Goal: Task Accomplishment & Management: Manage account settings

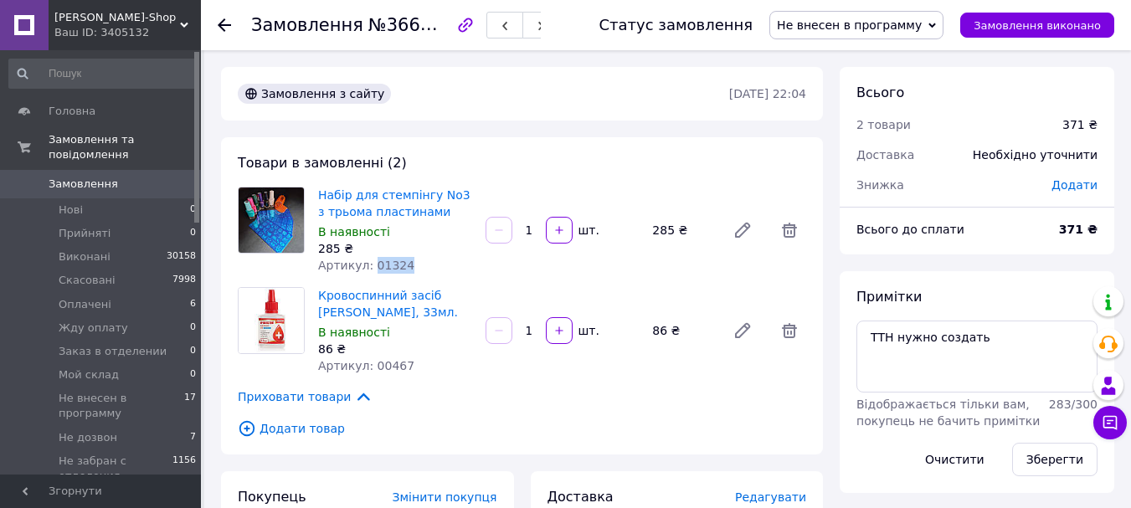
drag, startPoint x: 420, startPoint y: 262, endPoint x: 368, endPoint y: 261, distance: 52.7
click at [368, 261] on div "Артикул: 01324" at bounding box center [395, 265] width 154 height 17
copy span "01324"
drag, startPoint x: 413, startPoint y: 359, endPoint x: 363, endPoint y: 364, distance: 49.6
click at [363, 364] on div "Артикул: 00467" at bounding box center [395, 365] width 154 height 17
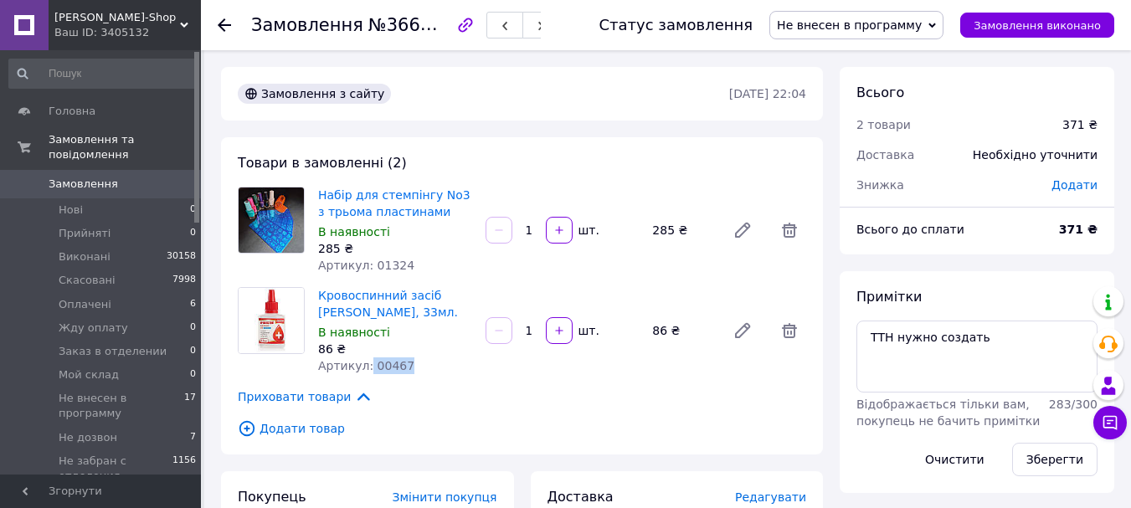
copy span "00467"
drag, startPoint x: 1002, startPoint y: 345, endPoint x: 866, endPoint y: 352, distance: 136.6
click at [866, 352] on textarea "ТТН нужно создать" at bounding box center [976, 357] width 241 height 72
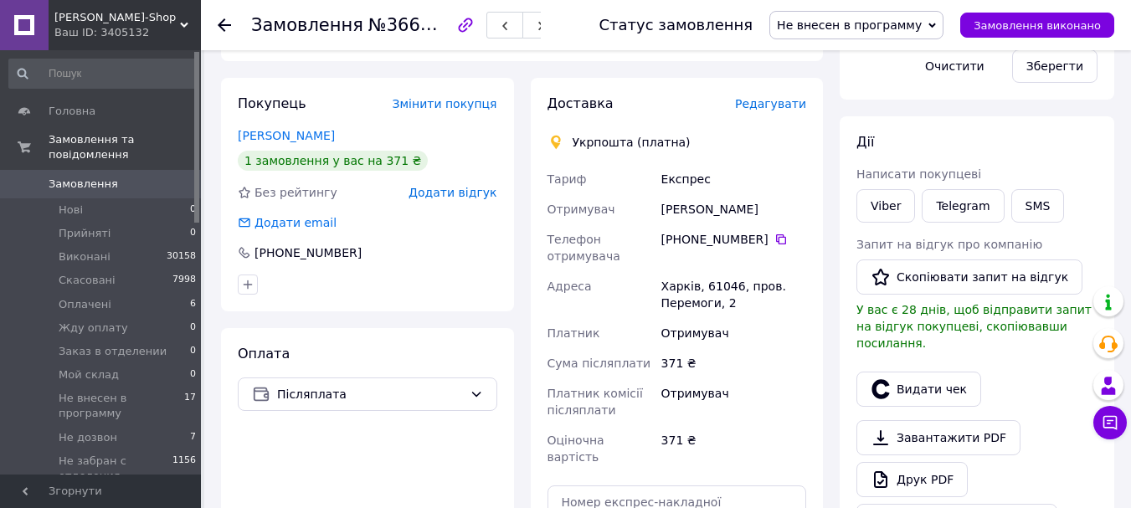
scroll to position [419, 0]
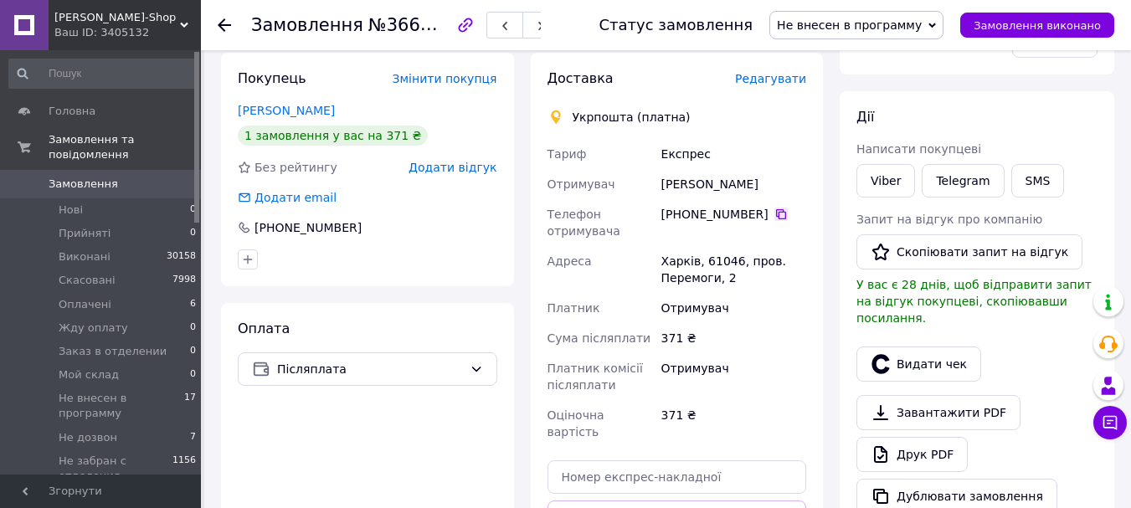
click at [776, 217] on icon at bounding box center [781, 214] width 10 height 10
drag, startPoint x: 758, startPoint y: 182, endPoint x: 650, endPoint y: 181, distance: 108.0
click at [652, 182] on div "Тариф Експрес Отримувач Любов Жулікова Телефон отримувача +380 99 295 87 02   А…" at bounding box center [677, 293] width 266 height 308
copy div "Отримувач Любов Жулікова"
drag, startPoint x: 736, startPoint y: 290, endPoint x: 643, endPoint y: 257, distance: 98.5
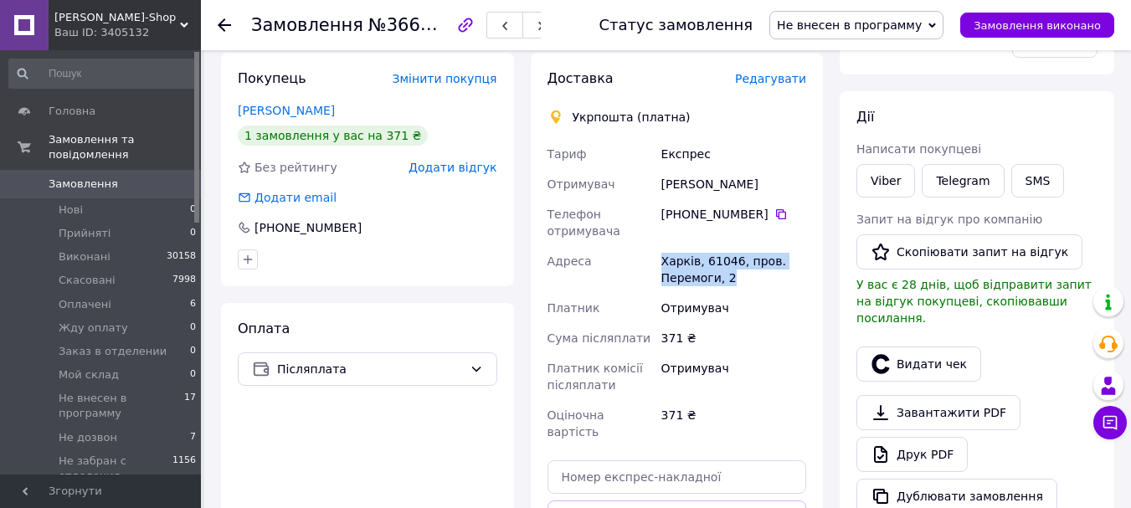
click at [643, 257] on div "Тариф Експрес Отримувач Любов Жулікова Телефон отримувача +380 99 295 87 02   А…" at bounding box center [677, 293] width 266 height 308
copy div "Адреса Харків, 61046, пров. Перемоги, 2"
click at [863, 27] on span "Не внесен в программу" at bounding box center [849, 24] width 145 height 13
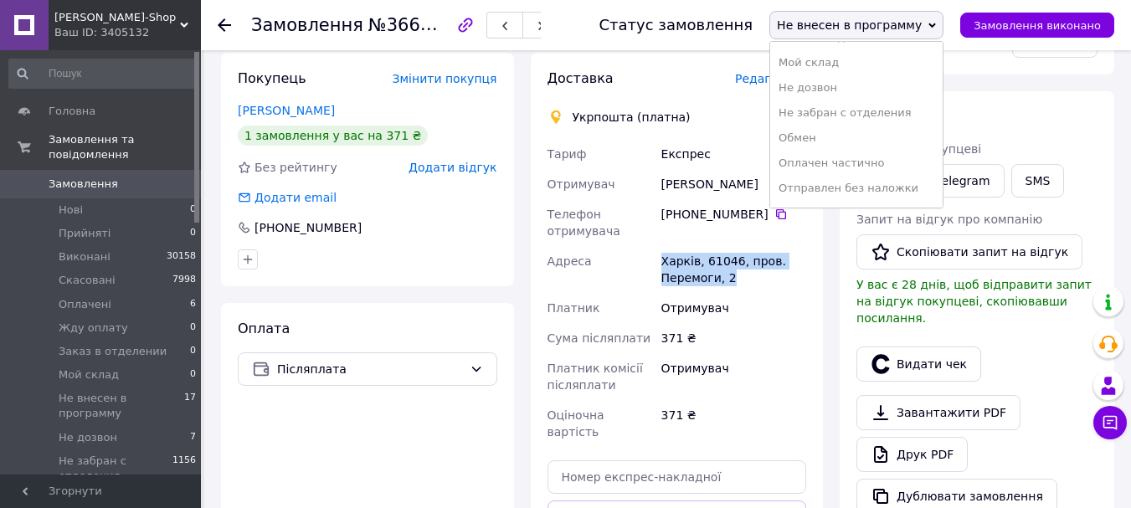
scroll to position [244, 0]
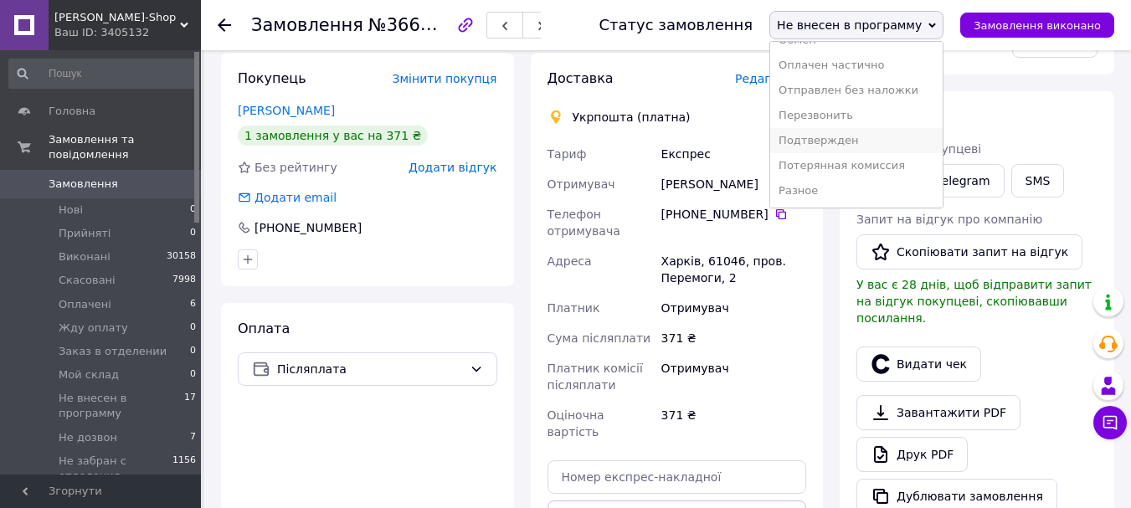
click at [872, 143] on li "Подтвержден" at bounding box center [856, 140] width 172 height 25
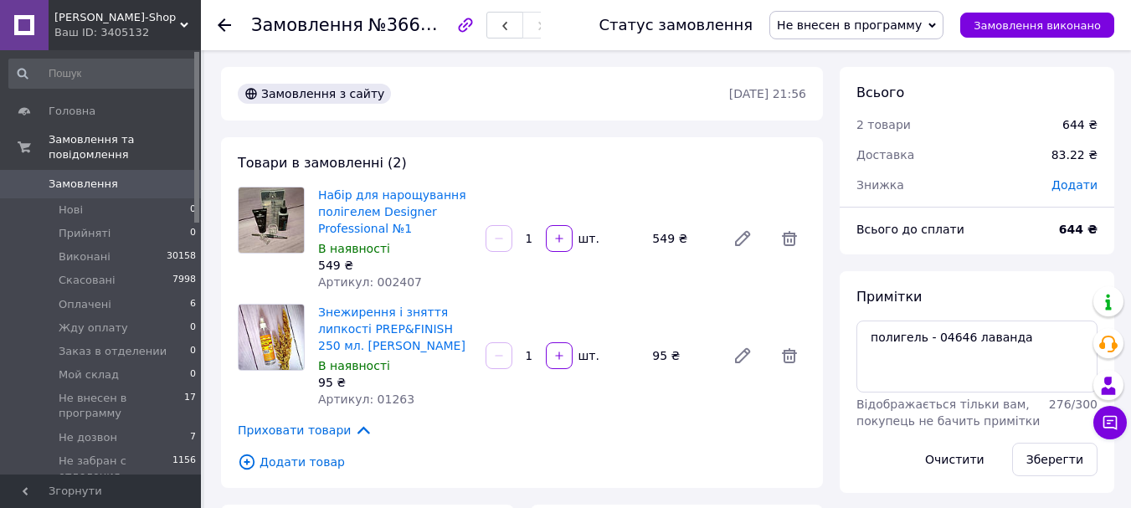
scroll to position [10, 0]
drag, startPoint x: 419, startPoint y: 282, endPoint x: 367, endPoint y: 291, distance: 52.6
click at [367, 291] on div "Набір для нарощування полігелем Designer Professional №1 В наявності 549 ₴ Арти…" at bounding box center [394, 238] width 167 height 111
copy span "002407"
drag, startPoint x: 1028, startPoint y: 342, endPoint x: 853, endPoint y: 339, distance: 175.0
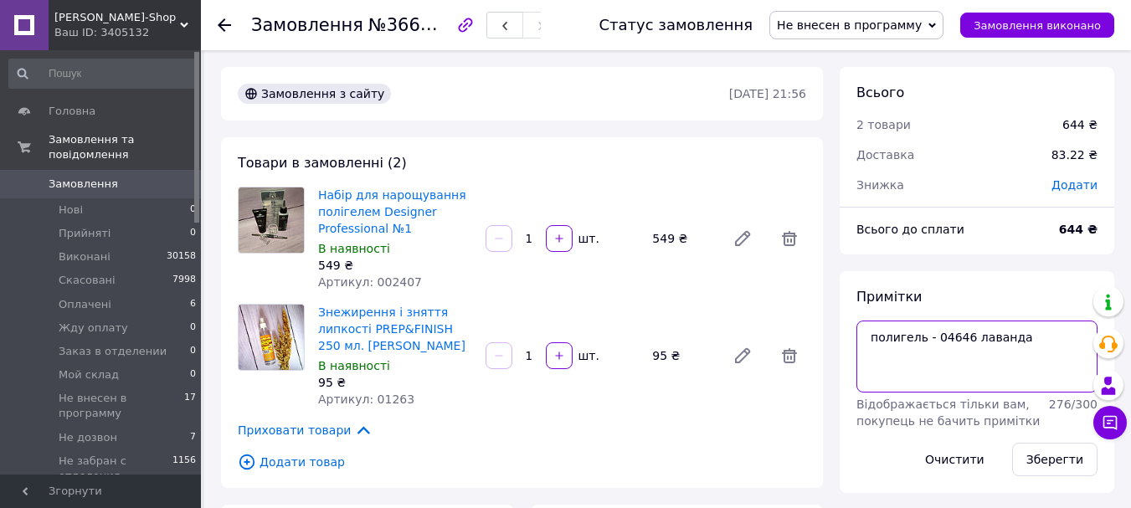
click at [853, 339] on div "Примітки полигель - 04646 лаванда Відображається тільки вам, покупець не бачить…" at bounding box center [977, 382] width 275 height 222
drag, startPoint x: 409, startPoint y: 404, endPoint x: 367, endPoint y: 402, distance: 42.7
click at [367, 402] on div "Артикул: 01263" at bounding box center [395, 399] width 154 height 17
copy span "01263"
click at [851, 18] on span "Не внесен в программу" at bounding box center [849, 24] width 145 height 13
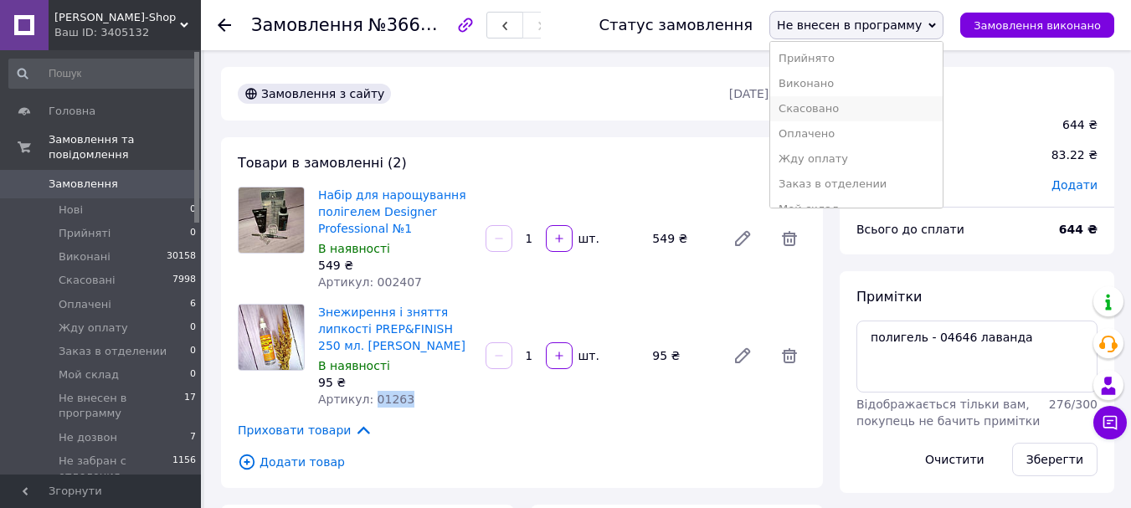
scroll to position [244, 0]
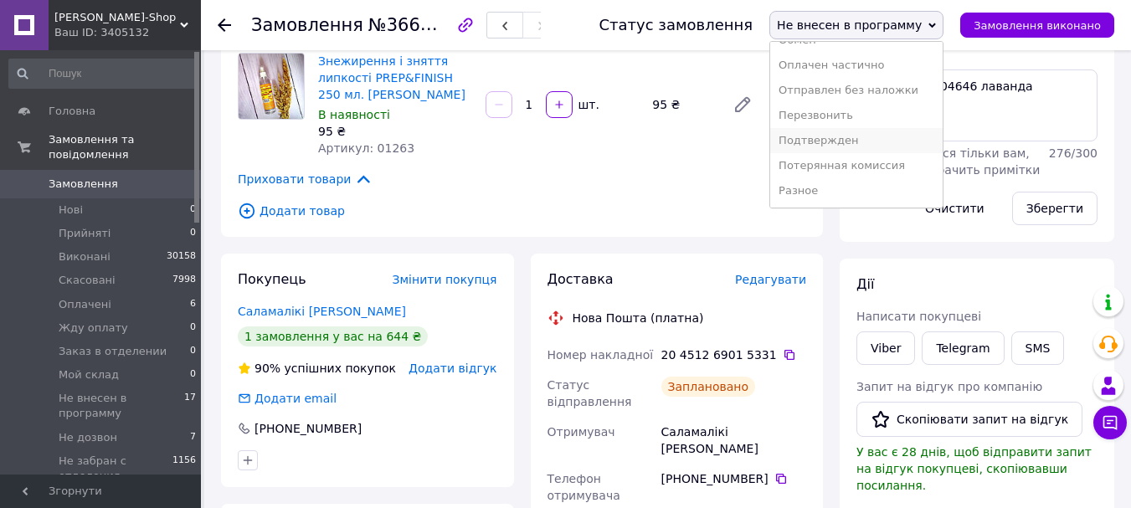
click at [877, 143] on li "Подтвержден" at bounding box center [856, 140] width 172 height 25
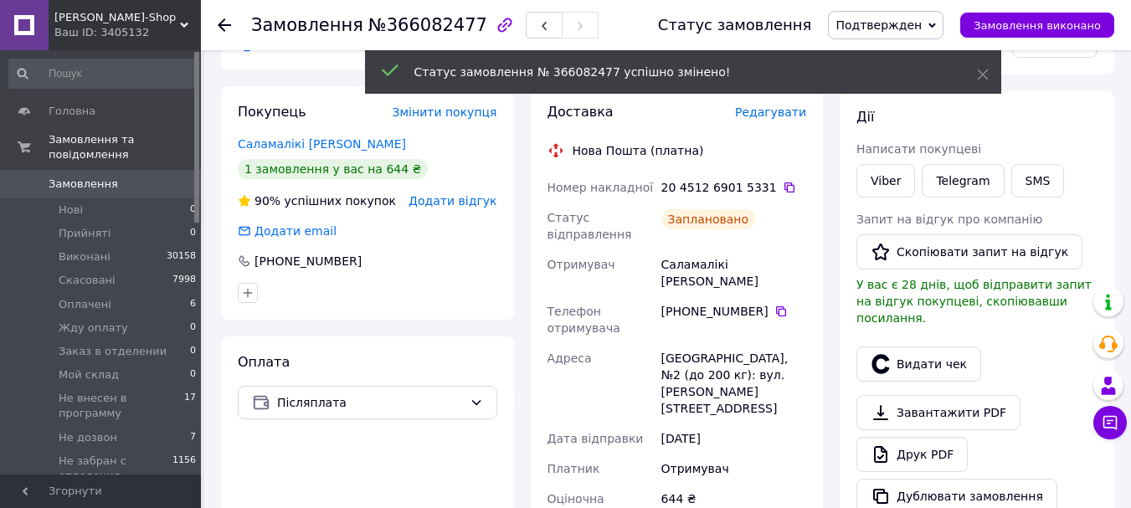
scroll to position [50, 0]
click at [783, 190] on icon at bounding box center [789, 187] width 13 height 13
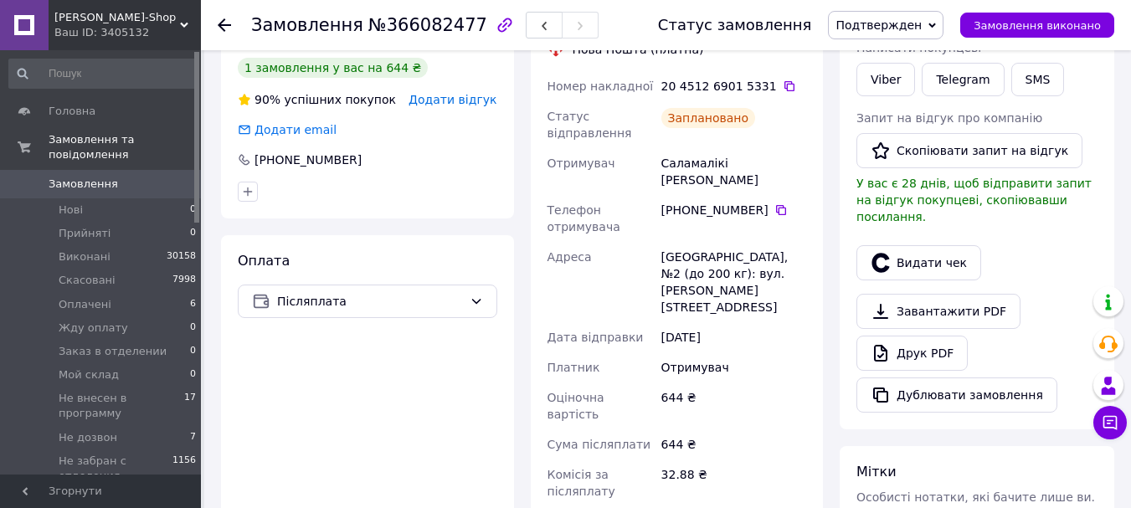
scroll to position [670, 0]
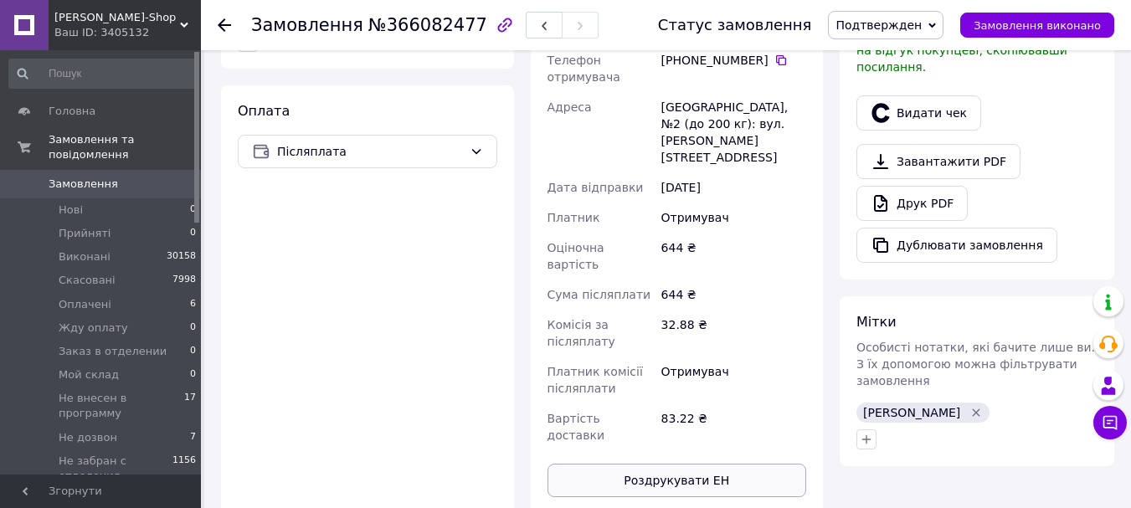
click at [742, 464] on button "Роздрукувати ЕН" at bounding box center [678, 480] width 260 height 33
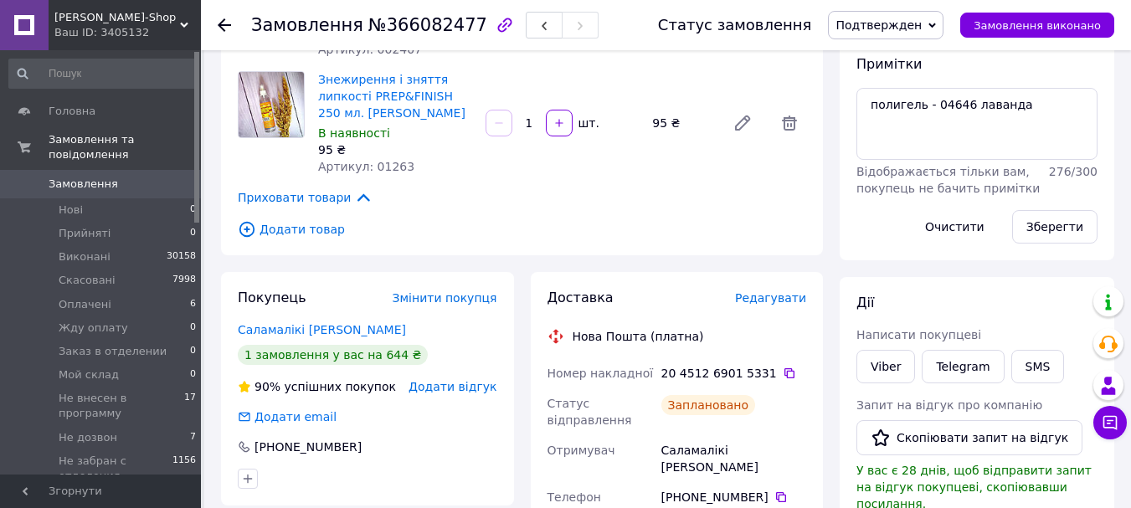
scroll to position [0, 0]
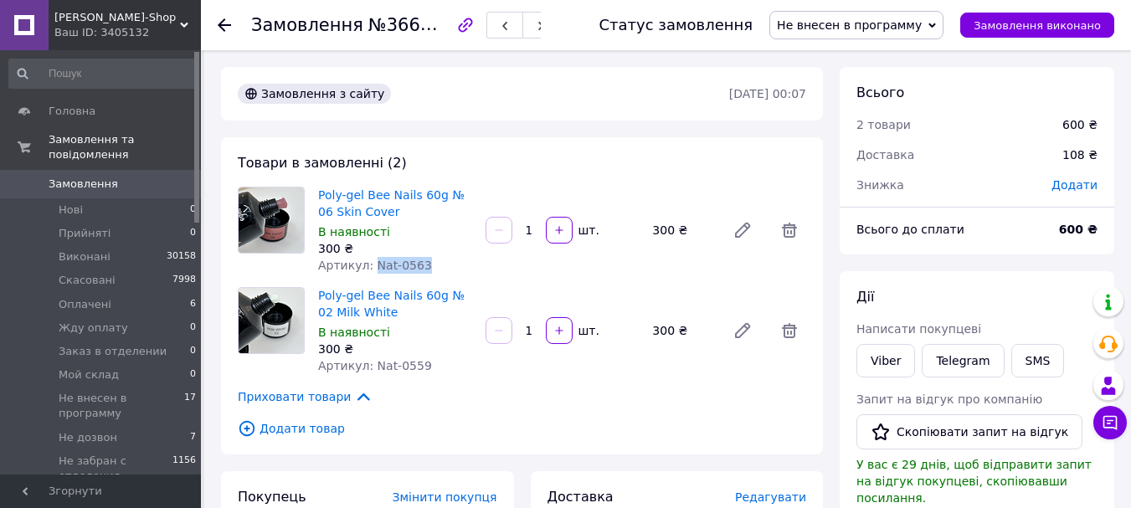
drag, startPoint x: 429, startPoint y: 268, endPoint x: 368, endPoint y: 265, distance: 62.0
click at [368, 265] on div "Артикул: Nat-0563" at bounding box center [395, 265] width 154 height 17
copy span "Nat-0563"
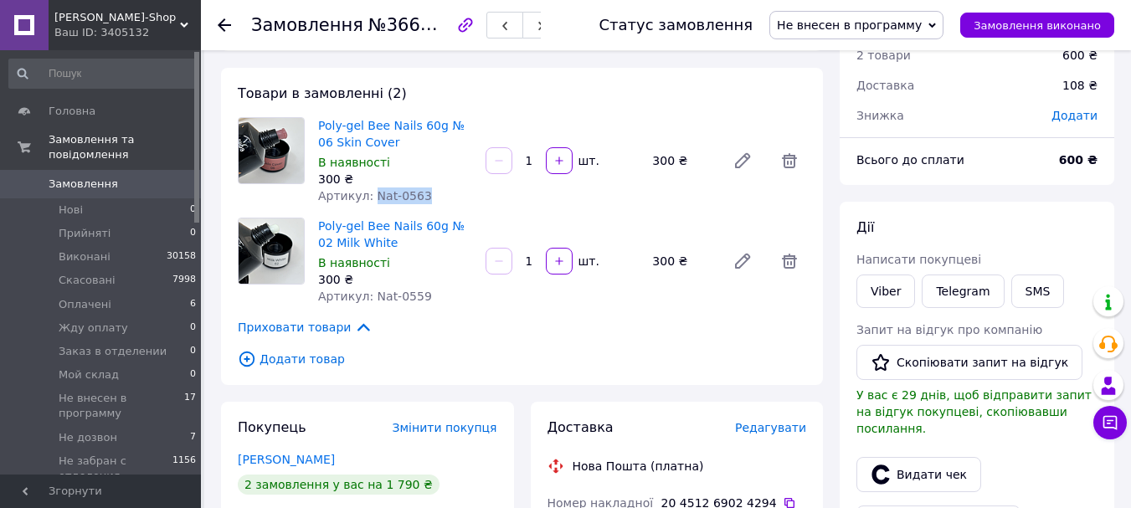
scroll to position [167, 0]
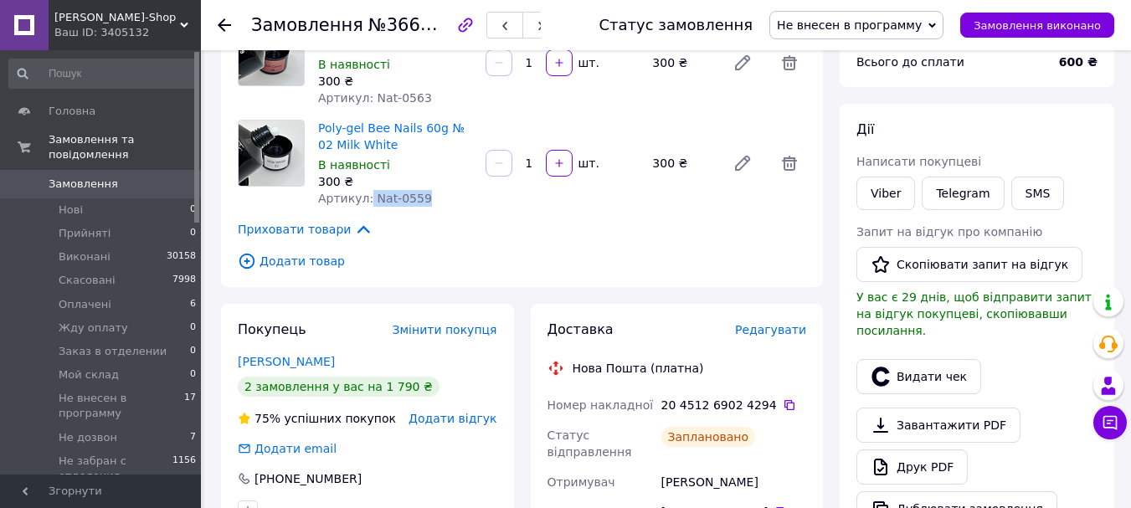
drag, startPoint x: 428, startPoint y: 198, endPoint x: 365, endPoint y: 198, distance: 62.8
click at [365, 198] on div "Артикул: Nat-0559" at bounding box center [395, 198] width 154 height 17
copy span "Nat-0559"
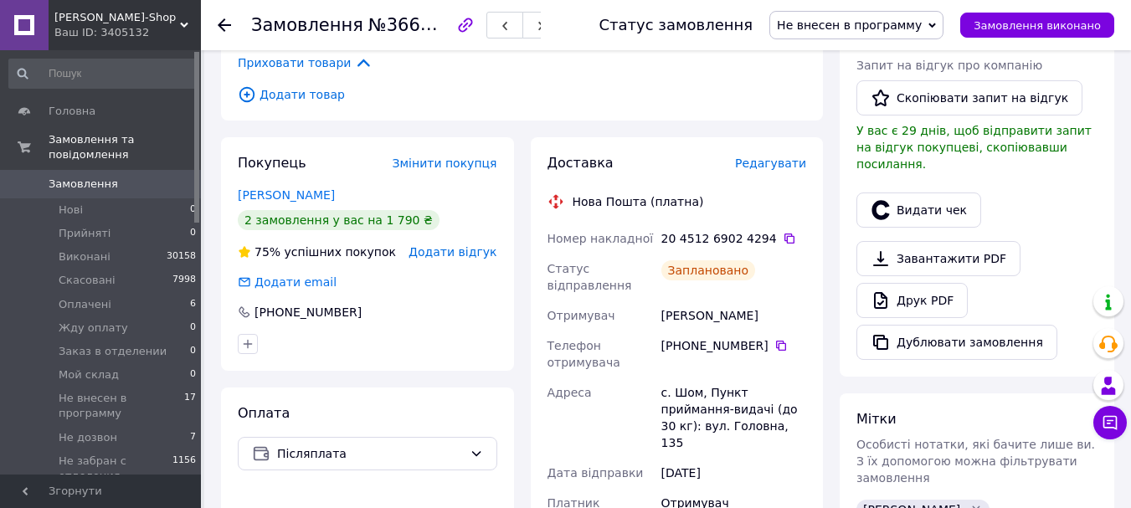
scroll to position [335, 0]
click at [776, 342] on icon at bounding box center [781, 345] width 10 height 10
click at [839, 27] on span "Не внесен в программу" at bounding box center [849, 24] width 145 height 13
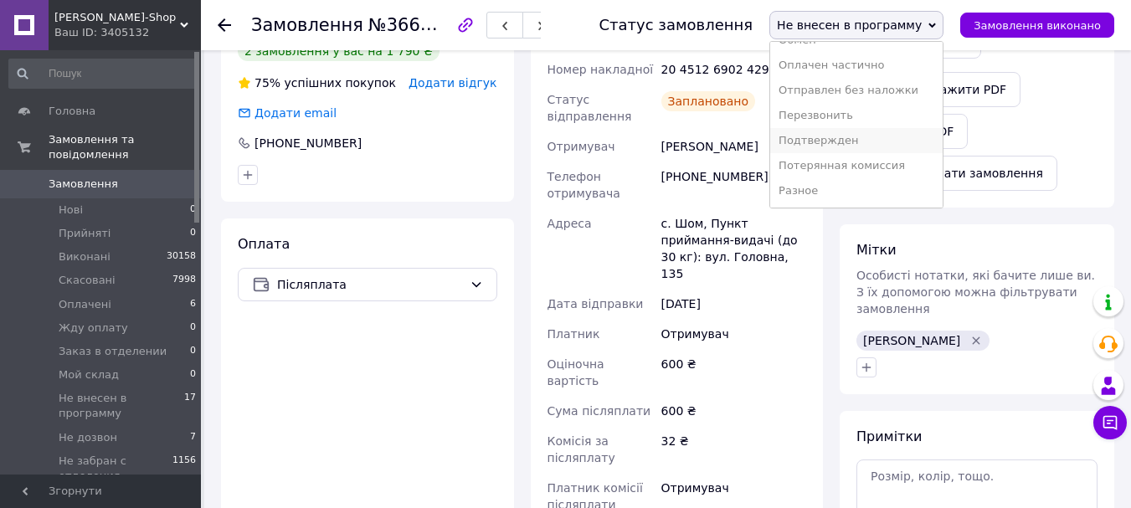
scroll to position [586, 0]
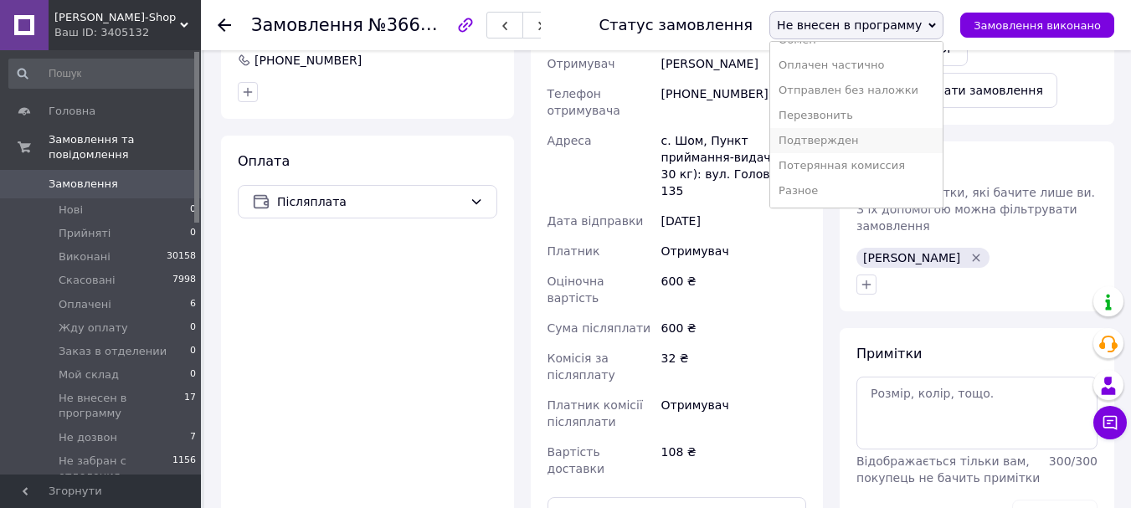
click at [875, 147] on li "Подтвержден" at bounding box center [856, 140] width 172 height 25
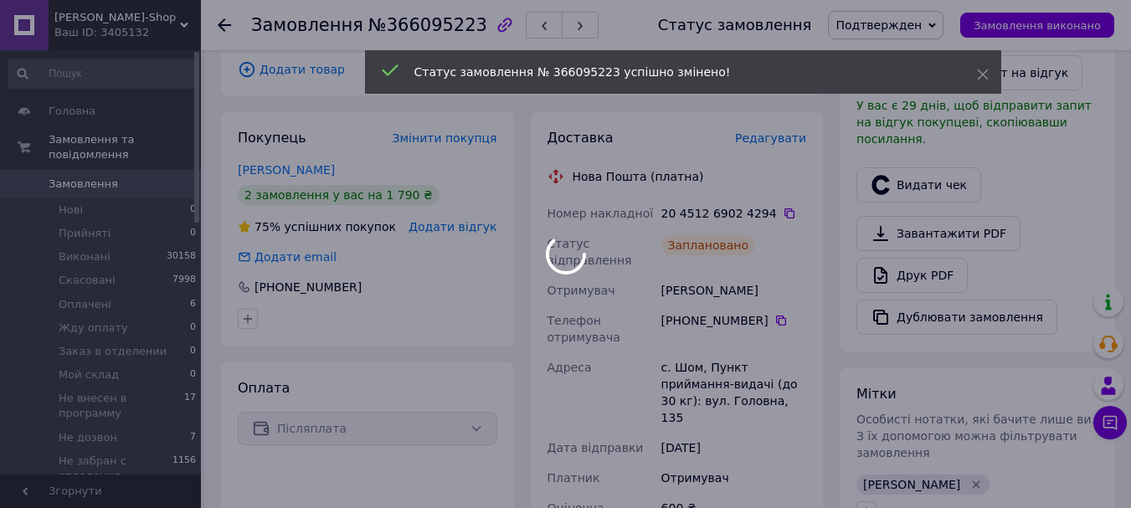
scroll to position [335, 0]
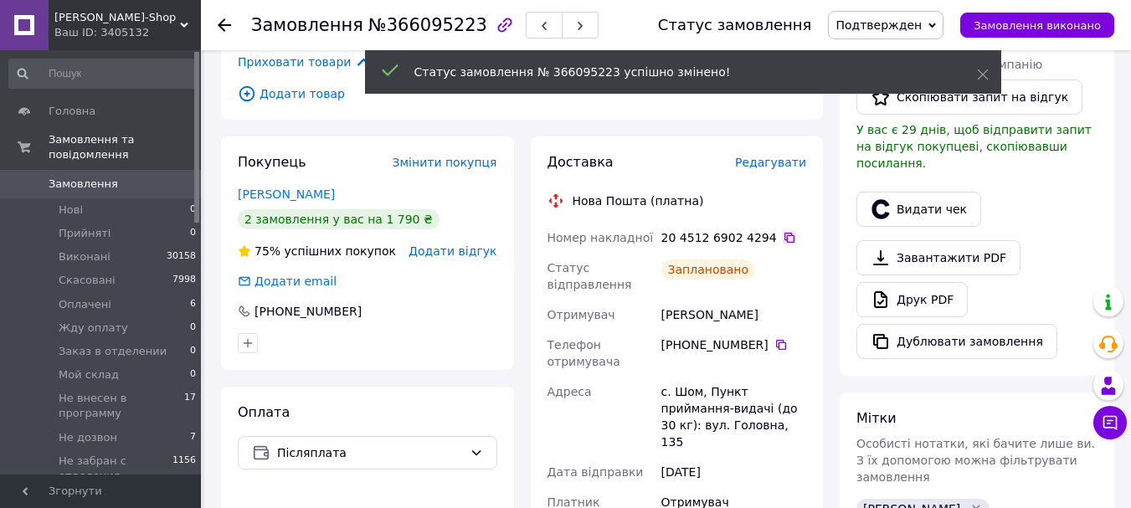
click at [784, 234] on icon at bounding box center [789, 238] width 10 height 10
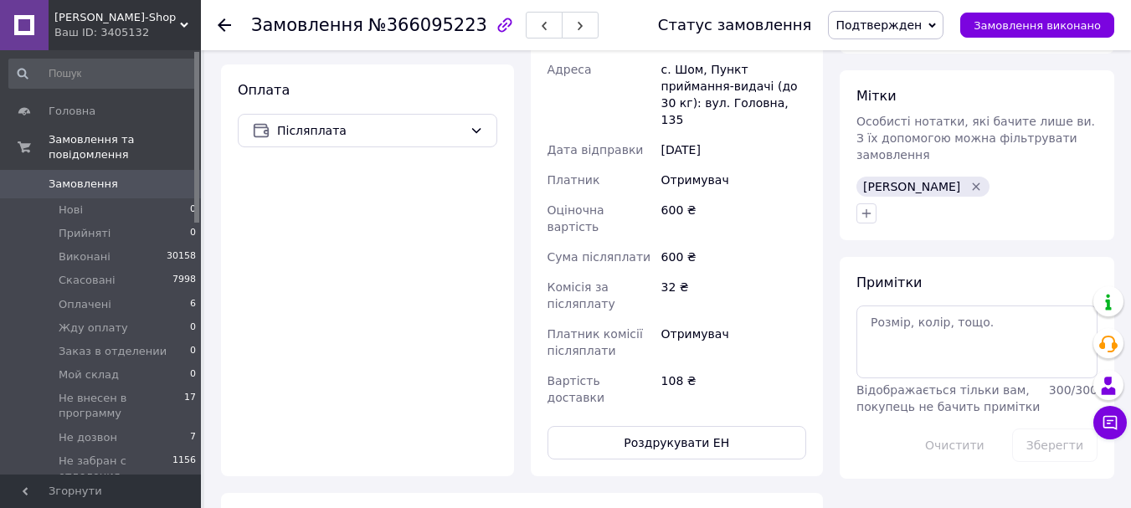
scroll to position [670, 0]
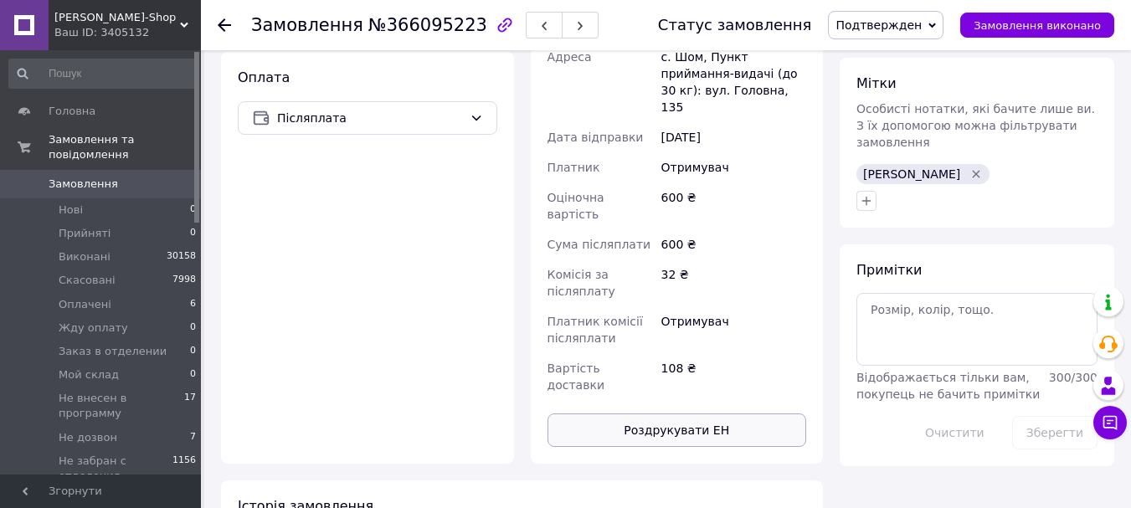
click at [735, 414] on button "Роздрукувати ЕН" at bounding box center [678, 430] width 260 height 33
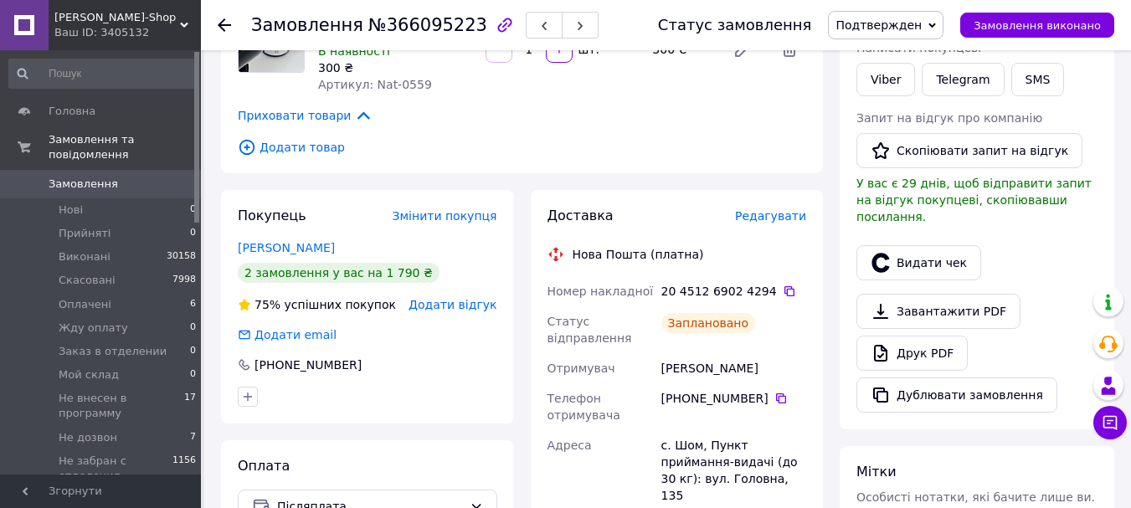
scroll to position [251, 0]
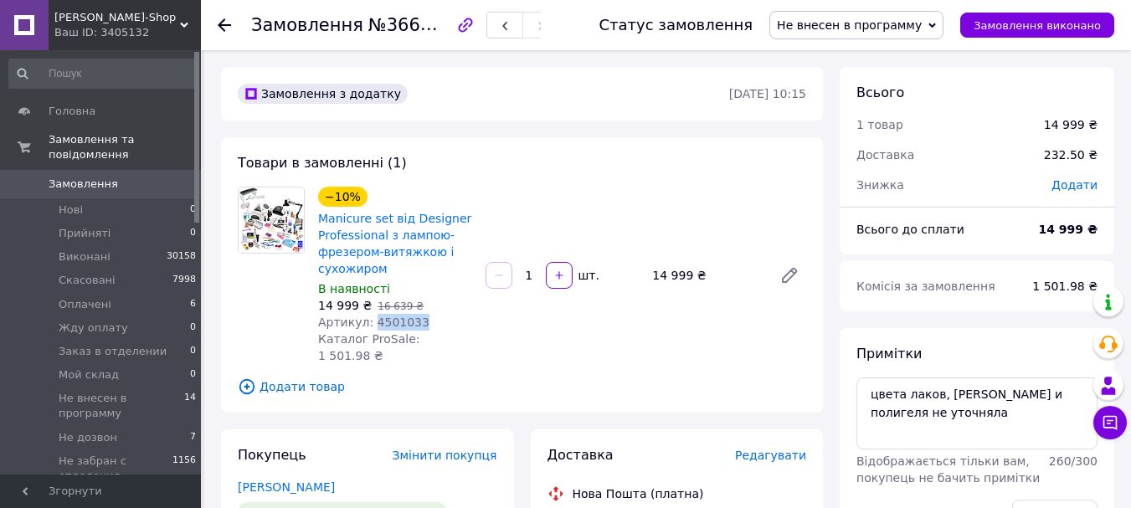
drag, startPoint x: 428, startPoint y: 320, endPoint x: 367, endPoint y: 324, distance: 61.3
click at [367, 324] on div "Артикул: 4501033" at bounding box center [395, 322] width 154 height 17
copy span "4501033"
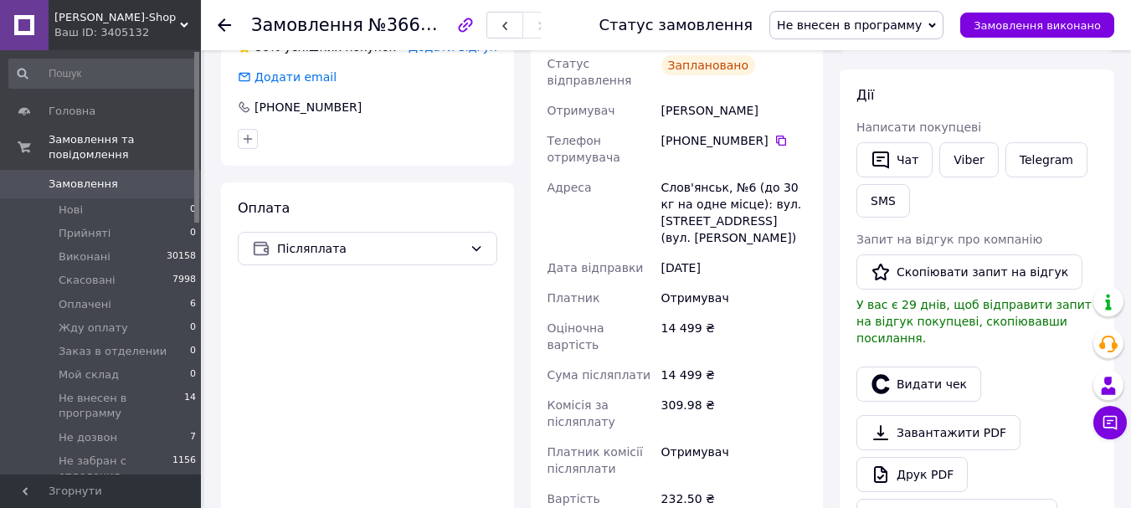
scroll to position [502, 0]
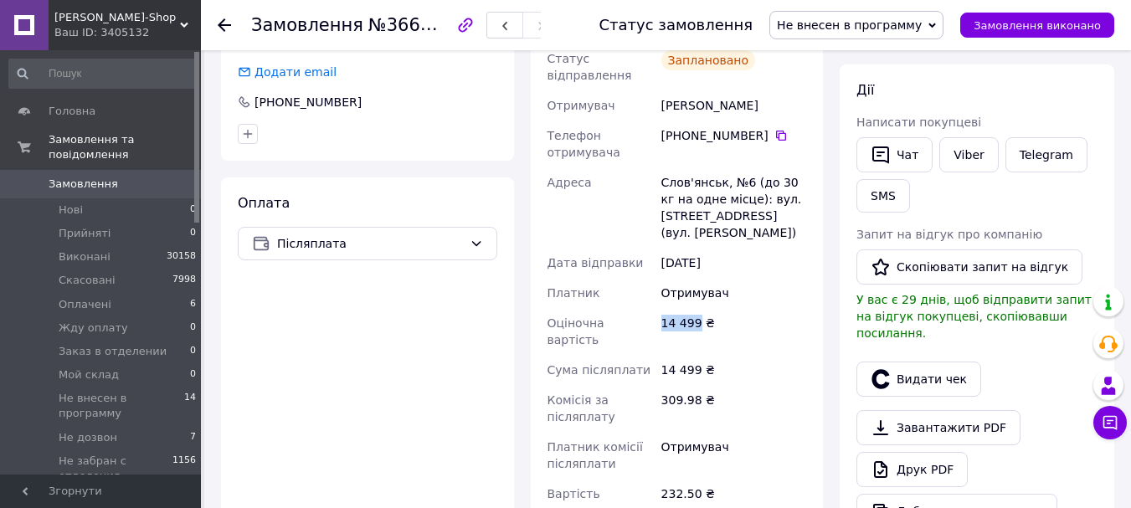
drag, startPoint x: 697, startPoint y: 313, endPoint x: 646, endPoint y: 311, distance: 50.3
click at [646, 311] on div "Номер накладної 20 4512 6896 8324   Статус відправлення Заплановано Отримувач […" at bounding box center [677, 269] width 266 height 512
copy div "Оціночна вартість 14 499"
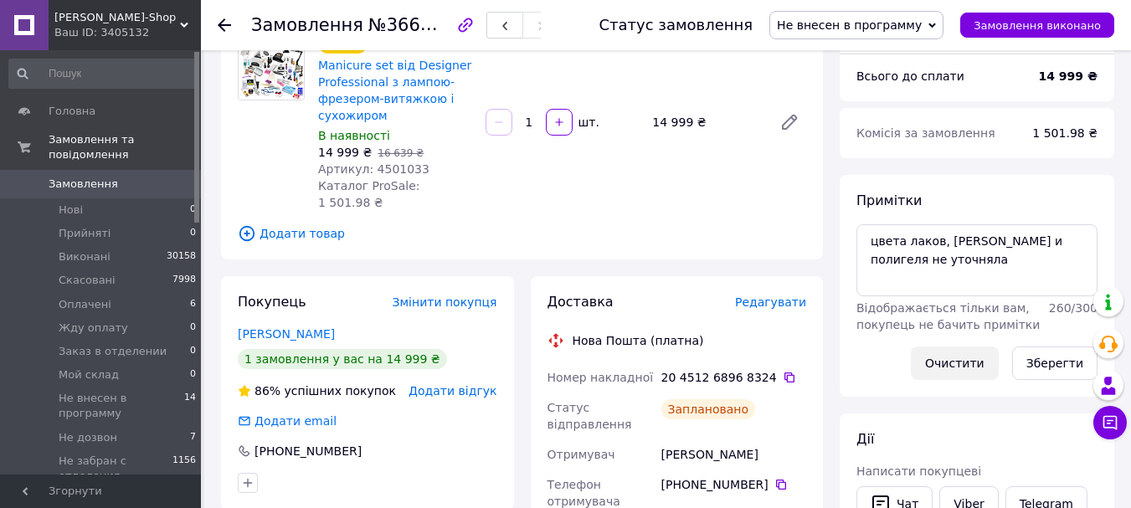
scroll to position [84, 0]
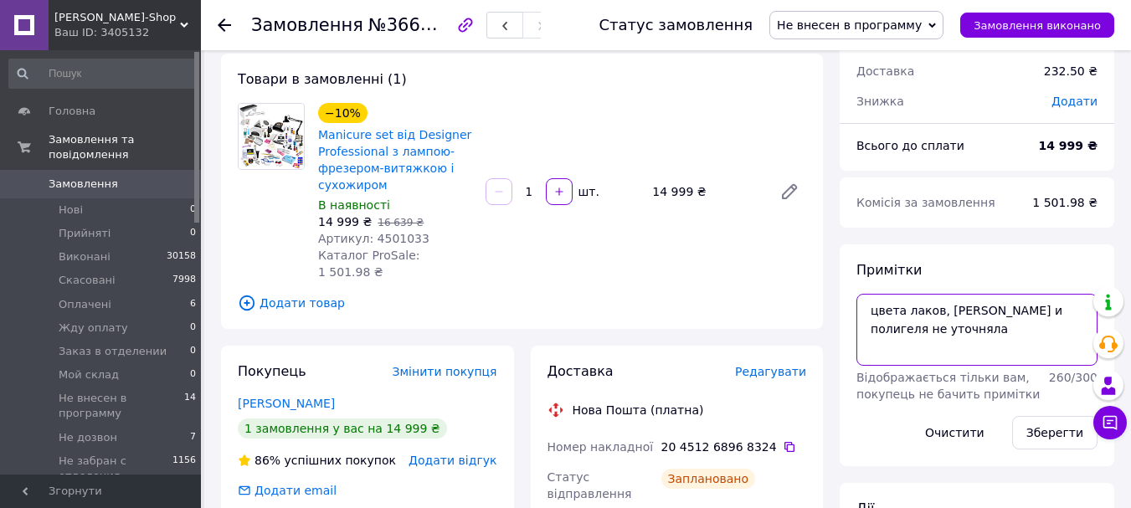
drag, startPoint x: 924, startPoint y: 332, endPoint x: 840, endPoint y: 313, distance: 86.5
click at [856, 315] on div "Примітки цвета лаков, геля и полигеля не уточняла Відображається тільки вам, по…" at bounding box center [977, 355] width 275 height 222
click at [873, 30] on span "Не внесен в программу" at bounding box center [849, 24] width 145 height 13
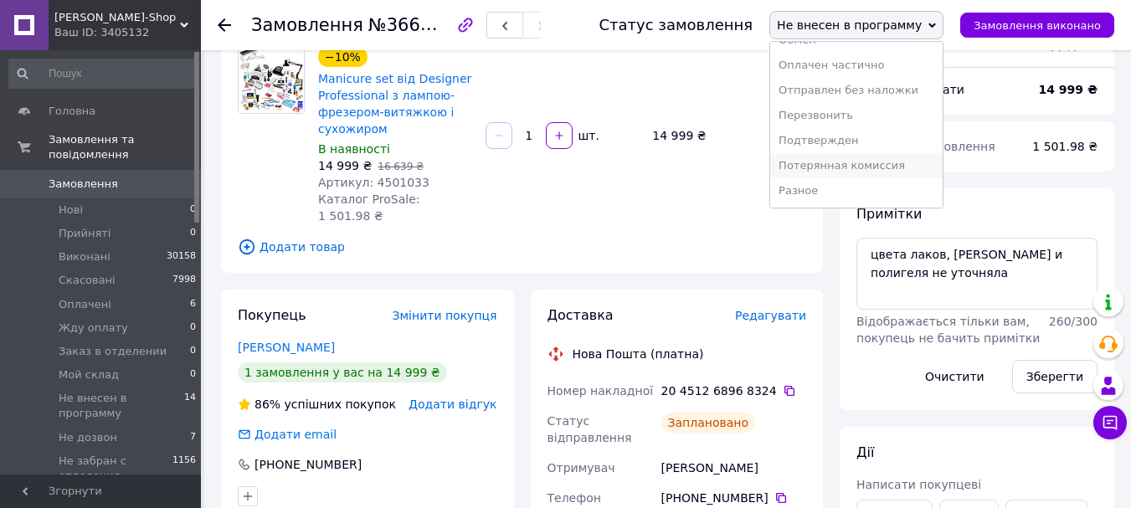
scroll to position [167, 0]
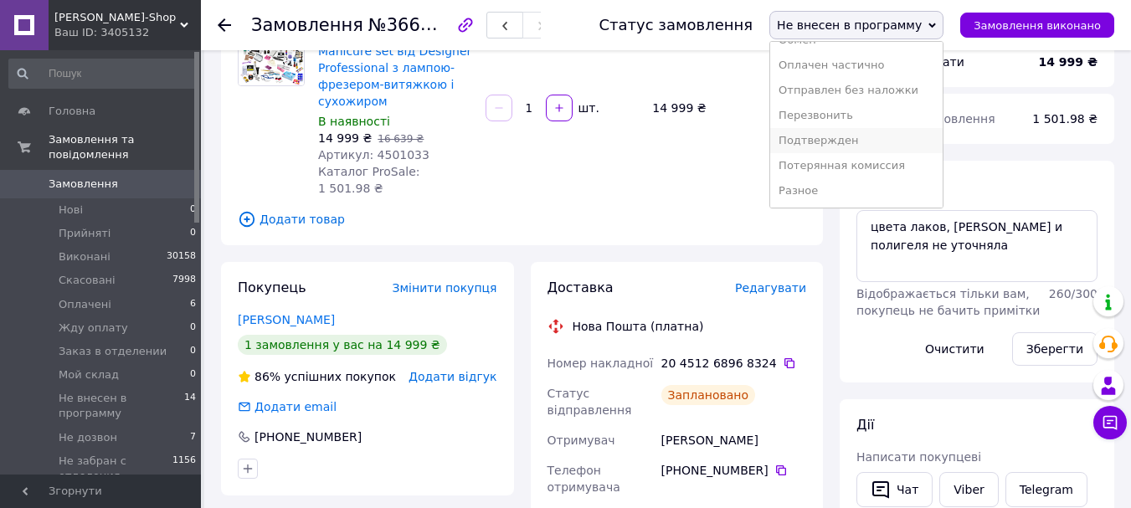
click at [871, 137] on li "Подтвержден" at bounding box center [856, 140] width 172 height 25
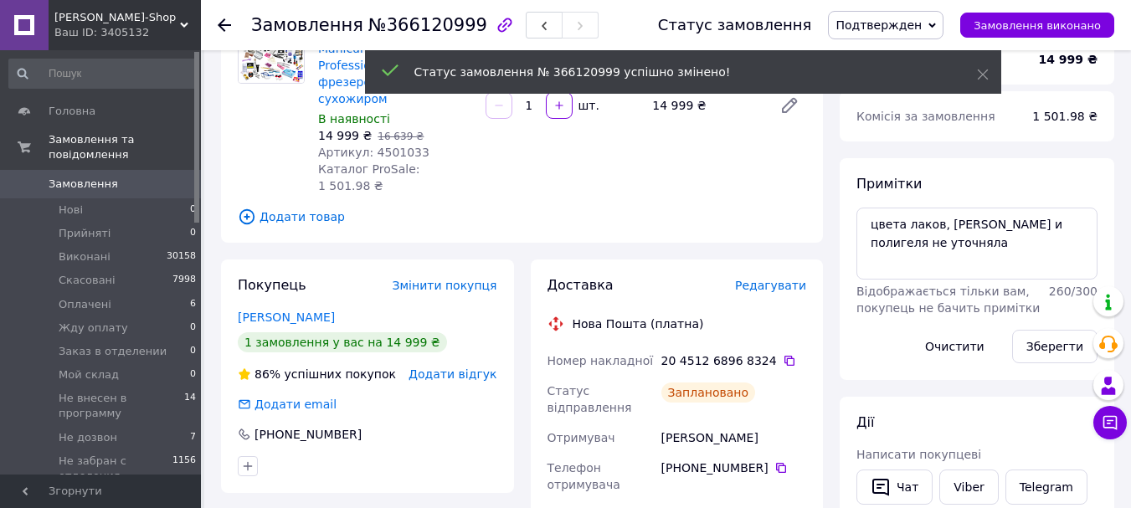
scroll to position [251, 0]
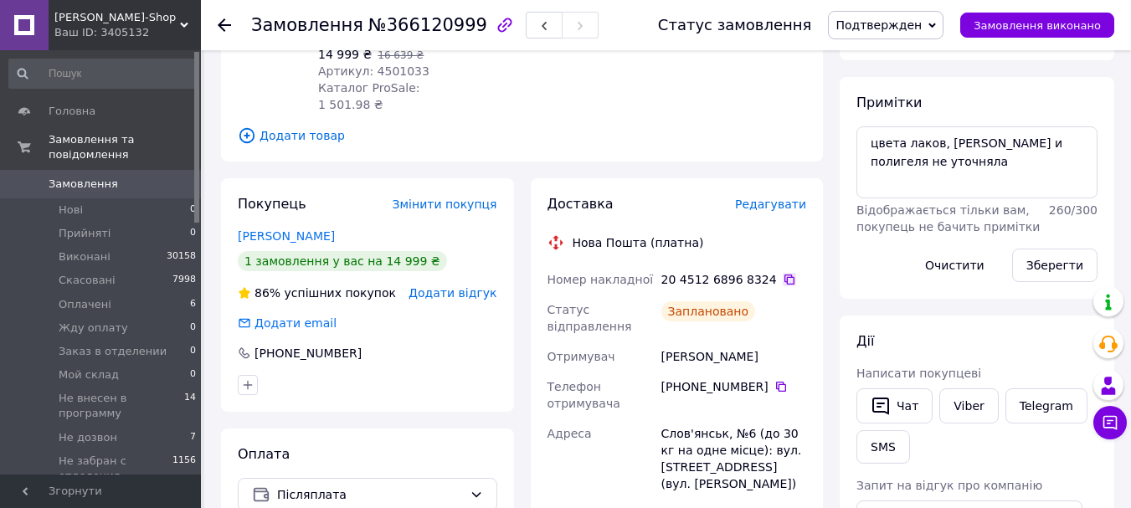
click at [783, 273] on icon at bounding box center [789, 279] width 13 height 13
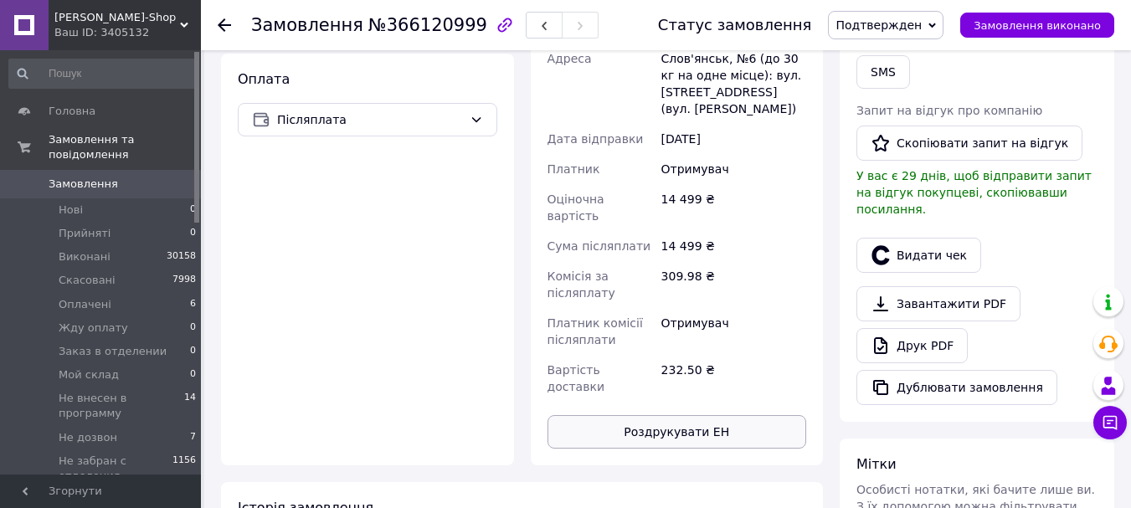
scroll to position [670, 0]
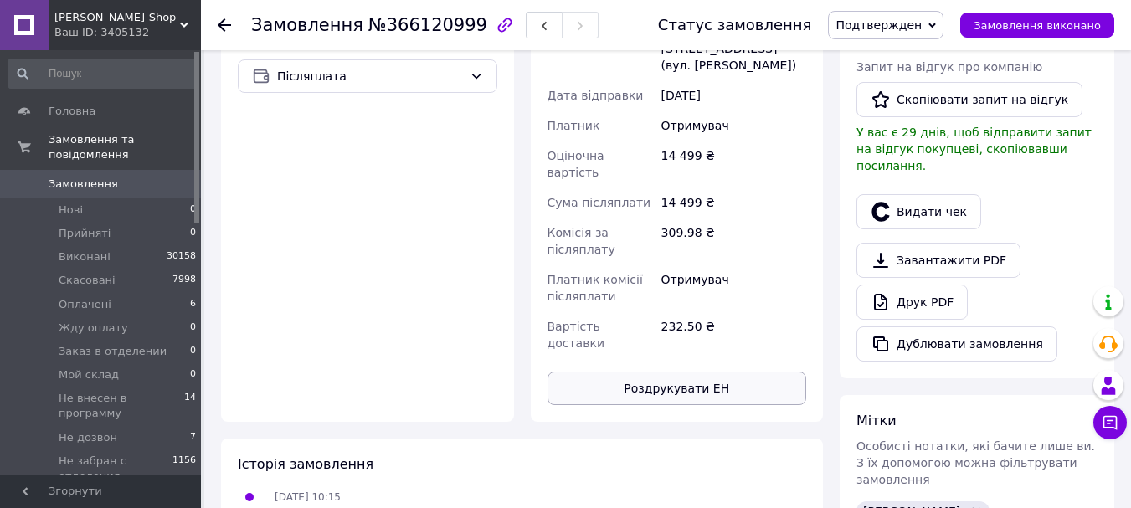
click at [705, 372] on button "Роздрукувати ЕН" at bounding box center [678, 388] width 260 height 33
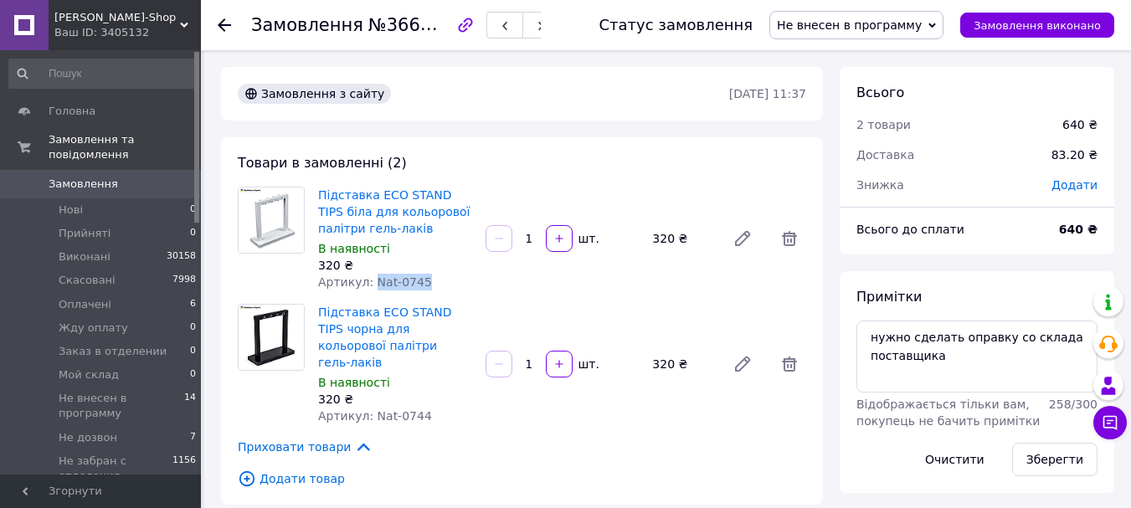
drag, startPoint x: 424, startPoint y: 284, endPoint x: 369, endPoint y: 285, distance: 54.4
click at [369, 285] on div "Артикул: Nat-0745" at bounding box center [395, 282] width 154 height 17
copy span "Nat-0745"
drag, startPoint x: 429, startPoint y: 398, endPoint x: 368, endPoint y: 400, distance: 61.2
click at [368, 408] on div "Артикул: Nat-0744" at bounding box center [395, 416] width 154 height 17
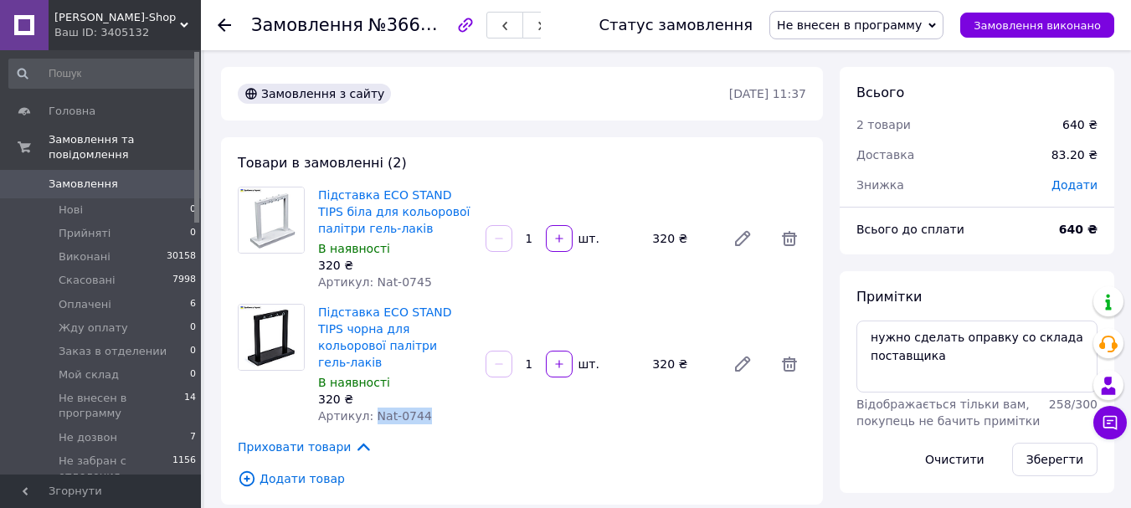
copy span "Nat-0744"
drag, startPoint x: 949, startPoint y: 372, endPoint x: 830, endPoint y: 333, distance: 125.8
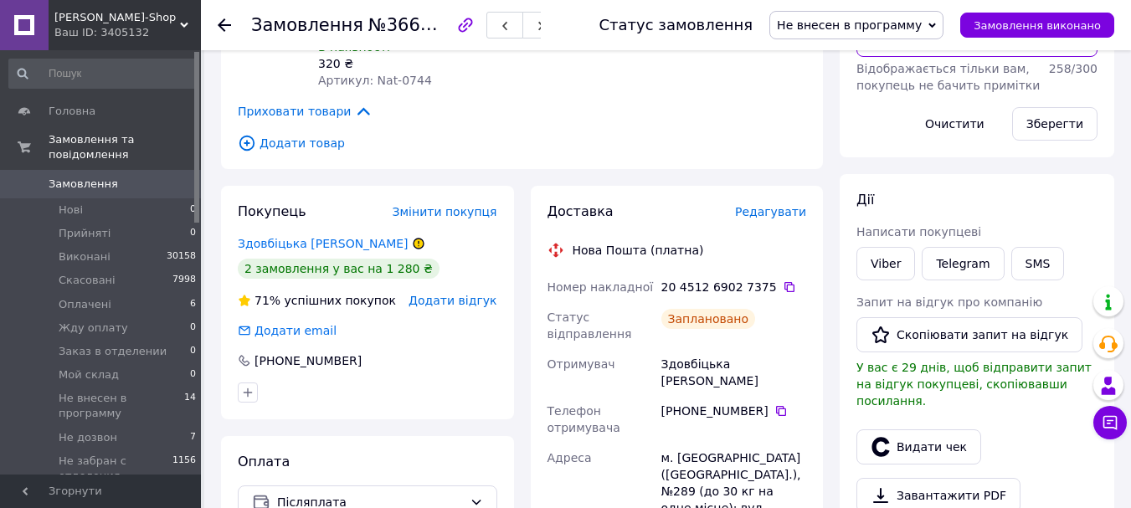
scroll to position [419, 0]
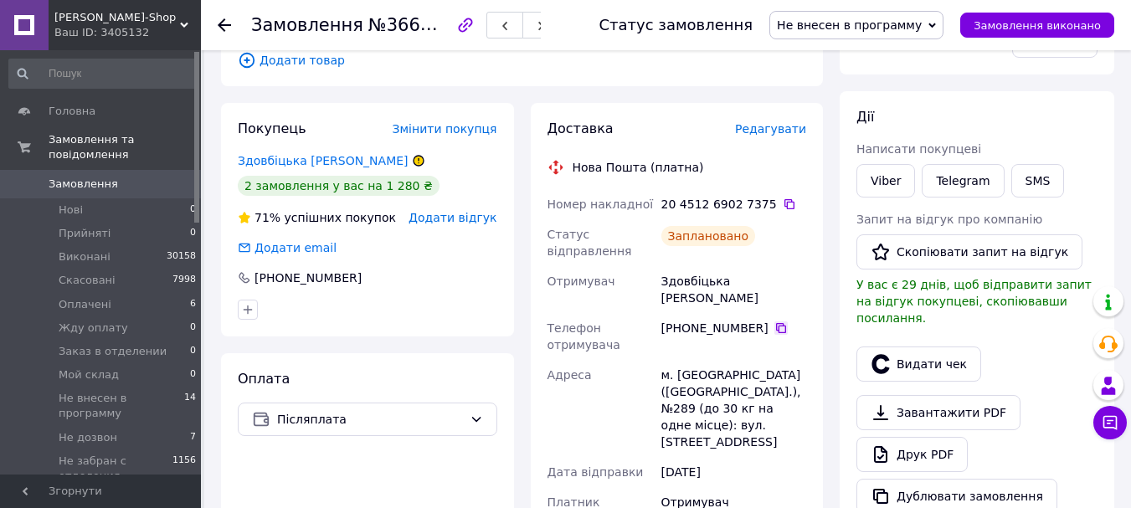
click at [777, 321] on icon at bounding box center [780, 327] width 13 height 13
click at [922, 25] on span "Не внесен в программу" at bounding box center [849, 24] width 145 height 13
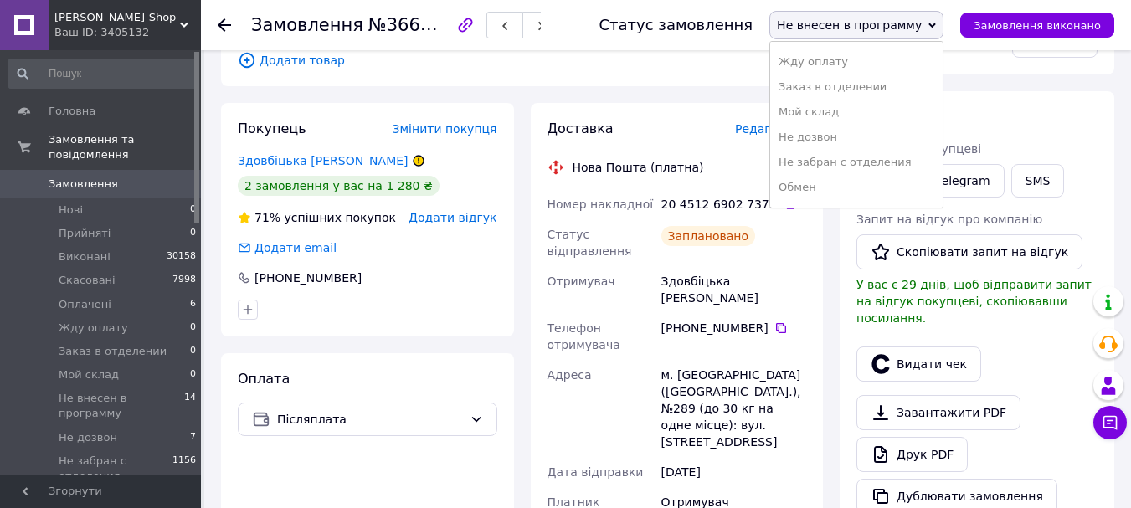
scroll to position [244, 0]
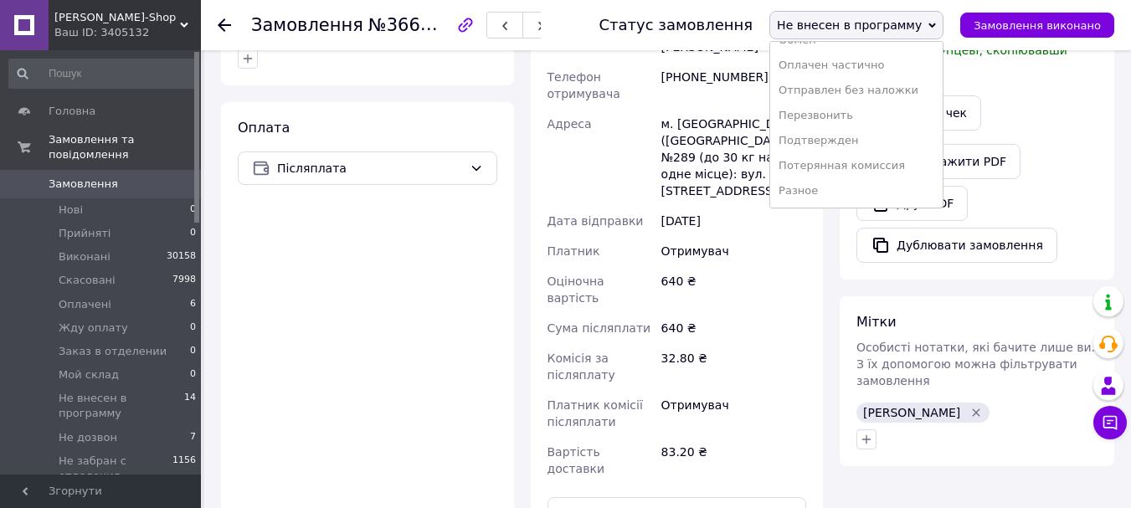
click at [870, 149] on li "Подтвержден" at bounding box center [856, 140] width 172 height 25
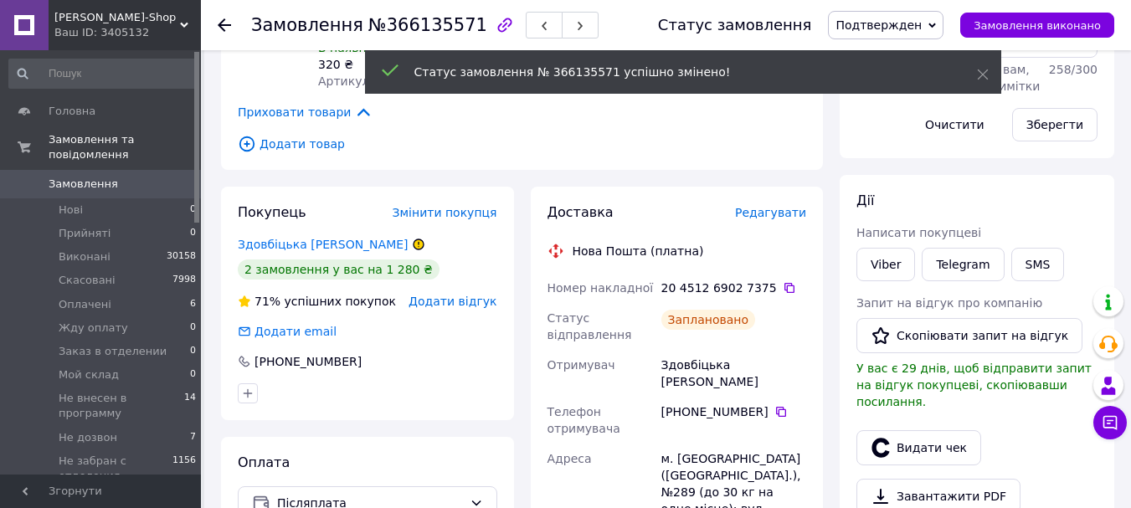
scroll to position [3, 0]
click at [783, 281] on icon at bounding box center [789, 287] width 13 height 13
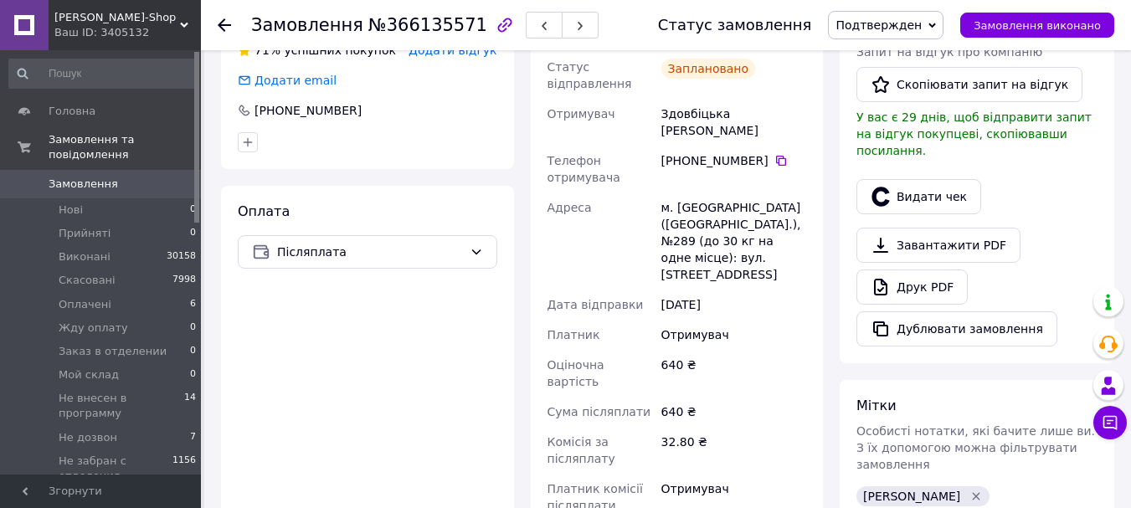
scroll to position [753, 0]
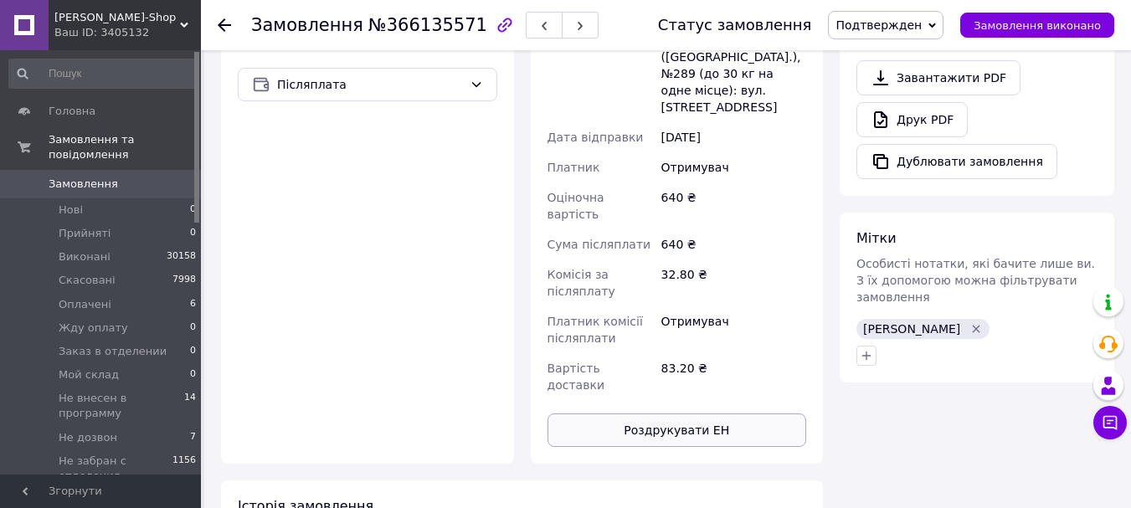
click at [714, 414] on button "Роздрукувати ЕН" at bounding box center [678, 430] width 260 height 33
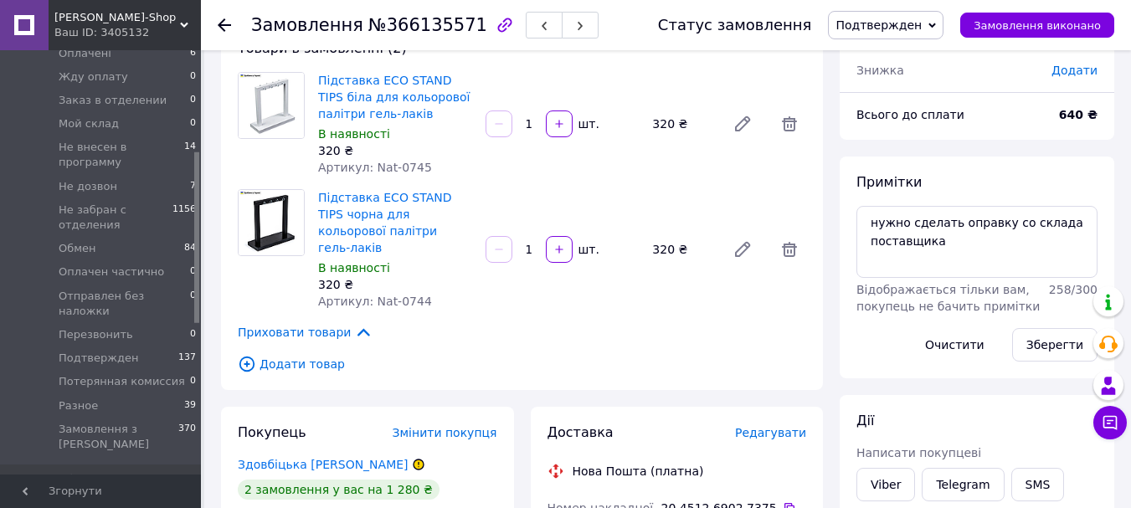
scroll to position [0, 0]
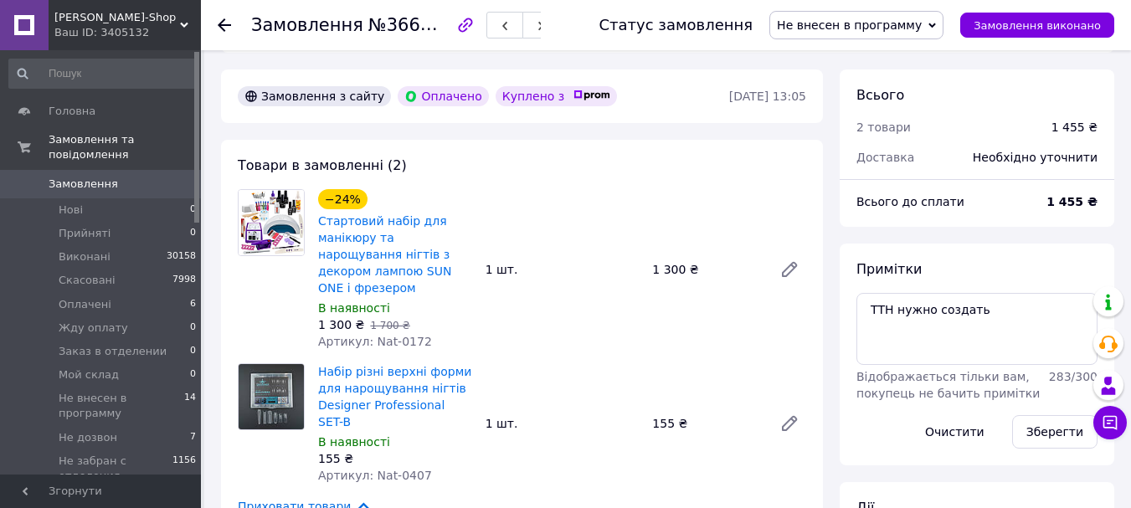
scroll to position [502, 0]
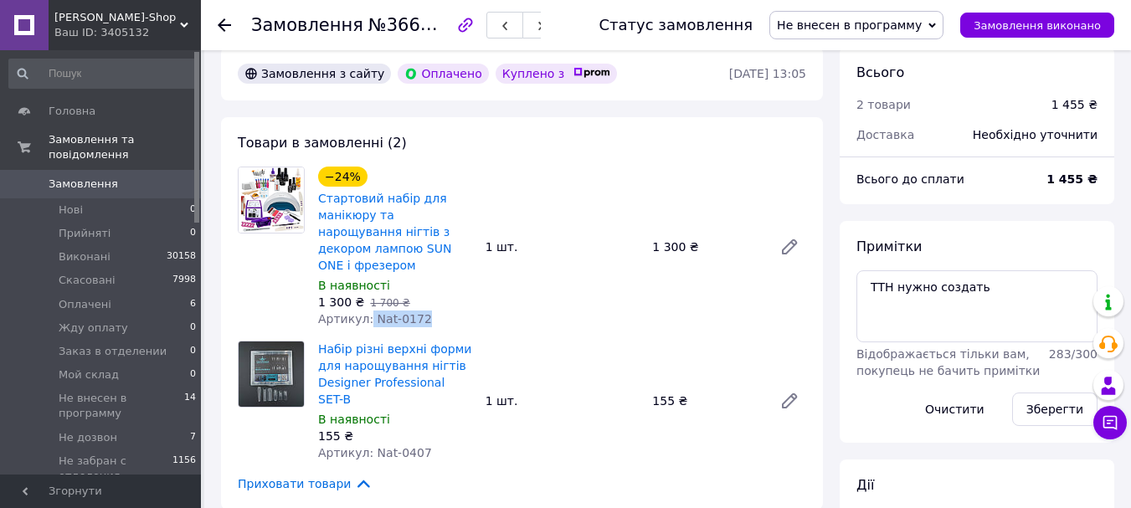
drag, startPoint x: 428, startPoint y: 284, endPoint x: 366, endPoint y: 286, distance: 62.0
click at [366, 311] on div "Артикул: Nat-0172" at bounding box center [395, 319] width 154 height 17
copy span "Nat-0172"
drag, startPoint x: 418, startPoint y: 406, endPoint x: 372, endPoint y: 409, distance: 46.1
click at [372, 445] on div "Артикул: Nat-0407" at bounding box center [395, 453] width 154 height 17
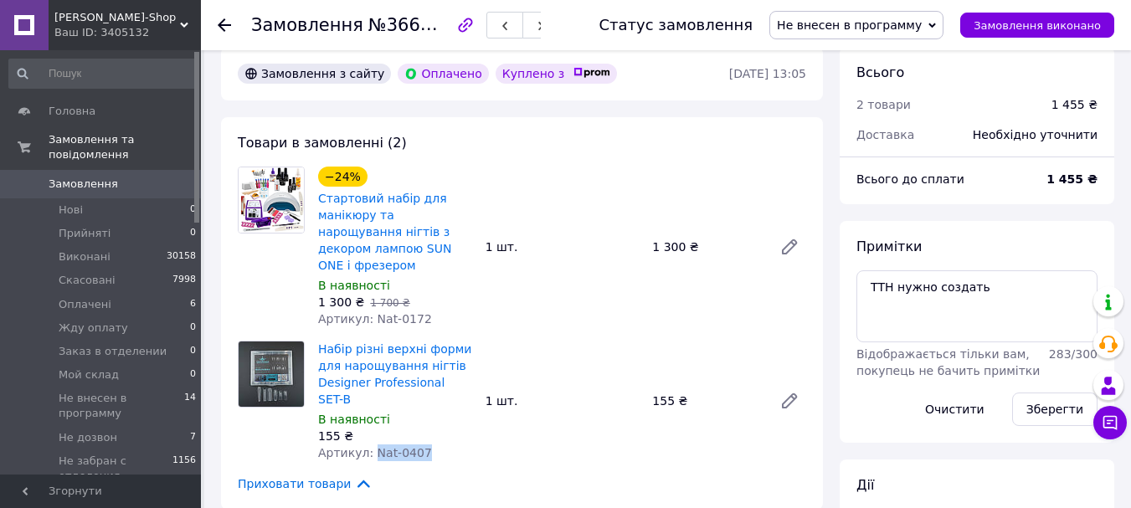
copy span "Nat-0407"
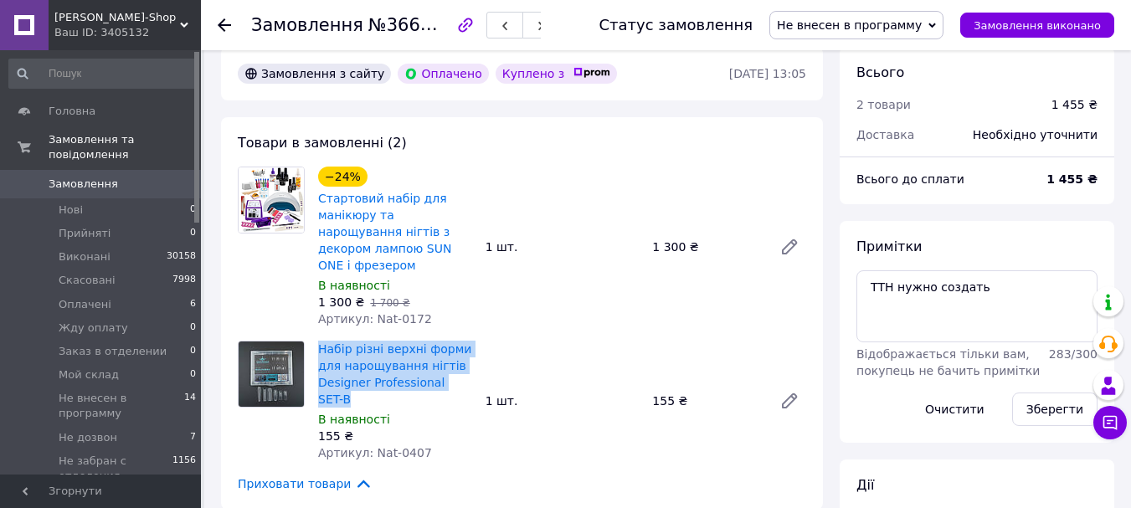
copy link "Набір різні верхні форми для нарощування нігтів Designer Professional SET-B"
drag, startPoint x: 472, startPoint y: 346, endPoint x: 312, endPoint y: 320, distance: 162.0
click at [312, 337] on div "Набір різні верхні форми для нарощування нігтів Designer Professional SET-B В н…" at bounding box center [394, 400] width 167 height 127
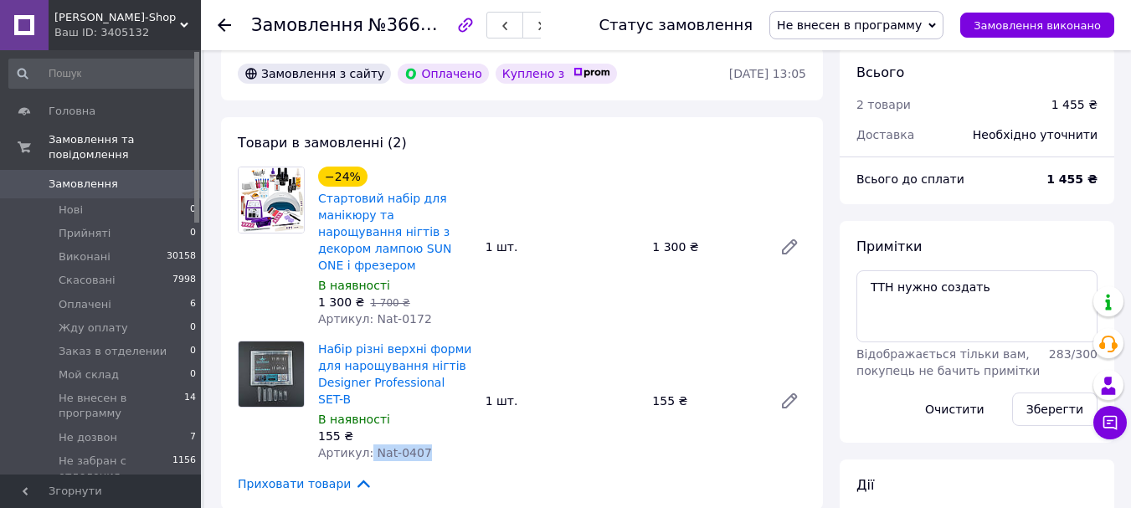
drag, startPoint x: 424, startPoint y: 398, endPoint x: 366, endPoint y: 398, distance: 58.6
click at [366, 445] on div "Артикул: Nat-0407" at bounding box center [395, 453] width 154 height 17
copy span "Nat-0407"
drag, startPoint x: 979, startPoint y: 280, endPoint x: 781, endPoint y: 275, distance: 197.6
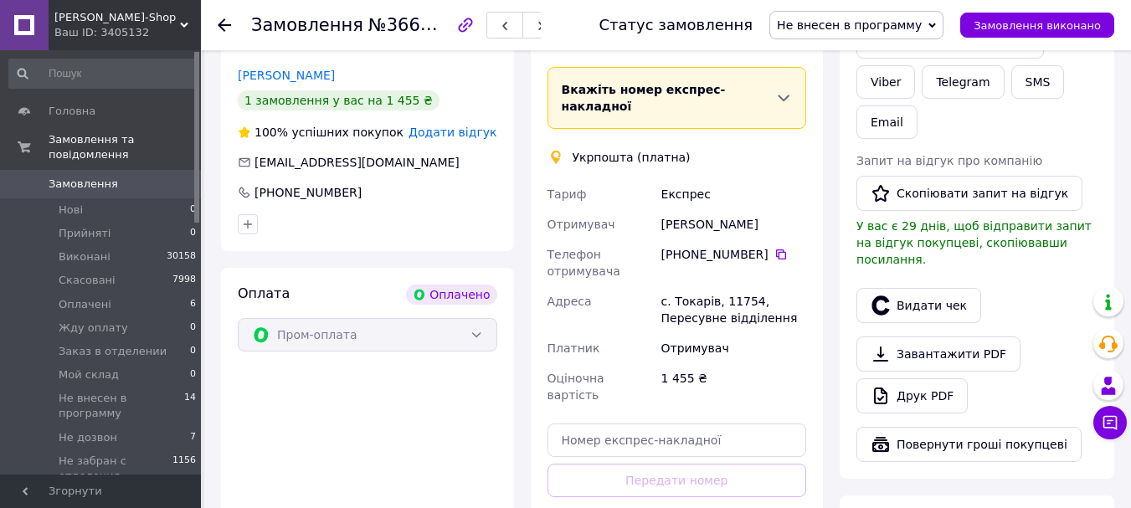
scroll to position [921, 0]
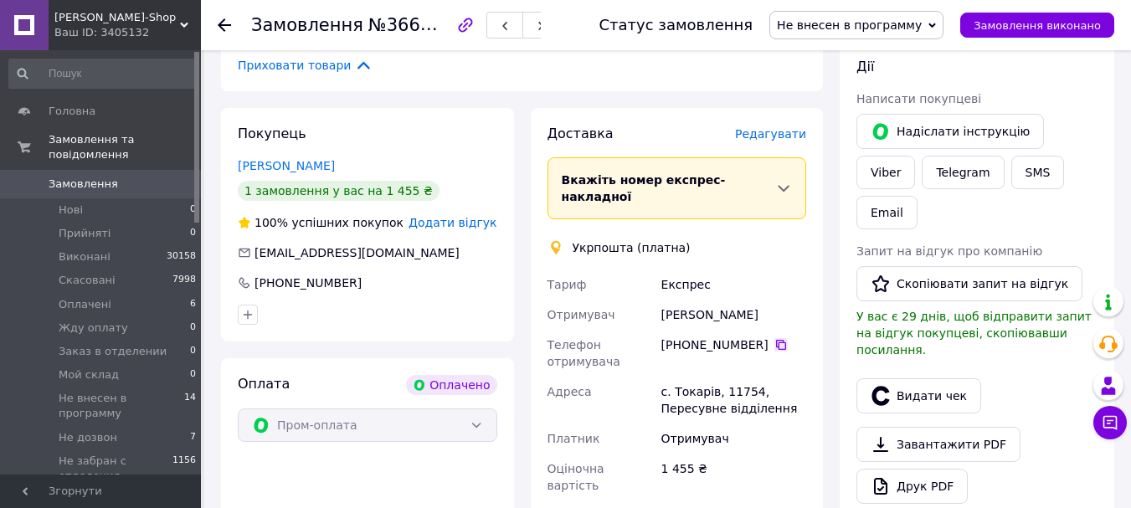
click at [776, 340] on icon at bounding box center [781, 345] width 10 height 10
drag, startPoint x: 751, startPoint y: 254, endPoint x: 652, endPoint y: 246, distance: 99.1
click at [652, 270] on div "[PERSON_NAME] Отримувач [PERSON_NAME] Телефон отримувача [PHONE_NUMBER]   Адрес…" at bounding box center [677, 385] width 266 height 231
copy div "Отримувач [PERSON_NAME]"
drag, startPoint x: 784, startPoint y: 342, endPoint x: 656, endPoint y: 337, distance: 128.2
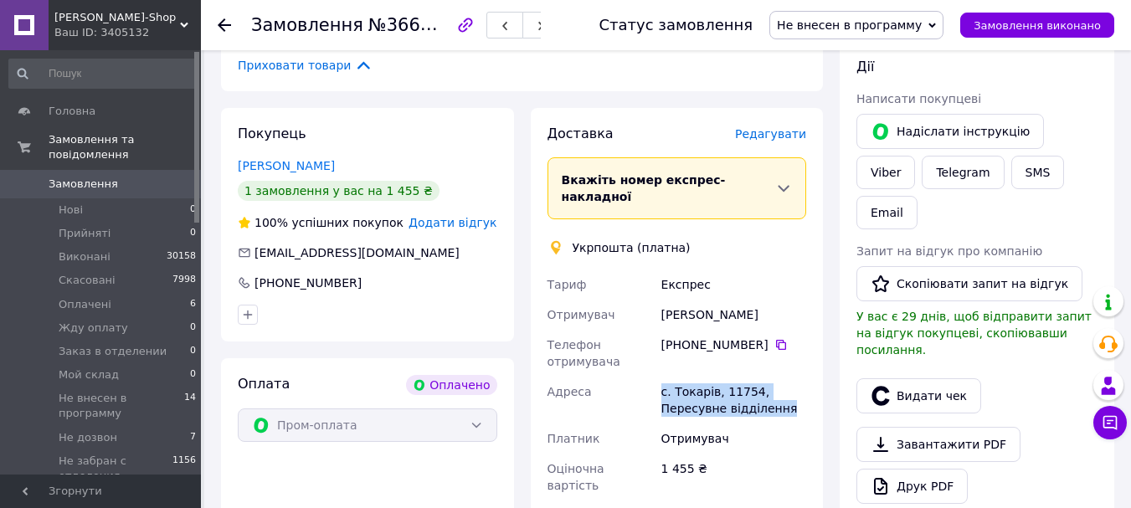
click at [656, 337] on div "[PERSON_NAME] Отримувач [PERSON_NAME] Телефон отримувача [PHONE_NUMBER]   Адрес…" at bounding box center [677, 385] width 266 height 231
copy div "Адреса с. Токарів, 11754, Пересувне відділення"
click at [938, 33] on span "Не внесен в программу" at bounding box center [856, 25] width 174 height 28
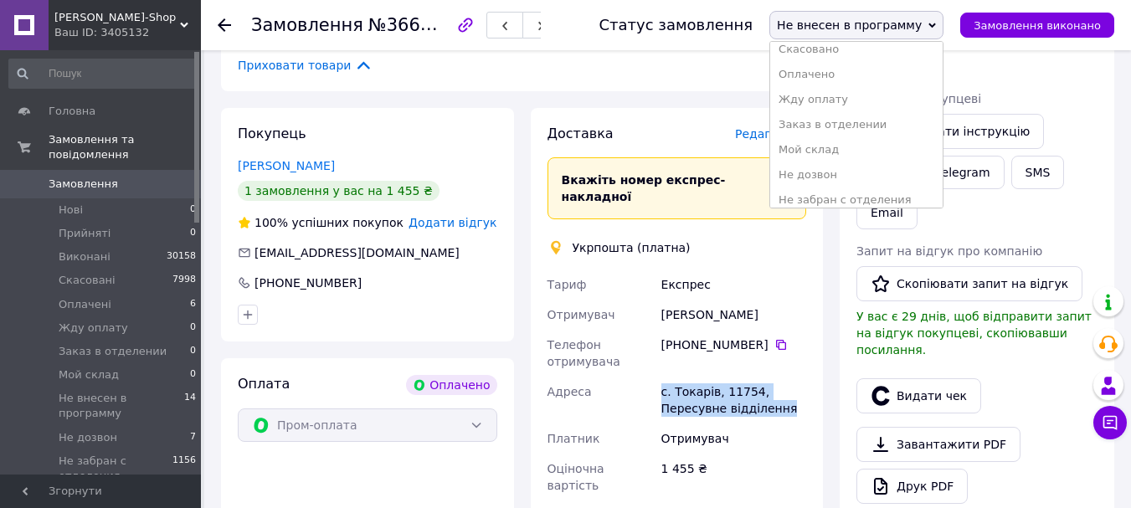
scroll to position [244, 0]
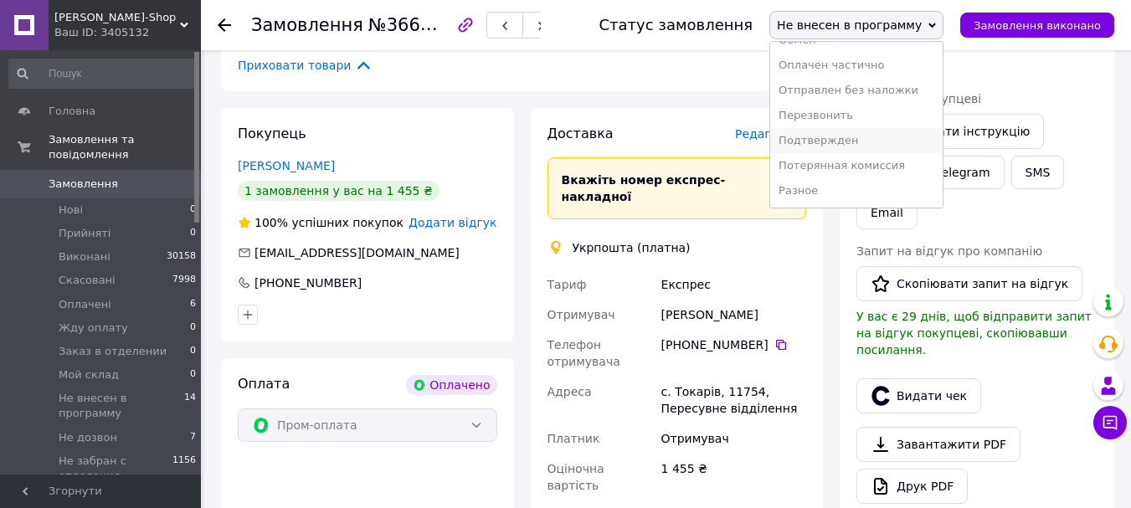
click at [855, 147] on li "Подтвержден" at bounding box center [856, 140] width 172 height 25
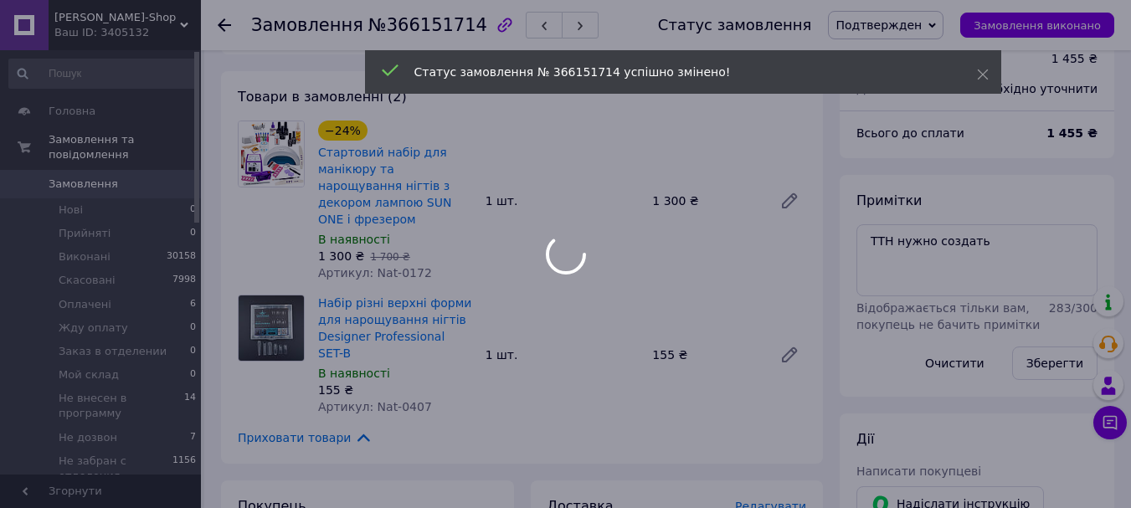
scroll to position [544, 0]
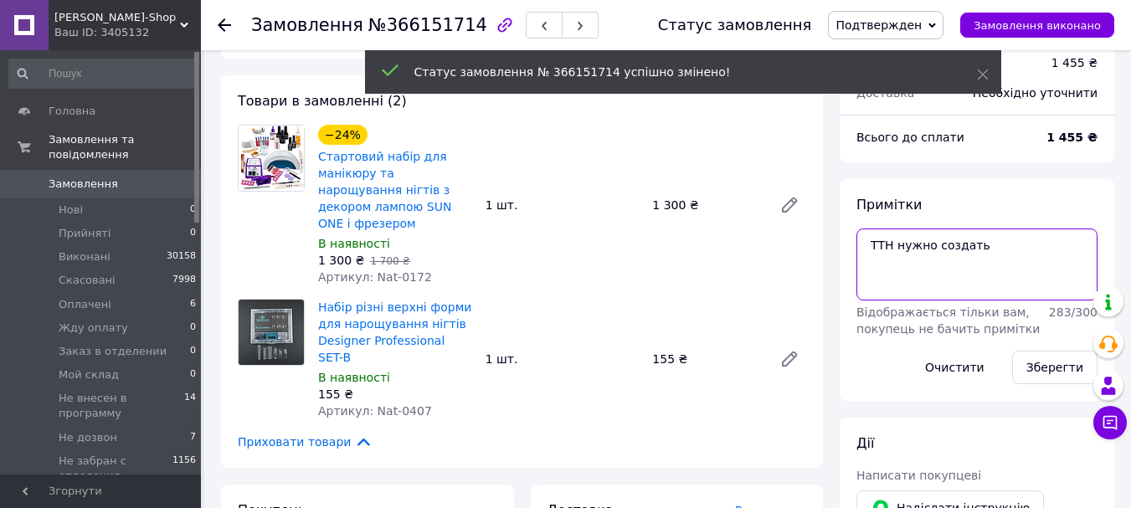
drag, startPoint x: 995, startPoint y: 226, endPoint x: 839, endPoint y: 216, distance: 156.9
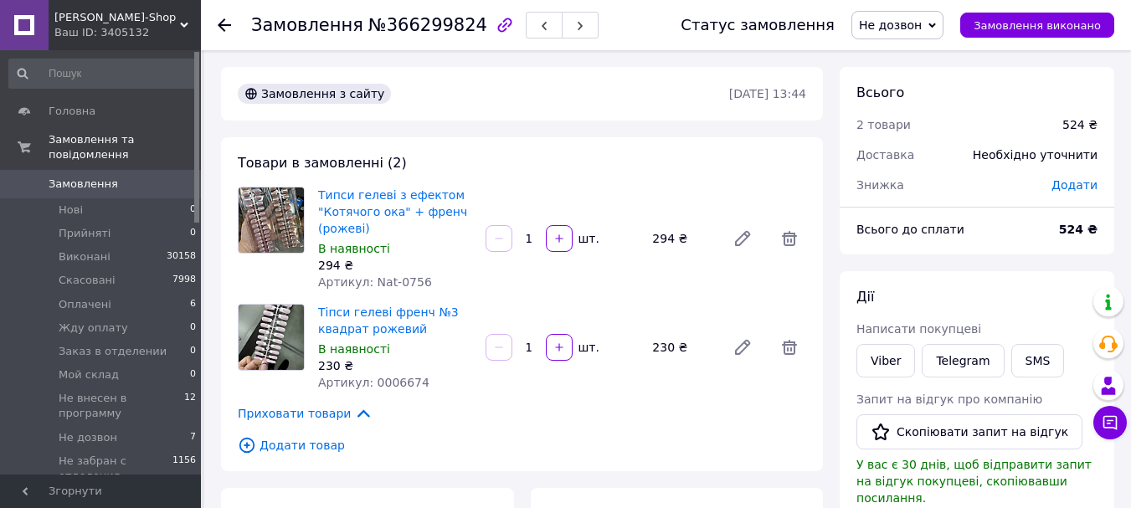
click at [892, 26] on span "Не дозвон" at bounding box center [890, 24] width 63 height 13
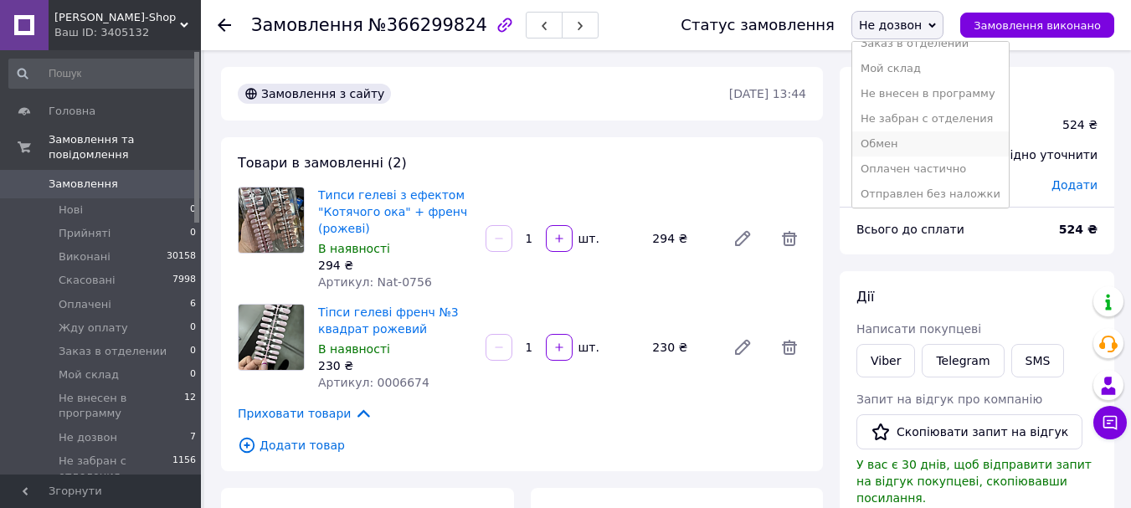
scroll to position [167, 0]
click at [961, 69] on li "Не внесен в программу" at bounding box center [930, 66] width 157 height 25
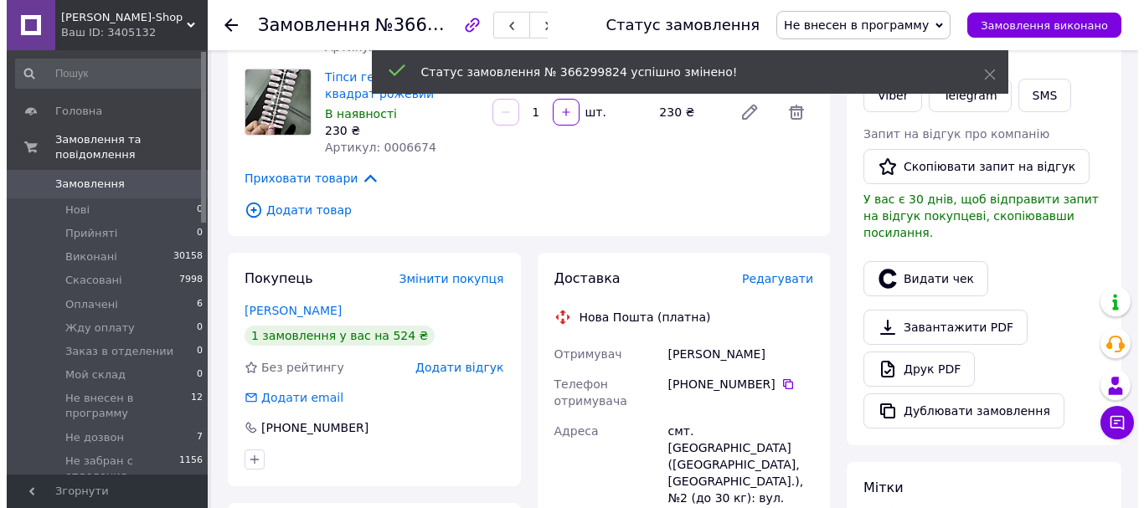
scroll to position [335, 0]
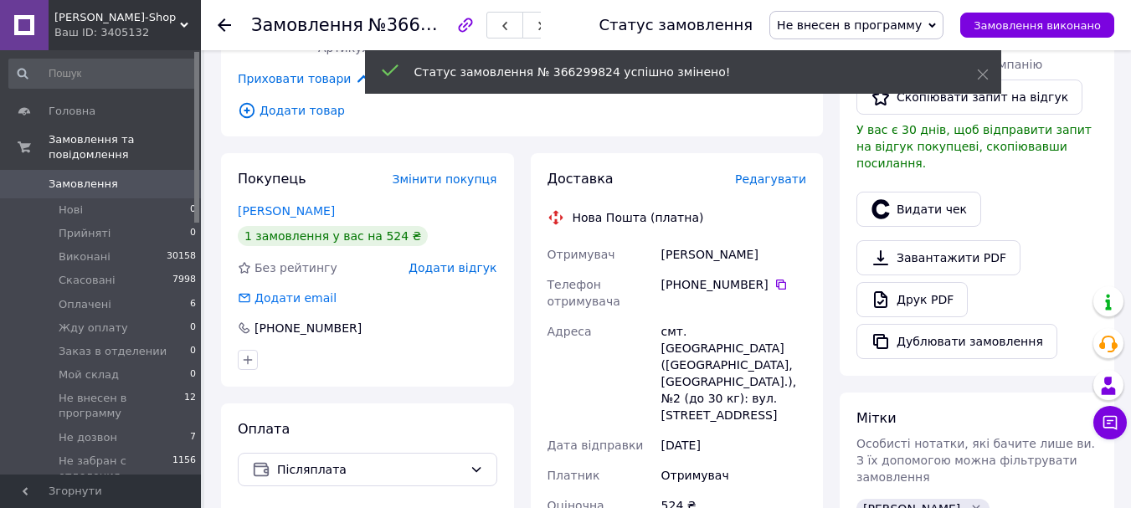
click at [778, 178] on span "Редагувати" at bounding box center [770, 178] width 71 height 13
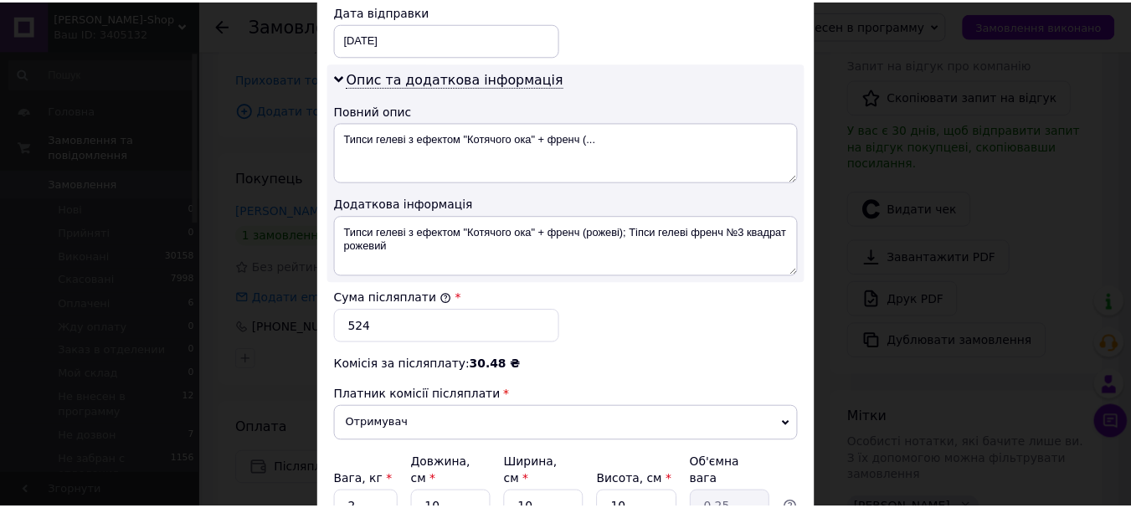
scroll to position [957, 0]
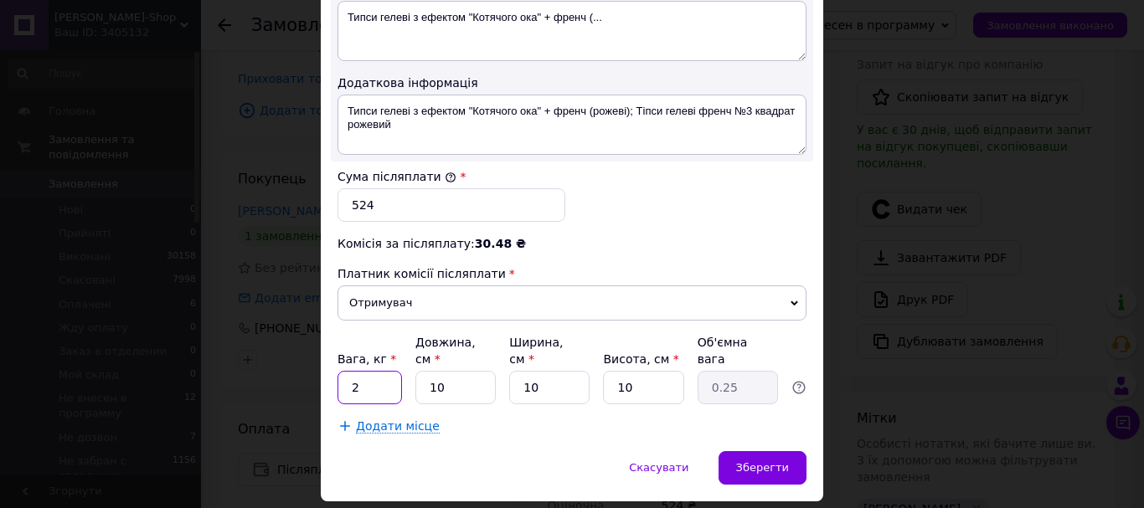
click at [393, 371] on input "2" at bounding box center [369, 387] width 64 height 33
type input "1"
click at [758, 451] on div "Зберегти" at bounding box center [762, 467] width 88 height 33
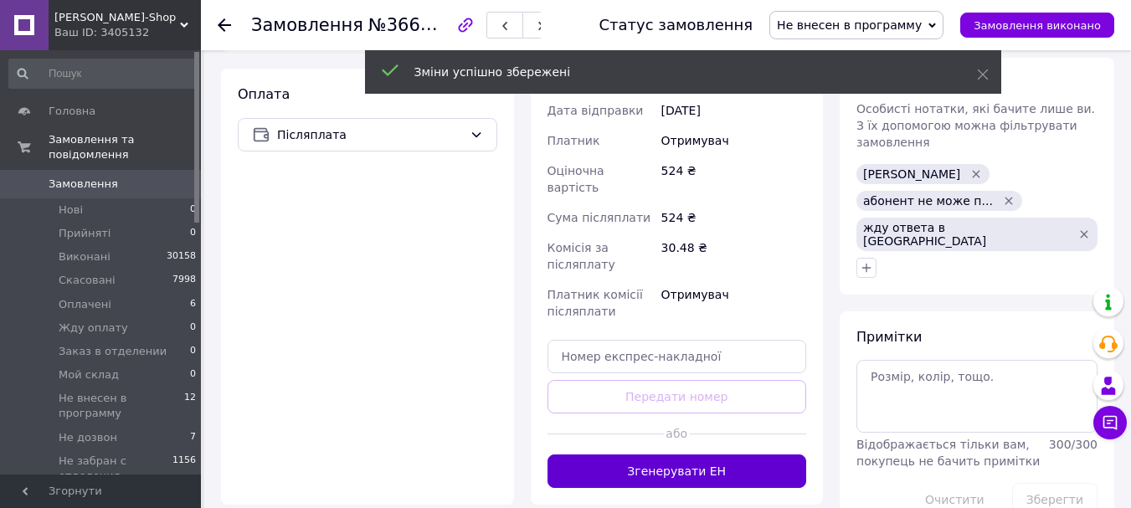
click at [729, 455] on button "Згенерувати ЕН" at bounding box center [678, 471] width 260 height 33
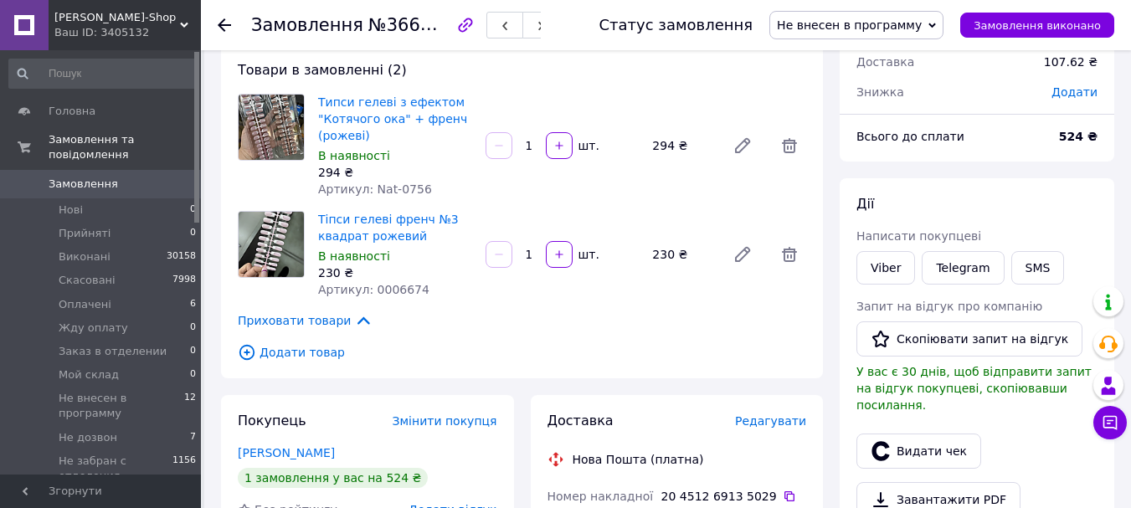
scroll to position [0, 0]
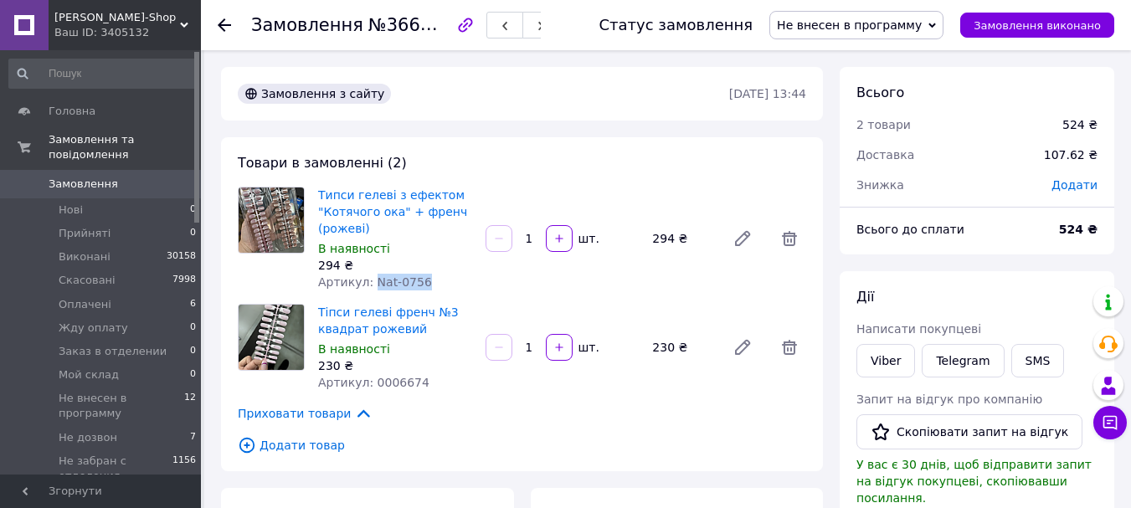
drag, startPoint x: 425, startPoint y: 280, endPoint x: 371, endPoint y: 278, distance: 54.4
click at [371, 278] on div "Артикул: Nat-0756" at bounding box center [395, 282] width 154 height 17
copy span "Nat-0756"
drag, startPoint x: 424, startPoint y: 383, endPoint x: 367, endPoint y: 381, distance: 57.8
click at [367, 381] on div "Артикул: 0006674" at bounding box center [395, 382] width 154 height 17
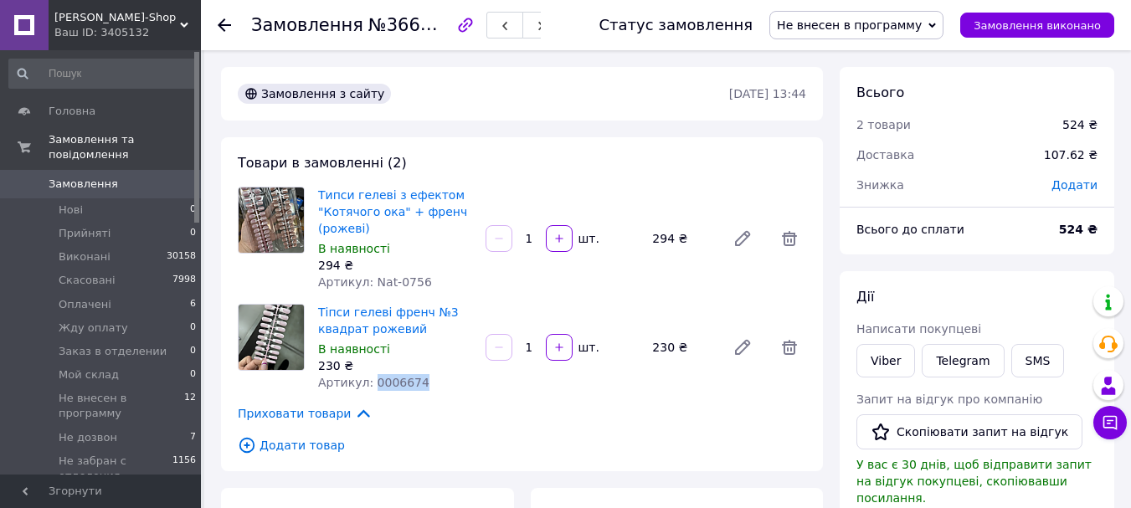
copy span "0006674"
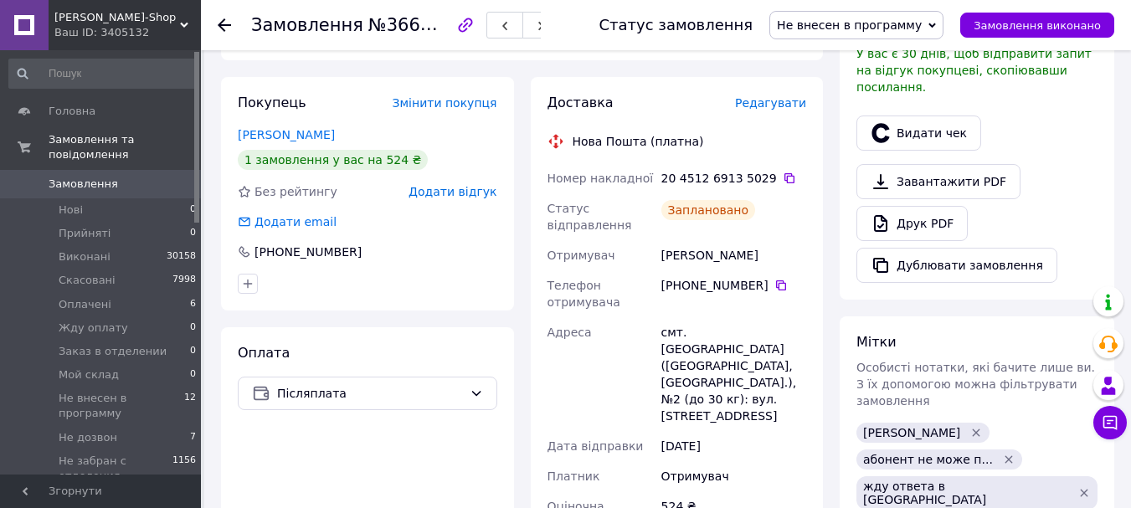
scroll to position [419, 0]
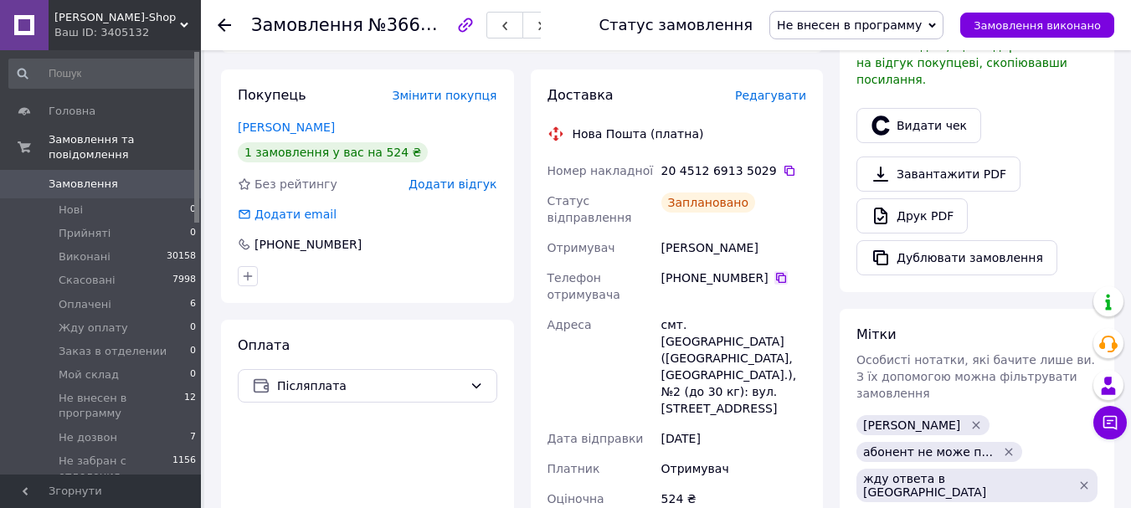
click at [774, 271] on icon at bounding box center [780, 277] width 13 height 13
drag, startPoint x: 758, startPoint y: 250, endPoint x: 635, endPoint y: 238, distance: 122.9
click at [635, 238] on div "Номер накладної 20 4512 6913 5029   Статус відправлення Заплановано Отримувач […" at bounding box center [677, 429] width 266 height 546
copy div "Отримувач [PERSON_NAME]"
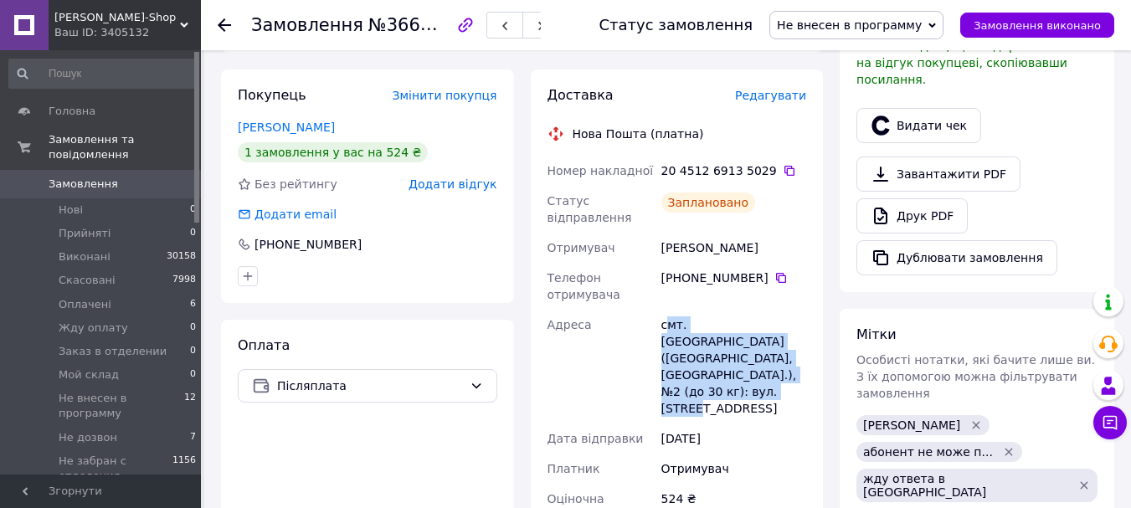
drag, startPoint x: 800, startPoint y: 379, endPoint x: 666, endPoint y: 332, distance: 142.2
click at [666, 332] on div "смт. [GEOGRAPHIC_DATA] ([GEOGRAPHIC_DATA], [GEOGRAPHIC_DATA].), №2 (до 30 кг): …" at bounding box center [734, 367] width 152 height 114
click at [812, 374] on div "Доставка Редагувати Нова Пошта (платна) Номер накладної 20 4512 6913 5029   Ста…" at bounding box center [677, 417] width 293 height 696
drag, startPoint x: 796, startPoint y: 381, endPoint x: 660, endPoint y: 324, distance: 147.9
click at [660, 324] on div "смт. [GEOGRAPHIC_DATA] ([GEOGRAPHIC_DATA], [GEOGRAPHIC_DATA].), №2 (до 30 кг): …" at bounding box center [734, 367] width 152 height 114
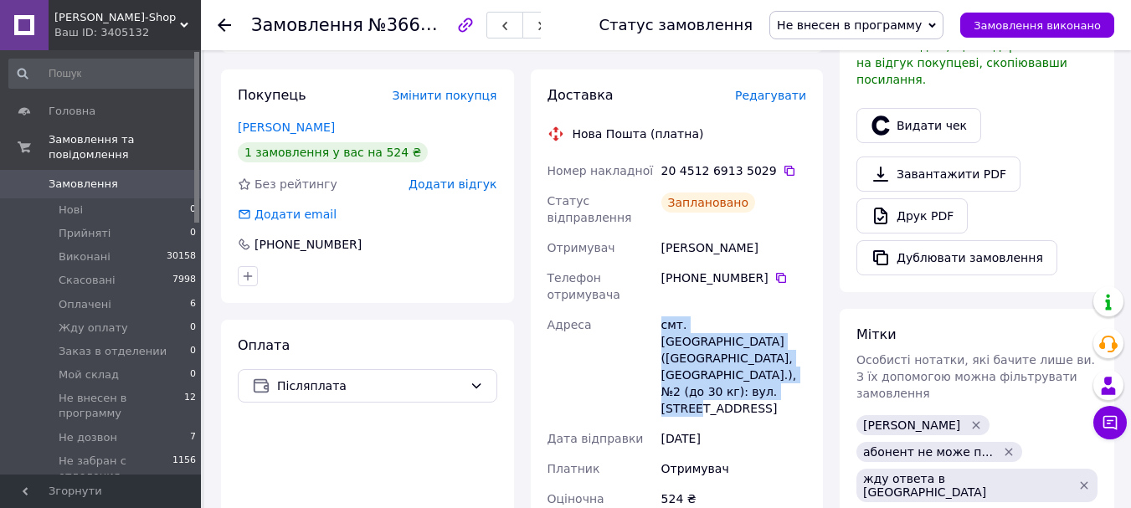
copy div "смт. [GEOGRAPHIC_DATA] ([GEOGRAPHIC_DATA], [GEOGRAPHIC_DATA].), №2 (до 30 кг): …"
click at [866, 25] on span "Не внесен в программу" at bounding box center [849, 24] width 145 height 13
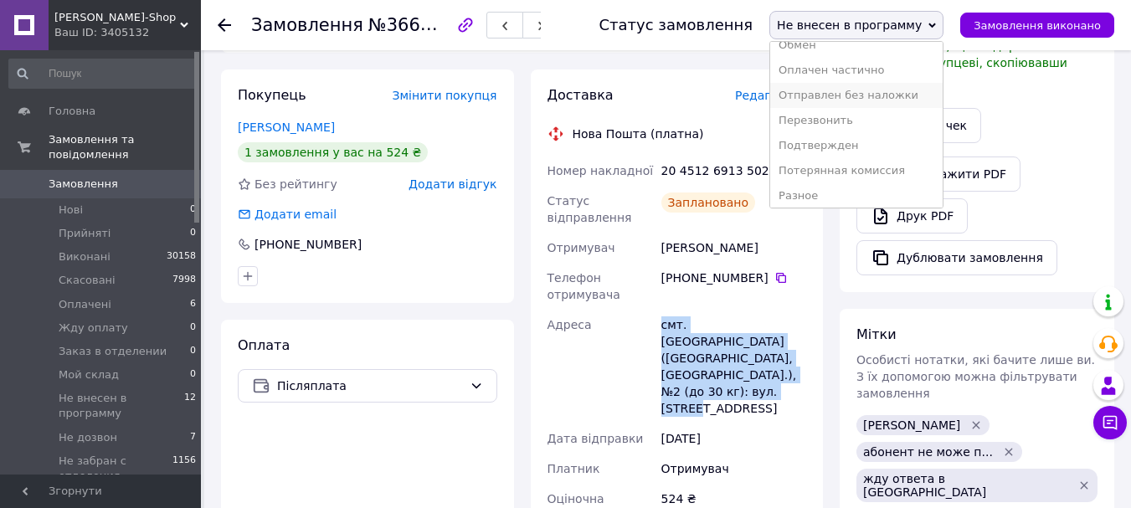
scroll to position [244, 0]
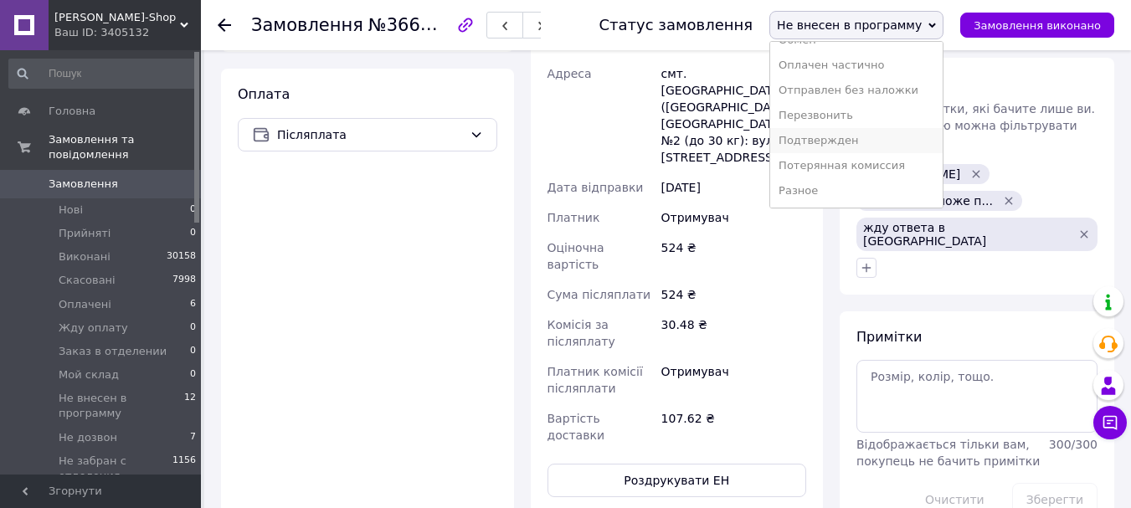
click at [883, 144] on li "Подтвержден" at bounding box center [856, 140] width 172 height 25
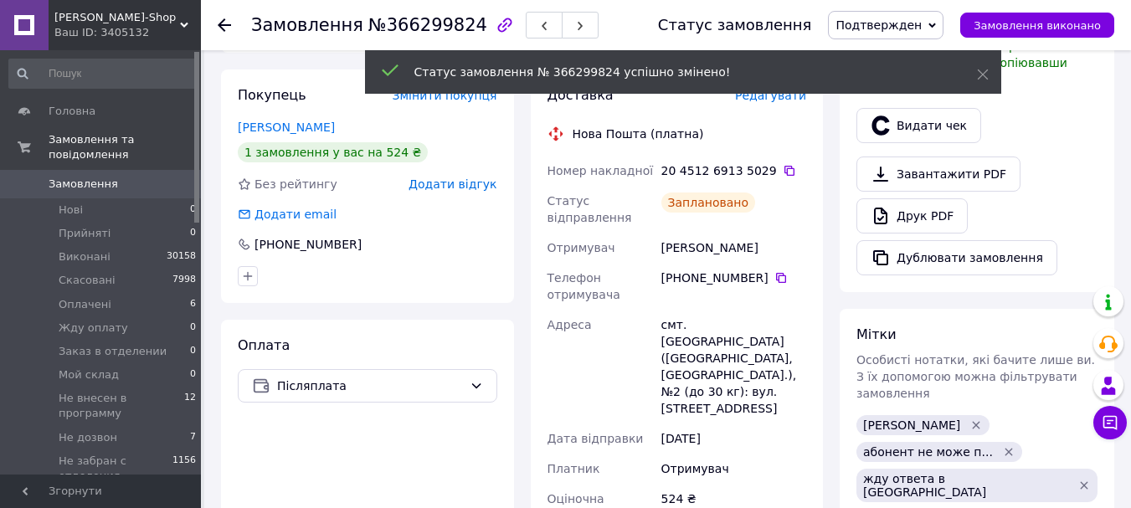
scroll to position [50, 0]
click at [783, 174] on icon at bounding box center [789, 170] width 13 height 13
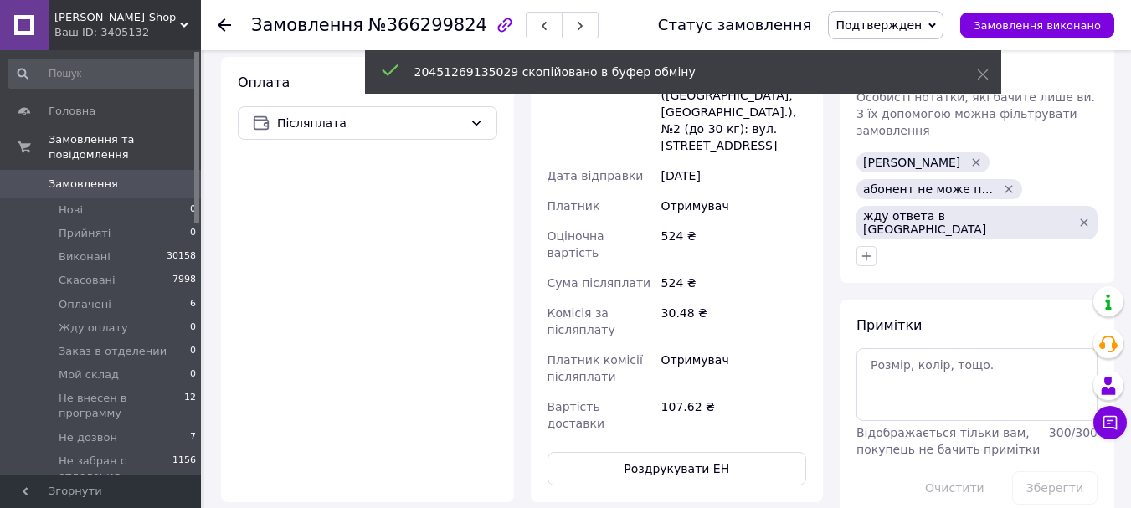
scroll to position [753, 0]
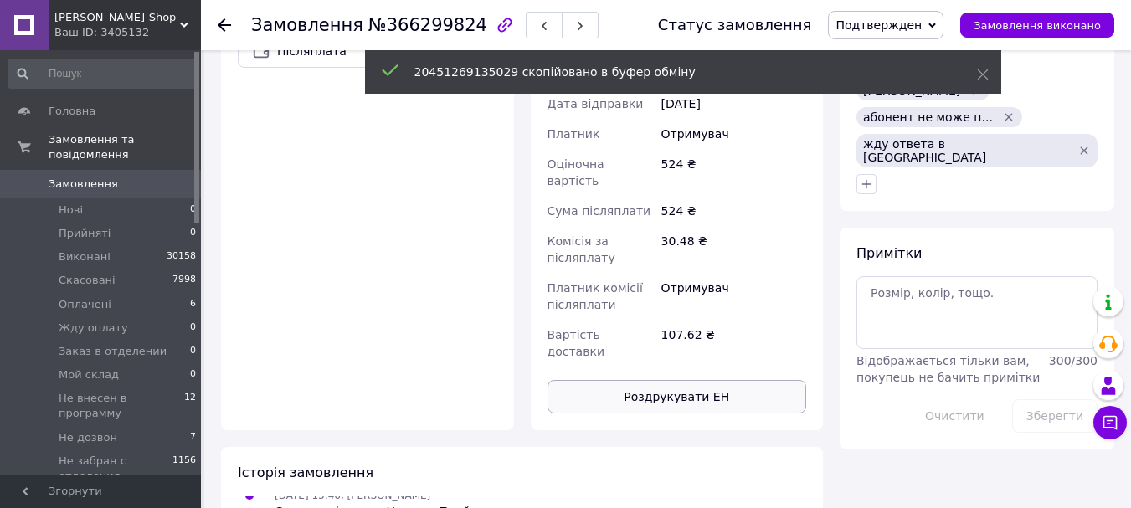
click at [725, 380] on button "Роздрукувати ЕН" at bounding box center [678, 396] width 260 height 33
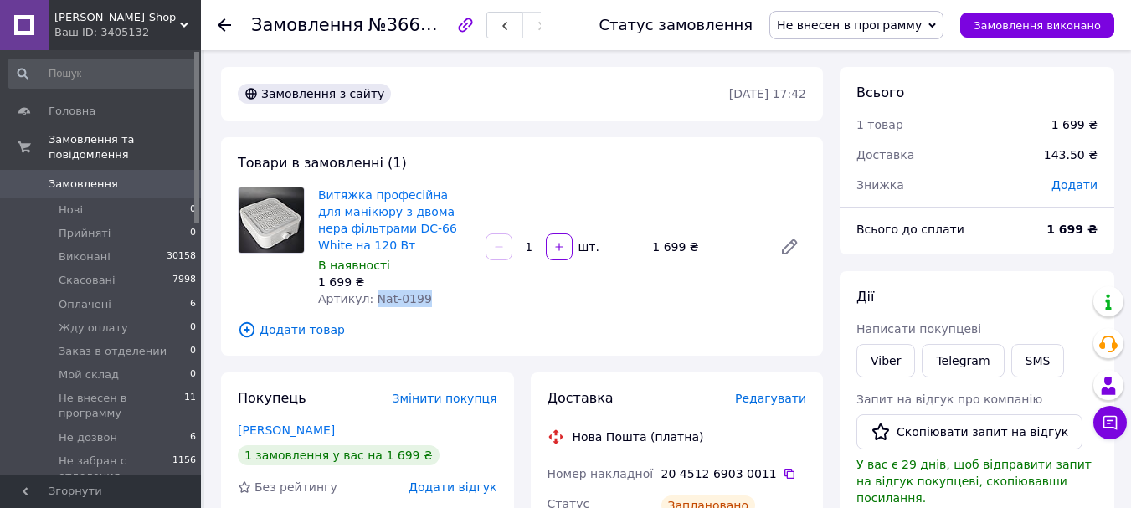
drag, startPoint x: 424, startPoint y: 301, endPoint x: 369, endPoint y: 301, distance: 54.4
click at [369, 301] on div "Артикул: Nat-0199" at bounding box center [395, 299] width 154 height 17
copy span "Nat-0199"
click at [883, 18] on span "Не внесен в программу" at bounding box center [849, 24] width 145 height 13
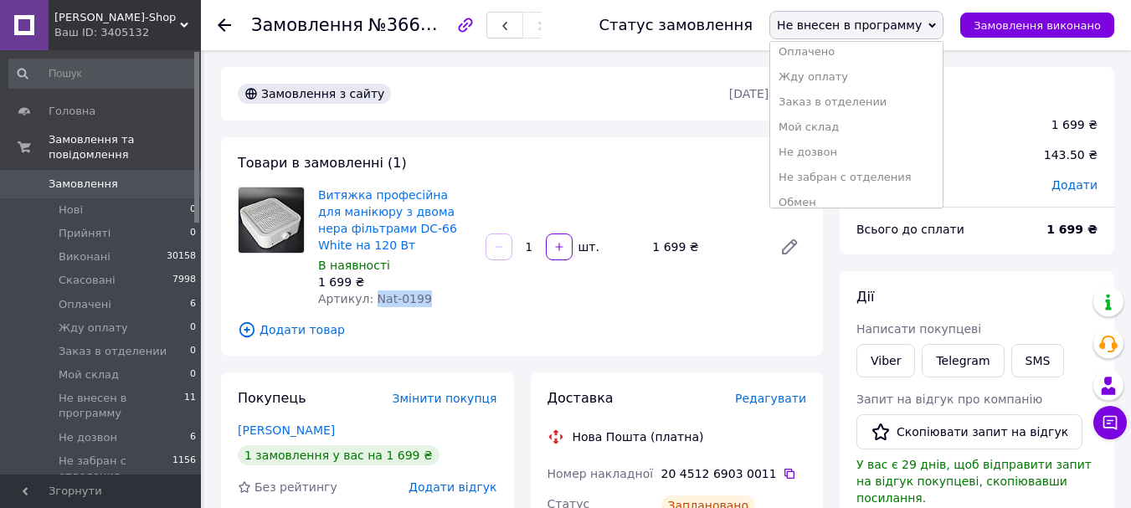
scroll to position [244, 0]
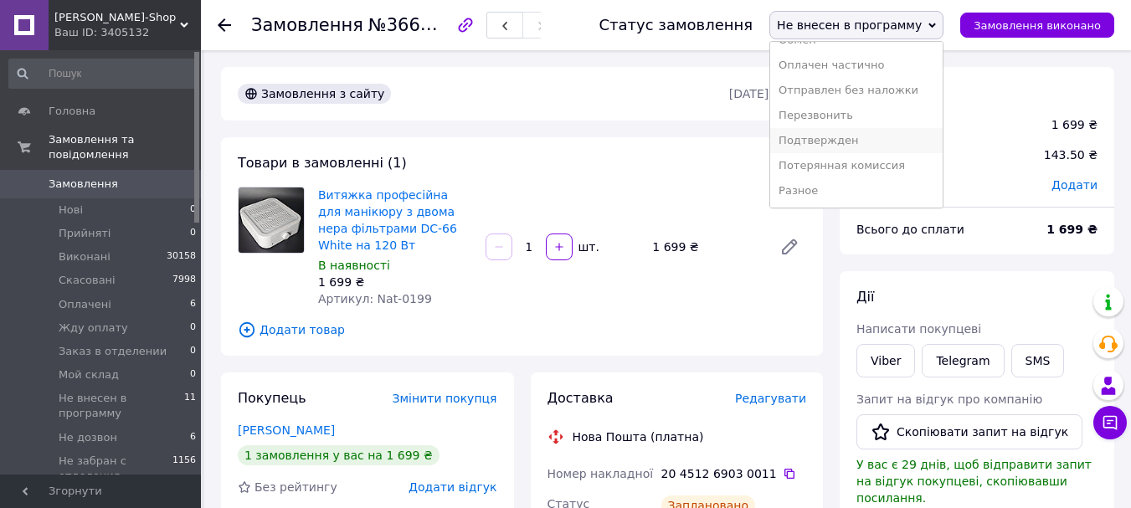
click at [877, 138] on li "Подтвержден" at bounding box center [856, 140] width 172 height 25
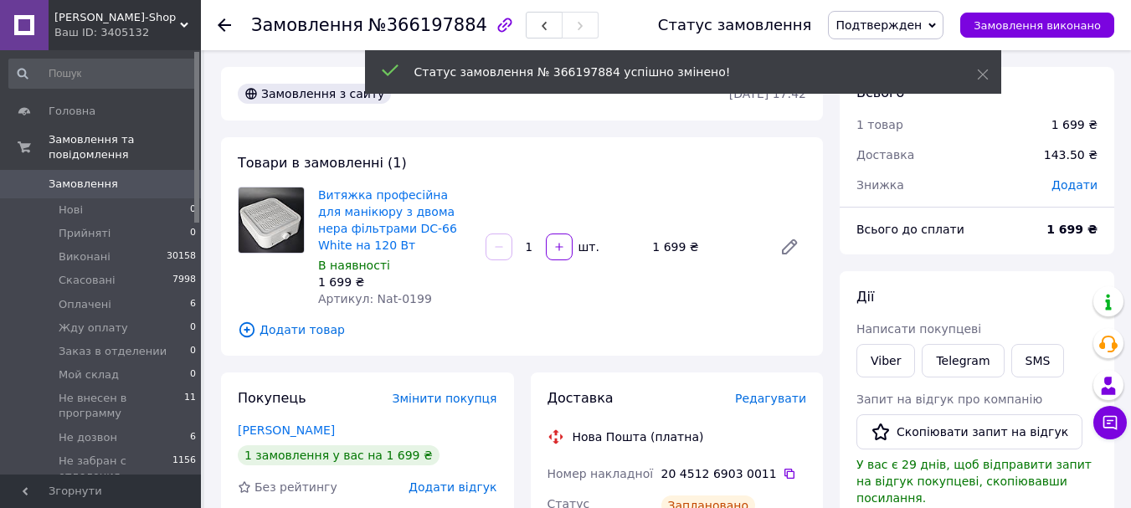
scroll to position [167, 0]
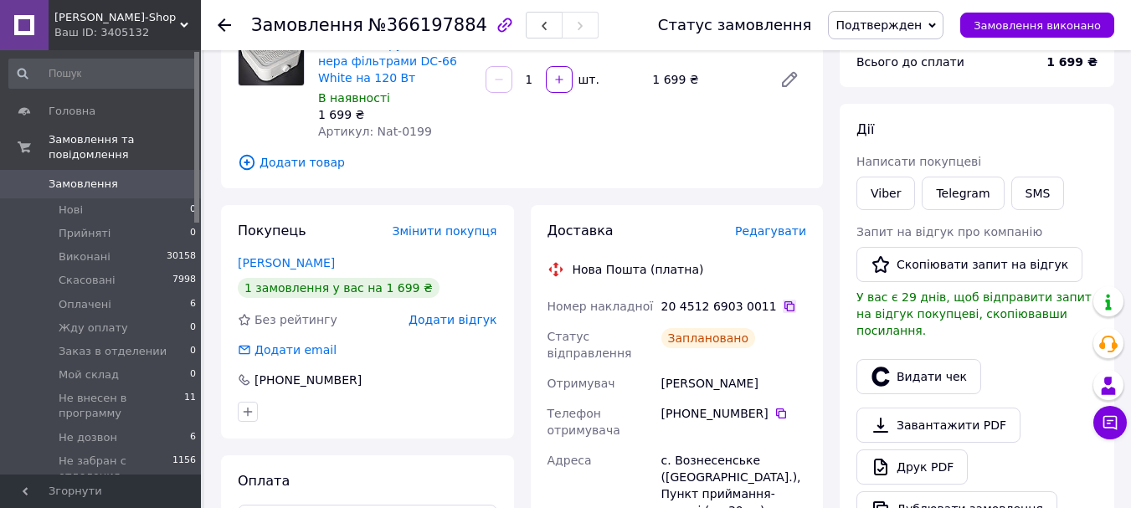
click at [783, 309] on icon at bounding box center [789, 306] width 13 height 13
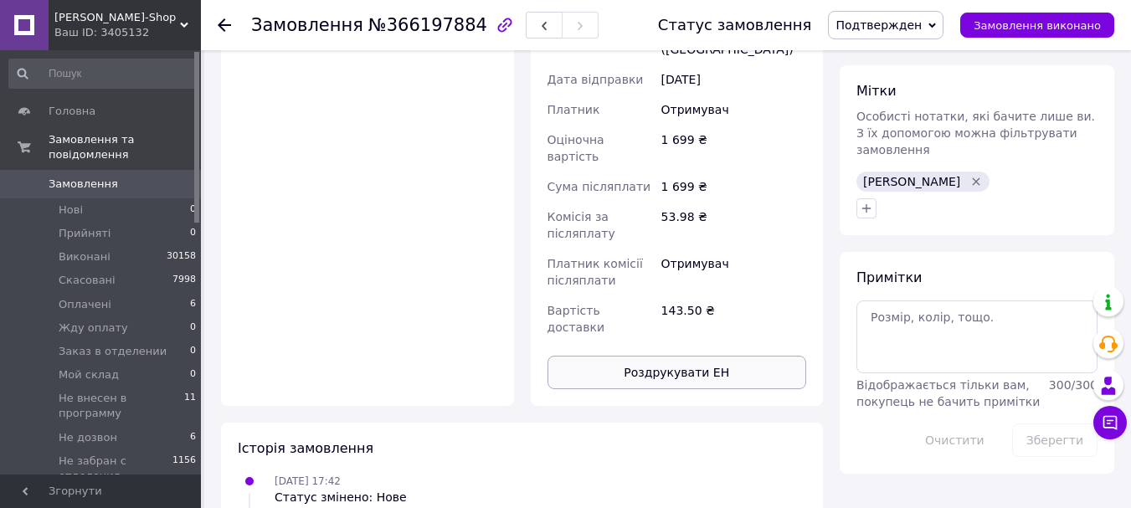
scroll to position [670, 0]
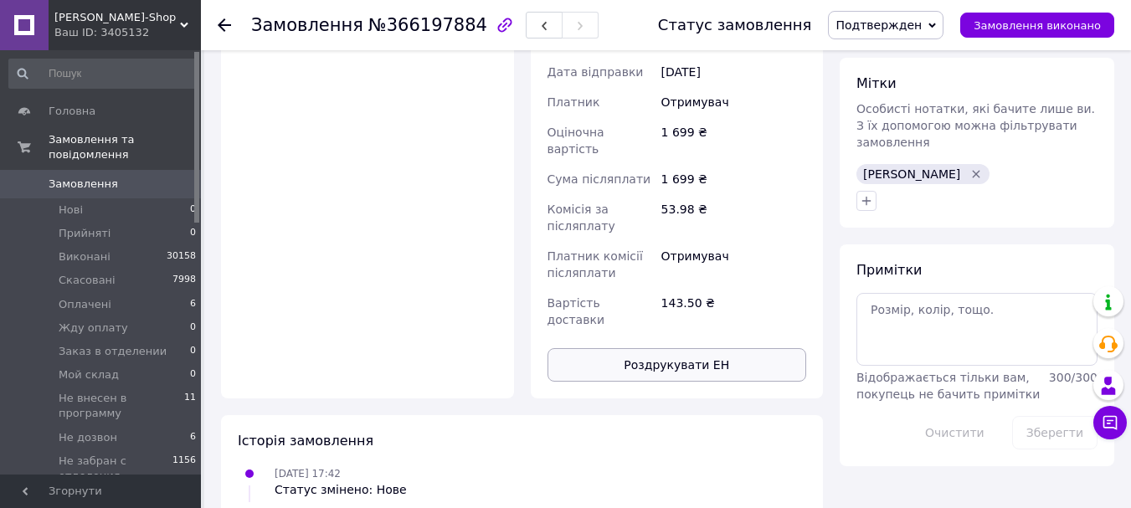
click at [718, 348] on button "Роздрукувати ЕН" at bounding box center [678, 364] width 260 height 33
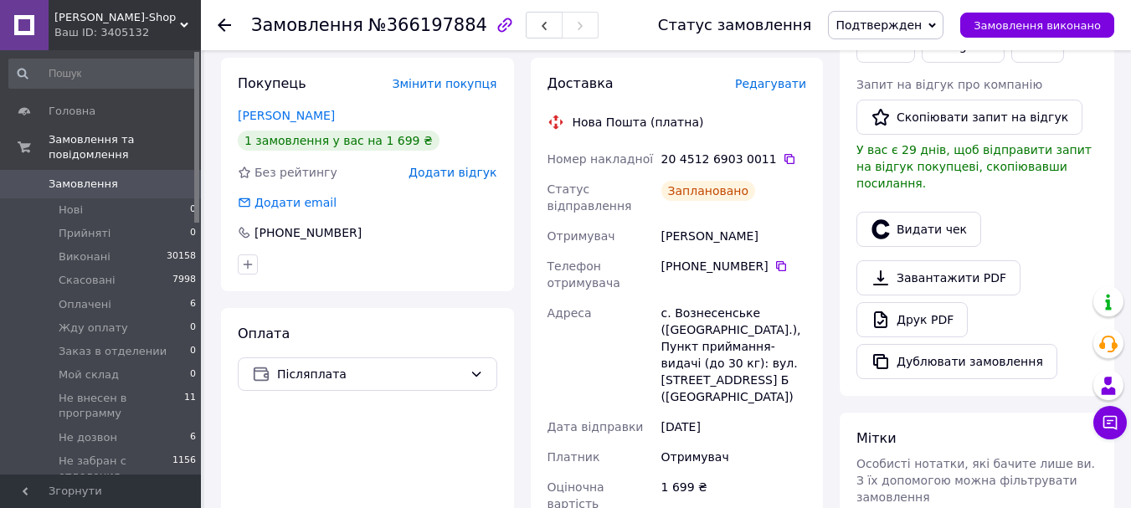
scroll to position [167, 0]
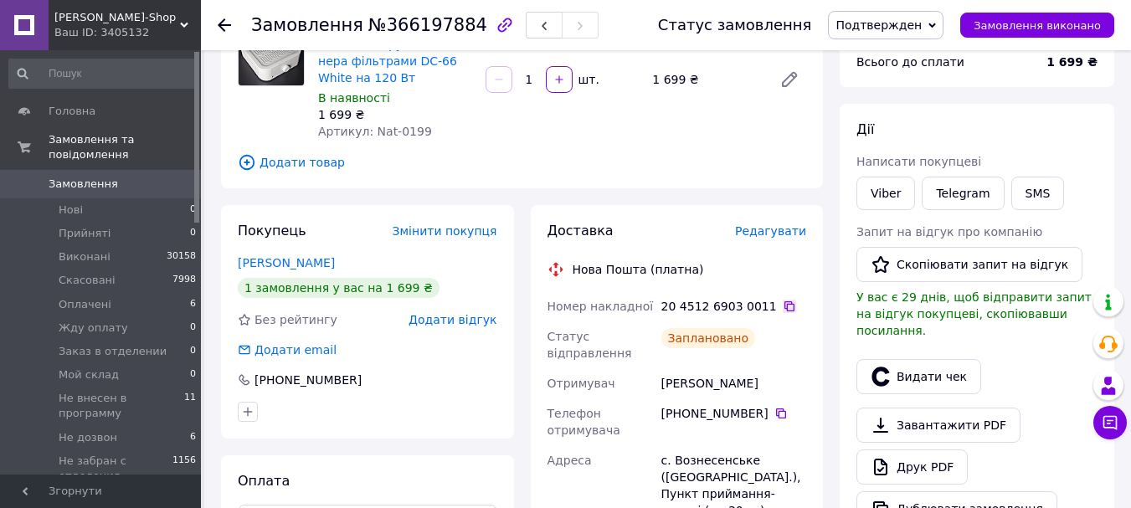
click at [783, 305] on icon at bounding box center [789, 306] width 13 height 13
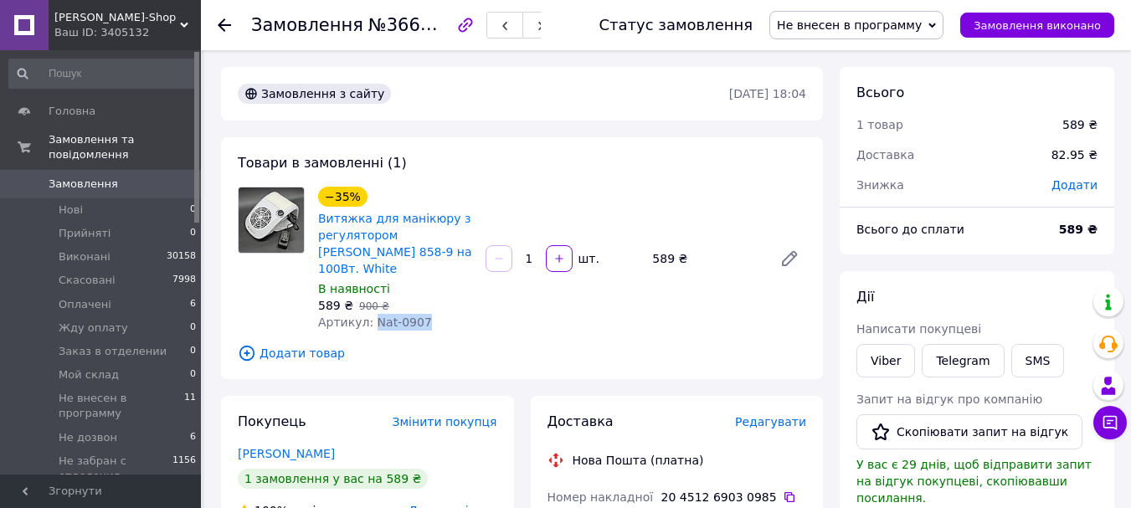
drag, startPoint x: 425, startPoint y: 306, endPoint x: 367, endPoint y: 309, distance: 58.7
click at [367, 314] on div "Артикул: Nat-0907" at bounding box center [395, 322] width 154 height 17
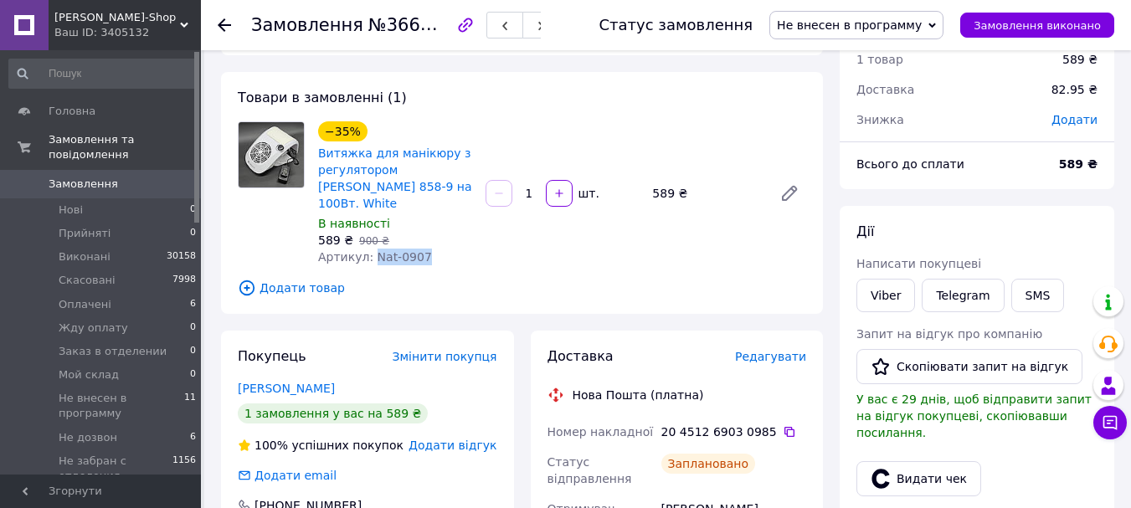
scroll to position [167, 0]
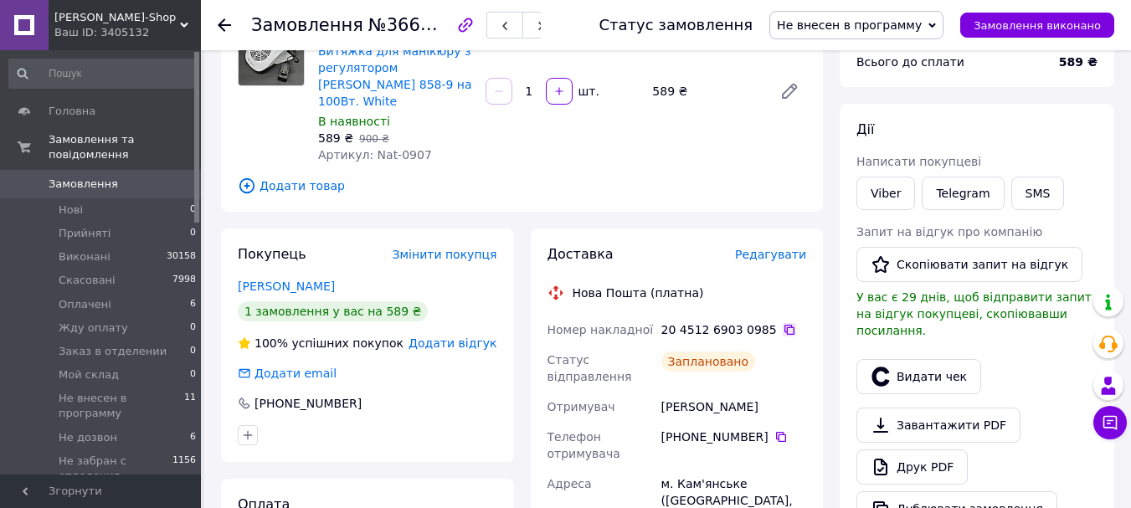
click at [783, 323] on icon at bounding box center [789, 329] width 13 height 13
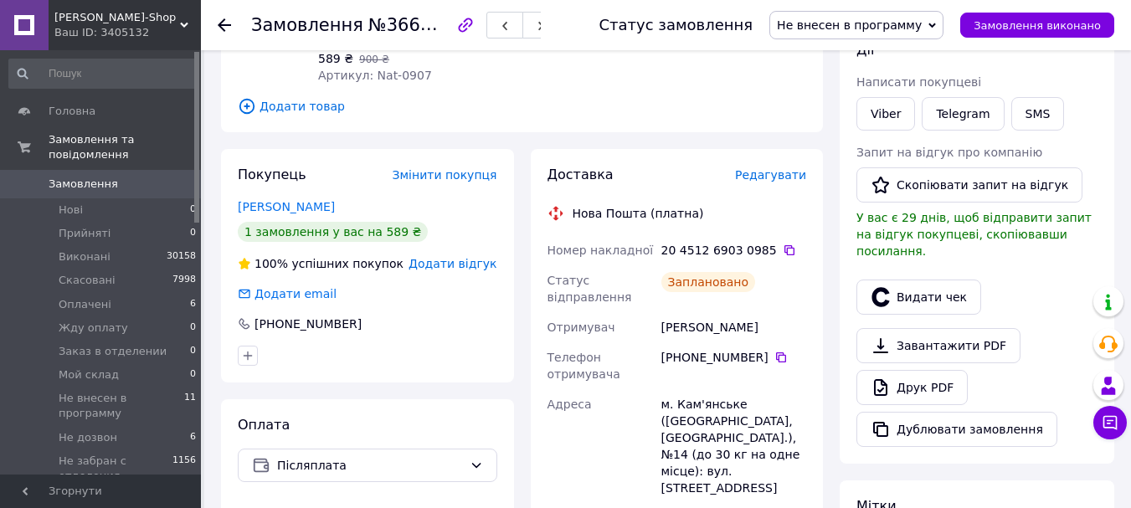
scroll to position [419, 0]
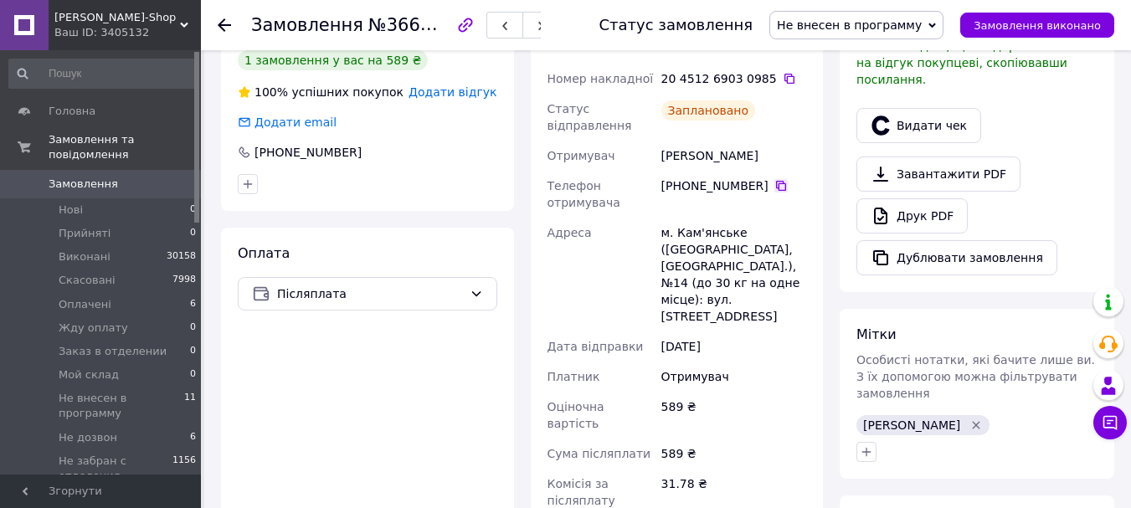
click at [776, 181] on icon at bounding box center [781, 186] width 10 height 10
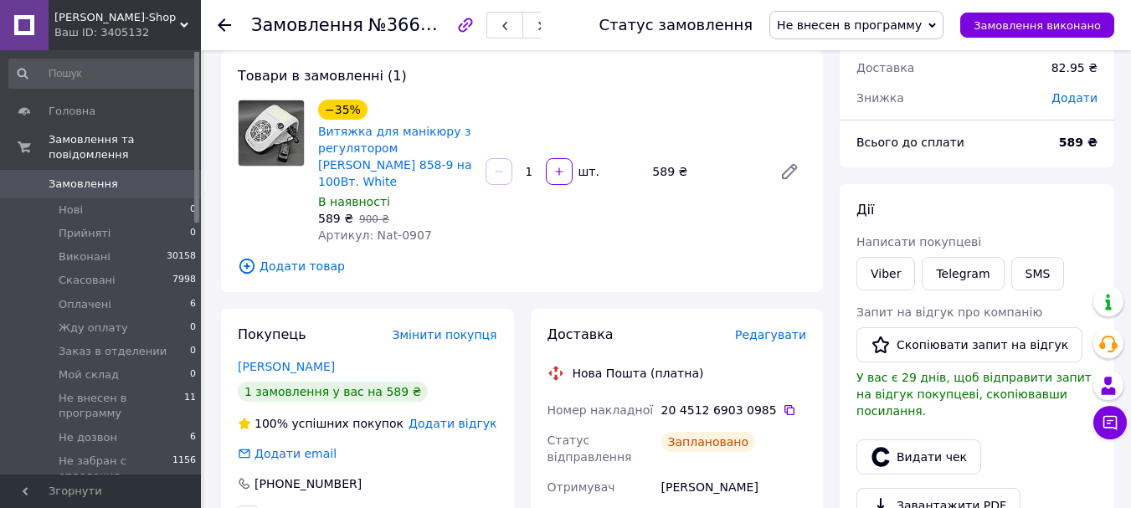
scroll to position [167, 0]
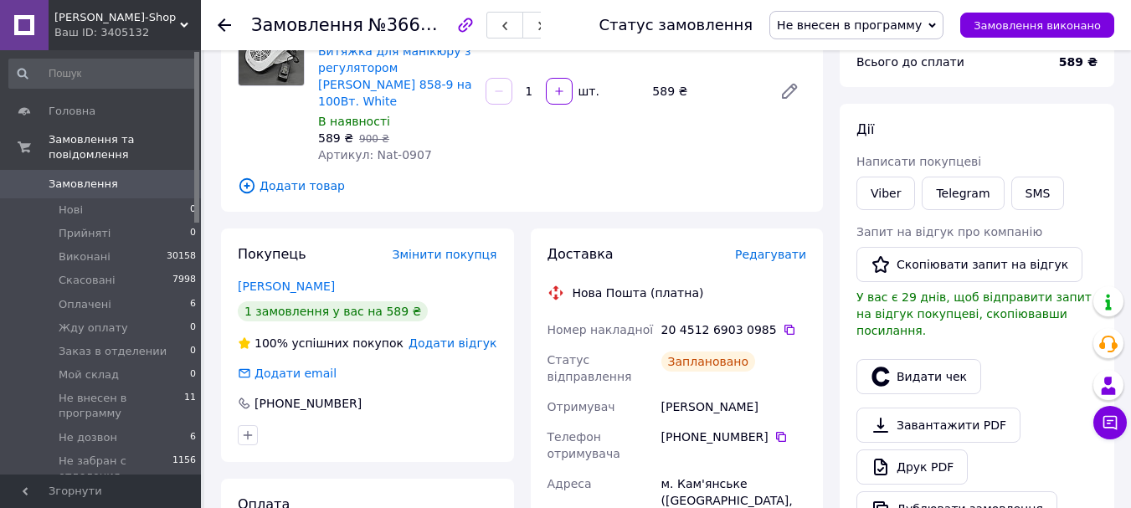
copy div "Савченко Марина"
drag, startPoint x: 768, startPoint y: 391, endPoint x: 627, endPoint y: 368, distance: 142.5
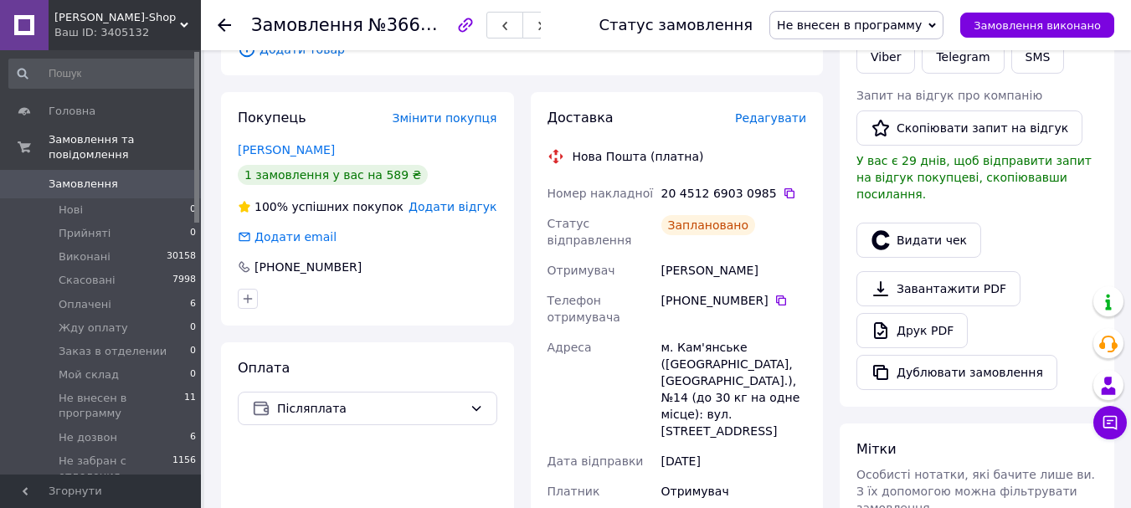
scroll to position [335, 0]
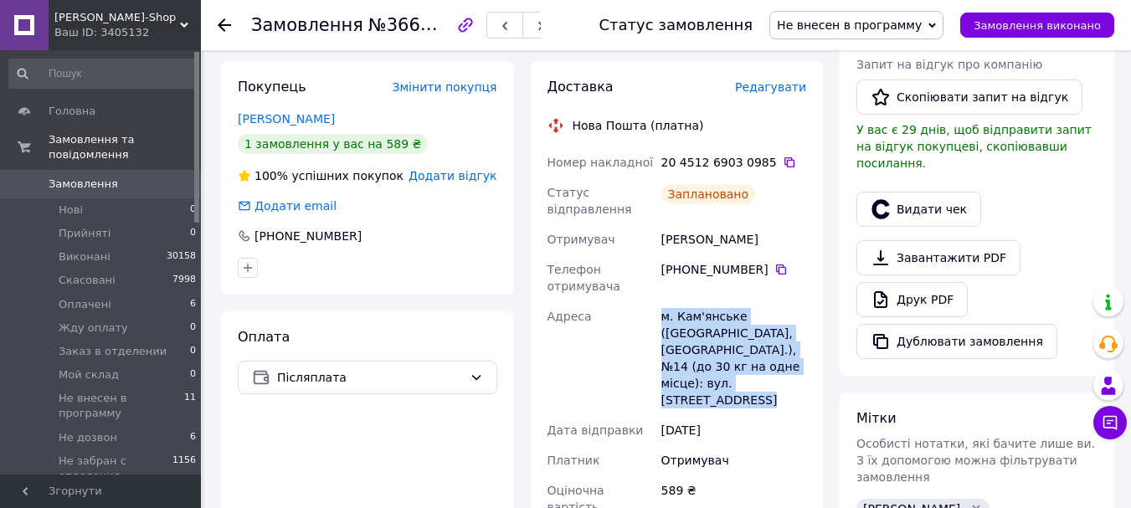
drag, startPoint x: 785, startPoint y: 367, endPoint x: 651, endPoint y: 312, distance: 144.6
click at [651, 312] on div "Номер накладної 20 4512 6903 0985   Статус відправлення Заплановано Отримувач С…" at bounding box center [677, 420] width 266 height 546
copy div "Адреса м. Кам'янське (Дніпропетровська обл., Кам'янський р-н.), №14 (до 30 кг н…"
click at [922, 22] on span "Не внесен в программу" at bounding box center [849, 24] width 145 height 13
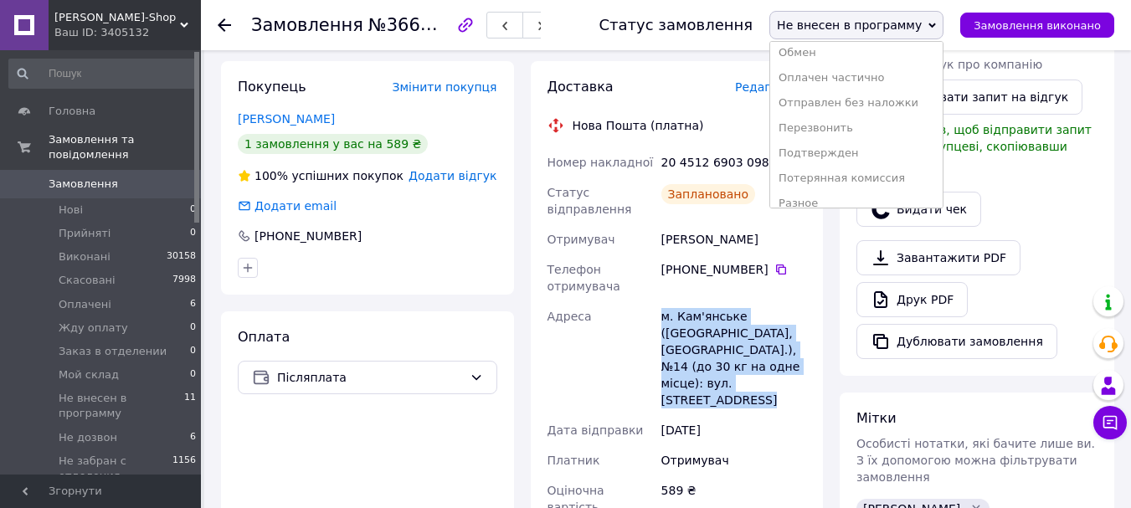
scroll to position [244, 0]
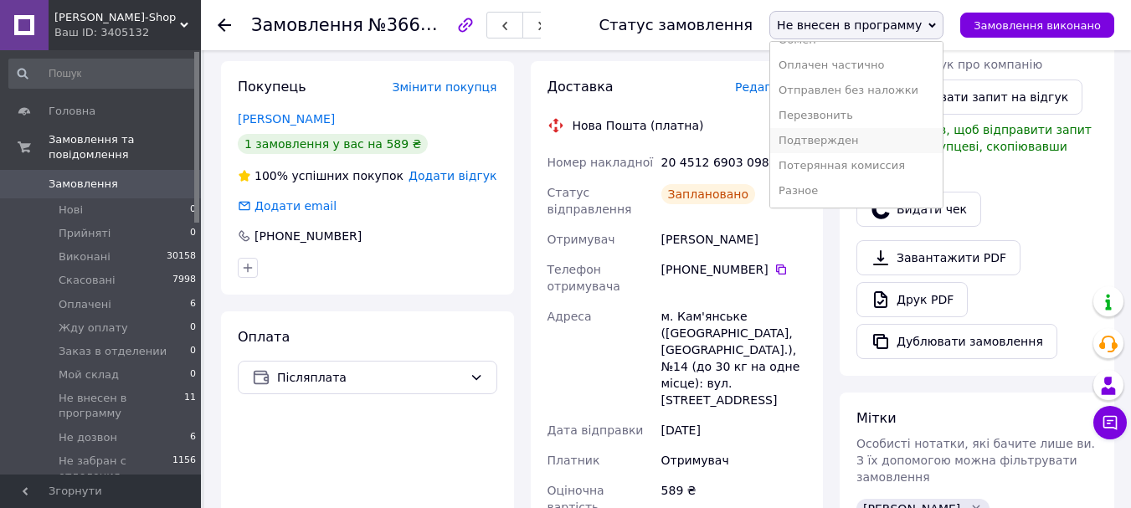
click at [858, 143] on li "Подтвержден" at bounding box center [856, 140] width 172 height 25
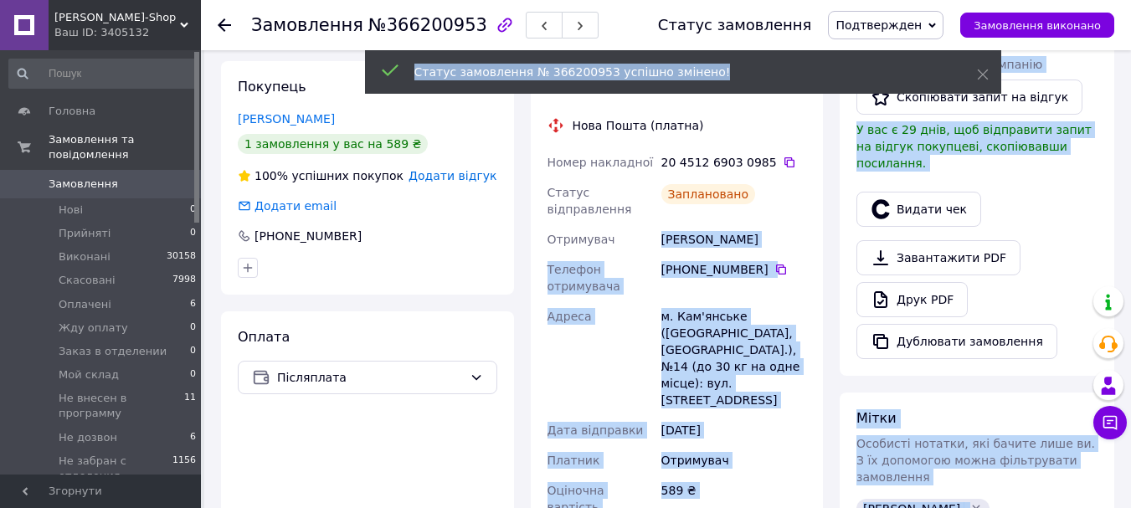
drag, startPoint x: 773, startPoint y: 224, endPoint x: 662, endPoint y: 220, distance: 110.6
click at [779, 224] on div "Савченко Марина" at bounding box center [734, 239] width 152 height 30
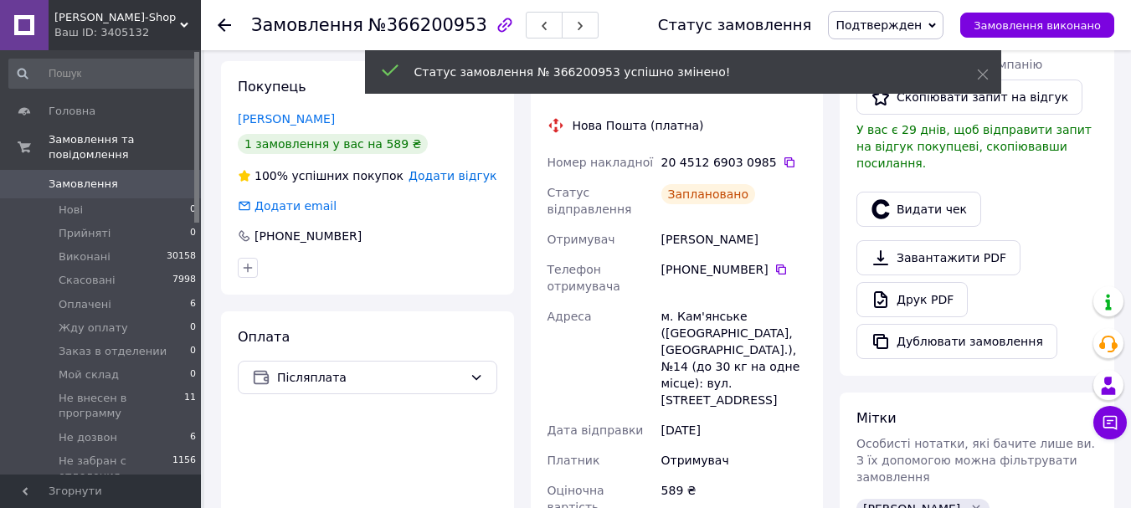
drag, startPoint x: 773, startPoint y: 219, endPoint x: 660, endPoint y: 220, distance: 113.0
click at [661, 224] on div "Савченко Марина" at bounding box center [734, 239] width 152 height 30
copy div "Савченко Марина"
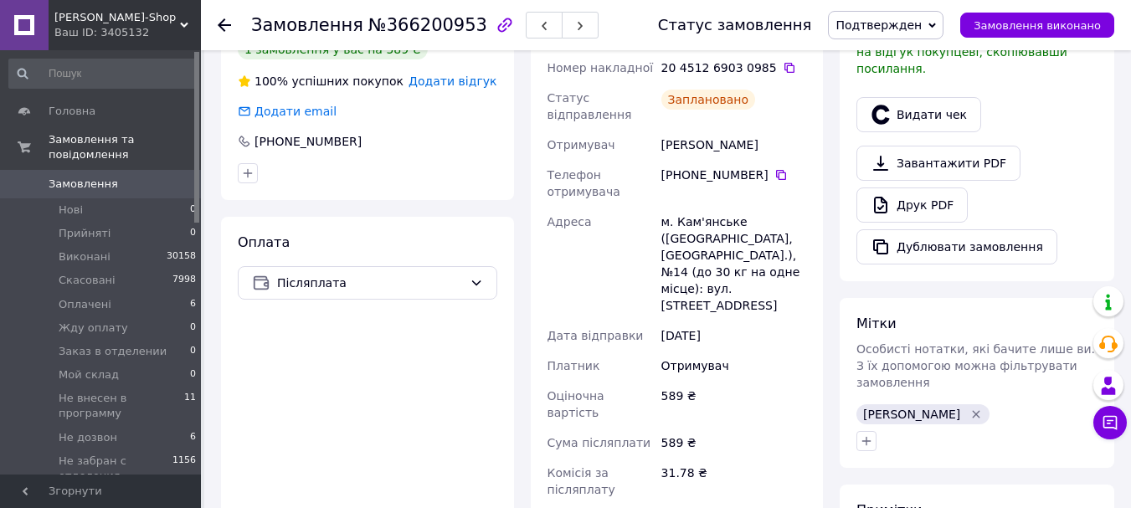
scroll to position [586, 0]
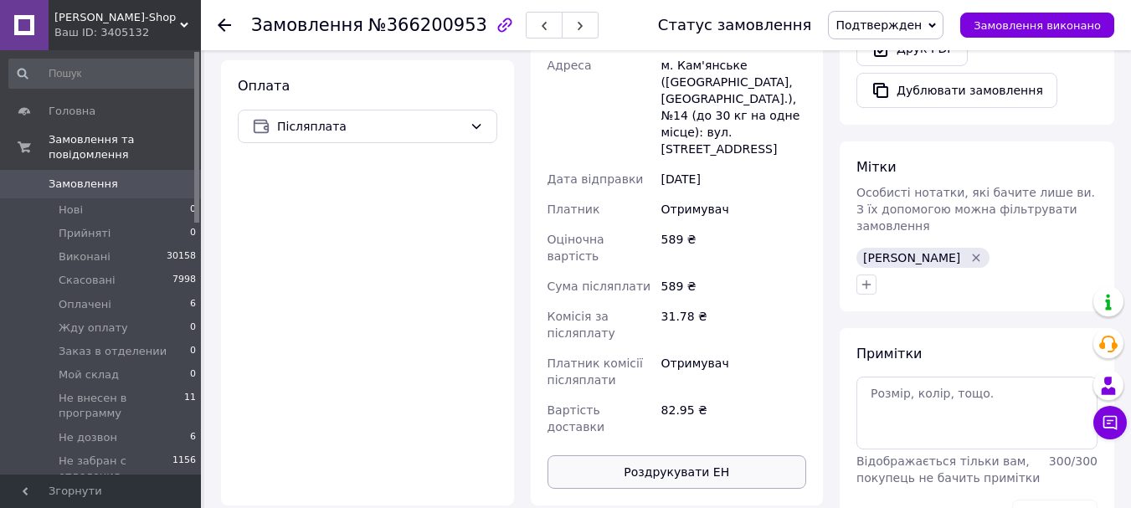
click at [711, 455] on button "Роздрукувати ЕН" at bounding box center [678, 471] width 260 height 33
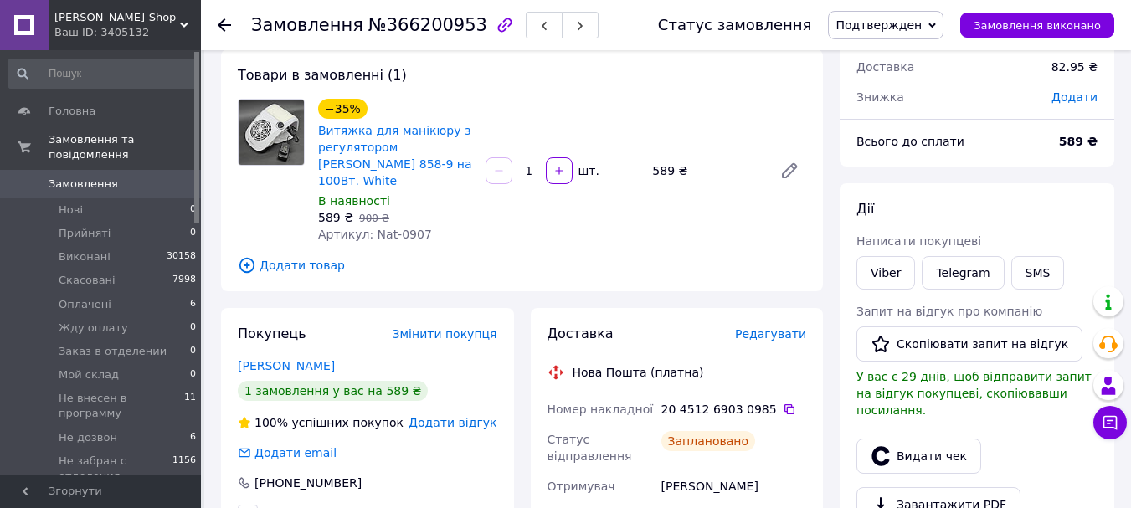
scroll to position [84, 0]
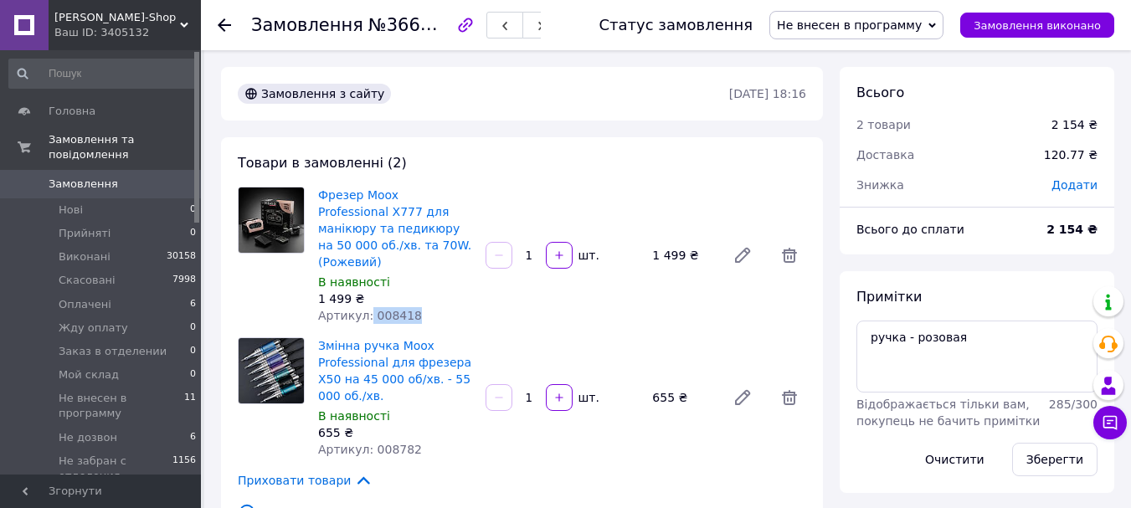
drag, startPoint x: 413, startPoint y: 301, endPoint x: 365, endPoint y: 299, distance: 47.7
click at [365, 307] on div "Артикул: 008418" at bounding box center [395, 315] width 154 height 17
copy span "008418"
drag, startPoint x: 414, startPoint y: 431, endPoint x: 367, endPoint y: 433, distance: 47.7
click at [367, 441] on div "Артикул: 008782" at bounding box center [395, 449] width 154 height 17
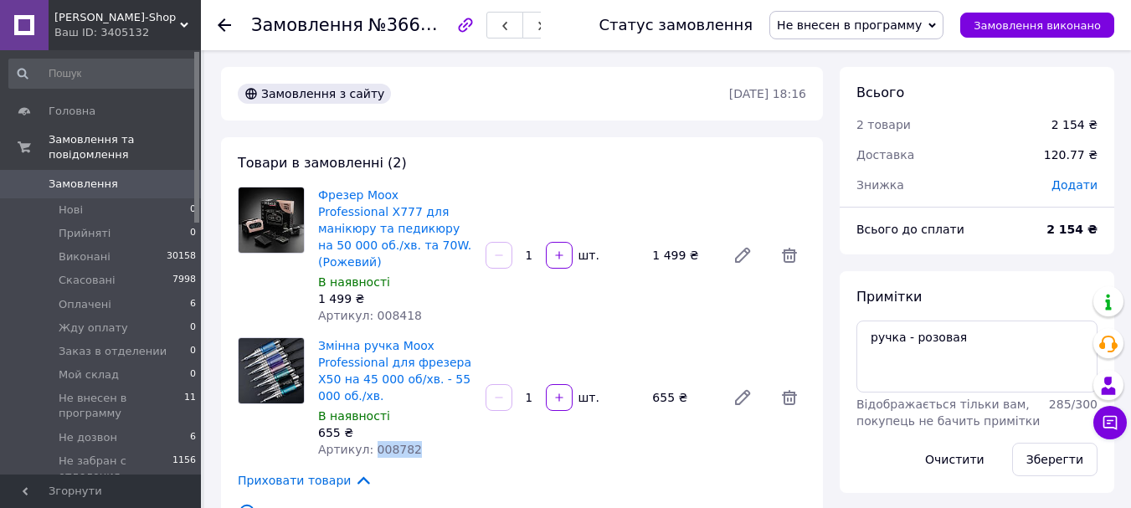
copy span "008782"
drag, startPoint x: 963, startPoint y: 335, endPoint x: 866, endPoint y: 337, distance: 96.3
click at [866, 337] on textarea "ручка - розовая" at bounding box center [976, 357] width 241 height 72
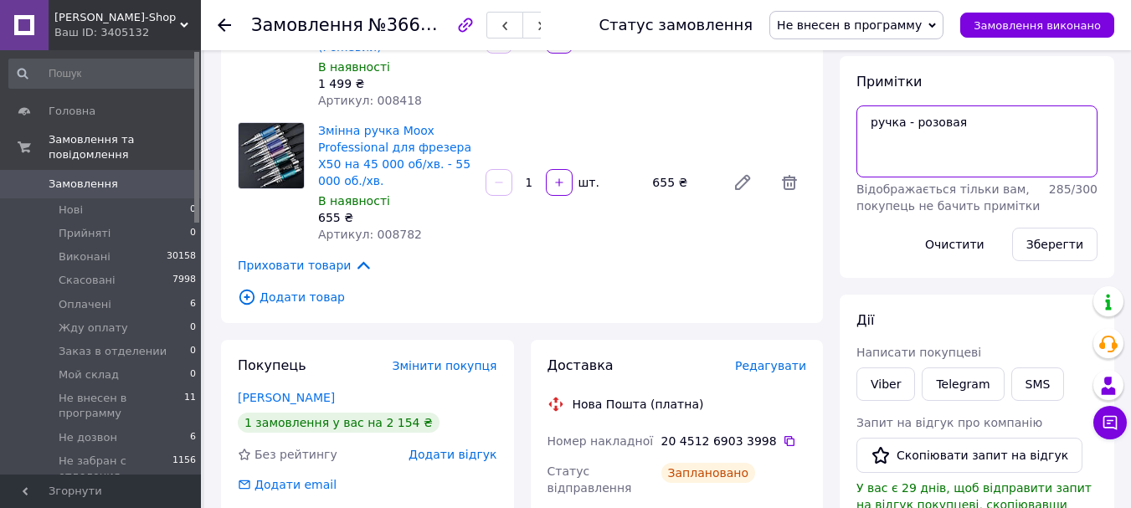
scroll to position [419, 0]
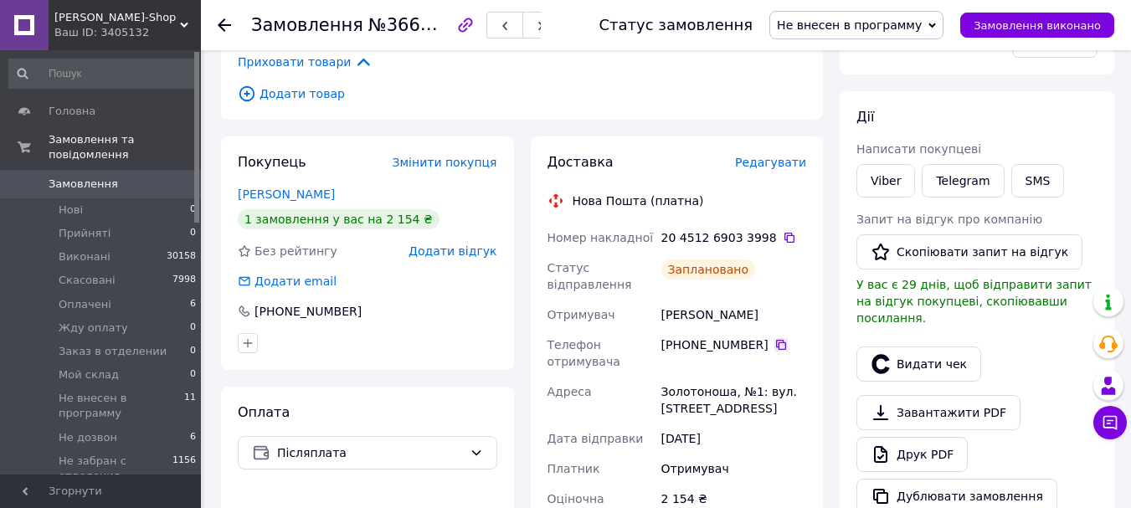
click at [774, 338] on icon at bounding box center [780, 344] width 13 height 13
drag, startPoint x: 711, startPoint y: 292, endPoint x: 646, endPoint y: 294, distance: 64.5
click at [646, 294] on div "Номер накладної 20 4512 6903 3998   Статус відправлення Заплановано Отримувач […" at bounding box center [677, 462] width 266 height 479
copy div "Отримувач [PERSON_NAME]"
drag, startPoint x: 749, startPoint y: 394, endPoint x: 639, endPoint y: 379, distance: 111.5
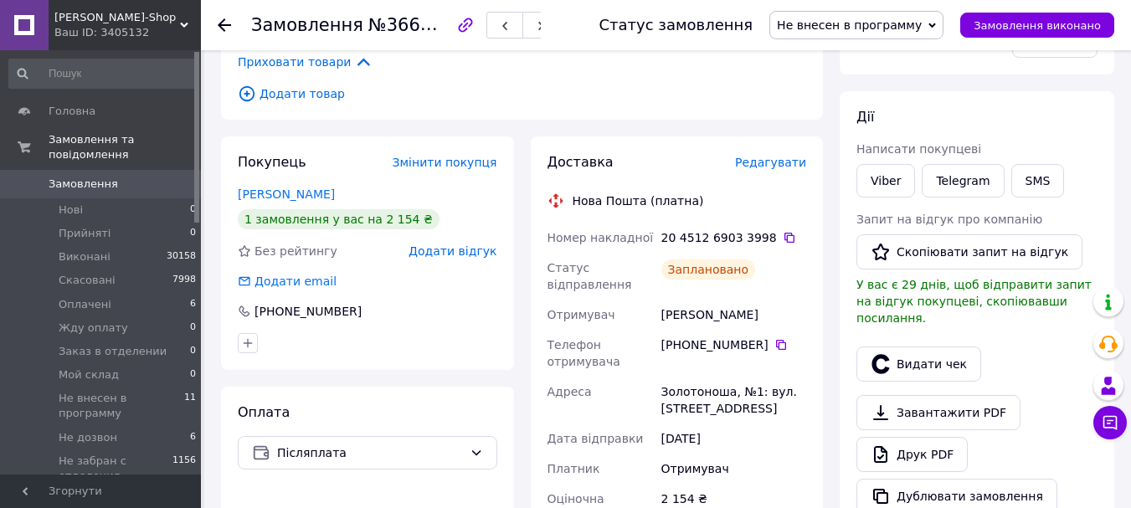
click at [639, 379] on div "Номер накладної 20 4512 6903 3998   Статус відправлення Заплановано Отримувач […" at bounding box center [677, 462] width 266 height 479
copy div "[PERSON_NAME], №1: вул. [STREET_ADDRESS]"
click at [871, 15] on span "Не внесен в программу" at bounding box center [856, 25] width 174 height 28
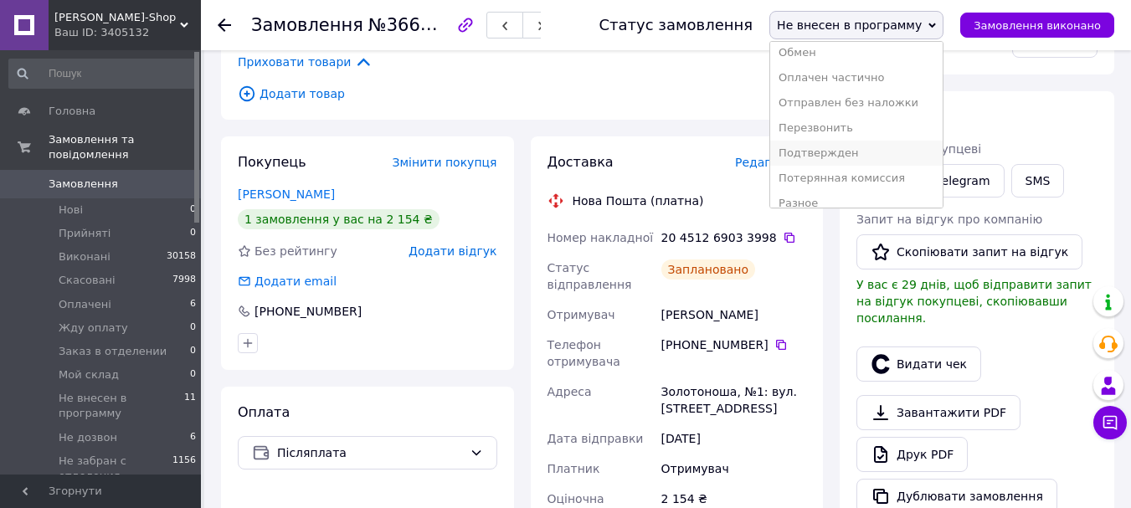
scroll to position [244, 0]
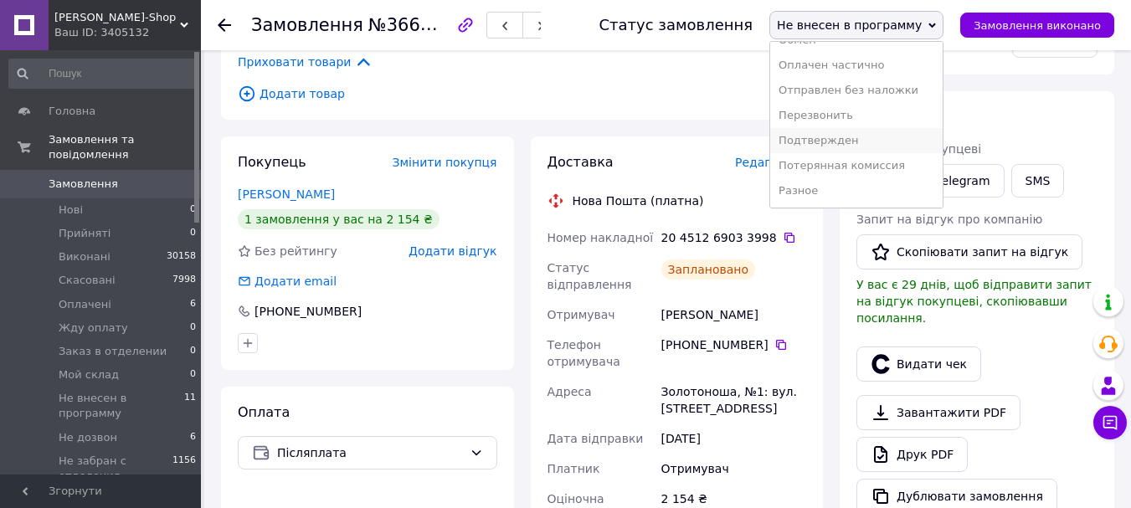
click at [882, 145] on li "Подтвержден" at bounding box center [856, 140] width 172 height 25
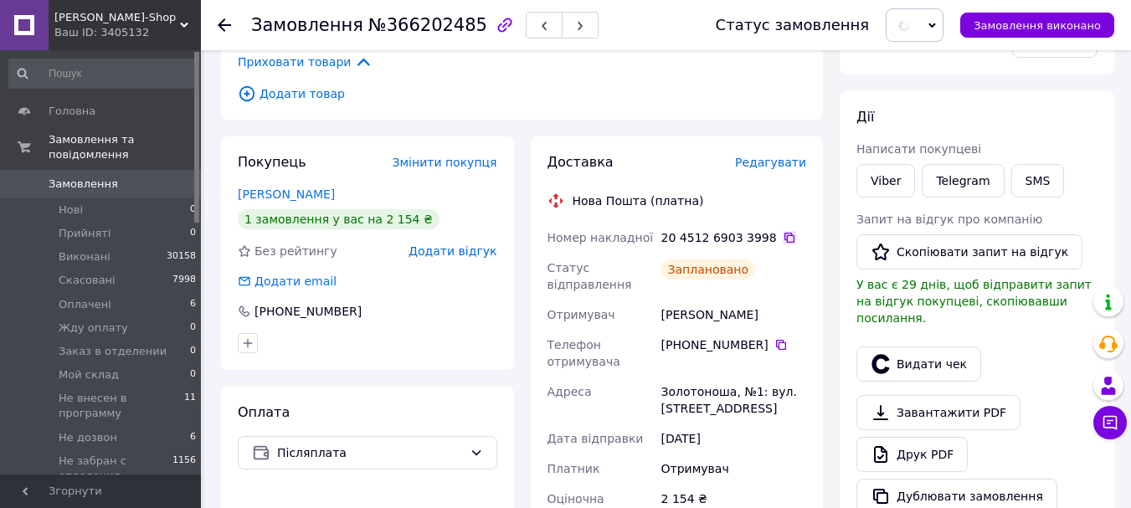
click at [783, 231] on icon at bounding box center [789, 237] width 13 height 13
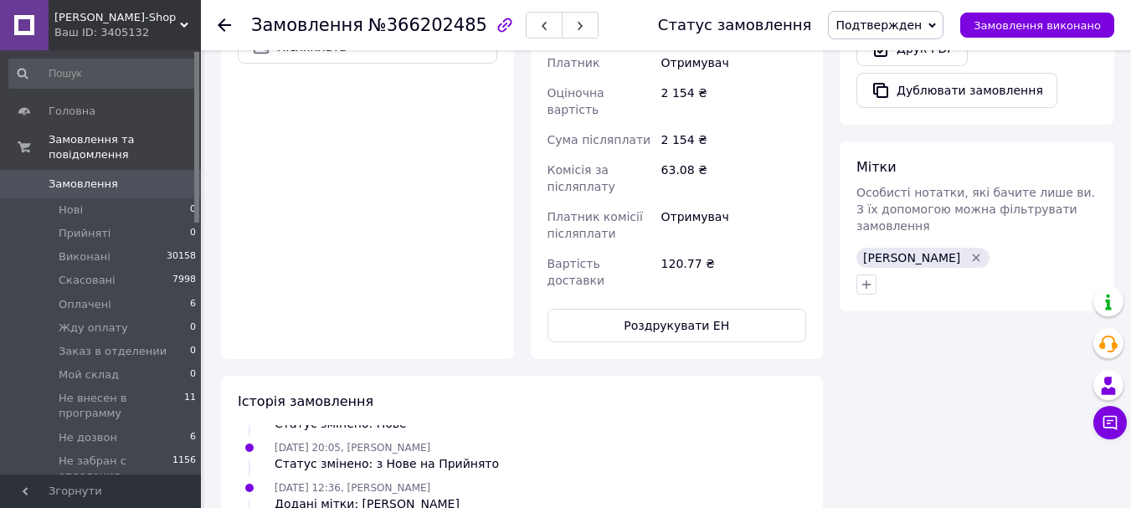
scroll to position [837, 0]
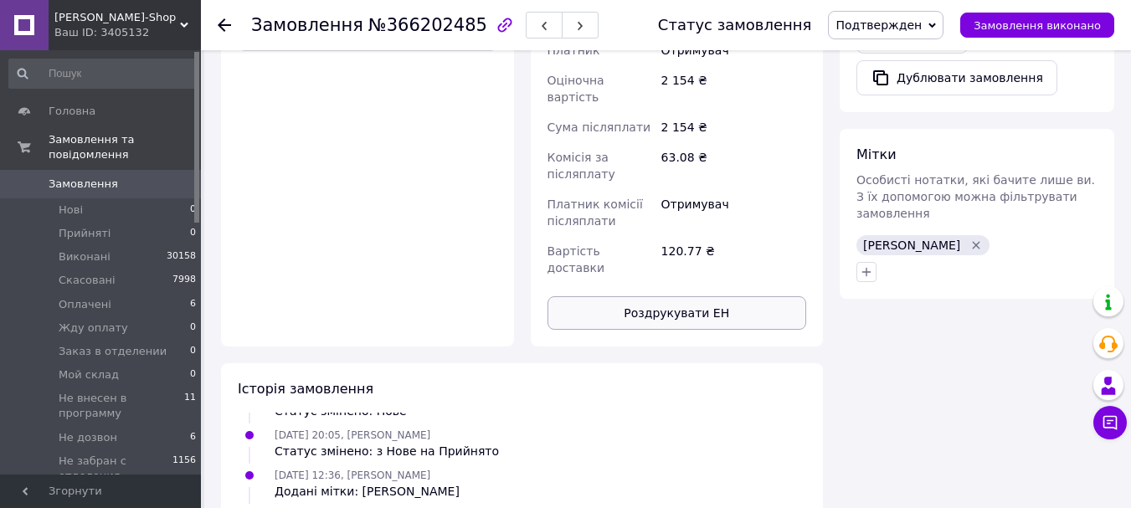
click at [724, 296] on button "Роздрукувати ЕН" at bounding box center [678, 312] width 260 height 33
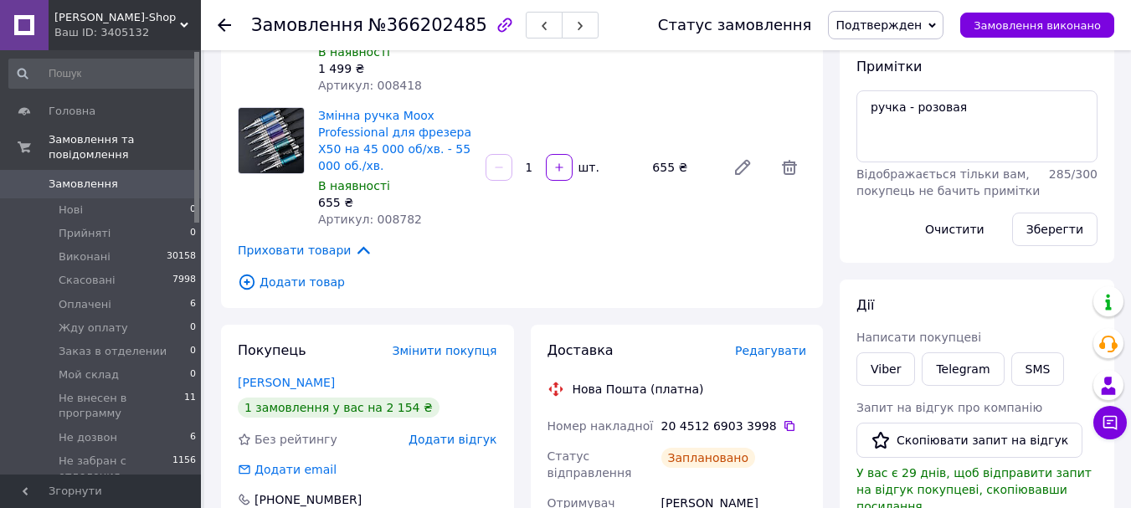
scroll to position [0, 0]
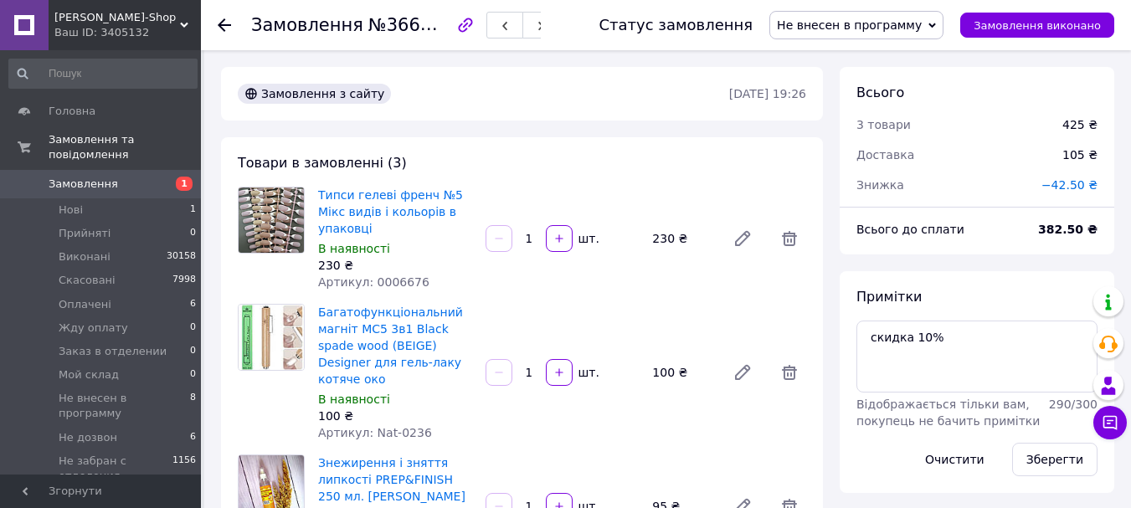
scroll to position [171, 0]
drag, startPoint x: 414, startPoint y: 286, endPoint x: 368, endPoint y: 282, distance: 46.2
click at [368, 282] on div "Артикул: 0006676" at bounding box center [395, 282] width 154 height 17
copy span "0006676"
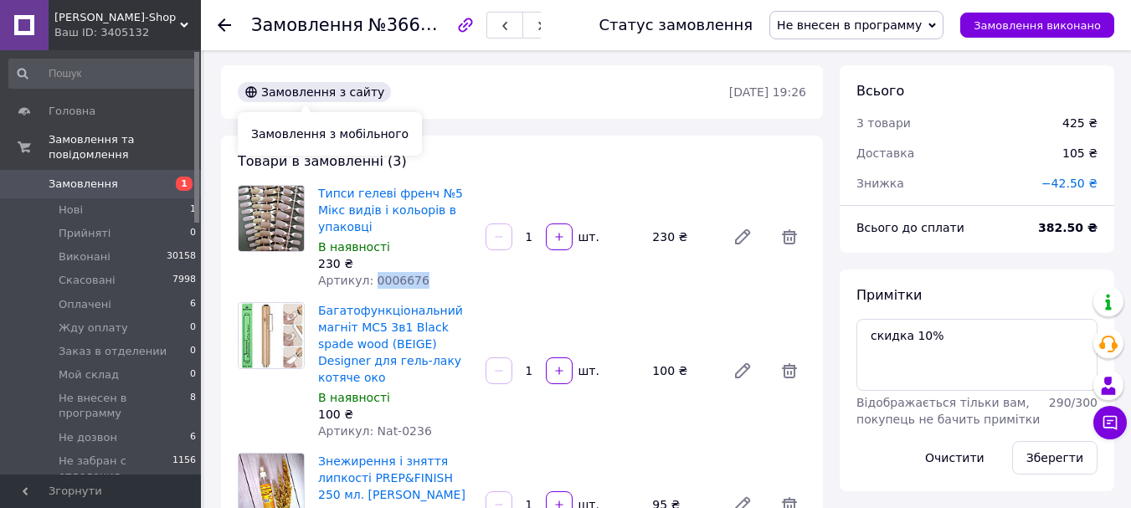
scroll to position [84, 0]
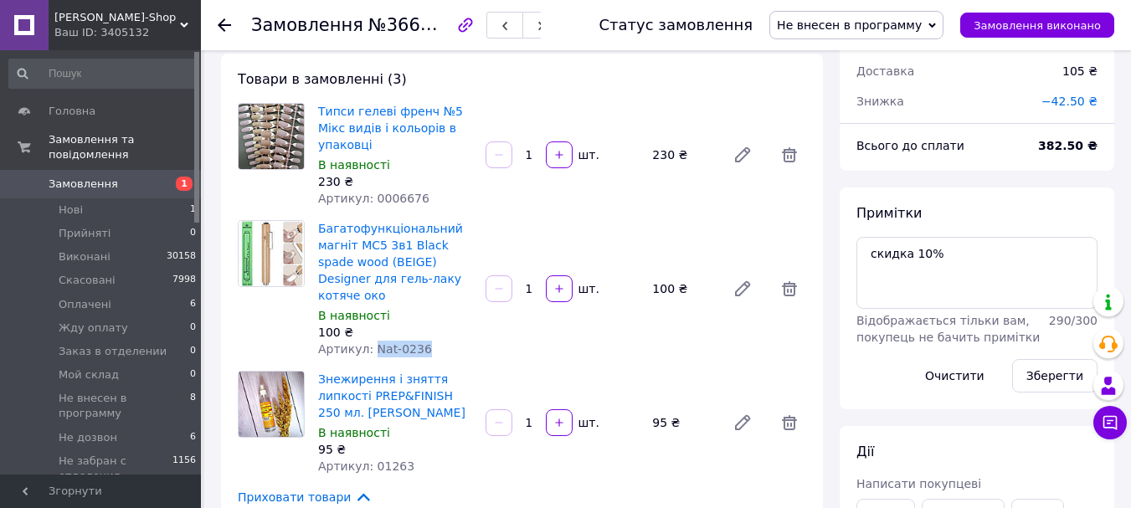
drag, startPoint x: 425, startPoint y: 329, endPoint x: 367, endPoint y: 327, distance: 58.6
click at [367, 341] on div "Артикул: Nat-0236" at bounding box center [395, 349] width 154 height 17
copy span "Nat-0236"
drag, startPoint x: 419, startPoint y: 455, endPoint x: 365, endPoint y: 455, distance: 53.6
click at [365, 458] on div "Артикул: 01263" at bounding box center [395, 466] width 154 height 17
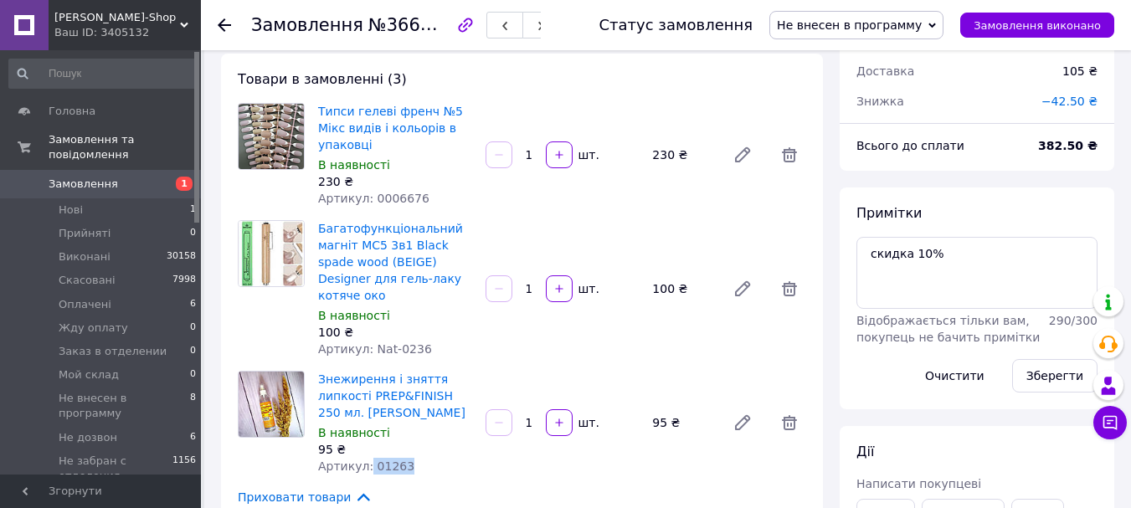
copy span "01263"
drag, startPoint x: 948, startPoint y: 257, endPoint x: 871, endPoint y: 252, distance: 77.2
click at [871, 252] on textarea "скидка 10%" at bounding box center [976, 273] width 241 height 72
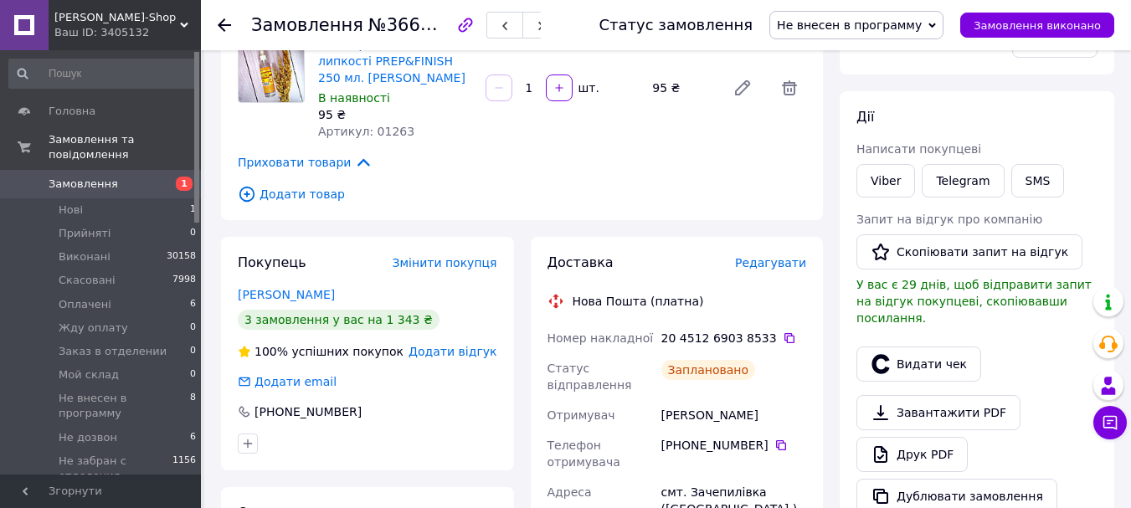
scroll to position [586, 0]
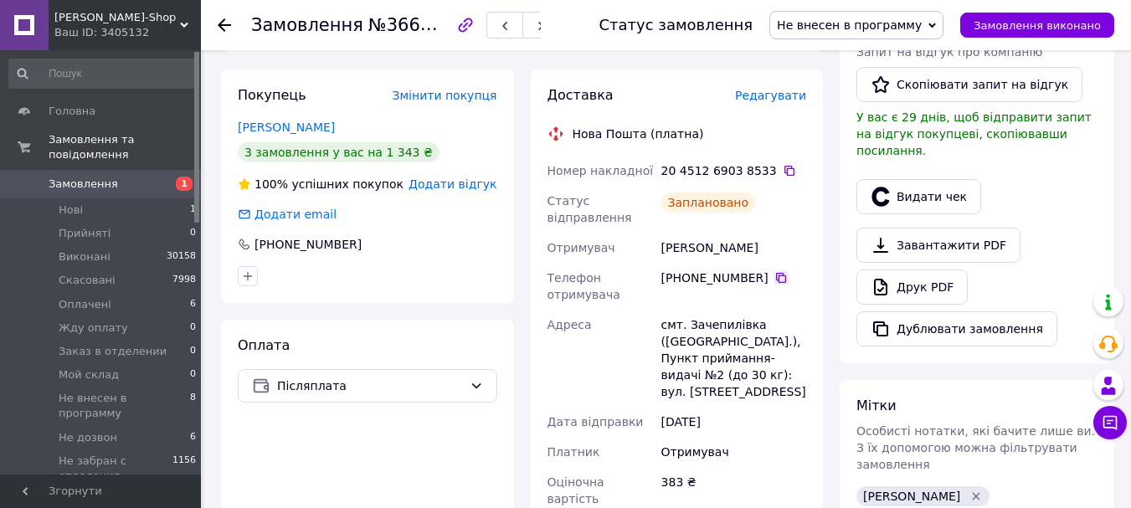
click at [775, 271] on icon at bounding box center [780, 277] width 13 height 13
click at [896, 22] on span "Не внесен в программу" at bounding box center [849, 24] width 145 height 13
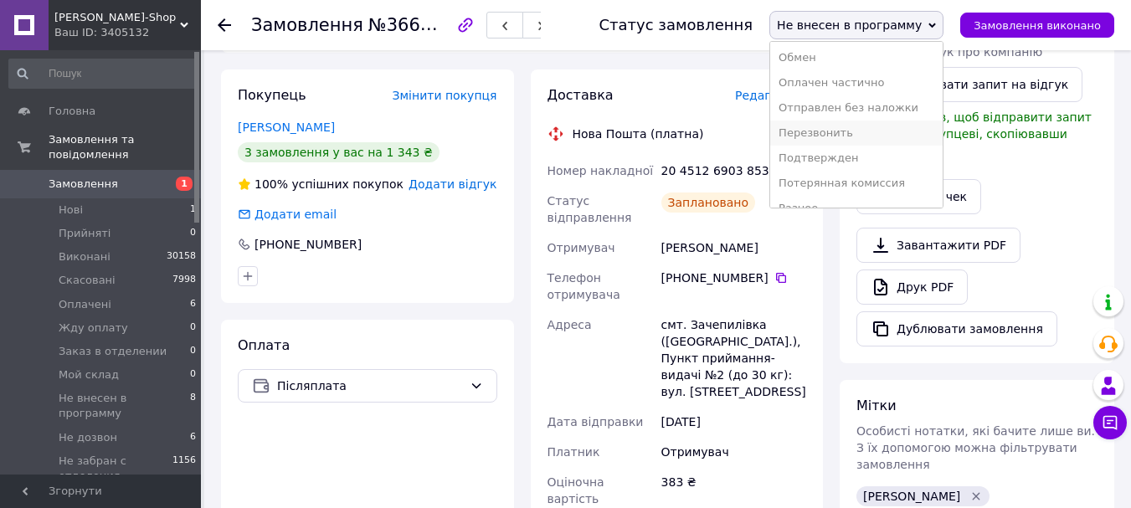
scroll to position [244, 0]
click at [863, 146] on li "Подтвержден" at bounding box center [856, 140] width 172 height 25
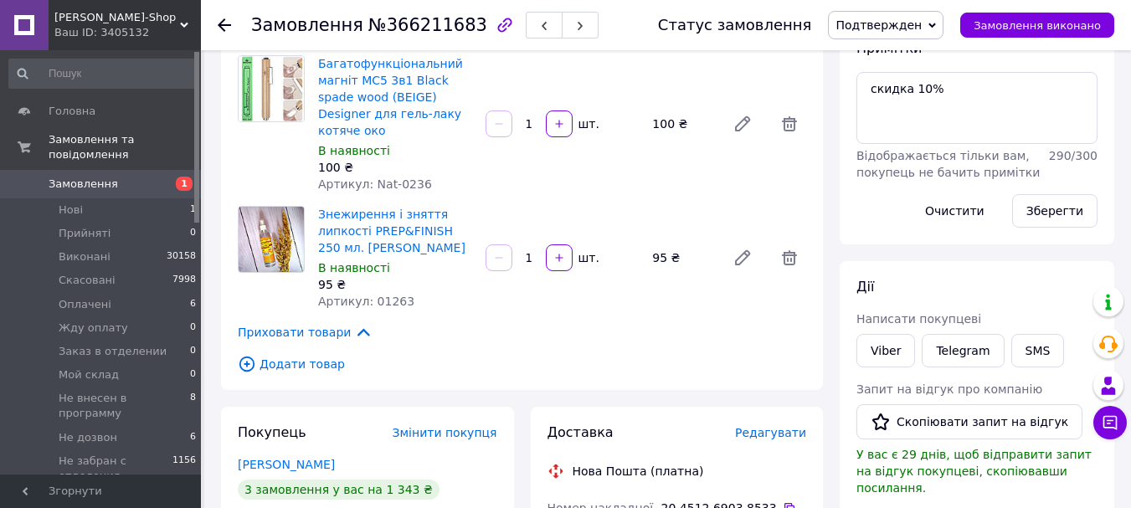
scroll to position [167, 0]
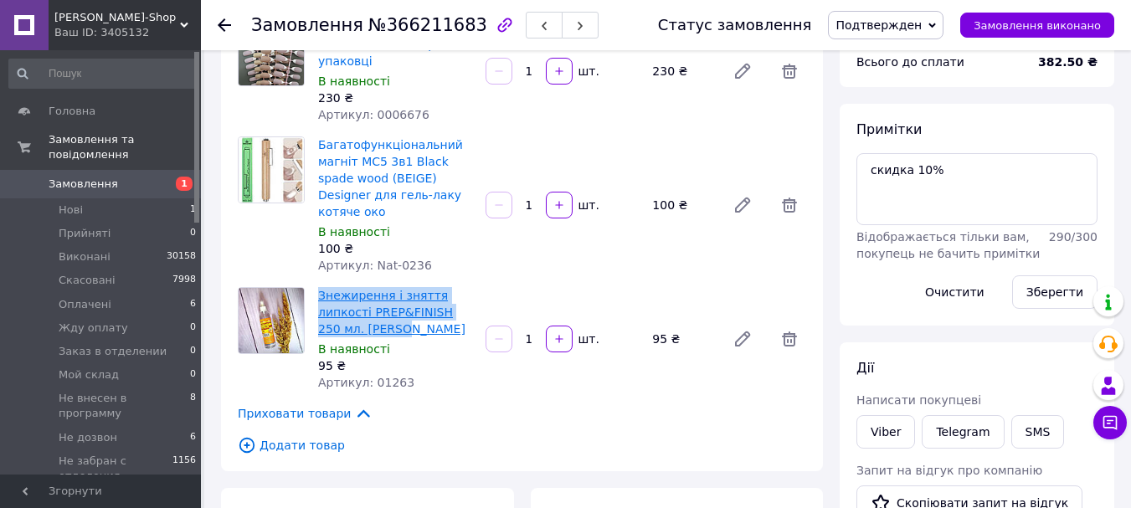
copy link "Знежирення і зняття липкості PREP&FINISH 250 мл. Фурман"
drag, startPoint x: 316, startPoint y: 278, endPoint x: 378, endPoint y: 316, distance: 72.5
click at [378, 316] on div "Знежирення і зняття липкості PREP&FINISH 250 мл. Фурман В наявності 95 ₴ Артику…" at bounding box center [394, 339] width 167 height 111
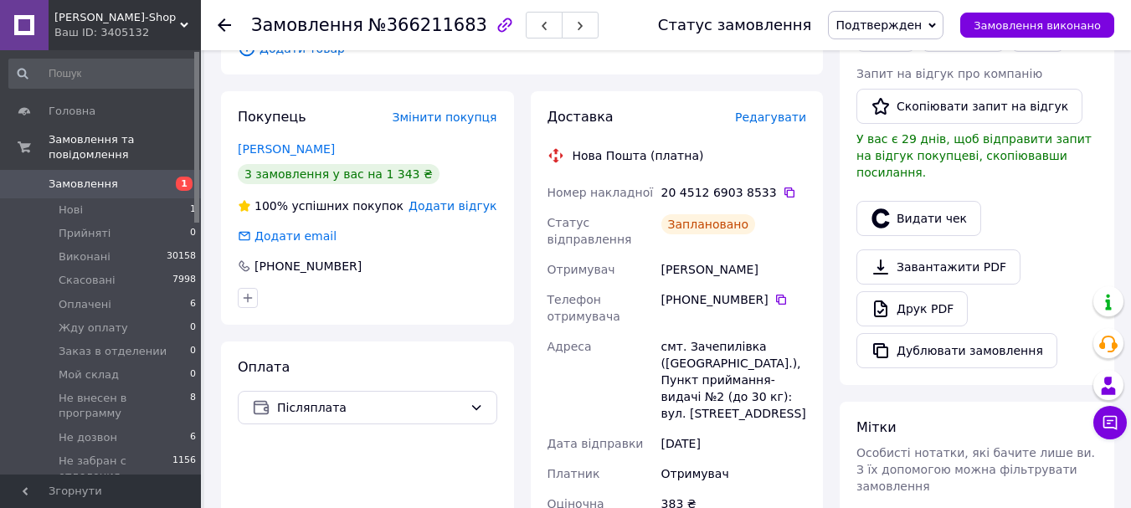
scroll to position [586, 0]
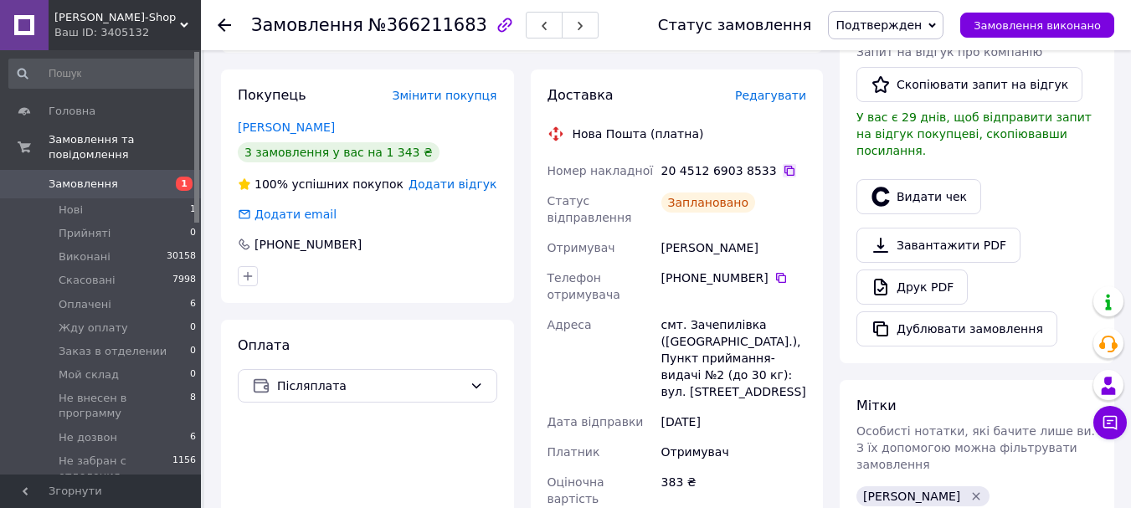
click at [784, 166] on icon at bounding box center [789, 171] width 10 height 10
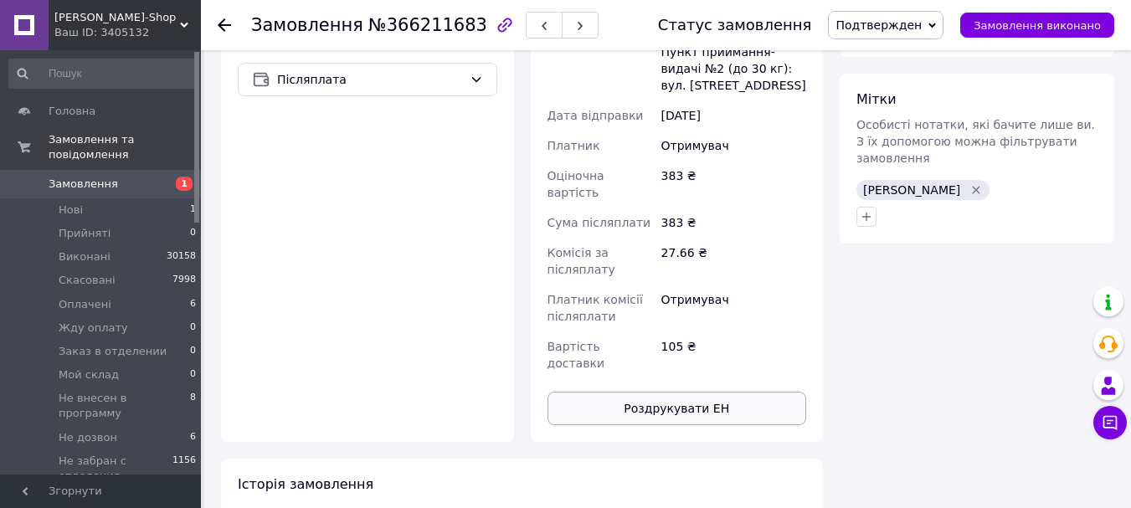
scroll to position [921, 0]
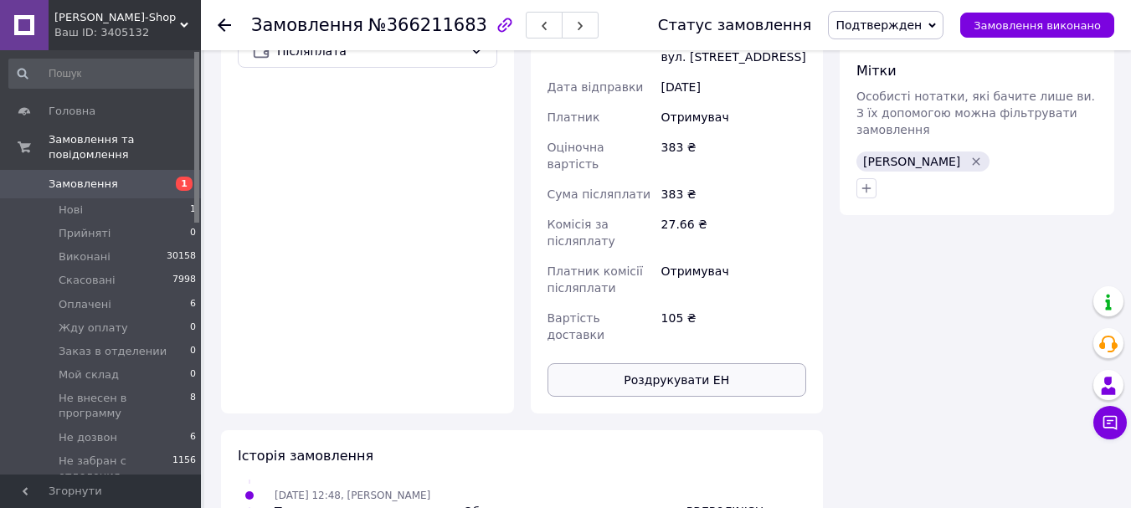
click at [683, 363] on button "Роздрукувати ЕН" at bounding box center [678, 379] width 260 height 33
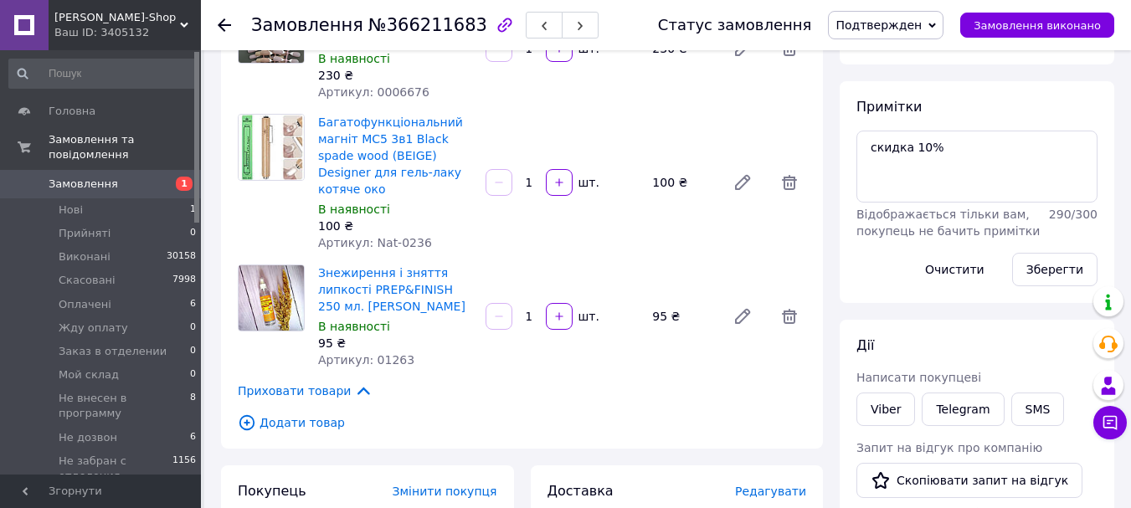
scroll to position [0, 0]
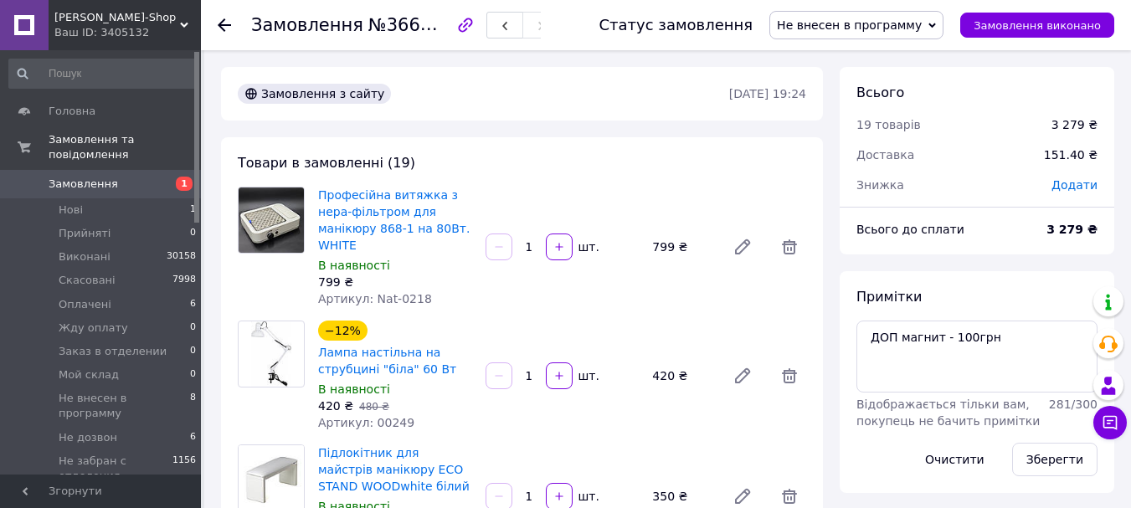
scroll to position [44, 0]
drag, startPoint x: 923, startPoint y: 337, endPoint x: 862, endPoint y: 337, distance: 61.1
click at [862, 337] on textarea "ДОП магнит - 100грн" at bounding box center [976, 357] width 241 height 72
drag, startPoint x: 1089, startPoint y: 229, endPoint x: 1058, endPoint y: 224, distance: 31.3
click at [1058, 224] on b "3 279 ₴" at bounding box center [1071, 229] width 51 height 13
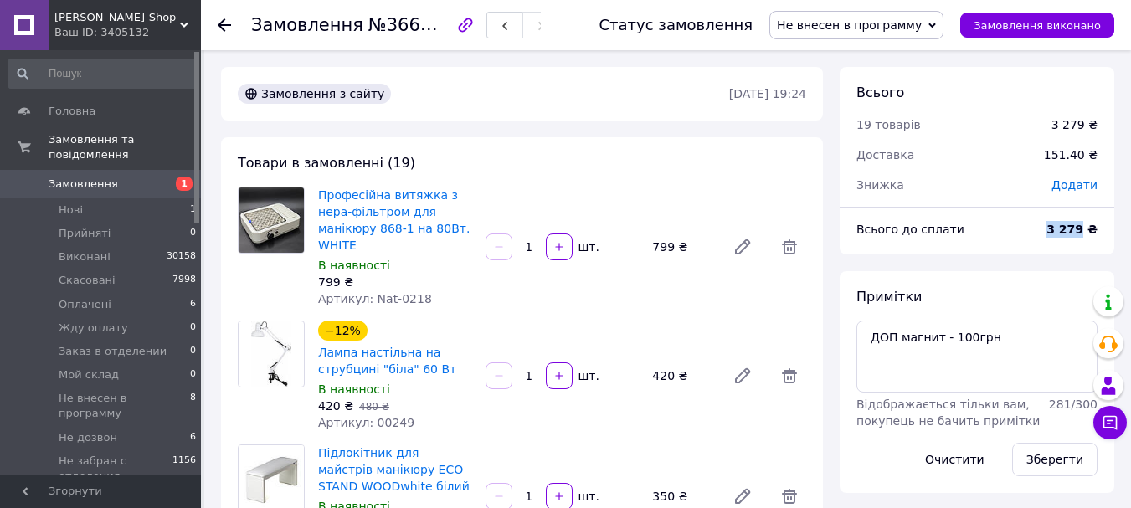
copy b "3 279"
drag, startPoint x: 423, startPoint y: 284, endPoint x: 366, endPoint y: 284, distance: 56.9
click at [366, 291] on div "Артикул: Nat-0218" at bounding box center [395, 299] width 154 height 17
copy span "Nat-0218"
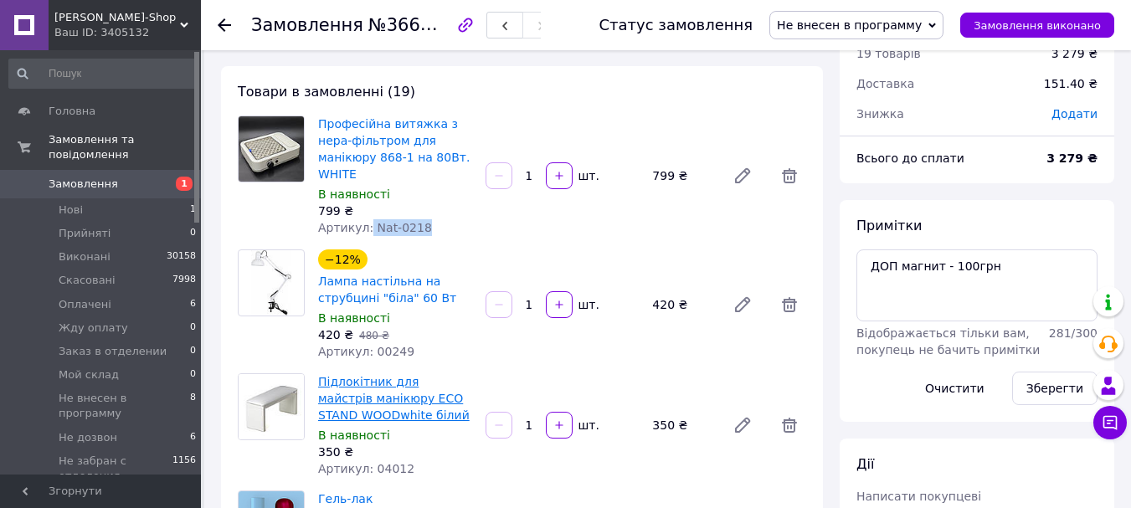
scroll to position [167, 0]
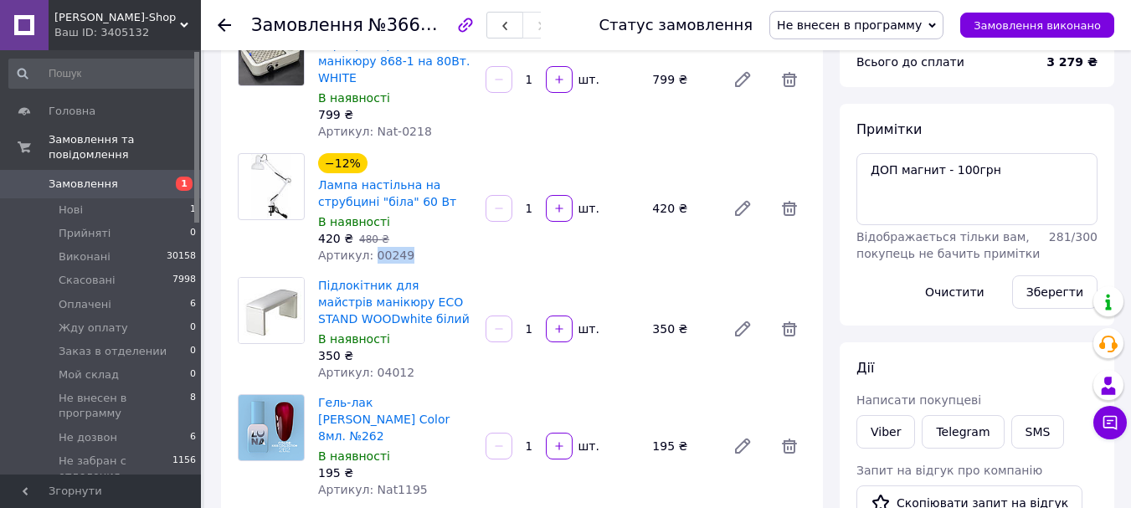
drag, startPoint x: 404, startPoint y: 238, endPoint x: 368, endPoint y: 236, distance: 36.0
click at [368, 247] on div "Артикул: 00249" at bounding box center [395, 255] width 154 height 17
copy span "00249"
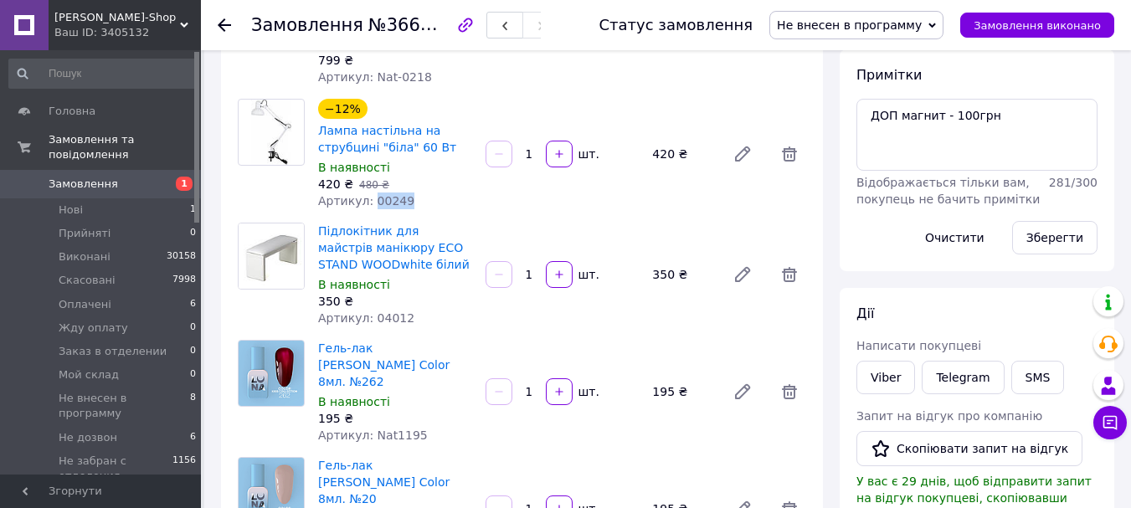
scroll to position [251, 0]
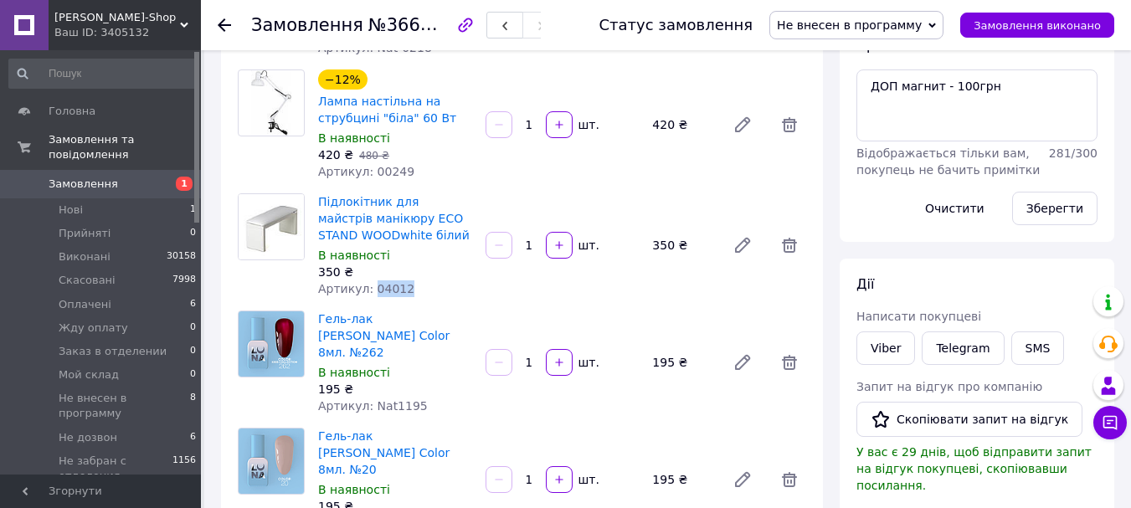
drag, startPoint x: 407, startPoint y: 270, endPoint x: 368, endPoint y: 274, distance: 38.7
click at [368, 280] on div "Артикул: 04012" at bounding box center [395, 288] width 154 height 17
copy span "04012"
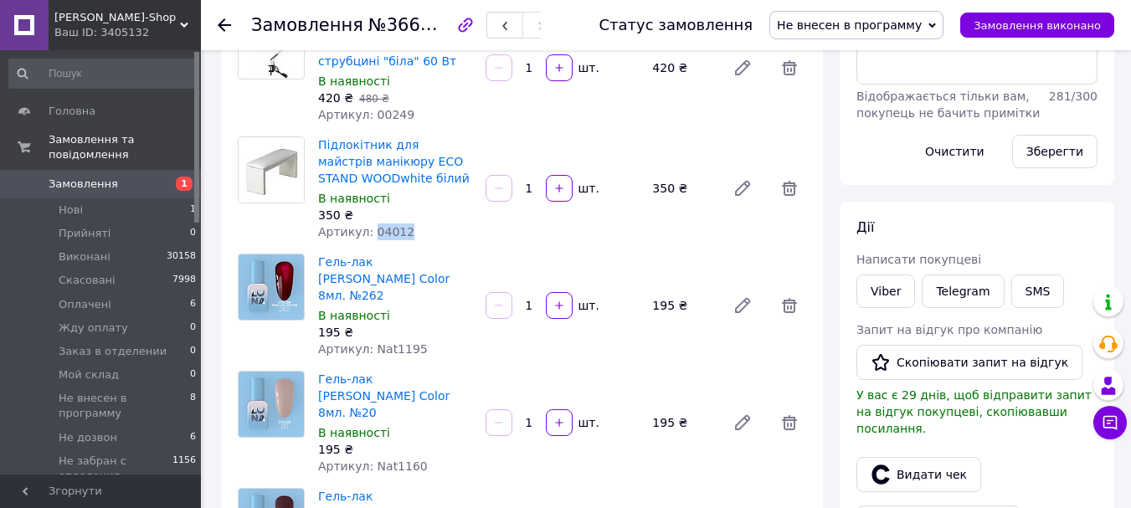
scroll to position [335, 0]
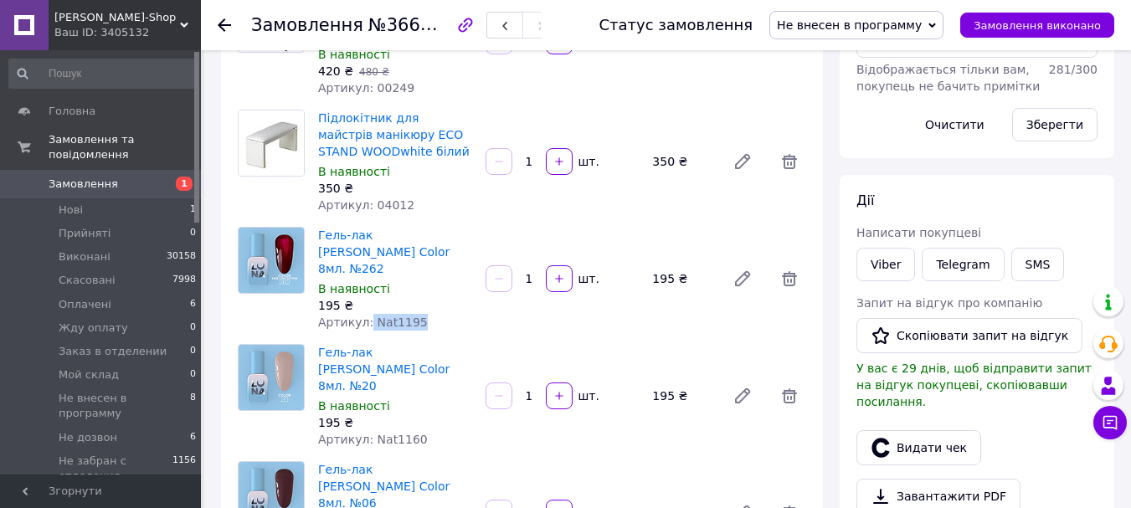
drag, startPoint x: 416, startPoint y: 290, endPoint x: 366, endPoint y: 286, distance: 50.3
click at [366, 314] on div "Артикул: Nat1195" at bounding box center [395, 322] width 154 height 17
copy span "Nat1195"
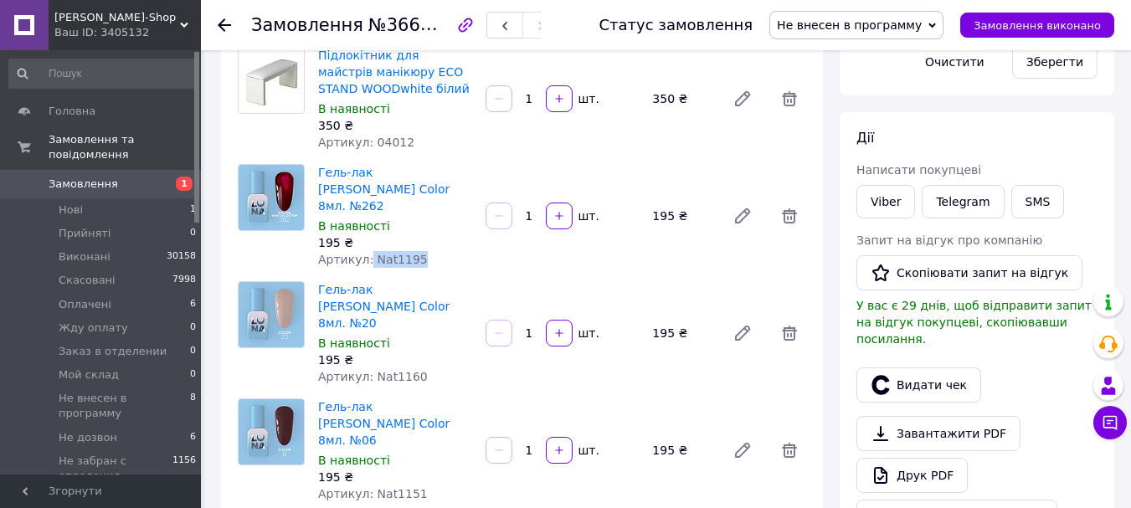
scroll to position [502, 0]
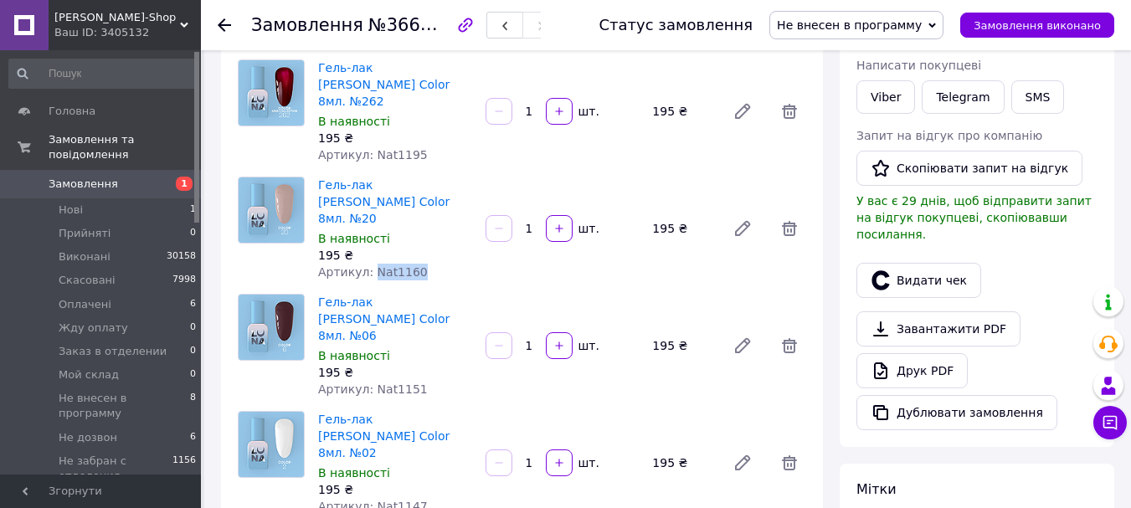
drag, startPoint x: 418, startPoint y: 225, endPoint x: 367, endPoint y: 220, distance: 51.3
click at [367, 264] on div "Артикул: Nat1160" at bounding box center [395, 272] width 154 height 17
copy span "Nat1160"
drag, startPoint x: 357, startPoint y: 173, endPoint x: 313, endPoint y: 152, distance: 49.4
click at [313, 173] on div "Гель-лак LUNA Color 8мл. №20 В наявності 195 ₴ Артикул: Nat1160" at bounding box center [394, 228] width 167 height 111
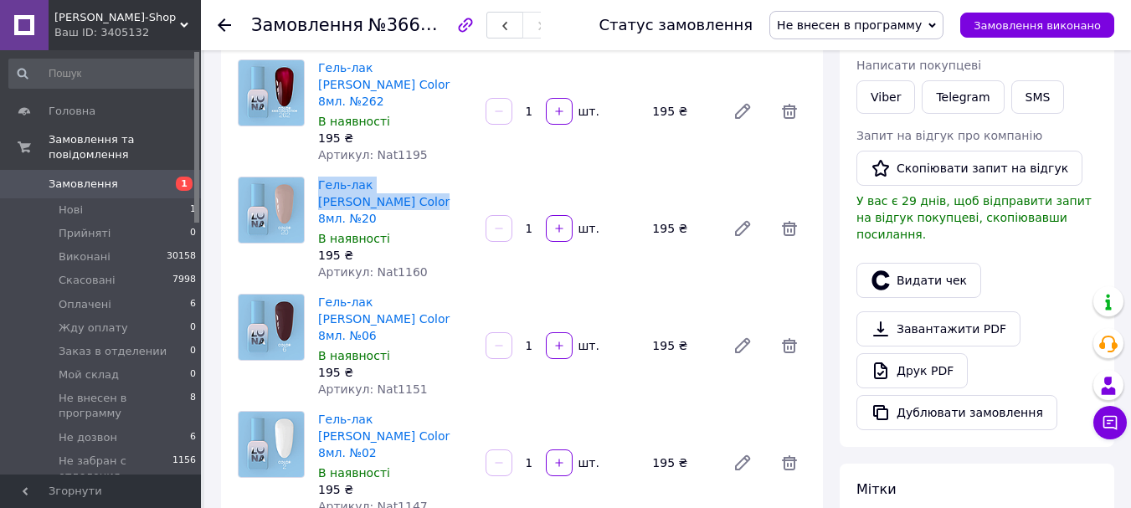
copy link "Гель-лак LUNA Color 8мл. №20"
drag, startPoint x: 414, startPoint y: 221, endPoint x: 368, endPoint y: 221, distance: 46.9
click at [368, 264] on div "Артикул: Nat1160" at bounding box center [395, 272] width 154 height 17
copy span "Nat1160"
drag, startPoint x: 428, startPoint y: 320, endPoint x: 367, endPoint y: 317, distance: 61.2
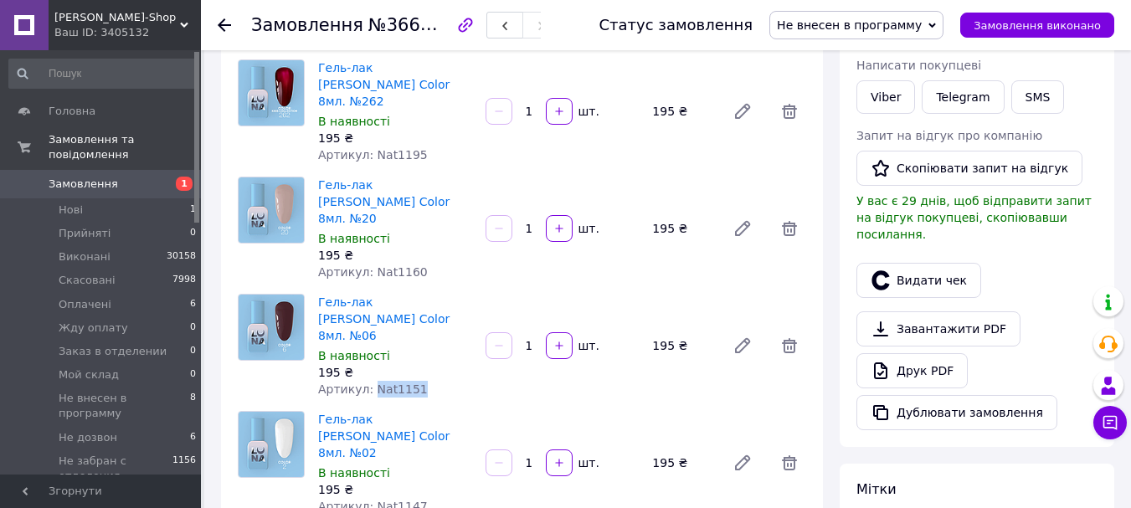
click at [367, 381] on div "Артикул: Nat1151" at bounding box center [395, 389] width 154 height 17
copy span "Nat1151"
drag, startPoint x: 349, startPoint y: 272, endPoint x: 314, endPoint y: 255, distance: 38.9
click at [314, 291] on div "Гель-лак LUNA Color 8мл. №06 В наявності 195 ₴ Артикул: Nat1151" at bounding box center [394, 346] width 167 height 111
copy link "Гель-лак LUNA Color 8мл. №06"
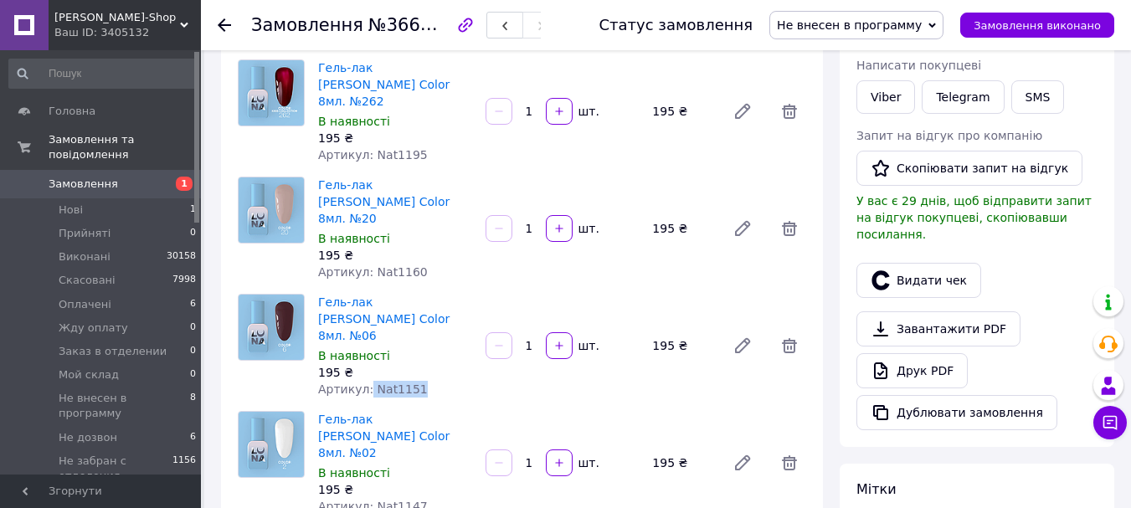
drag, startPoint x: 414, startPoint y: 319, endPoint x: 365, endPoint y: 318, distance: 49.4
click at [365, 381] on div "Артикул: Nat1151" at bounding box center [395, 389] width 154 height 17
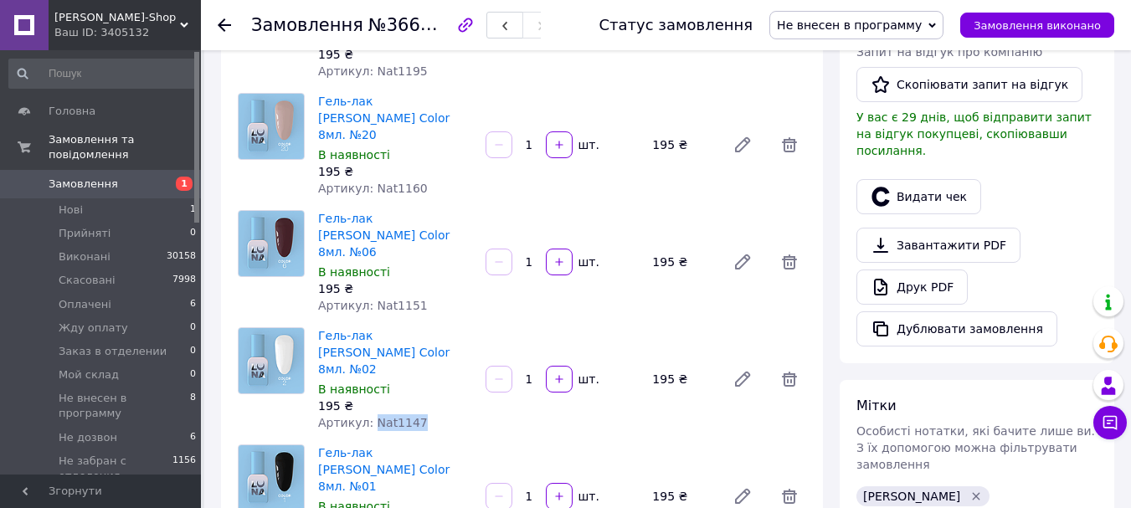
drag, startPoint x: 417, startPoint y: 340, endPoint x: 369, endPoint y: 339, distance: 47.7
click at [369, 414] on div "Артикул: Nat1147" at bounding box center [395, 422] width 154 height 17
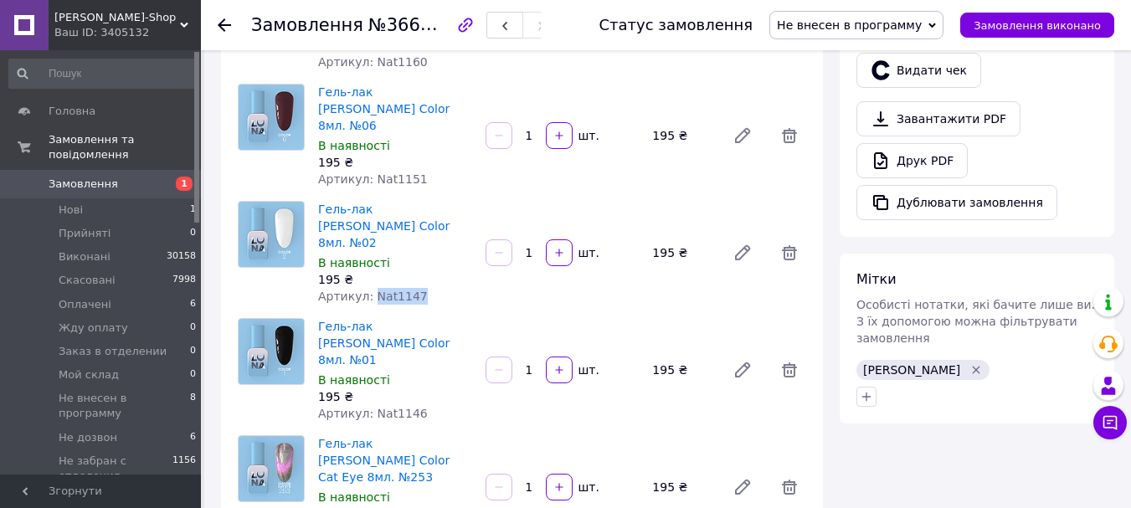
scroll to position [753, 0]
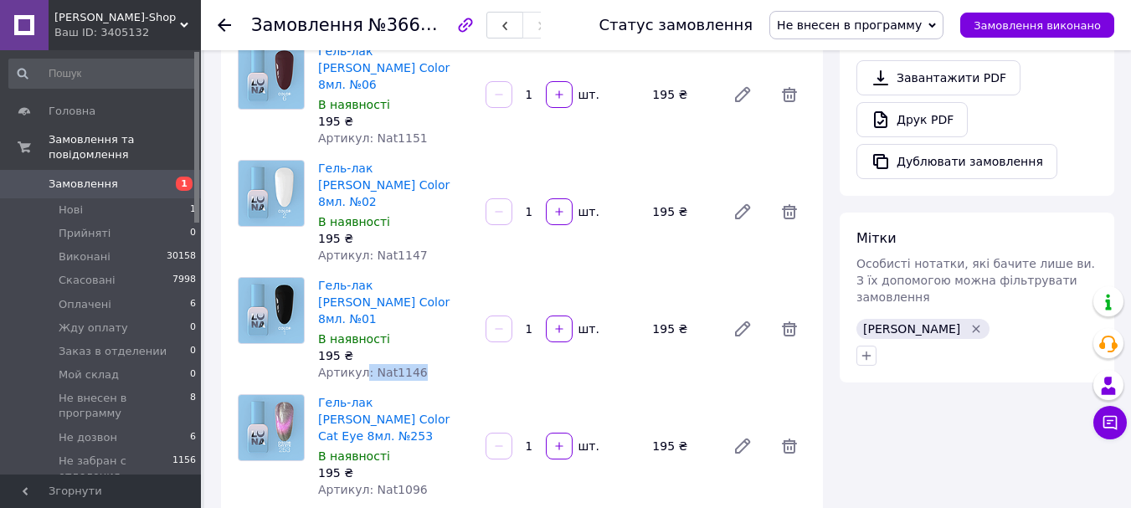
drag, startPoint x: 429, startPoint y: 276, endPoint x: 362, endPoint y: 268, distance: 67.5
click at [362, 364] on div "Артикул: Nat1146" at bounding box center [395, 372] width 154 height 17
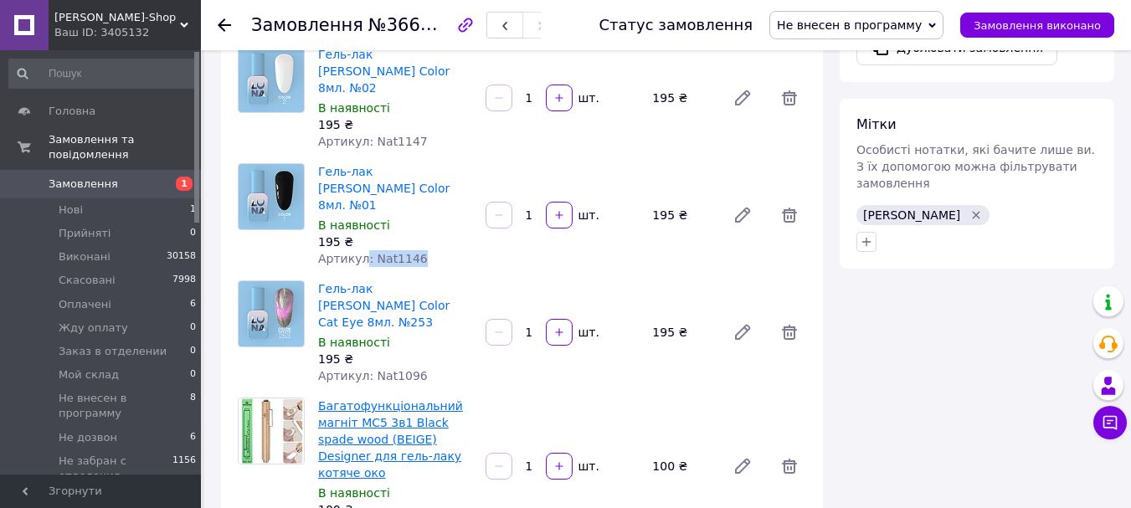
scroll to position [921, 0]
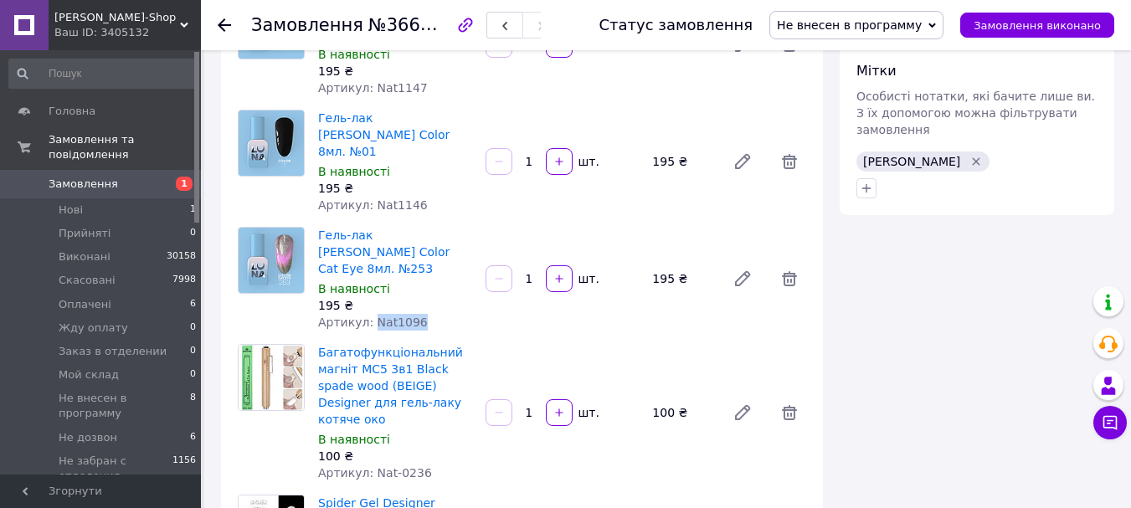
drag, startPoint x: 415, startPoint y: 206, endPoint x: 370, endPoint y: 207, distance: 45.2
click at [370, 314] on div "Артикул: Nat1096" at bounding box center [395, 322] width 154 height 17
drag, startPoint x: 421, startPoint y: 344, endPoint x: 370, endPoint y: 342, distance: 51.1
click at [370, 465] on div "Артикул: Nat-0236" at bounding box center [395, 473] width 154 height 17
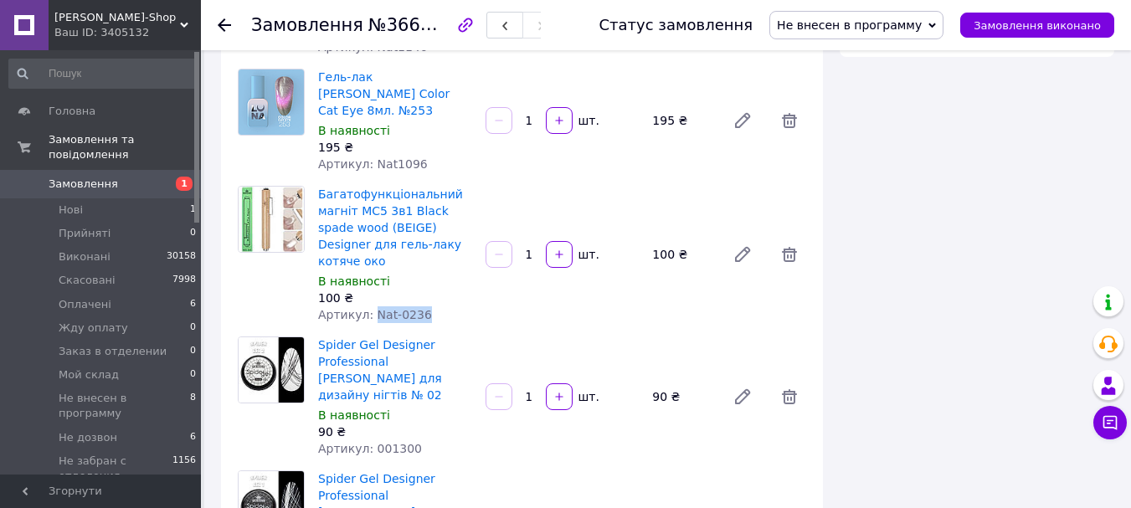
scroll to position [1088, 0]
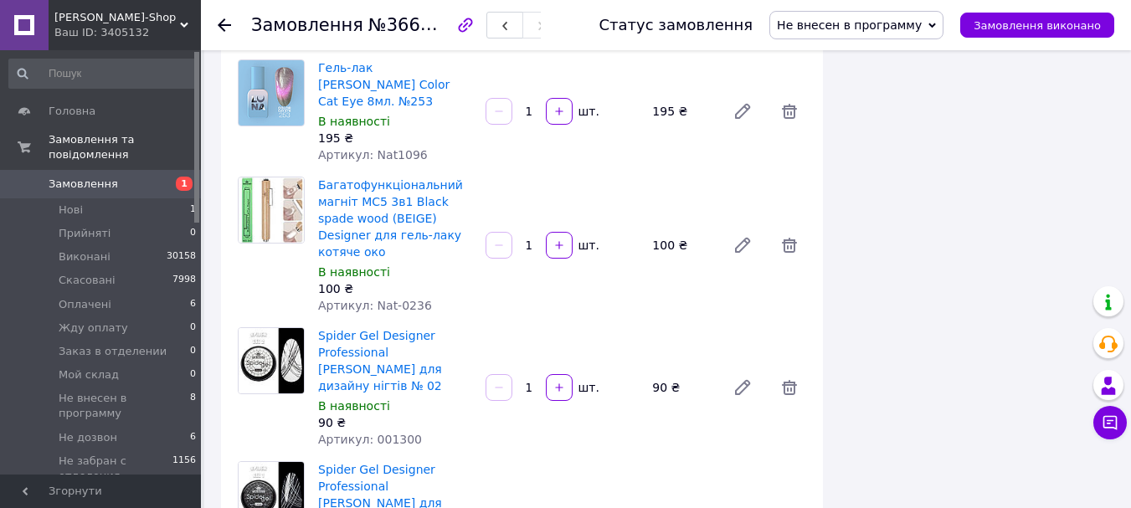
click at [393, 433] on span "Артикул: 001300" at bounding box center [370, 439] width 104 height 13
drag, startPoint x: 409, startPoint y: 287, endPoint x: 369, endPoint y: 286, distance: 40.2
click at [369, 431] on div "Артикул: 001300" at bounding box center [395, 439] width 154 height 17
drag, startPoint x: 404, startPoint y: 404, endPoint x: 368, endPoint y: 404, distance: 36.0
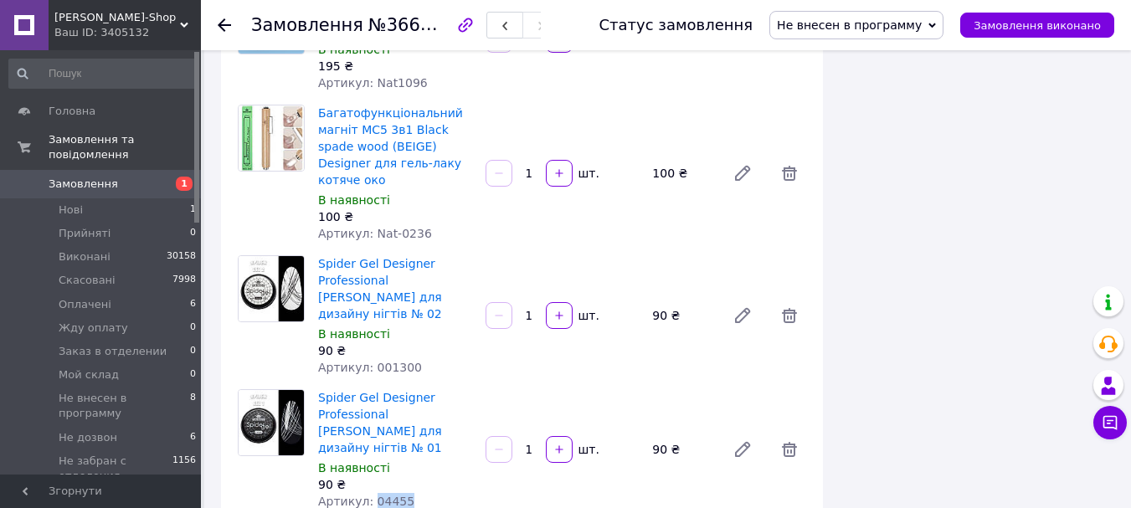
scroll to position [1256, 0]
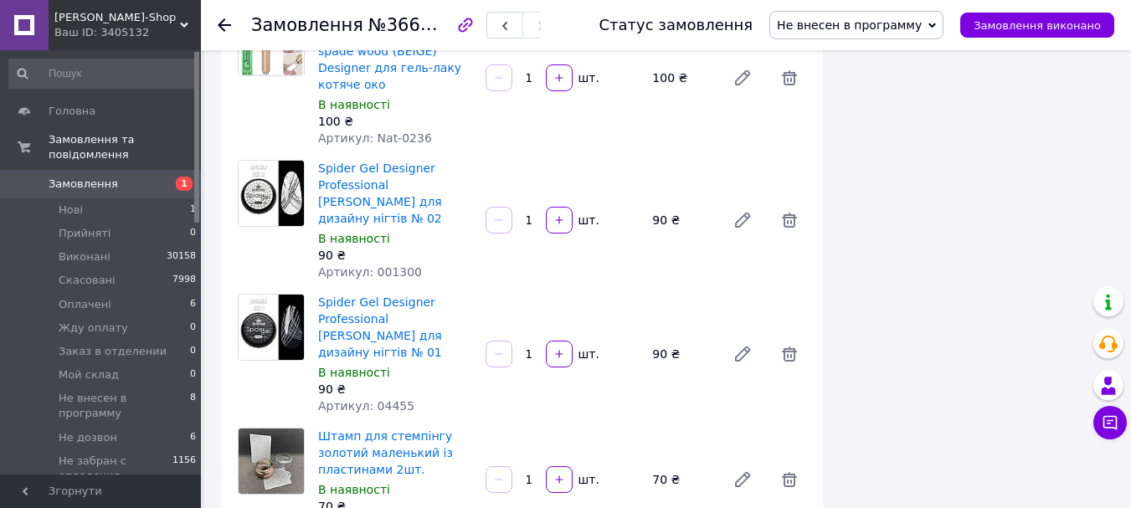
drag, startPoint x: 424, startPoint y: 347, endPoint x: 364, endPoint y: 361, distance: 61.9
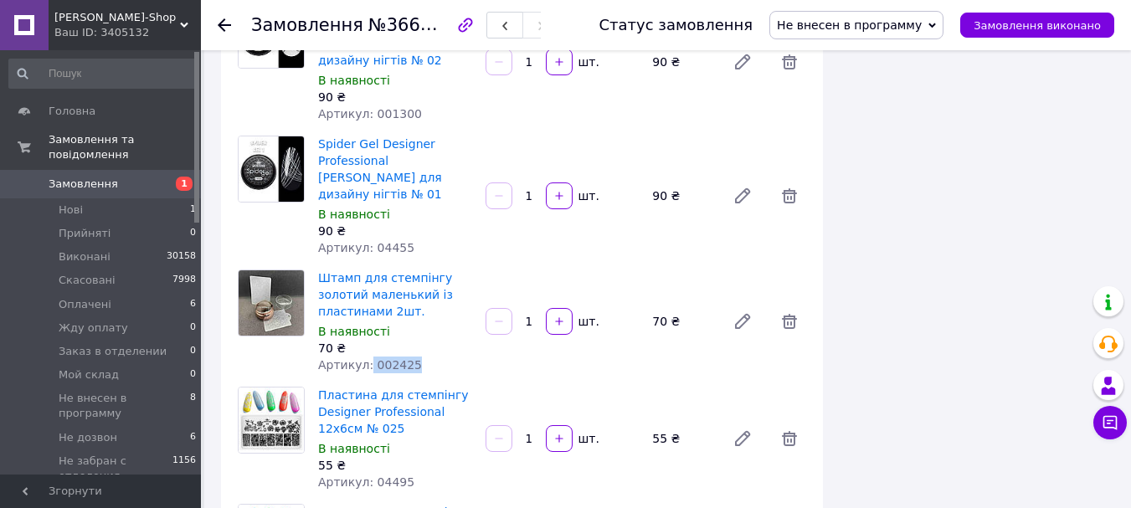
scroll to position [1423, 0]
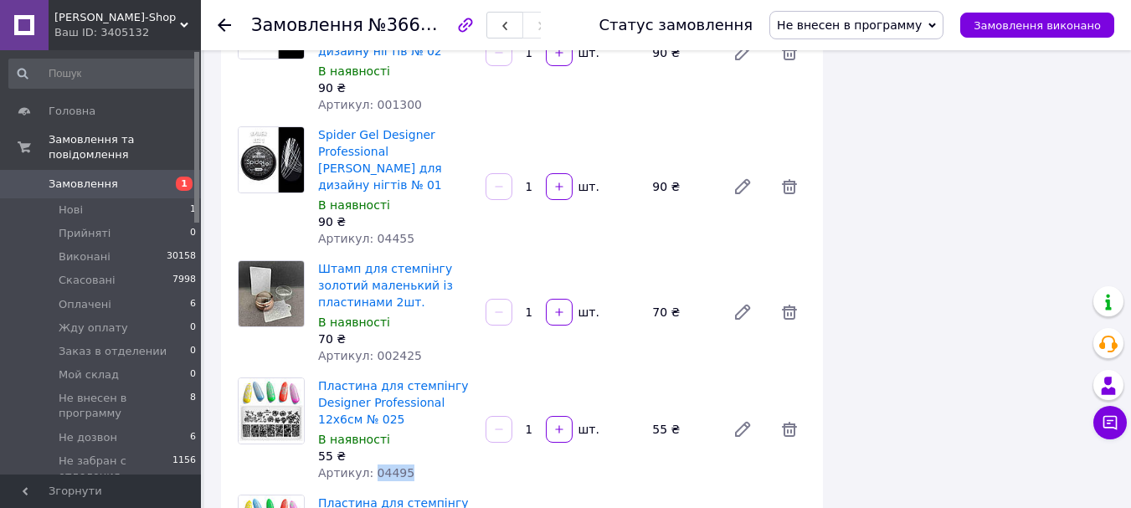
drag, startPoint x: 409, startPoint y: 307, endPoint x: 359, endPoint y: 306, distance: 49.4
click at [366, 465] on div "Артикул: 04495" at bounding box center [395, 473] width 154 height 17
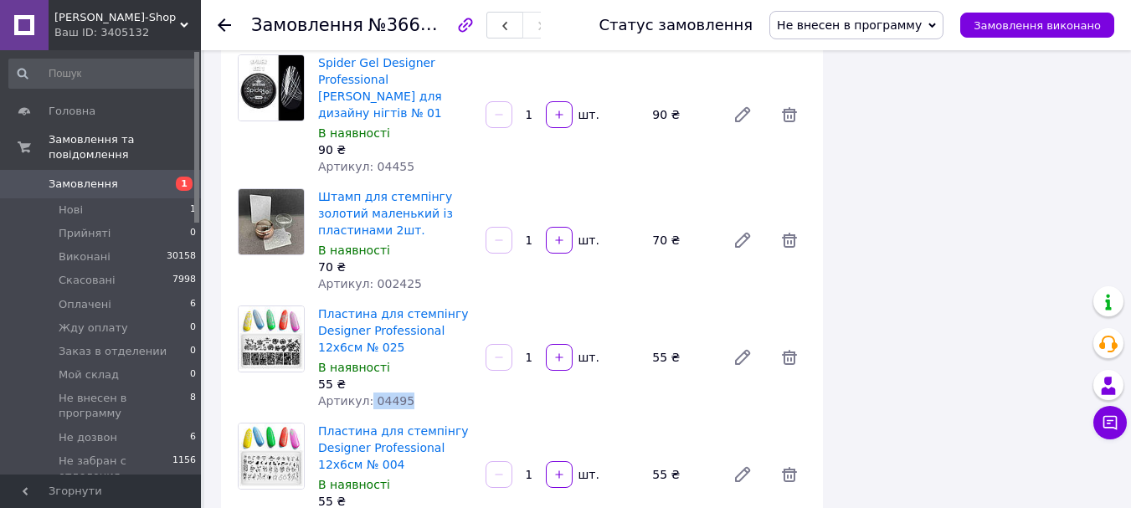
scroll to position [1591, 0]
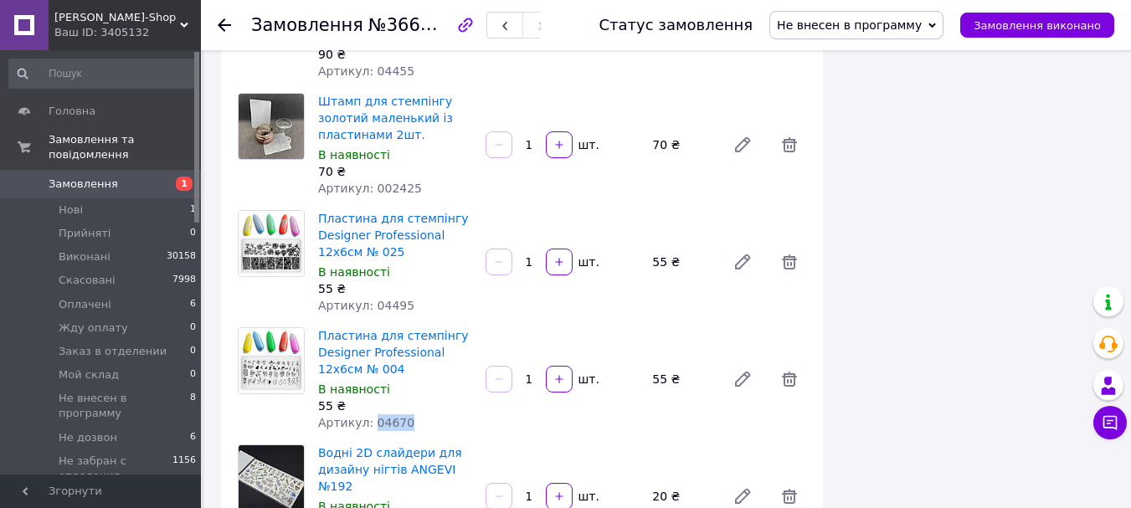
drag, startPoint x: 412, startPoint y: 254, endPoint x: 367, endPoint y: 254, distance: 45.2
click at [367, 414] on div "Артикул: 04670" at bounding box center [395, 422] width 154 height 17
drag, startPoint x: 420, startPoint y: 373, endPoint x: 370, endPoint y: 374, distance: 50.2
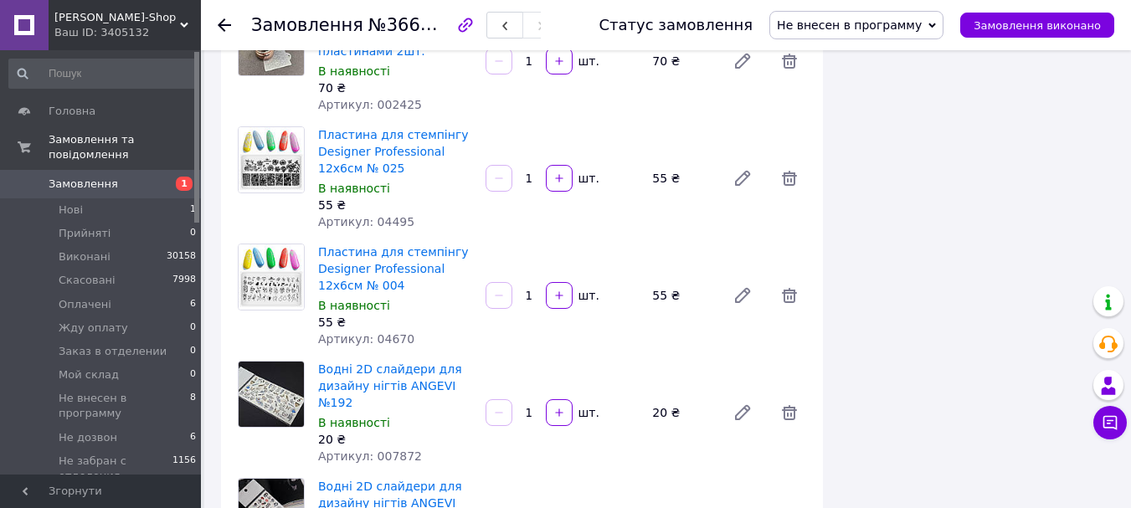
drag, startPoint x: 409, startPoint y: 402, endPoint x: 368, endPoint y: 397, distance: 41.3
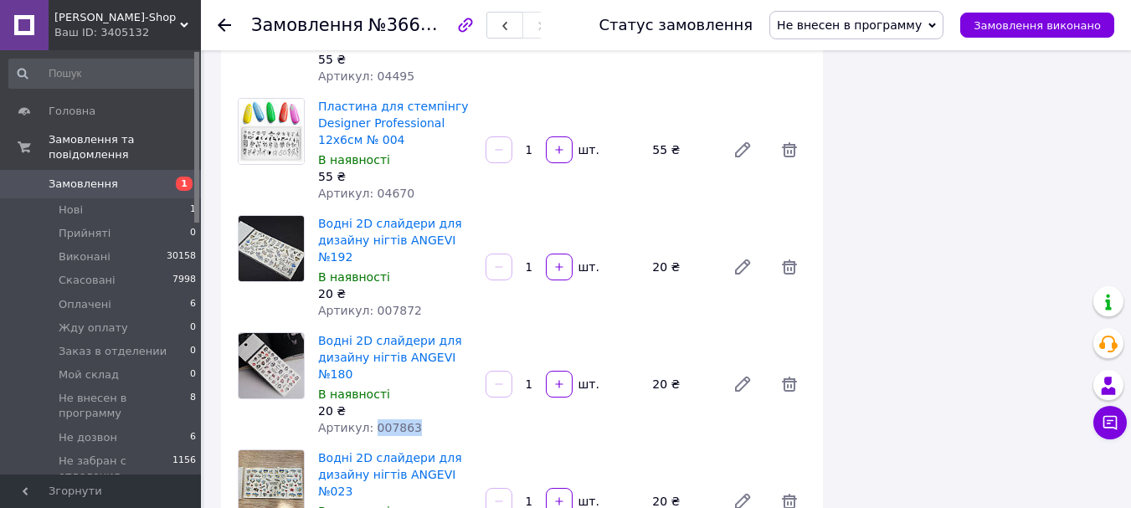
scroll to position [1842, 0]
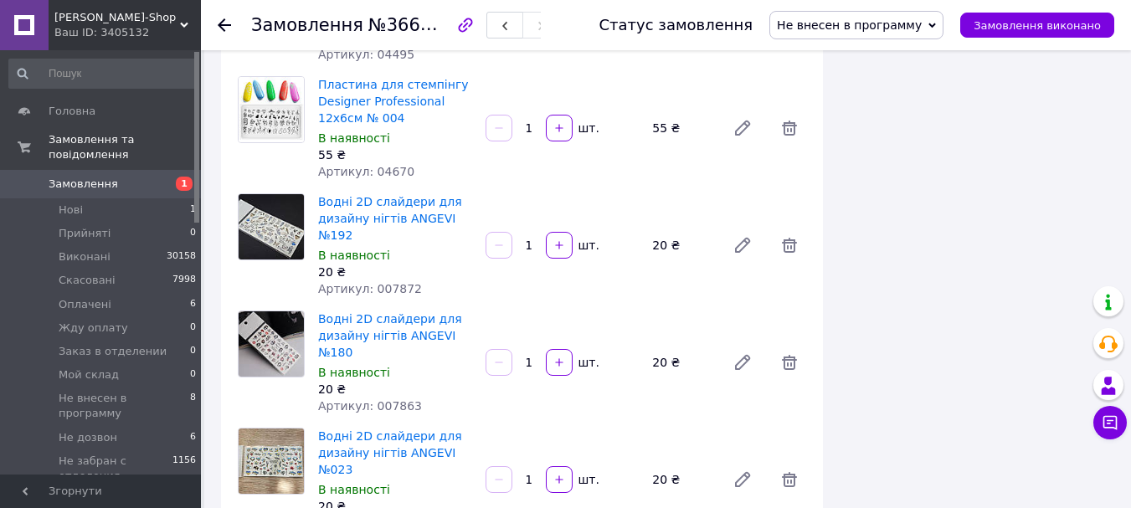
drag, startPoint x: 425, startPoint y: 357, endPoint x: 364, endPoint y: 362, distance: 61.3
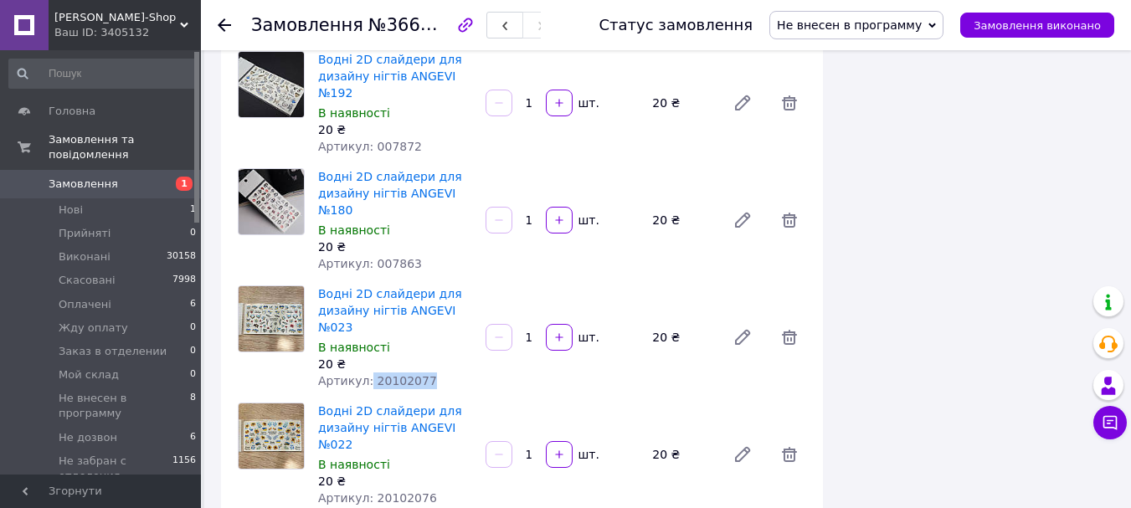
scroll to position [2009, 0]
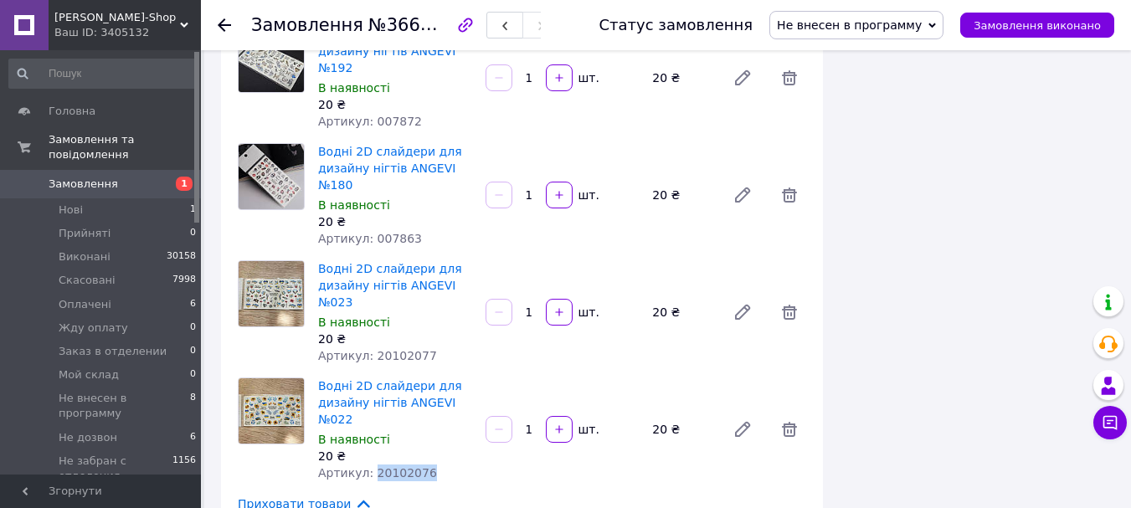
drag, startPoint x: 427, startPoint y: 308, endPoint x: 366, endPoint y: 304, distance: 61.3
click at [368, 465] on div "Артикул: 20102076" at bounding box center [395, 473] width 154 height 17
click at [885, 24] on span "Не внесен в программу" at bounding box center [849, 24] width 145 height 13
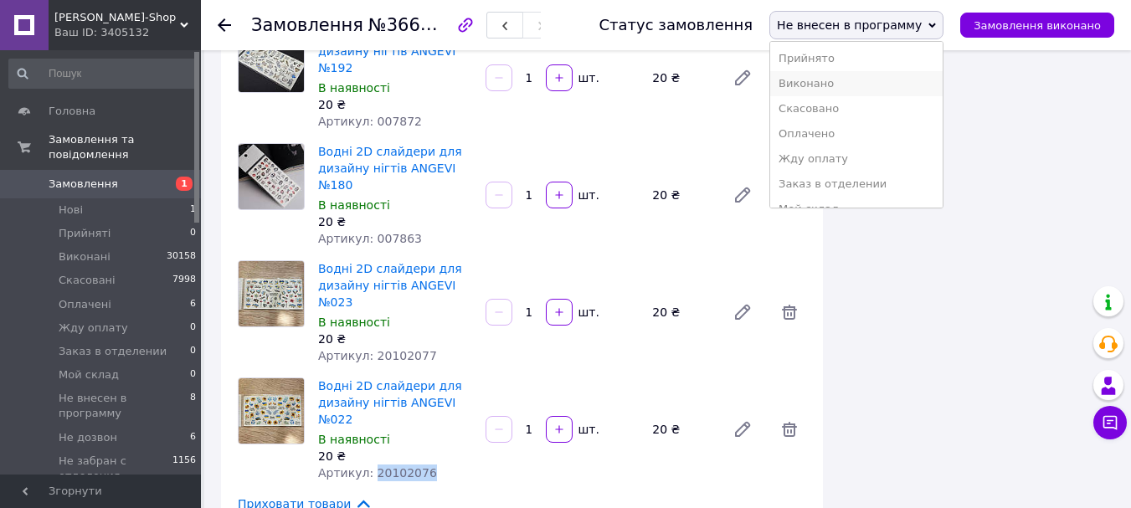
scroll to position [244, 0]
drag, startPoint x: 857, startPoint y: 151, endPoint x: 847, endPoint y: 170, distance: 21.7
click at [858, 150] on li "Подтвержден" at bounding box center [856, 140] width 172 height 25
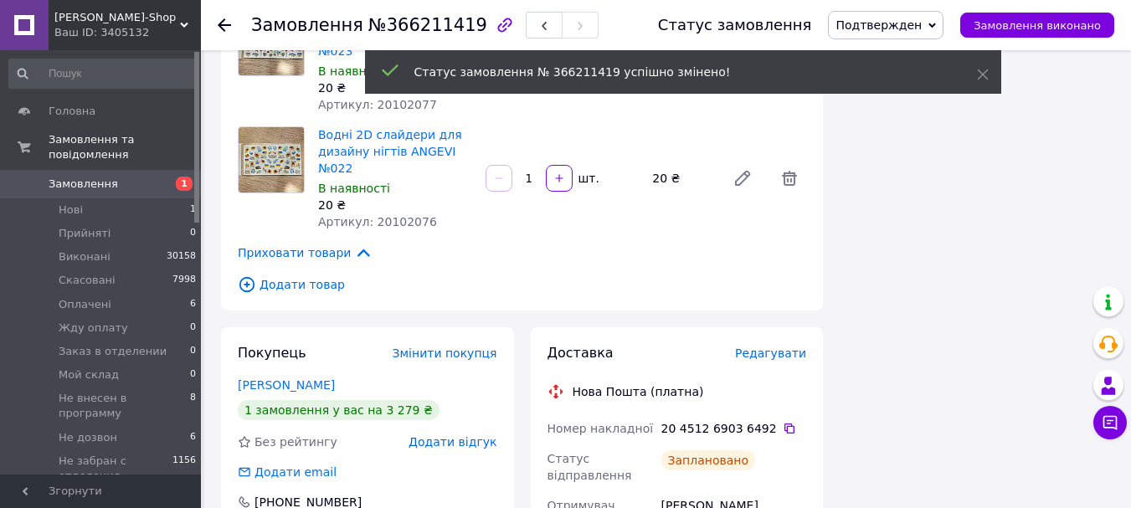
scroll to position [84, 0]
click at [783, 422] on icon at bounding box center [789, 428] width 13 height 13
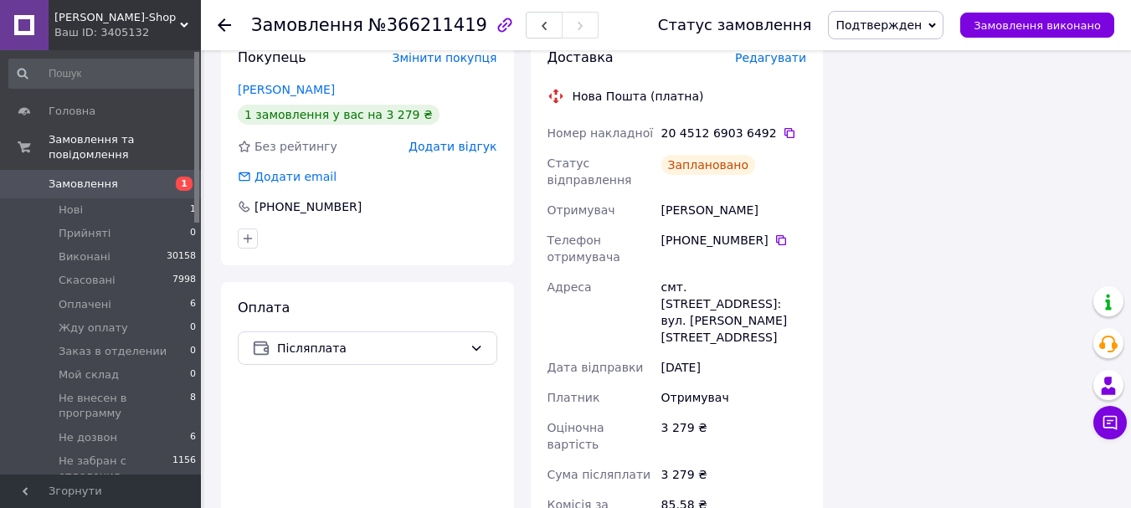
scroll to position [2679, 0]
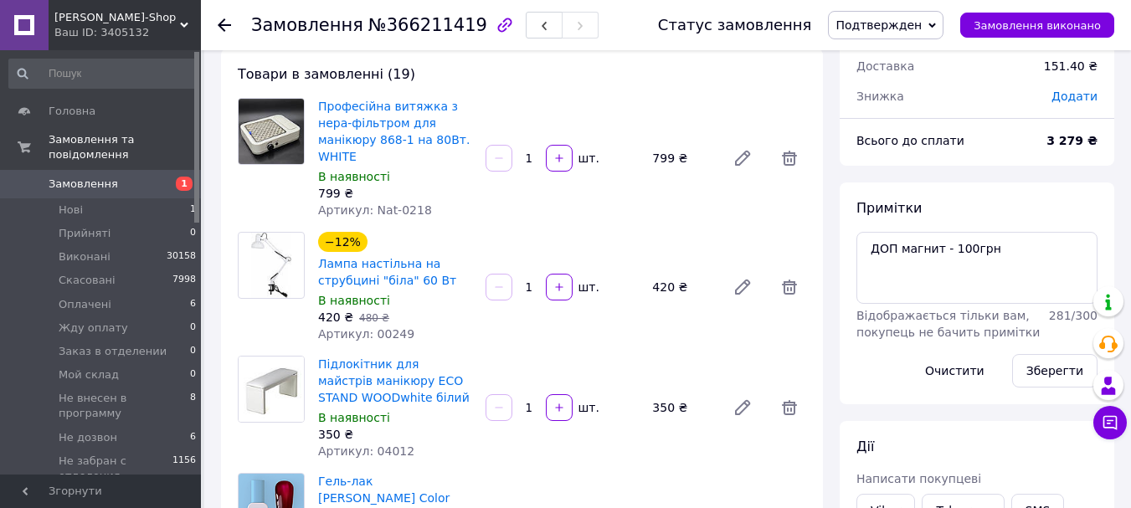
scroll to position [0, 0]
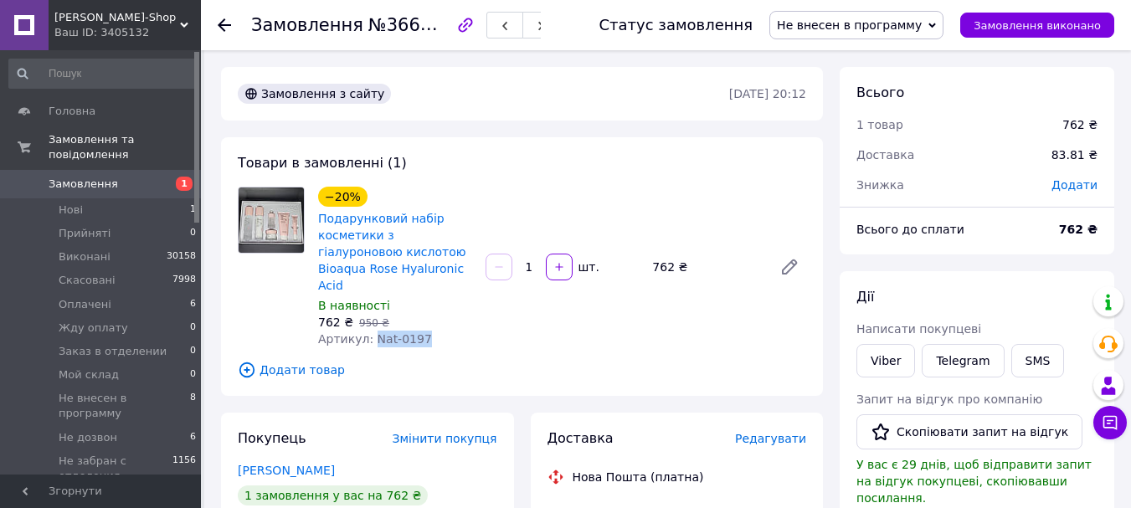
drag, startPoint x: 429, startPoint y: 323, endPoint x: 368, endPoint y: 323, distance: 61.1
click at [368, 331] on div "Артикул: Nat-0197" at bounding box center [395, 339] width 154 height 17
copy span "Nat-0197"
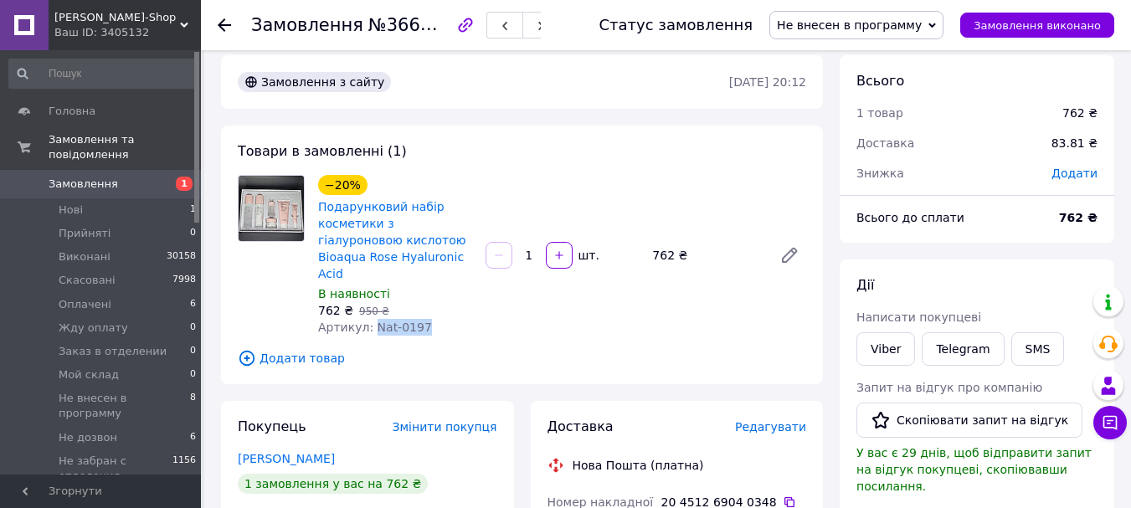
scroll to position [167, 0]
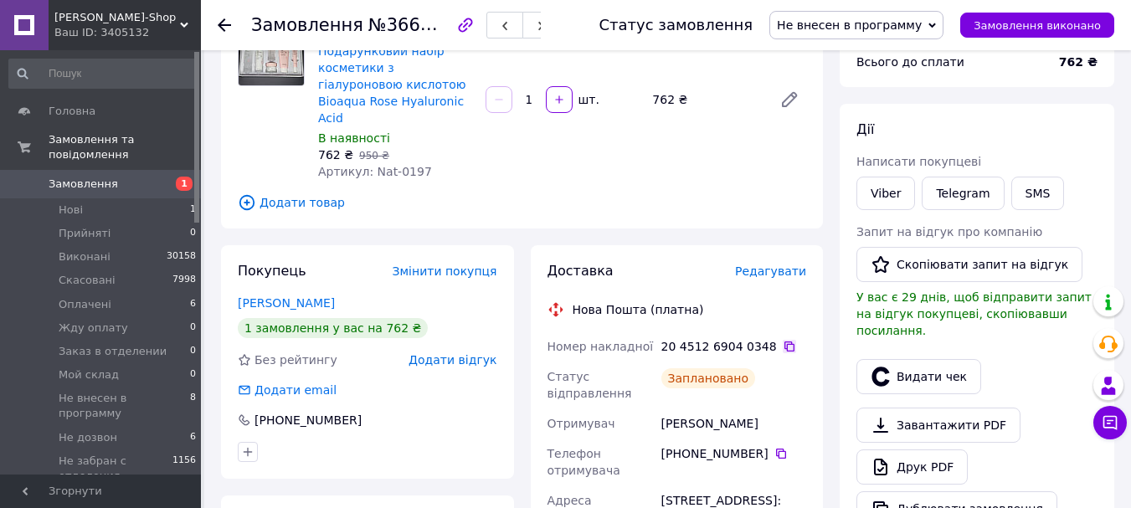
click at [784, 342] on icon at bounding box center [789, 347] width 10 height 10
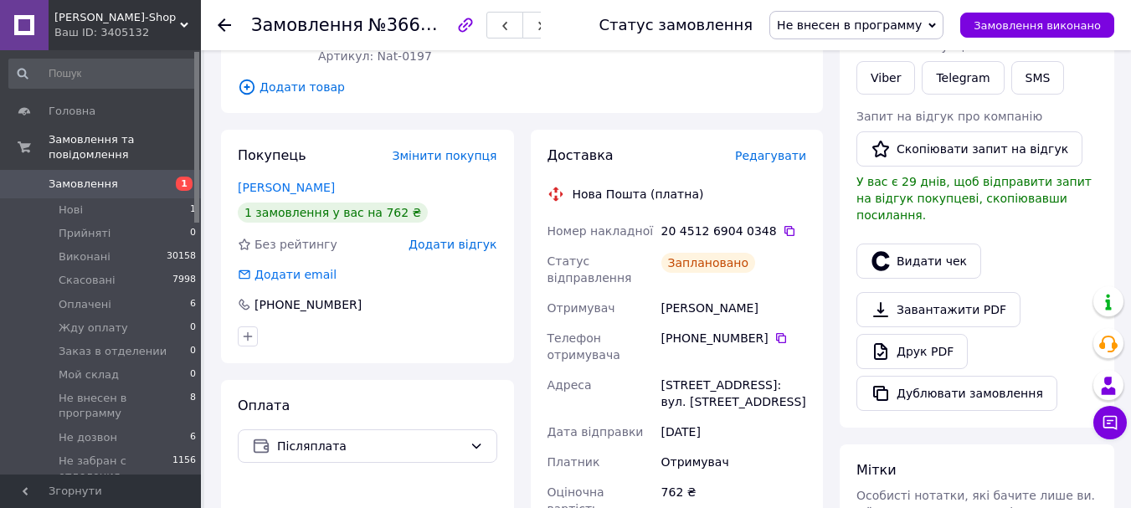
scroll to position [335, 0]
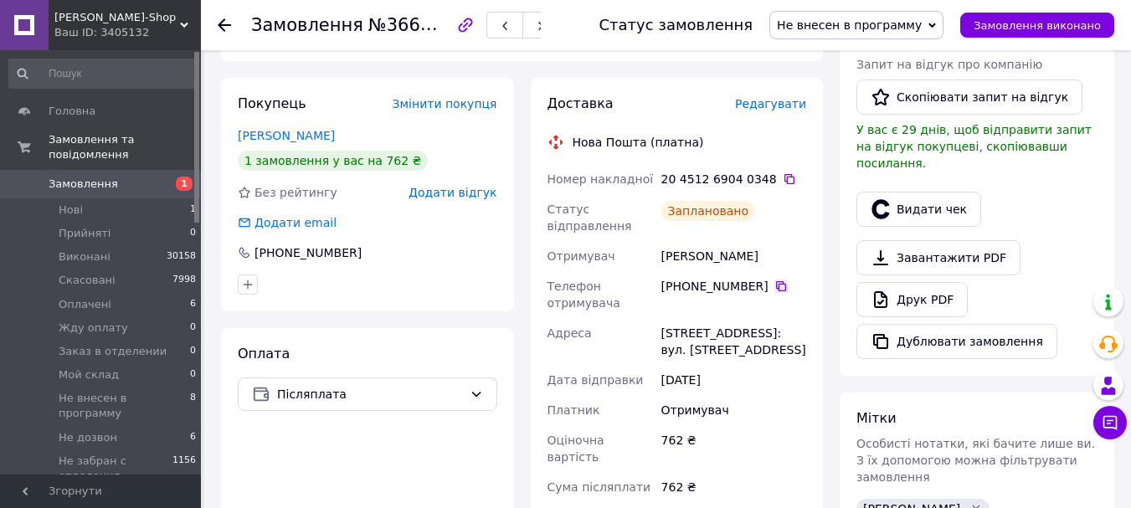
click at [776, 281] on icon at bounding box center [781, 286] width 10 height 10
drag, startPoint x: 749, startPoint y: 239, endPoint x: 661, endPoint y: 228, distance: 89.4
click at [661, 241] on div "[PERSON_NAME]" at bounding box center [734, 256] width 152 height 30
copy div "[PERSON_NAME]"
drag, startPoint x: 679, startPoint y: 319, endPoint x: 655, endPoint y: 308, distance: 26.6
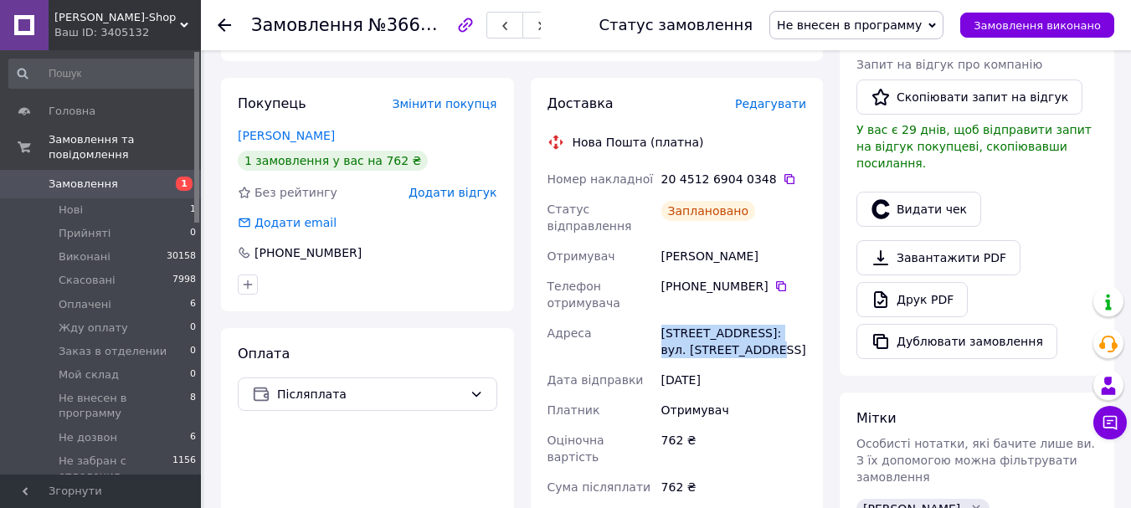
click at [655, 308] on div "Номер накладної 20 4512 6904 0348   Статус відправлення Заплановано Отримувач […" at bounding box center [677, 403] width 266 height 479
copy div "[GEOGRAPHIC_DATA][STREET_ADDRESS]: вул. [STREET_ADDRESS]"
click at [863, 26] on span "Не внесен в программу" at bounding box center [849, 24] width 145 height 13
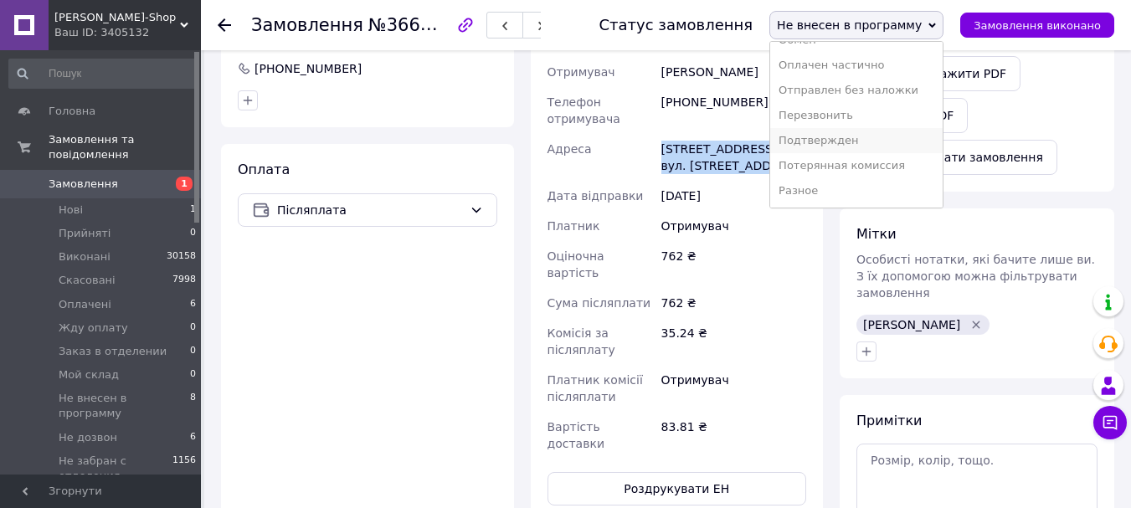
scroll to position [586, 0]
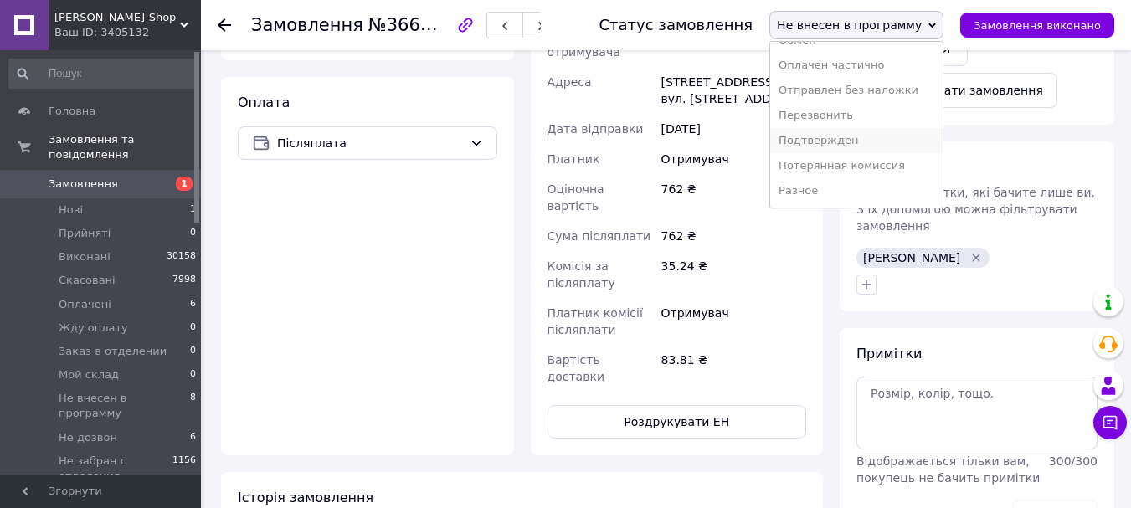
click at [888, 143] on li "Подтвержден" at bounding box center [856, 140] width 172 height 25
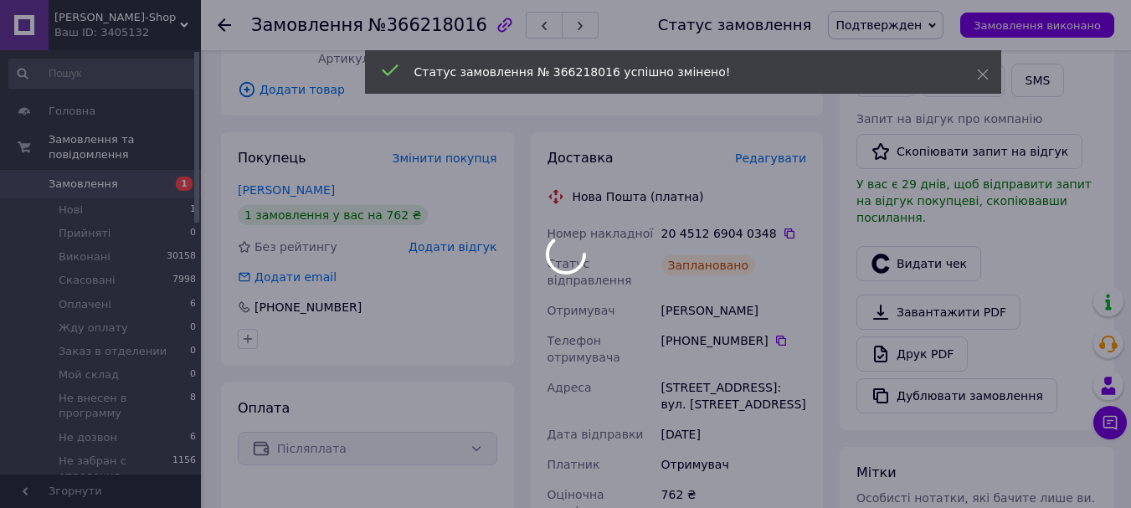
scroll to position [251, 0]
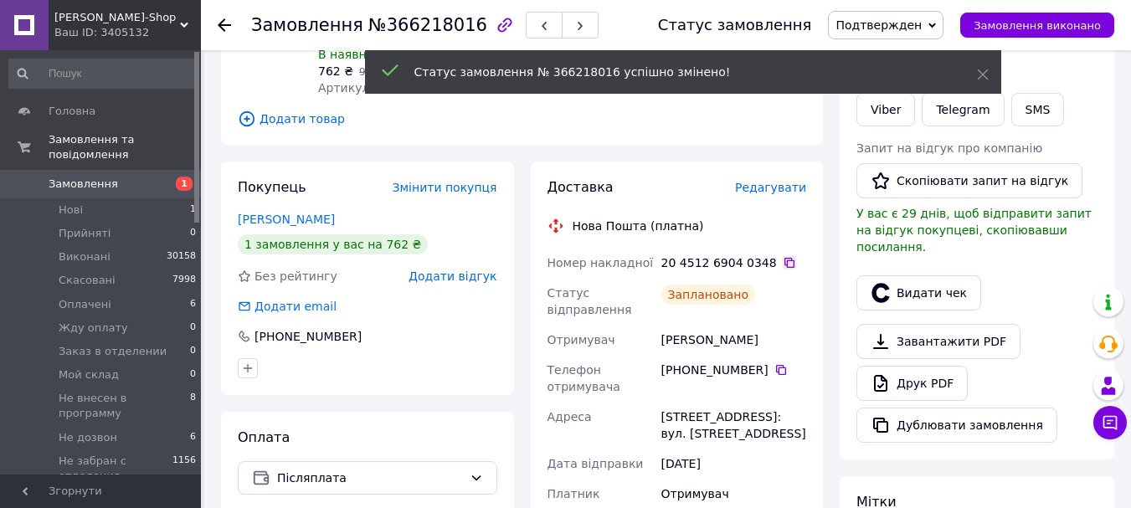
click at [783, 256] on icon at bounding box center [789, 262] width 13 height 13
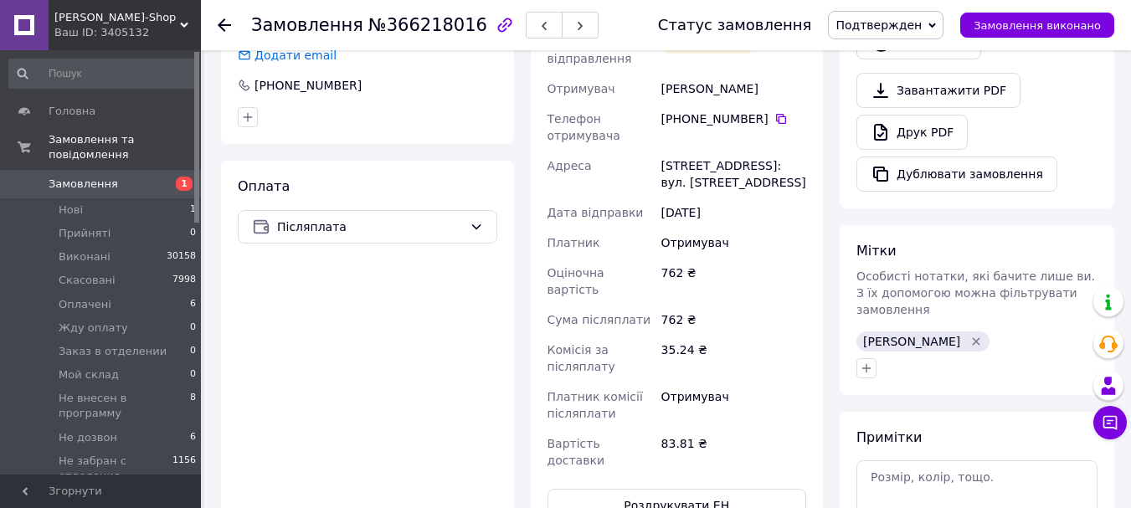
scroll to position [670, 0]
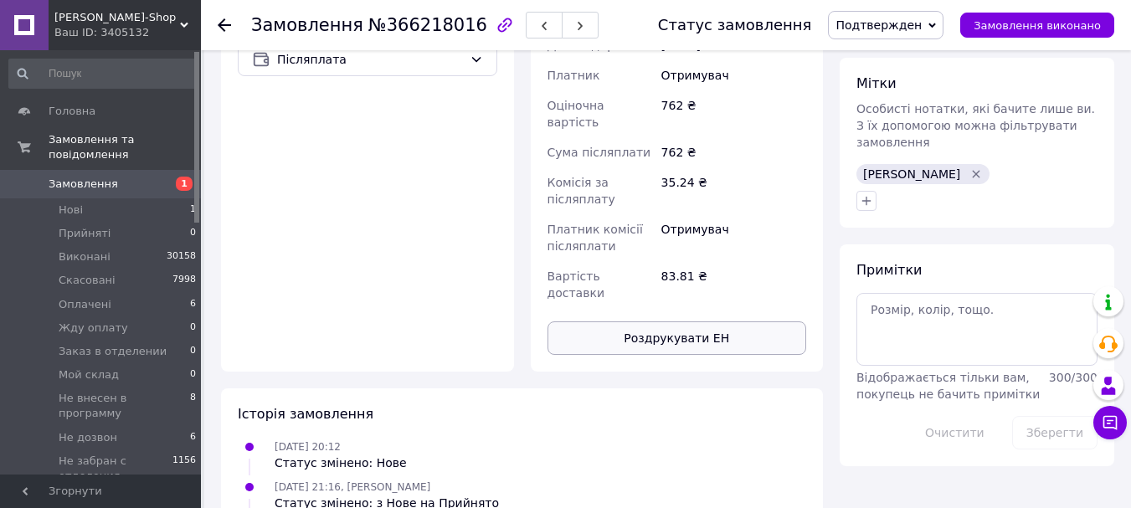
click at [719, 321] on button "Роздрукувати ЕН" at bounding box center [678, 337] width 260 height 33
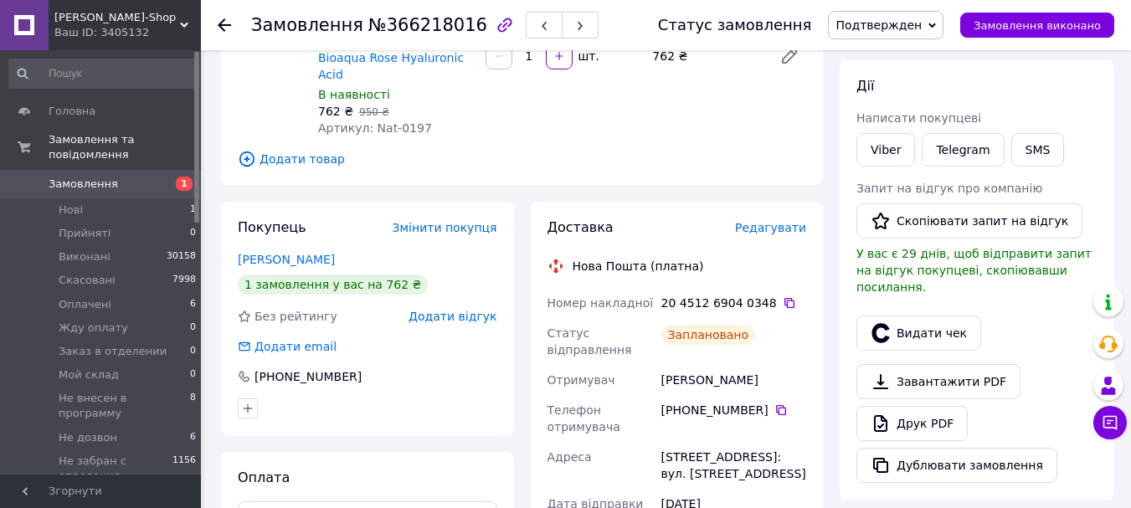
scroll to position [0, 0]
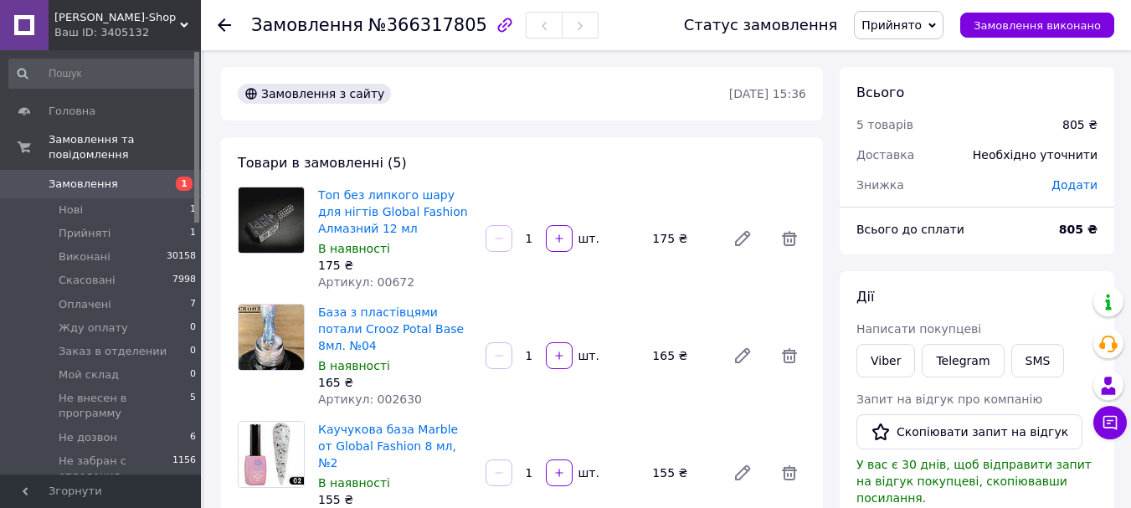
click at [1086, 188] on span "Додати" at bounding box center [1074, 184] width 46 height 13
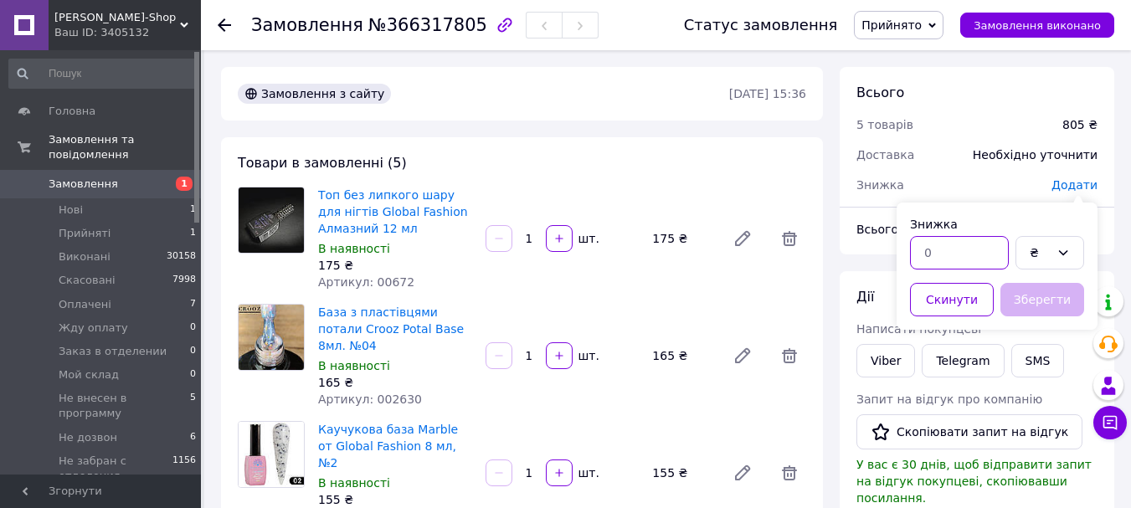
click at [959, 255] on input "text" at bounding box center [959, 252] width 99 height 33
type input "10"
click at [1067, 251] on icon at bounding box center [1063, 252] width 9 height 5
click at [1041, 318] on li "%" at bounding box center [1049, 319] width 67 height 30
click at [1055, 300] on button "Зберегти" at bounding box center [1042, 299] width 84 height 33
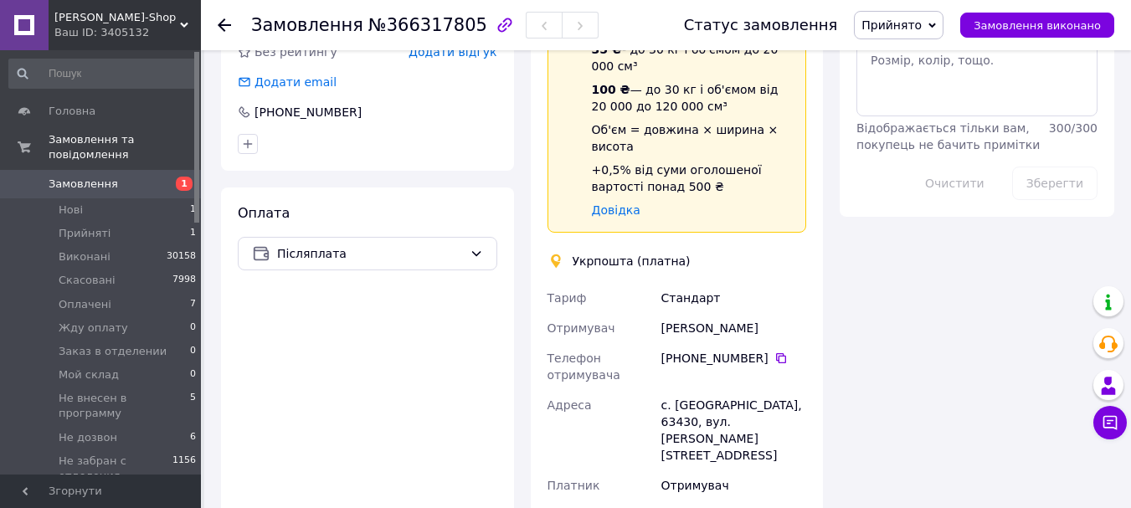
scroll to position [921, 0]
click at [774, 350] on icon at bounding box center [780, 356] width 13 height 13
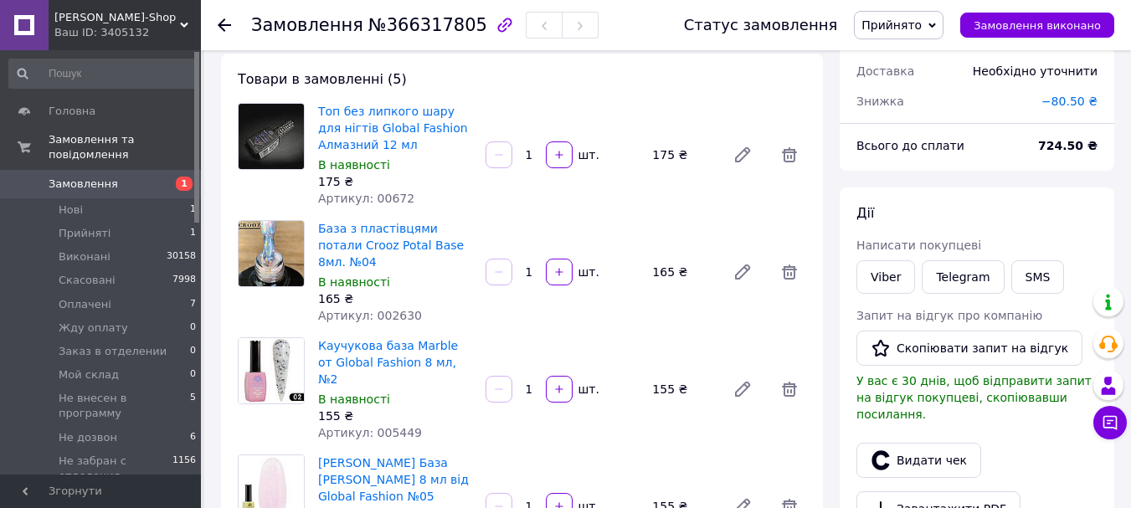
scroll to position [0, 0]
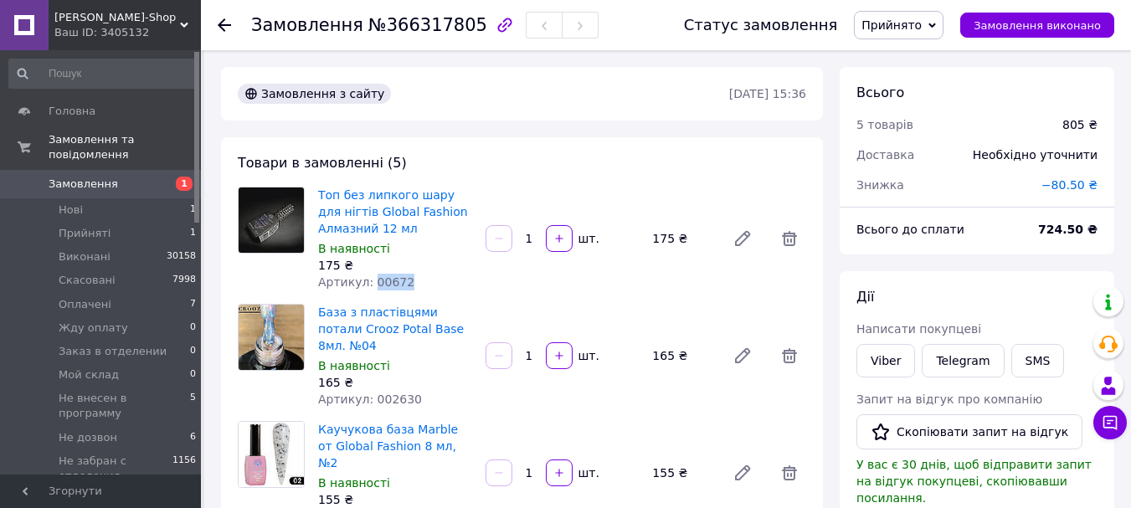
drag, startPoint x: 413, startPoint y: 280, endPoint x: 368, endPoint y: 281, distance: 45.2
click at [368, 281] on div "Артикул: 00672" at bounding box center [395, 282] width 154 height 17
copy span "00672"
drag, startPoint x: 419, startPoint y: 380, endPoint x: 368, endPoint y: 376, distance: 51.2
click at [368, 391] on div "Артикул: 002630" at bounding box center [395, 399] width 154 height 17
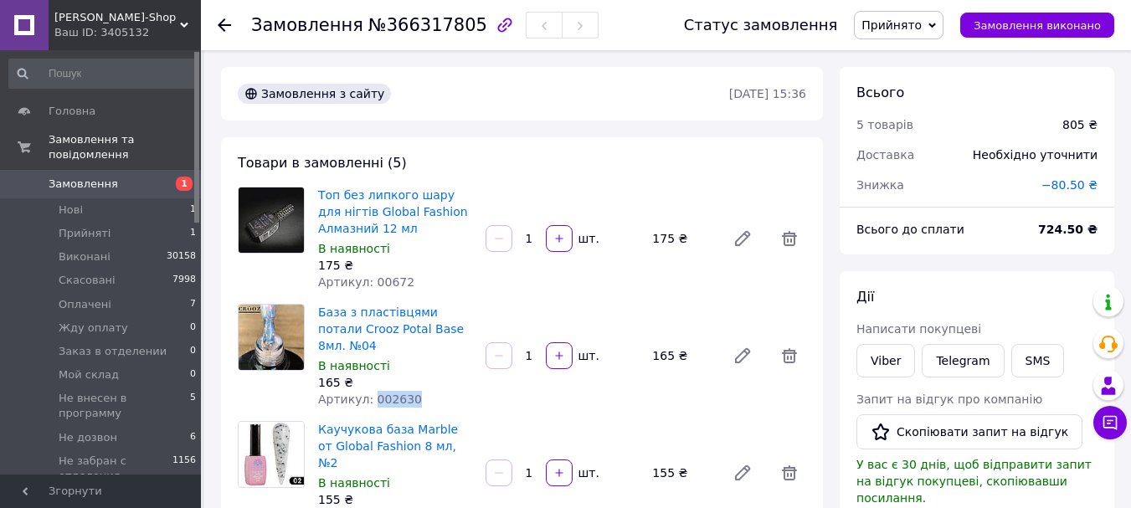
copy span "002630"
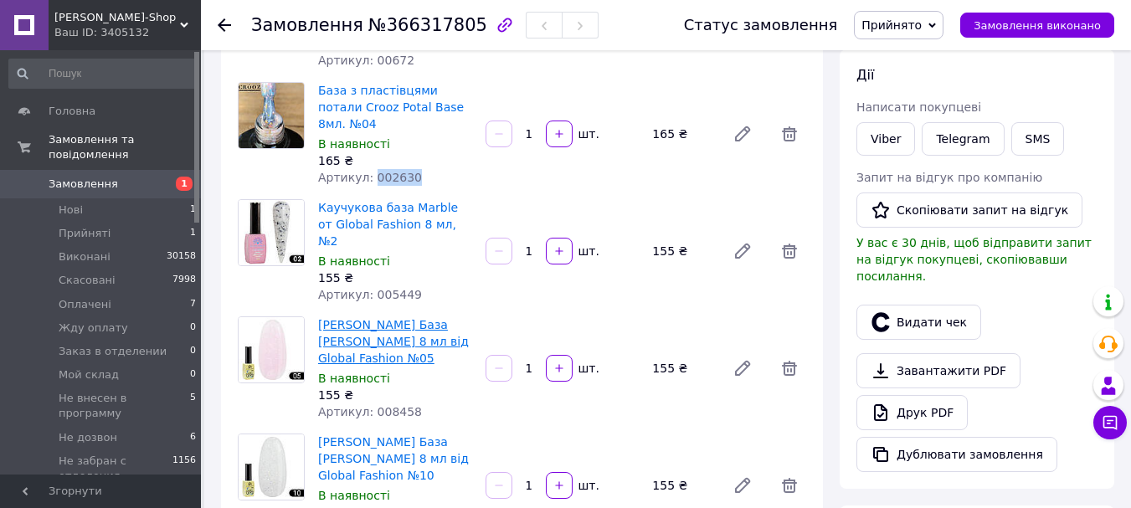
scroll to position [251, 0]
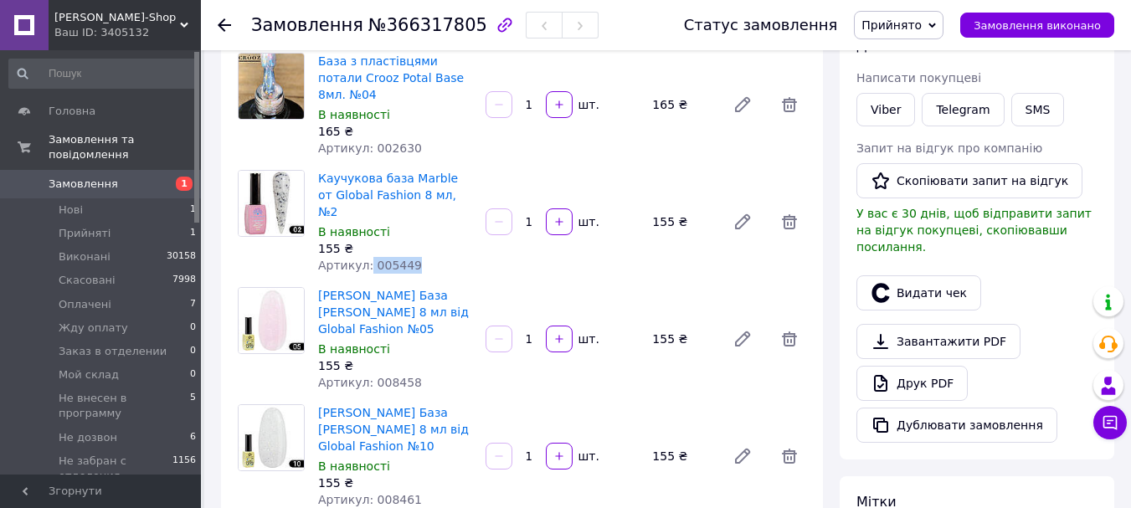
drag, startPoint x: 420, startPoint y: 231, endPoint x: 363, endPoint y: 238, distance: 57.3
click at [363, 257] on div "Артикул: 005449" at bounding box center [395, 265] width 154 height 17
copy span "005449"
drag, startPoint x: 412, startPoint y: 334, endPoint x: 367, endPoint y: 332, distance: 45.2
click at [367, 374] on div "Артикул: 008458" at bounding box center [395, 382] width 154 height 17
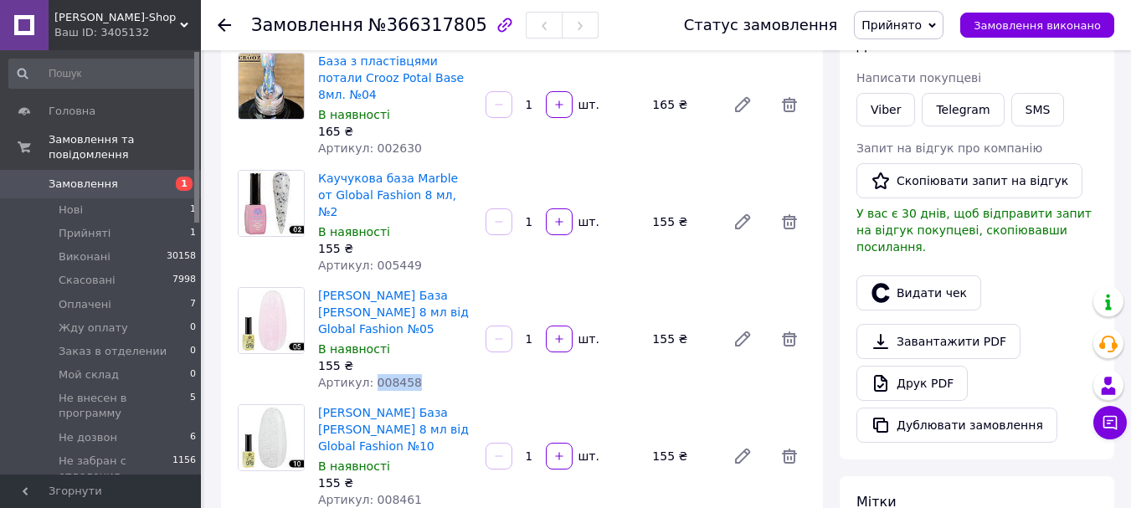
copy span "008458"
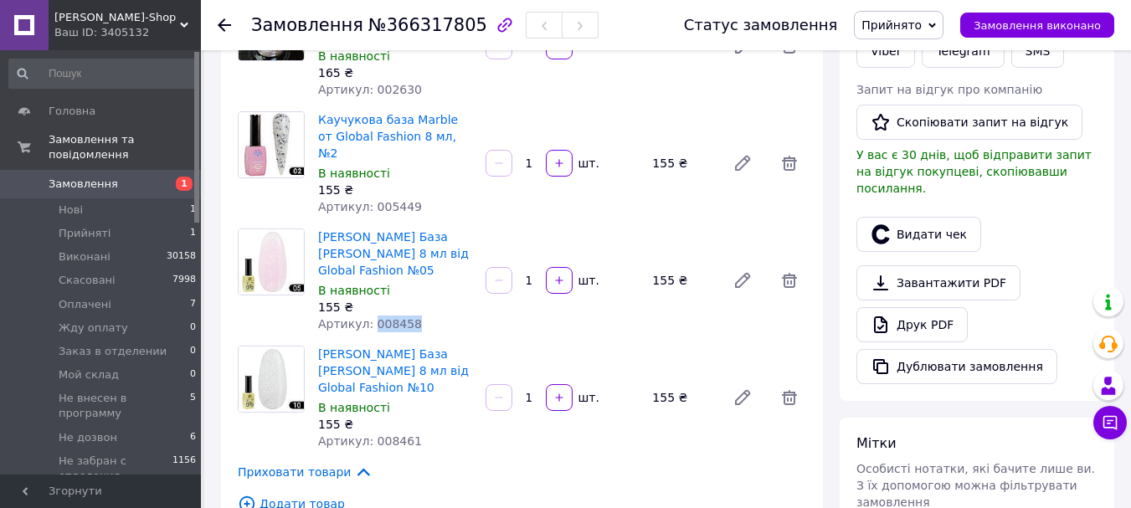
scroll to position [335, 0]
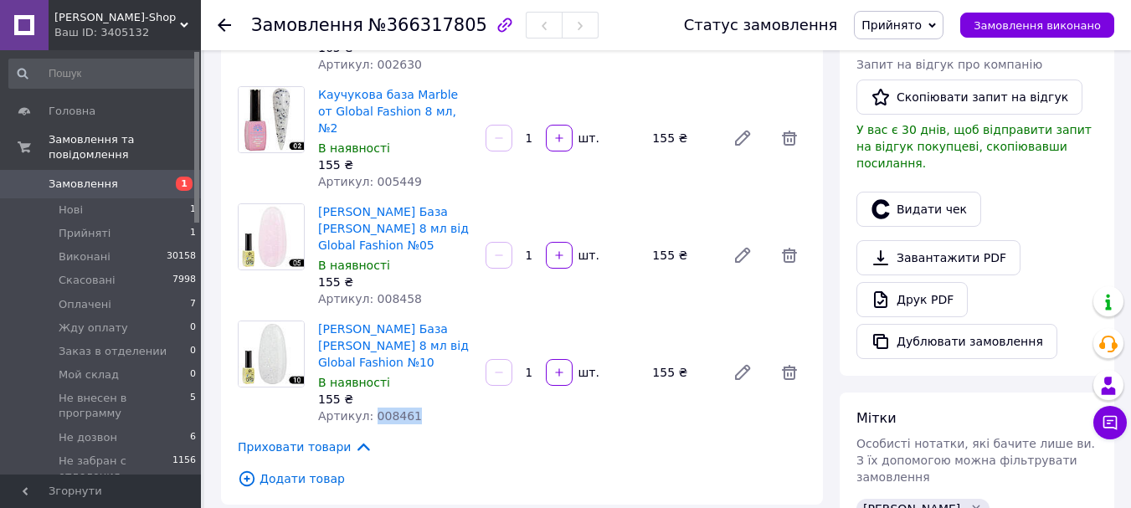
drag, startPoint x: 414, startPoint y: 355, endPoint x: 369, endPoint y: 354, distance: 44.4
click at [369, 408] on div "Артикул: 008461" at bounding box center [395, 416] width 154 height 17
copy span "008461"
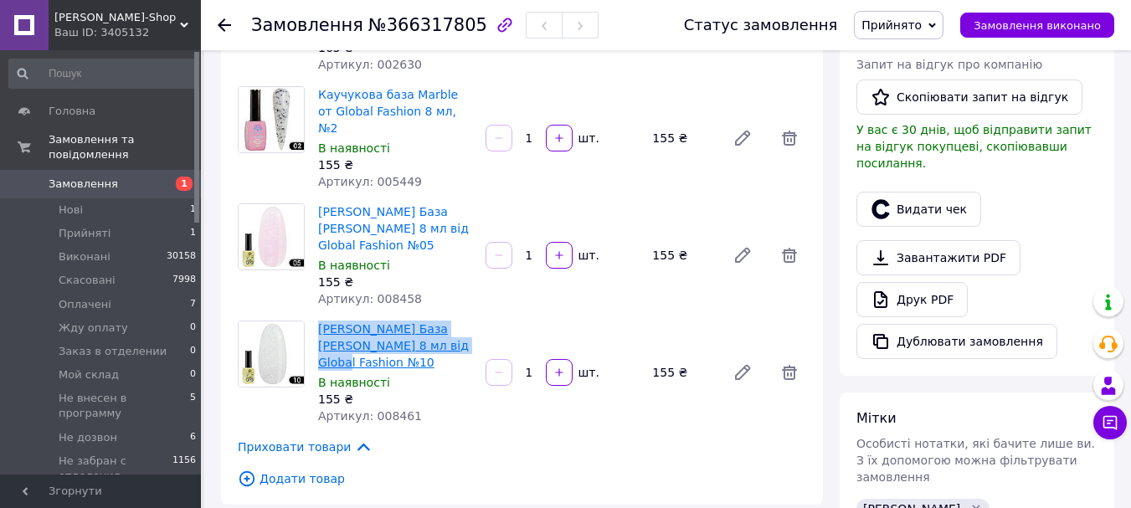
drag, startPoint x: 432, startPoint y: 289, endPoint x: 319, endPoint y: 278, distance: 113.5
click at [319, 321] on span "Каучукова База Opal 8 мл від Global Fashion №10" at bounding box center [395, 346] width 154 height 50
copy link "Каучукова База Opal 8 мл від Global Fashion №10"
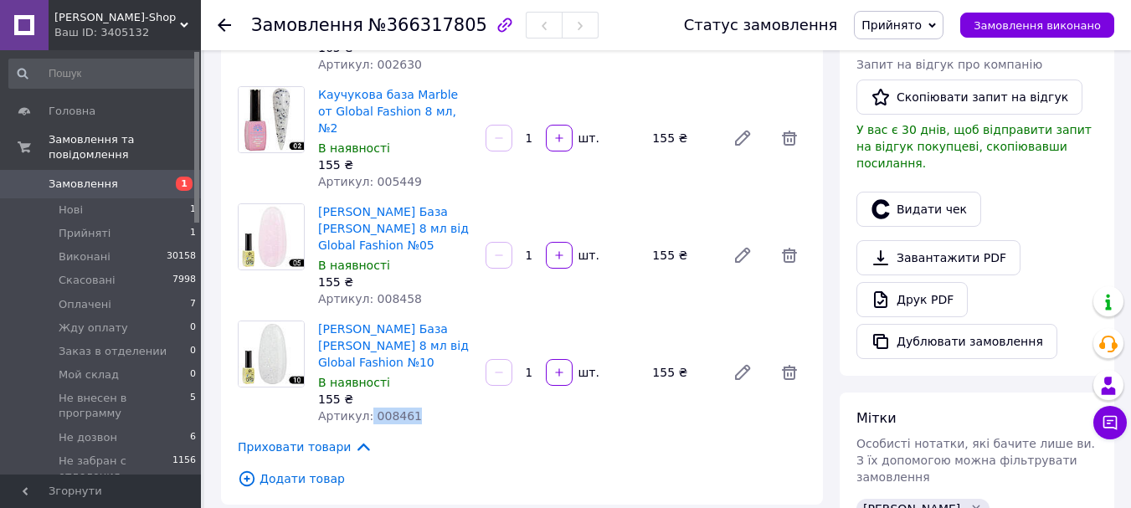
drag, startPoint x: 422, startPoint y: 347, endPoint x: 365, endPoint y: 348, distance: 57.0
click at [365, 408] on div "Артикул: 008461" at bounding box center [395, 416] width 154 height 17
copy span "008461"
click at [927, 13] on span "Прийнято" at bounding box center [899, 25] width 90 height 28
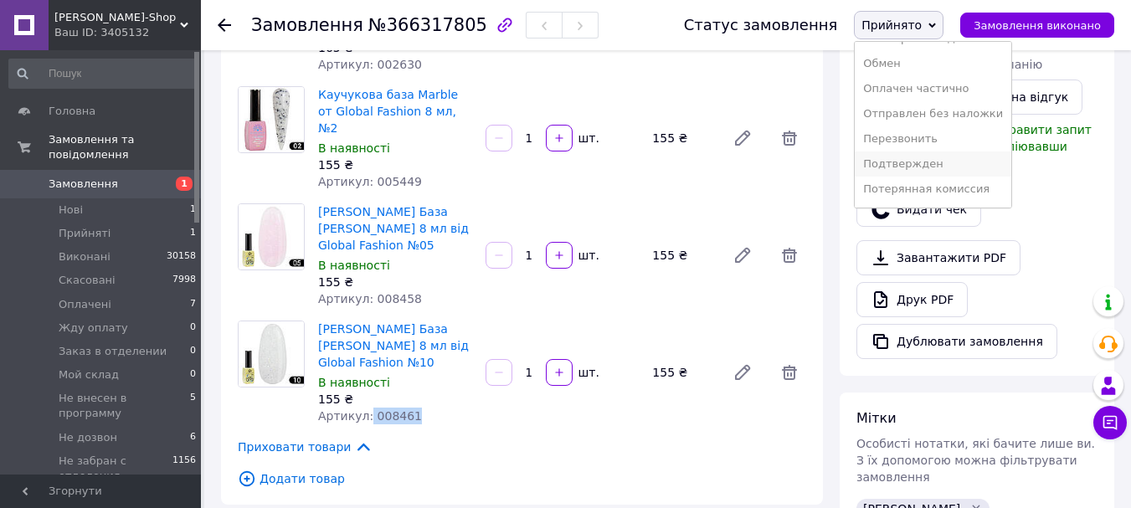
scroll to position [244, 0]
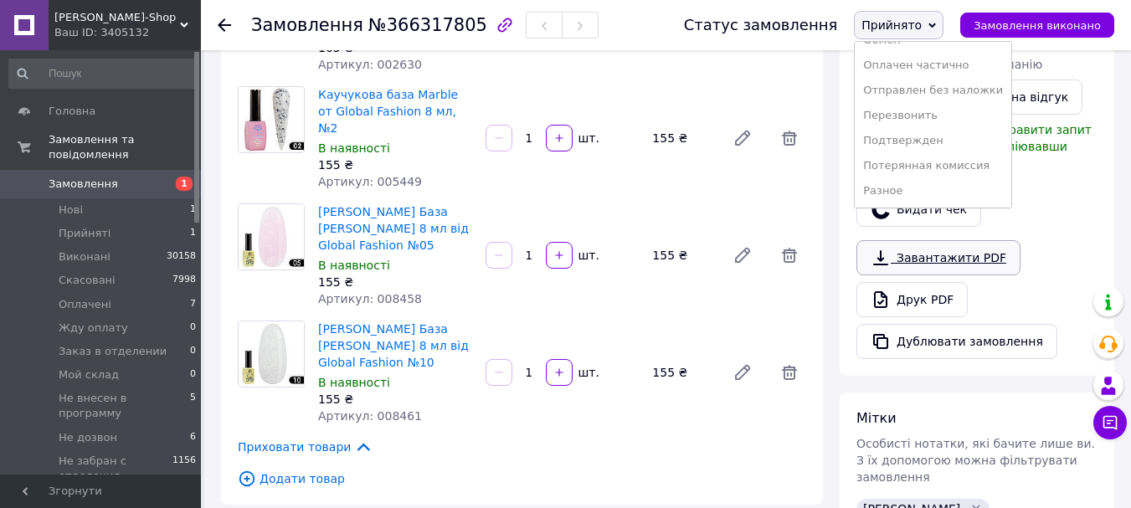
drag, startPoint x: 947, startPoint y: 150, endPoint x: 927, endPoint y: 224, distance: 76.4
click at [947, 149] on li "Подтвержден" at bounding box center [933, 140] width 157 height 25
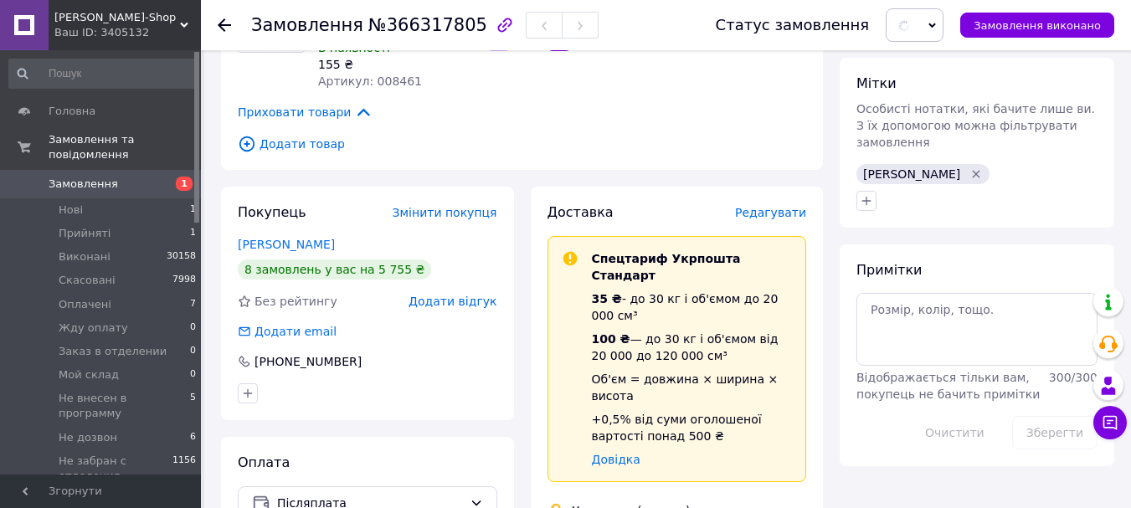
scroll to position [753, 0]
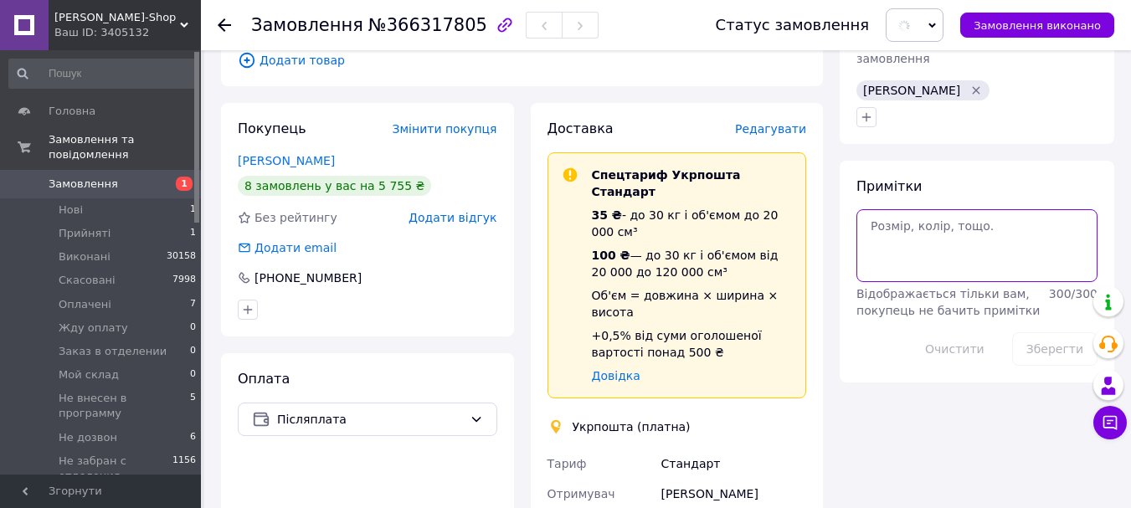
click at [923, 213] on textarea at bounding box center [976, 245] width 241 height 72
type textarea "ТТН нужно создать"
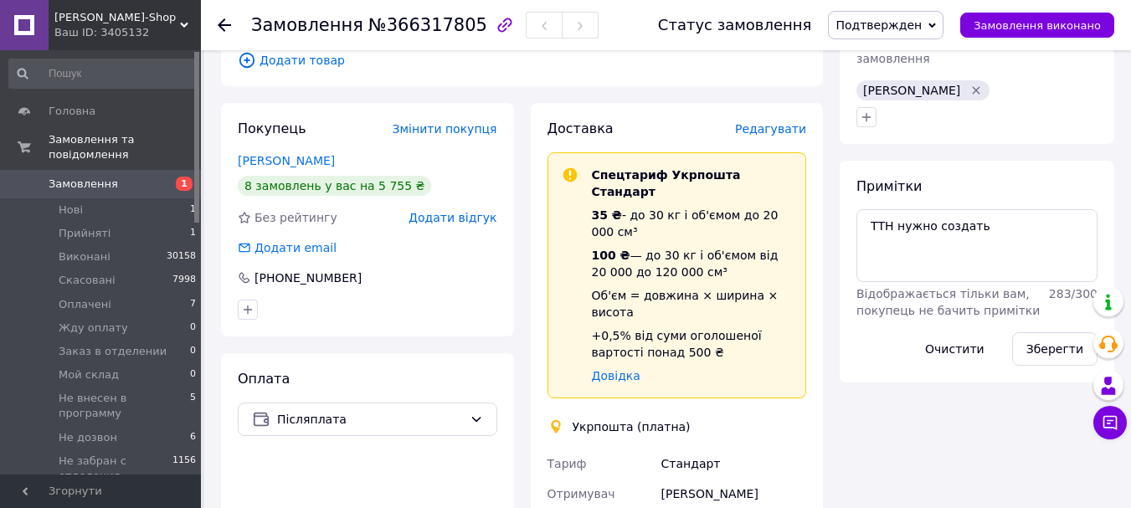
click at [1048, 332] on button "Зберегти" at bounding box center [1054, 348] width 85 height 33
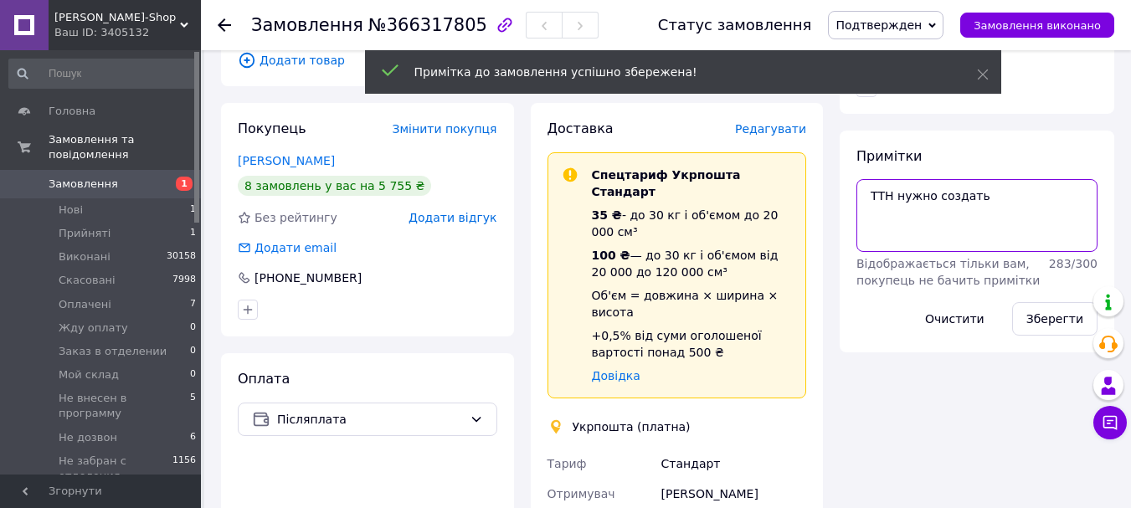
drag, startPoint x: 995, startPoint y: 197, endPoint x: 969, endPoint y: 189, distance: 27.0
click at [969, 189] on textarea "ТТН нужно создать" at bounding box center [976, 215] width 241 height 72
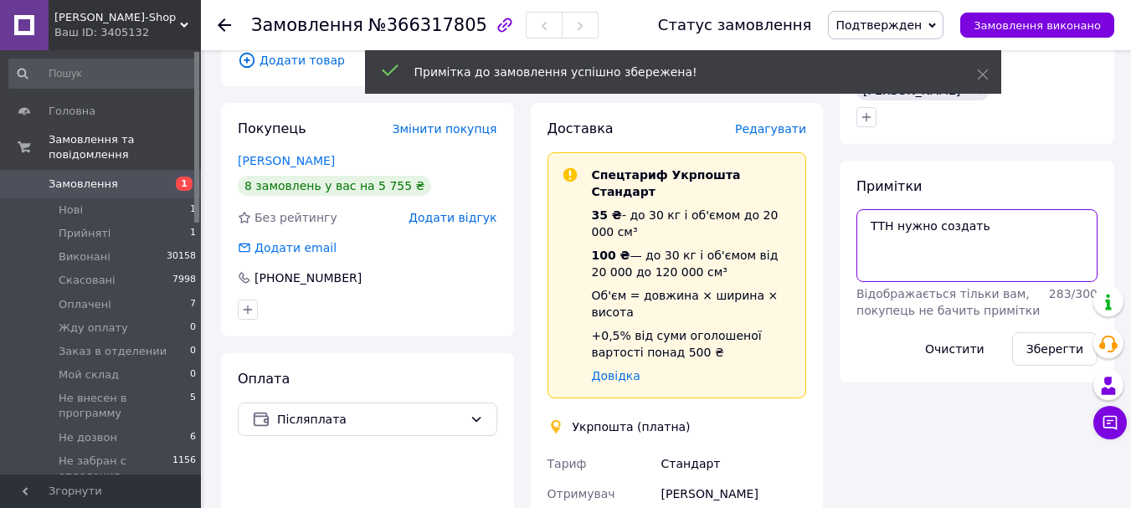
click at [989, 209] on textarea "ТТН нужно создать" at bounding box center [976, 245] width 241 height 72
click at [990, 213] on textarea "ТТН нужно создать" at bounding box center [976, 245] width 241 height 72
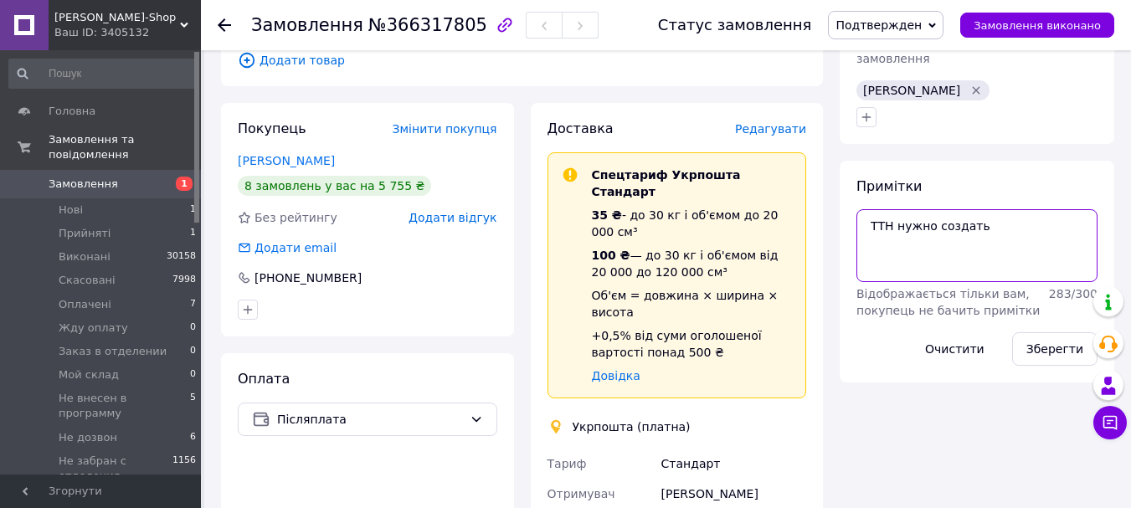
drag, startPoint x: 918, startPoint y: 190, endPoint x: 828, endPoint y: 188, distance: 89.6
click at [828, 188] on div "Замовлення з сайту 12.10.2025 • 15:36 Товари в замовленні (5) Топ без липкого ш…" at bounding box center [668, 329] width 910 height 2030
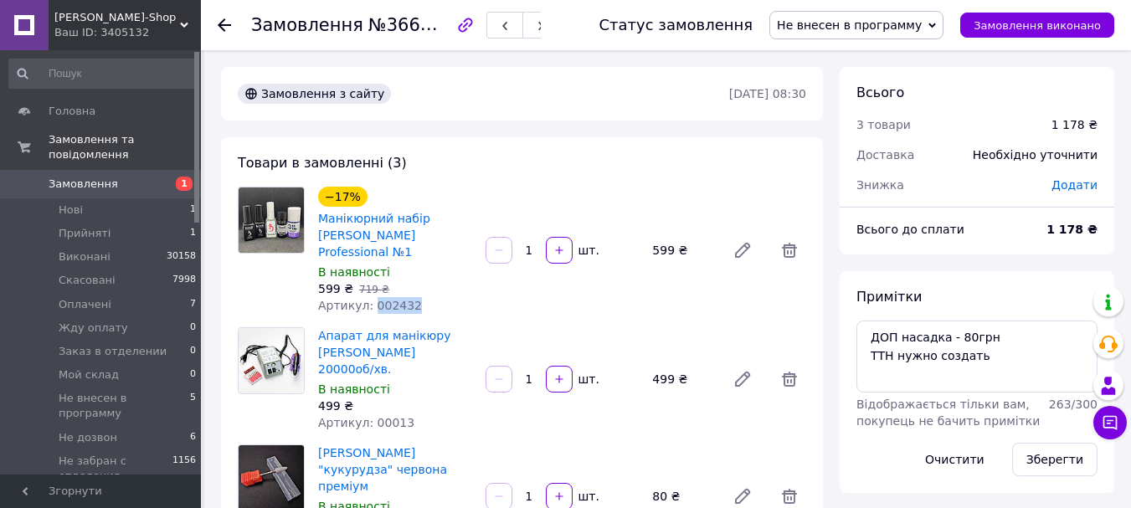
drag, startPoint x: 411, startPoint y: 283, endPoint x: 368, endPoint y: 286, distance: 43.7
click at [368, 297] on div "Артикул: 002432" at bounding box center [395, 305] width 154 height 17
drag, startPoint x: 412, startPoint y: 388, endPoint x: 368, endPoint y: 388, distance: 44.4
click at [368, 414] on div "Артикул: 00013" at bounding box center [395, 422] width 154 height 17
copy span "00013"
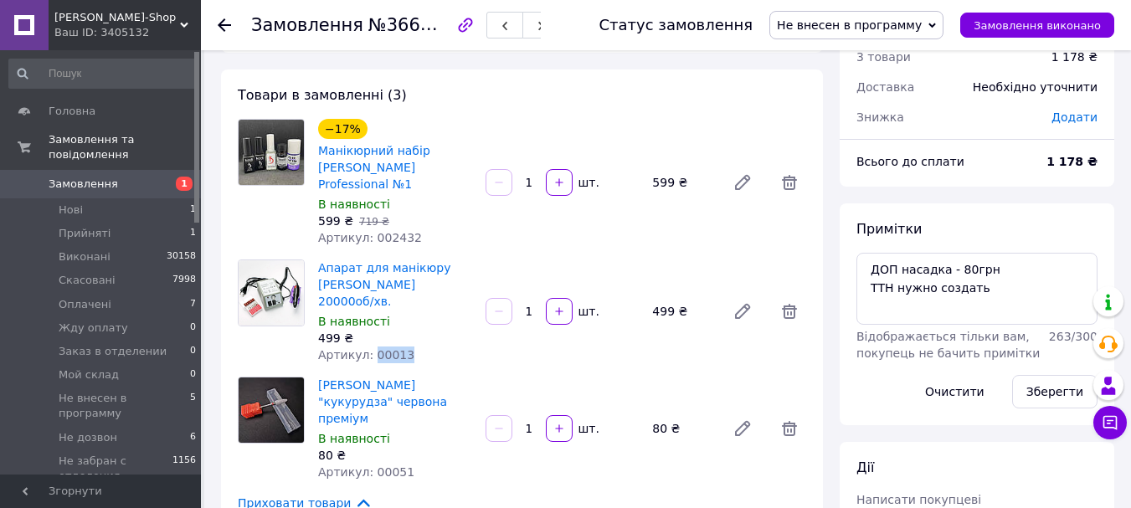
scroll to position [84, 0]
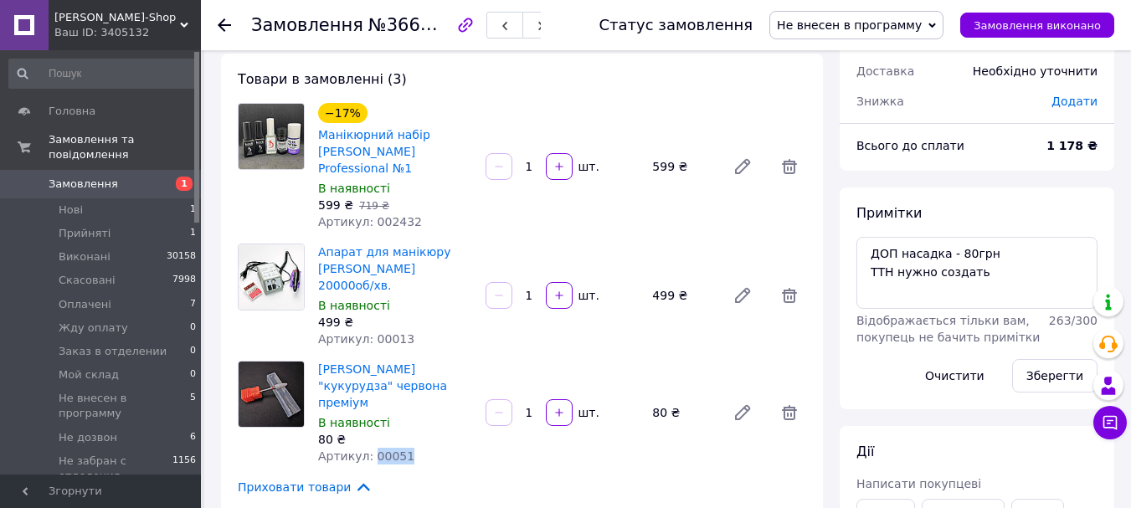
drag, startPoint x: 407, startPoint y: 425, endPoint x: 368, endPoint y: 429, distance: 38.7
click at [368, 448] on div "Артикул: 00051" at bounding box center [395, 456] width 154 height 17
copy span "00051"
drag, startPoint x: 995, startPoint y: 270, endPoint x: 856, endPoint y: 249, distance: 140.5
click at [856, 249] on textarea "ДОП насадка - 80грн ТТН нужно создать" at bounding box center [976, 273] width 241 height 72
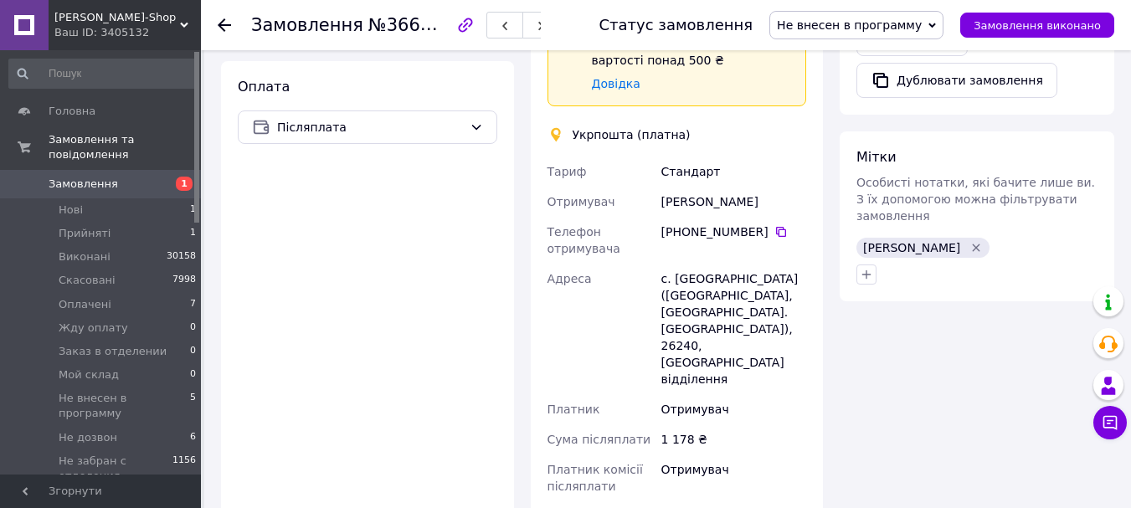
scroll to position [837, 0]
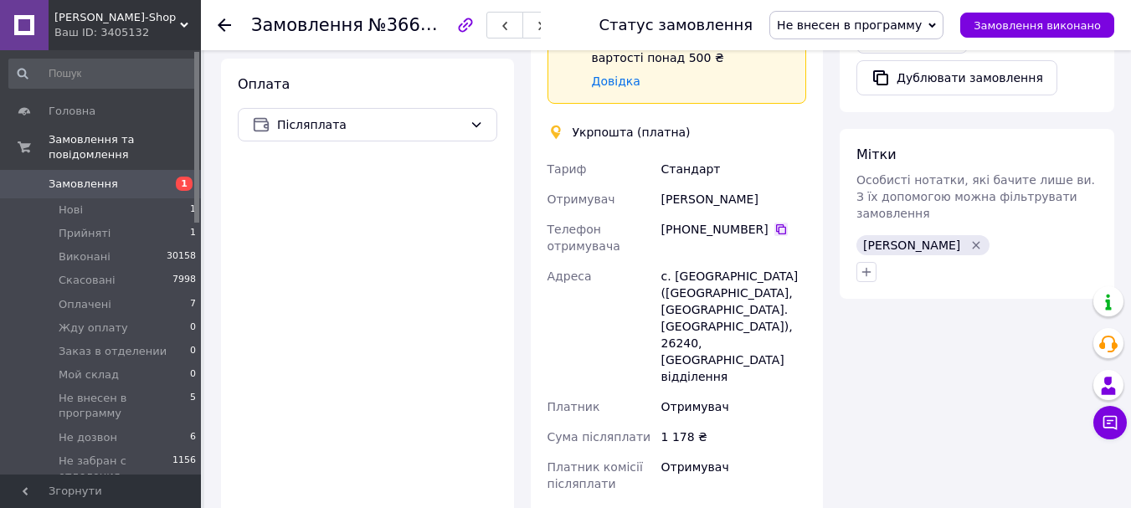
click at [774, 223] on icon at bounding box center [780, 229] width 13 height 13
drag, startPoint x: 755, startPoint y: 153, endPoint x: 654, endPoint y: 147, distance: 101.5
click at [654, 154] on div "Тариф Стандарт Отримувач осипенко Катя Телефон отримувача +380 96 082 24 39   А…" at bounding box center [677, 350] width 266 height 392
copy div "Отримувач осипенко Катя"
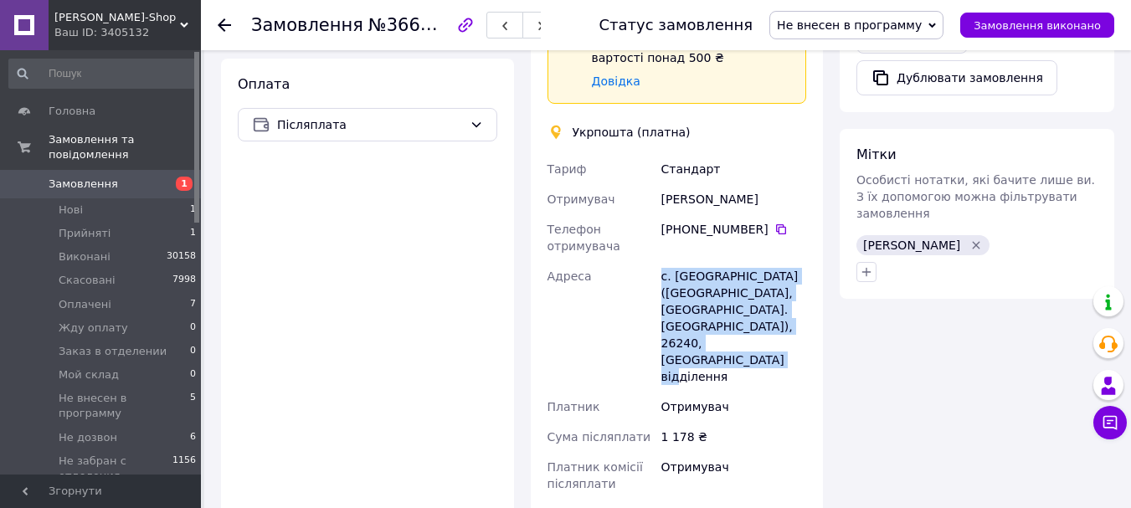
drag, startPoint x: 736, startPoint y: 314, endPoint x: 628, endPoint y: 244, distance: 128.4
click at [628, 244] on div "Тариф Стандарт Отримувач осипенко Катя Телефон отримувача +380 96 082 24 39   А…" at bounding box center [677, 350] width 266 height 392
copy div "Адреса с. Мар'янівка (Кіровоградська обл., Новоукраїнський р-н. Мар'янівська сі…"
click at [834, 19] on span "Не внесен в программу" at bounding box center [849, 24] width 145 height 13
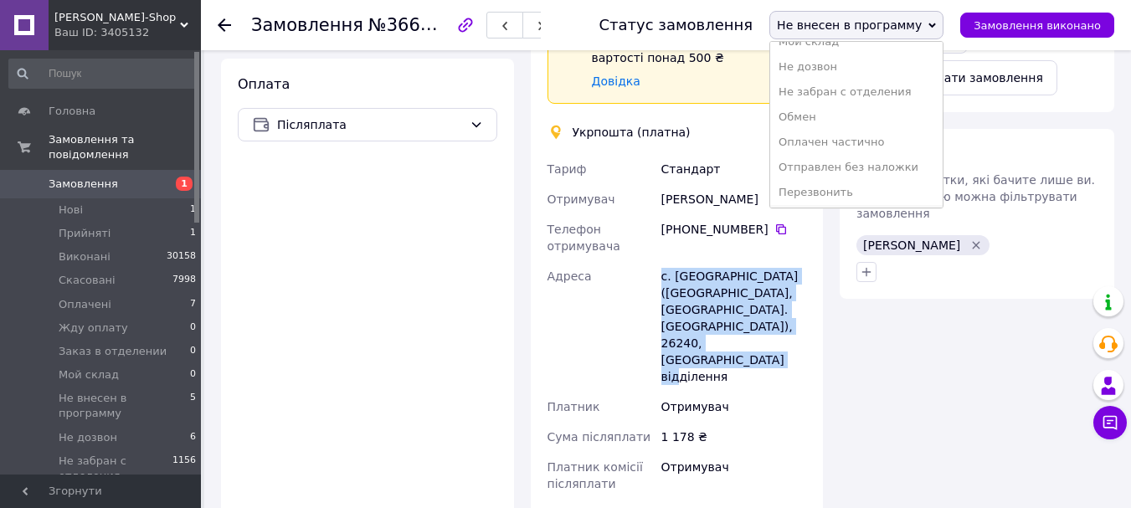
scroll to position [244, 0]
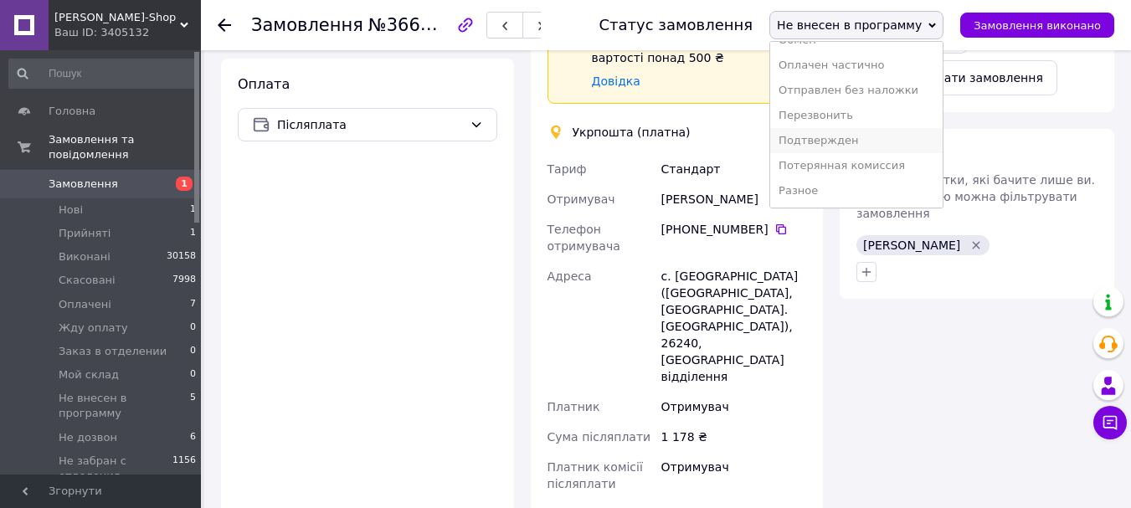
click at [861, 145] on li "Подтвержден" at bounding box center [856, 140] width 172 height 25
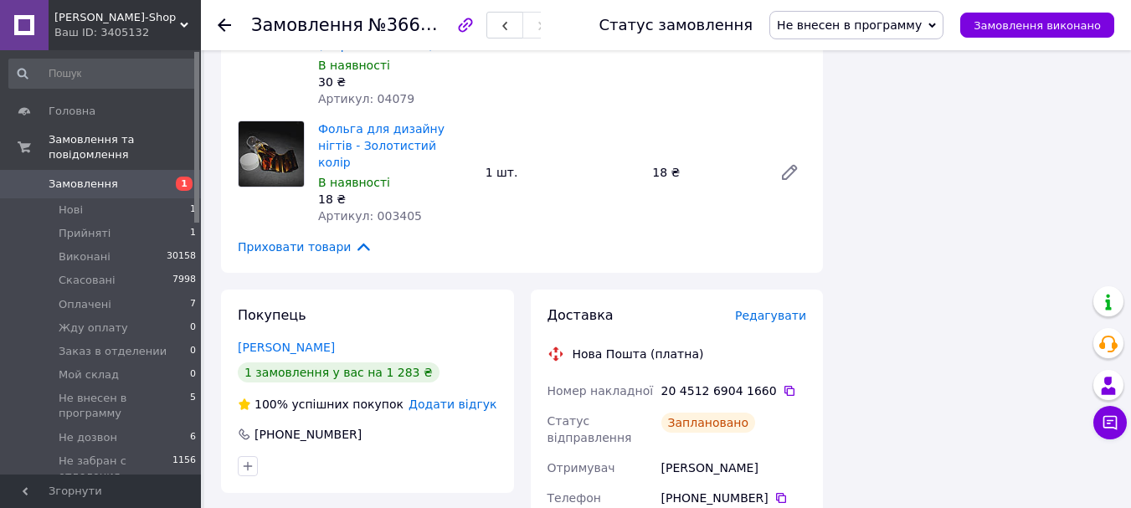
scroll to position [2260, 0]
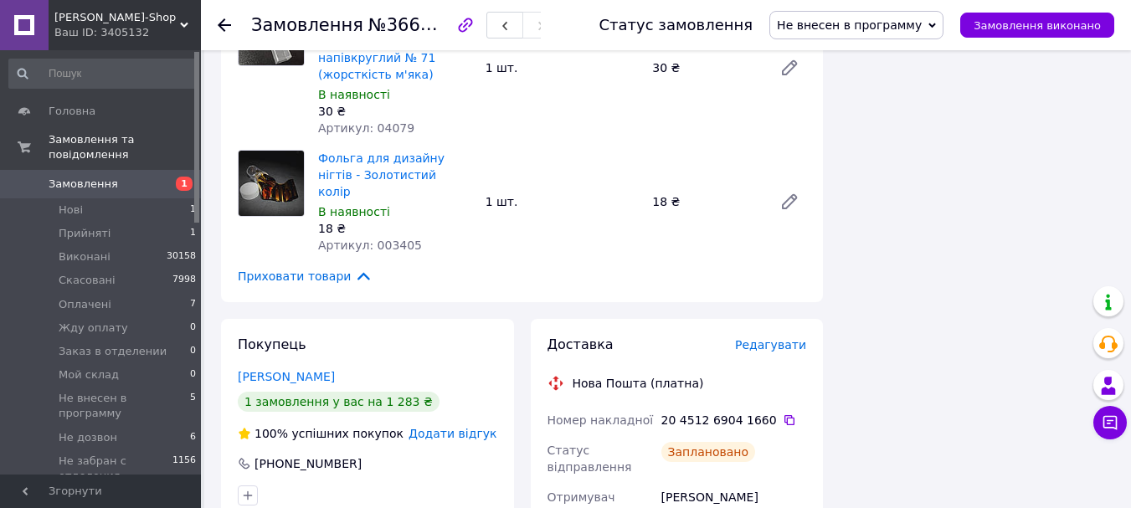
drag, startPoint x: 764, startPoint y: 341, endPoint x: 654, endPoint y: 349, distance: 110.0
copy div "Отримувач Старостенко Алла"
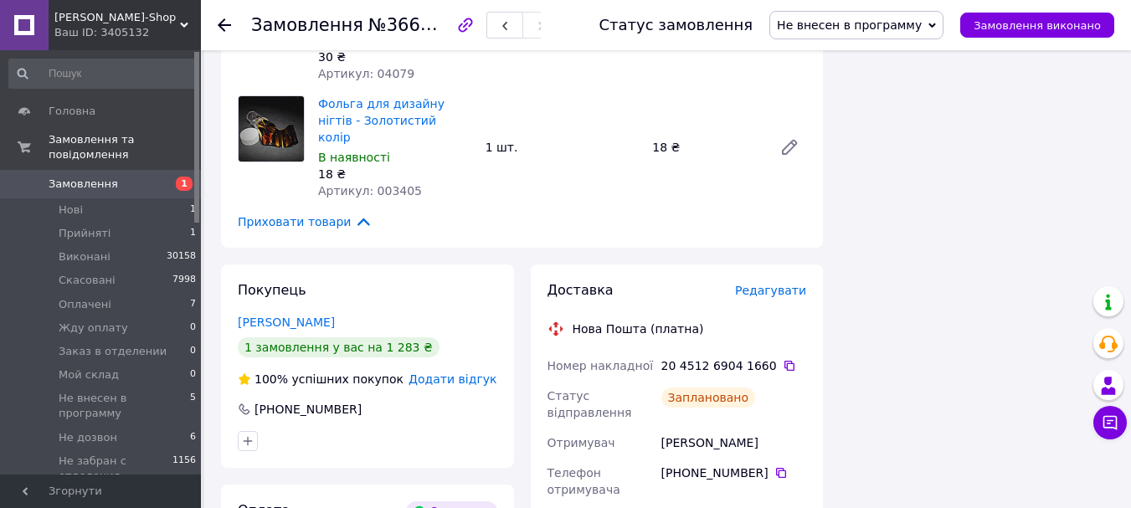
scroll to position [2344, 0]
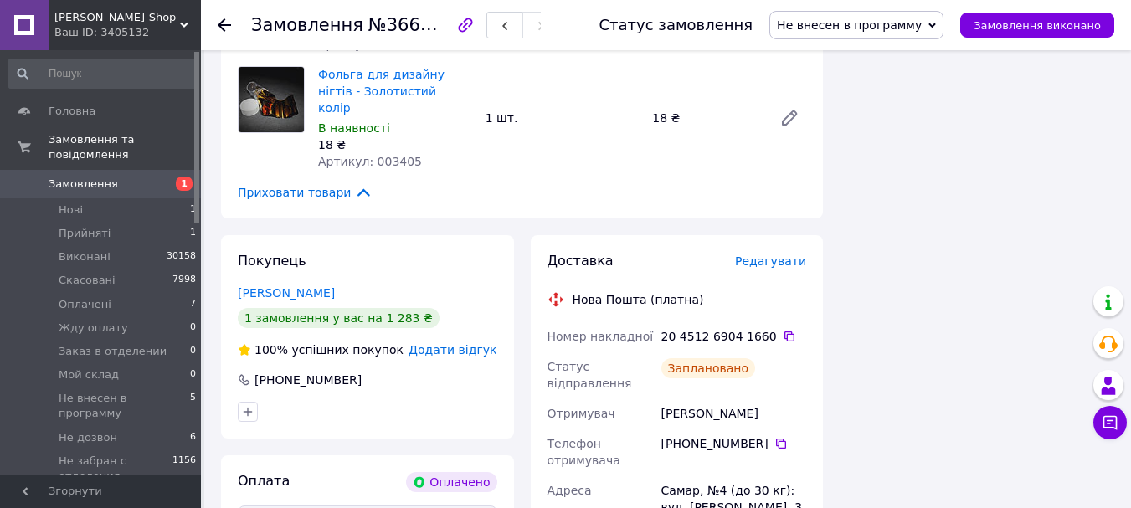
drag, startPoint x: 795, startPoint y: 360, endPoint x: 647, endPoint y: 353, distance: 148.3
click at [647, 353] on div "Номер накладної 20 4512 6904 1660   Статус відправлення Заплановано Отримувач С…" at bounding box center [677, 498] width 266 height 355
copy div "Адреса Самар, №4 (до 30 кг): вул. Дмитра Яворницького, 3"
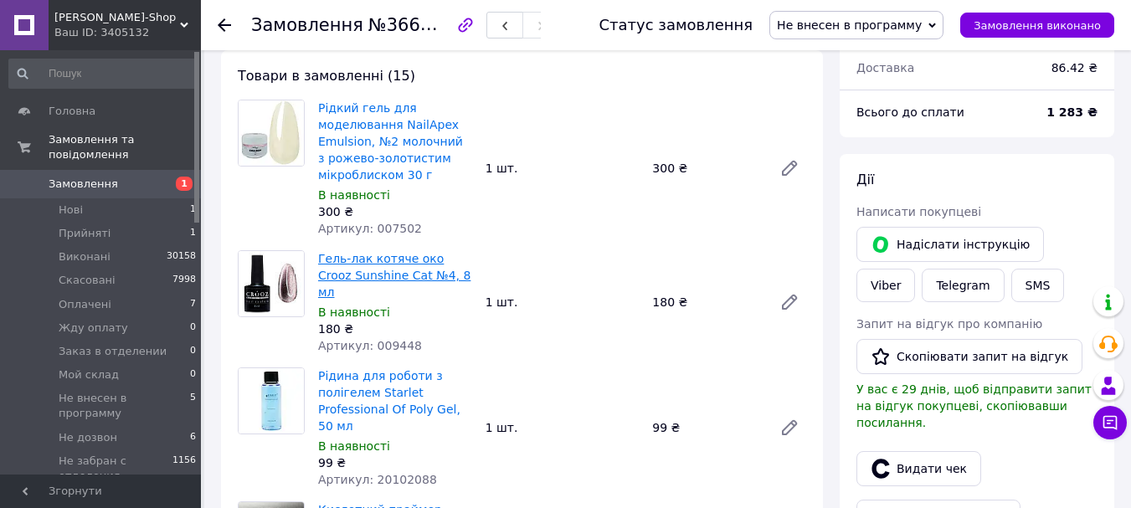
scroll to position [586, 0]
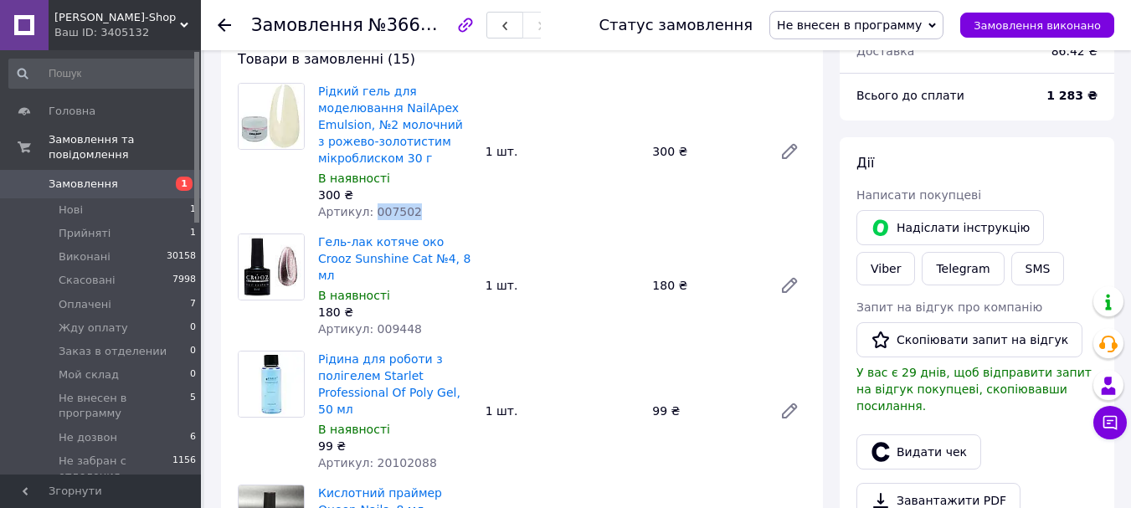
drag, startPoint x: 414, startPoint y: 187, endPoint x: 368, endPoint y: 190, distance: 45.3
click at [368, 203] on div "Артикул: 007502" at bounding box center [395, 211] width 154 height 17
copy span "007502"
drag, startPoint x: 418, startPoint y: 301, endPoint x: 366, endPoint y: 296, distance: 52.2
click at [366, 321] on div "Артикул: 009448" at bounding box center [395, 329] width 154 height 17
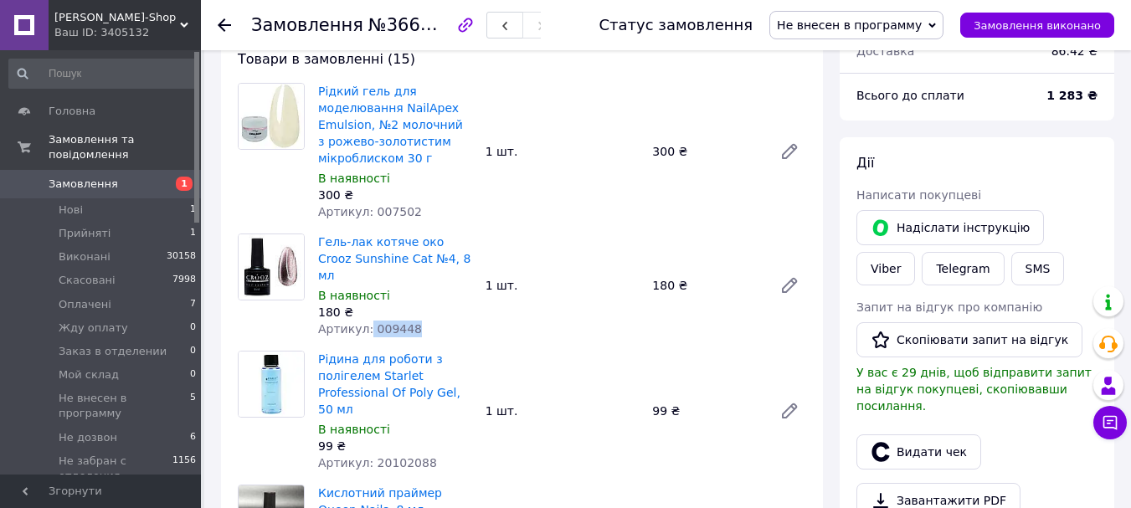
copy span "009448"
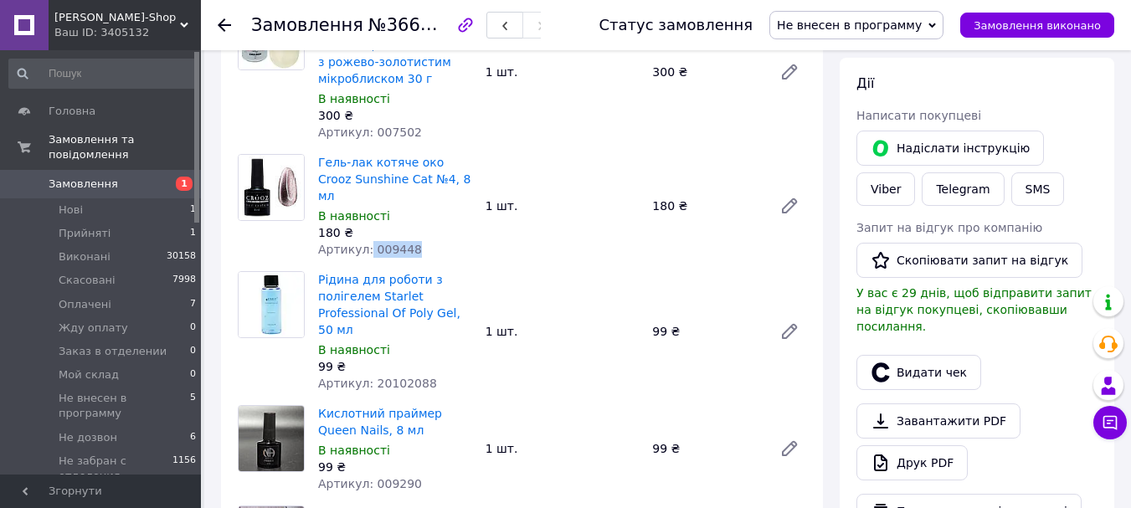
scroll to position [670, 0]
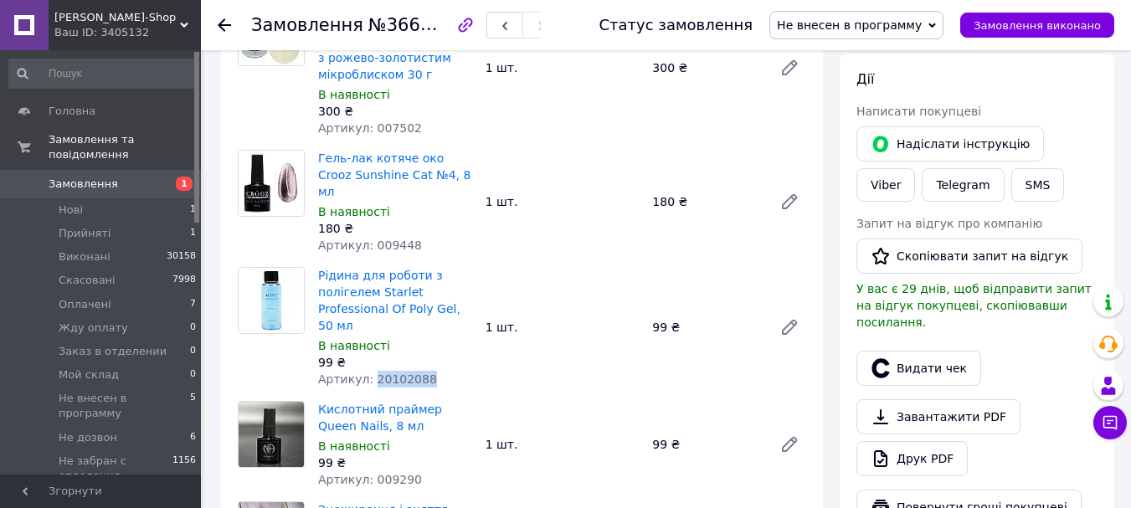
drag, startPoint x: 437, startPoint y: 346, endPoint x: 368, endPoint y: 339, distance: 69.8
click at [368, 371] on div "Артикул: 20102088" at bounding box center [395, 379] width 154 height 17
copy span "20102088"
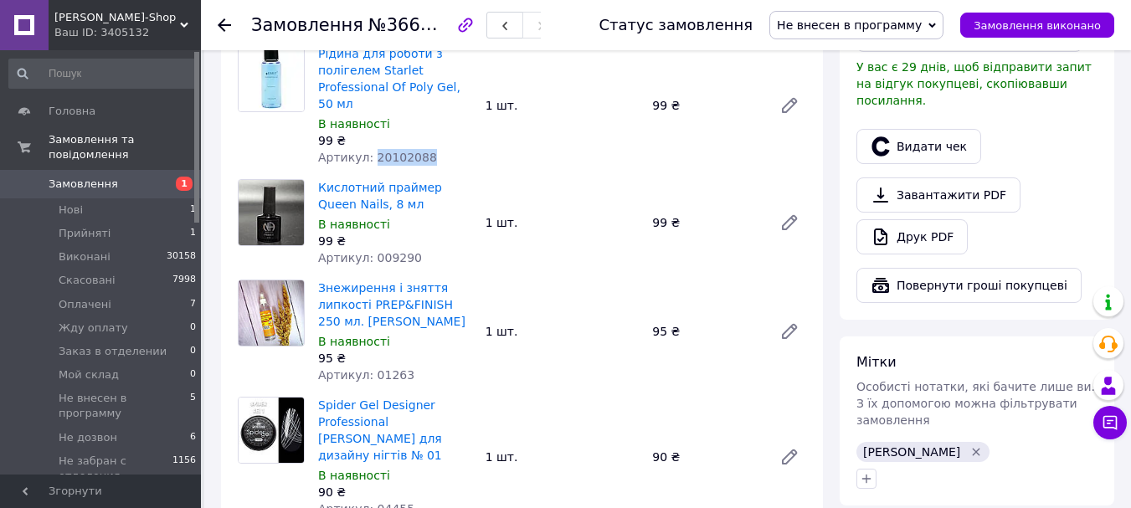
scroll to position [921, 0]
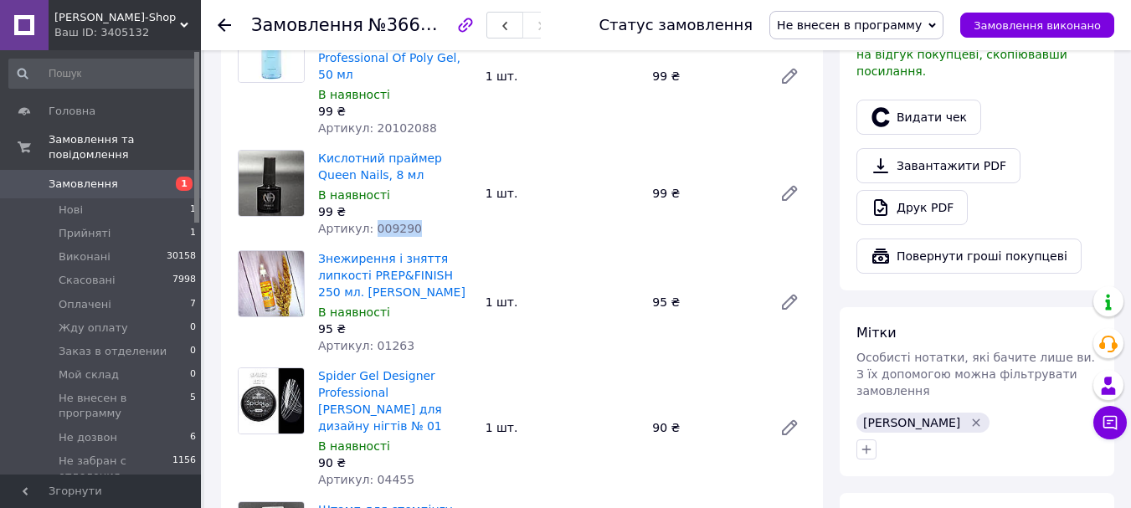
drag, startPoint x: 422, startPoint y: 194, endPoint x: 368, endPoint y: 192, distance: 53.6
click at [368, 220] on div "Артикул: 009290" at bounding box center [395, 228] width 154 height 17
copy span "009290"
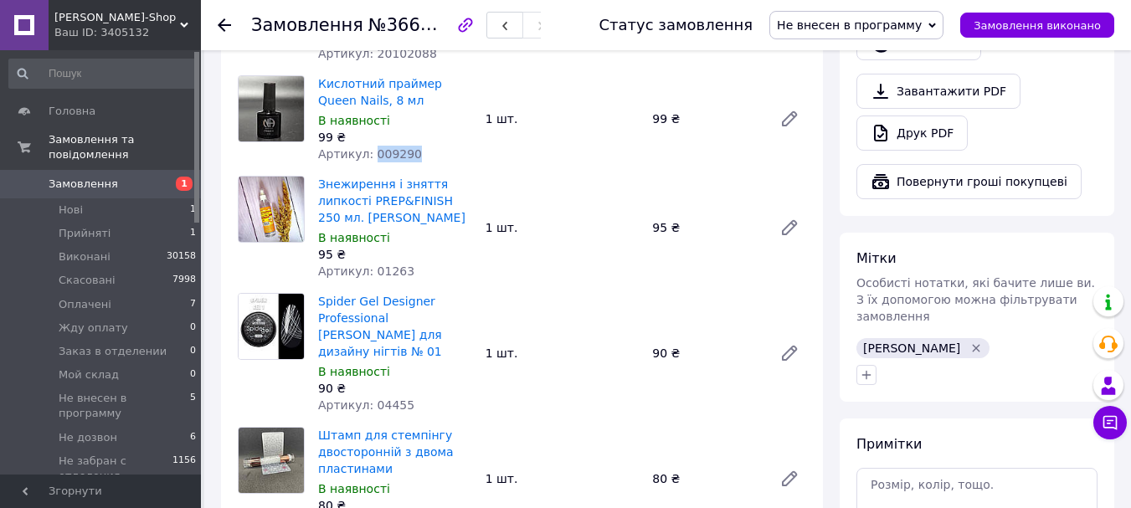
scroll to position [1088, 0]
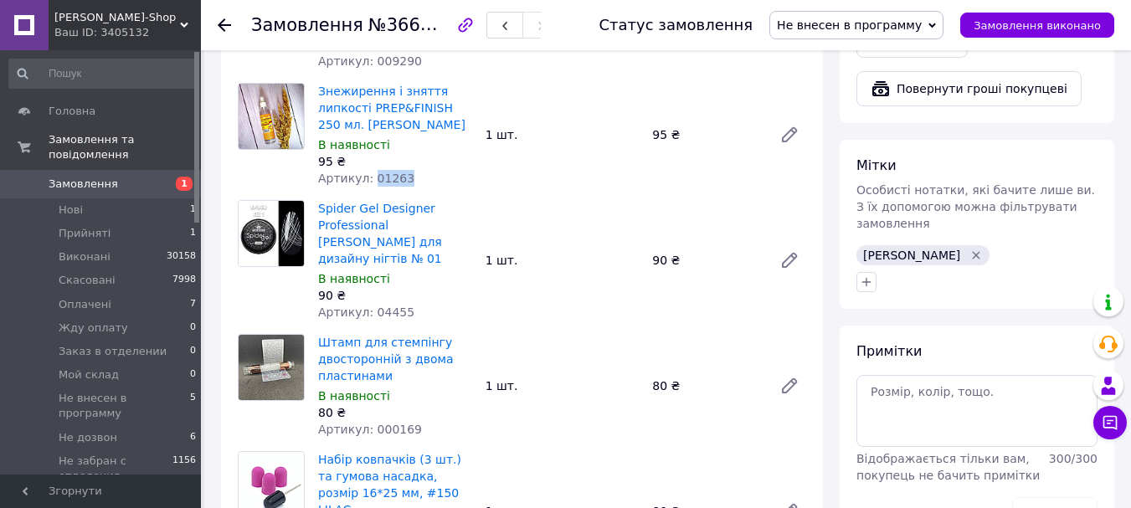
drag, startPoint x: 407, startPoint y: 150, endPoint x: 368, endPoint y: 149, distance: 38.5
click at [368, 170] on div "Артикул: 01263" at bounding box center [395, 178] width 154 height 17
copy span "01263"
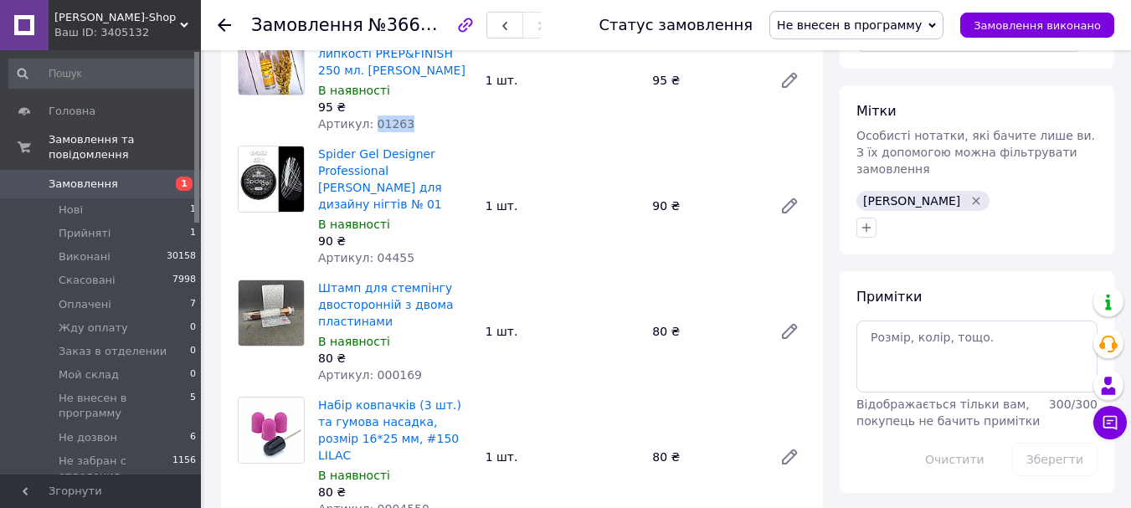
scroll to position [1172, 0]
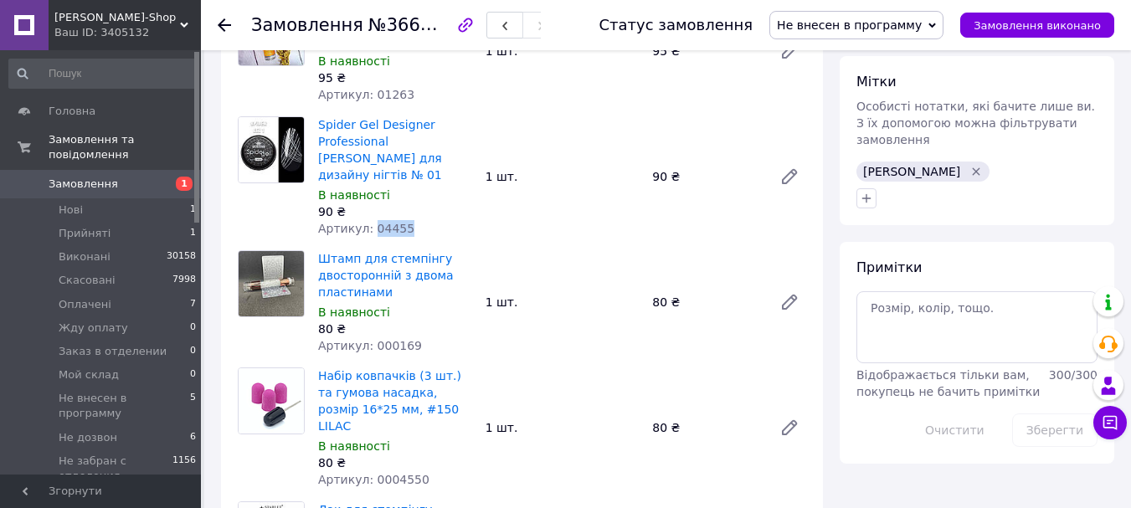
drag, startPoint x: 409, startPoint y: 178, endPoint x: 367, endPoint y: 172, distance: 43.2
click at [367, 220] on div "Артикул: 04455" at bounding box center [395, 228] width 154 height 17
copy span "04455"
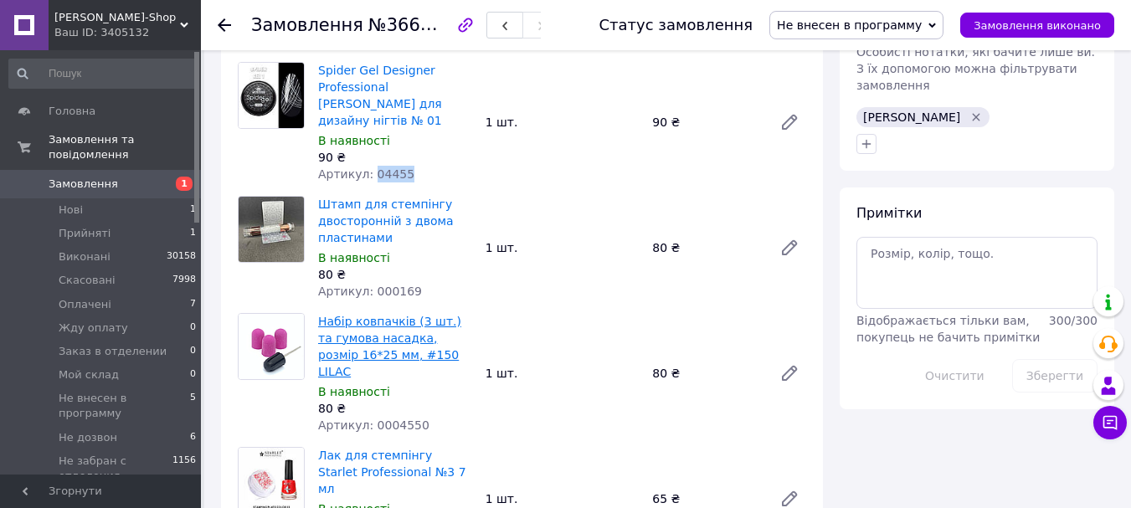
scroll to position [1256, 0]
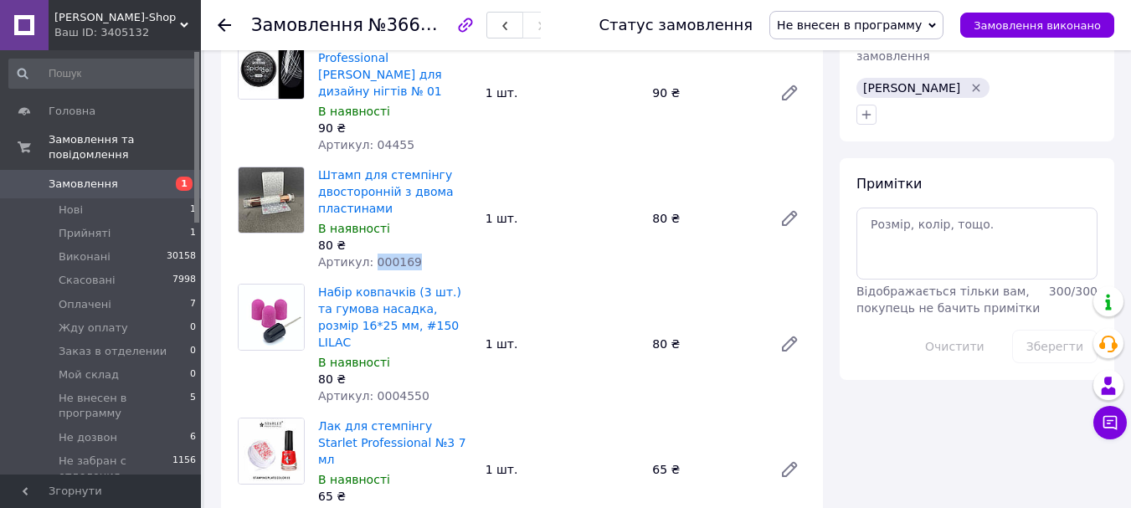
drag, startPoint x: 424, startPoint y: 214, endPoint x: 368, endPoint y: 213, distance: 55.3
click at [368, 254] on div "Артикул: 000169" at bounding box center [395, 262] width 154 height 17
copy span "000169"
drag, startPoint x: 410, startPoint y: 329, endPoint x: 368, endPoint y: 327, distance: 41.9
click at [368, 389] on span "Артикул: 0004550" at bounding box center [373, 395] width 111 height 13
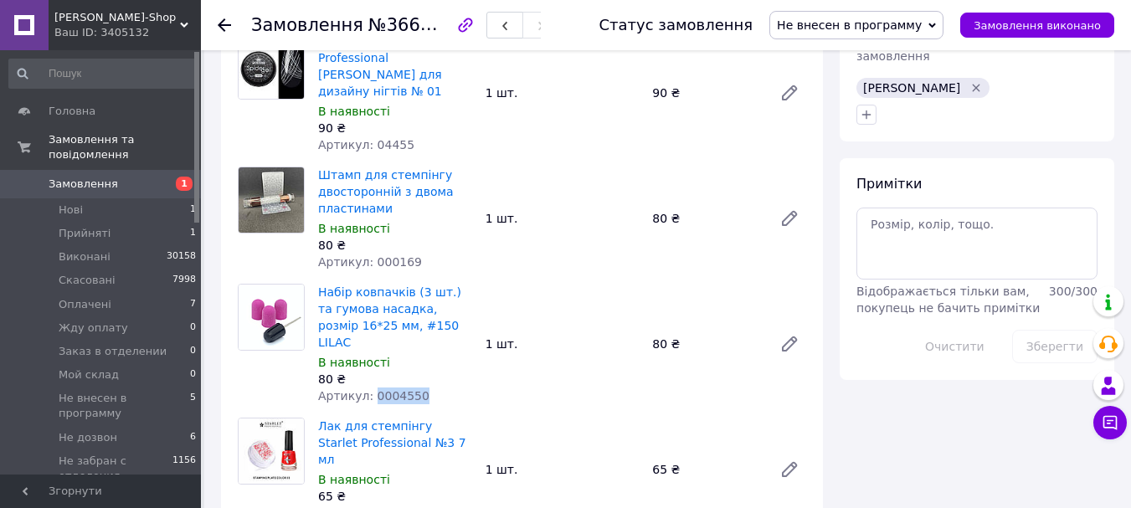
copy span "0004550"
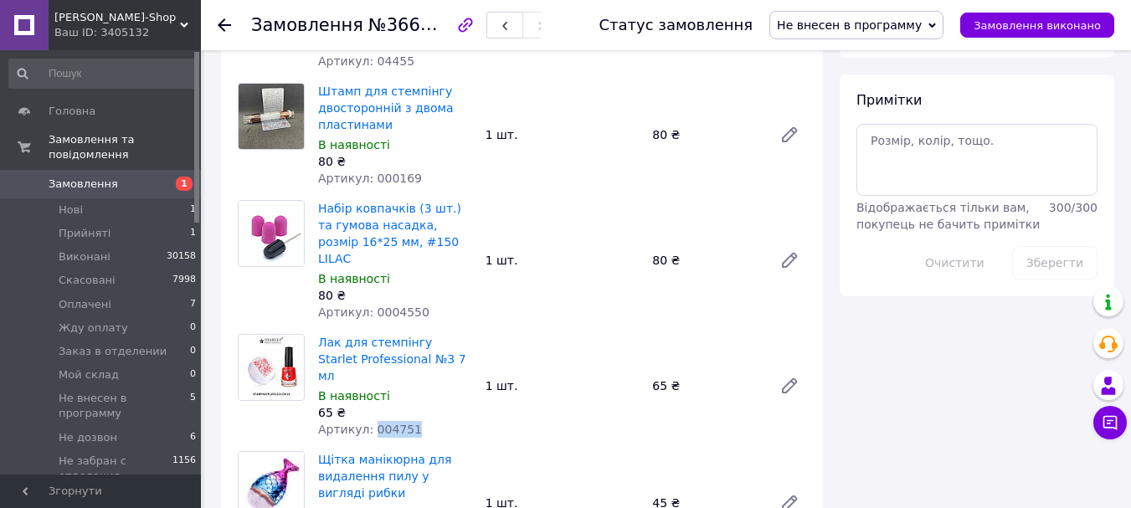
drag, startPoint x: 407, startPoint y: 346, endPoint x: 368, endPoint y: 348, distance: 38.6
click at [368, 421] on div "Артикул: 004751" at bounding box center [395, 429] width 154 height 17
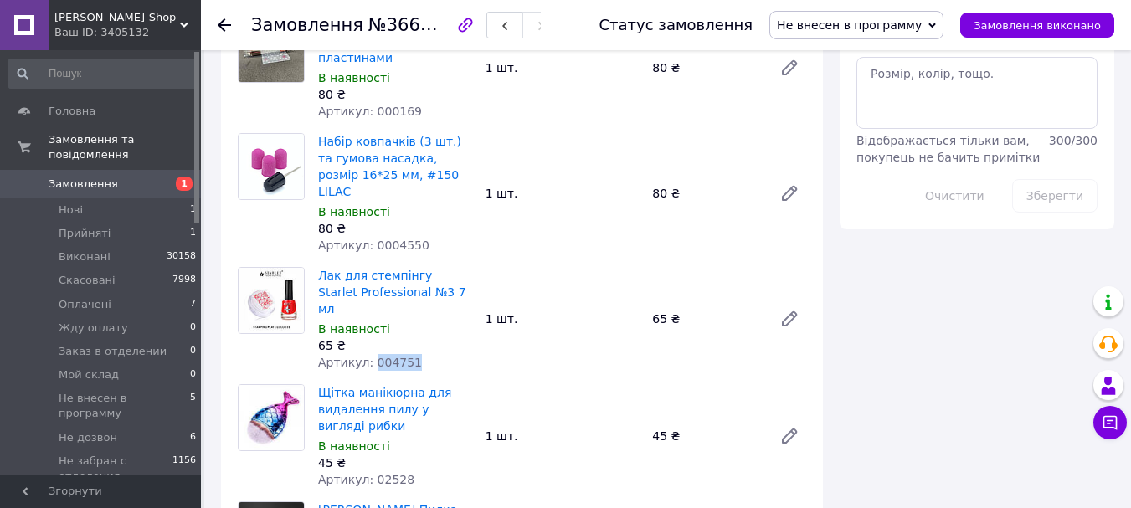
scroll to position [1507, 0]
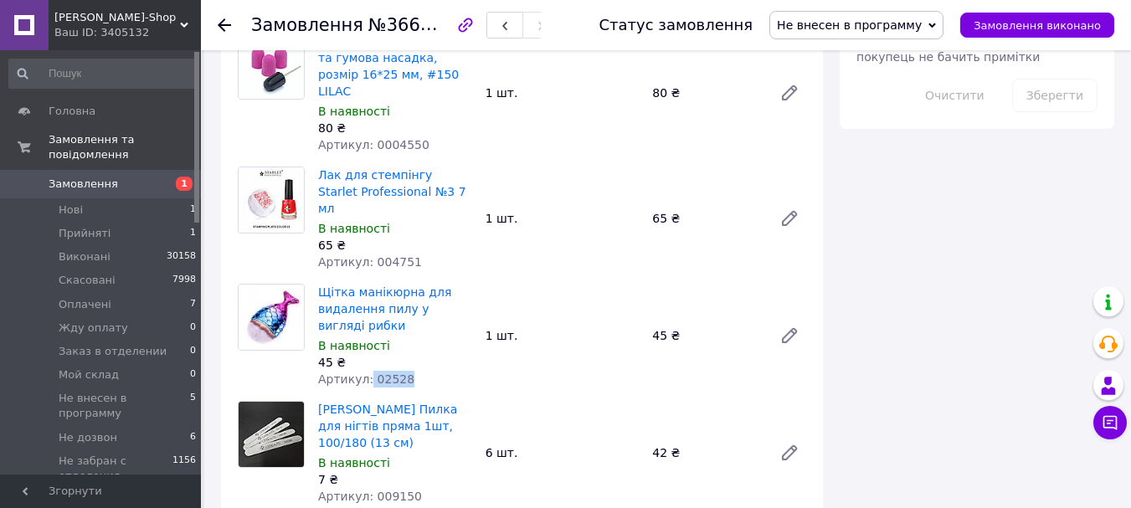
drag, startPoint x: 405, startPoint y: 295, endPoint x: 364, endPoint y: 293, distance: 41.1
click at [365, 371] on div "Артикул: 02528" at bounding box center [395, 379] width 154 height 17
drag, startPoint x: 423, startPoint y: 395, endPoint x: 368, endPoint y: 393, distance: 55.3
click at [368, 488] on div "Артикул: 009150" at bounding box center [395, 496] width 154 height 17
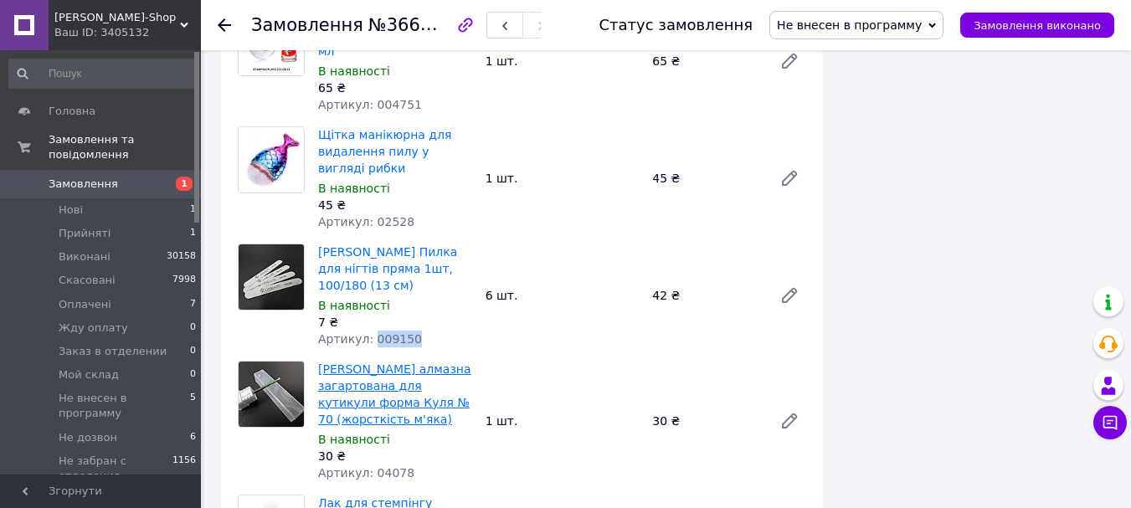
scroll to position [1674, 0]
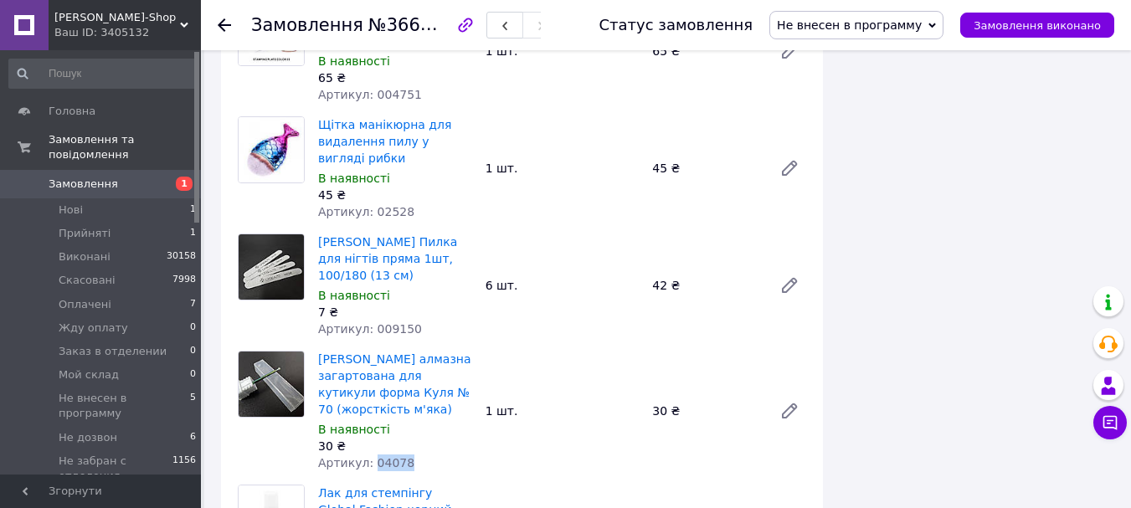
drag, startPoint x: 413, startPoint y: 347, endPoint x: 368, endPoint y: 342, distance: 45.4
click at [368, 455] on div "Артикул: 04078" at bounding box center [395, 463] width 154 height 17
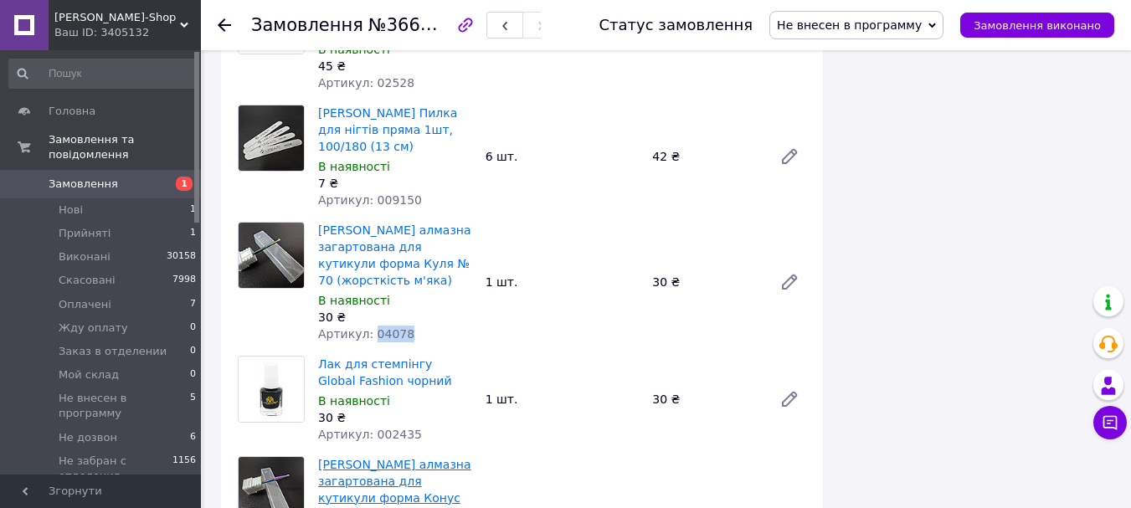
scroll to position [1842, 0]
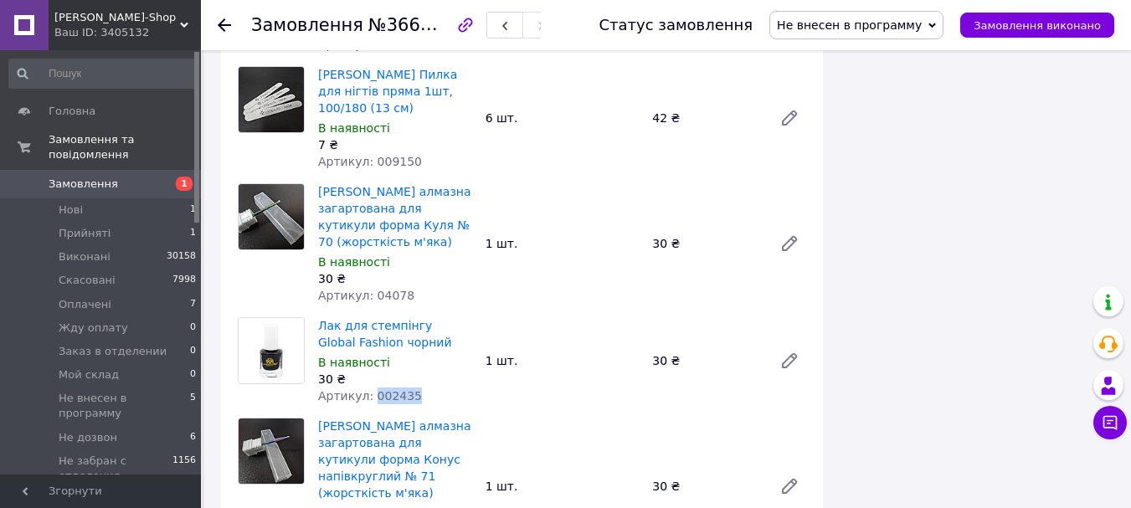
drag, startPoint x: 413, startPoint y: 279, endPoint x: 367, endPoint y: 275, distance: 46.2
click at [367, 388] on div "Артикул: 002435" at bounding box center [395, 396] width 154 height 17
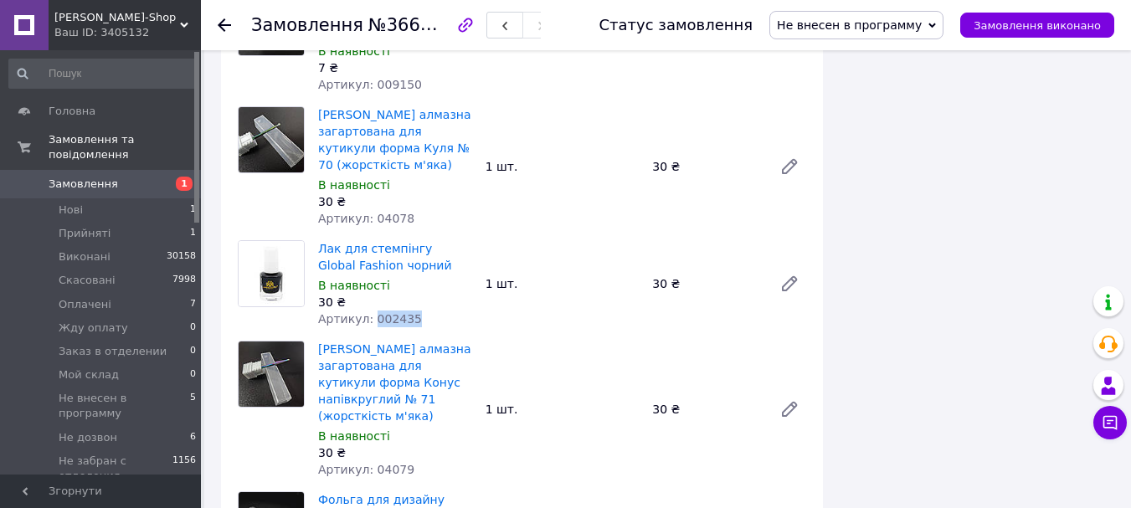
scroll to position [1926, 0]
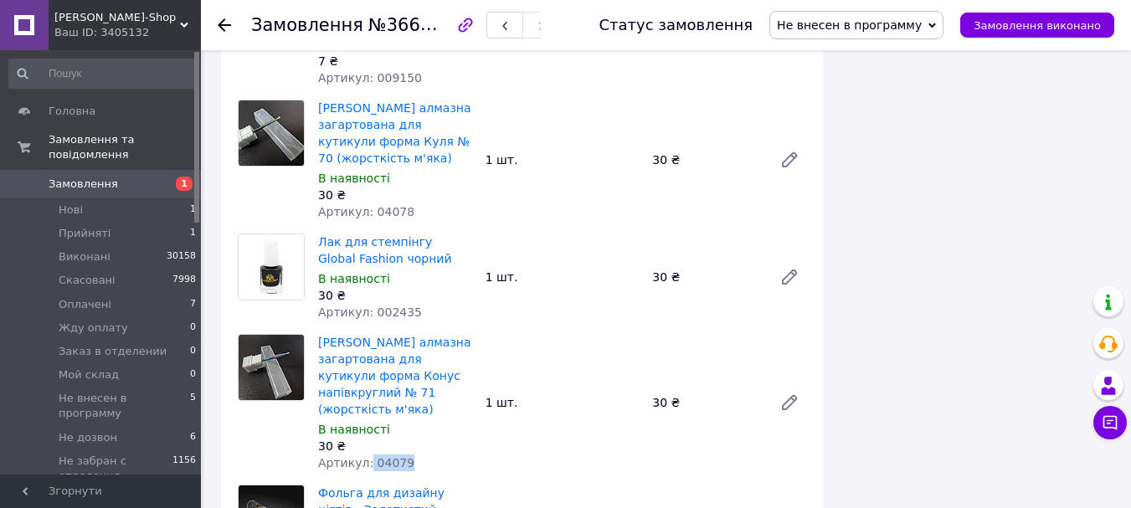
drag, startPoint x: 407, startPoint y: 332, endPoint x: 365, endPoint y: 330, distance: 41.9
click at [365, 455] on div "Артикул: 04079" at bounding box center [395, 463] width 154 height 17
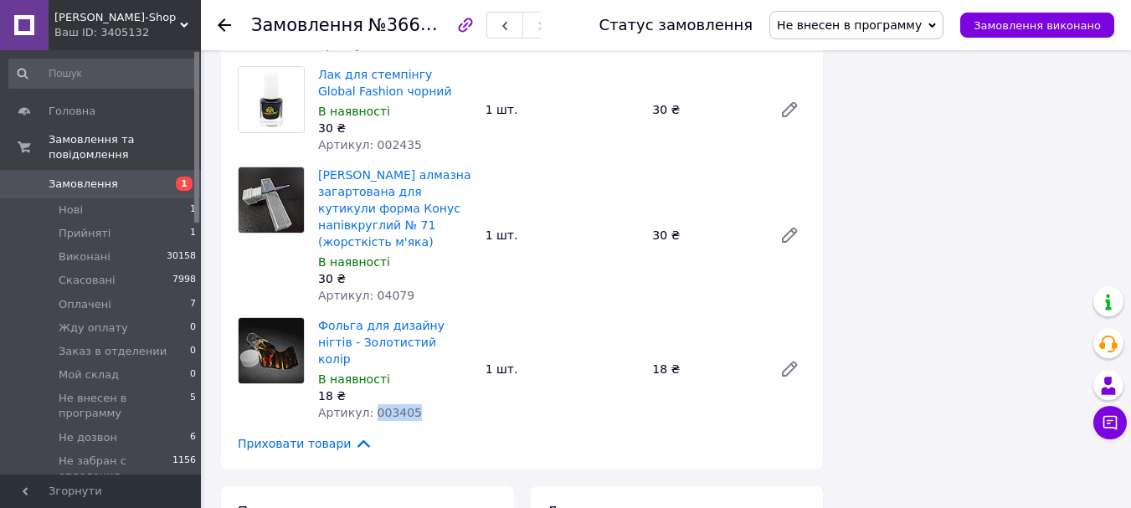
drag, startPoint x: 420, startPoint y: 261, endPoint x: 368, endPoint y: 260, distance: 52.7
click at [368, 404] on div "Артикул: 003405" at bounding box center [395, 412] width 154 height 17
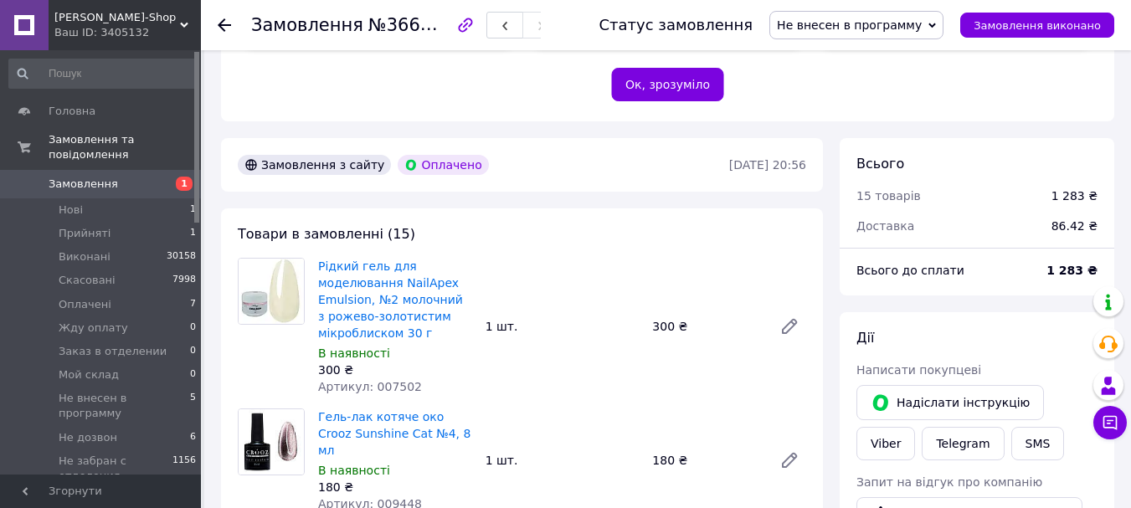
scroll to position [251, 0]
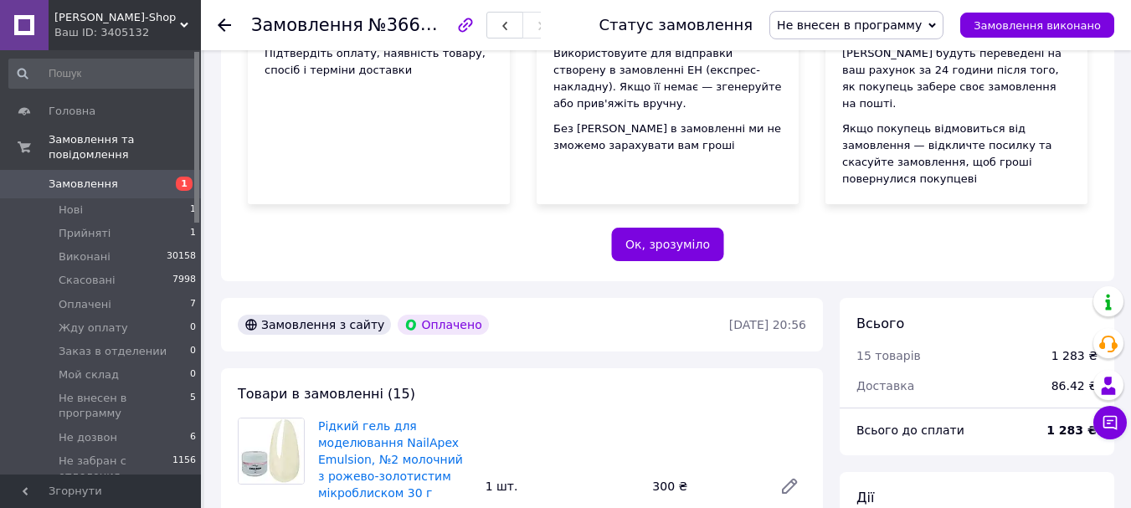
click at [885, 31] on span "Не внесен в программу" at bounding box center [849, 24] width 145 height 13
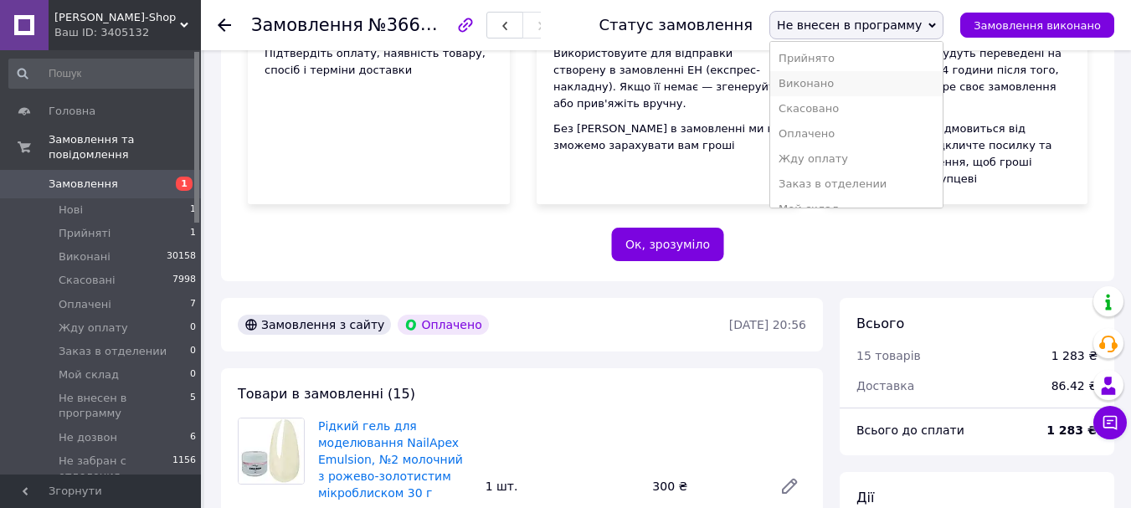
scroll to position [244, 0]
click at [868, 136] on li "Подтвержден" at bounding box center [856, 140] width 172 height 25
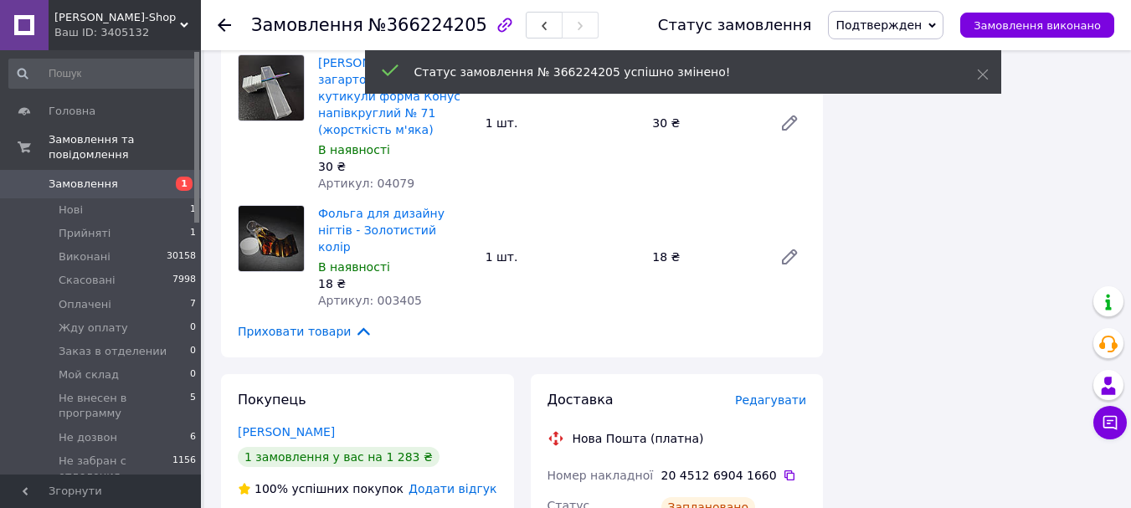
scroll to position [2177, 0]
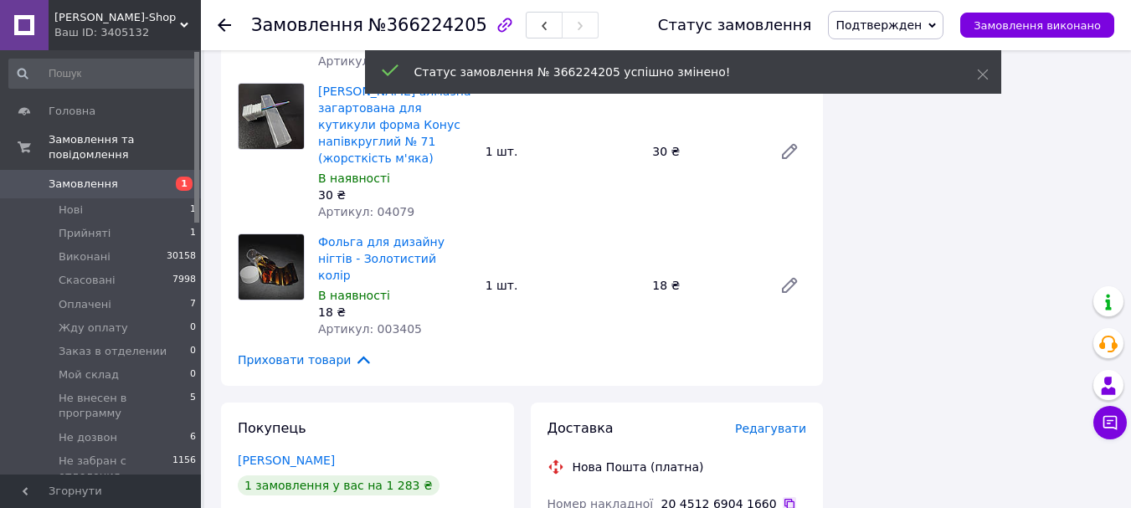
click at [783, 497] on icon at bounding box center [789, 503] width 13 height 13
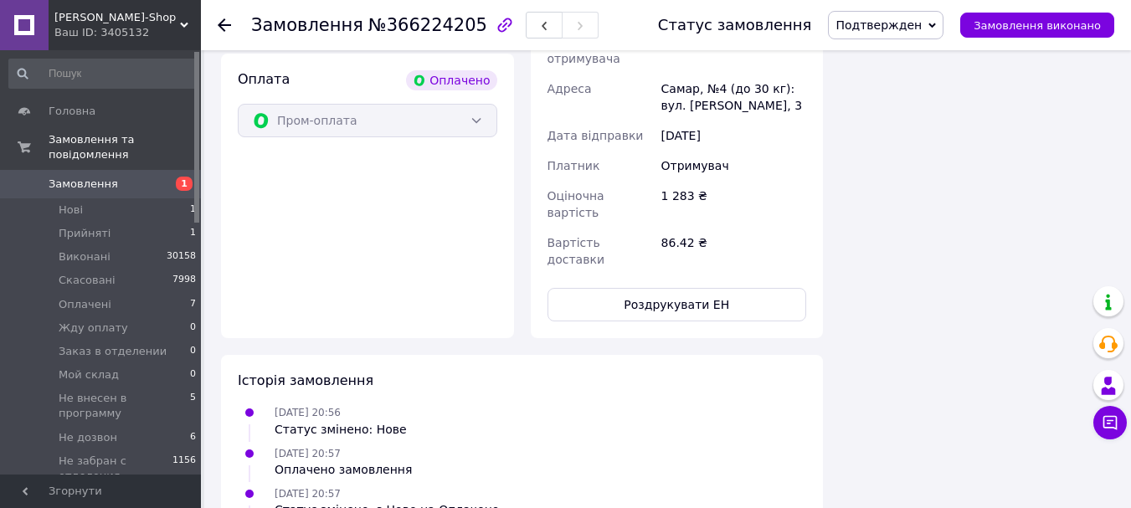
scroll to position [2679, 0]
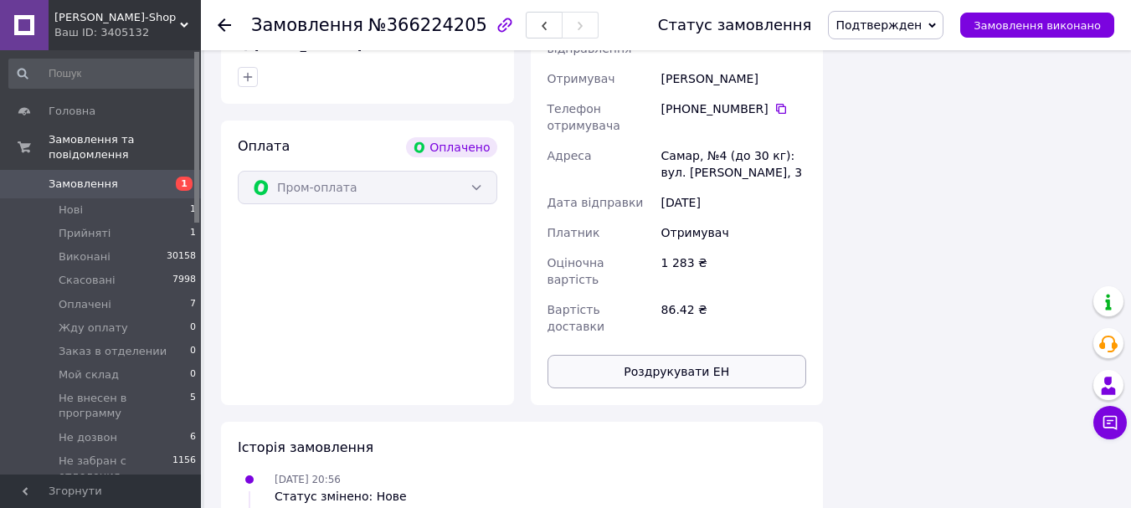
click at [720, 355] on button "Роздрукувати ЕН" at bounding box center [678, 371] width 260 height 33
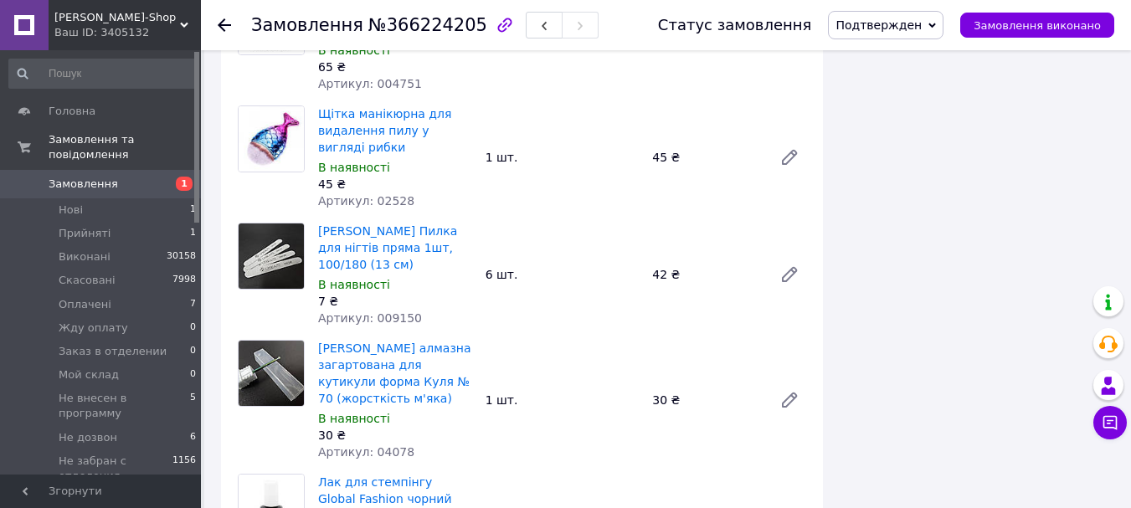
scroll to position [1674, 0]
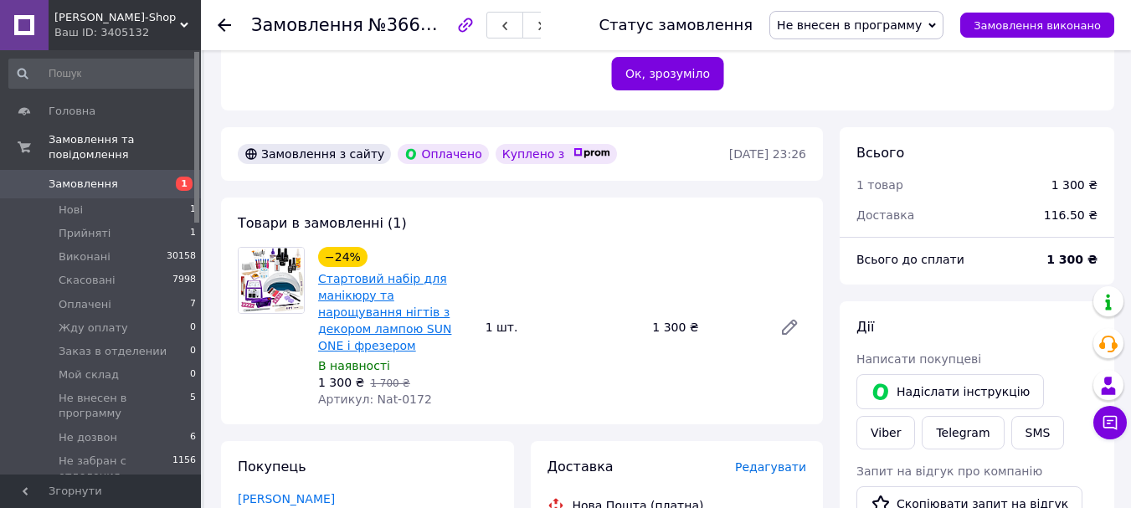
scroll to position [502, 0]
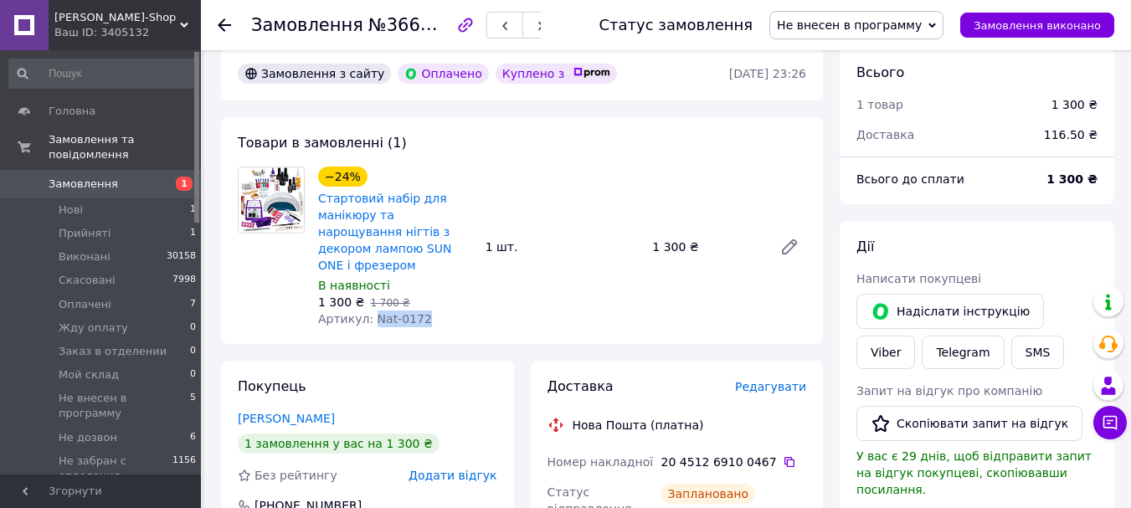
drag, startPoint x: 434, startPoint y: 283, endPoint x: 367, endPoint y: 285, distance: 67.9
click at [367, 311] on div "Артикул: Nat-0172" at bounding box center [395, 319] width 154 height 17
copy span "Nat-0172"
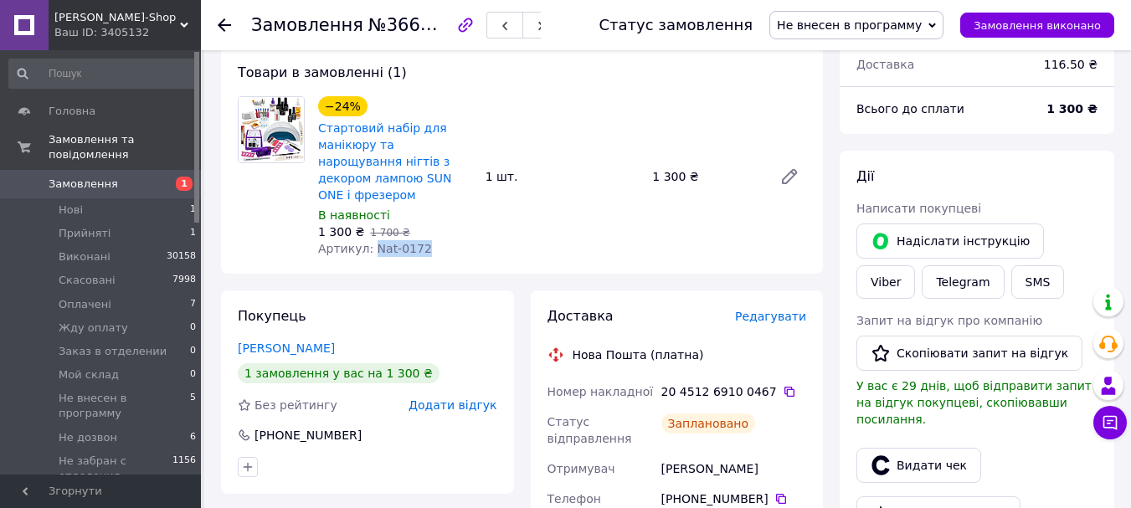
scroll to position [670, 0]
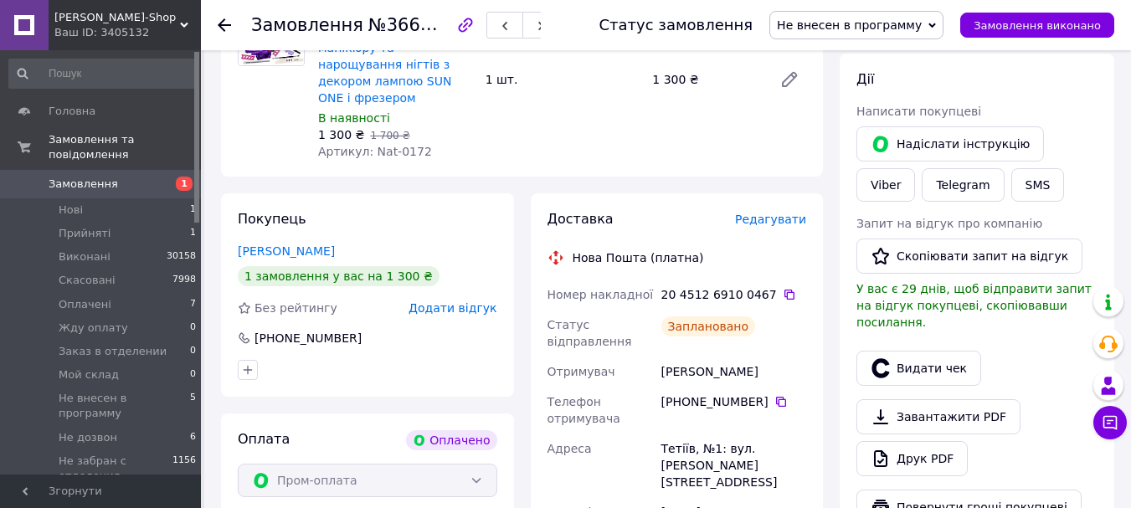
drag, startPoint x: 772, startPoint y: 374, endPoint x: 724, endPoint y: 336, distance: 61.3
click at [772, 393] on div "+380 96 054 15 54" at bounding box center [733, 401] width 145 height 17
click at [775, 395] on icon at bounding box center [780, 401] width 13 height 13
drag, startPoint x: 764, startPoint y: 346, endPoint x: 655, endPoint y: 324, distance: 111.8
click at [655, 324] on div "Номер накладної 20 4512 6910 0467   Статус відправлення Заплановано Отримувач М…" at bounding box center [677, 466] width 266 height 372
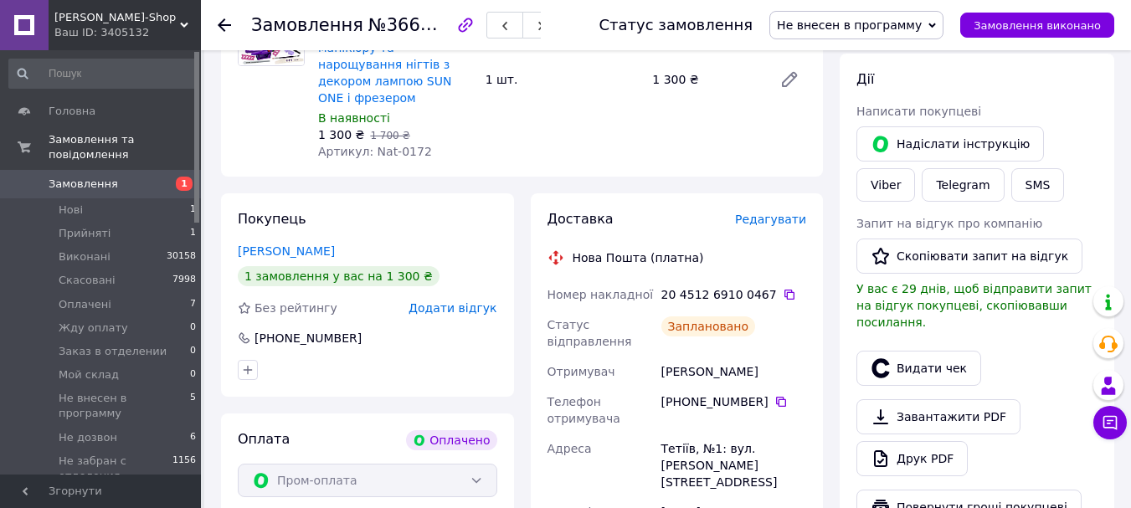
copy div "Отримувач Малишко Дмитро"
drag, startPoint x: 744, startPoint y: 435, endPoint x: 655, endPoint y: 409, distance: 93.5
click at [655, 409] on div "Номер накладної 20 4512 6910 0467   Статус відправлення Заплановано Отримувач М…" at bounding box center [677, 466] width 266 height 372
copy div "Адреса Тетіїв, №1: вул. Івана Драча, 26А"
click at [864, 25] on span "Не внесен в программу" at bounding box center [849, 24] width 145 height 13
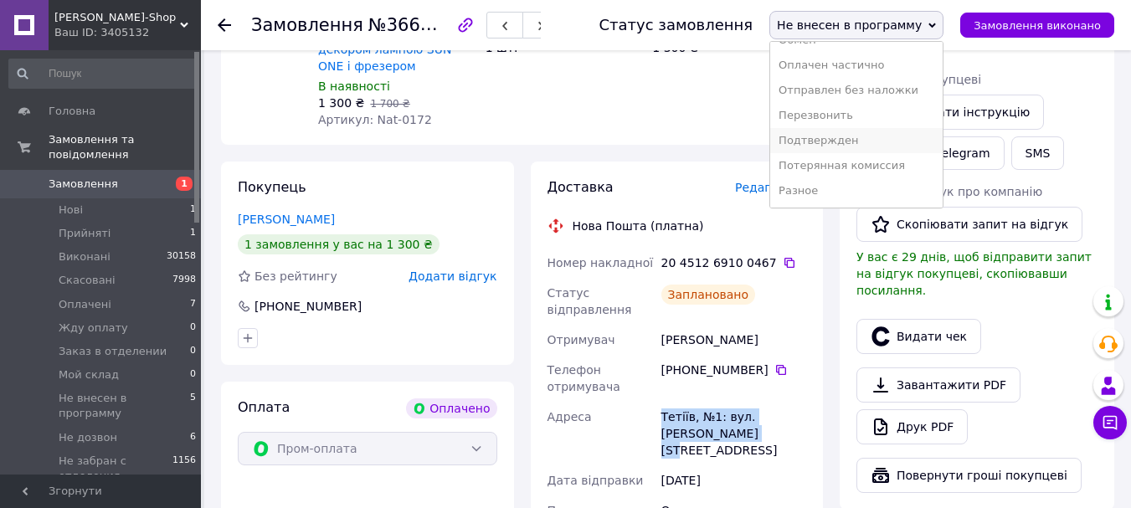
scroll to position [753, 0]
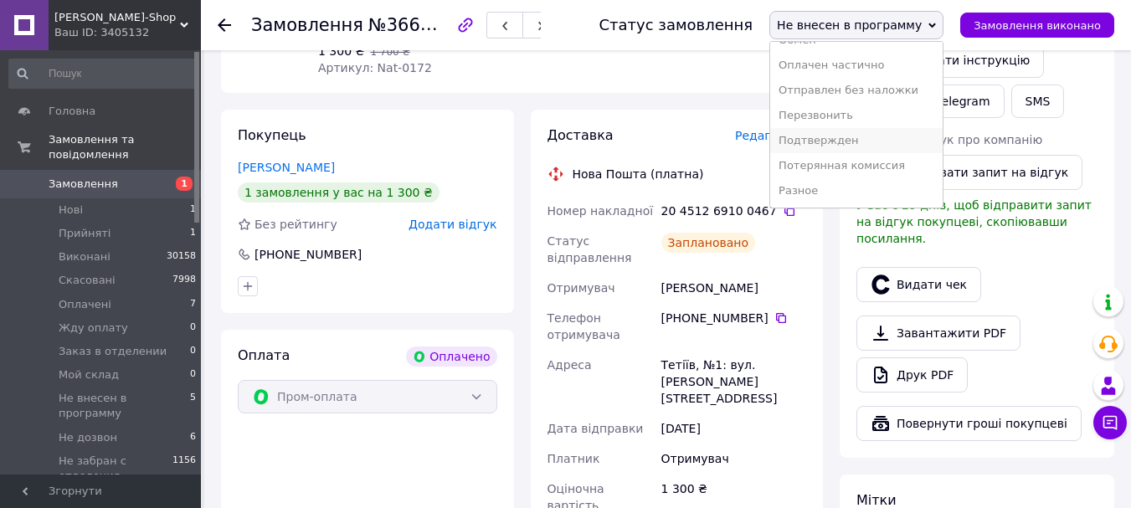
click at [857, 140] on li "Подтвержден" at bounding box center [856, 140] width 172 height 25
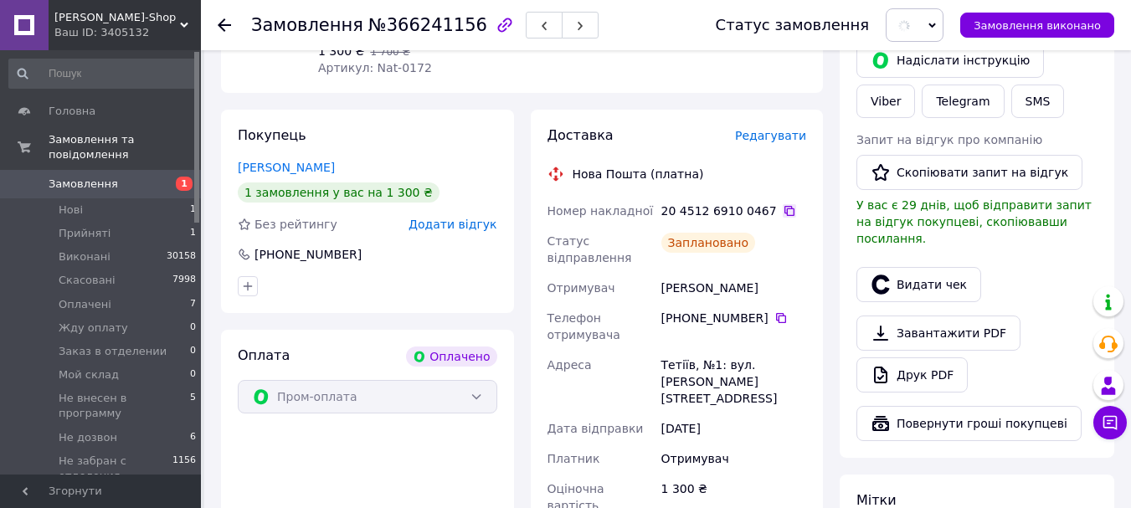
click at [784, 206] on icon at bounding box center [789, 211] width 10 height 10
drag, startPoint x: 761, startPoint y: 257, endPoint x: 662, endPoint y: 257, distance: 98.8
click at [662, 273] on div "Малишко Дмитро" at bounding box center [734, 288] width 152 height 30
copy div "Малишко Дмитро"
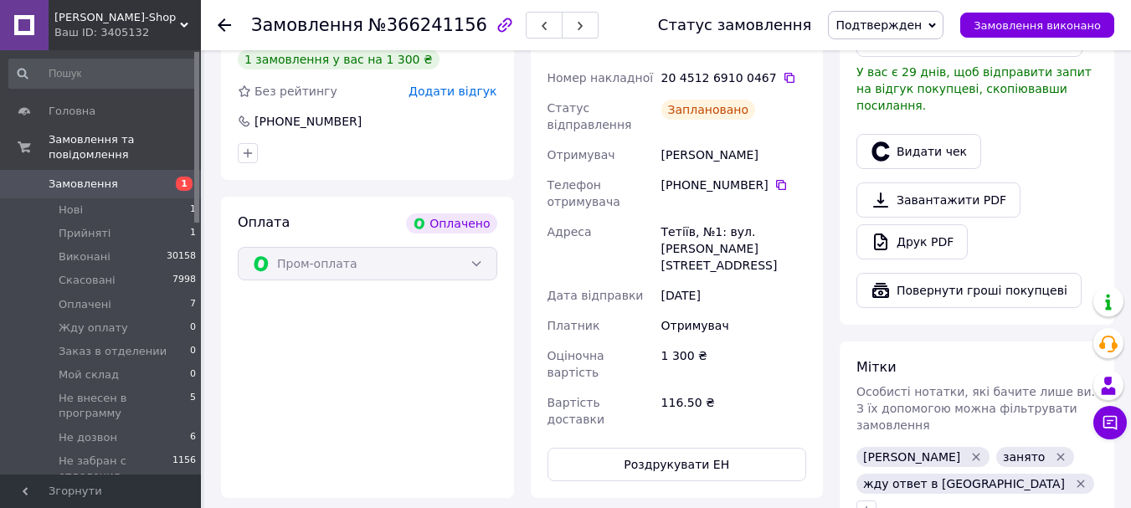
scroll to position [1005, 0]
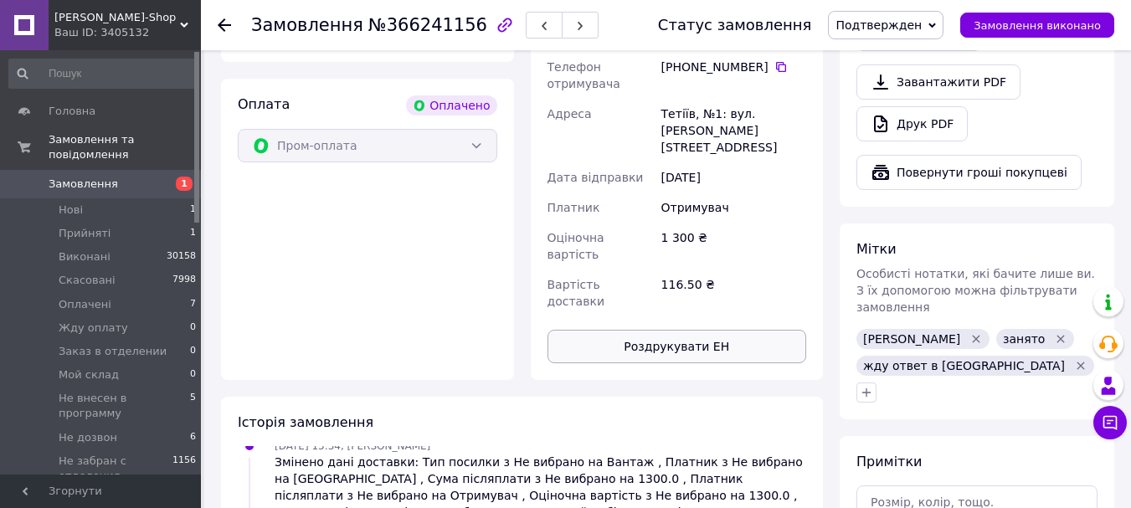
click at [727, 330] on button "Роздрукувати ЕН" at bounding box center [678, 346] width 260 height 33
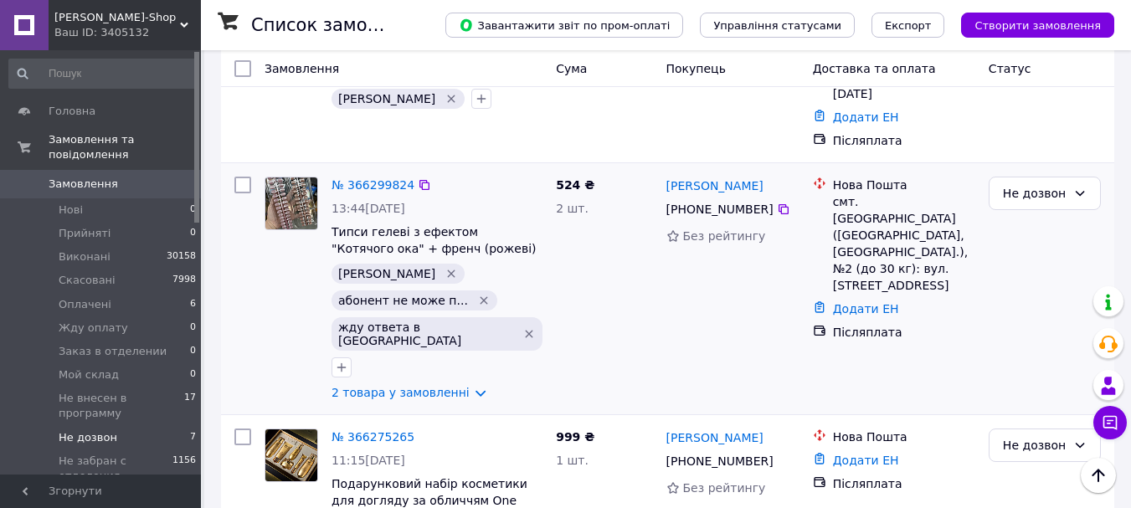
scroll to position [335, 0]
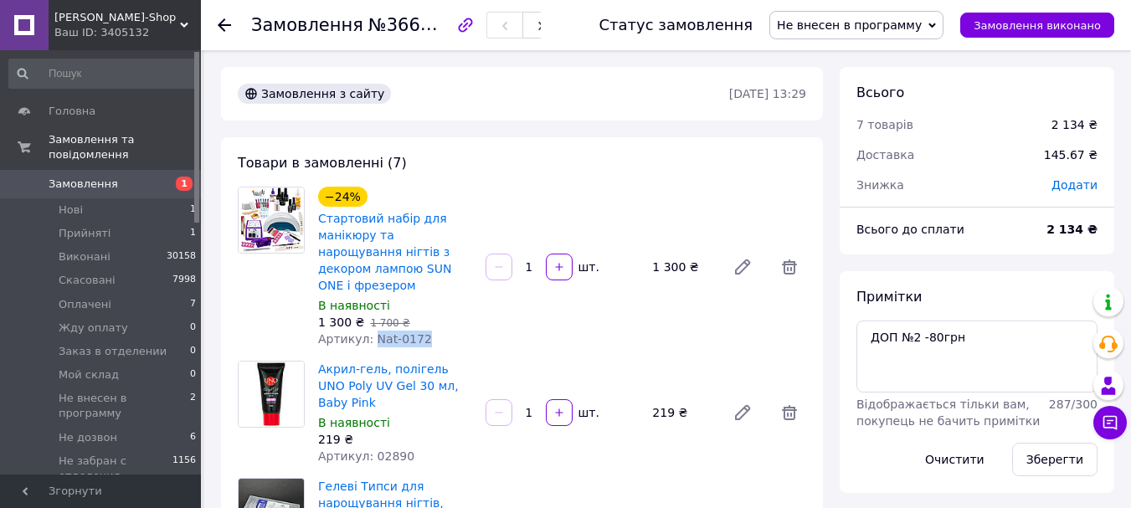
drag, startPoint x: 418, startPoint y: 320, endPoint x: 368, endPoint y: 326, distance: 49.7
click at [368, 331] on div "Артикул: Nat-0172" at bounding box center [395, 339] width 154 height 17
copy span "Nat-0172"
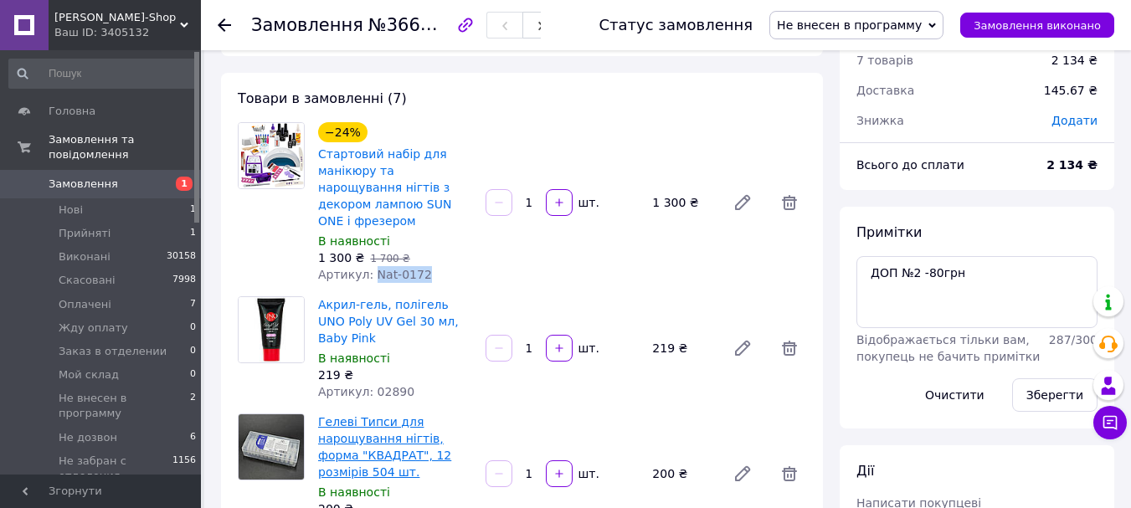
scroll to position [167, 0]
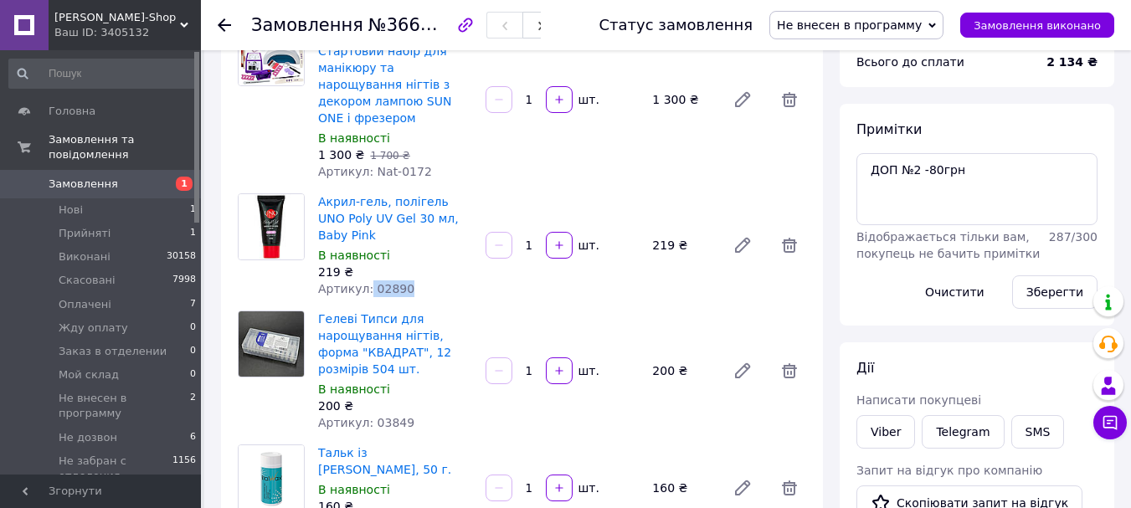
drag, startPoint x: 378, startPoint y: 255, endPoint x: 364, endPoint y: 252, distance: 14.6
click at [364, 280] on div "Артикул: 02890" at bounding box center [395, 288] width 154 height 17
copy span "02890"
drag, startPoint x: 405, startPoint y: 393, endPoint x: 368, endPoint y: 391, distance: 36.9
click at [368, 414] on div "Артикул: 03849" at bounding box center [395, 422] width 154 height 17
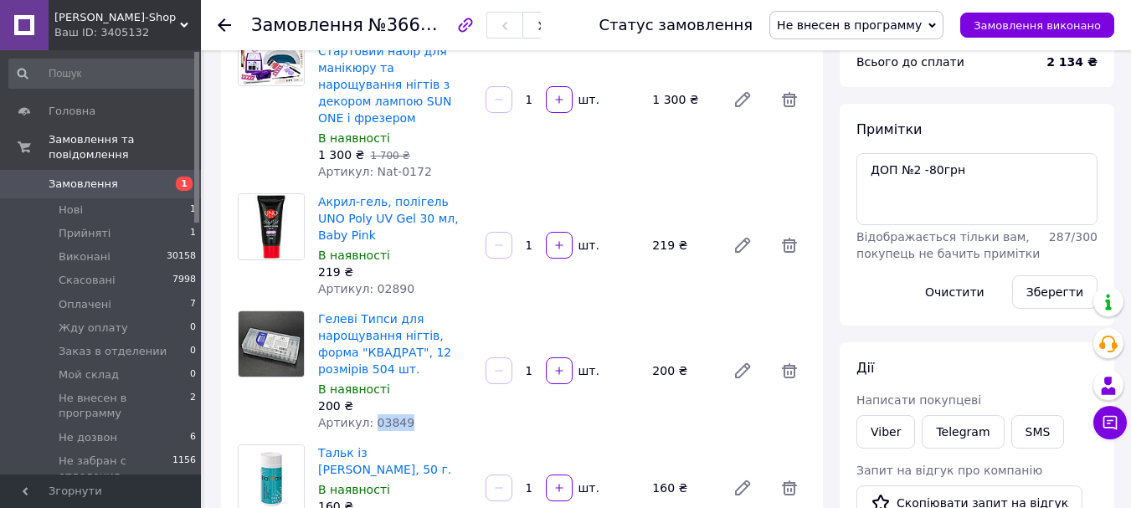
copy span "03849"
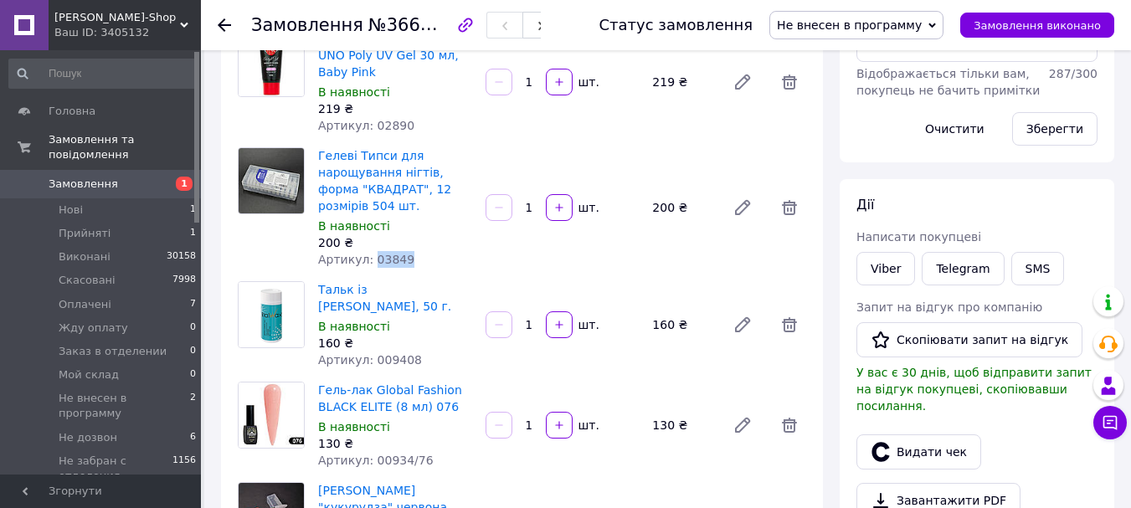
scroll to position [335, 0]
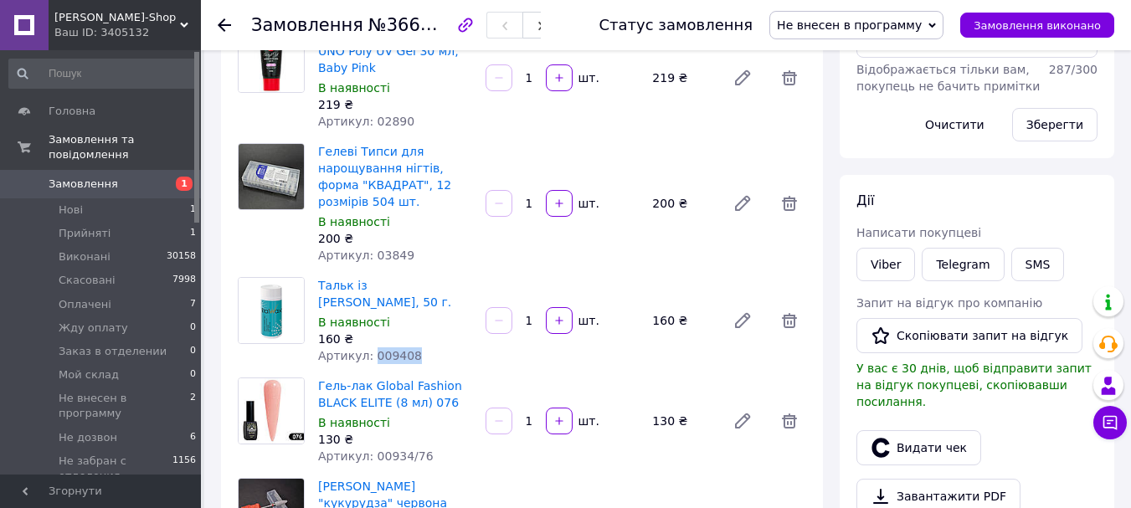
drag, startPoint x: 419, startPoint y: 323, endPoint x: 373, endPoint y: 329, distance: 46.4
click at [370, 347] on div "Артикул: 009408" at bounding box center [395, 355] width 154 height 17
copy span "009408"
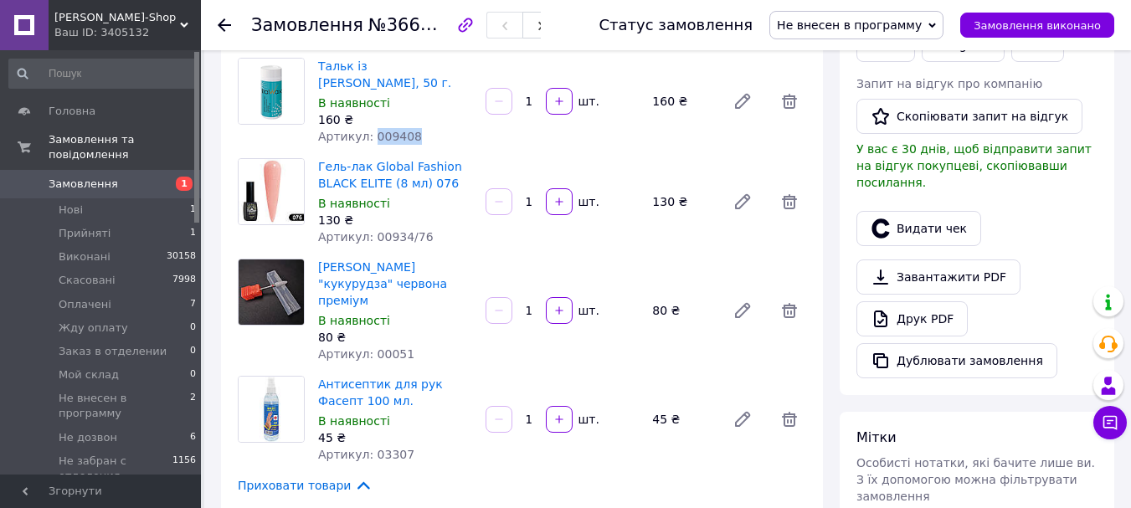
scroll to position [586, 0]
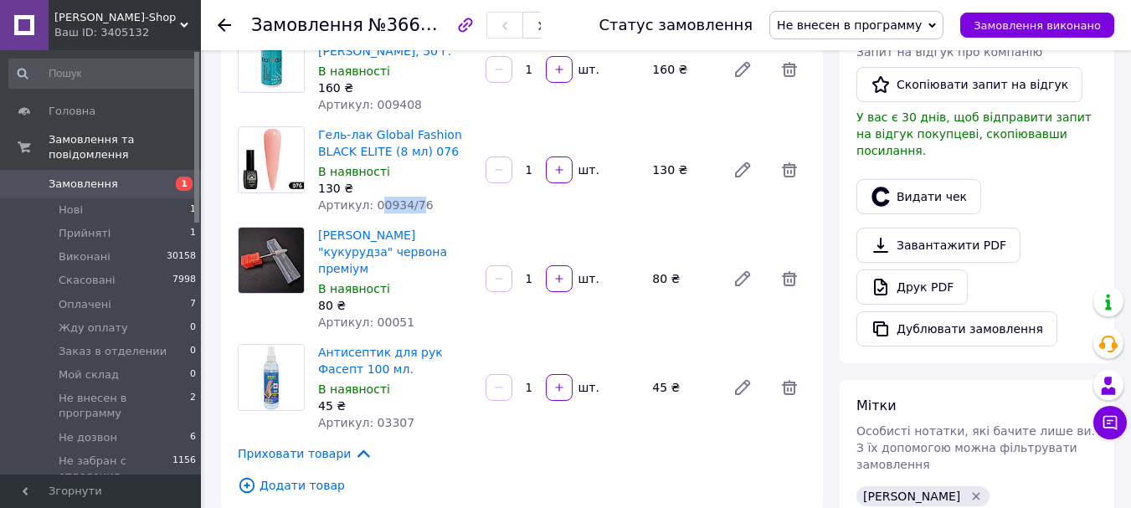
drag, startPoint x: 413, startPoint y: 173, endPoint x: 373, endPoint y: 171, distance: 40.3
click at [373, 198] on span "Артикул: 00934/76" at bounding box center [376, 204] width 116 height 13
click at [484, 181] on div "Гель-лак Global Fashion BLACK ELITE (8 мл) 076 В наявності 130 ₴ Артикул: 00934…" at bounding box center [561, 170] width 501 height 94
drag, startPoint x: 437, startPoint y: 172, endPoint x: 366, endPoint y: 171, distance: 71.2
click at [366, 197] on div "Артикул: 00934/76" at bounding box center [395, 205] width 154 height 17
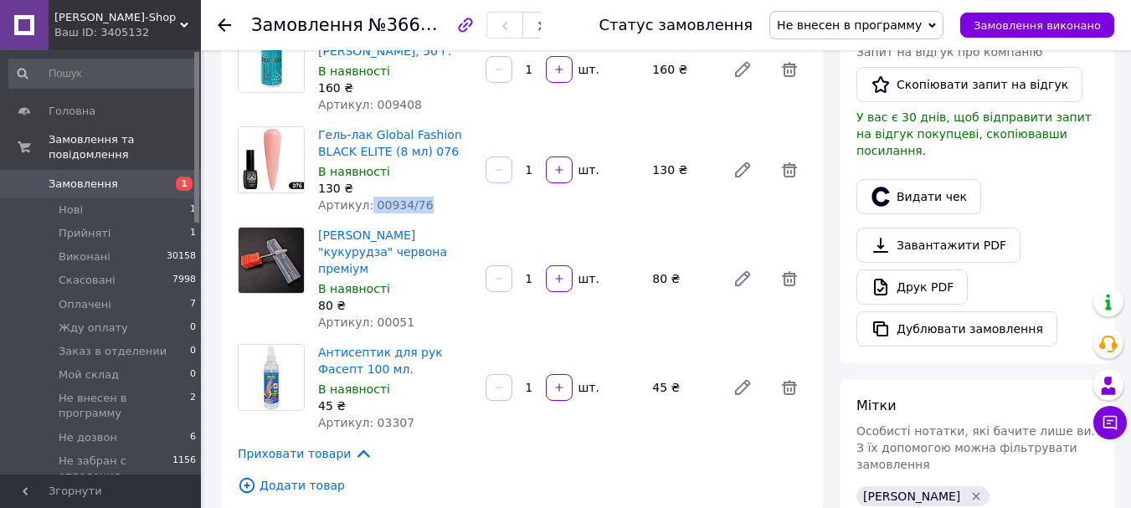
copy span "00934/76"
drag, startPoint x: 401, startPoint y: 289, endPoint x: 367, endPoint y: 292, distance: 34.5
click at [367, 314] on div "Артикул: 00051" at bounding box center [395, 322] width 154 height 17
copy span "00051"
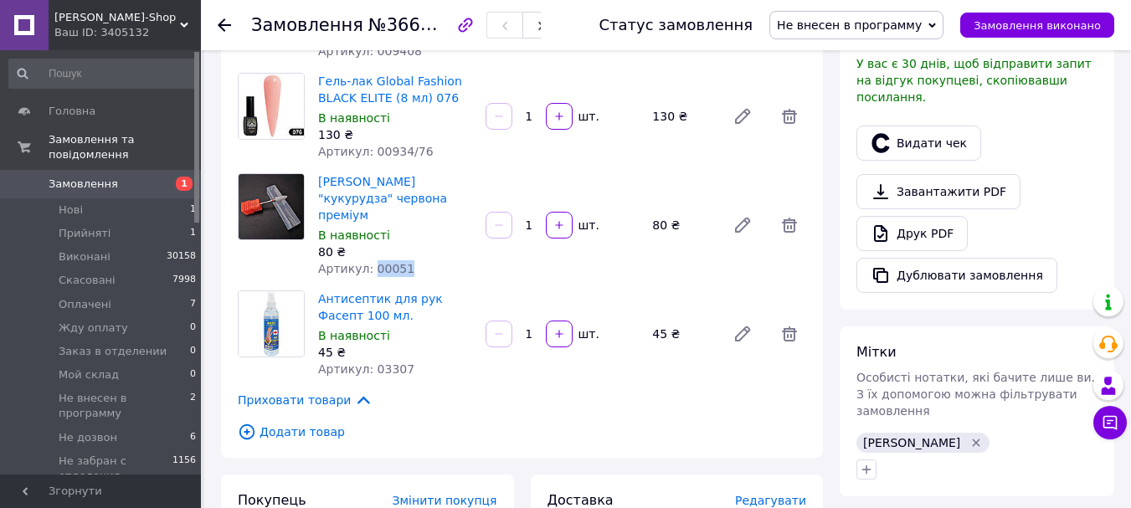
scroll to position [670, 0]
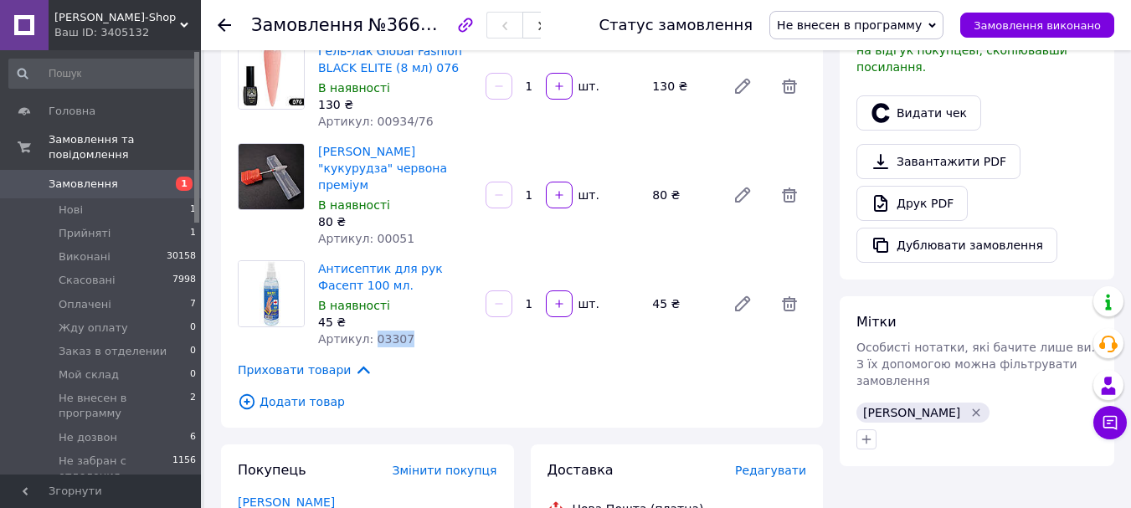
drag, startPoint x: 405, startPoint y: 308, endPoint x: 368, endPoint y: 308, distance: 36.8
click at [368, 331] on div "Артикул: 03307" at bounding box center [395, 339] width 154 height 17
copy span "03307"
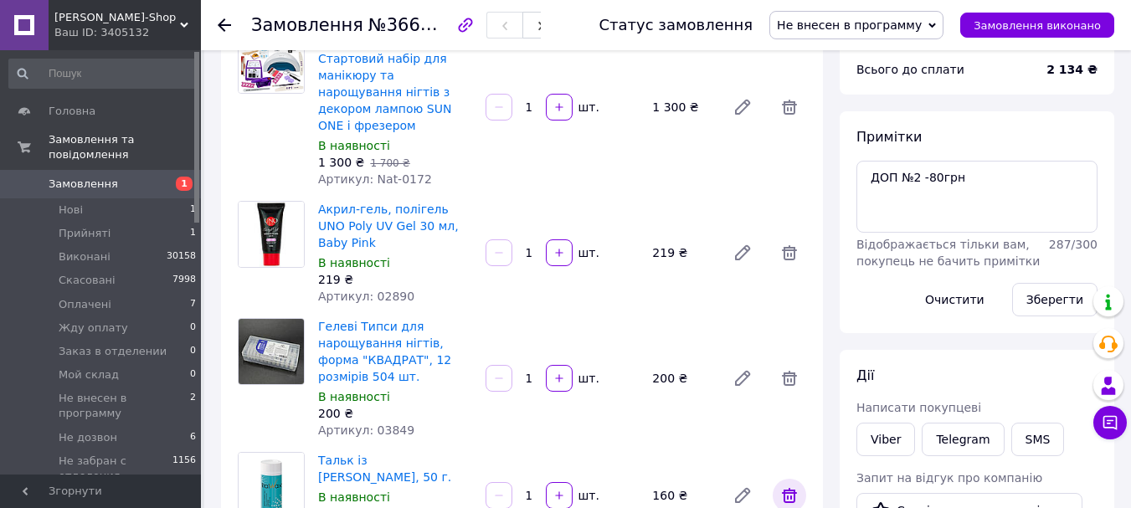
scroll to position [0, 0]
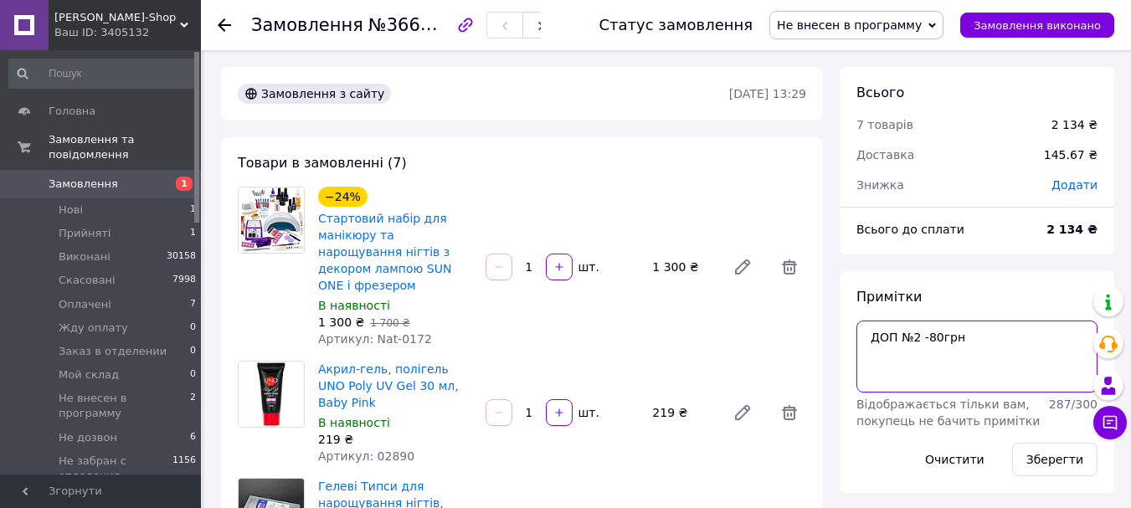
drag, startPoint x: 995, startPoint y: 337, endPoint x: 825, endPoint y: 342, distance: 170.0
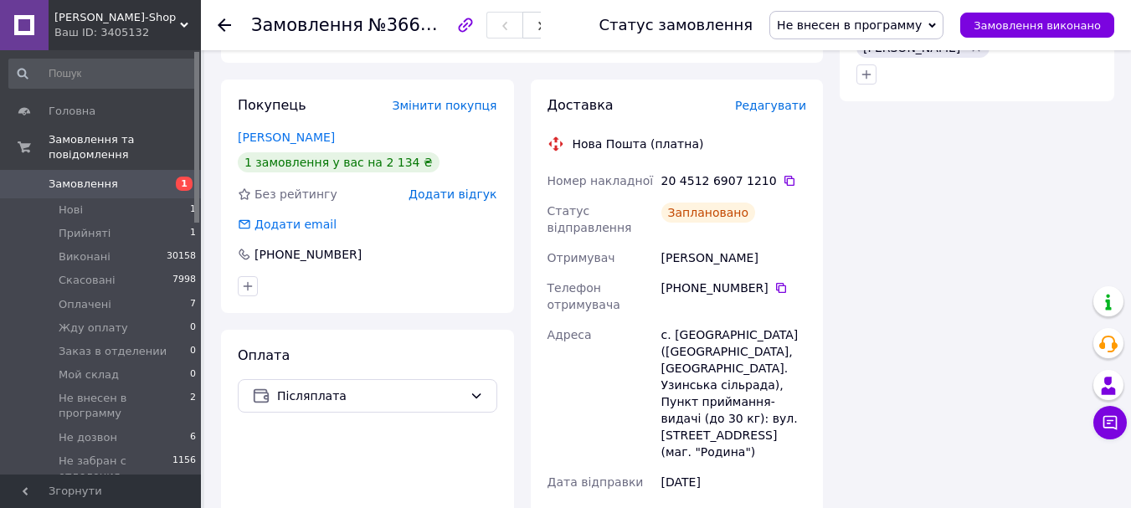
scroll to position [1005, 0]
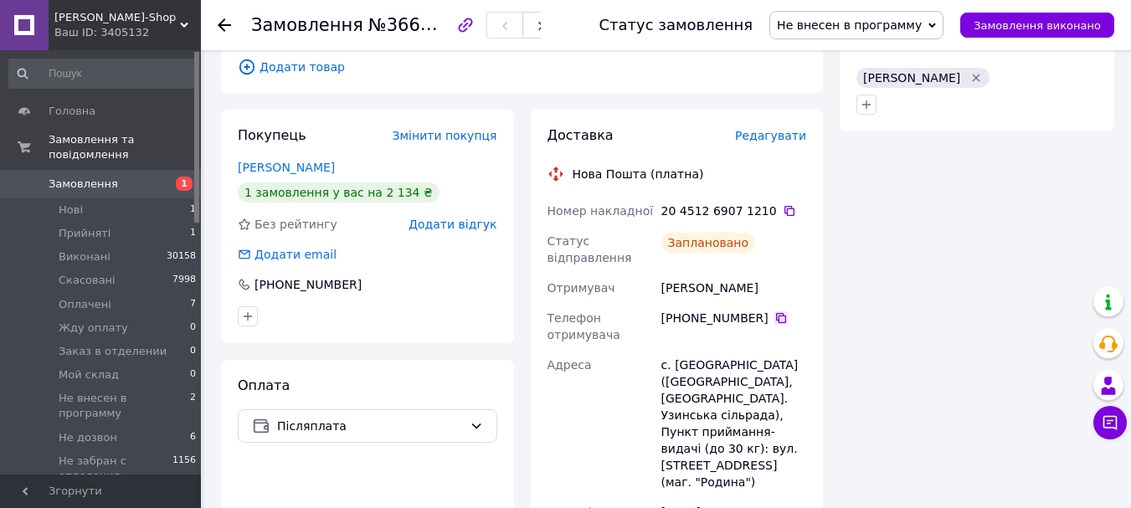
click at [776, 313] on icon at bounding box center [781, 318] width 10 height 10
drag, startPoint x: 743, startPoint y: 251, endPoint x: 655, endPoint y: 259, distance: 89.1
click at [655, 259] on div "Номер накладної 20 4512 6907 1210   Статус відправлення Заплановано Отримувач Г…" at bounding box center [677, 485] width 266 height 579
copy div "Отримувач Городня Анна"
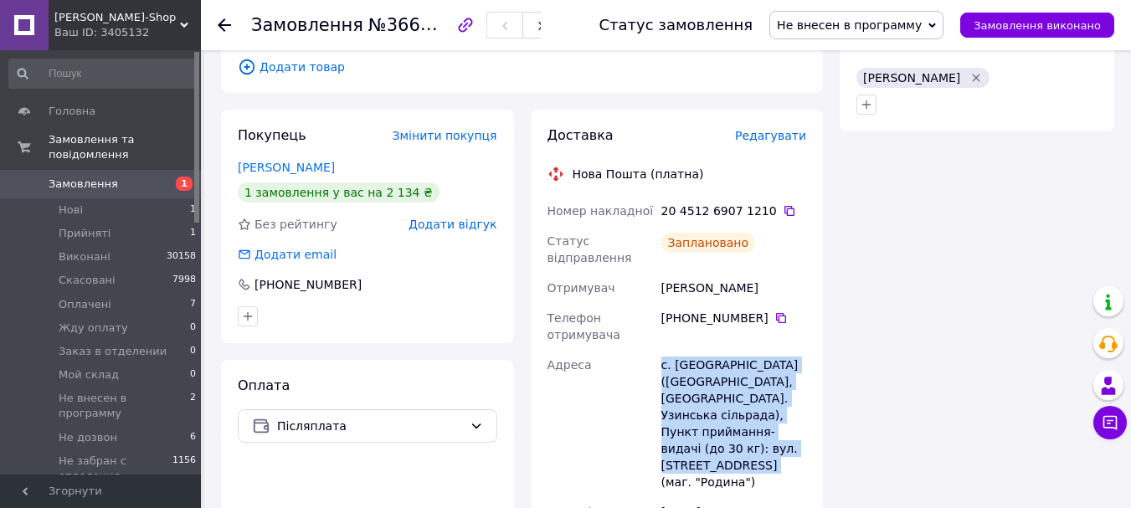
drag, startPoint x: 721, startPoint y: 423, endPoint x: 639, endPoint y: 350, distance: 109.7
click at [639, 350] on div "Номер накладної 20 4512 6907 1210   Статус відправлення Заплановано Отримувач Г…" at bounding box center [677, 485] width 266 height 579
copy div "Адреса с. Тарасівка (Київська обл., Білоцерківський р-н. Узинська сільрада), Пу…"
drag, startPoint x: 918, startPoint y: 28, endPoint x: 920, endPoint y: 51, distance: 22.7
click at [918, 28] on span "Не внесен в программу" at bounding box center [849, 24] width 145 height 13
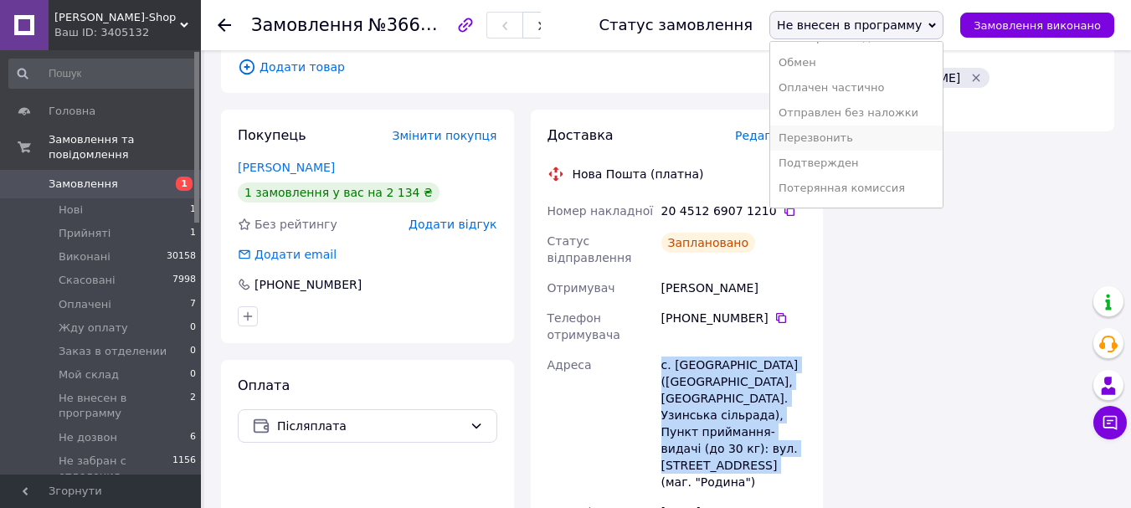
scroll to position [244, 0]
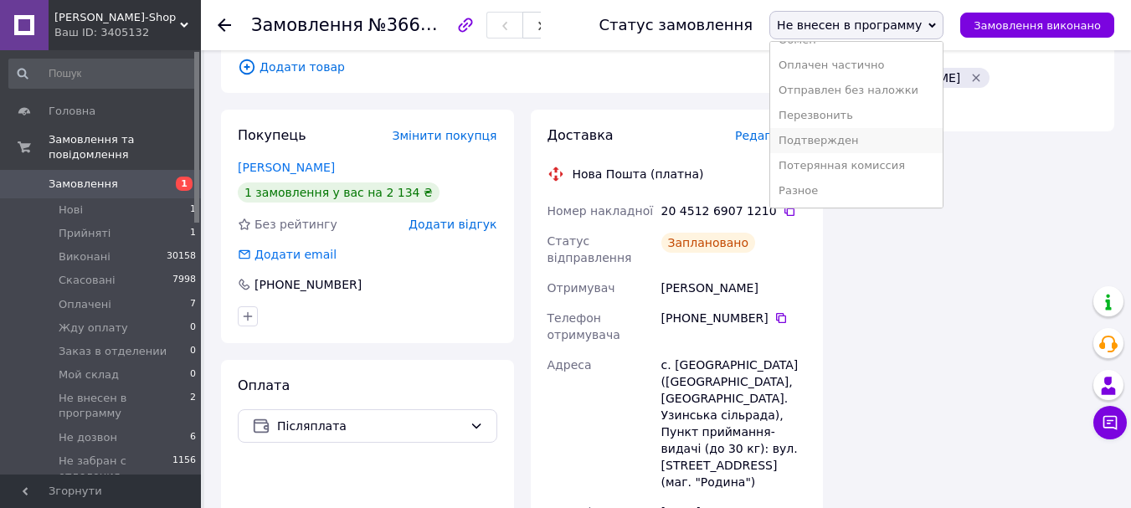
click at [869, 142] on li "Подтвержден" at bounding box center [856, 140] width 172 height 25
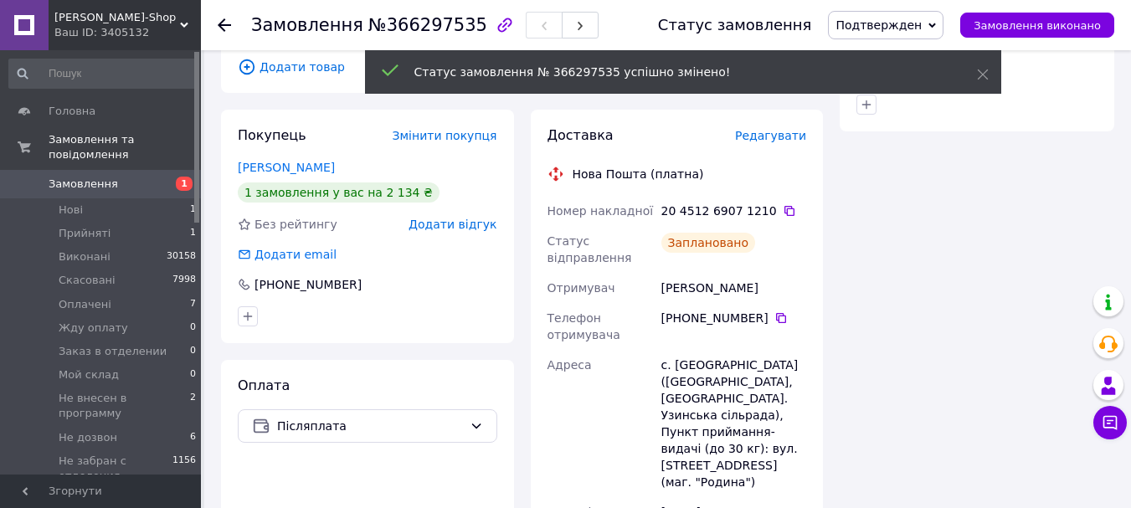
scroll to position [10, 0]
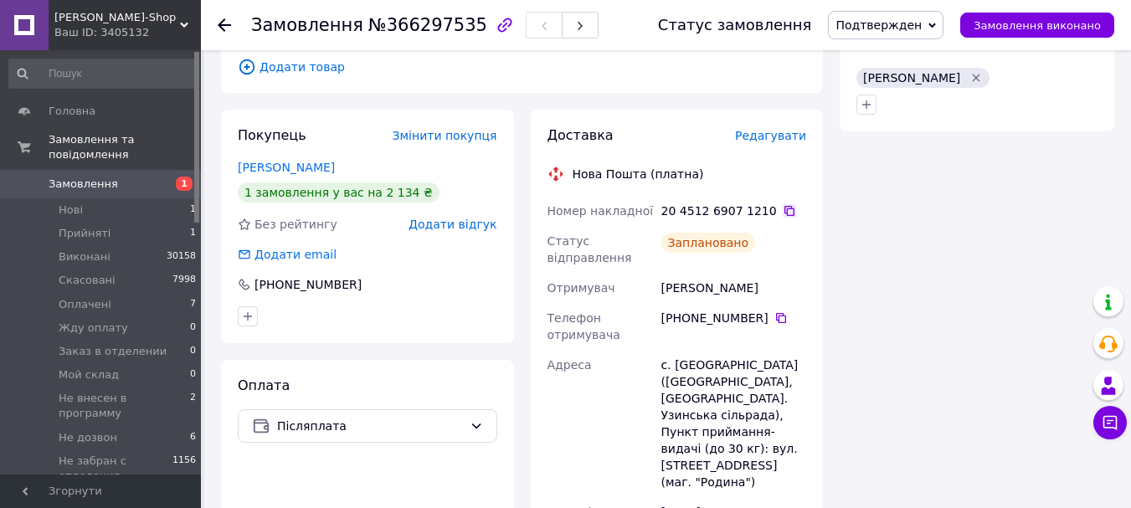
click at [783, 204] on icon at bounding box center [789, 210] width 13 height 13
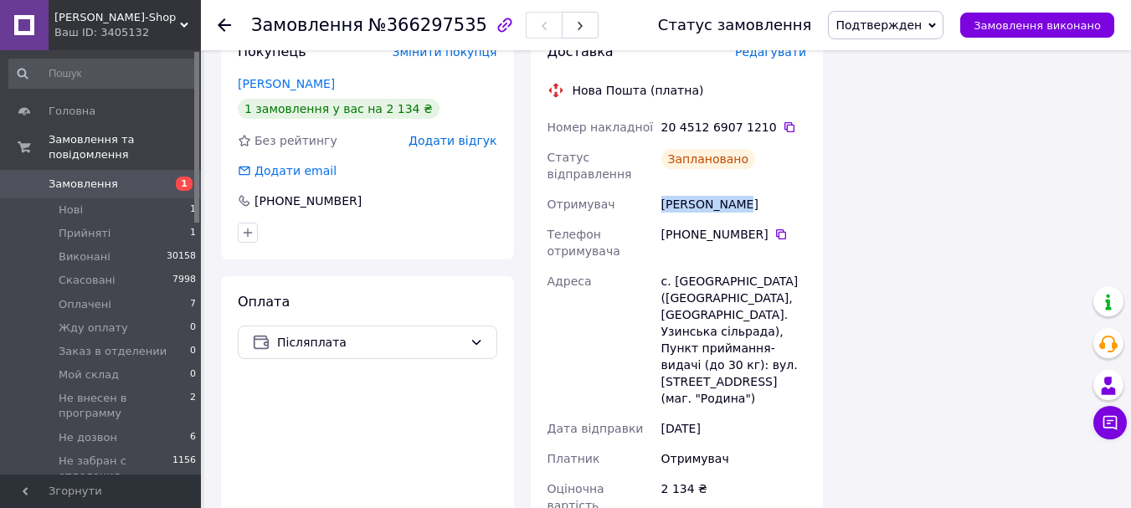
drag, startPoint x: 745, startPoint y: 178, endPoint x: 662, endPoint y: 178, distance: 82.9
click at [662, 189] on div "Городня Анна" at bounding box center [734, 204] width 152 height 30
copy div "Городня Анна"
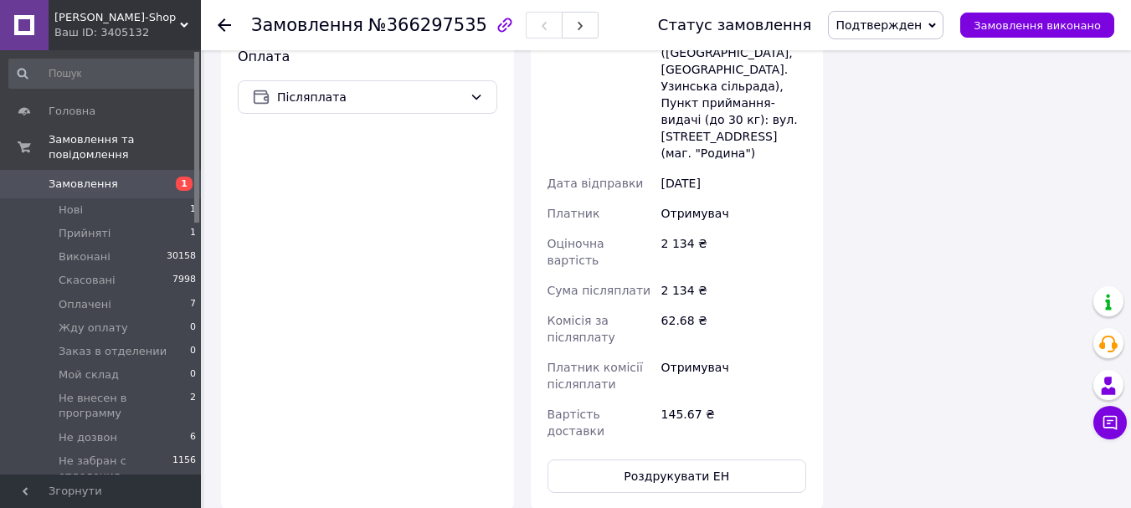
scroll to position [1339, 0]
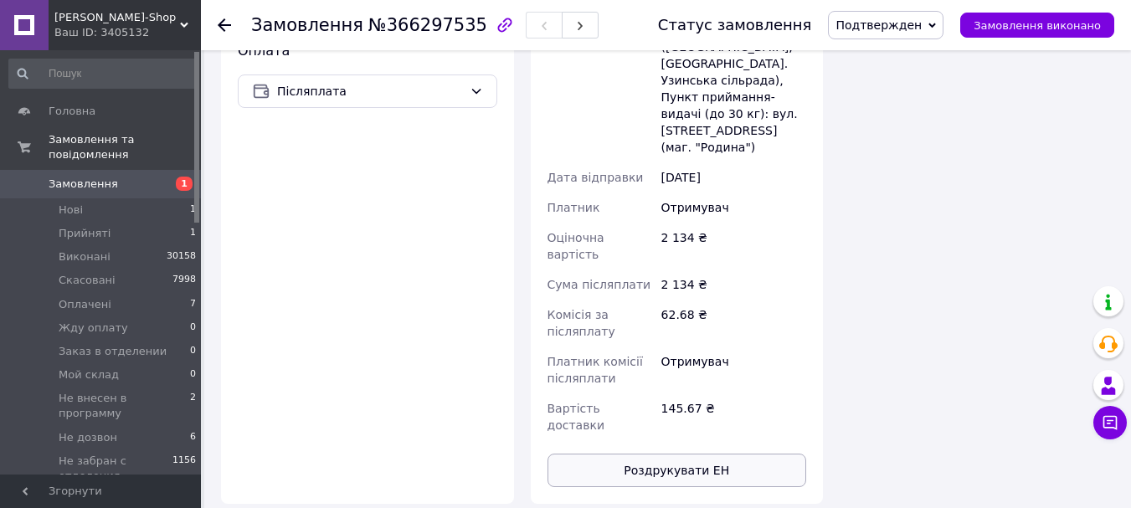
click at [725, 454] on button "Роздрукувати ЕН" at bounding box center [678, 470] width 260 height 33
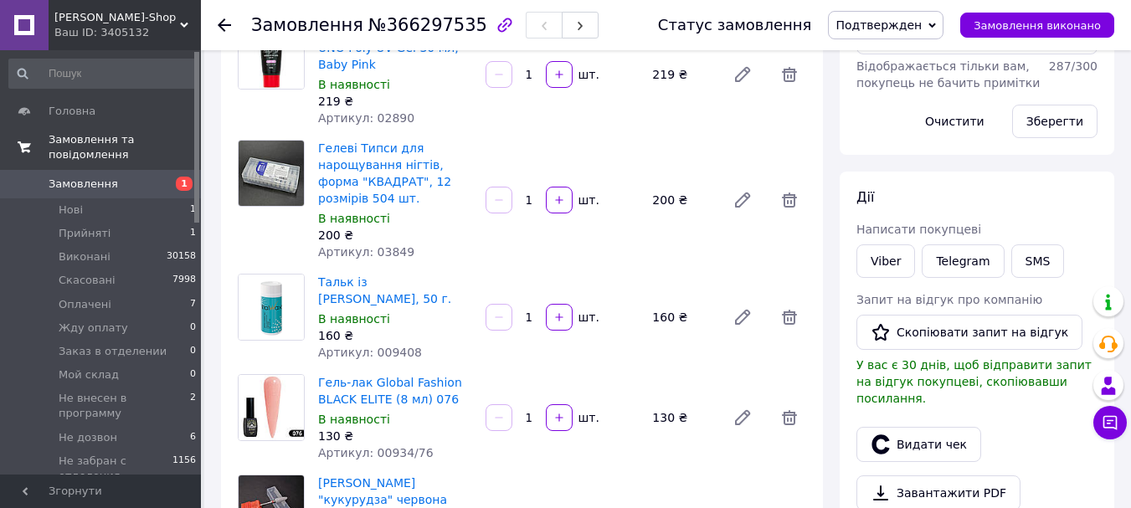
scroll to position [335, 0]
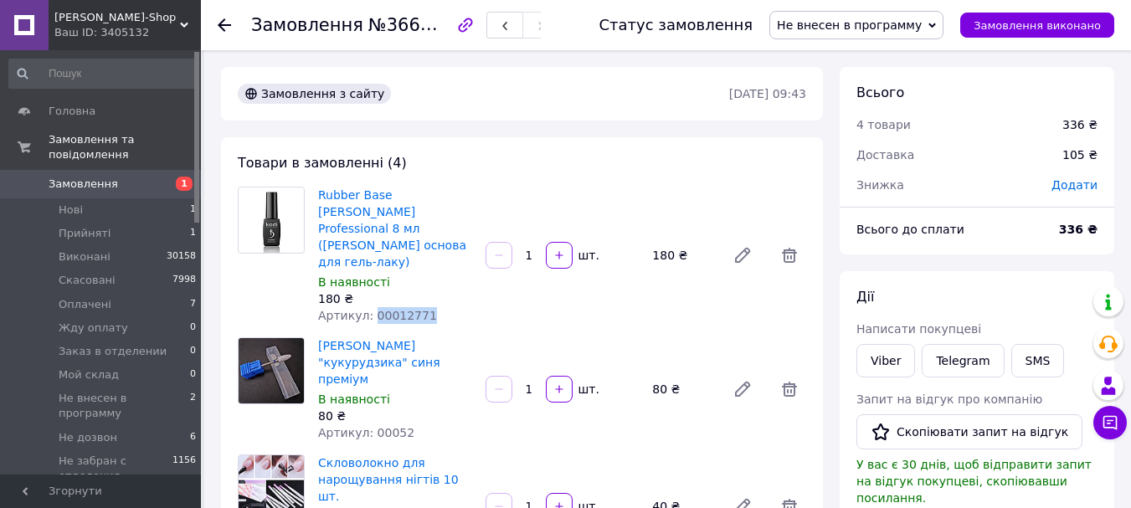
drag, startPoint x: 413, startPoint y: 276, endPoint x: 369, endPoint y: 281, distance: 43.8
click at [369, 307] on div "Артикул: 00012771" at bounding box center [395, 315] width 154 height 17
drag, startPoint x: 412, startPoint y: 386, endPoint x: 368, endPoint y: 380, distance: 43.9
click at [368, 424] on div "Артикул: 00052" at bounding box center [395, 432] width 154 height 17
copy span "00052"
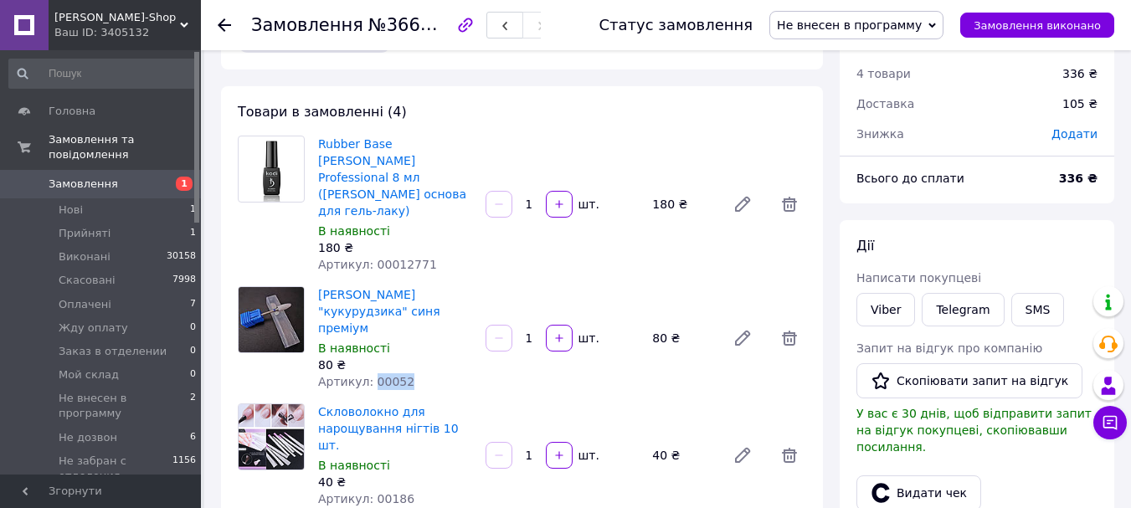
scroll to position [167, 0]
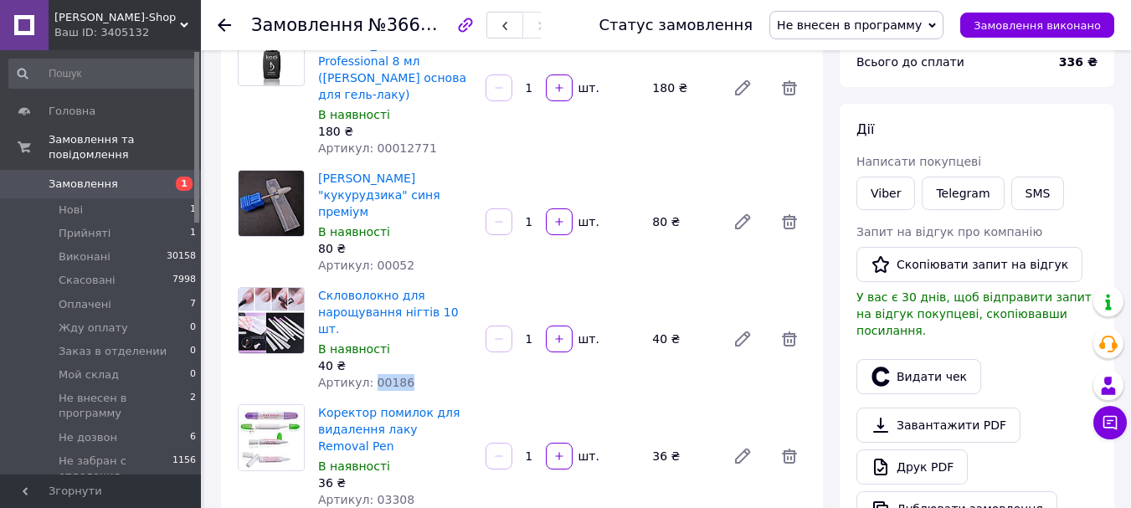
drag, startPoint x: 409, startPoint y: 316, endPoint x: 368, endPoint y: 318, distance: 40.2
click at [368, 374] on div "Артикул: 00186" at bounding box center [395, 382] width 154 height 17
copy span "00186"
drag, startPoint x: 407, startPoint y: 421, endPoint x: 367, endPoint y: 415, distance: 40.6
click at [367, 491] on div "Артикул: 03308" at bounding box center [395, 499] width 154 height 17
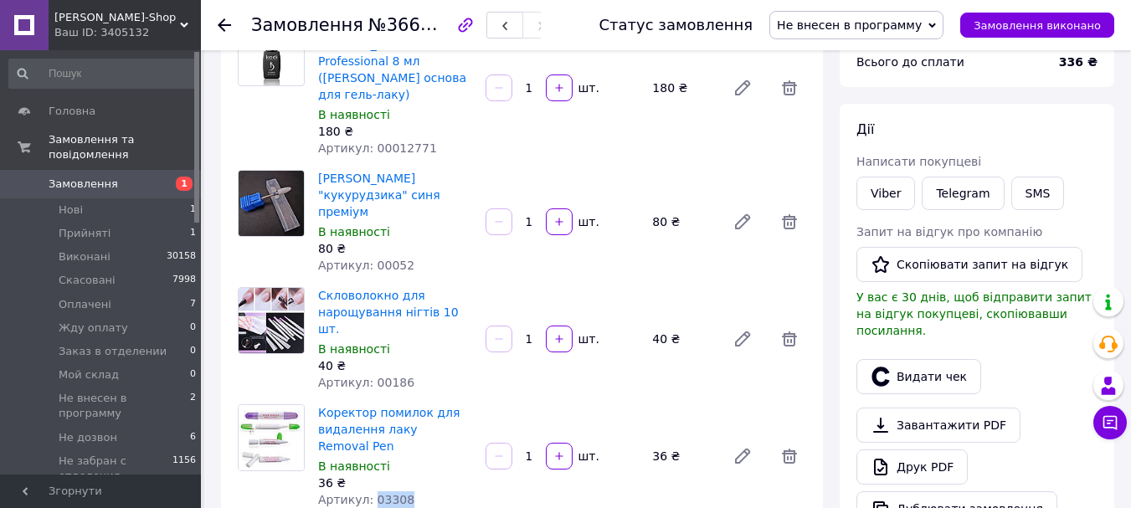
copy span "03308"
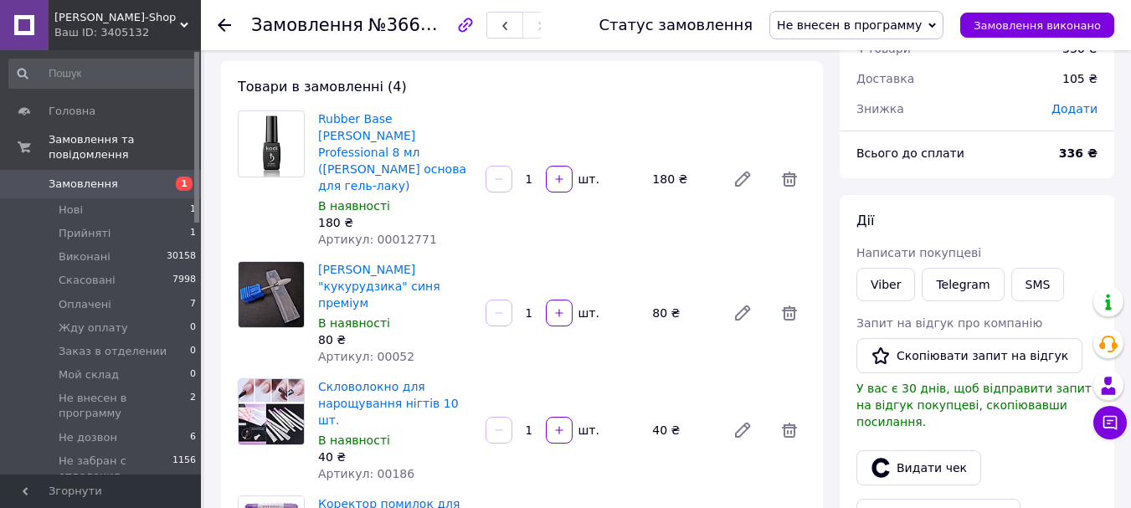
scroll to position [0, 0]
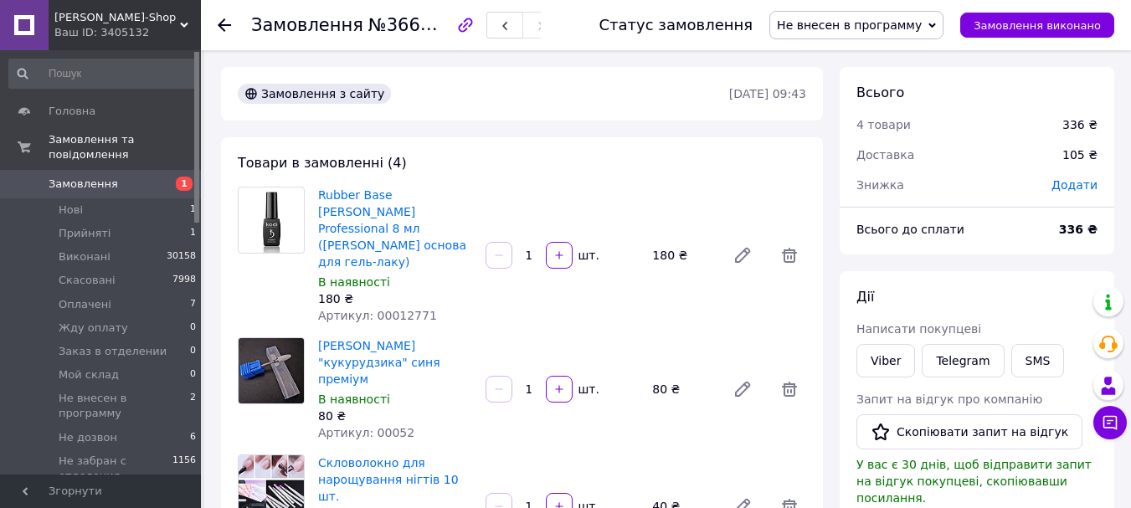
click at [901, 27] on span "Не внесен в программу" at bounding box center [849, 24] width 145 height 13
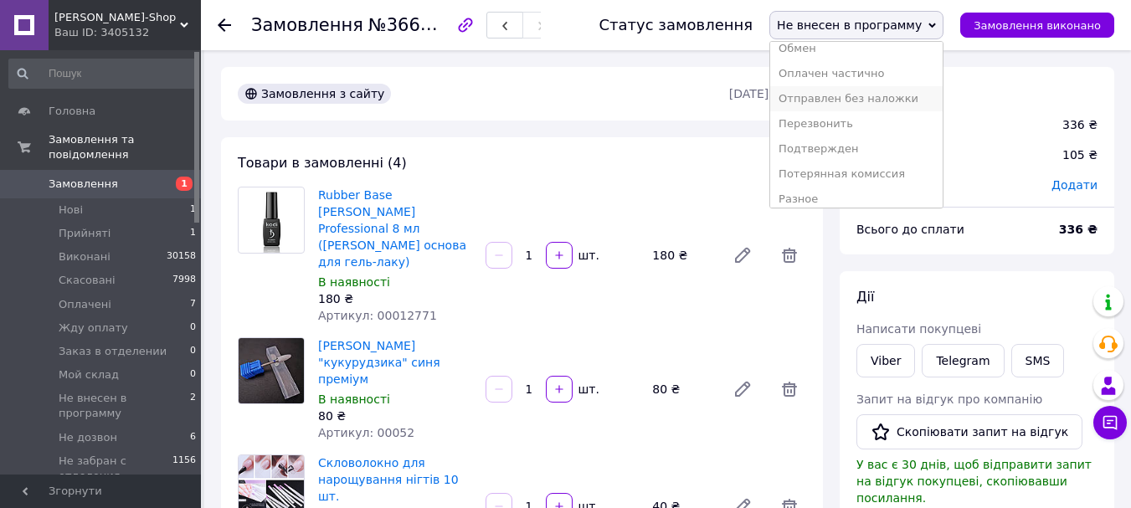
scroll to position [244, 0]
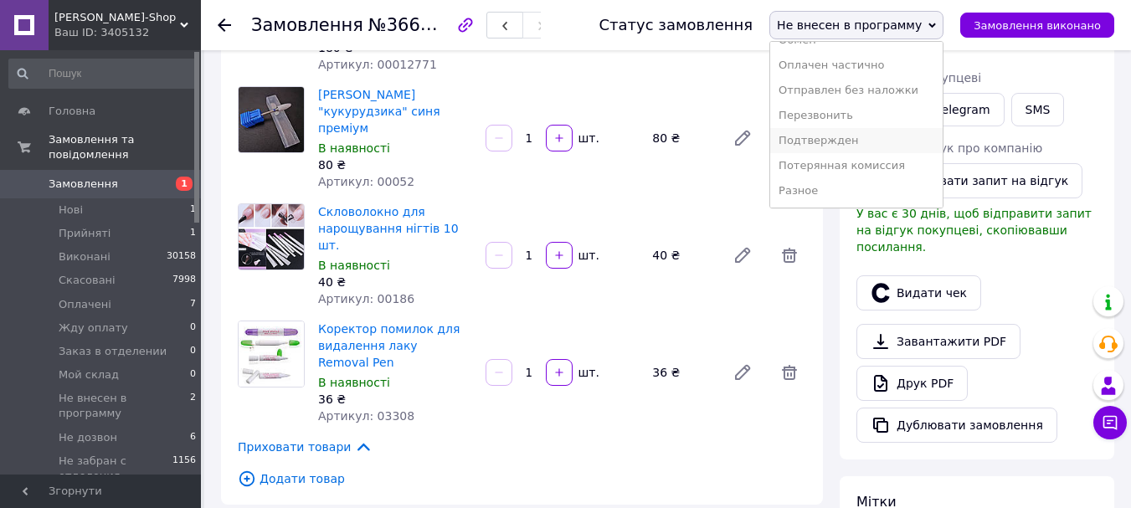
click at [892, 140] on li "Подтвержден" at bounding box center [856, 140] width 172 height 25
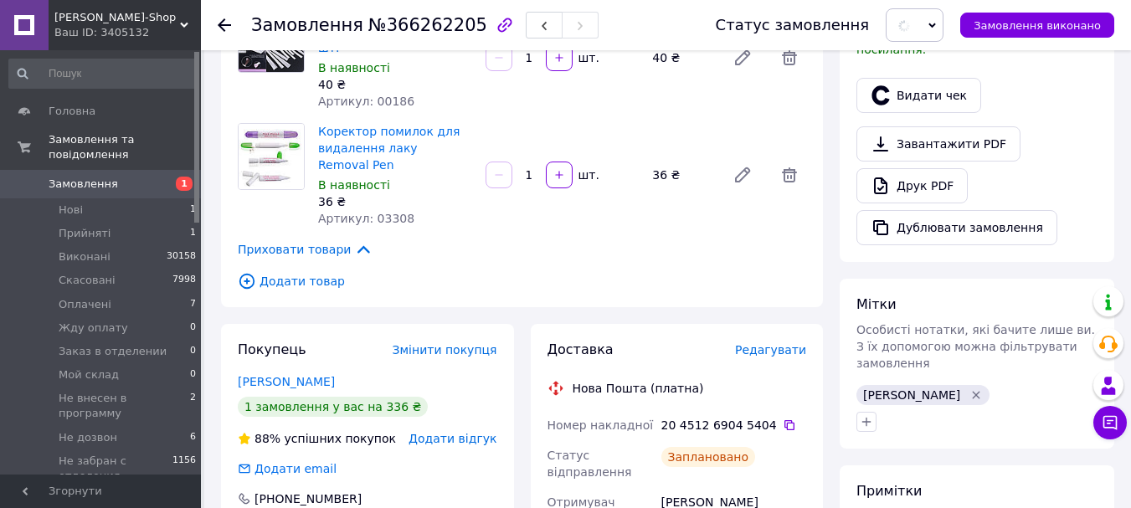
scroll to position [586, 0]
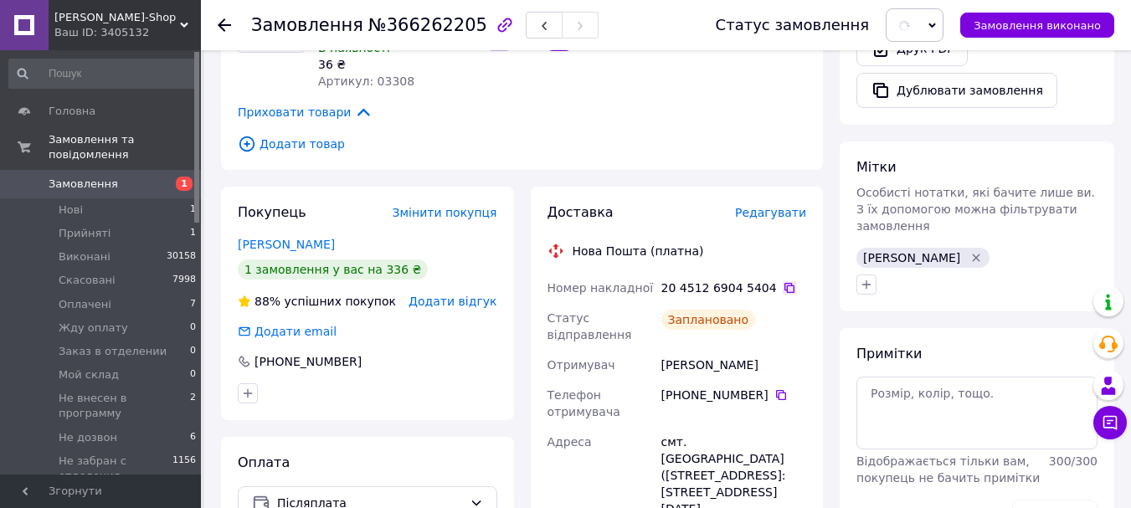
click at [783, 281] on icon at bounding box center [789, 287] width 13 height 13
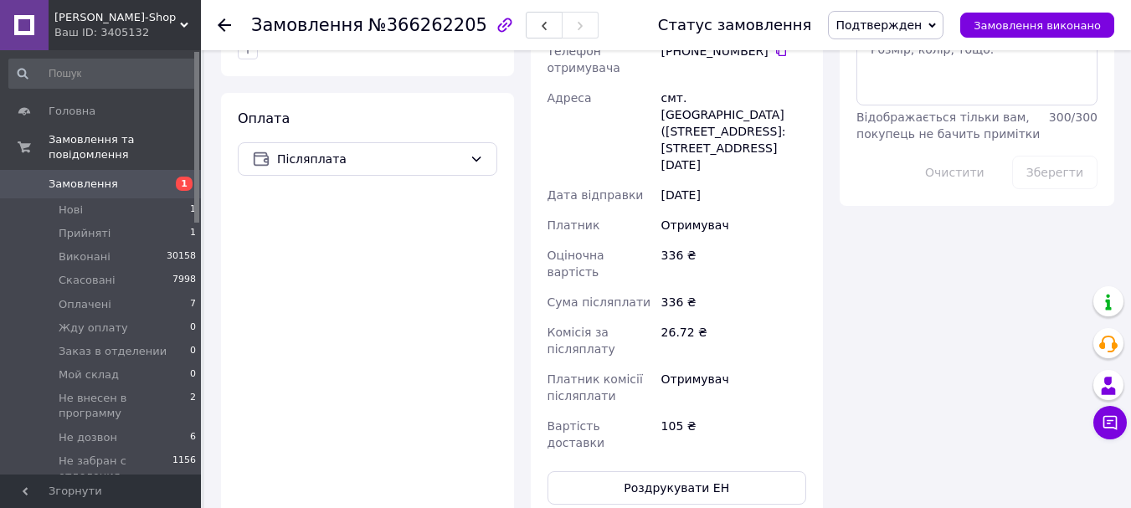
scroll to position [1005, 0]
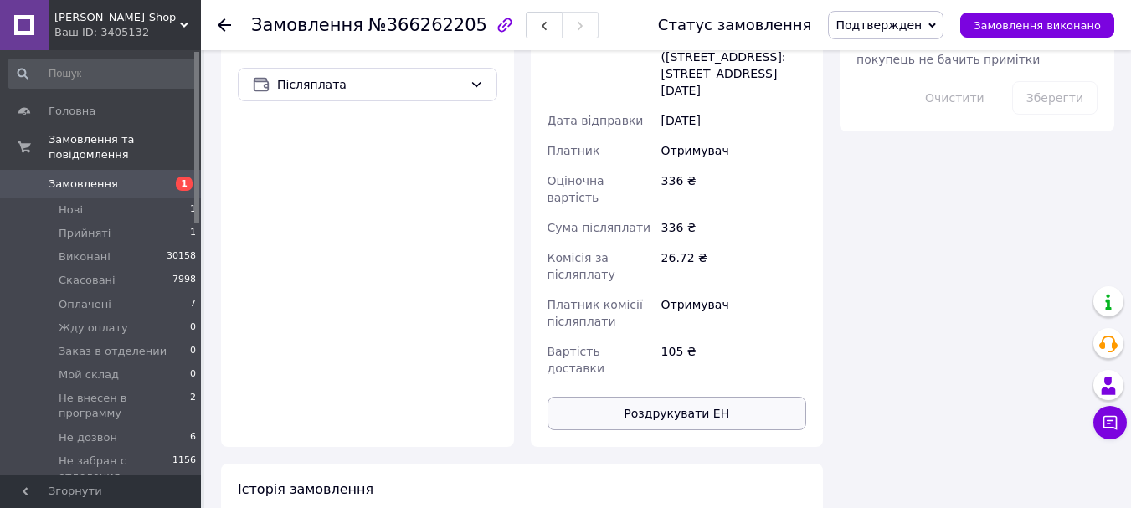
click at [713, 397] on button "Роздрукувати ЕН" at bounding box center [678, 413] width 260 height 33
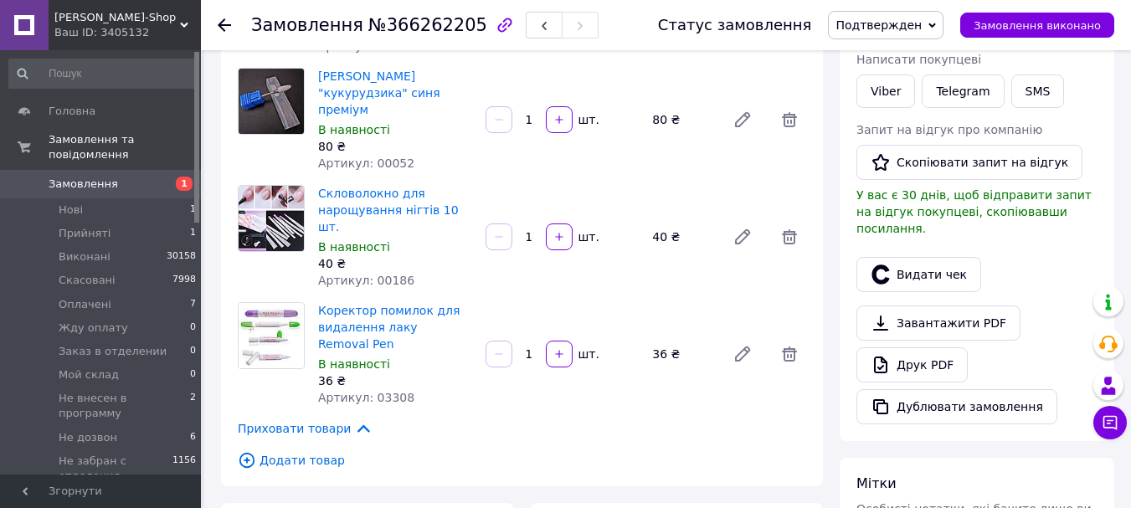
scroll to position [251, 0]
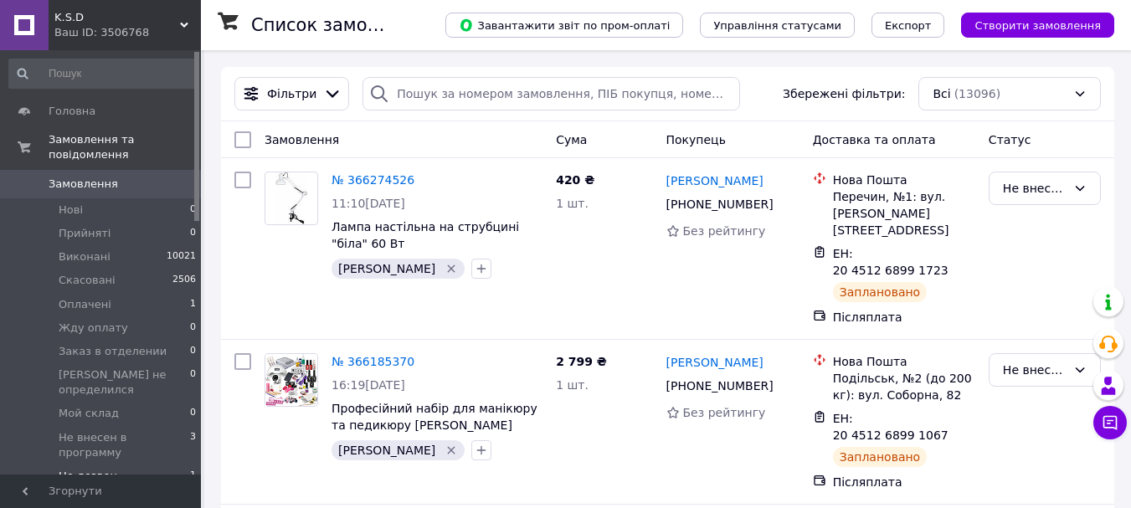
click at [98, 469] on span "Не дозвон" at bounding box center [88, 476] width 59 height 15
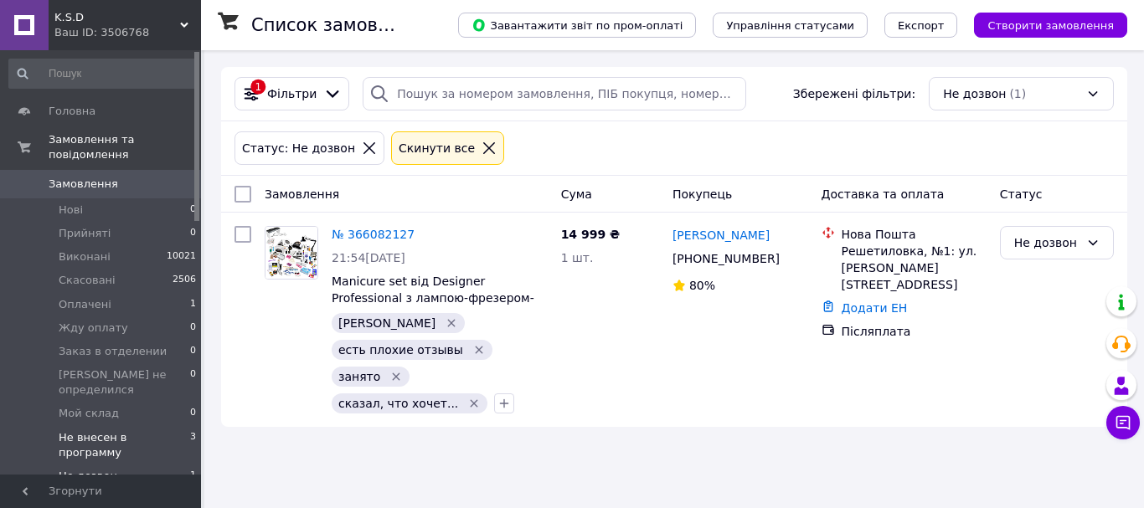
click at [114, 430] on span "Не внесен в программу" at bounding box center [124, 445] width 131 height 30
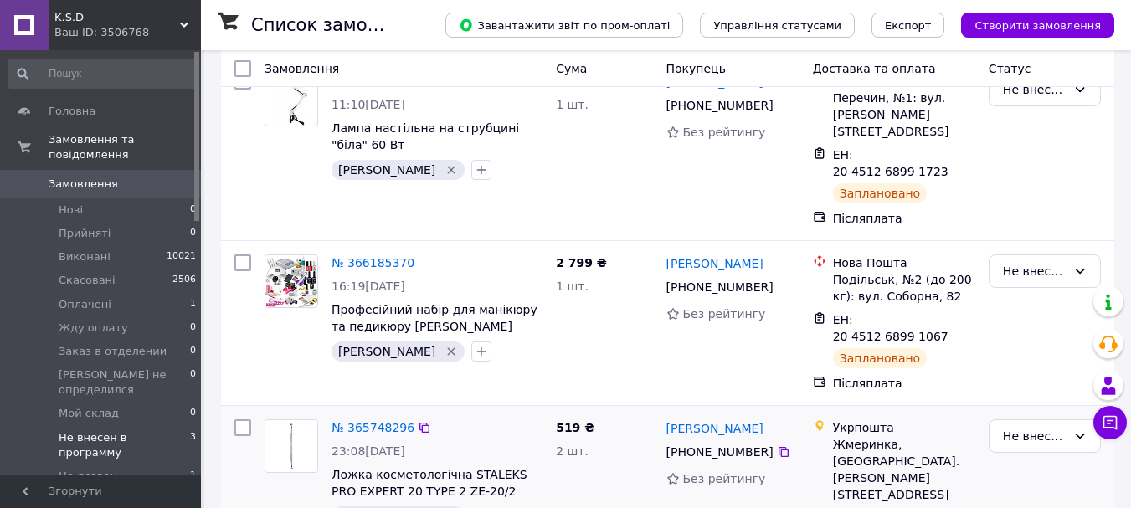
scroll to position [203, 0]
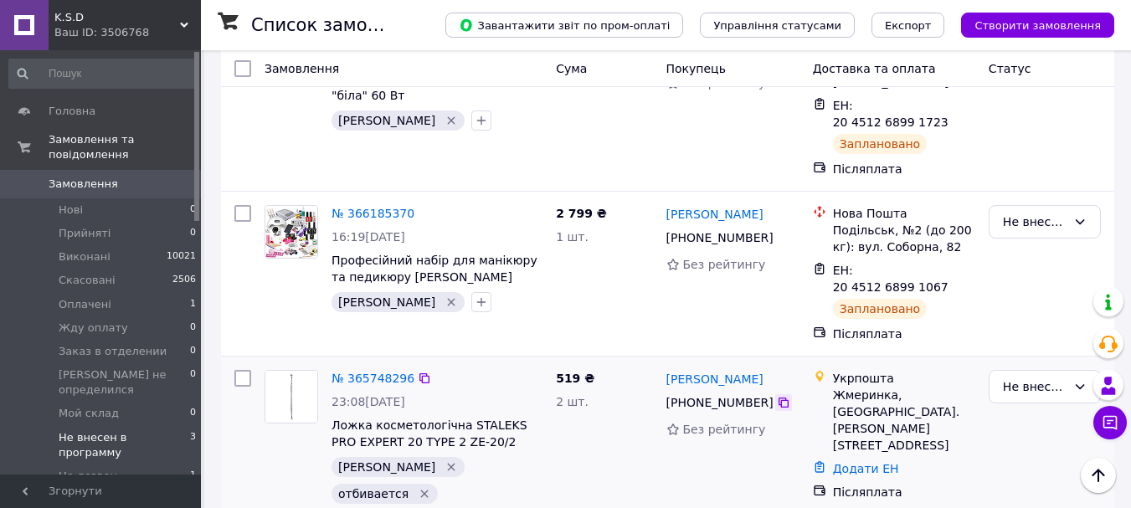
click at [777, 396] on icon at bounding box center [783, 402] width 13 height 13
drag, startPoint x: 768, startPoint y: 325, endPoint x: 666, endPoint y: 324, distance: 101.3
click at [666, 368] on div "[PERSON_NAME]" at bounding box center [733, 378] width 136 height 21
copy link "[PERSON_NAME]"
drag, startPoint x: 851, startPoint y: 378, endPoint x: 836, endPoint y: 342, distance: 39.8
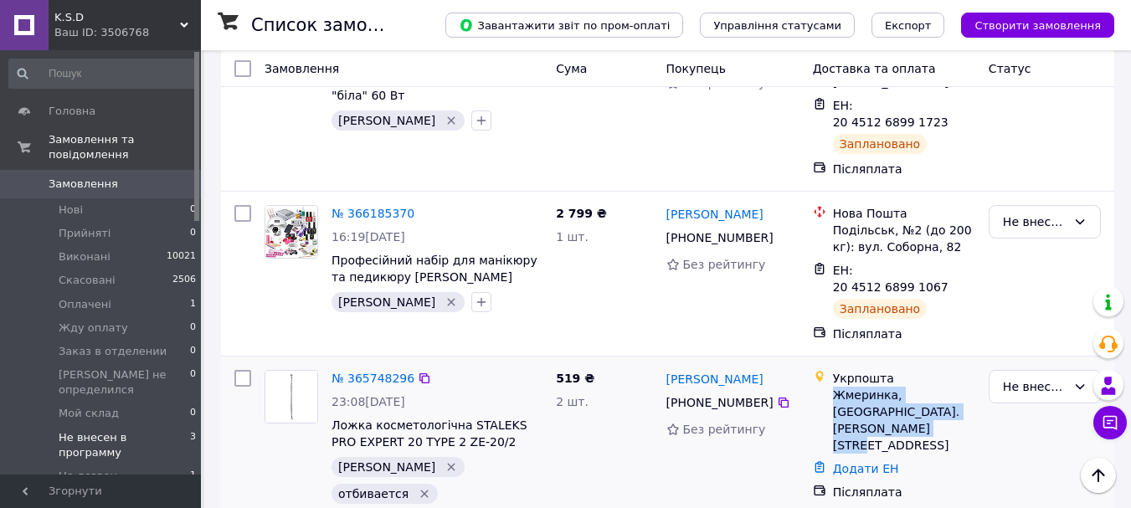
click at [836, 387] on div "Жмеринка, [GEOGRAPHIC_DATA]. [PERSON_NAME][STREET_ADDRESS]" at bounding box center [904, 420] width 142 height 67
copy div "Жмеринка, [GEOGRAPHIC_DATA]. [PERSON_NAME][STREET_ADDRESS]"
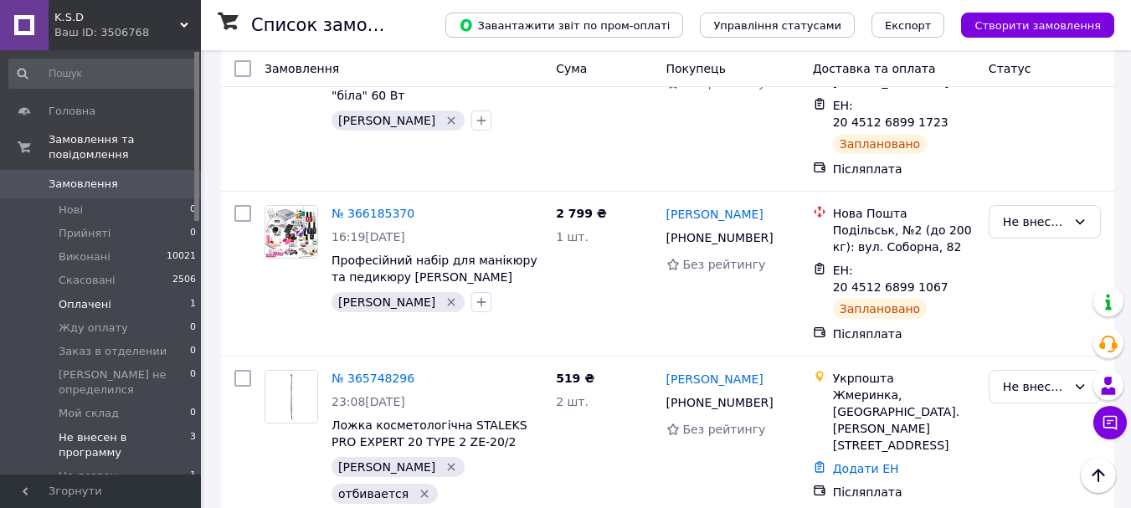
click at [80, 297] on span "Оплачені" at bounding box center [85, 304] width 53 height 15
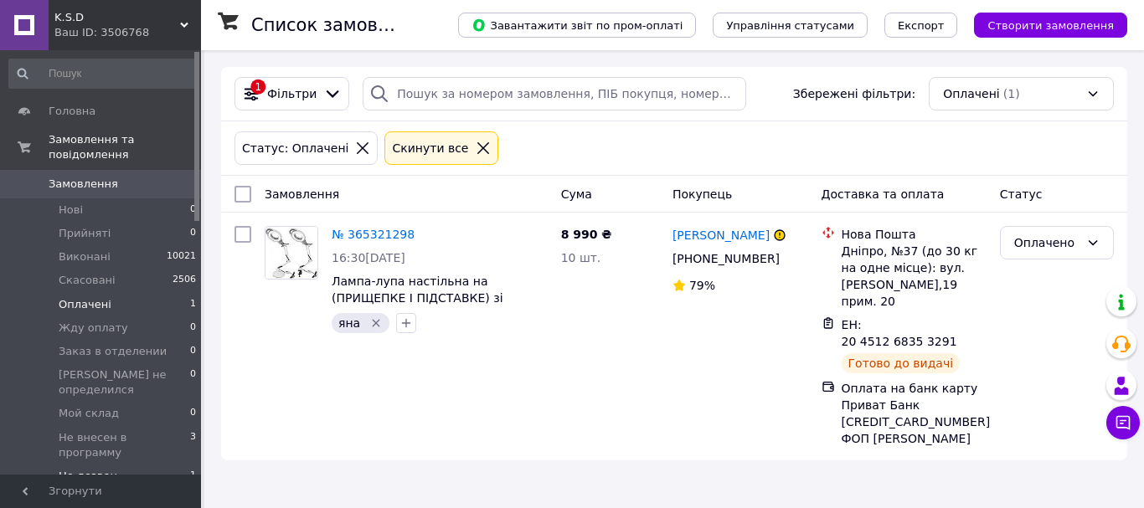
click at [95, 469] on span "Не дозвон" at bounding box center [88, 476] width 59 height 15
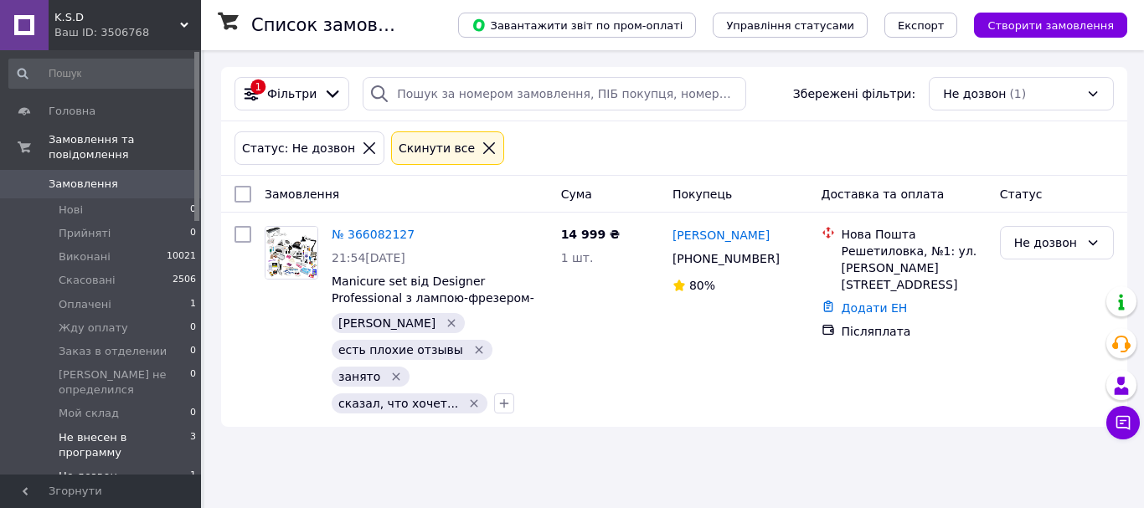
click at [121, 430] on span "Не внесен в программу" at bounding box center [124, 445] width 131 height 30
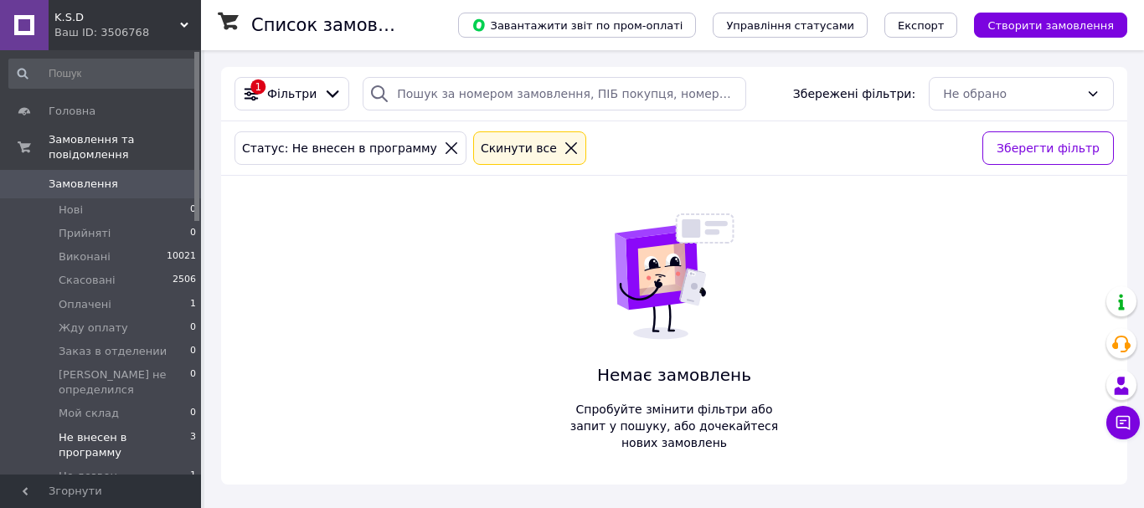
click at [128, 25] on div "Ваш ID: 3506768" at bounding box center [127, 32] width 147 height 15
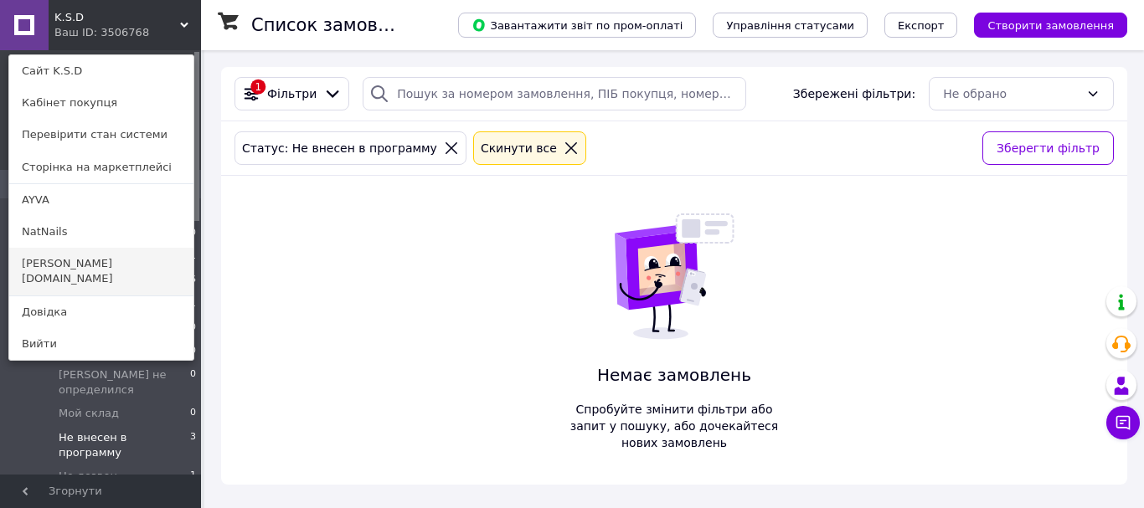
click at [75, 262] on link "[PERSON_NAME][DOMAIN_NAME]" at bounding box center [101, 271] width 184 height 47
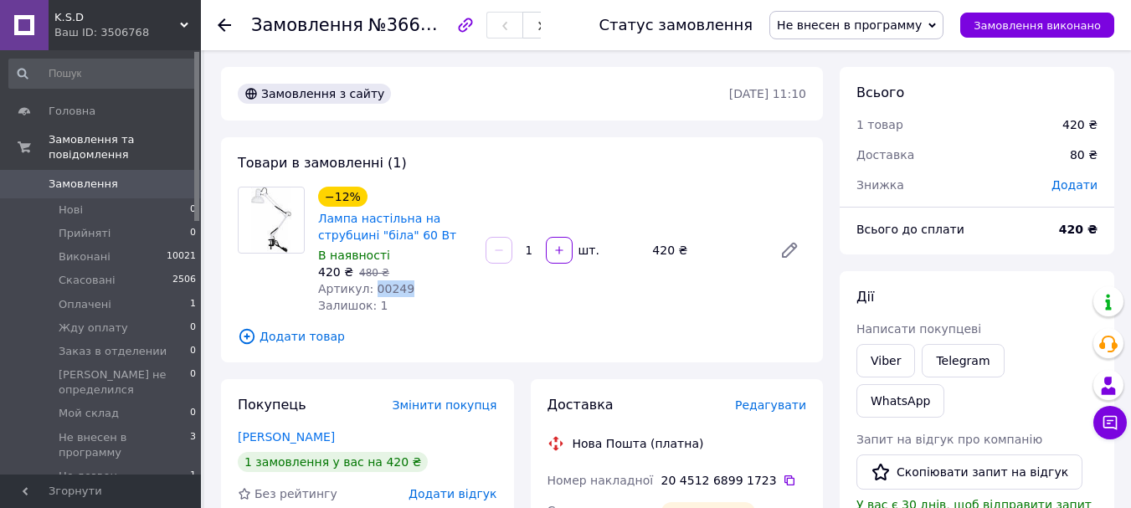
drag, startPoint x: 416, startPoint y: 281, endPoint x: 368, endPoint y: 292, distance: 48.9
click at [368, 292] on div "Артикул: 00249" at bounding box center [395, 288] width 154 height 17
copy span "00249"
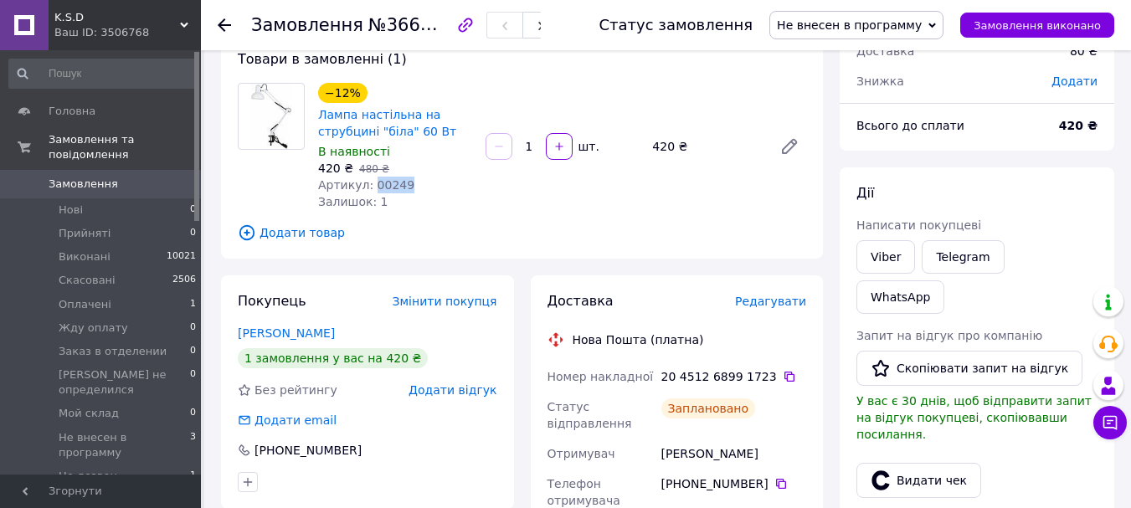
scroll to position [251, 0]
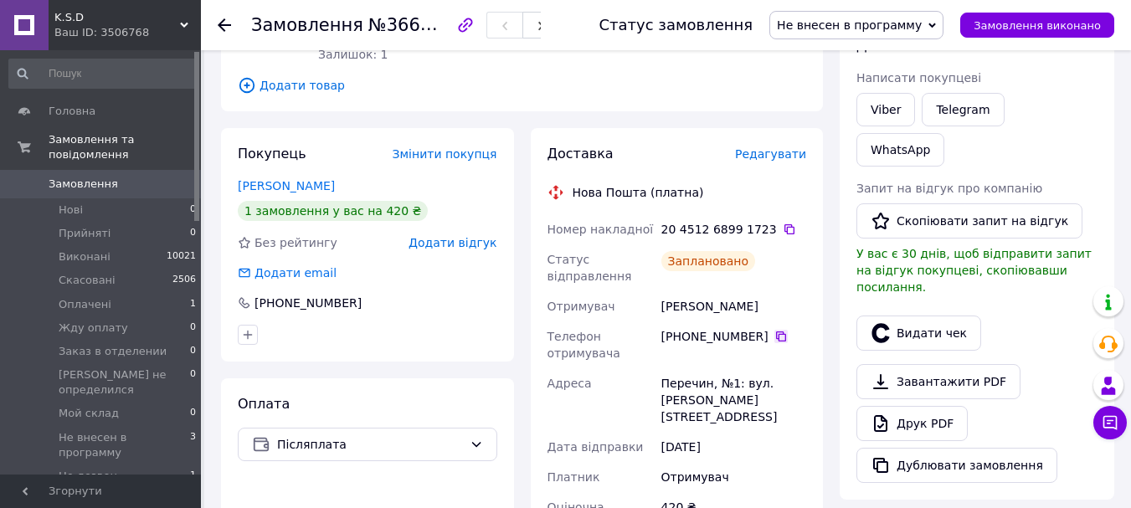
click at [776, 337] on icon at bounding box center [781, 337] width 10 height 10
drag, startPoint x: 743, startPoint y: 309, endPoint x: 660, endPoint y: 311, distance: 82.9
click at [660, 311] on div "Гоєр Романія" at bounding box center [734, 306] width 152 height 30
copy div "Гоєр Романія"
drag, startPoint x: 740, startPoint y: 401, endPoint x: 620, endPoint y: 384, distance: 121.7
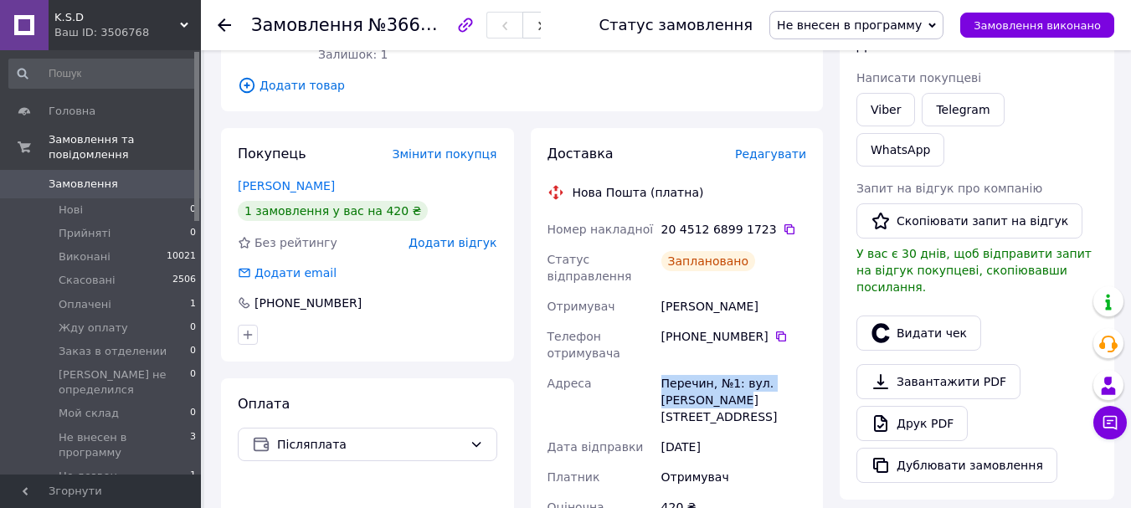
click at [620, 384] on div "Номер накладної 20 4512 6899 1723   Статус відправлення Заплановано Отримувач Г…" at bounding box center [677, 462] width 266 height 496
copy div "Адреса Перечин, №1: вул. Гагаріна, 10"
click at [819, 27] on span "Не внесен в программу" at bounding box center [849, 24] width 145 height 13
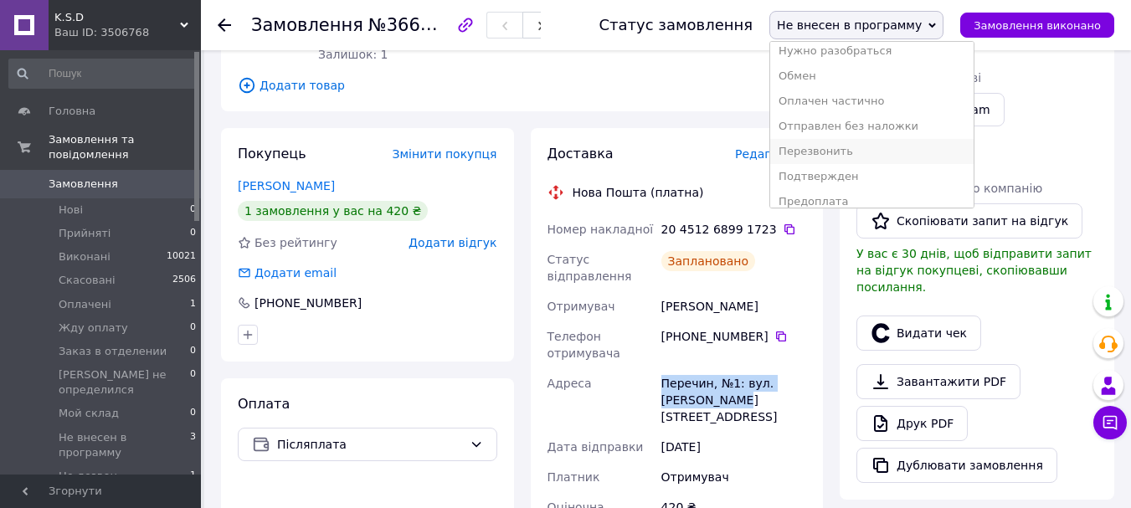
scroll to position [270, 0]
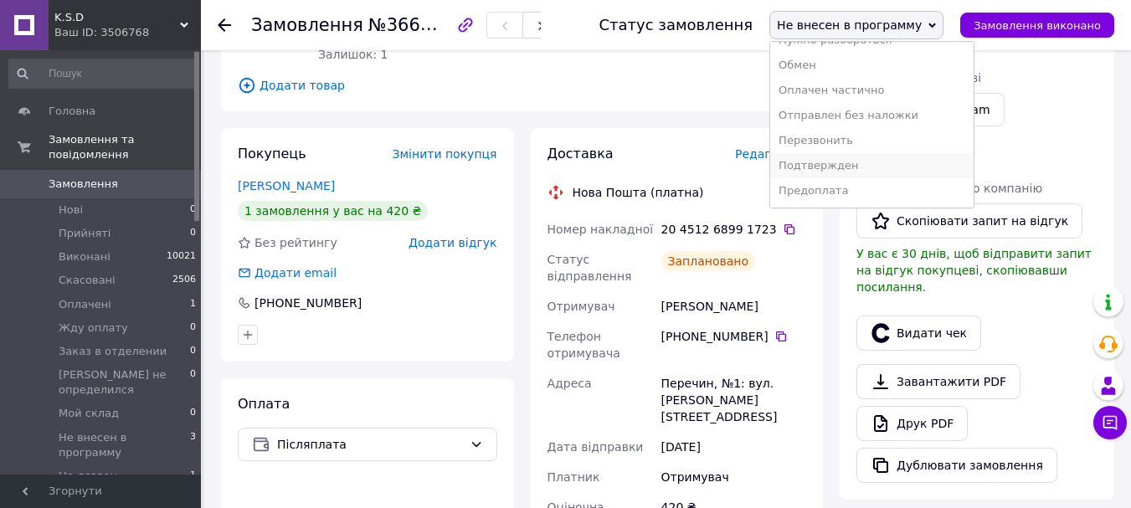
click at [847, 164] on li "Подтвержден" at bounding box center [871, 165] width 203 height 25
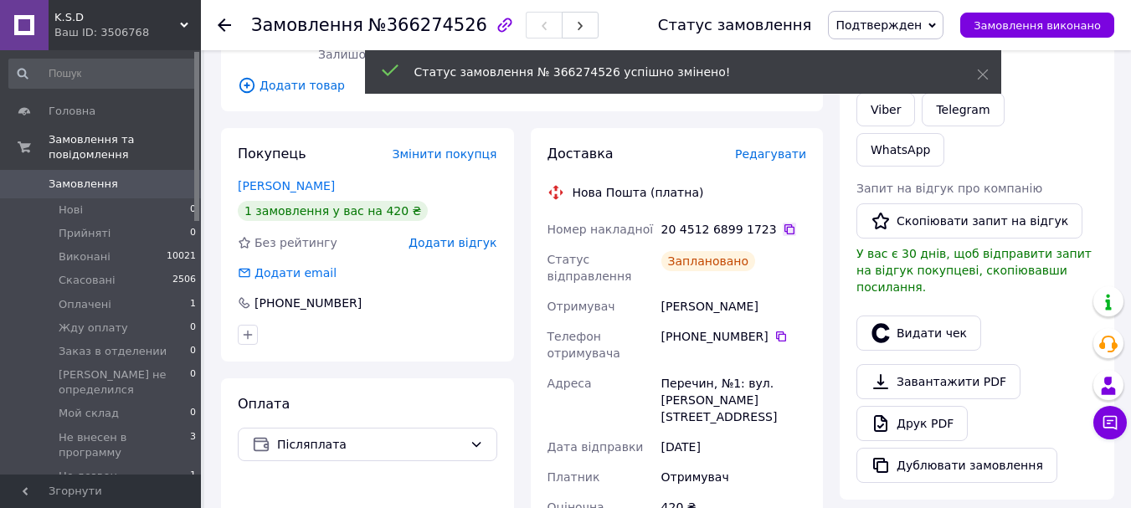
click at [783, 229] on icon at bounding box center [789, 229] width 13 height 13
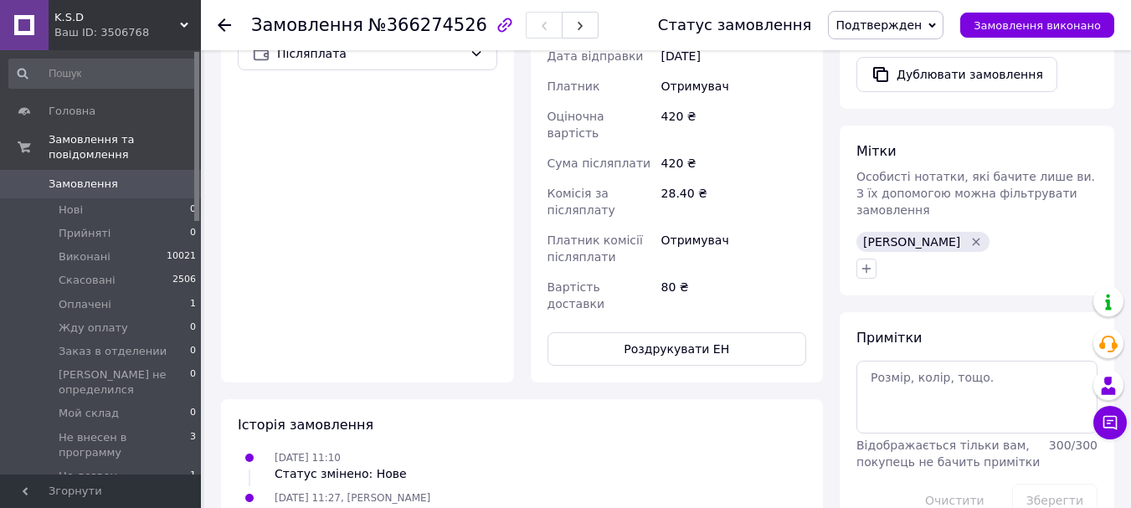
scroll to position [670, 0]
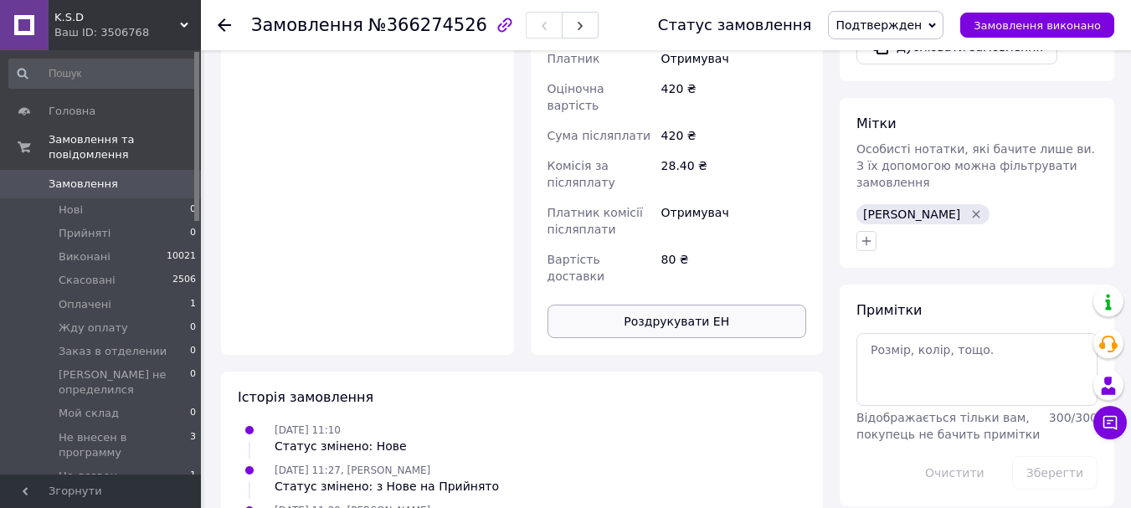
click at [732, 305] on button "Роздрукувати ЕН" at bounding box center [678, 321] width 260 height 33
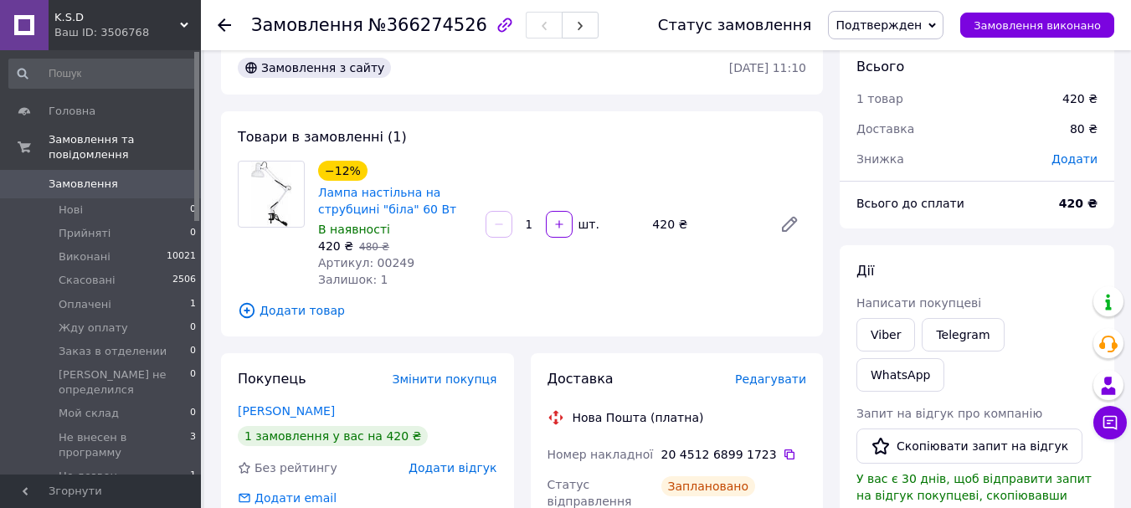
scroll to position [0, 0]
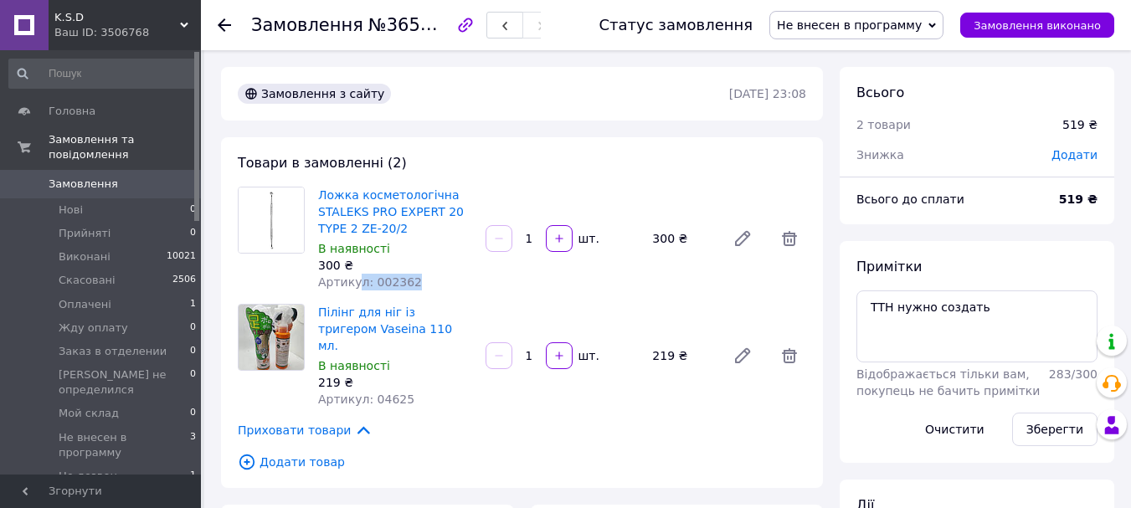
click at [355, 285] on div "Артикул: 002362" at bounding box center [395, 282] width 154 height 17
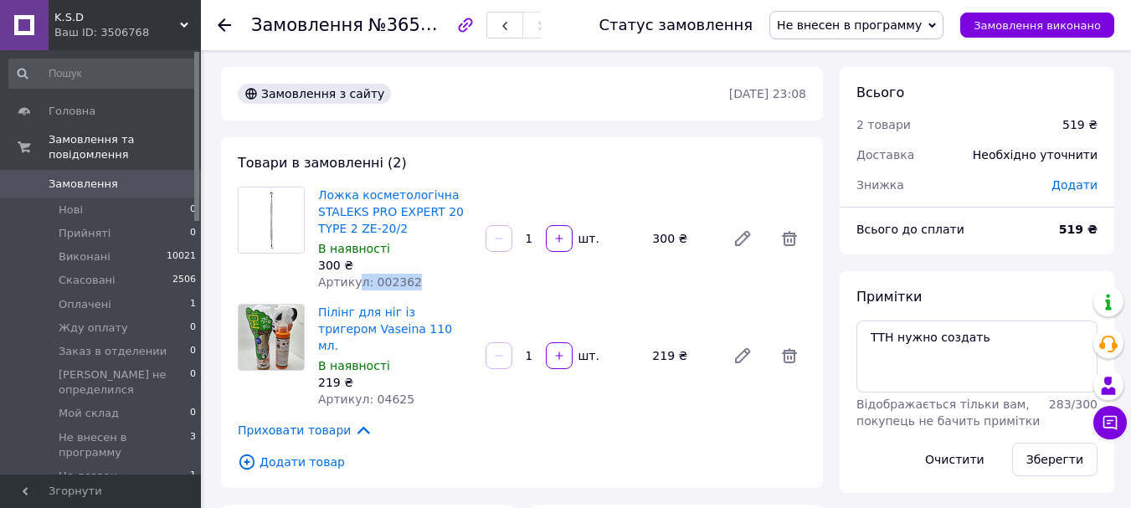
click at [424, 290] on div "Артикул: 002362" at bounding box center [395, 282] width 154 height 17
drag, startPoint x: 409, startPoint y: 284, endPoint x: 365, endPoint y: 283, distance: 43.5
click at [365, 283] on div "Артикул: 002362" at bounding box center [395, 282] width 154 height 17
copy span "002362"
drag, startPoint x: 406, startPoint y: 383, endPoint x: 366, endPoint y: 383, distance: 40.2
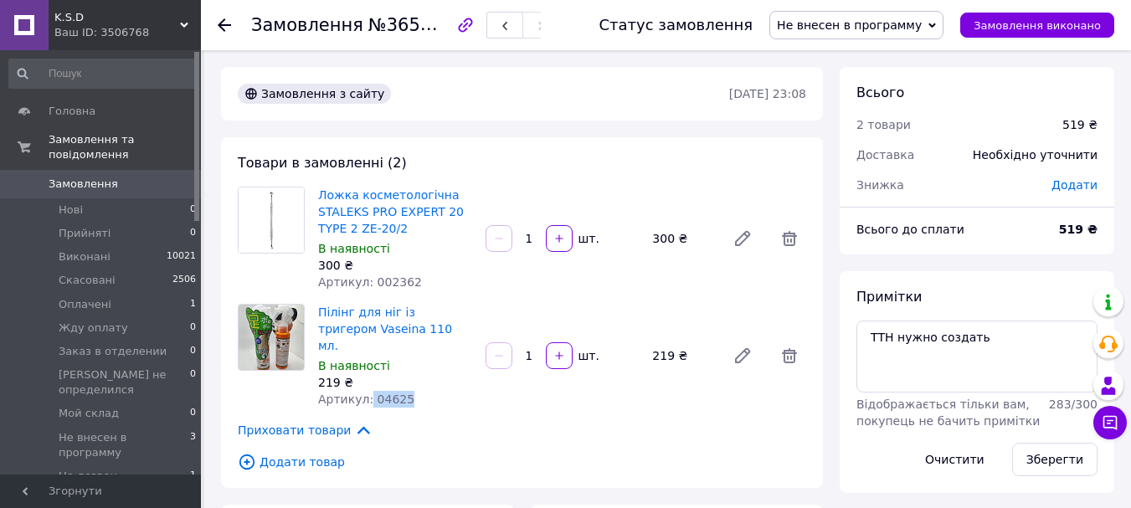
click at [366, 391] on div "Артикул: 04625" at bounding box center [395, 399] width 154 height 17
copy span "04625"
click at [922, 24] on span "Не внесен в программу" at bounding box center [849, 24] width 145 height 13
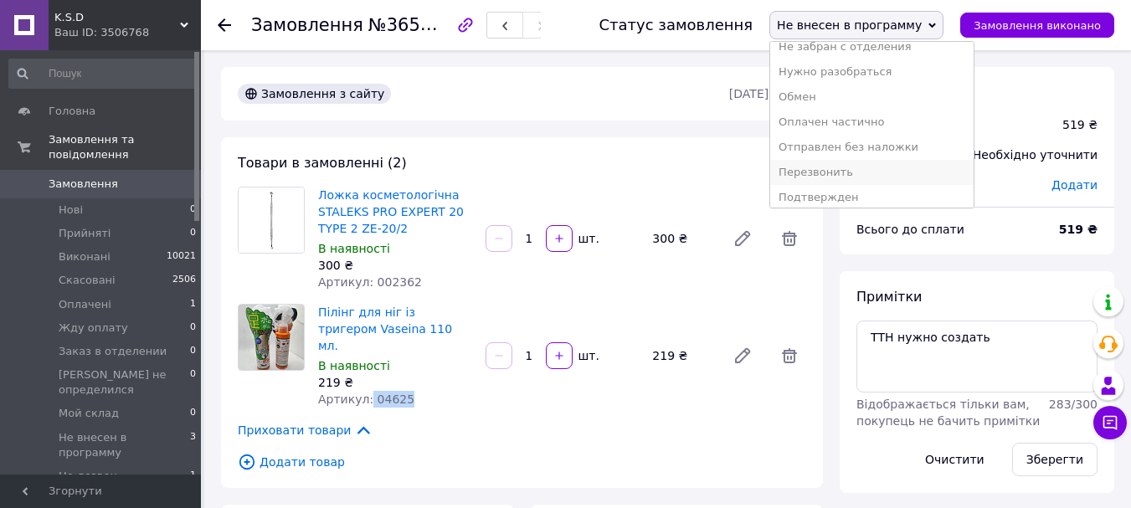
scroll to position [270, 0]
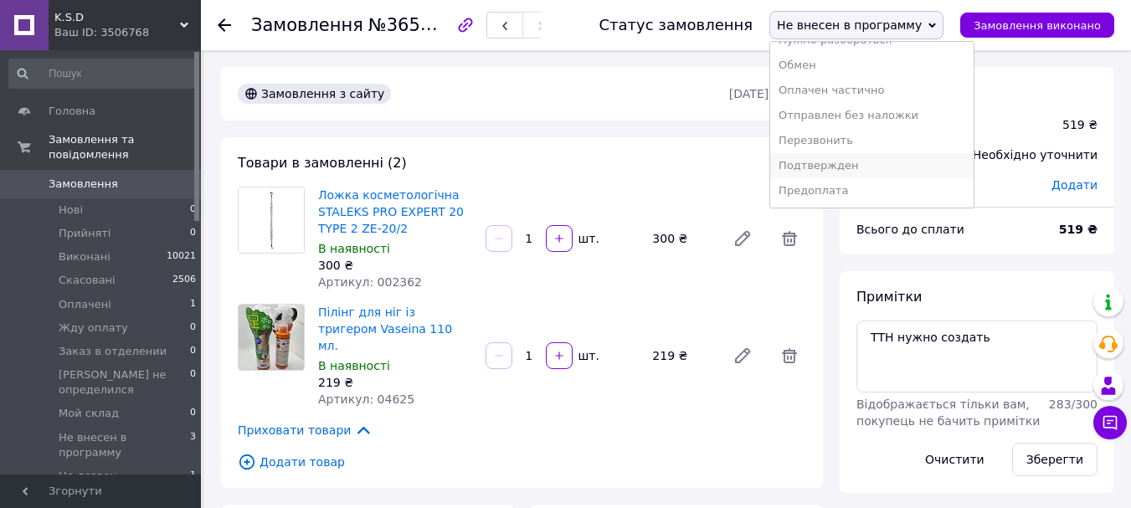
click at [857, 161] on li "Подтвержден" at bounding box center [871, 165] width 203 height 25
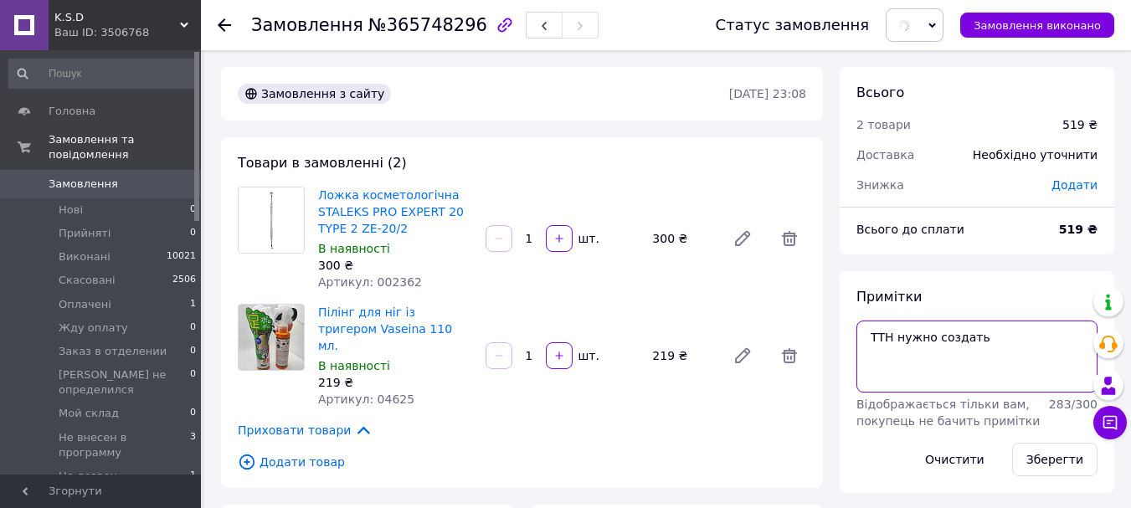
drag, startPoint x: 985, startPoint y: 342, endPoint x: 846, endPoint y: 320, distance: 141.5
click at [846, 320] on div "Примітки ТТН нужно создать Відображається тільки вам, покупець не бачить приміт…" at bounding box center [977, 382] width 275 height 222
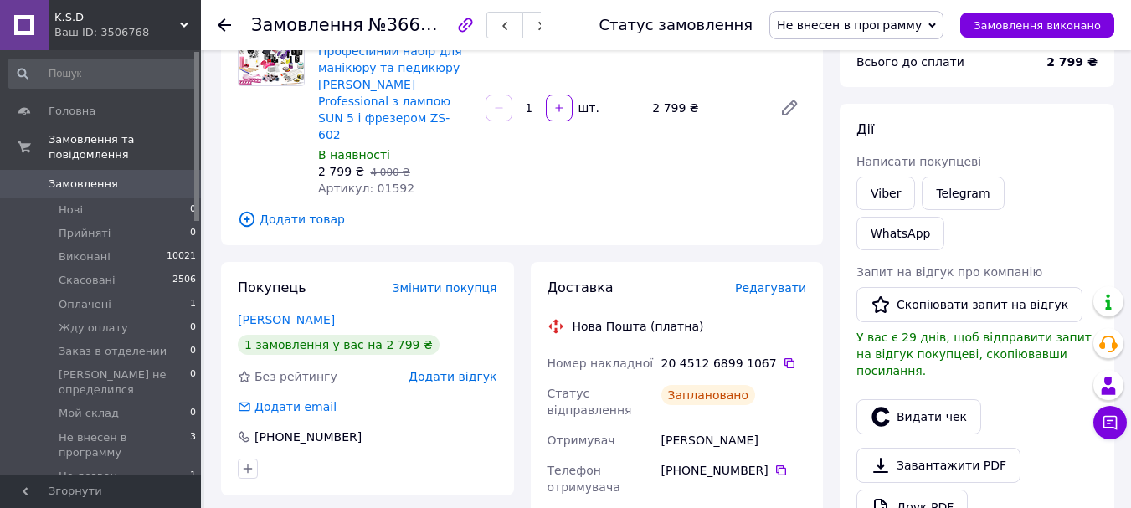
scroll to position [251, 0]
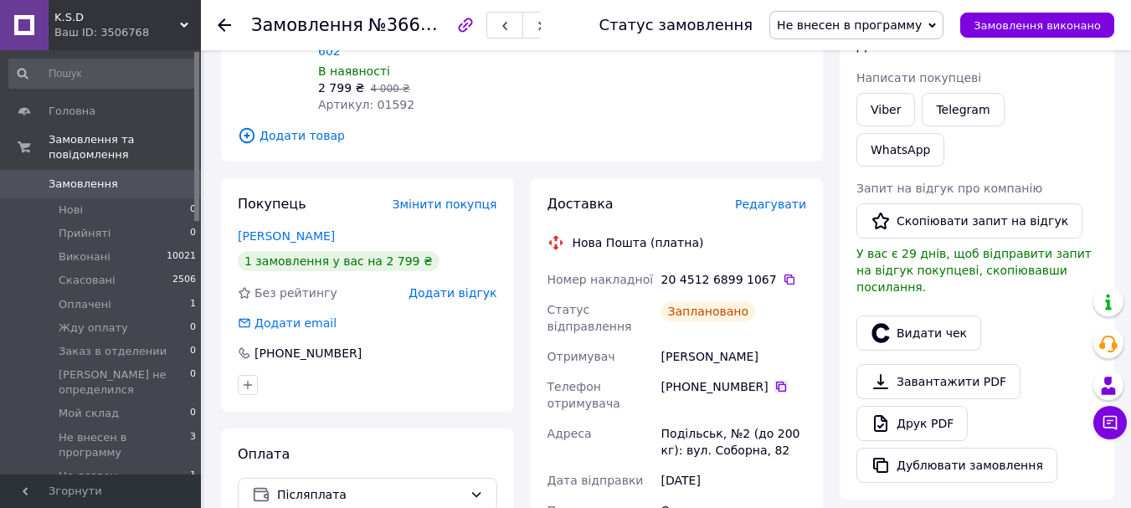
click at [776, 382] on icon at bounding box center [781, 387] width 10 height 10
drag, startPoint x: 749, startPoint y: 316, endPoint x: 656, endPoint y: 326, distance: 94.3
click at [656, 326] on div "Номер накладної 20 4512 6899 1067   Статус відправлення Заплановано Отримувач […" at bounding box center [677, 504] width 266 height 479
copy div "Отримувач [PERSON_NAME]"
drag, startPoint x: 759, startPoint y: 426, endPoint x: 632, endPoint y: 398, distance: 130.4
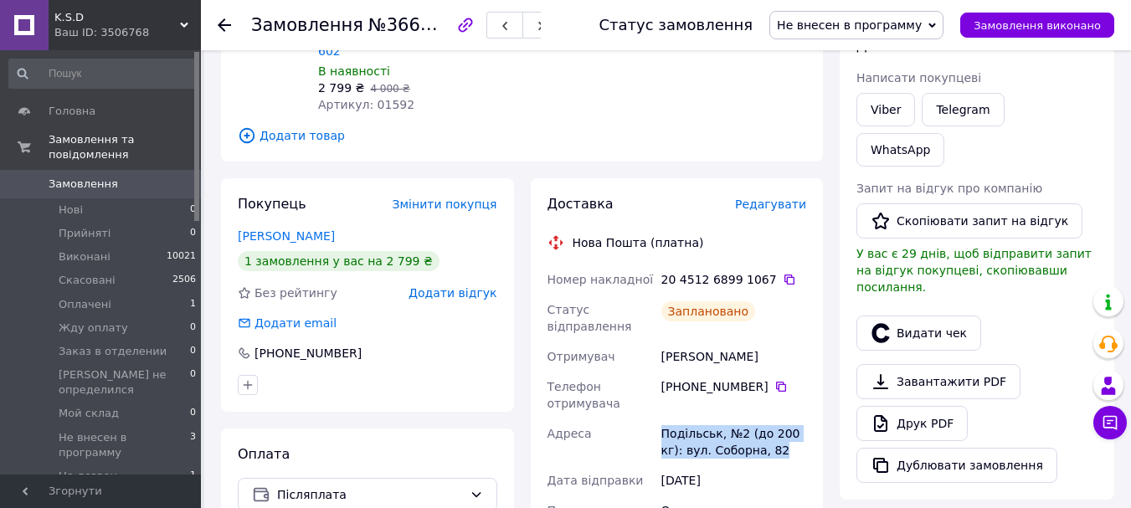
click at [632, 398] on div "Номер накладної 20 4512 6899 1067   Статус відправлення Заплановано Отримувач […" at bounding box center [677, 504] width 266 height 479
copy div "Адреса Подільськ, №2 (до 200 кг): вул. Соборна, 82"
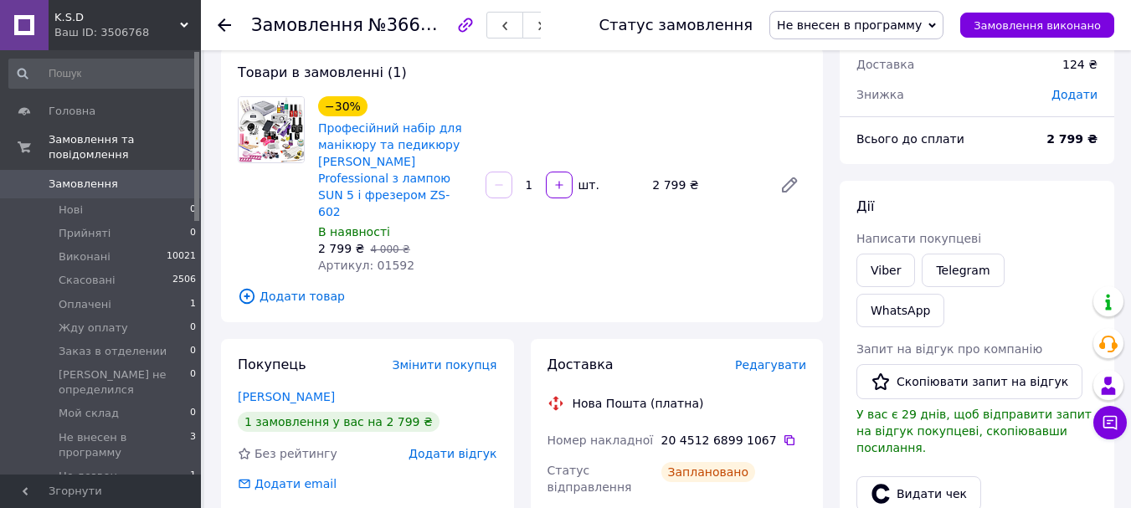
scroll to position [84, 0]
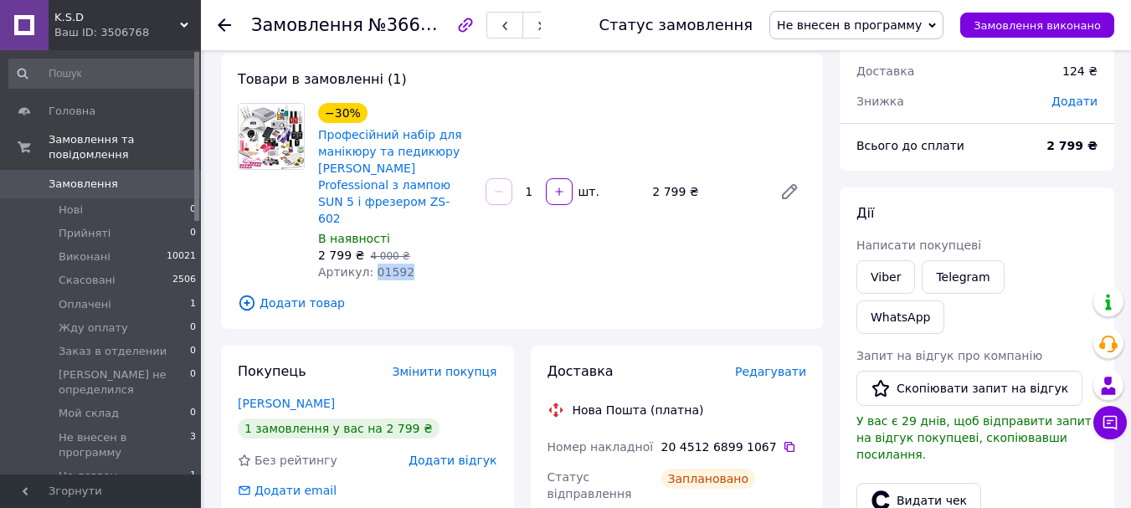
drag, startPoint x: 419, startPoint y: 242, endPoint x: 367, endPoint y: 237, distance: 53.0
click at [367, 264] on div "Артикул: 01592" at bounding box center [395, 272] width 154 height 17
copy span "01592"
click at [936, 27] on icon at bounding box center [932, 26] width 8 height 8
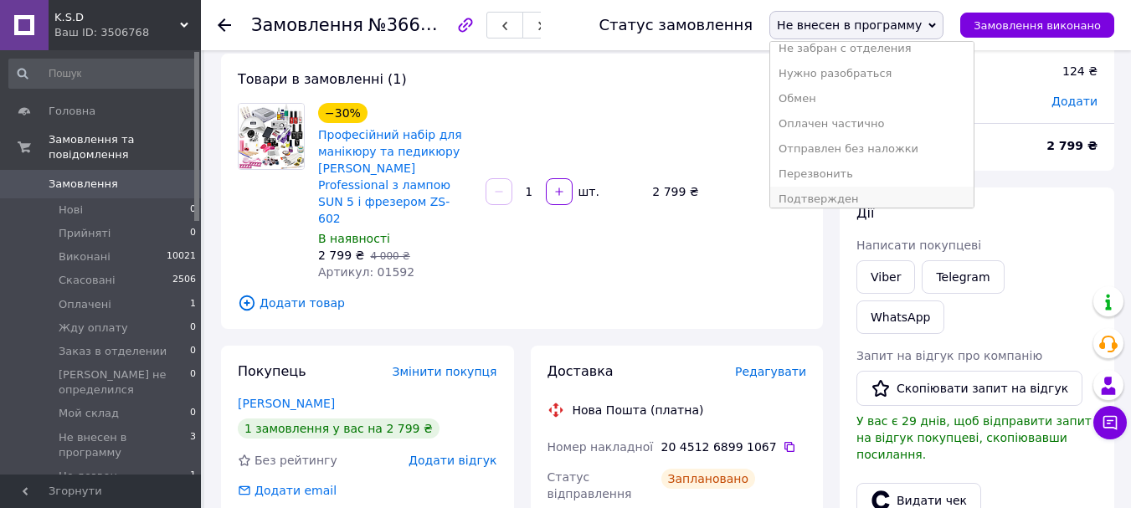
scroll to position [270, 0]
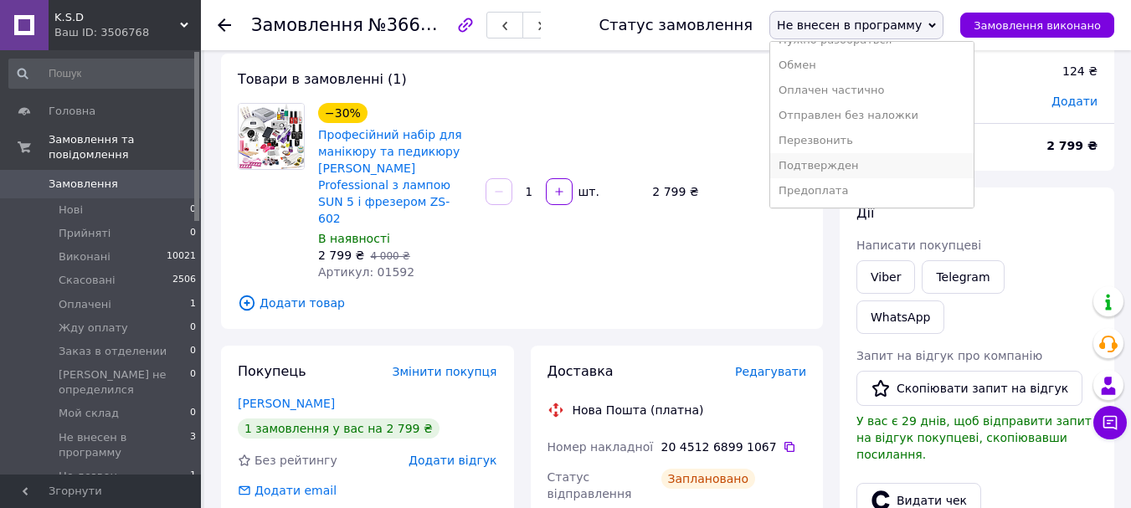
click at [883, 164] on li "Подтвержден" at bounding box center [871, 165] width 203 height 25
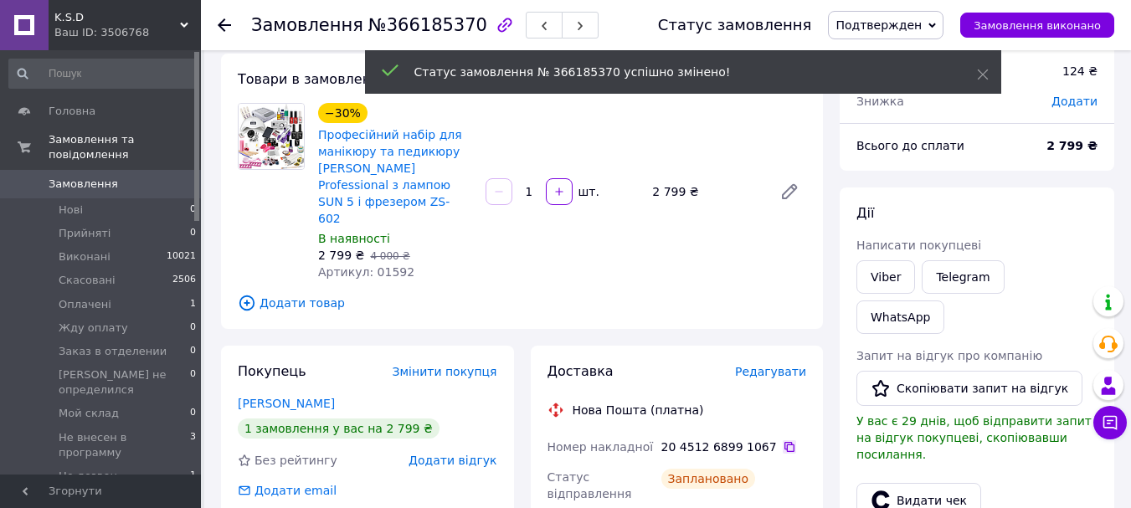
click at [783, 440] on icon at bounding box center [789, 446] width 13 height 13
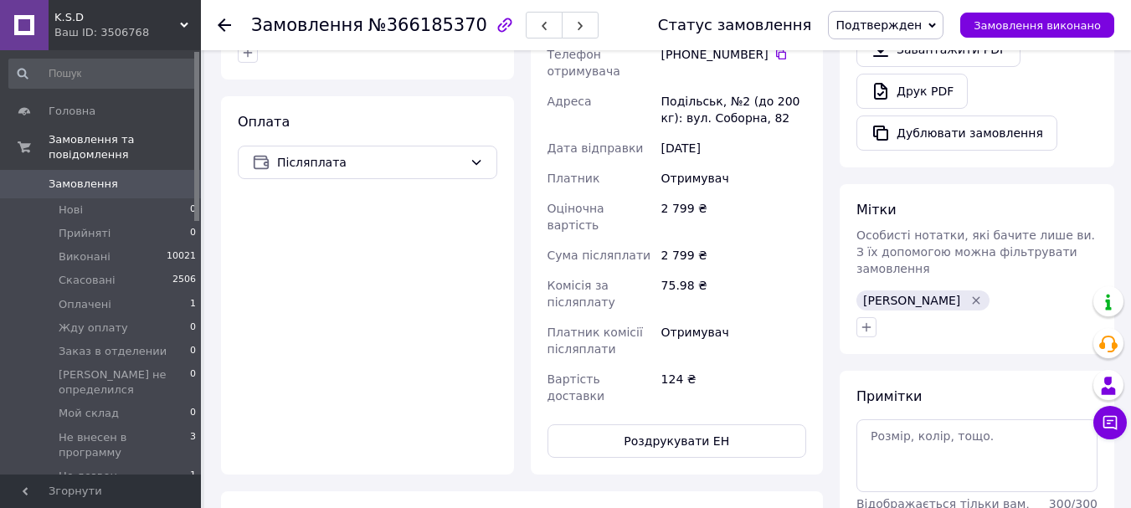
scroll to position [586, 0]
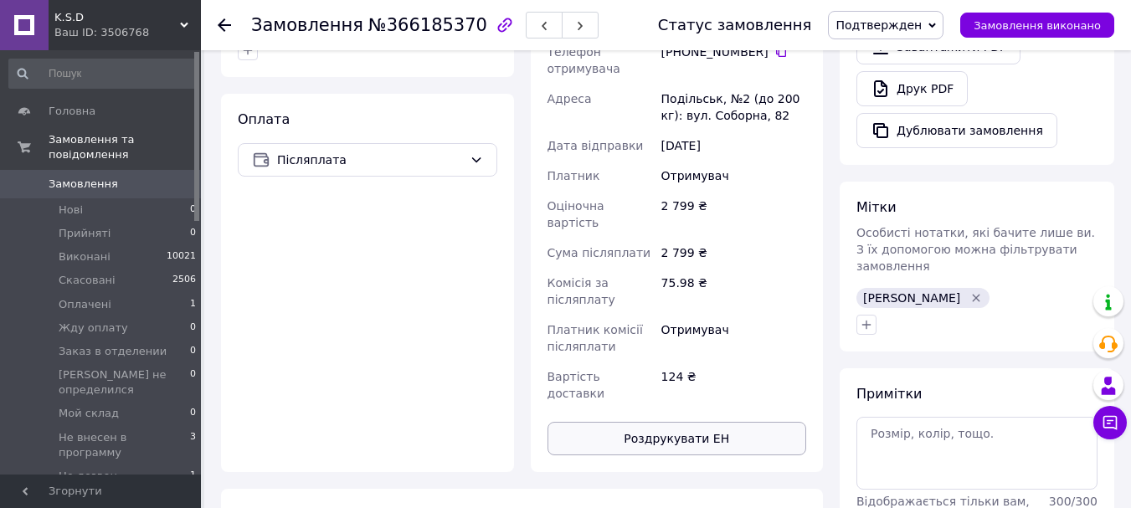
click at [702, 422] on button "Роздрукувати ЕН" at bounding box center [678, 438] width 260 height 33
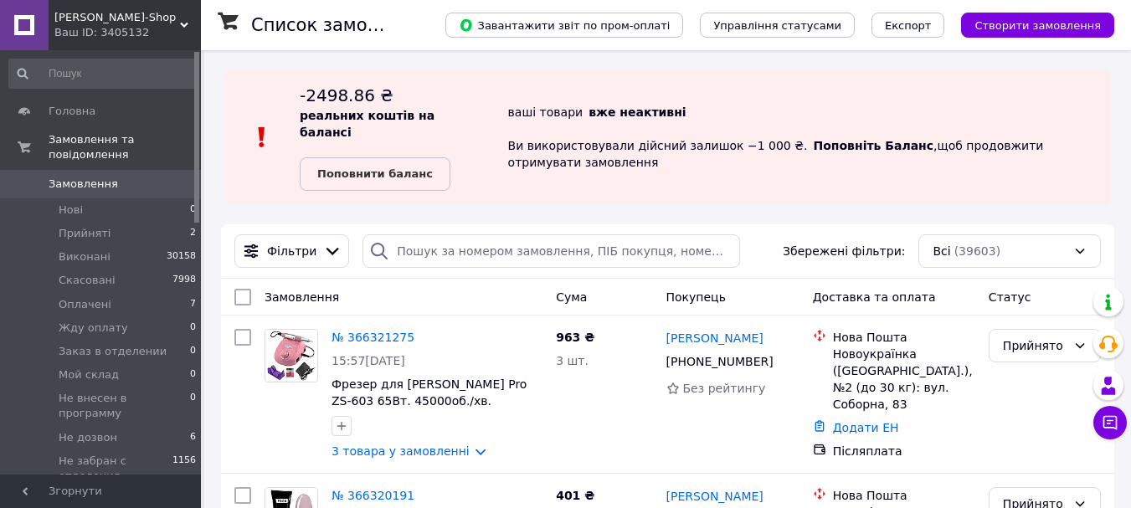
click at [60, 18] on span "Mary-Shop" at bounding box center [117, 17] width 126 height 15
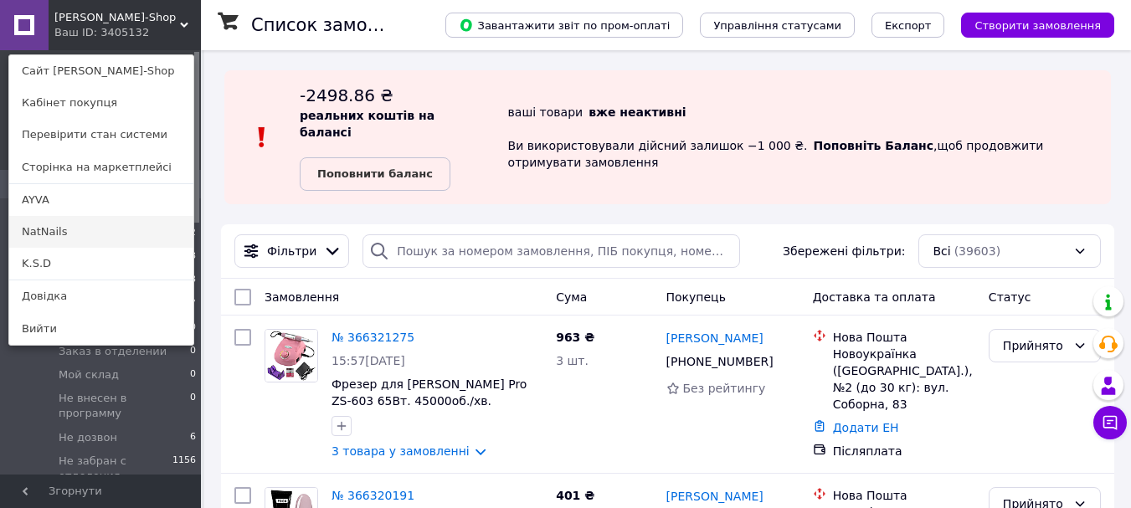
click at [58, 239] on link "NatNails" at bounding box center [101, 232] width 184 height 32
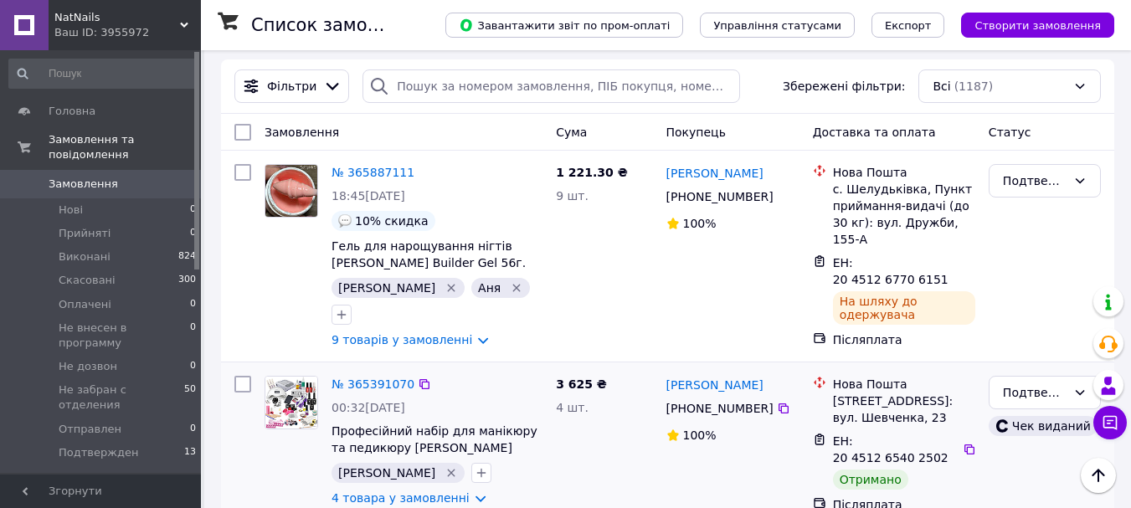
scroll to position [167, 0]
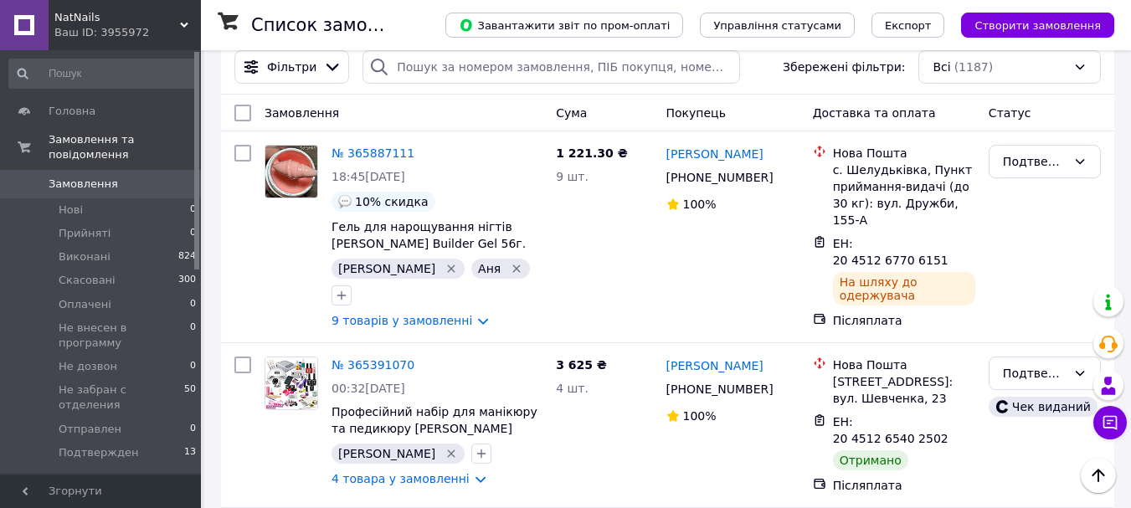
click at [133, 34] on div "Ваш ID: 3955972" at bounding box center [127, 32] width 147 height 15
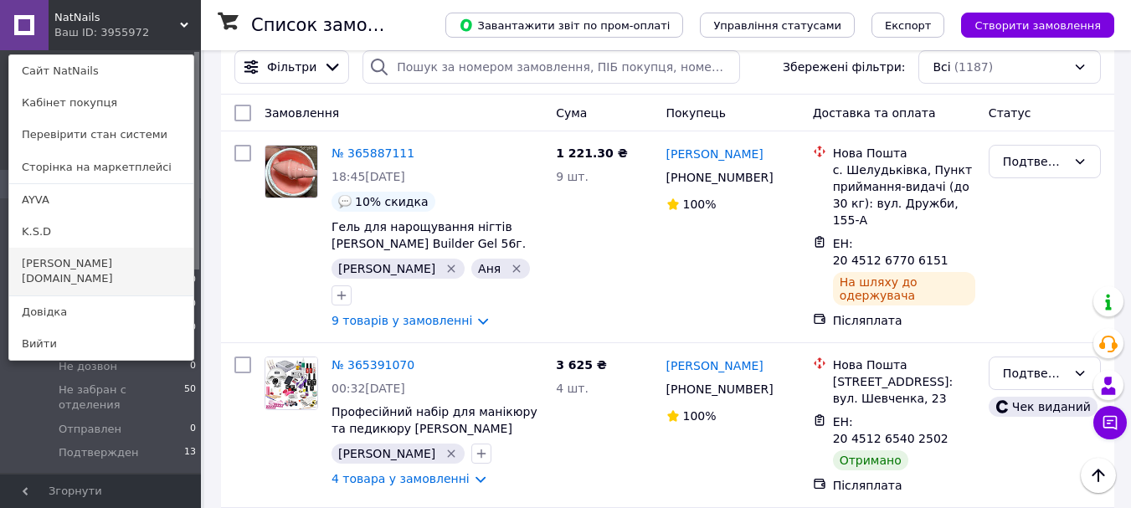
click at [90, 269] on link "[PERSON_NAME][DOMAIN_NAME]" at bounding box center [101, 271] width 184 height 47
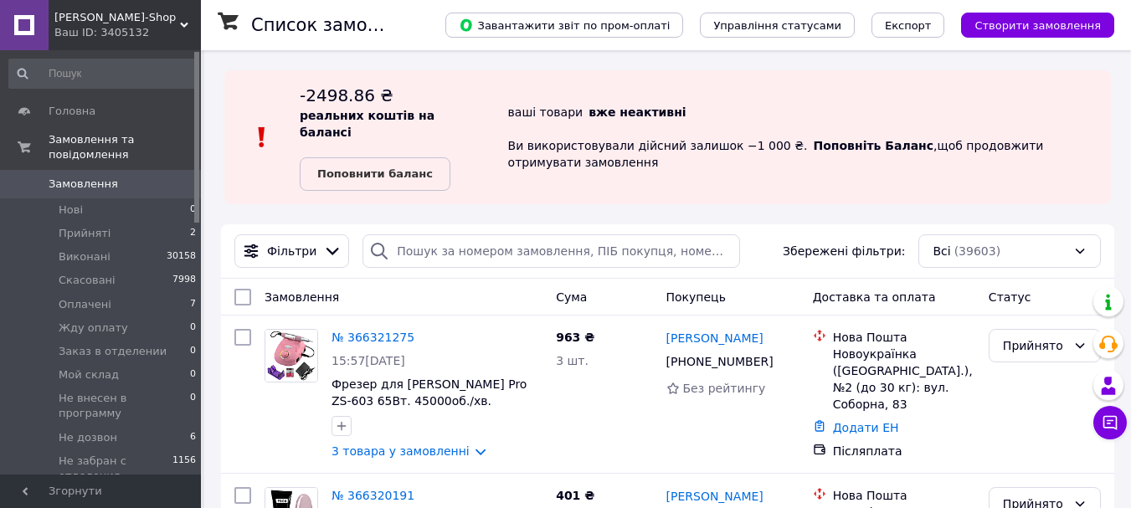
drag, startPoint x: 355, startPoint y: 179, endPoint x: 223, endPoint y: 162, distance: 133.4
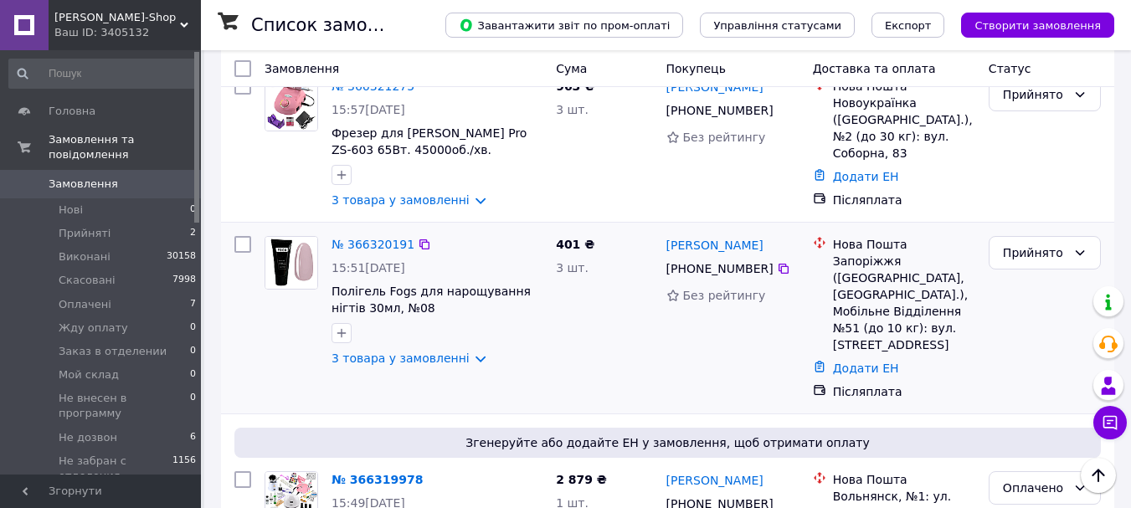
drag, startPoint x: 361, startPoint y: 233, endPoint x: 268, endPoint y: 323, distance: 129.7
click at [267, 321] on div at bounding box center [291, 301] width 67 height 144
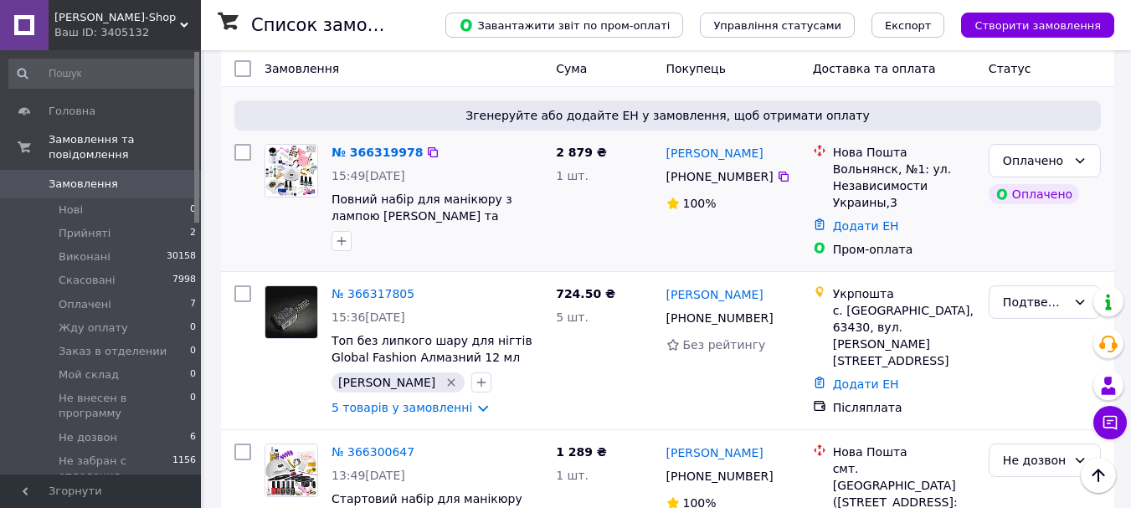
scroll to position [502, 0]
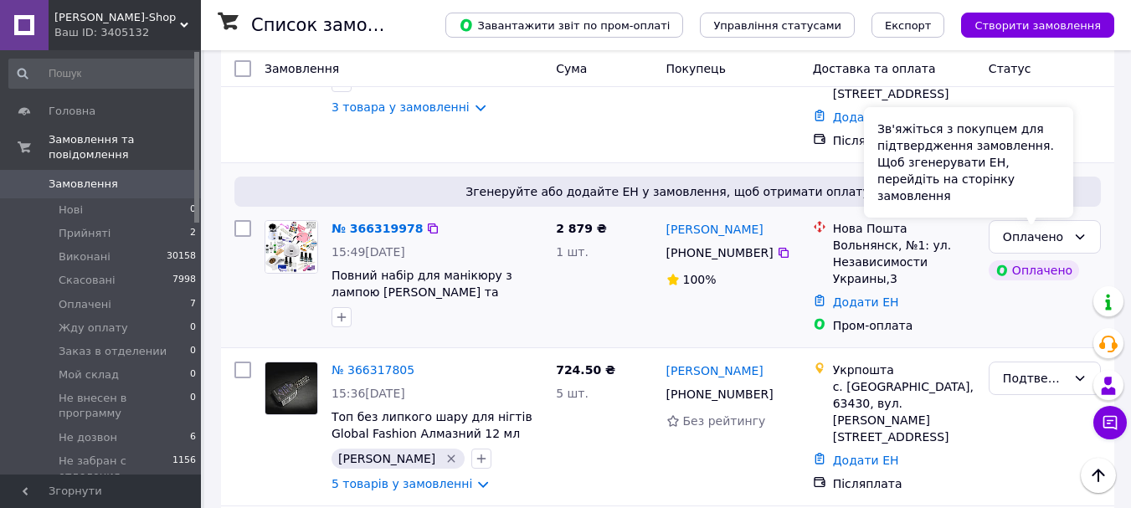
click at [1058, 200] on div "Зв'яжіться з покупцем для підтвердження замовлення. Щоб згенерувати ЕН, перейді…" at bounding box center [968, 162] width 209 height 111
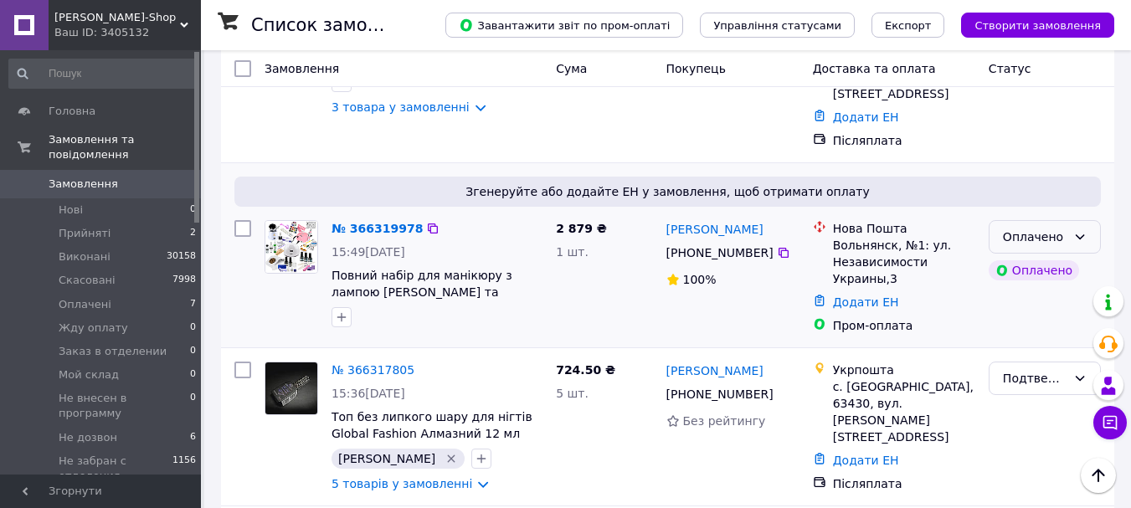
click at [1078, 230] on icon at bounding box center [1079, 236] width 13 height 13
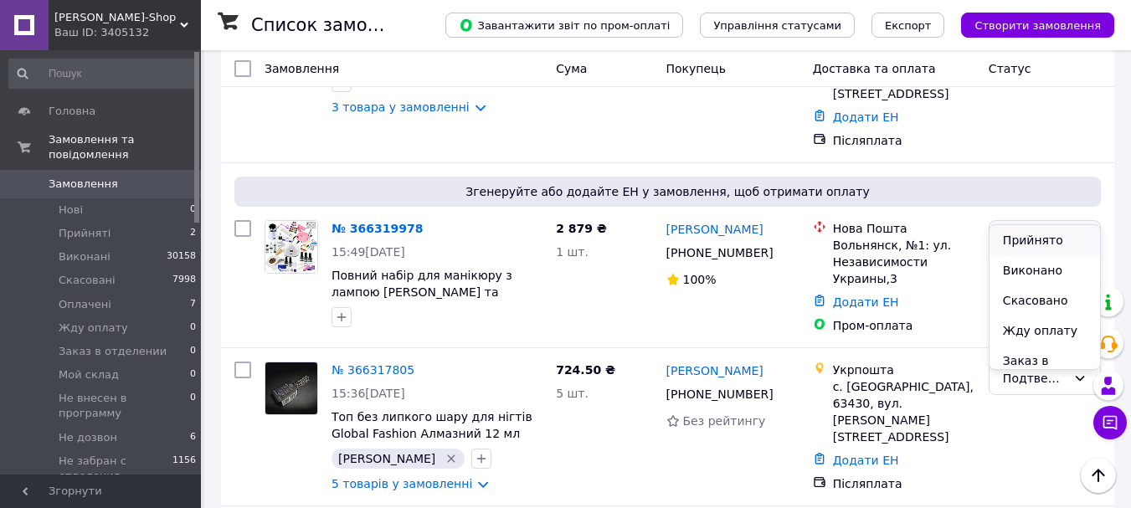
click at [1043, 239] on li "Прийнято" at bounding box center [1045, 240] width 111 height 30
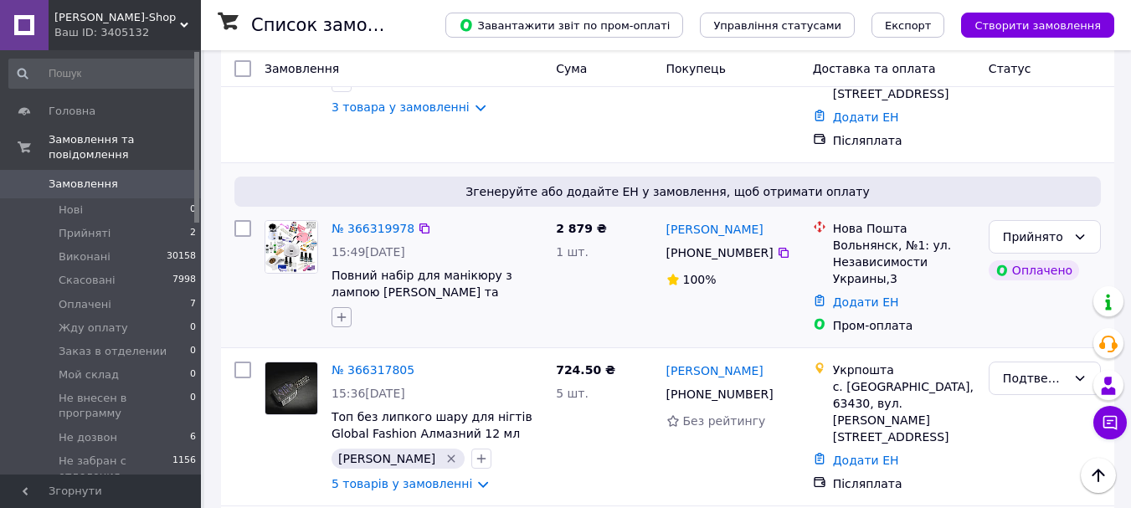
click at [343, 311] on icon "button" at bounding box center [341, 317] width 13 height 13
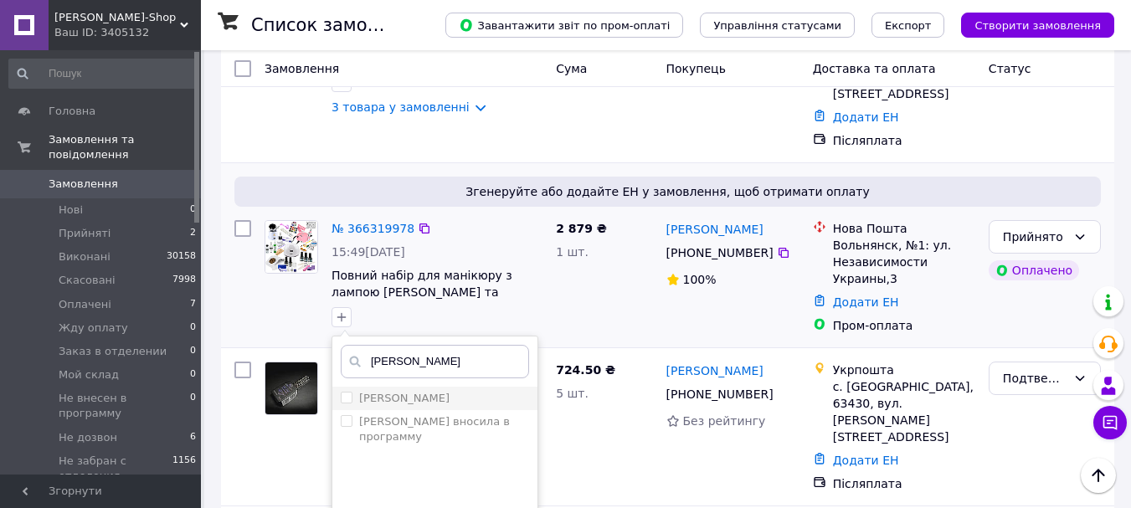
type input "ната"
click at [394, 392] on label "[PERSON_NAME]" at bounding box center [404, 398] width 90 height 13
checkbox input "true"
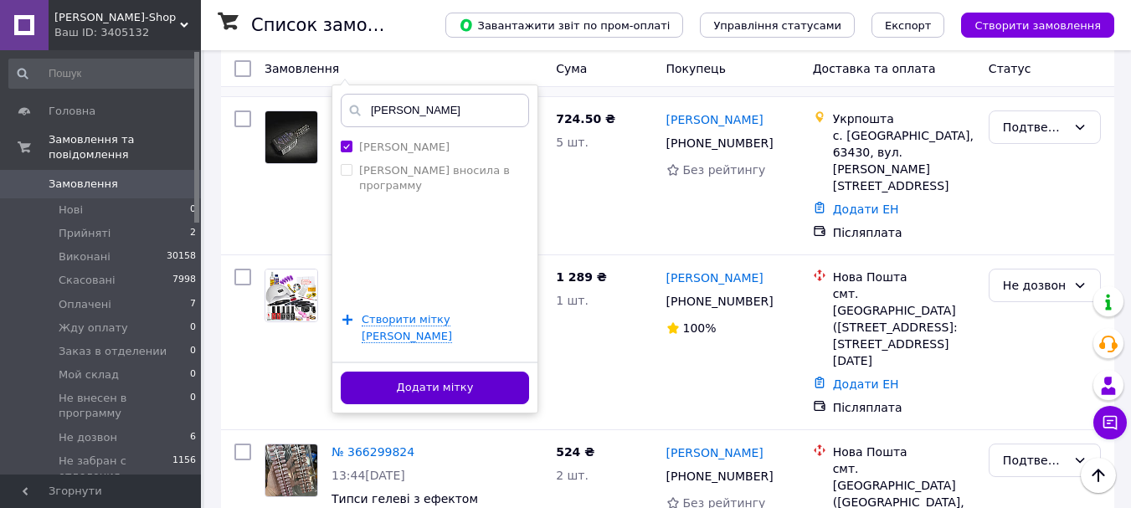
click at [432, 372] on button "Додати мітку" at bounding box center [435, 388] width 188 height 33
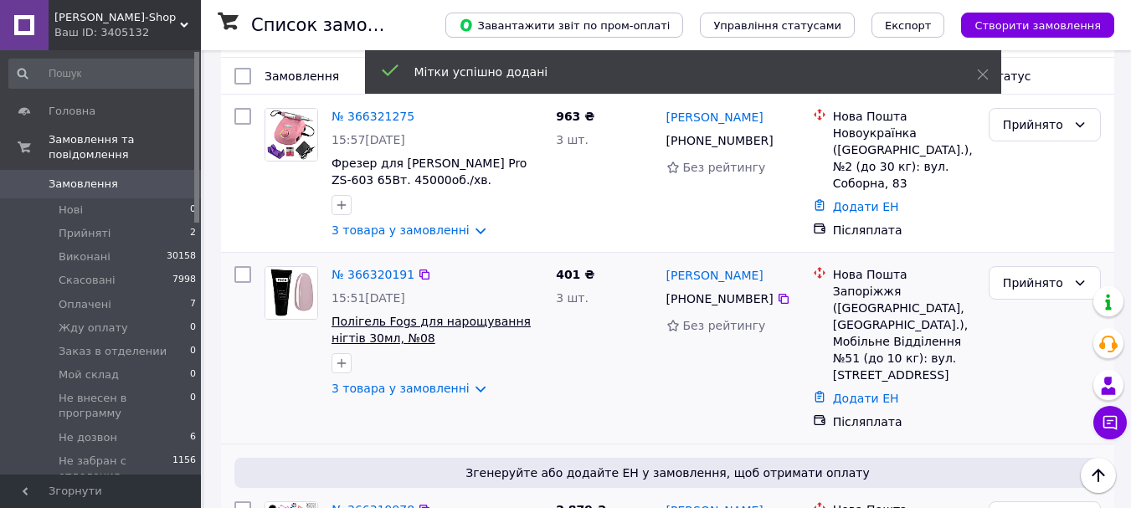
scroll to position [167, 0]
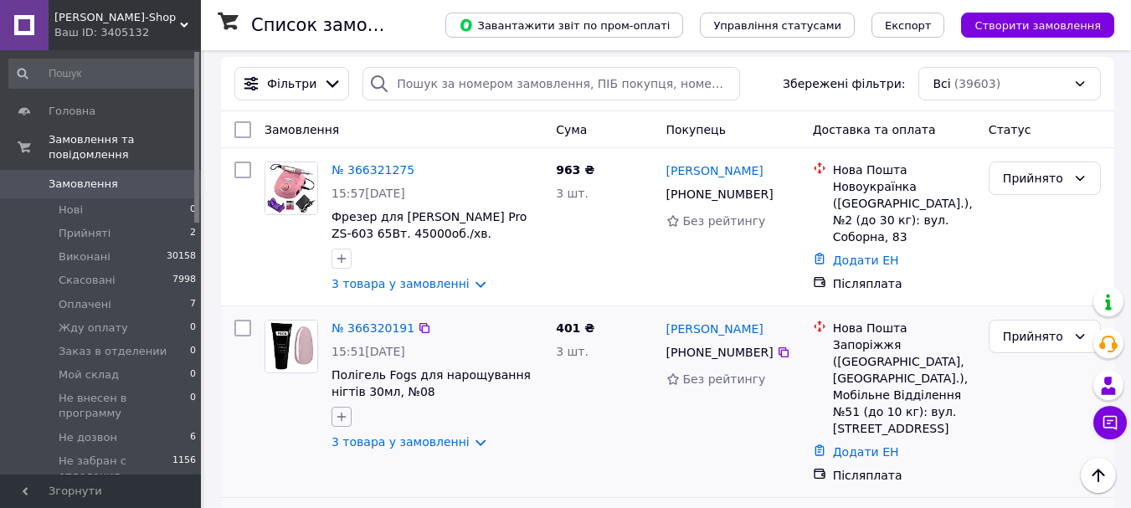
click at [346, 410] on icon "button" at bounding box center [341, 416] width 13 height 13
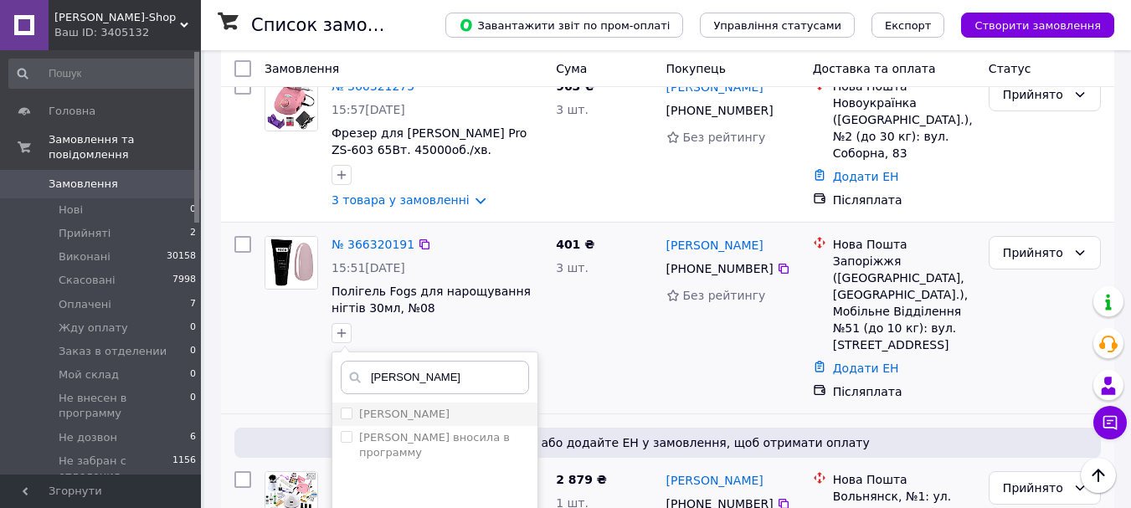
type input "ната"
click at [378, 408] on label "[PERSON_NAME]" at bounding box center [404, 414] width 90 height 13
checkbox input "true"
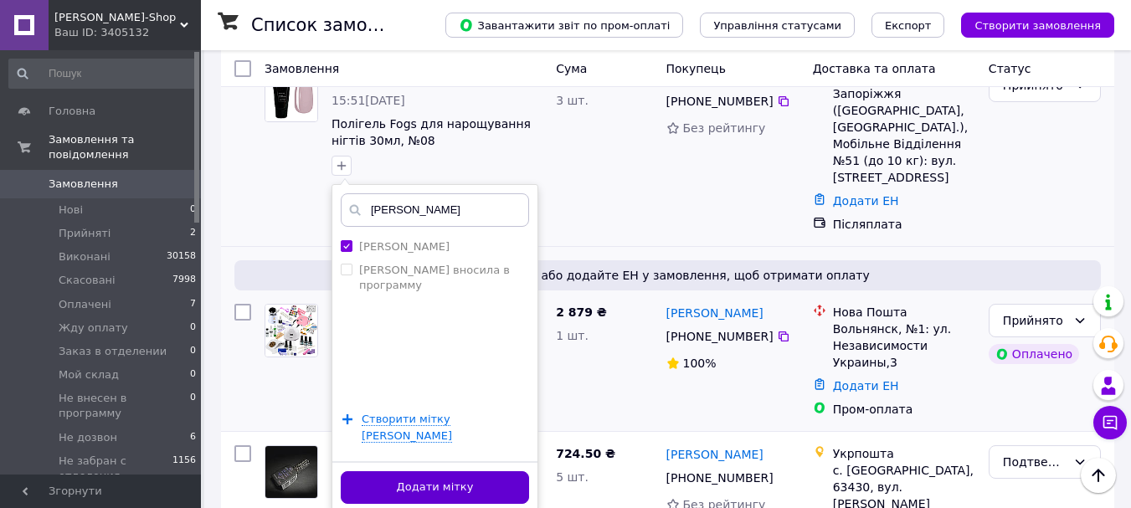
click at [424, 471] on button "Додати мітку" at bounding box center [435, 487] width 188 height 33
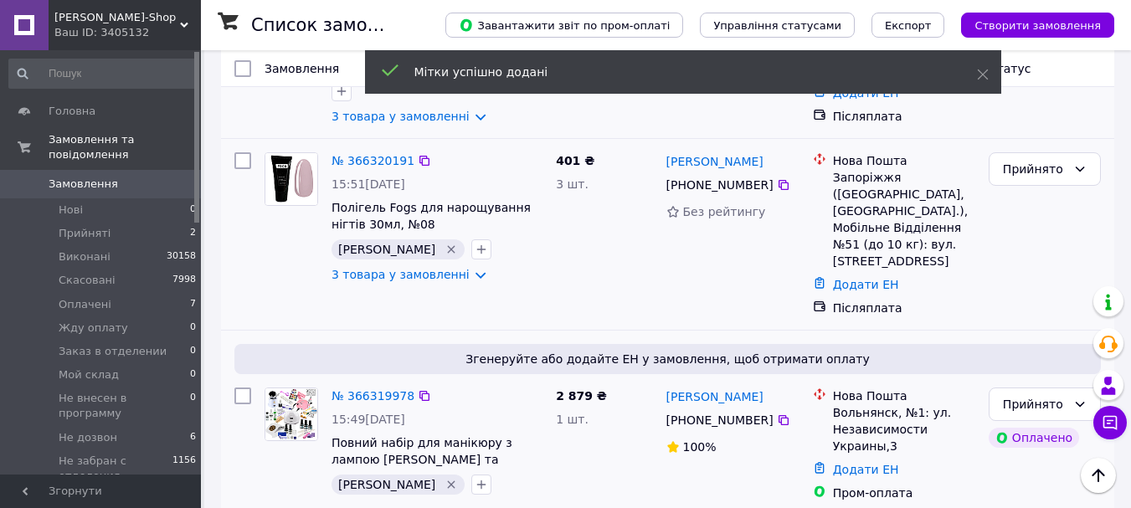
scroll to position [0, 0]
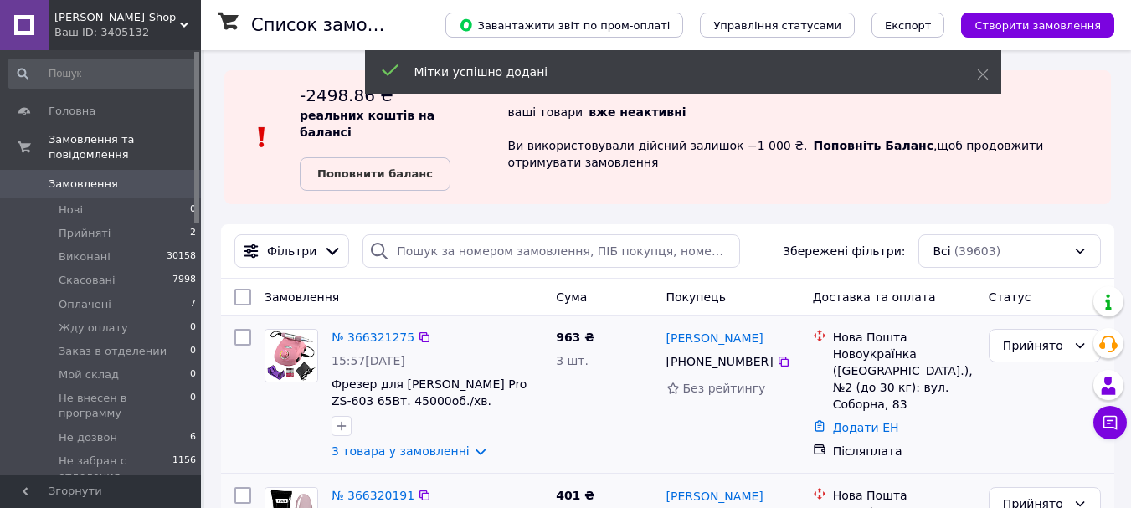
drag, startPoint x: 342, startPoint y: 404, endPoint x: 361, endPoint y: 404, distance: 18.4
click at [342, 419] on icon "button" at bounding box center [341, 425] width 13 height 13
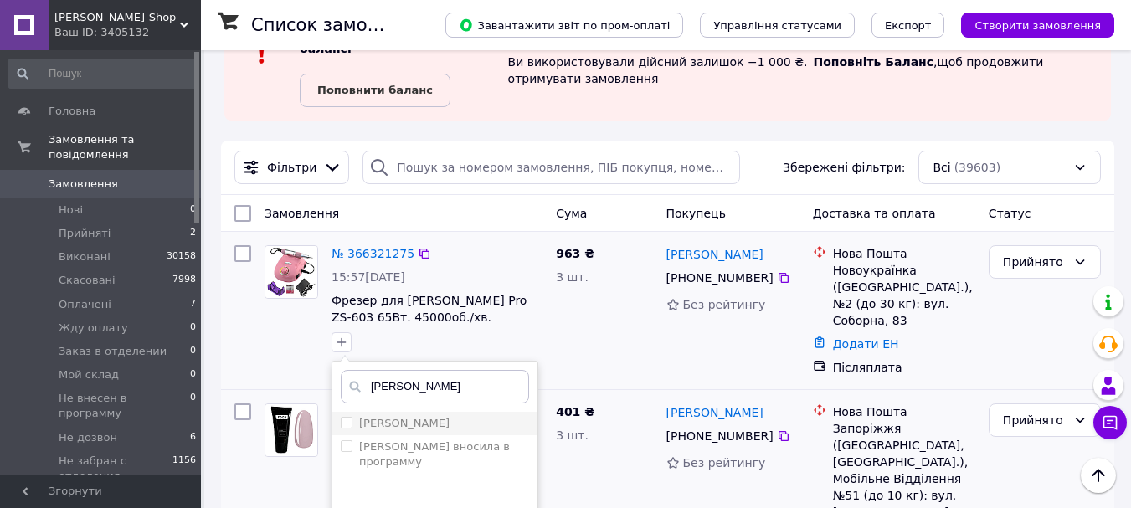
type input "ната"
click at [382, 417] on label "[PERSON_NAME]" at bounding box center [404, 423] width 90 height 13
checkbox input "true"
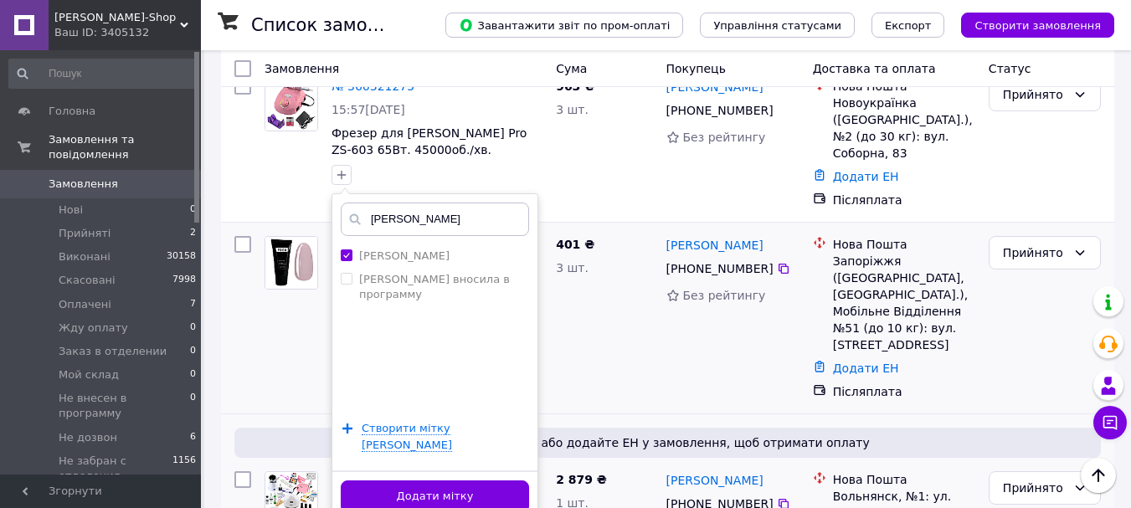
drag, startPoint x: 425, startPoint y: 467, endPoint x: 445, endPoint y: 464, distance: 19.5
click at [425, 481] on button "Додати мітку" at bounding box center [435, 497] width 188 height 33
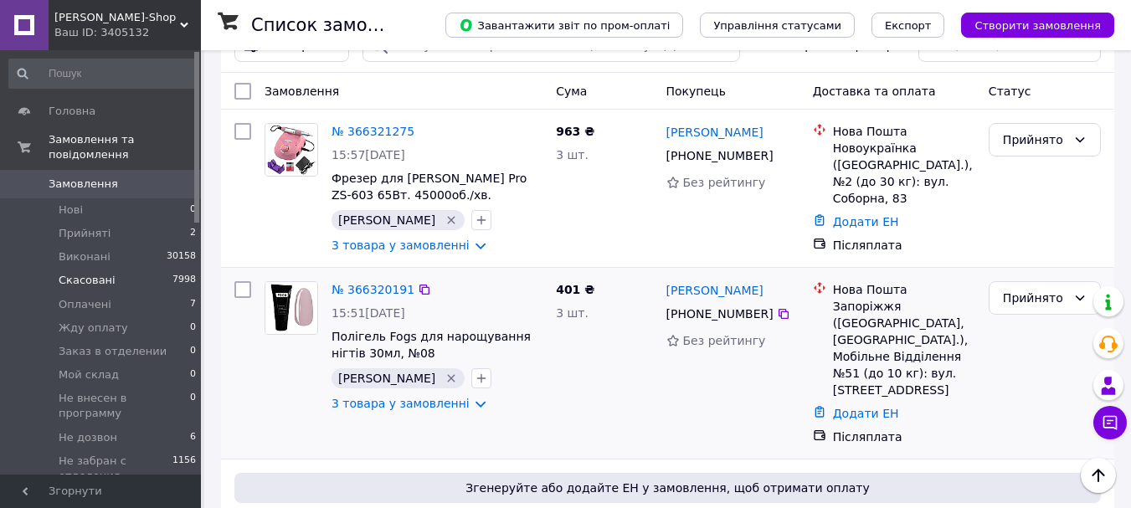
scroll to position [167, 0]
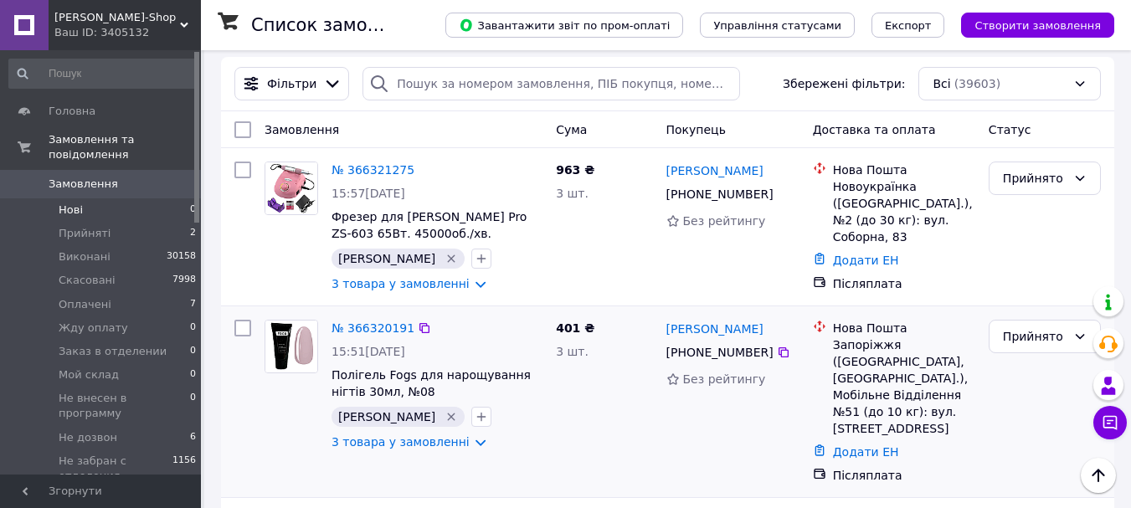
click at [74, 203] on span "Нові" at bounding box center [71, 210] width 24 height 15
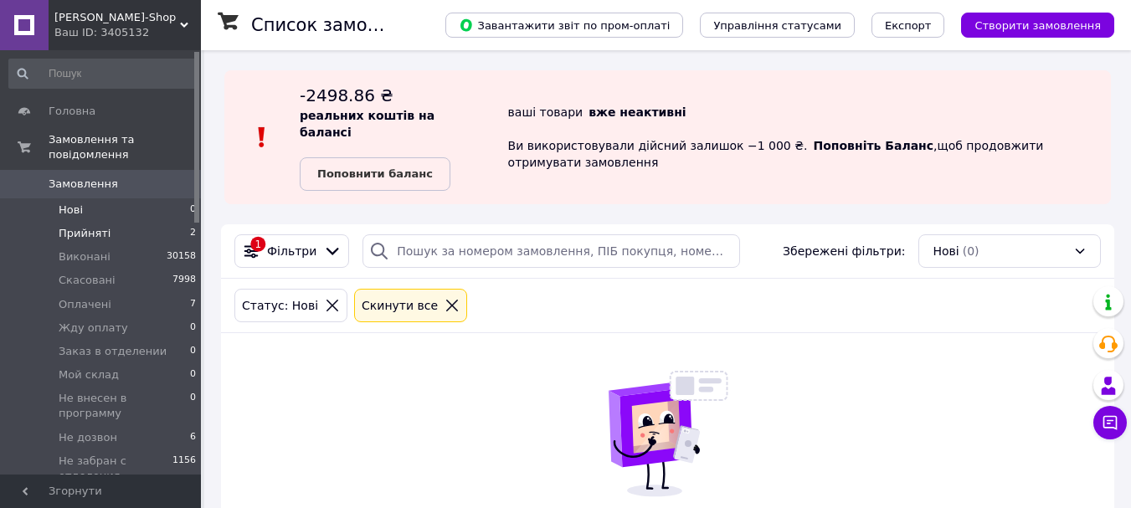
click at [98, 226] on span "Прийняті" at bounding box center [85, 233] width 52 height 15
click at [72, 297] on span "Оплачені" at bounding box center [85, 304] width 53 height 15
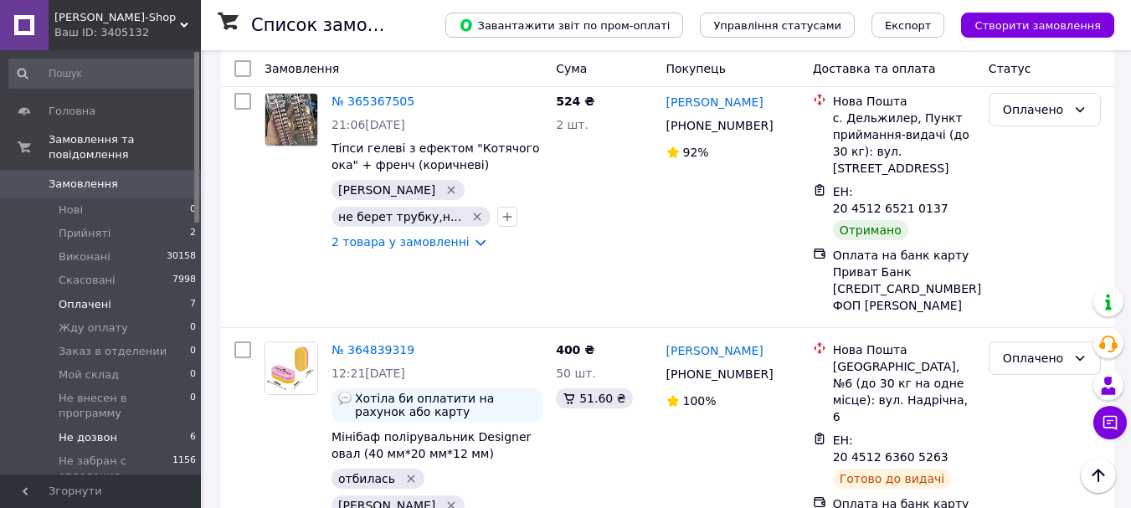
click at [89, 430] on span "Не дозвон" at bounding box center [88, 437] width 59 height 15
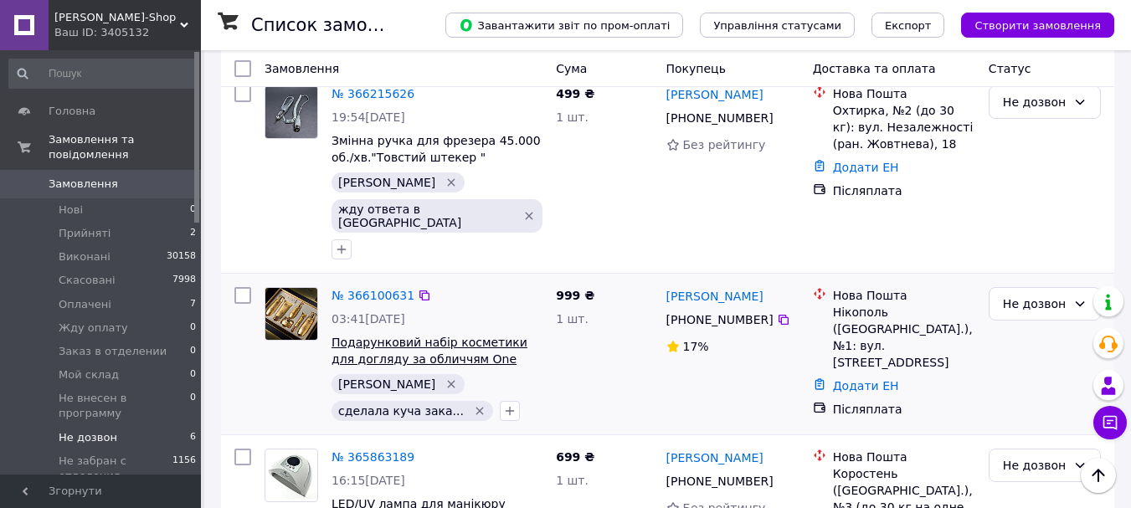
scroll to position [562, 0]
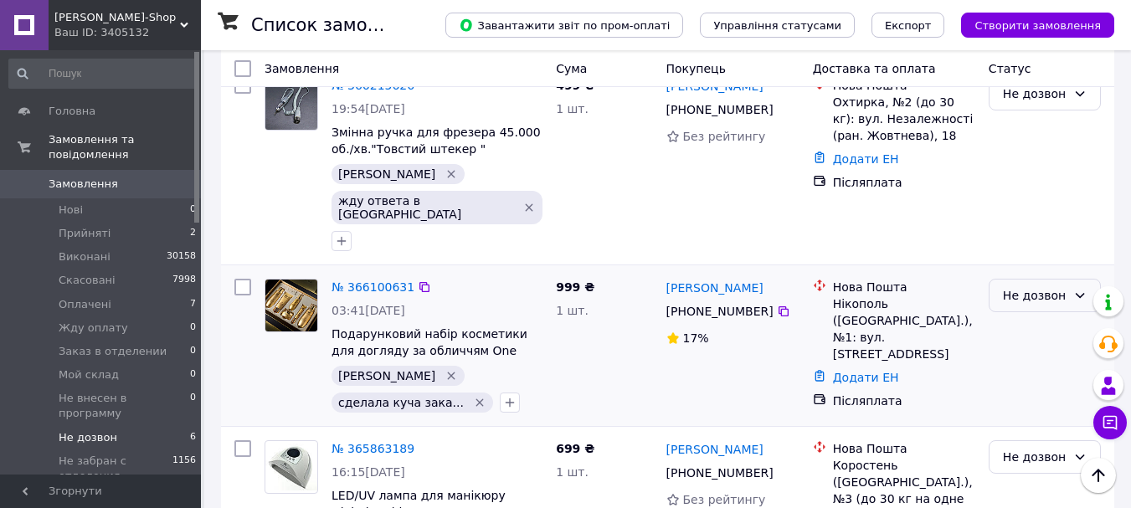
click at [1044, 286] on div "Не дозвон" at bounding box center [1035, 295] width 64 height 18
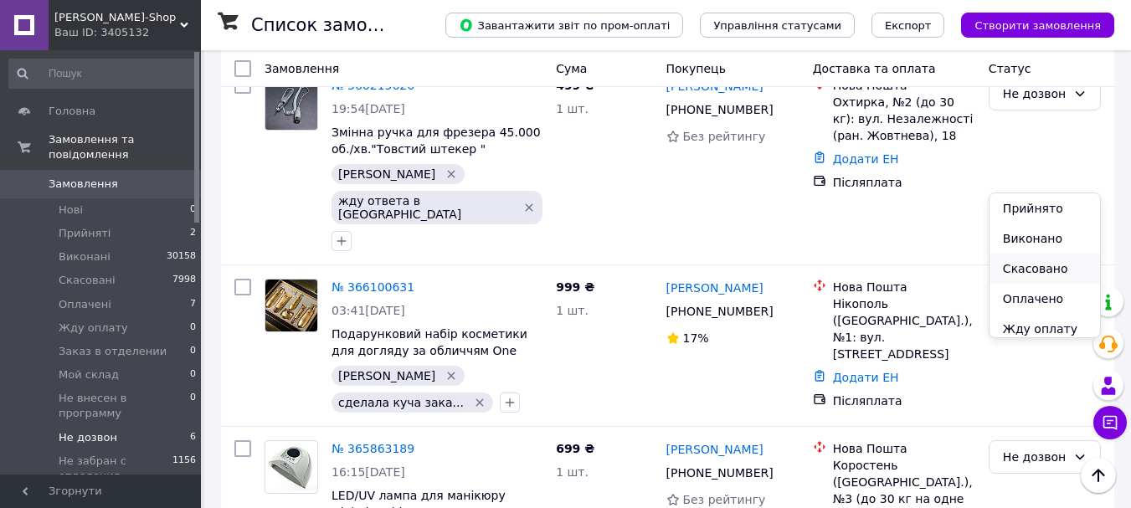
click at [1027, 276] on li "Скасовано" at bounding box center [1045, 269] width 111 height 30
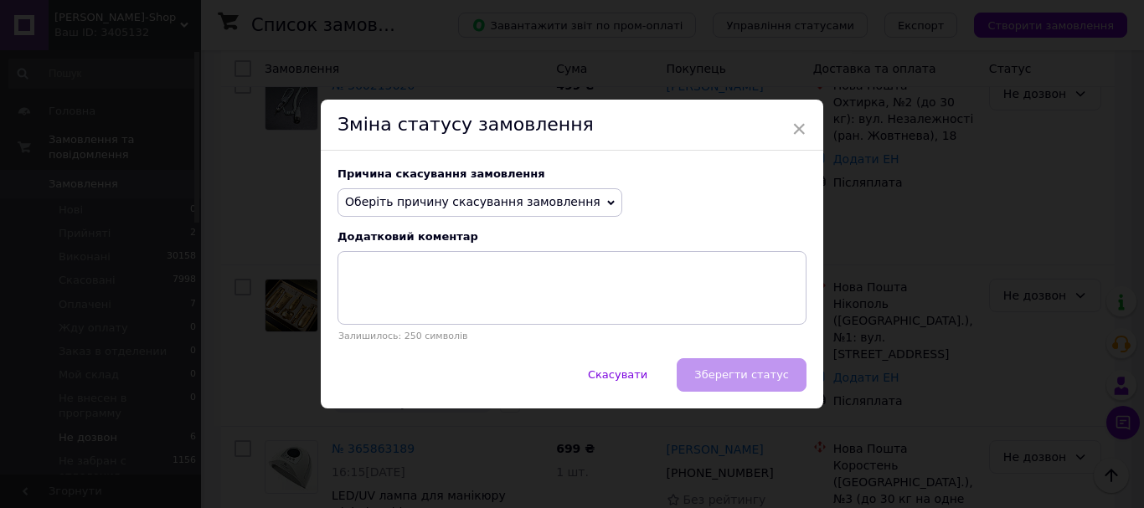
click at [501, 198] on span "Оберіть причину скасування замовлення" at bounding box center [472, 201] width 255 height 13
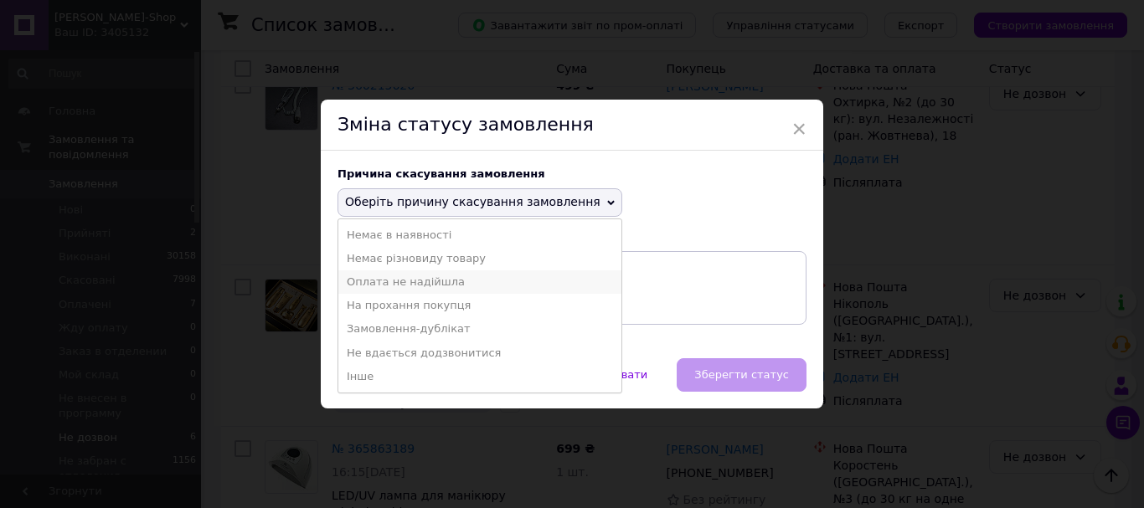
click at [398, 285] on li "Оплата не надійшла" at bounding box center [479, 281] width 283 height 23
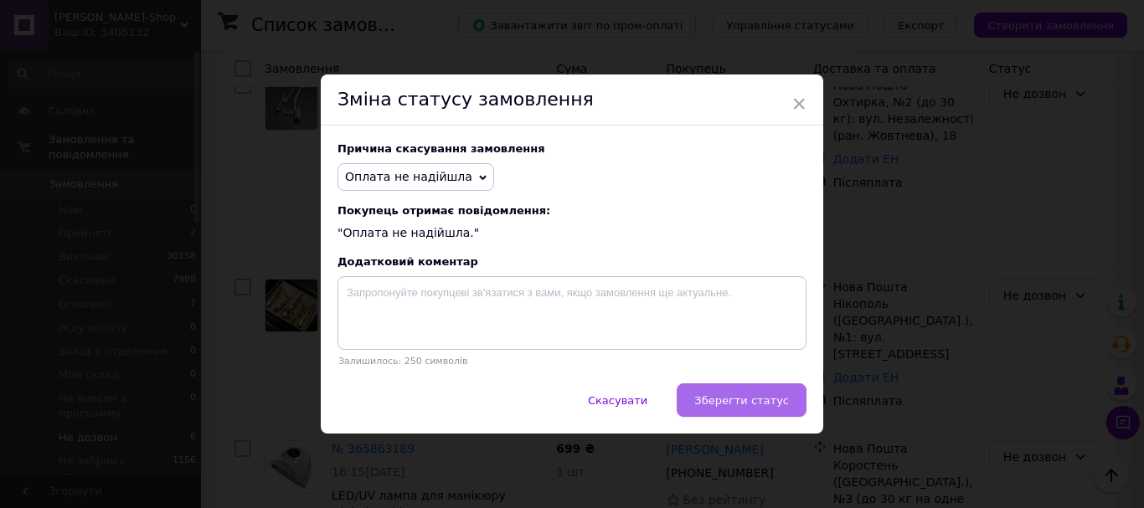
click at [755, 405] on span "Зберегти статус" at bounding box center [741, 400] width 95 height 13
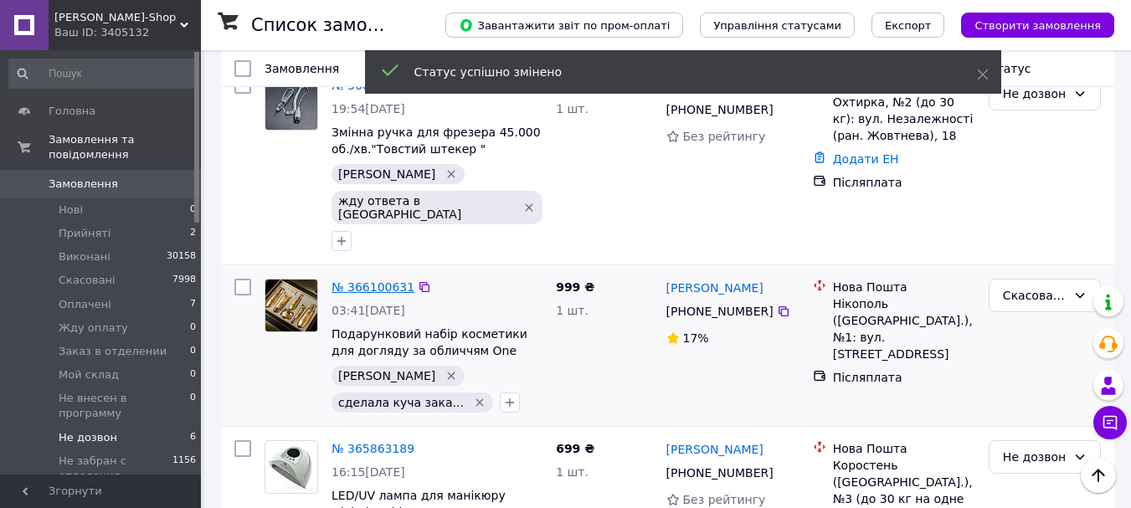
click at [357, 280] on link "№ 366100631" at bounding box center [373, 286] width 83 height 13
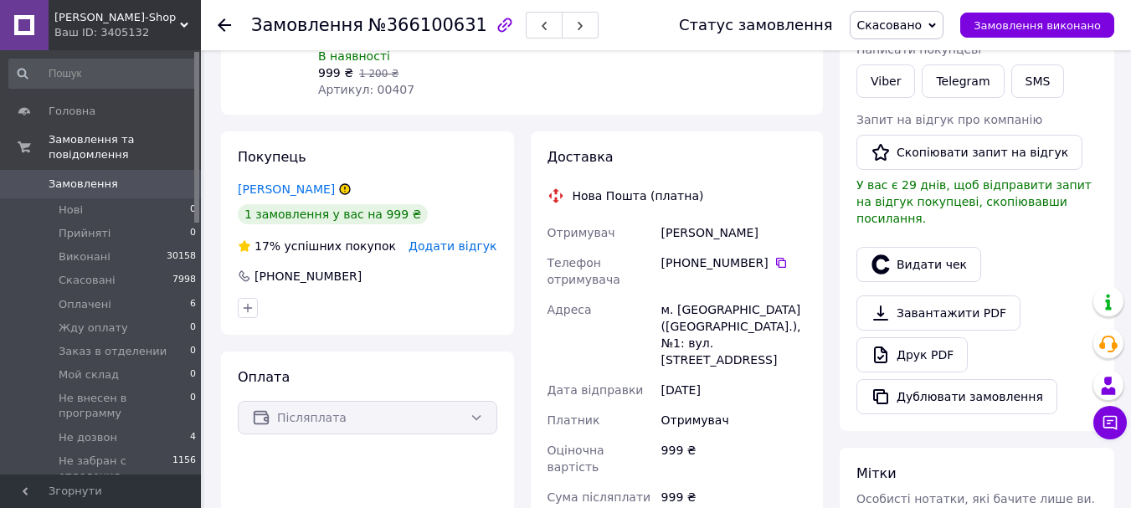
scroll to position [251, 0]
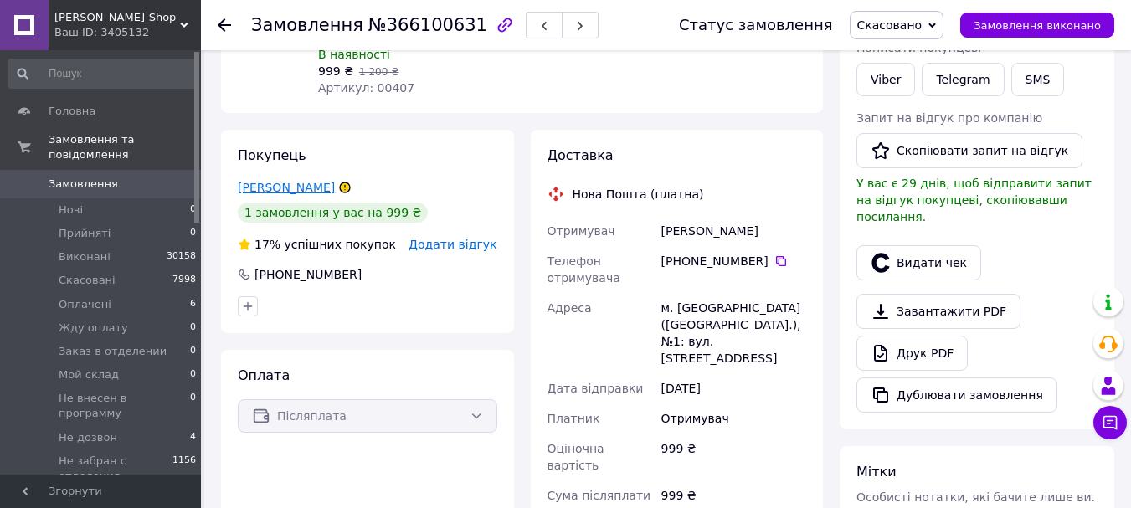
click at [270, 191] on link "Данилова Неля" at bounding box center [286, 187] width 97 height 13
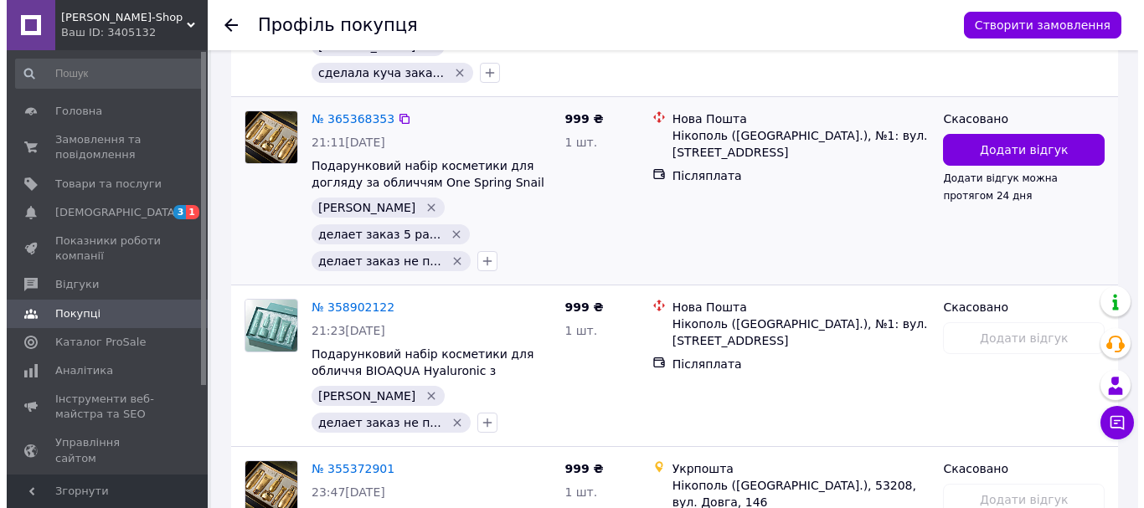
scroll to position [613, 0]
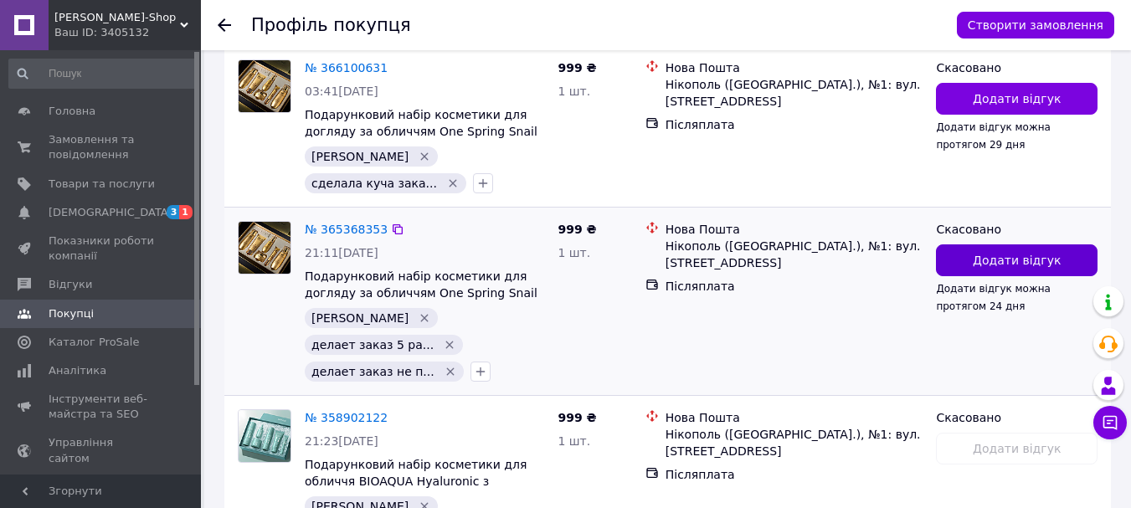
click at [1000, 272] on button "Додати відгук" at bounding box center [1017, 260] width 162 height 32
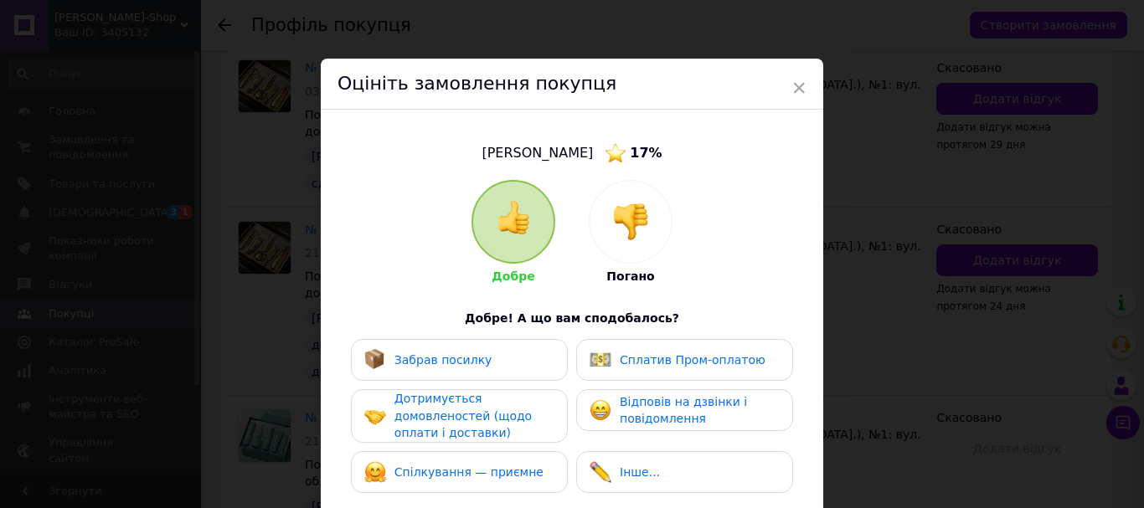
click at [638, 245] on div at bounding box center [630, 222] width 82 height 82
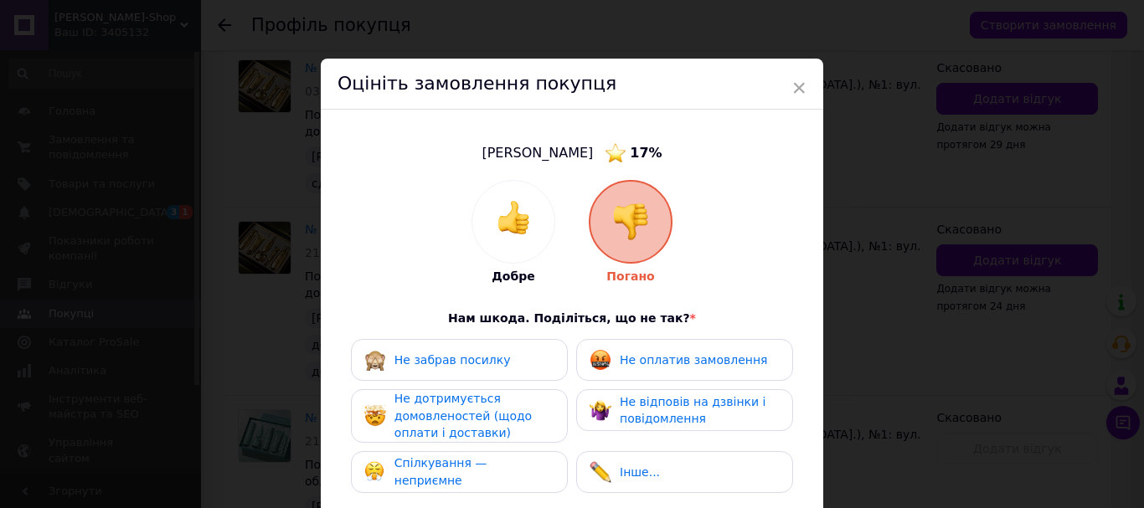
scroll to position [167, 0]
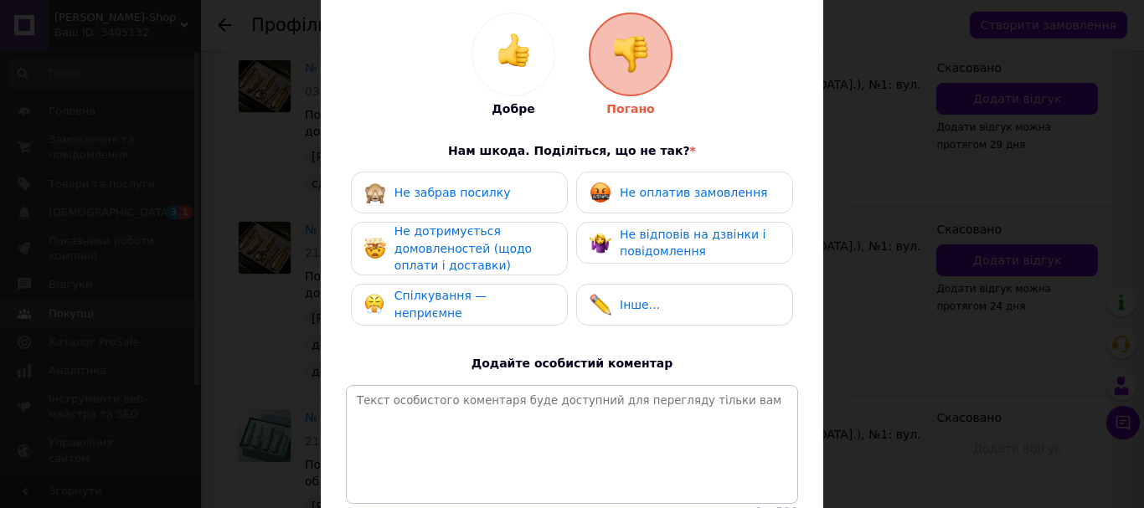
click at [652, 186] on span "Не оплатив замовлення" at bounding box center [693, 192] width 147 height 13
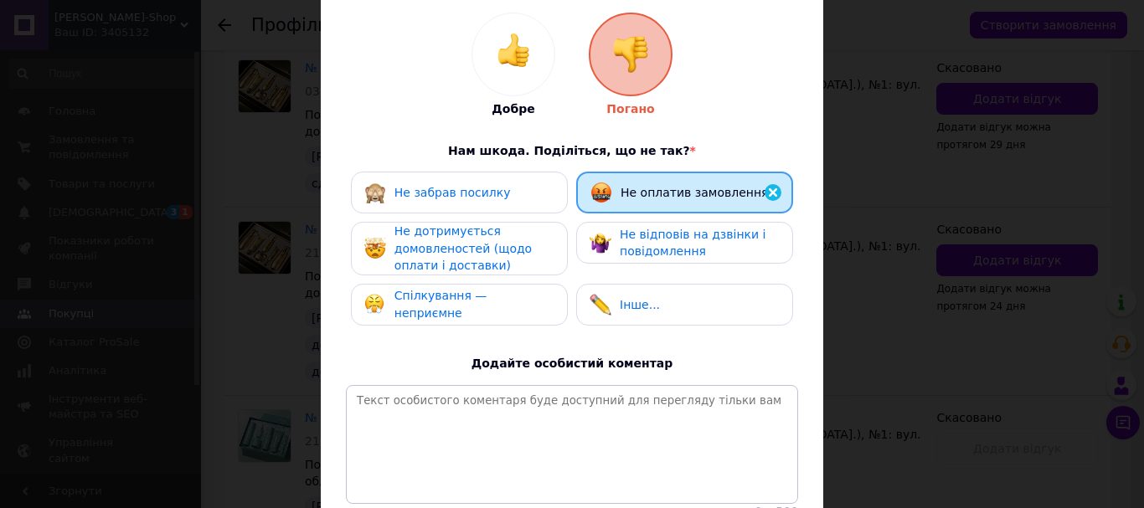
click at [636, 250] on span "Не відповів на дзвінки і повідомлення" at bounding box center [693, 243] width 146 height 31
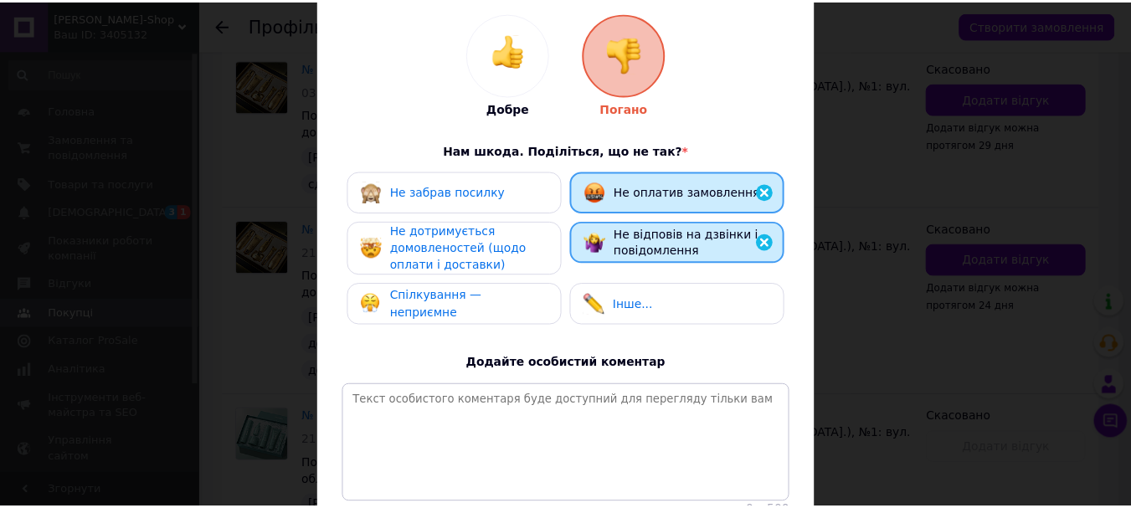
scroll to position [316, 0]
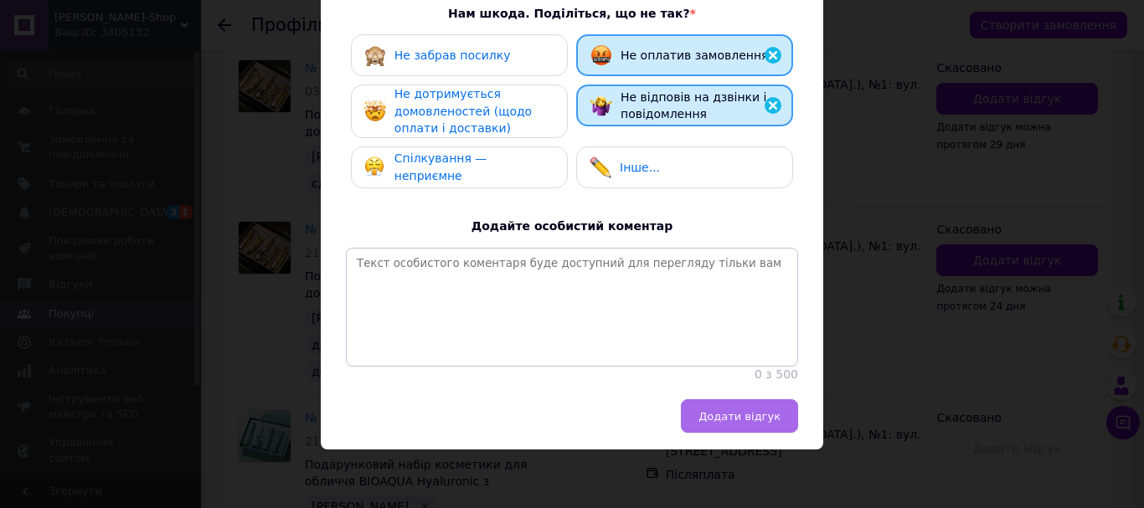
click at [748, 413] on span "Додати відгук" at bounding box center [739, 416] width 82 height 13
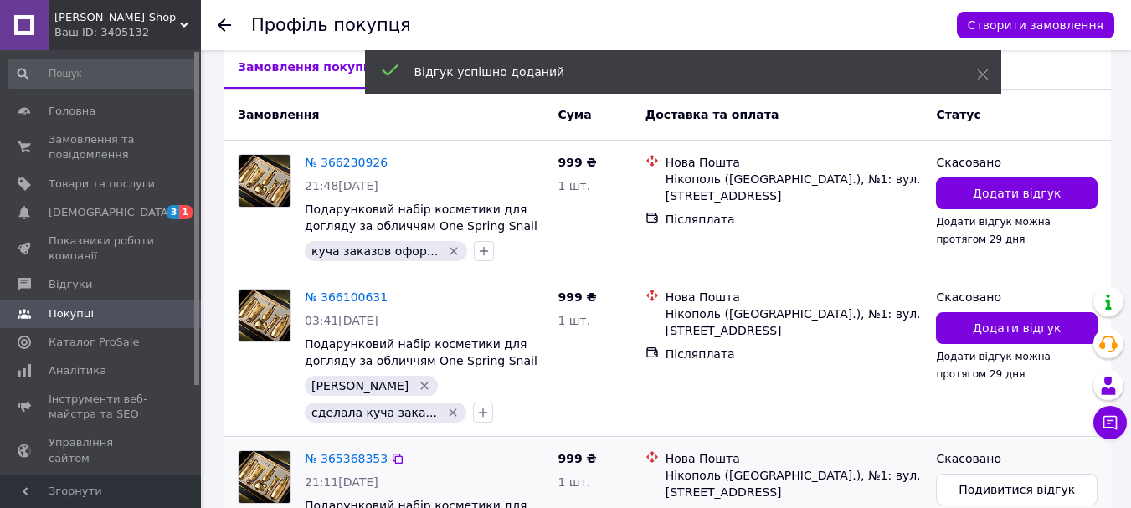
scroll to position [347, 0]
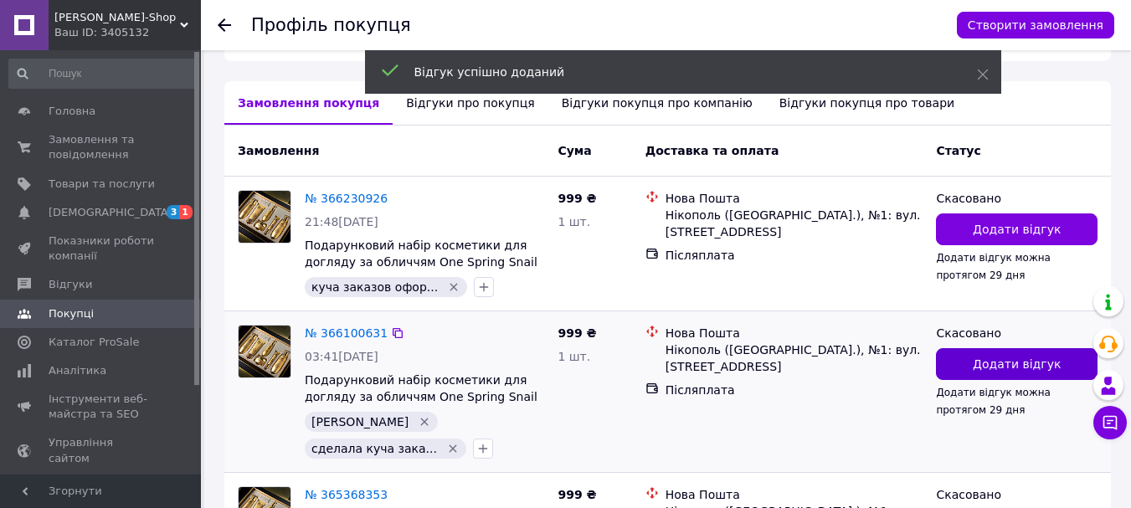
click at [998, 361] on span "Додати відгук" at bounding box center [1017, 364] width 88 height 17
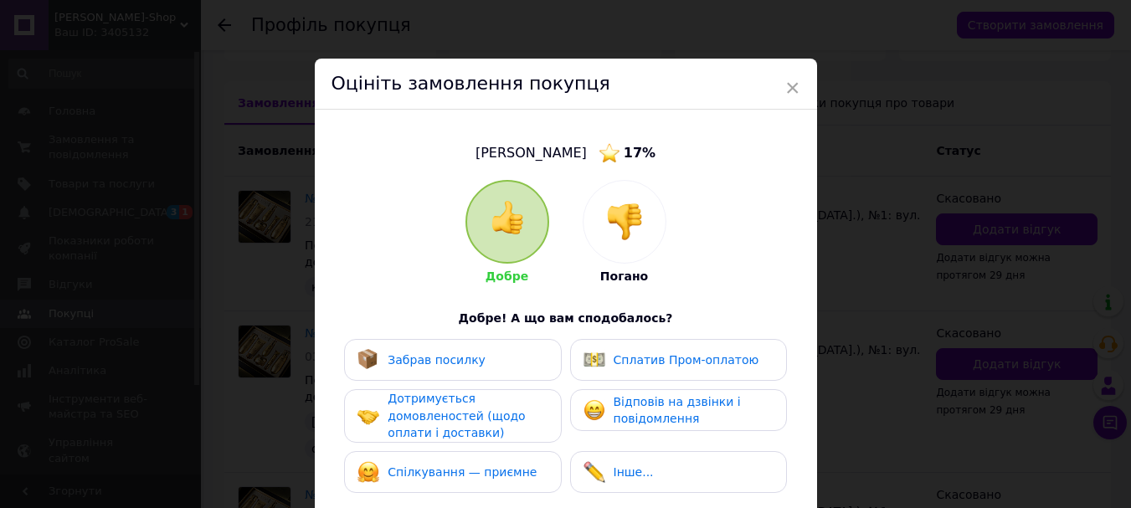
click at [625, 213] on img at bounding box center [624, 221] width 37 height 37
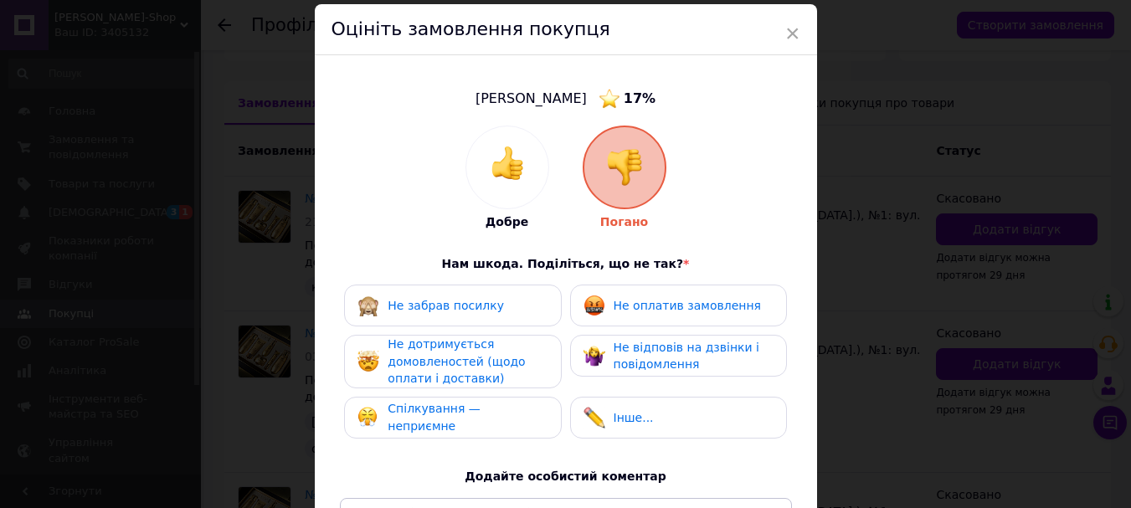
scroll to position [84, 0]
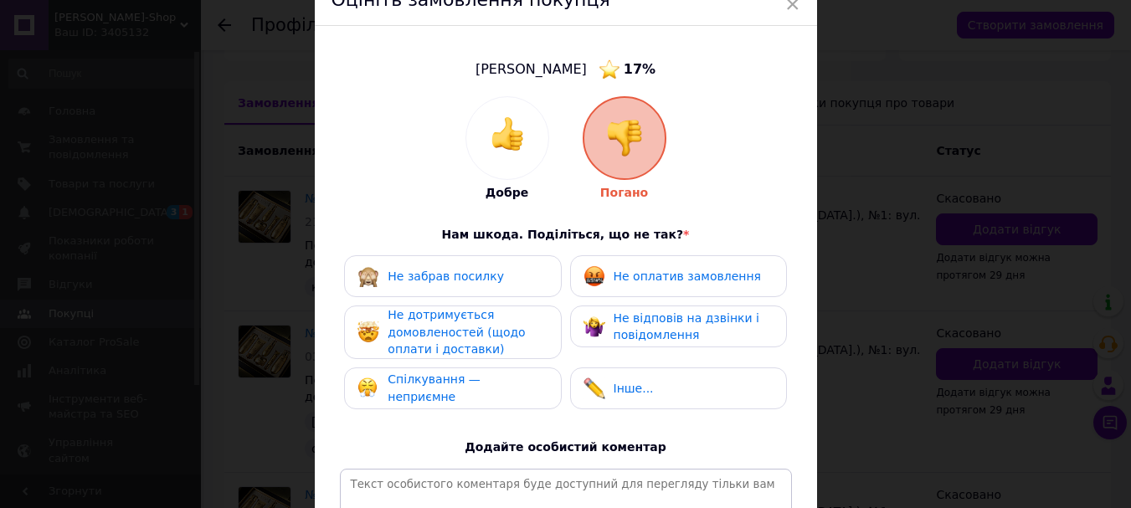
click at [672, 285] on div "Не оплатив замовлення" at bounding box center [672, 276] width 177 height 22
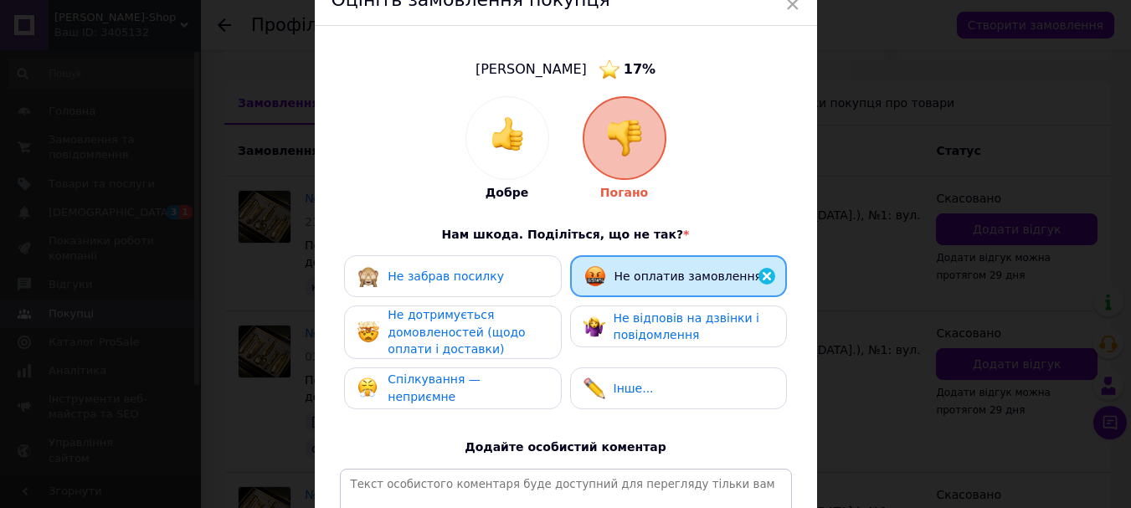
click at [666, 324] on span "Не відповів на дзвінки і повідомлення" at bounding box center [687, 326] width 146 height 31
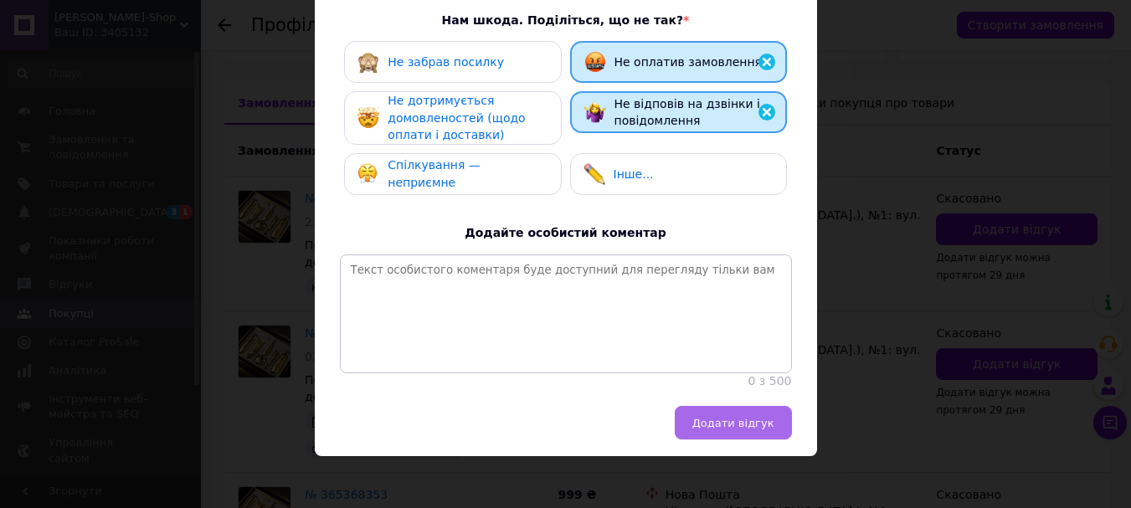
scroll to position [316, 0]
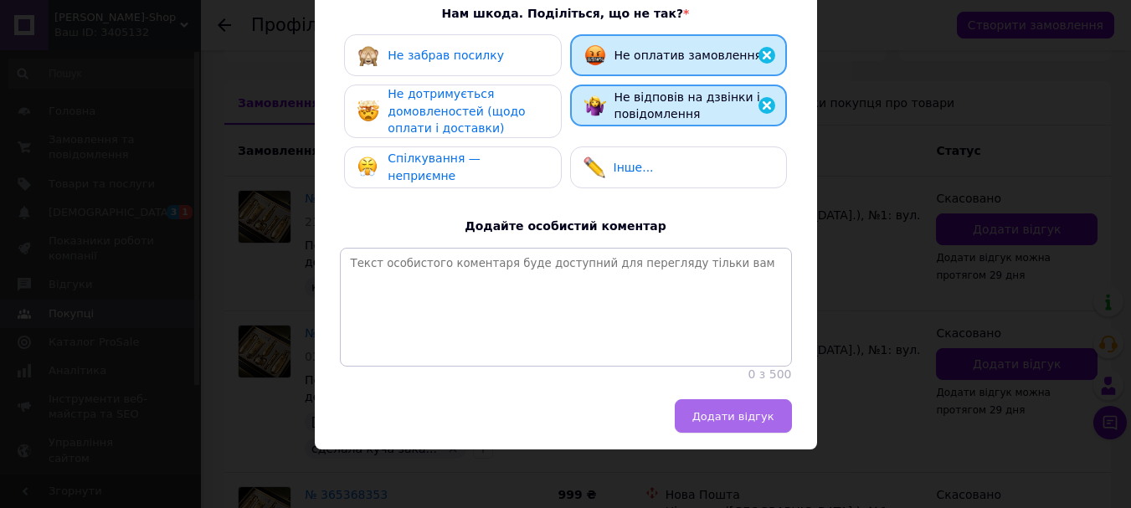
click at [722, 410] on span "Додати відгук" at bounding box center [733, 416] width 82 height 13
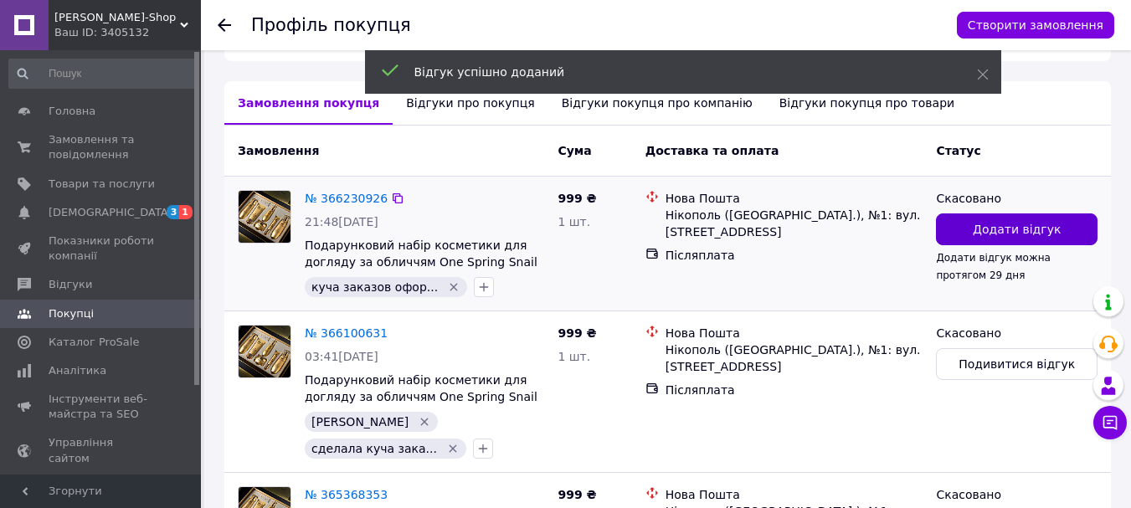
click at [1000, 229] on span "Додати відгук" at bounding box center [1017, 229] width 88 height 17
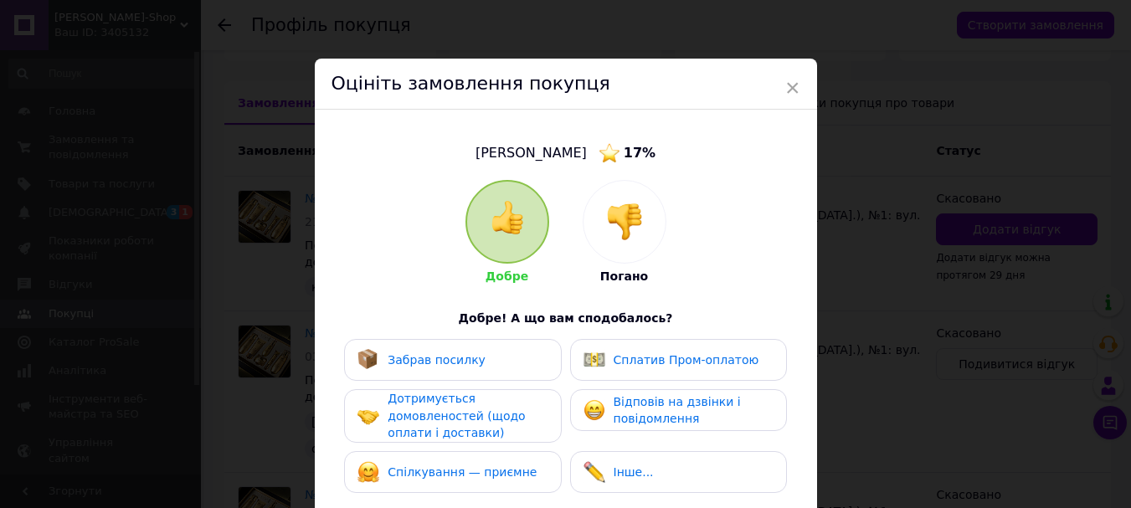
click at [633, 225] on img at bounding box center [624, 221] width 37 height 37
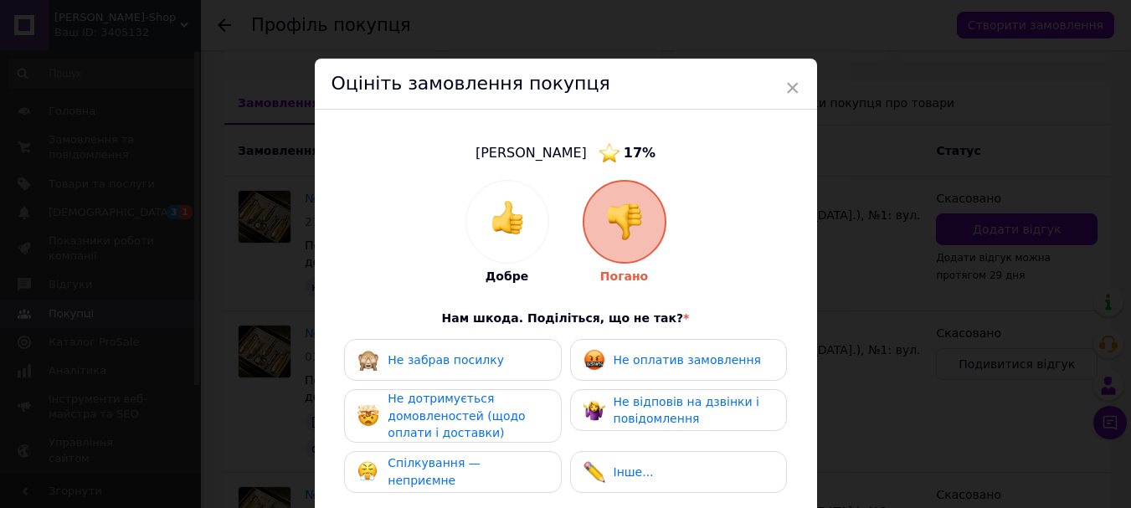
click at [655, 357] on span "Не оплатив замовлення" at bounding box center [687, 359] width 147 height 13
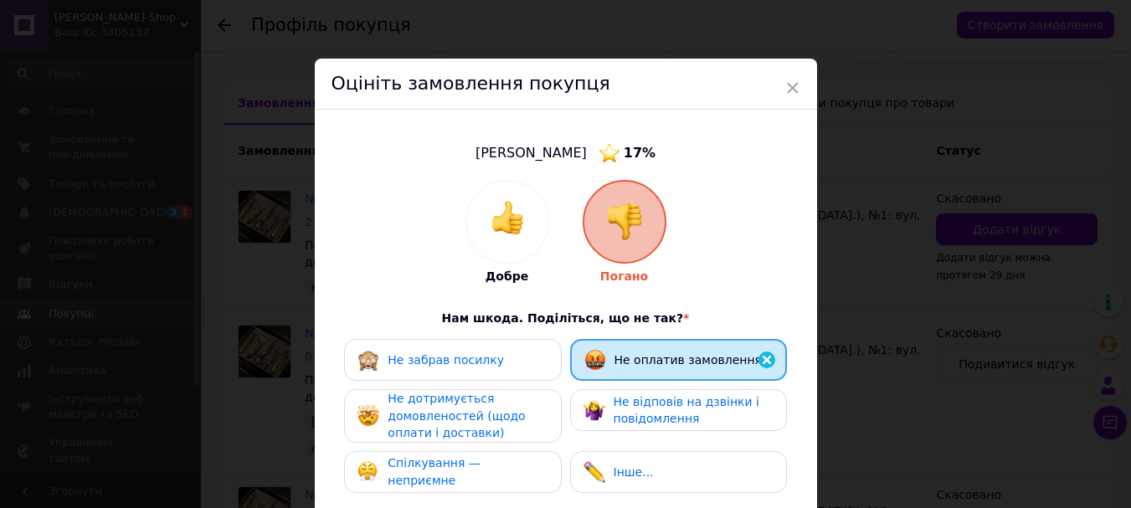
click at [661, 414] on span "Не відповів на дзвінки і повідомлення" at bounding box center [687, 410] width 146 height 31
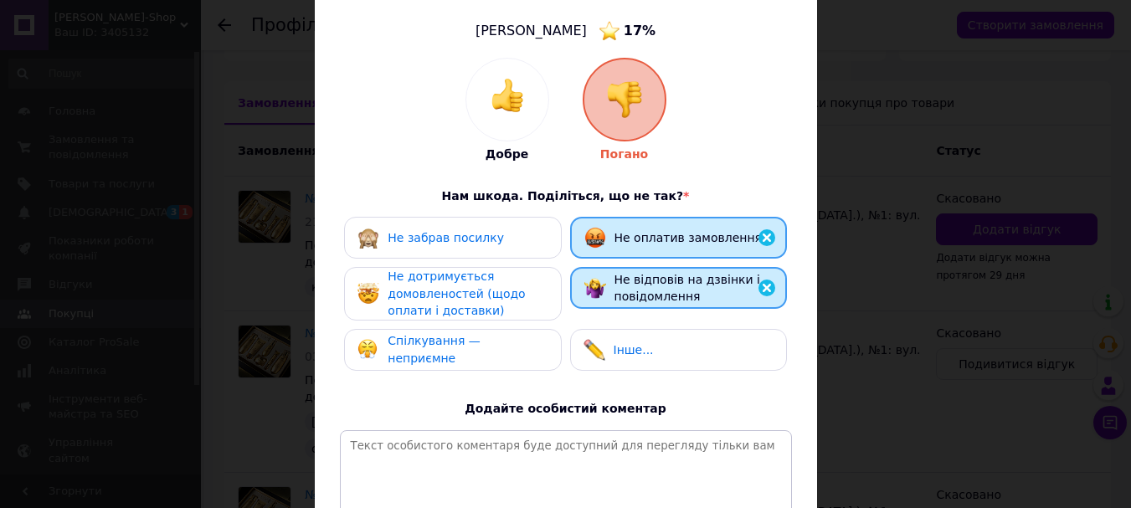
scroll to position [251, 0]
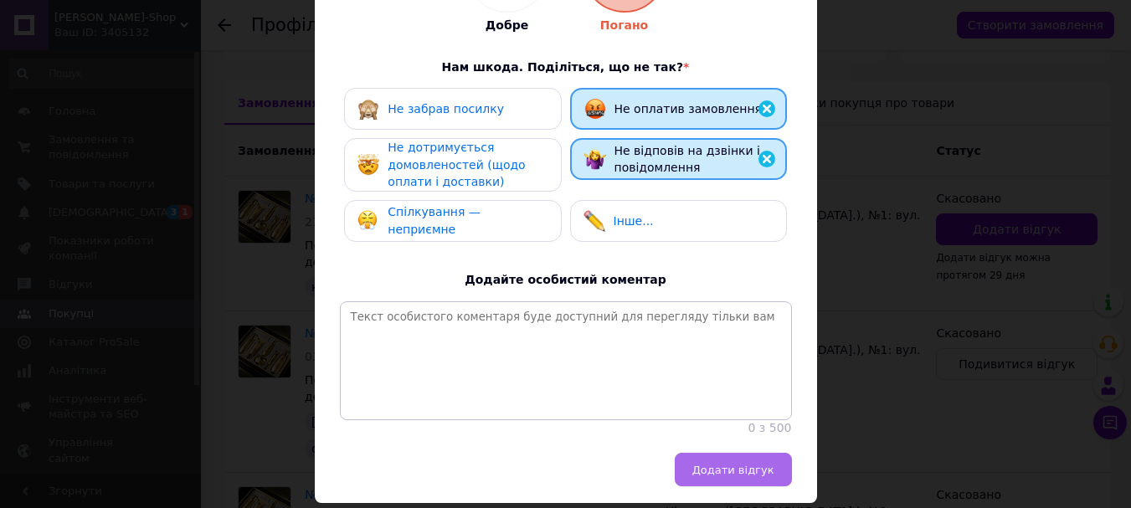
click at [720, 476] on span "Додати відгук" at bounding box center [733, 470] width 82 height 13
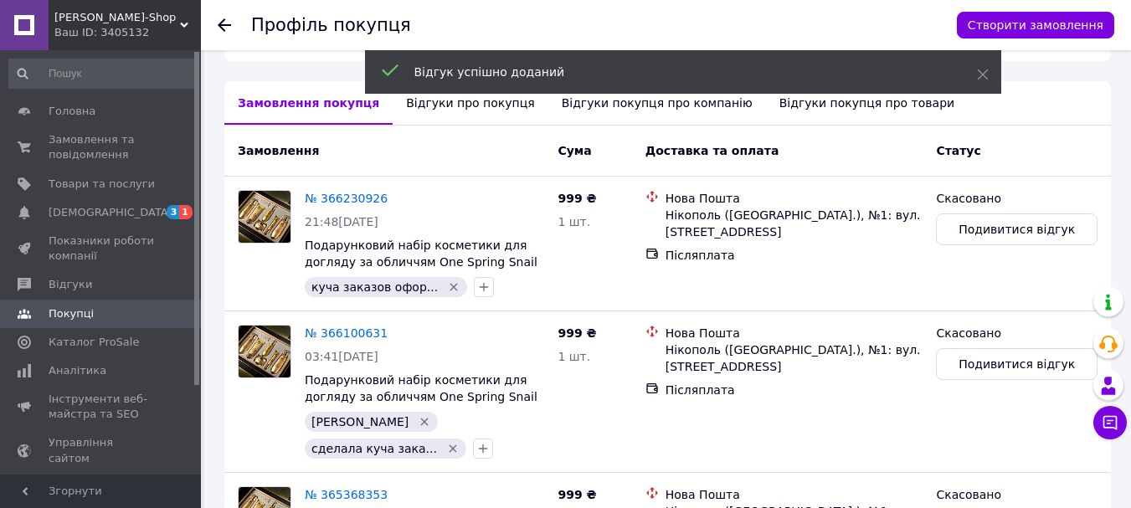
click at [455, 105] on div "Відгуки про покупця" at bounding box center [470, 103] width 155 height 44
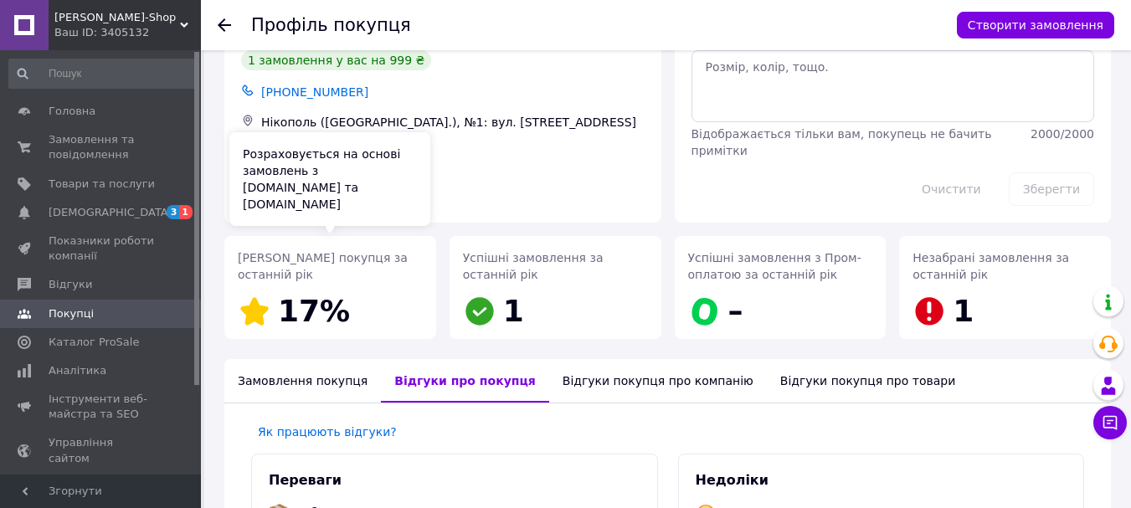
scroll to position [0, 0]
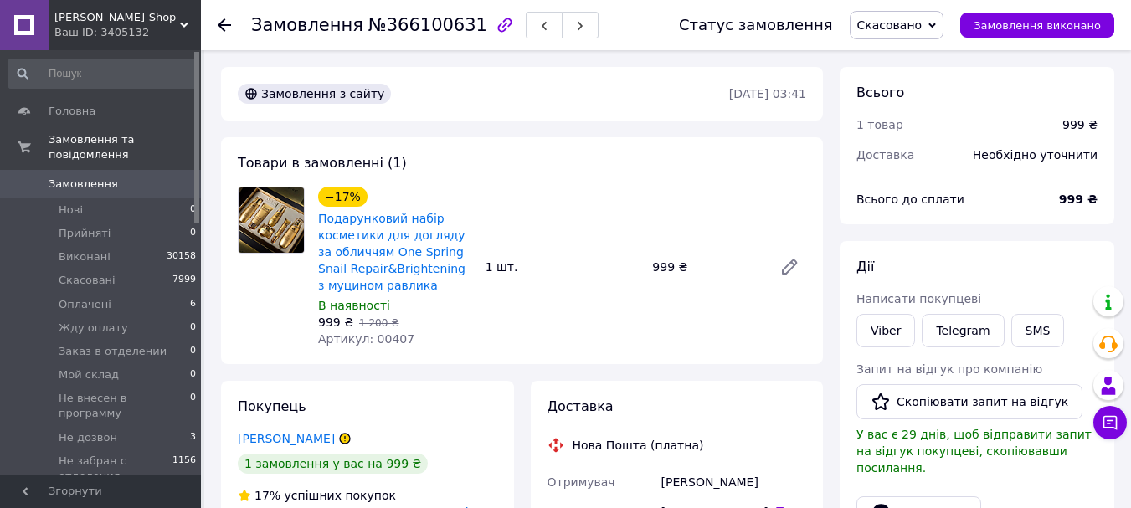
click at [122, 23] on span "Mary-Shop" at bounding box center [117, 17] width 126 height 15
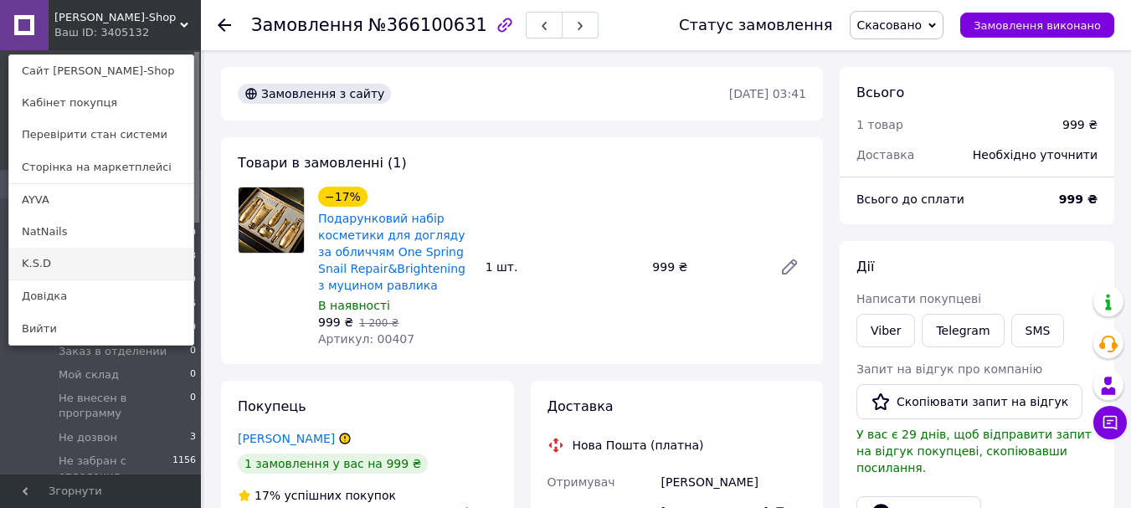
click at [39, 265] on link "K.S.D" at bounding box center [101, 264] width 184 height 32
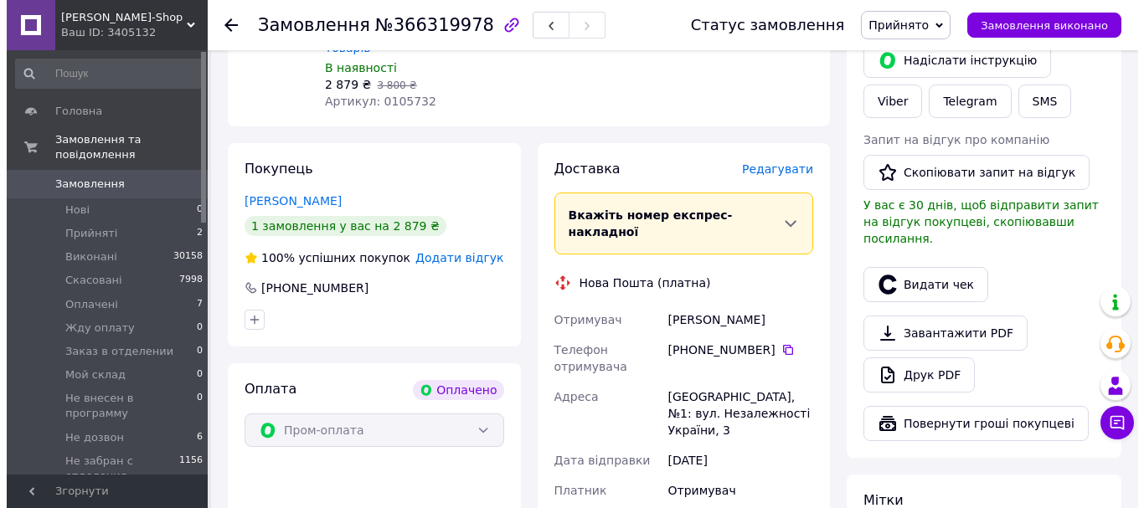
scroll to position [670, 0]
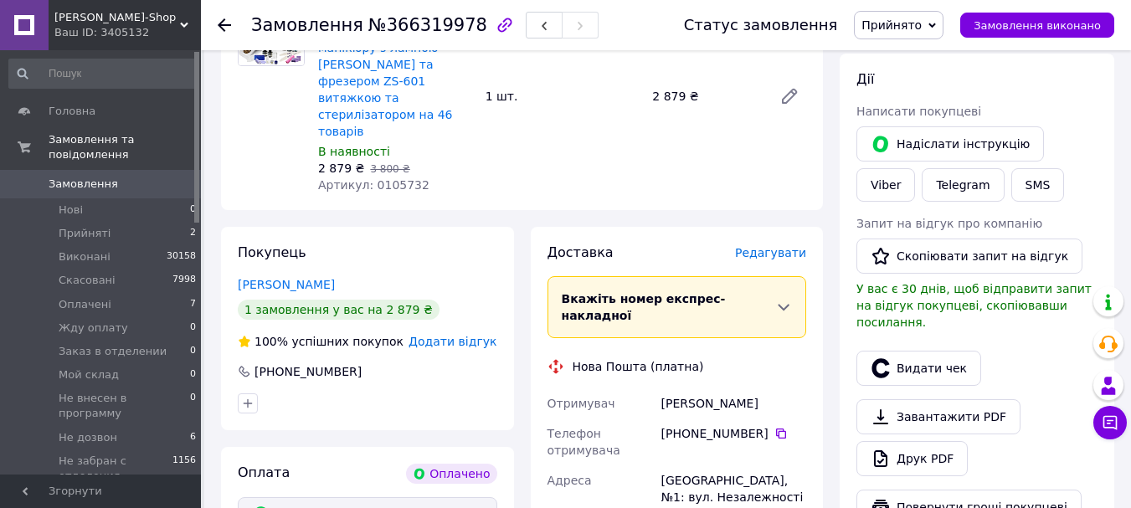
click at [784, 246] on span "Редагувати" at bounding box center [770, 252] width 71 height 13
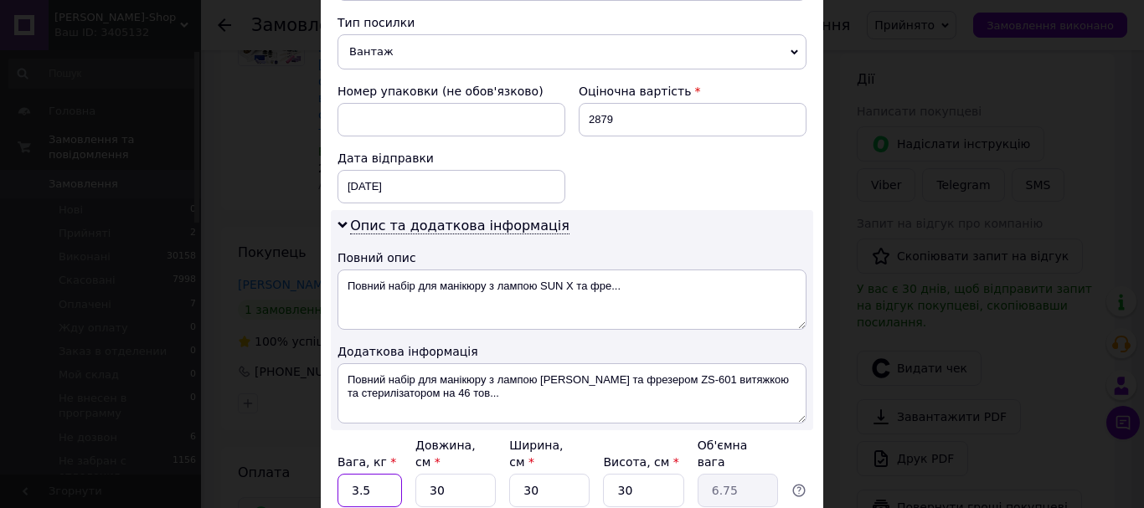
click at [362, 474] on input "3.5" at bounding box center [369, 490] width 64 height 33
type input "3"
type input "10"
click at [364, 175] on div "[DATE] < 2025 > < Октябрь > Пн Вт Ср Чт Пт Сб Вс 29 30 1 2 3 4 5 6 7 8 9 10 11 …" at bounding box center [451, 186] width 228 height 33
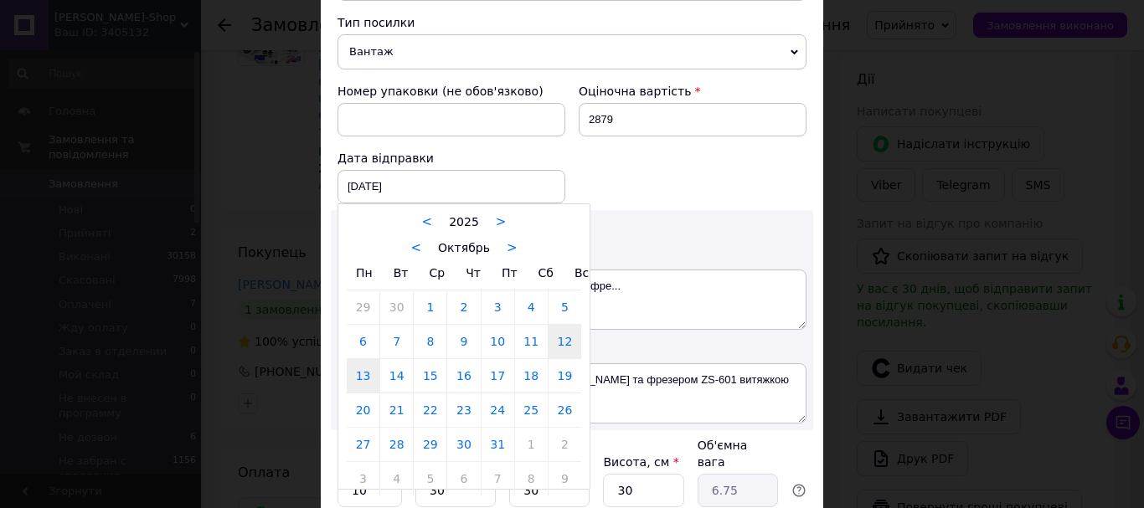
click at [361, 359] on link "13" at bounding box center [363, 375] width 33 height 33
type input "[DATE]"
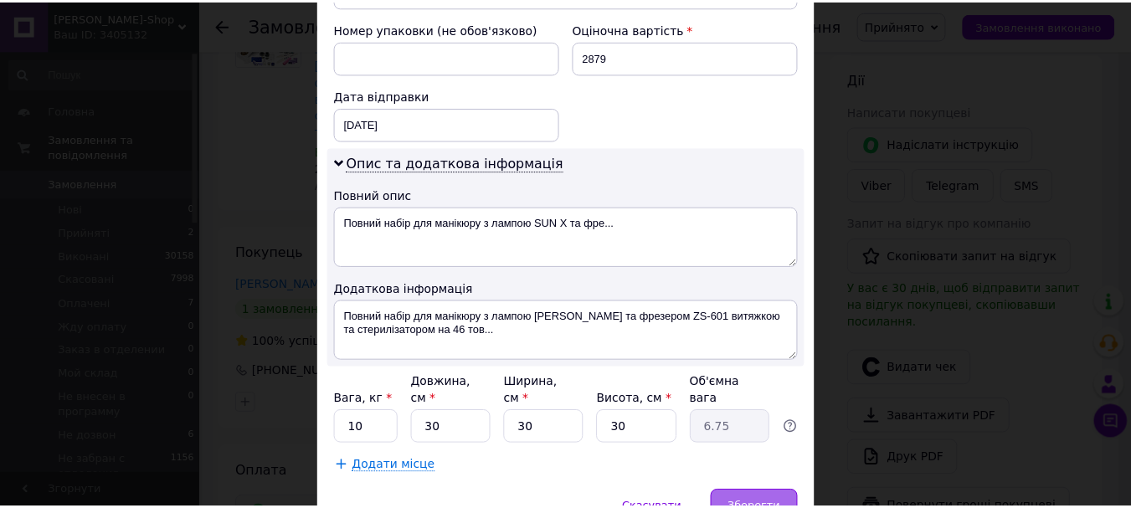
scroll to position [791, 0]
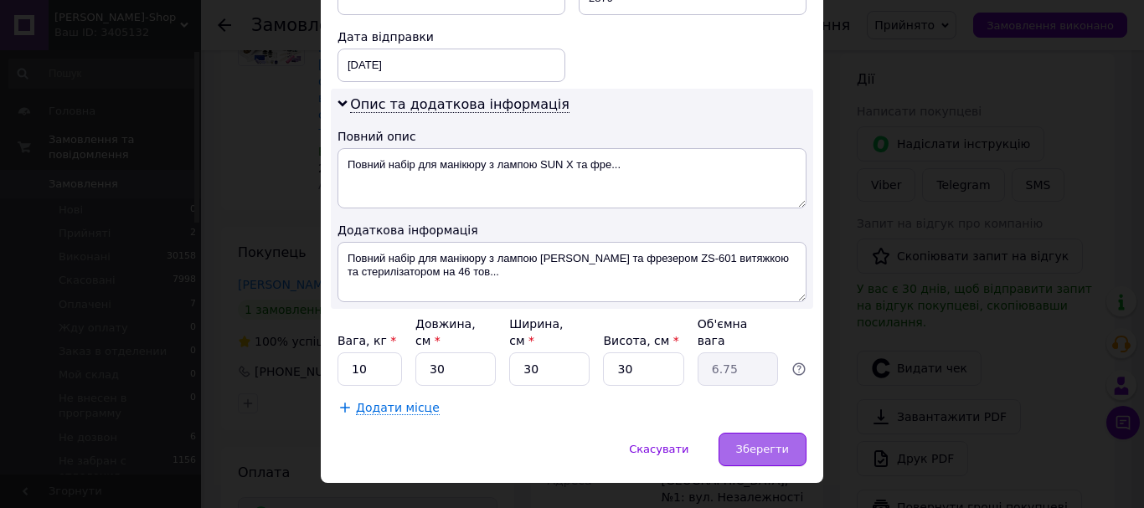
click at [760, 433] on div "Зберегти" at bounding box center [762, 449] width 88 height 33
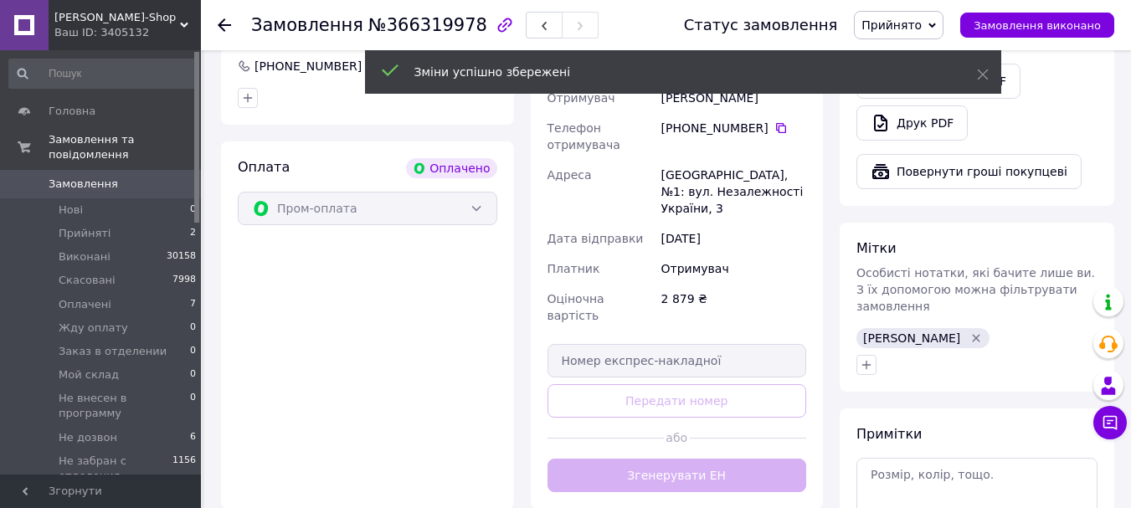
scroll to position [1005, 0]
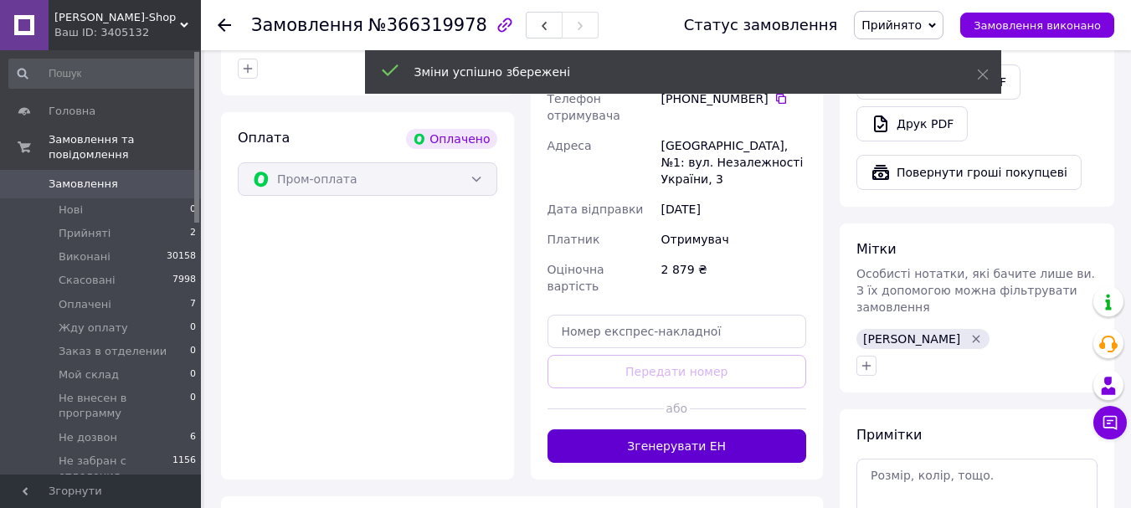
click at [697, 429] on button "Згенерувати ЕН" at bounding box center [678, 445] width 260 height 33
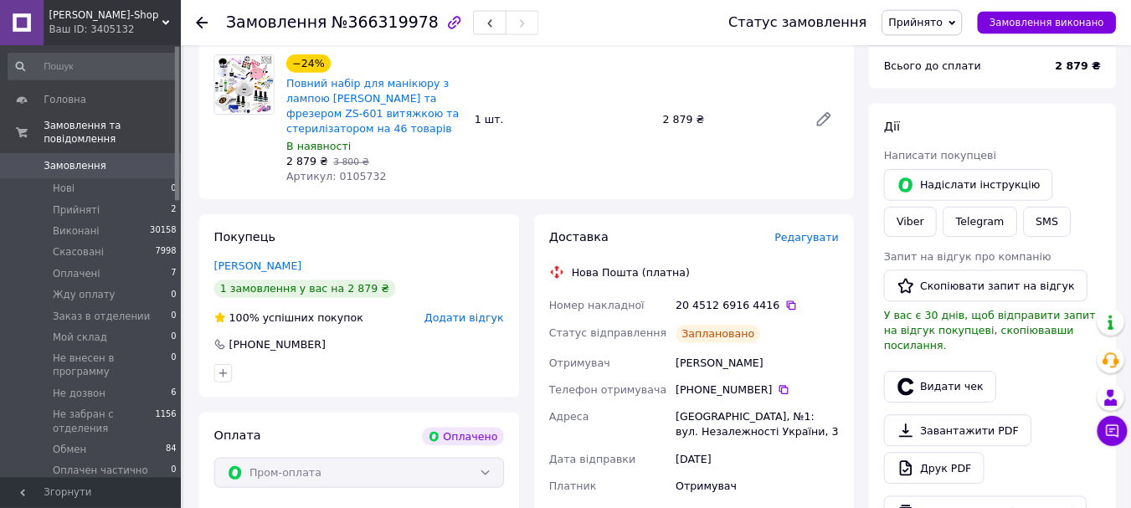
scroll to position [576, 0]
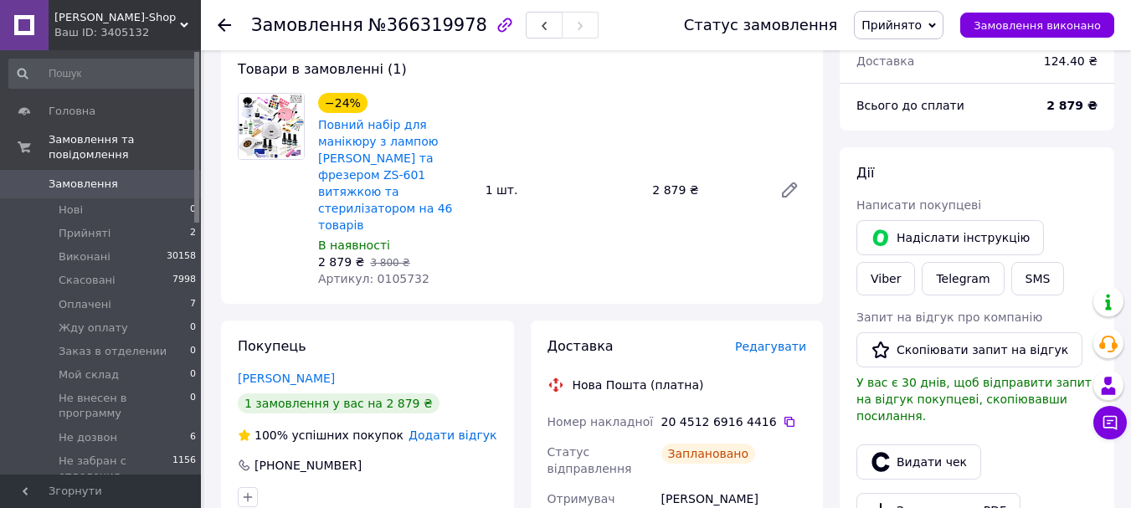
click at [887, 20] on span "Прийнято" at bounding box center [891, 24] width 60 height 13
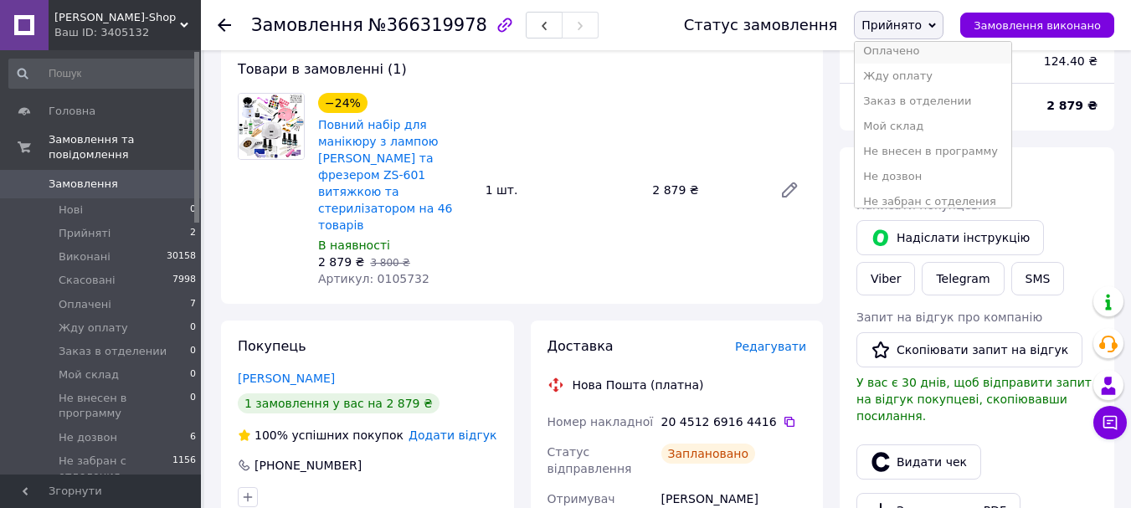
scroll to position [84, 0]
click at [939, 130] on li "Не внесен в программу" at bounding box center [933, 125] width 157 height 25
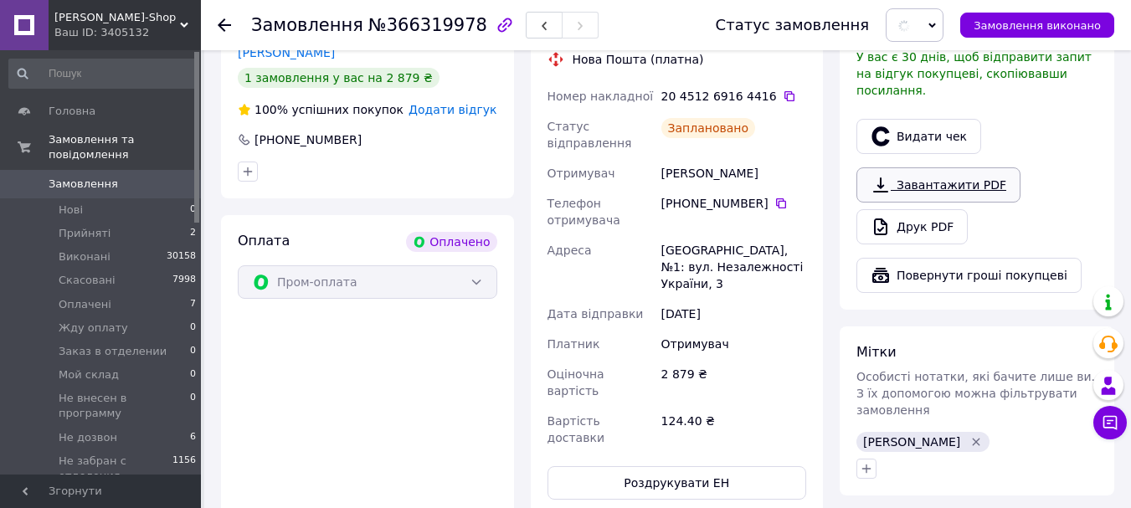
scroll to position [911, 0]
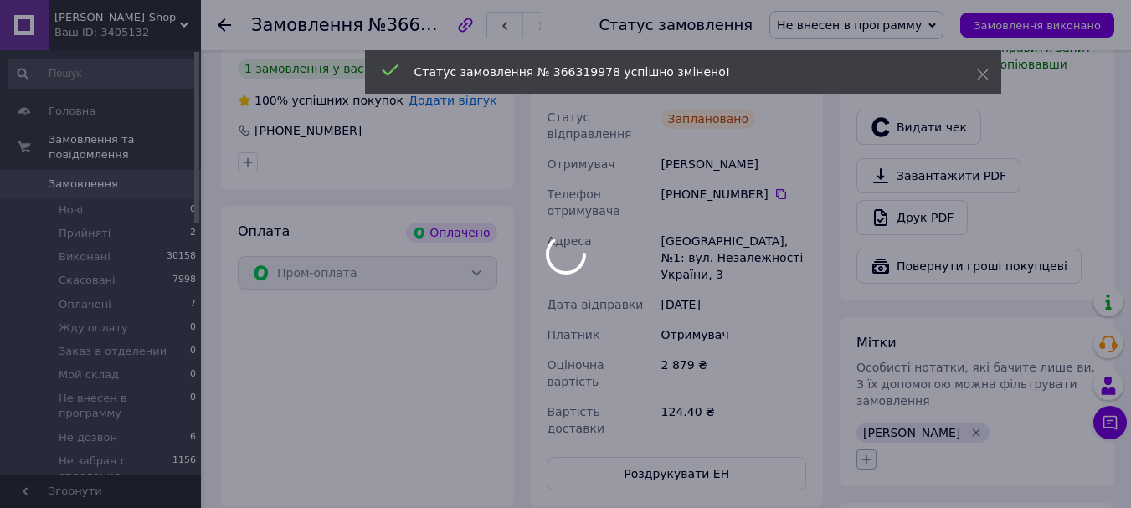
click at [872, 413] on body "[PERSON_NAME]-Shop Ваш ID: 3405132 Сайт [PERSON_NAME]-Shop Кабінет покупця Пере…" at bounding box center [565, 52] width 1131 height 1927
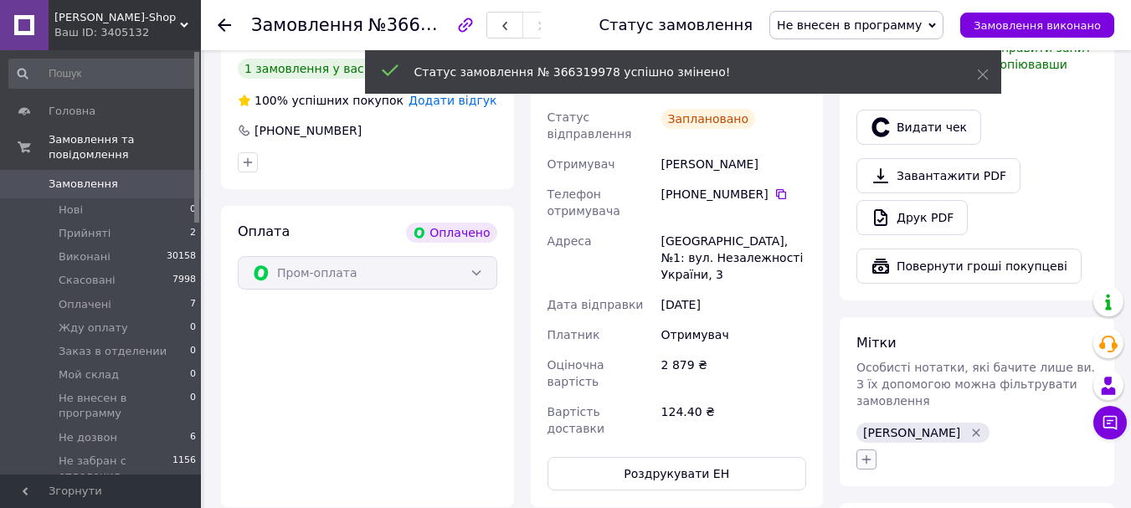
click at [871, 453] on icon "button" at bounding box center [866, 459] width 13 height 13
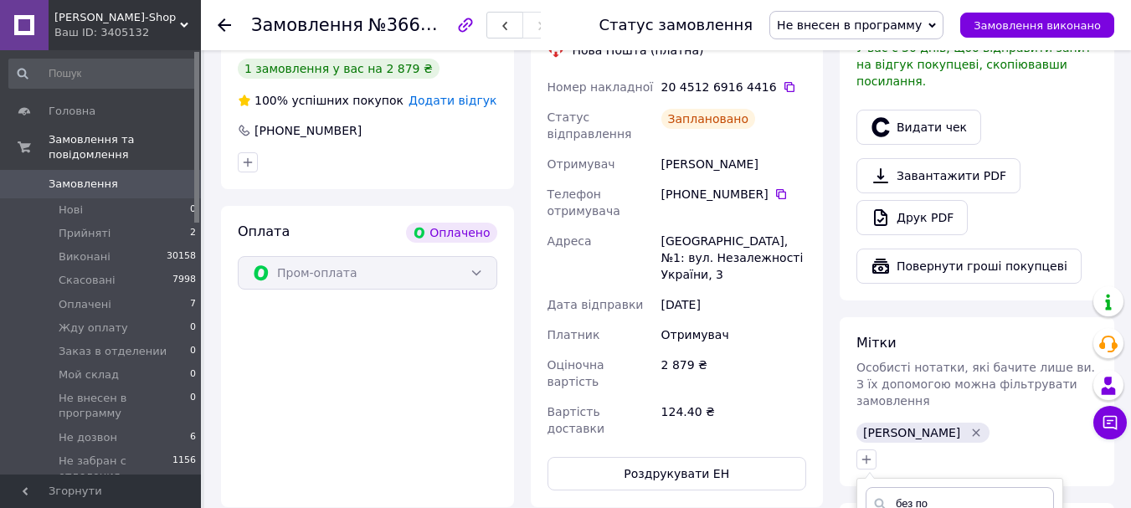
scroll to position [1078, 0]
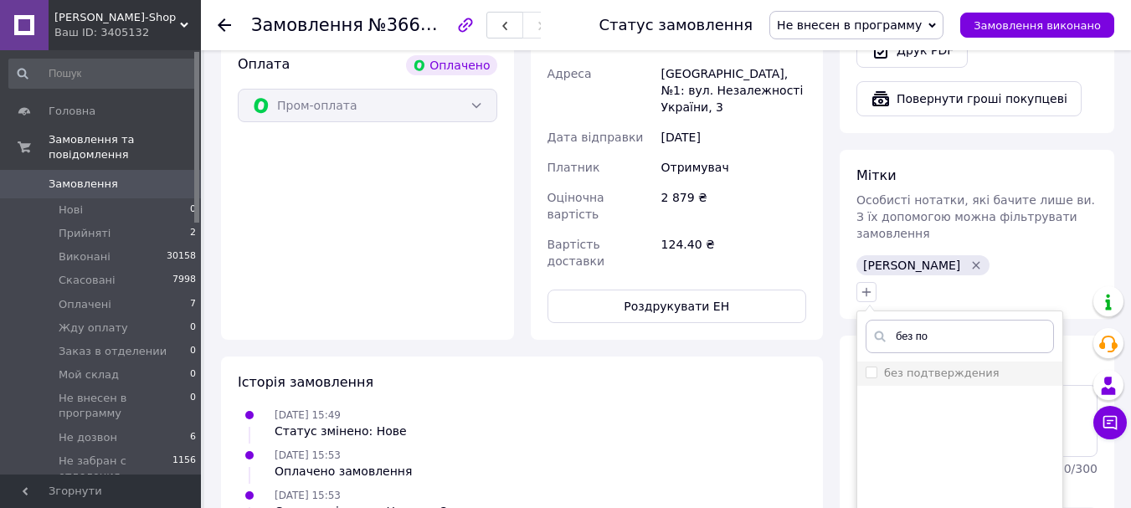
type input "без по"
drag, startPoint x: 938, startPoint y: 316, endPoint x: 942, endPoint y: 337, distance: 20.5
click at [938, 367] on label "без подтверждения" at bounding box center [941, 373] width 115 height 13
checkbox input "true"
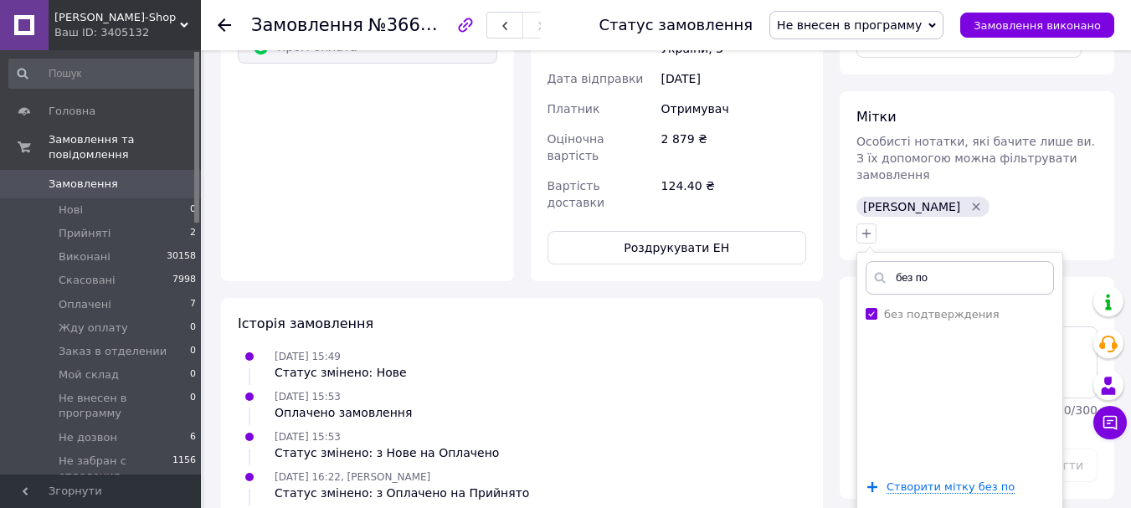
scroll to position [1246, 0]
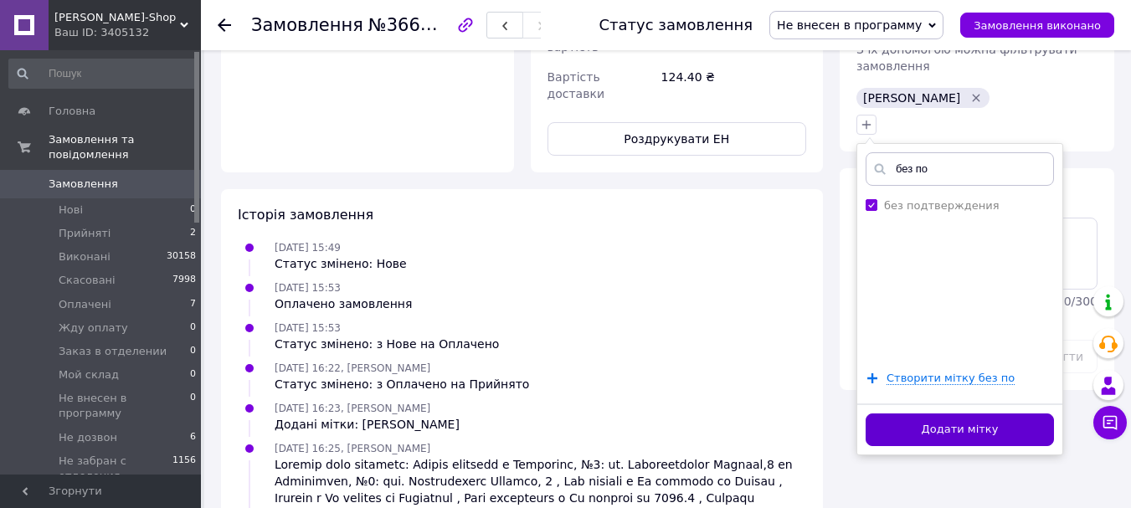
click at [952, 414] on button "Додати мітку" at bounding box center [960, 430] width 188 height 33
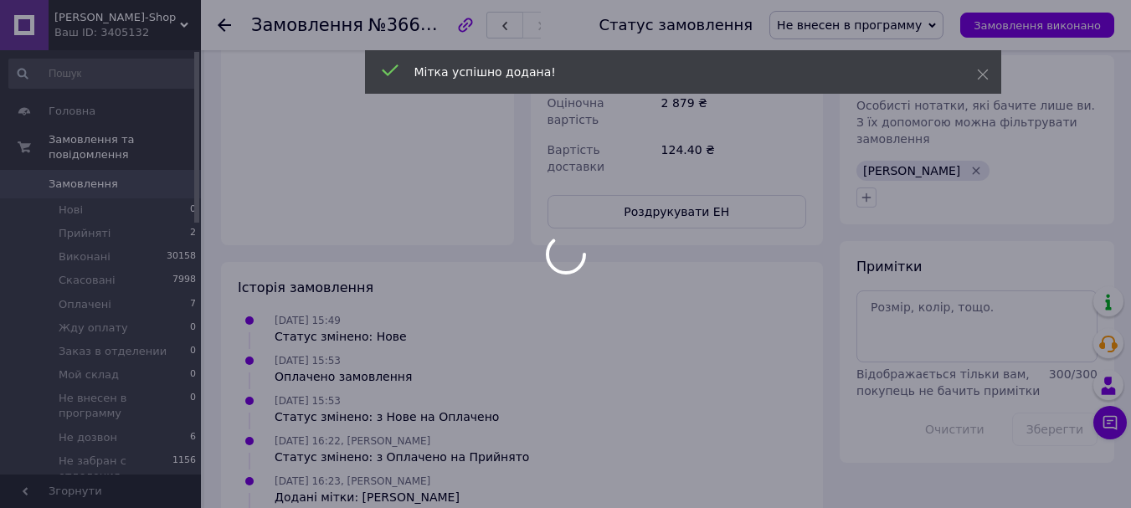
scroll to position [1078, 0]
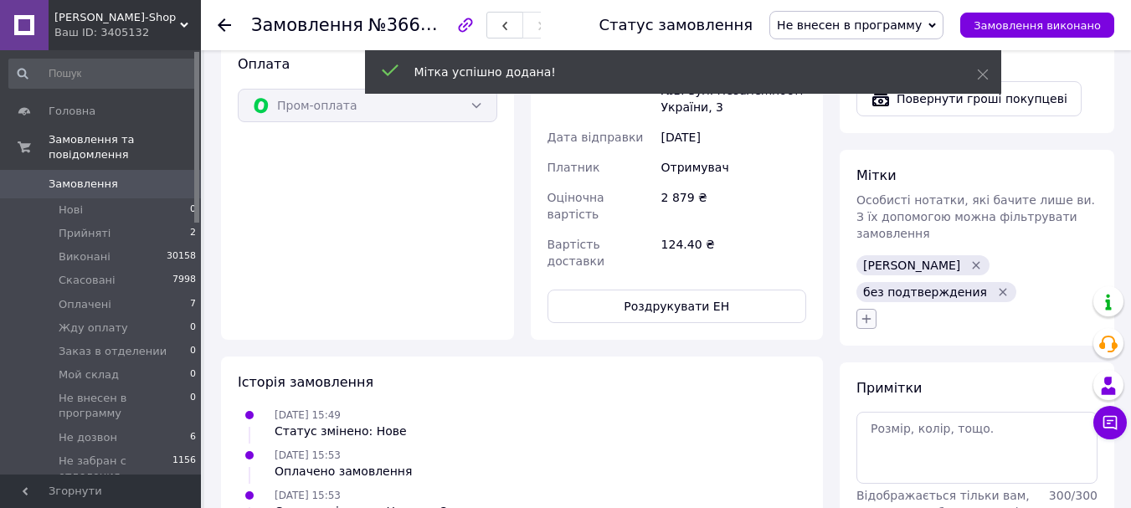
click at [867, 312] on icon "button" at bounding box center [866, 318] width 13 height 13
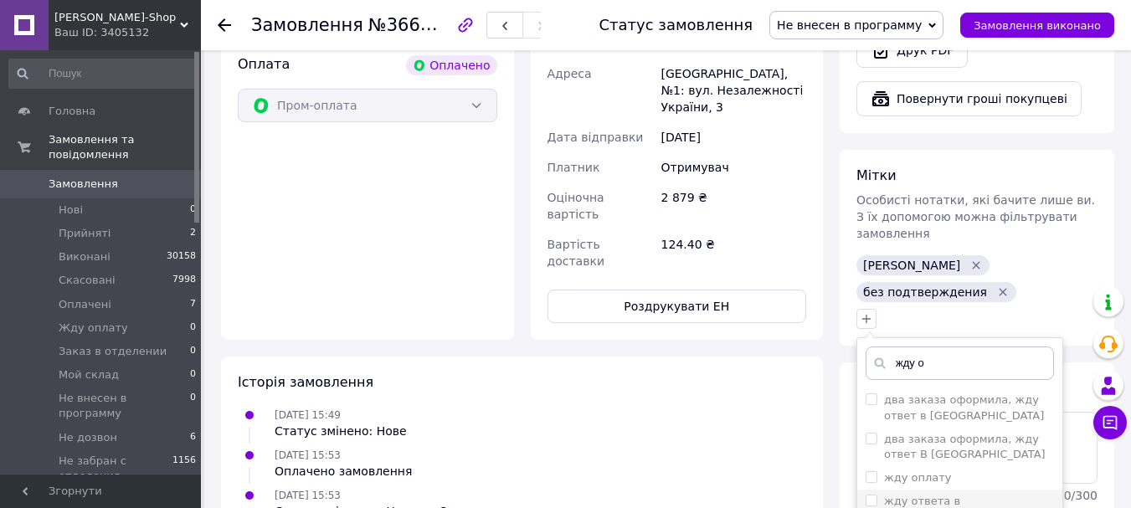
type input "жду о"
click at [974, 495] on label "жду ответа в [GEOGRAPHIC_DATA]" at bounding box center [941, 509] width 115 height 28
checkbox input "true"
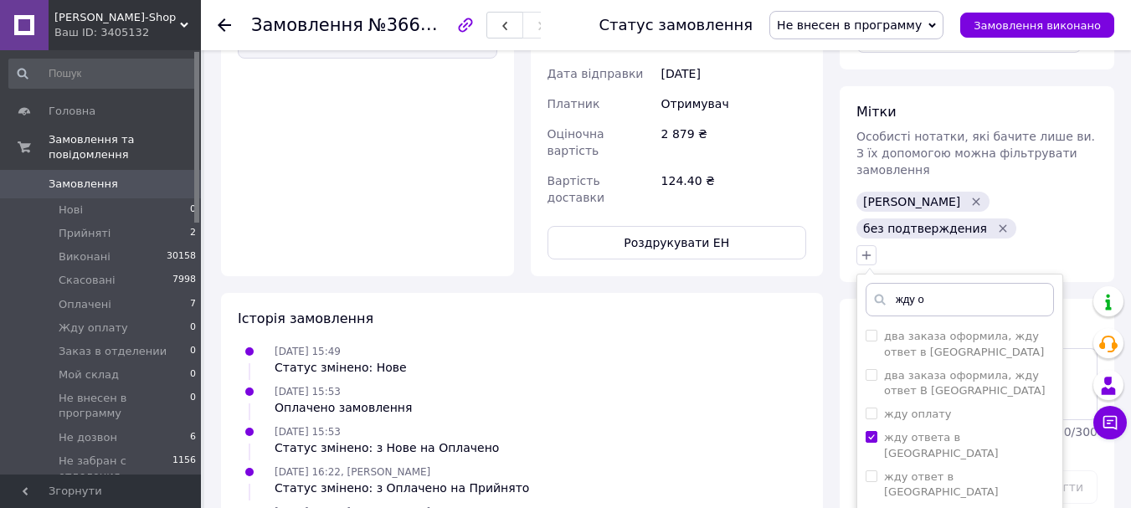
scroll to position [1246, 0]
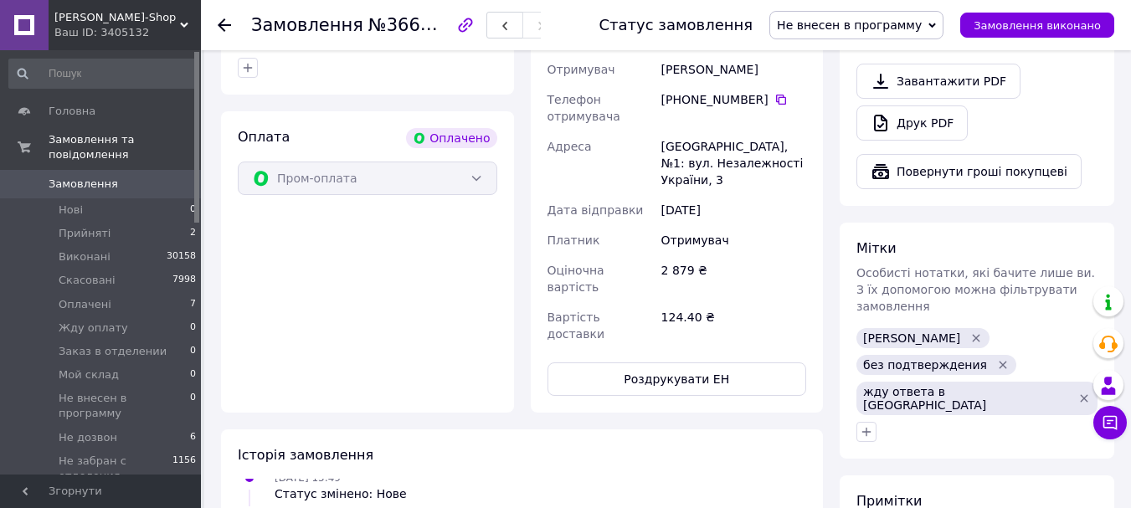
scroll to position [995, 0]
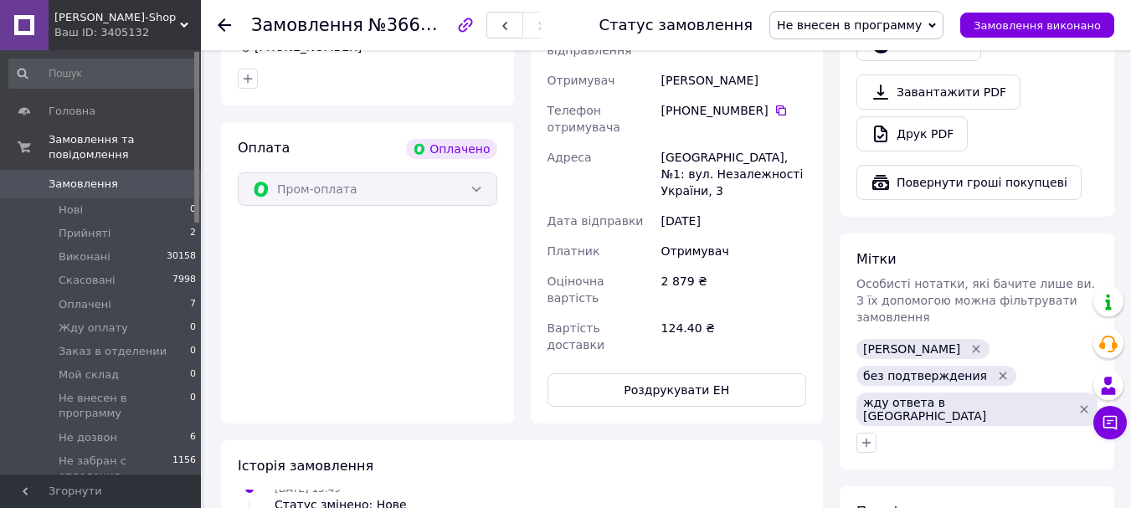
click at [1006, 373] on icon "Видалити мітку" at bounding box center [1003, 377] width 8 height 8
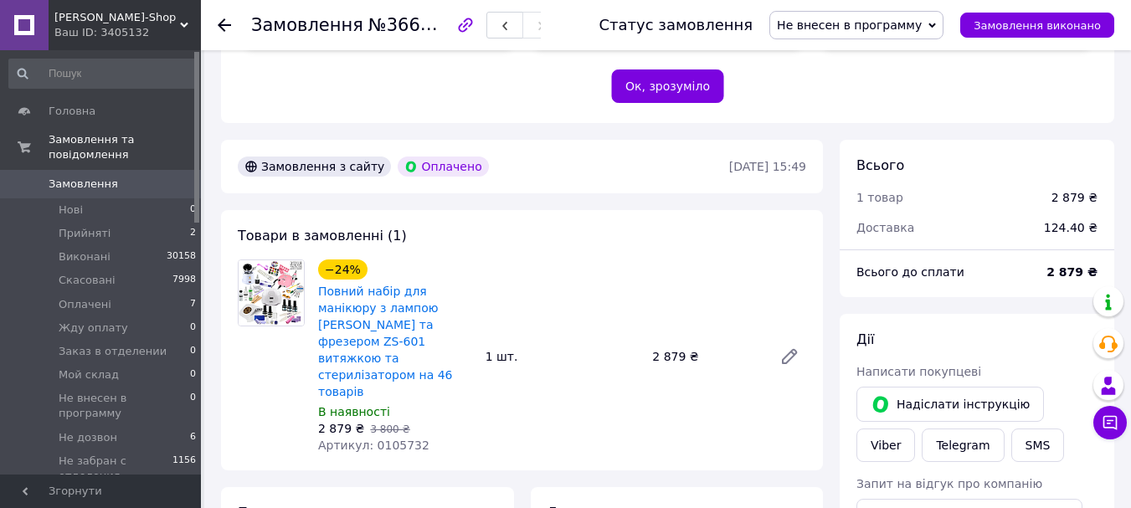
scroll to position [409, 0]
drag, startPoint x: 433, startPoint y: 397, endPoint x: 365, endPoint y: 403, distance: 68.1
click at [365, 438] on div "Артикул: 0105732" at bounding box center [395, 446] width 154 height 17
copy span "0105732"
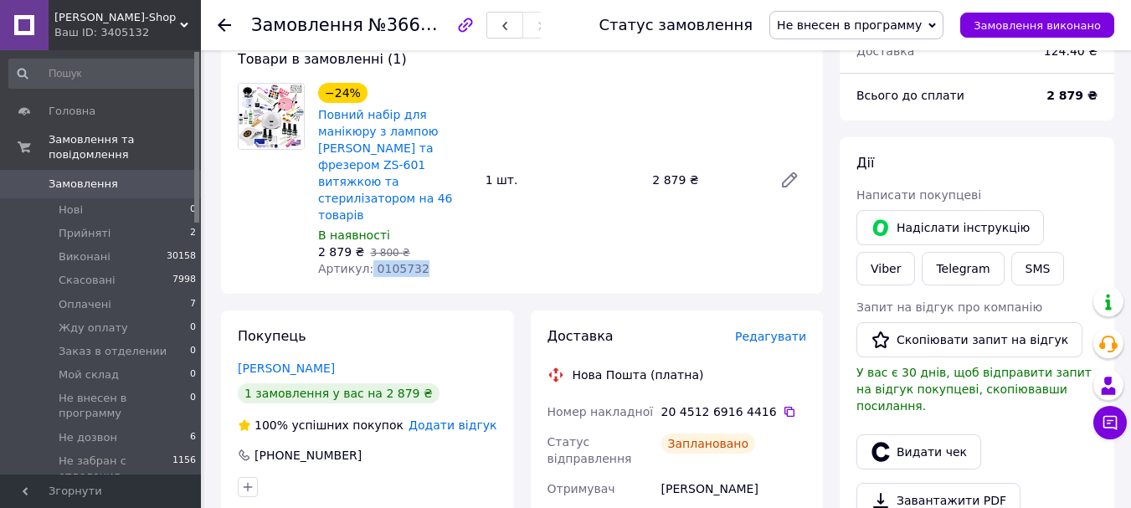
scroll to position [753, 0]
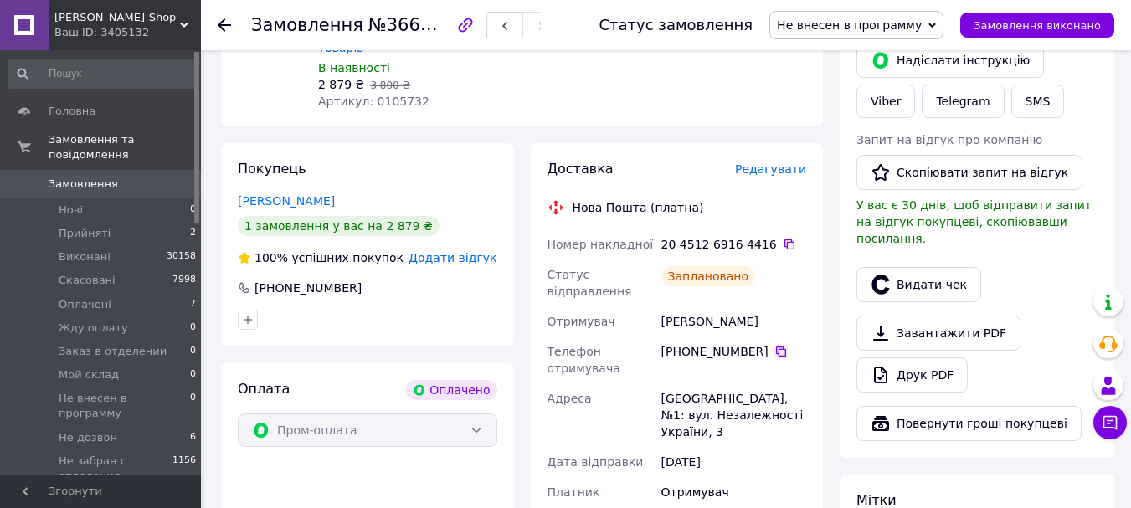
click at [774, 345] on icon at bounding box center [780, 351] width 13 height 13
drag, startPoint x: 744, startPoint y: 275, endPoint x: 638, endPoint y: 275, distance: 106.3
click at [638, 275] on div "Номер накладної 20 4512 6916 4416   Статус відправлення Заплановано Отримувач […" at bounding box center [677, 415] width 266 height 372
copy div "Отримувач Пыриг Сергей"
drag, startPoint x: 769, startPoint y: 369, endPoint x: 656, endPoint y: 352, distance: 115.2
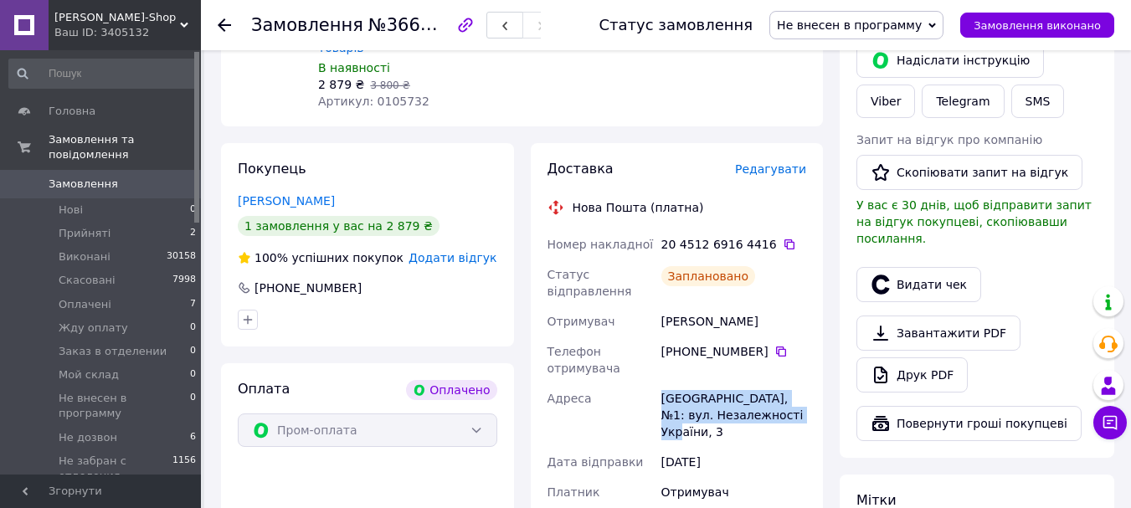
click at [658, 352] on div "Доставка Редагувати Нова Пошта (платна) Номер накладної 20 4512 6916 4416   Ста…" at bounding box center [677, 404] width 293 height 522
copy div "Вільнянськ, №1: вул. Незалежності України, 3"
drag, startPoint x: 842, startPoint y: 21, endPoint x: 871, endPoint y: 57, distance: 45.9
click at [842, 22] on span "Не внесен в программу" at bounding box center [849, 24] width 145 height 13
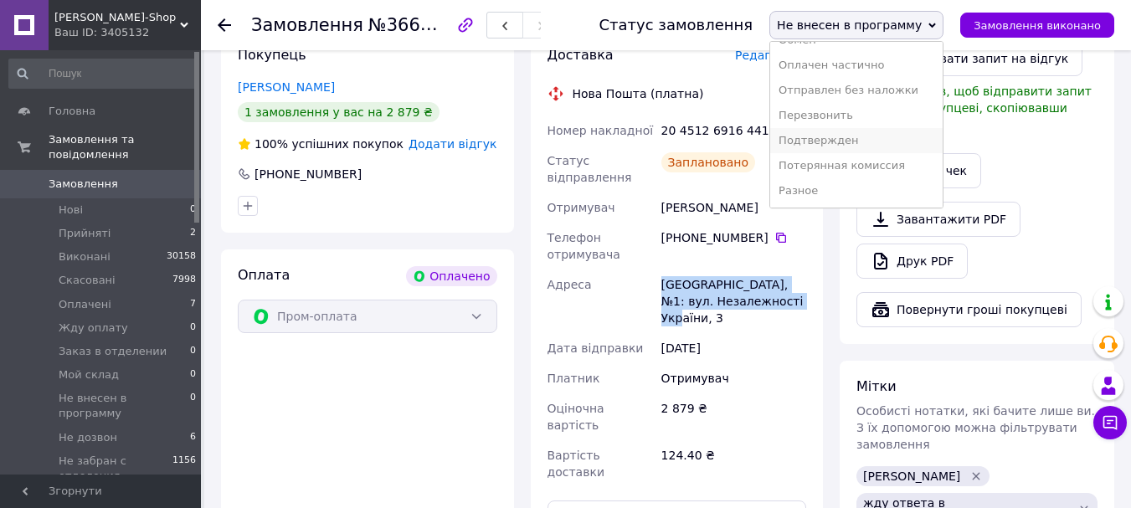
scroll to position [1005, 0]
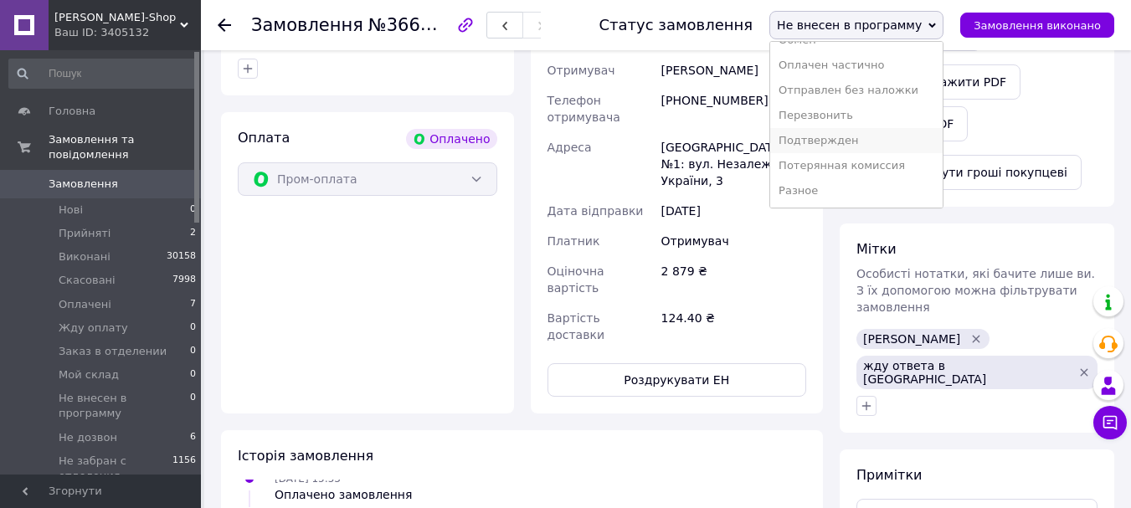
click at [876, 138] on li "Подтвержден" at bounding box center [856, 140] width 172 height 25
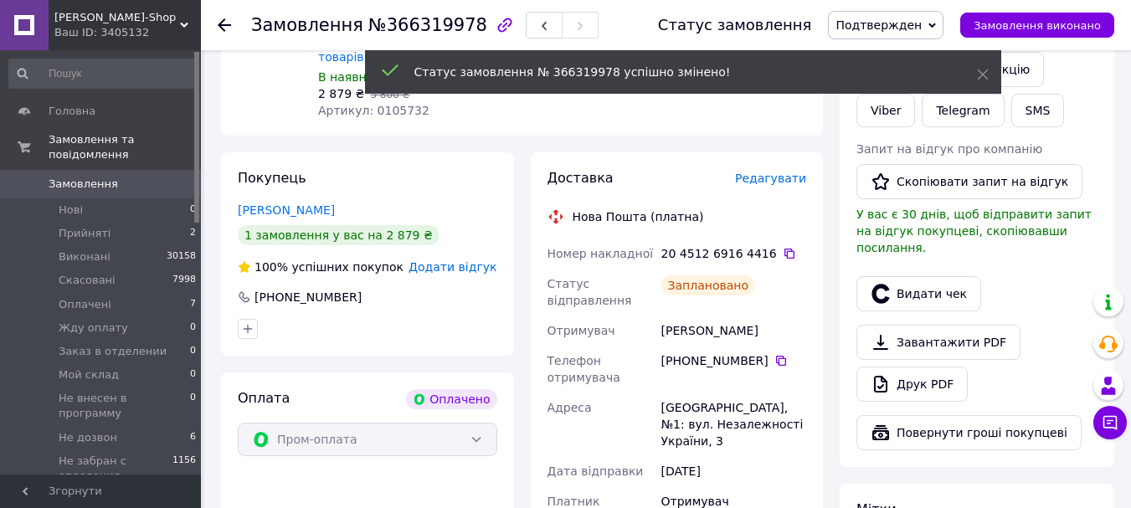
scroll to position [670, 0]
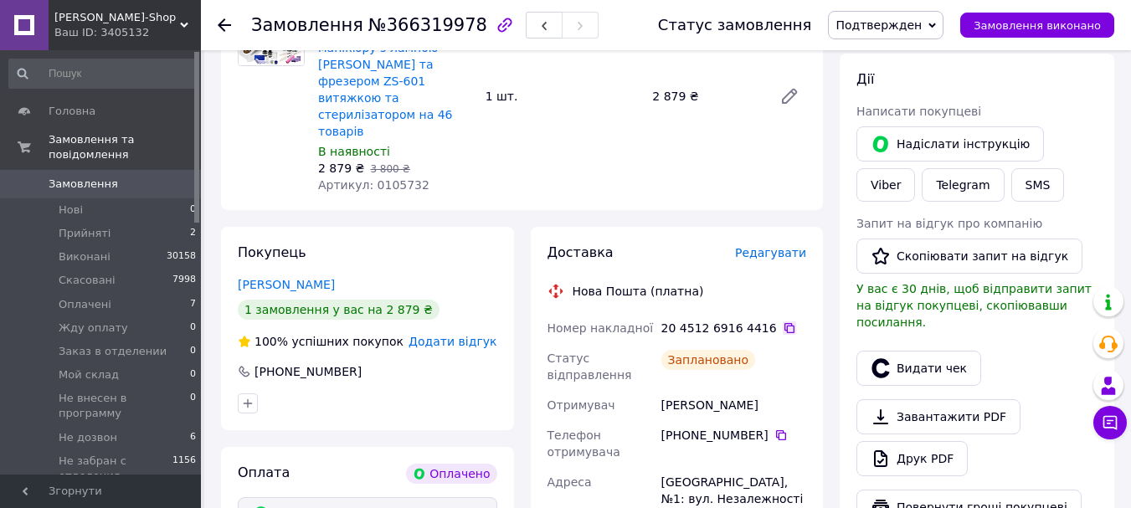
click at [783, 321] on icon at bounding box center [789, 327] width 13 height 13
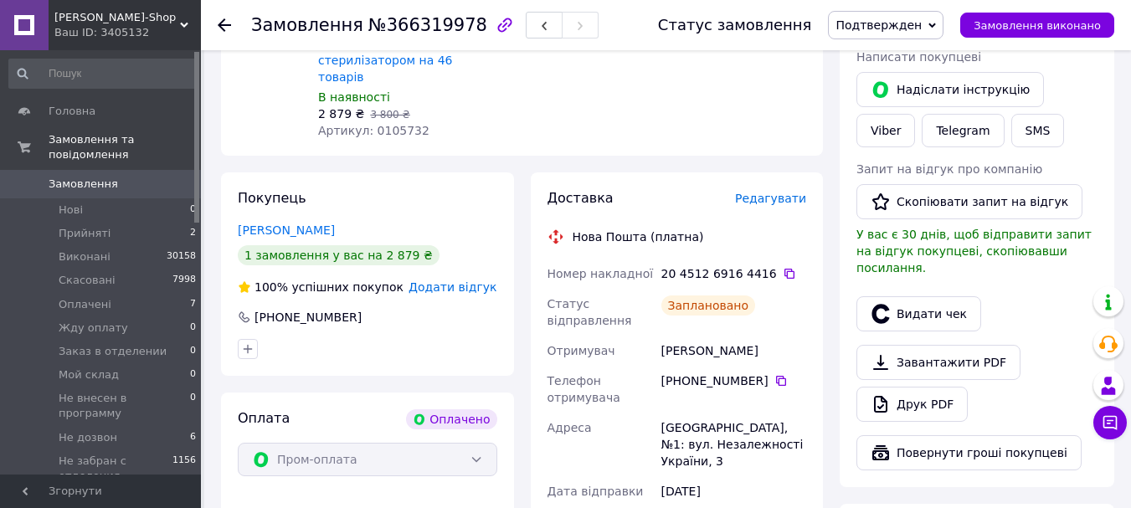
scroll to position [753, 0]
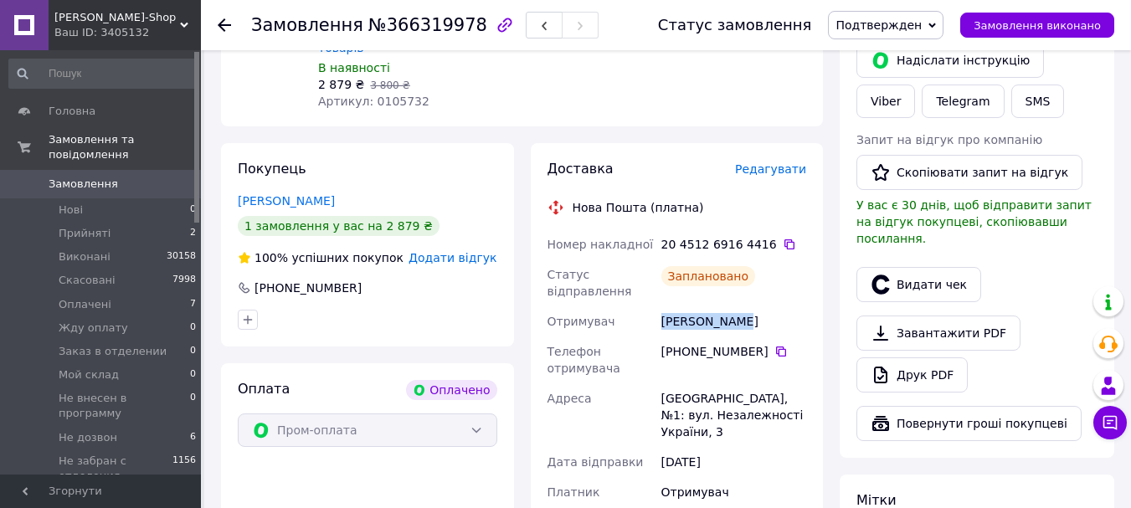
drag, startPoint x: 765, startPoint y: 272, endPoint x: 634, endPoint y: 271, distance: 131.4
click at [646, 271] on div "Номер накладної 20 4512 6916 4416   Статус відправлення Заплановано Отримувач П…" at bounding box center [677, 415] width 266 height 372
copy div "Отримувач Пыриг Сергей"
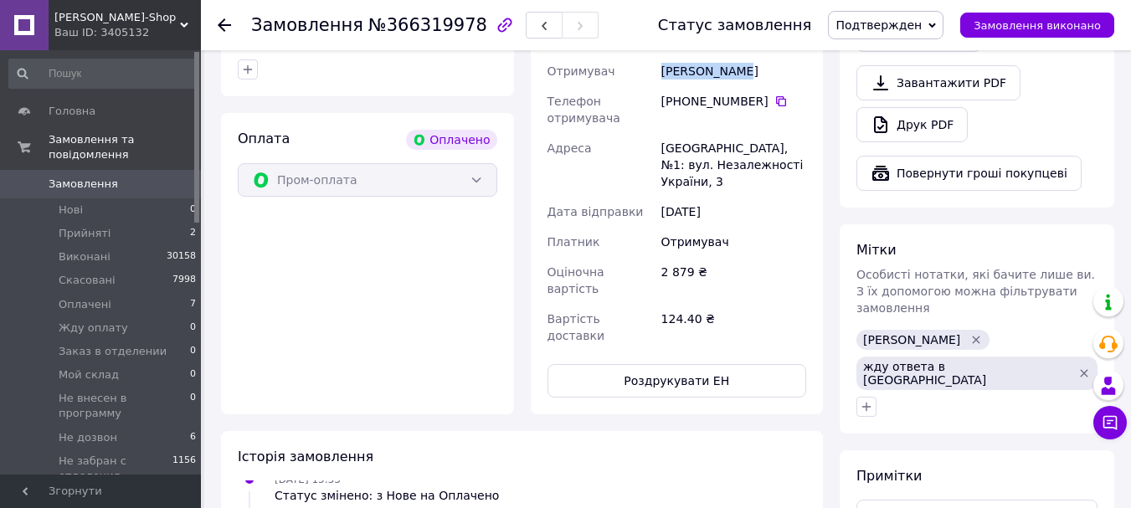
scroll to position [1005, 0]
click at [745, 363] on button "Роздрукувати ЕН" at bounding box center [678, 379] width 260 height 33
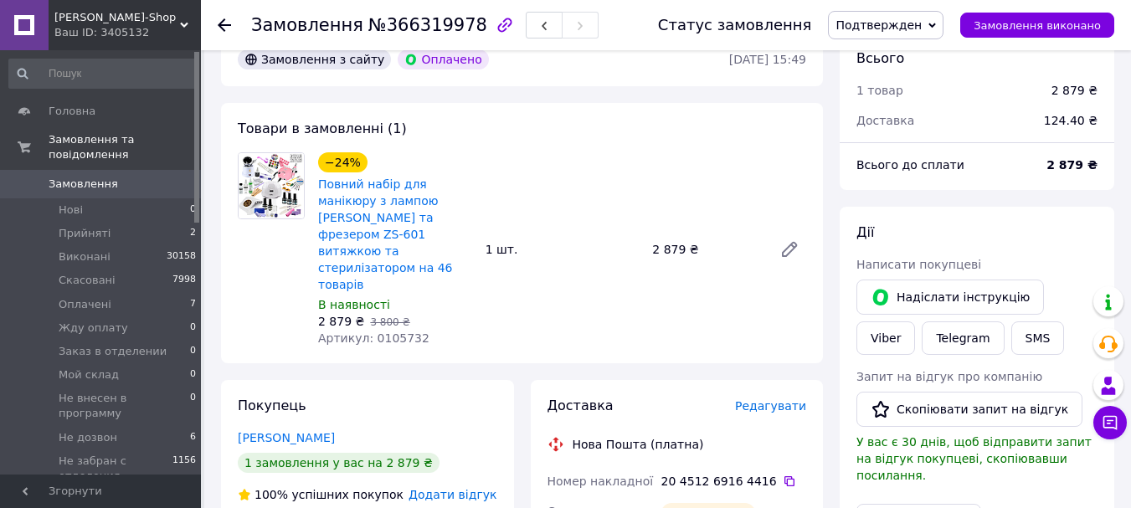
scroll to position [502, 0]
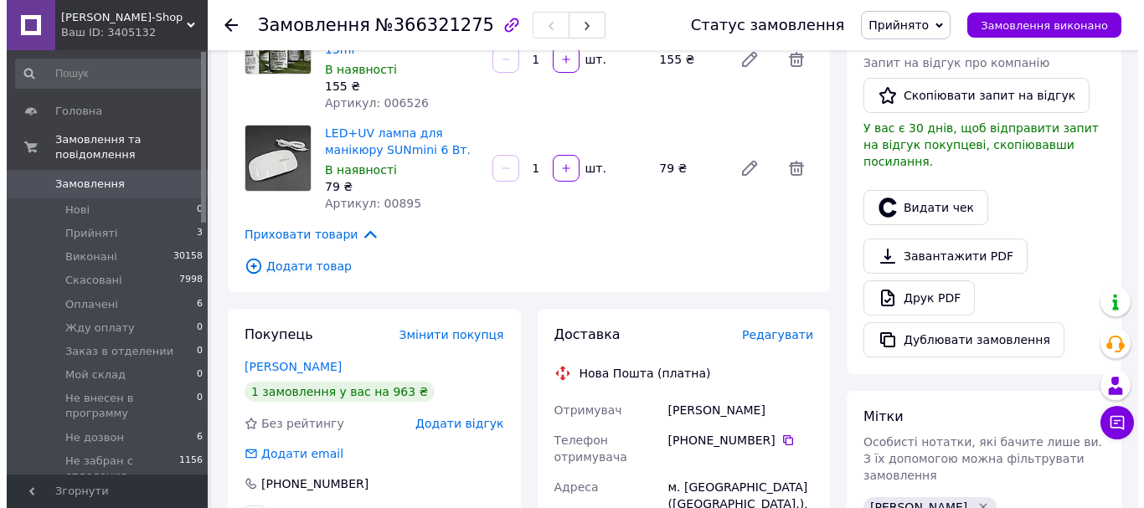
scroll to position [335, 0]
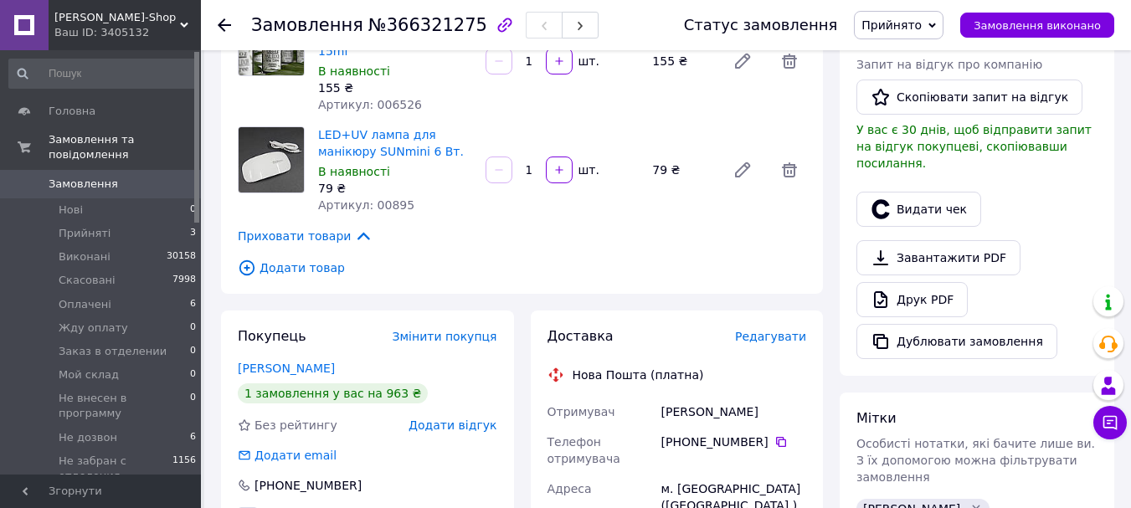
click at [772, 330] on span "Редагувати" at bounding box center [770, 336] width 71 height 13
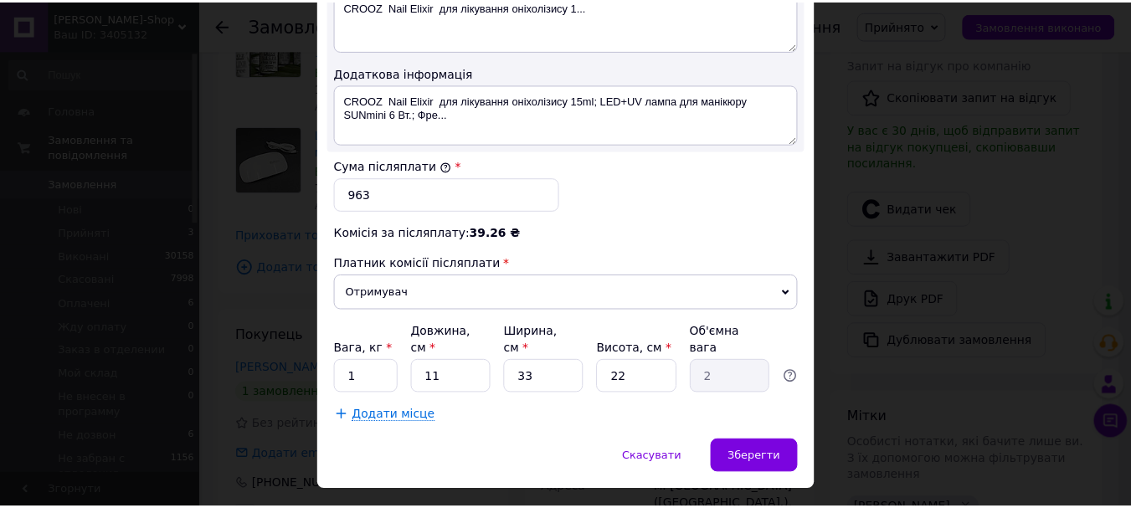
scroll to position [957, 0]
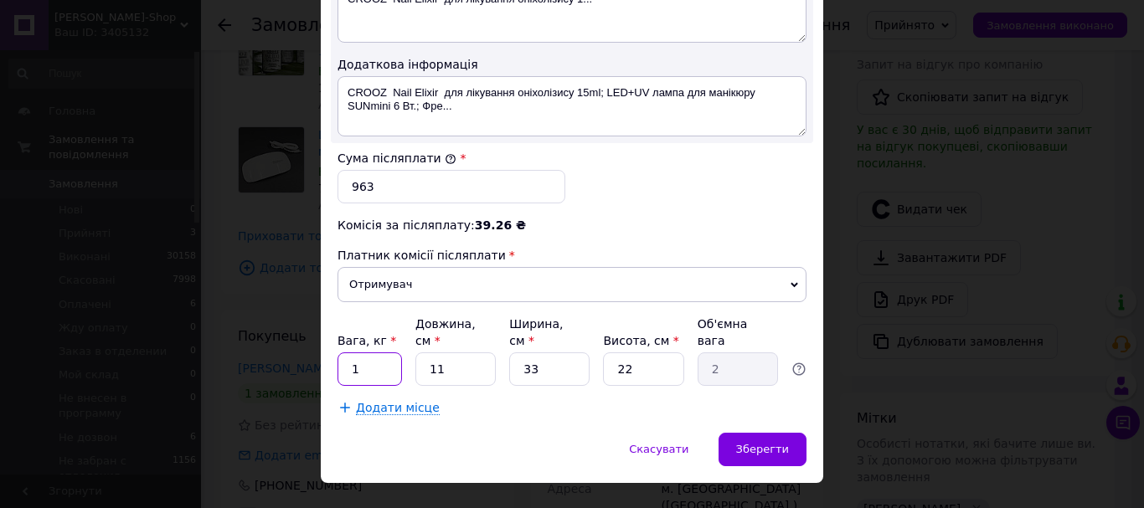
click at [371, 352] on input "1" at bounding box center [369, 368] width 64 height 33
type input "3"
click at [460, 352] on input "11" at bounding box center [455, 368] width 80 height 33
type input "1"
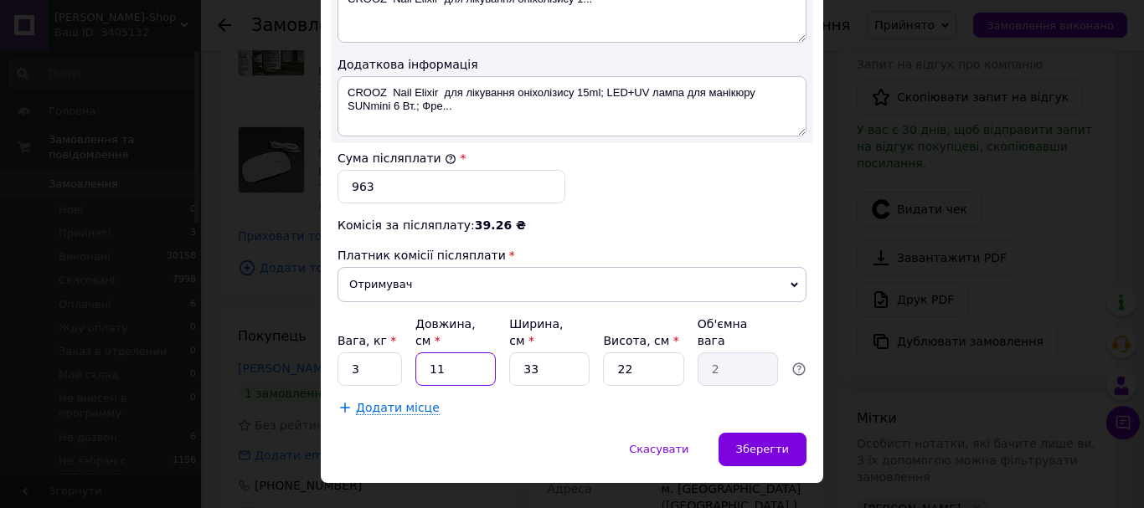
type input "0.18"
type input "2"
type input "0.36"
type input "20"
type input "3.63"
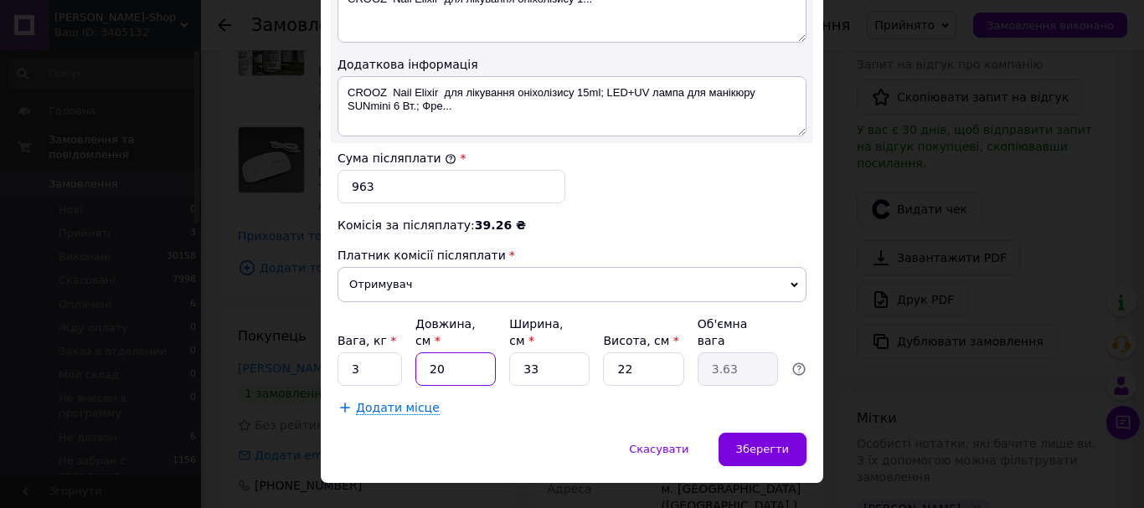
type input "20"
click at [548, 352] on input "33" at bounding box center [549, 368] width 80 height 33
type input "3"
type input "0.33"
type input "2"
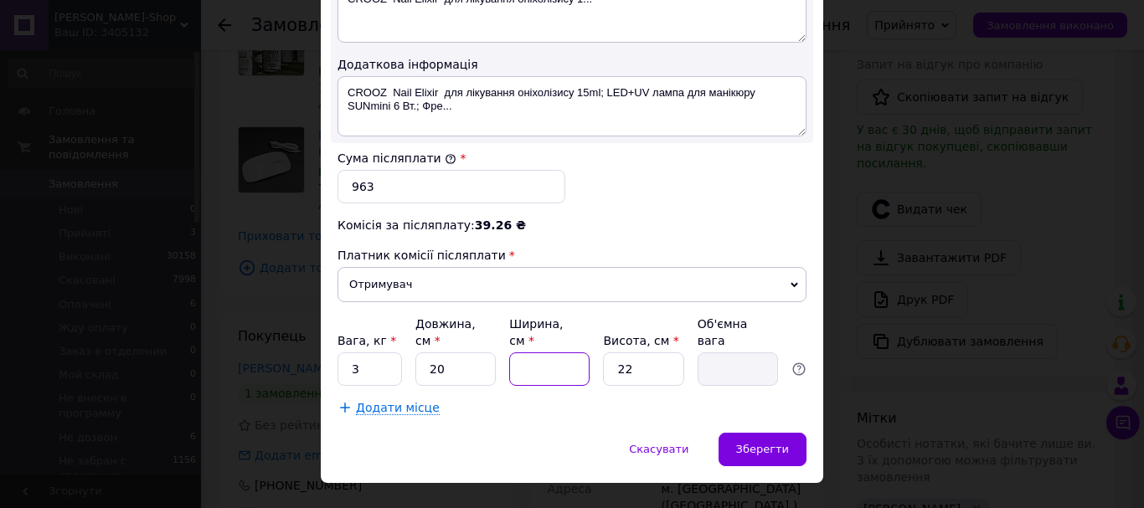
type input "0.22"
type input "20"
type input "2.2"
type input "20"
click at [646, 352] on input "22" at bounding box center [643, 368] width 80 height 33
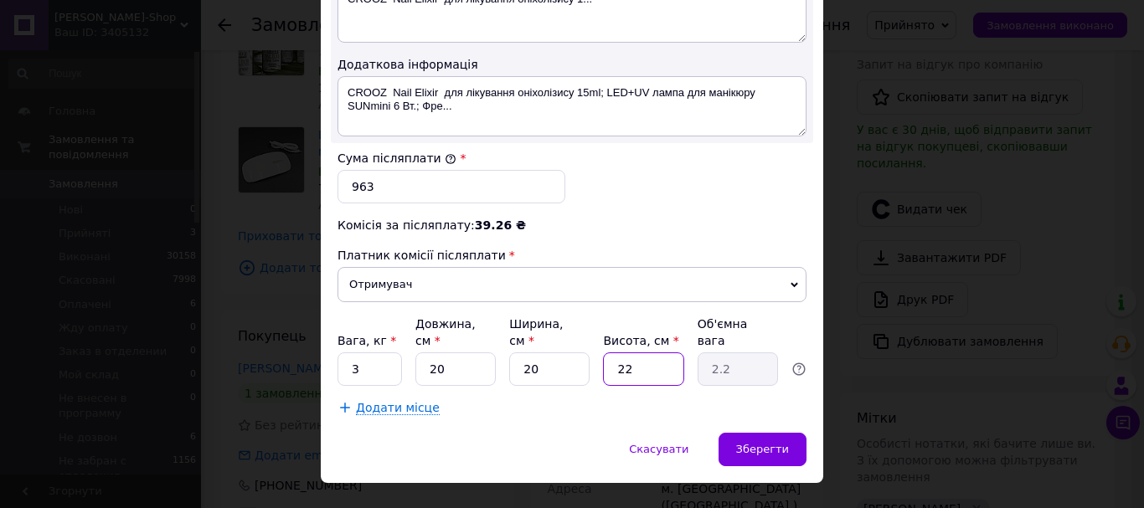
type input "2"
type input "0.2"
type input "20"
type input "2"
type input "20"
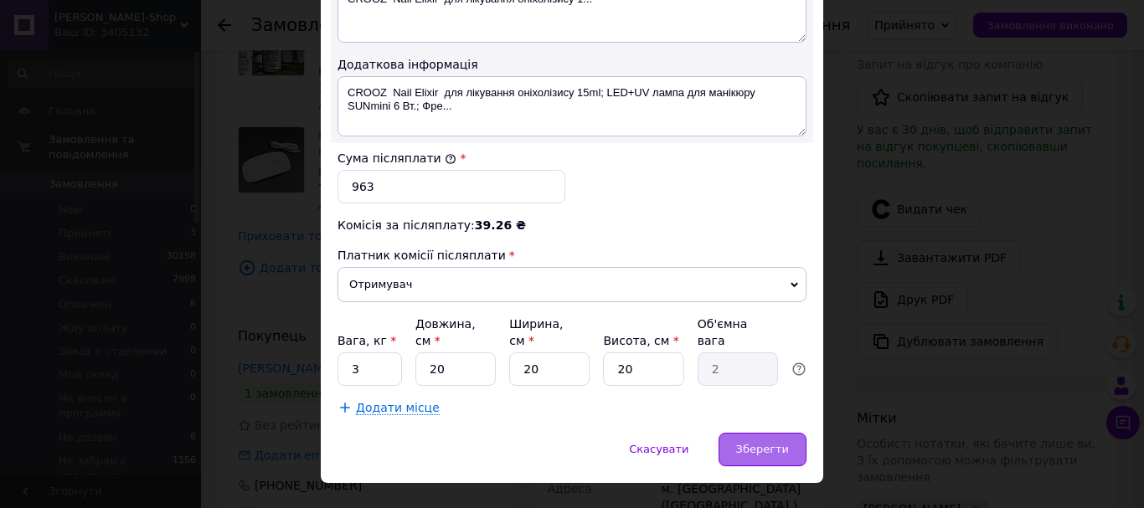
click at [784, 443] on span "Зберегти" at bounding box center [762, 449] width 53 height 13
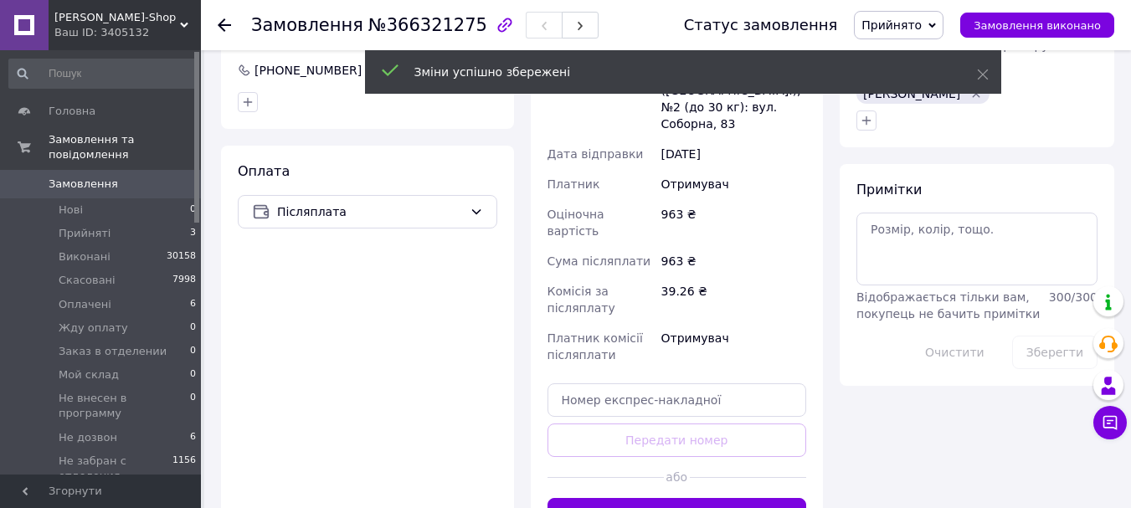
scroll to position [753, 0]
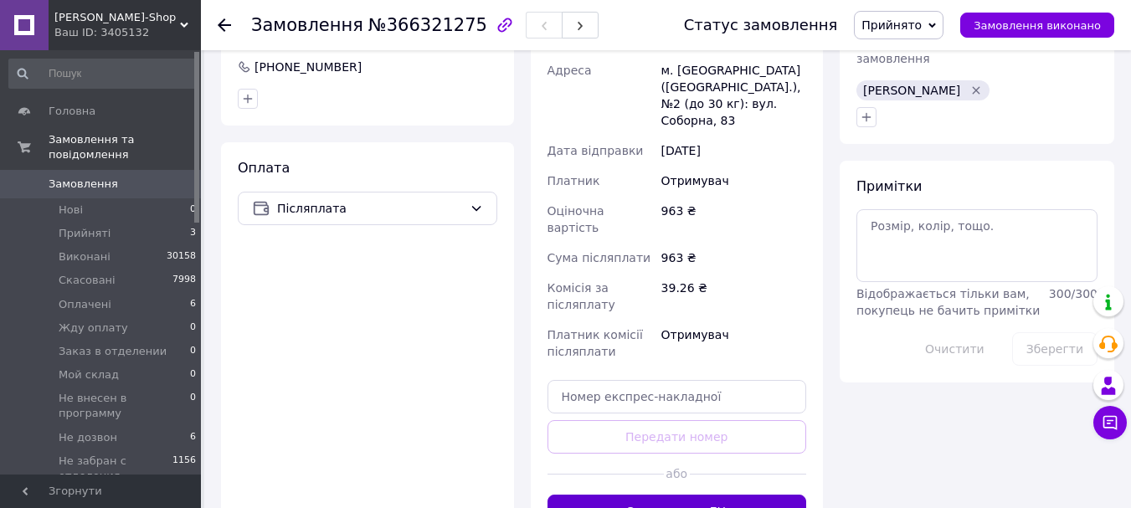
click at [696, 495] on button "Згенерувати ЕН" at bounding box center [678, 511] width 260 height 33
click at [936, 22] on icon at bounding box center [932, 26] width 8 height 8
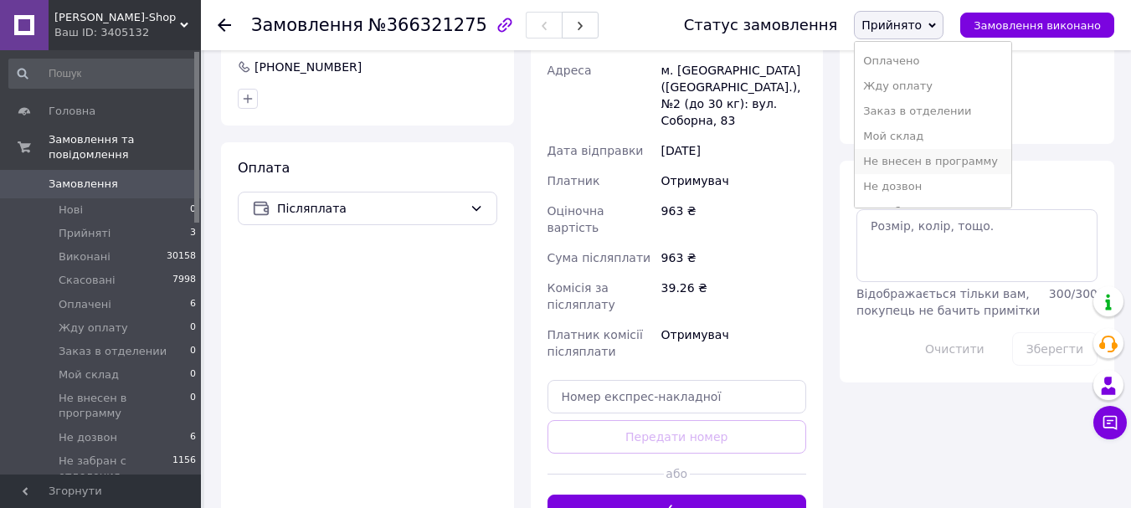
scroll to position [84, 0]
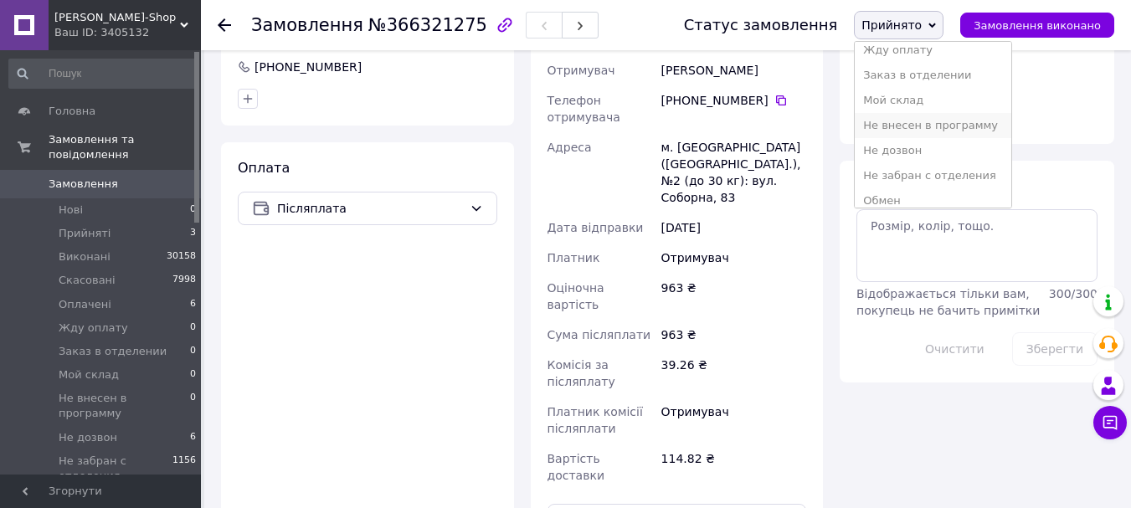
click at [934, 131] on li "Не внесен в программу" at bounding box center [933, 125] width 157 height 25
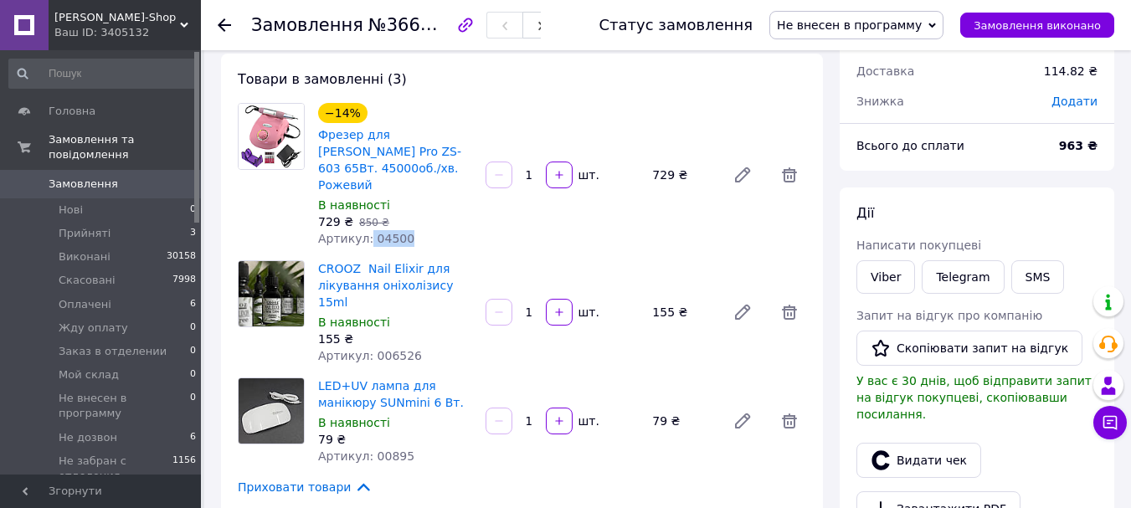
drag, startPoint x: 400, startPoint y: 220, endPoint x: 366, endPoint y: 221, distance: 34.3
click at [366, 230] on div "Артикул: 04500" at bounding box center [395, 238] width 154 height 17
copy span "04500"
drag, startPoint x: 411, startPoint y: 323, endPoint x: 368, endPoint y: 322, distance: 42.7
click at [368, 347] on div "Артикул: 006526" at bounding box center [395, 355] width 154 height 17
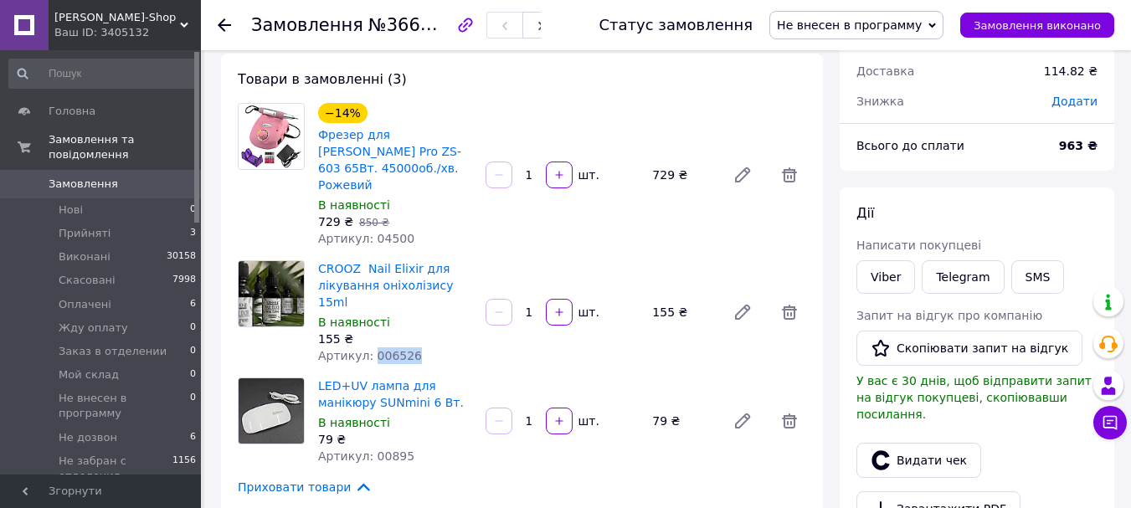
copy span "006526"
drag, startPoint x: 412, startPoint y: 425, endPoint x: 362, endPoint y: 424, distance: 49.4
click at [362, 448] on div "Артикул: 00895" at bounding box center [395, 456] width 154 height 17
copy span ": 00895"
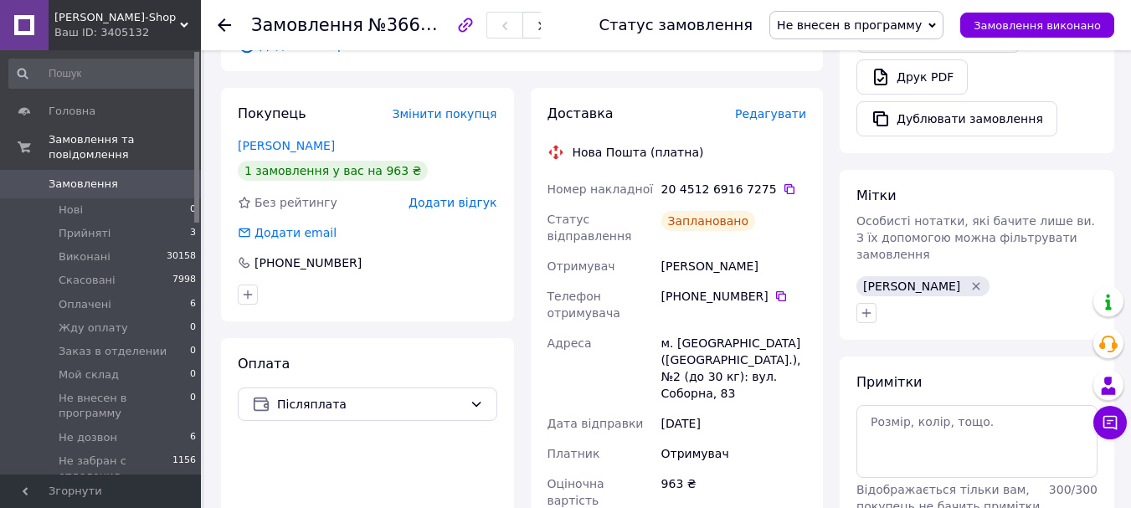
scroll to position [586, 0]
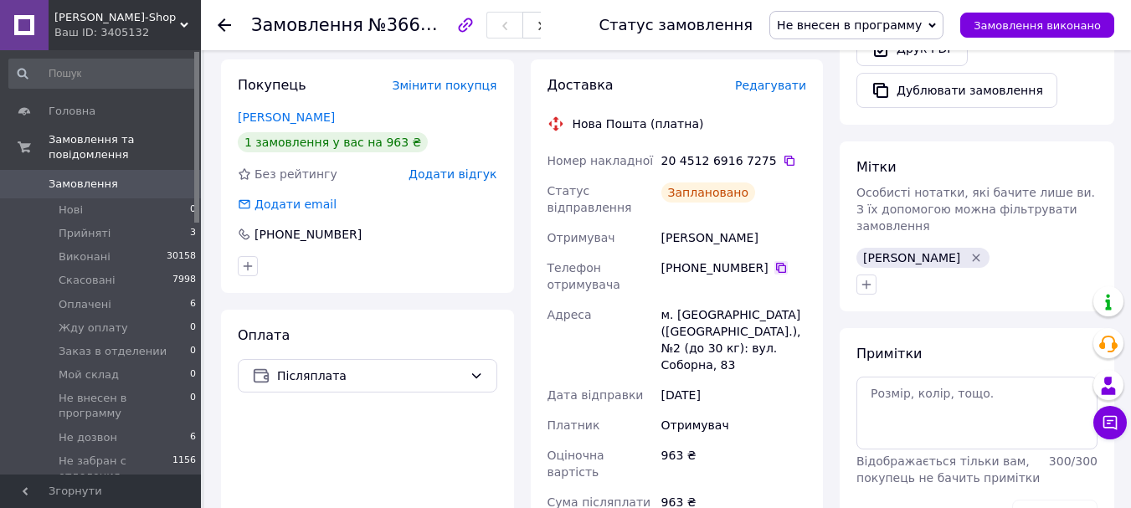
click at [776, 263] on icon at bounding box center [781, 268] width 10 height 10
drag, startPoint x: 743, startPoint y: 203, endPoint x: 661, endPoint y: 208, distance: 82.1
click at [661, 223] on div "Цертій Лариса" at bounding box center [734, 238] width 152 height 30
copy div "Цертій Лариса"
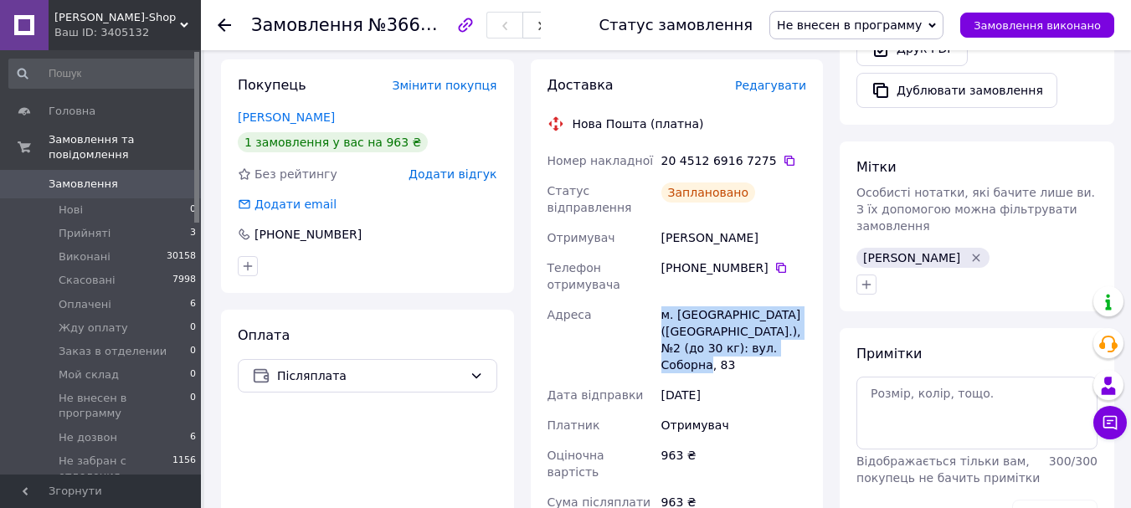
drag, startPoint x: 810, startPoint y: 316, endPoint x: 662, endPoint y: 279, distance: 152.9
click at [662, 279] on div "Доставка Редагувати Нова Пошта (платна) Номер накладної 20 4512 6916 7275   Ста…" at bounding box center [677, 390] width 293 height 662
copy div "м. Новоукраїнка (Кіровоградська обл.), №2 (до 30 кг): вул. Соборна, 83"
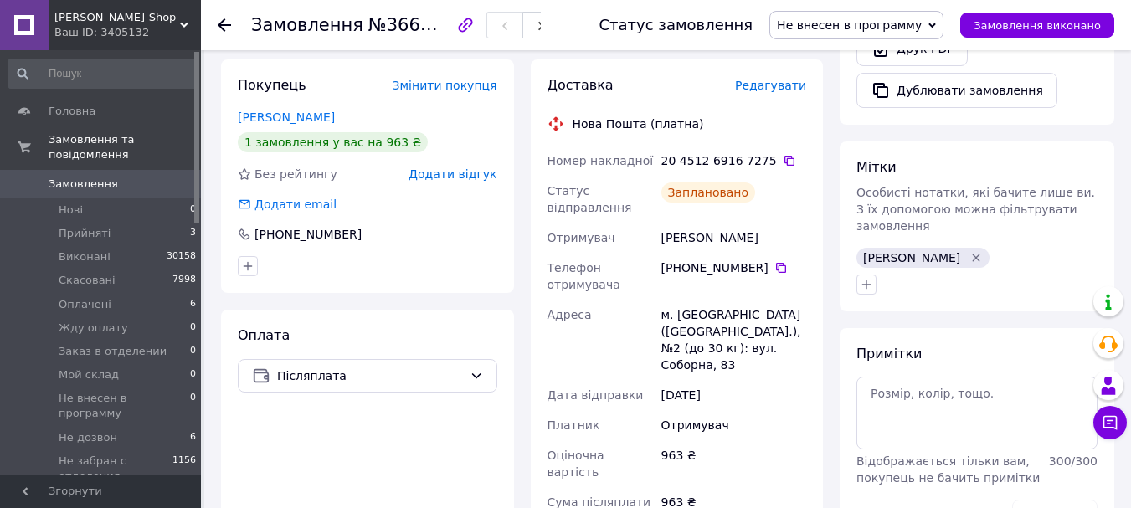
click at [936, 28] on icon at bounding box center [932, 26] width 8 height 8
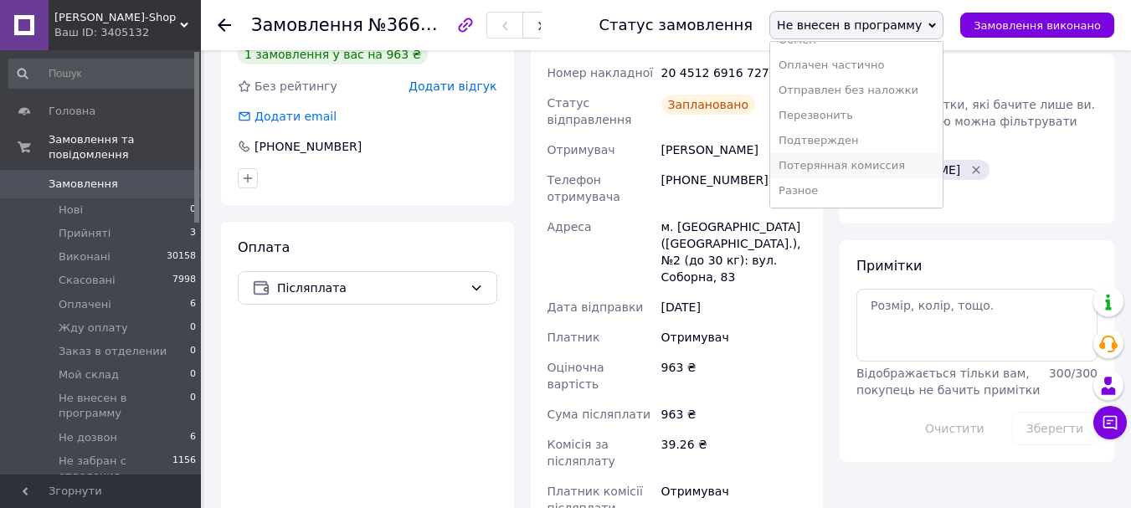
scroll to position [753, 0]
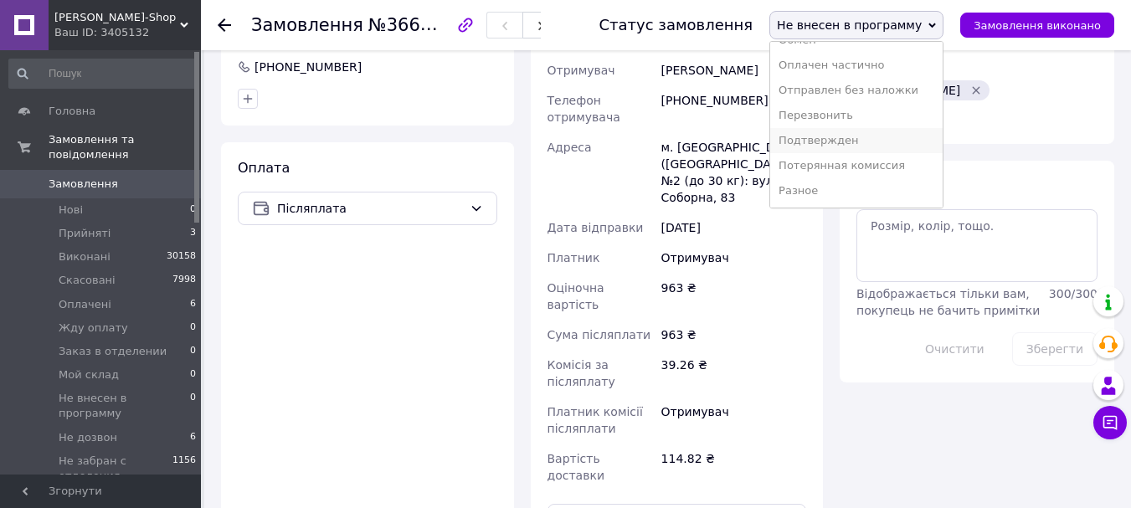
click at [858, 144] on li "Подтвержден" at bounding box center [856, 140] width 172 height 25
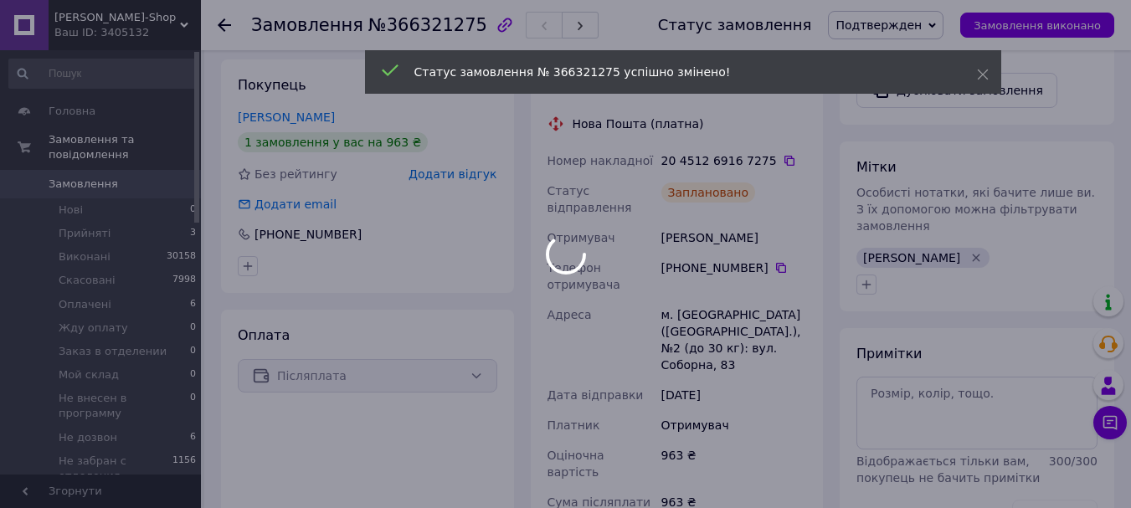
scroll to position [502, 0]
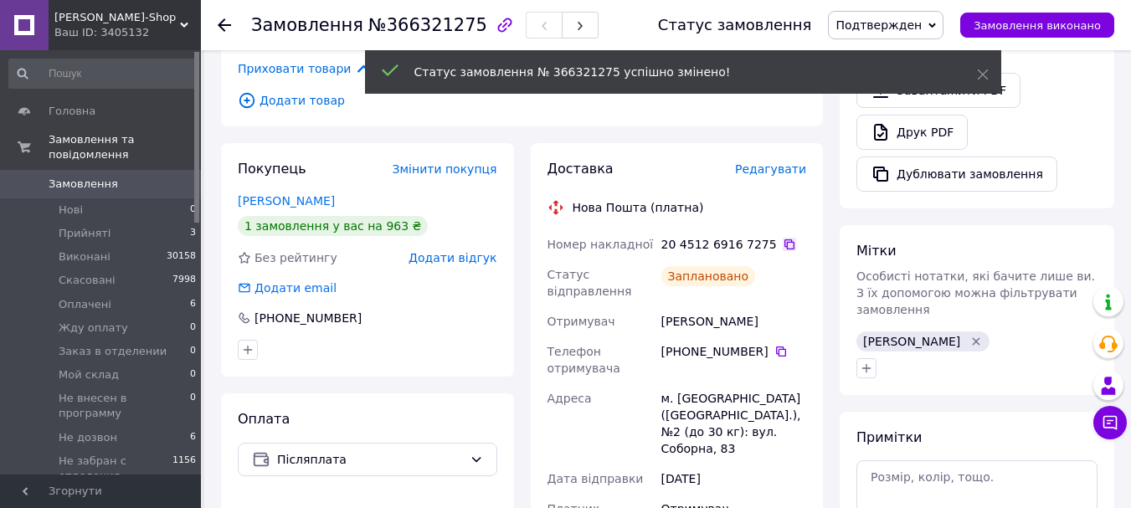
click at [783, 238] on icon at bounding box center [789, 244] width 13 height 13
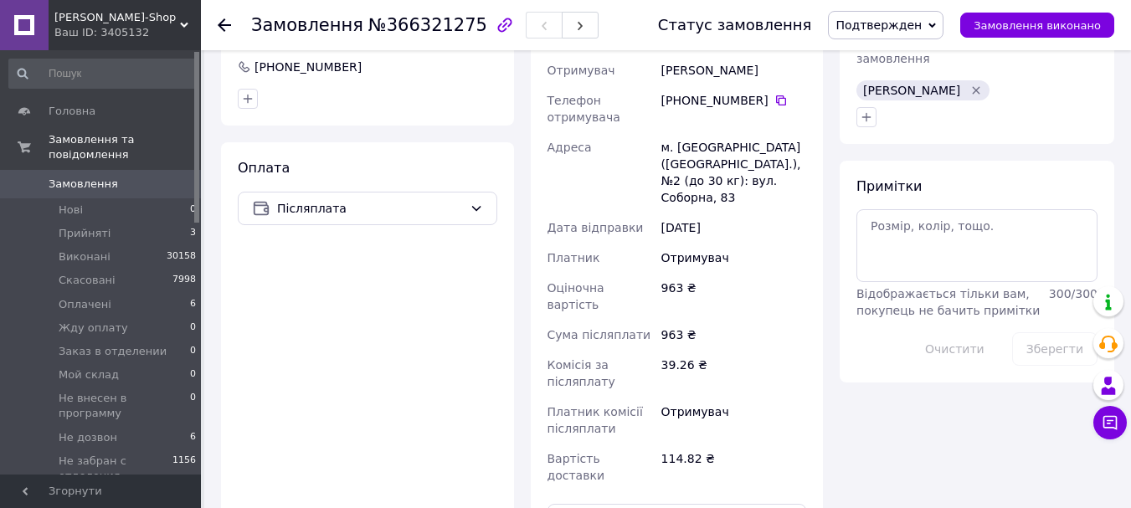
scroll to position [837, 0]
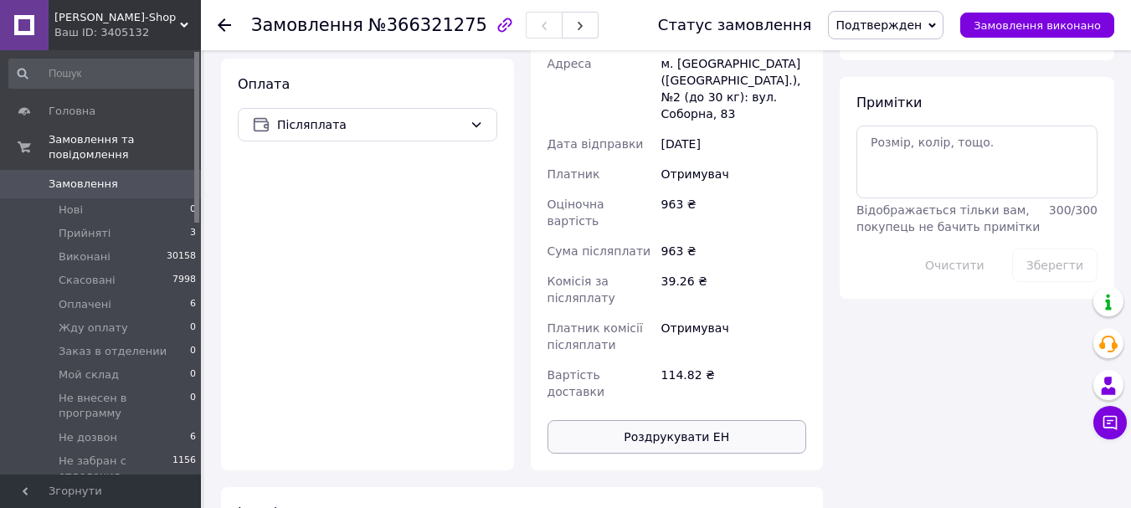
click at [730, 420] on button "Роздрукувати ЕН" at bounding box center [678, 436] width 260 height 33
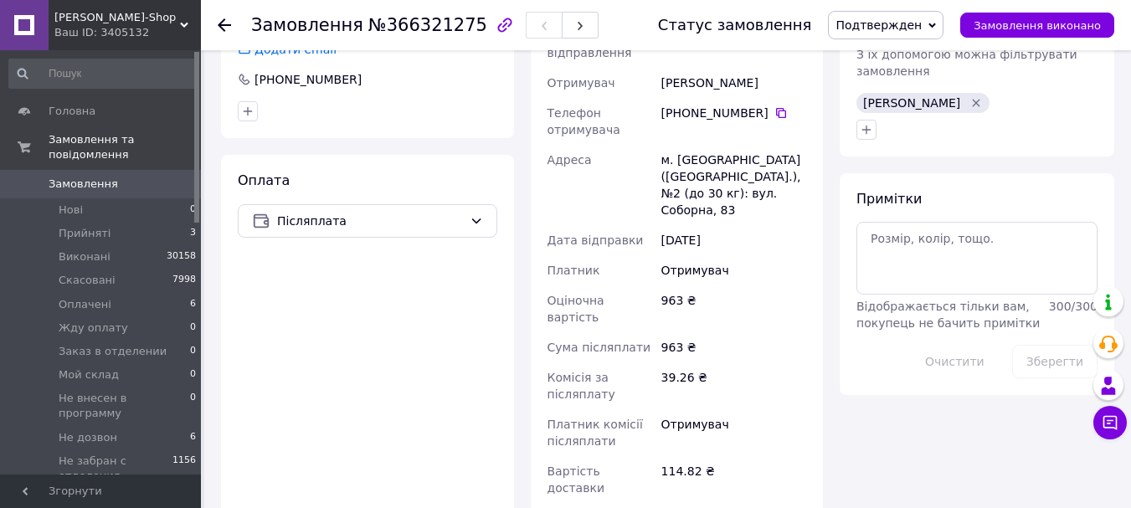
scroll to position [670, 0]
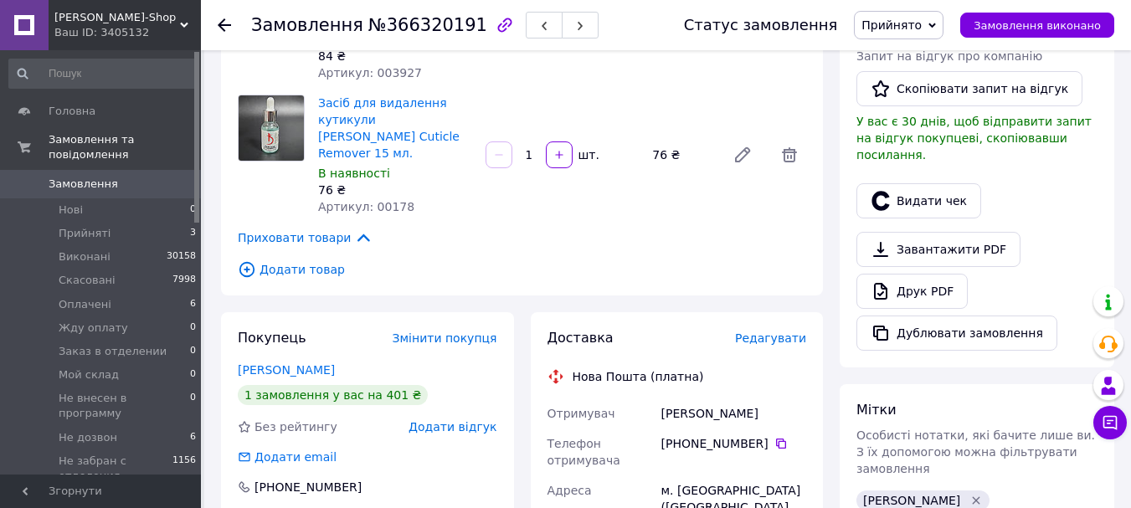
scroll to position [419, 0]
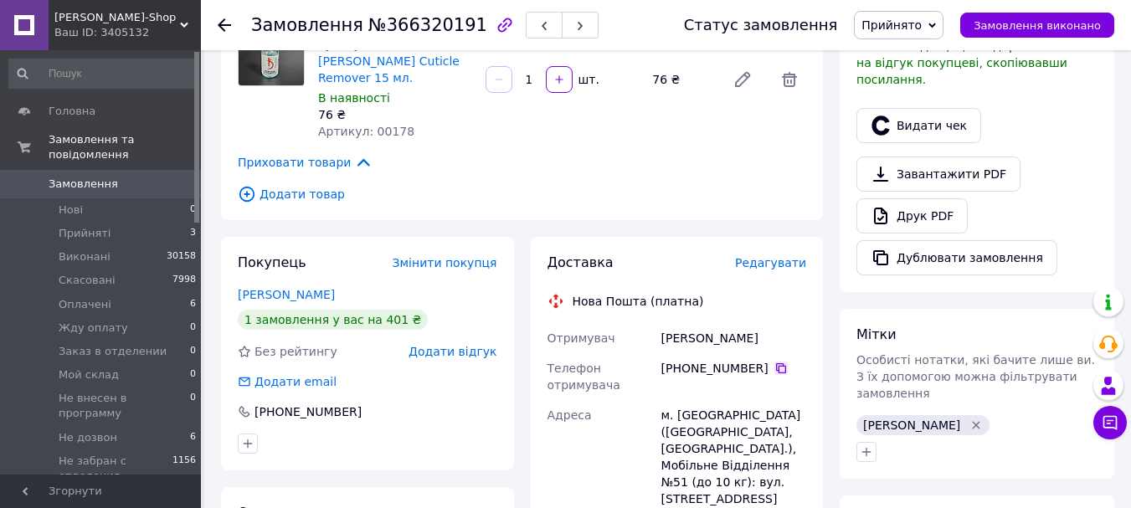
click at [774, 362] on icon at bounding box center [780, 368] width 13 height 13
click at [764, 256] on span "Редагувати" at bounding box center [770, 262] width 71 height 13
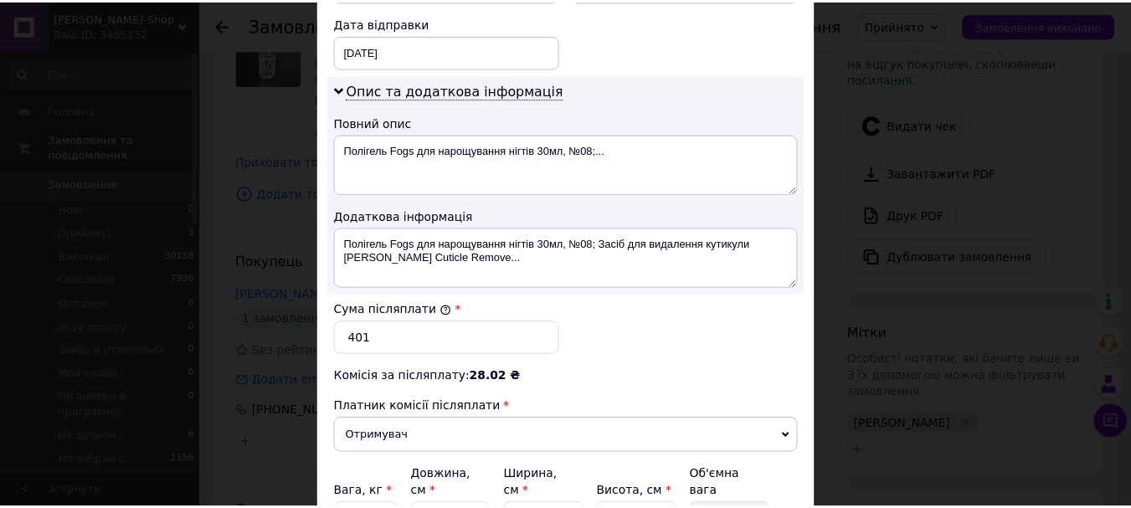
scroll to position [921, 0]
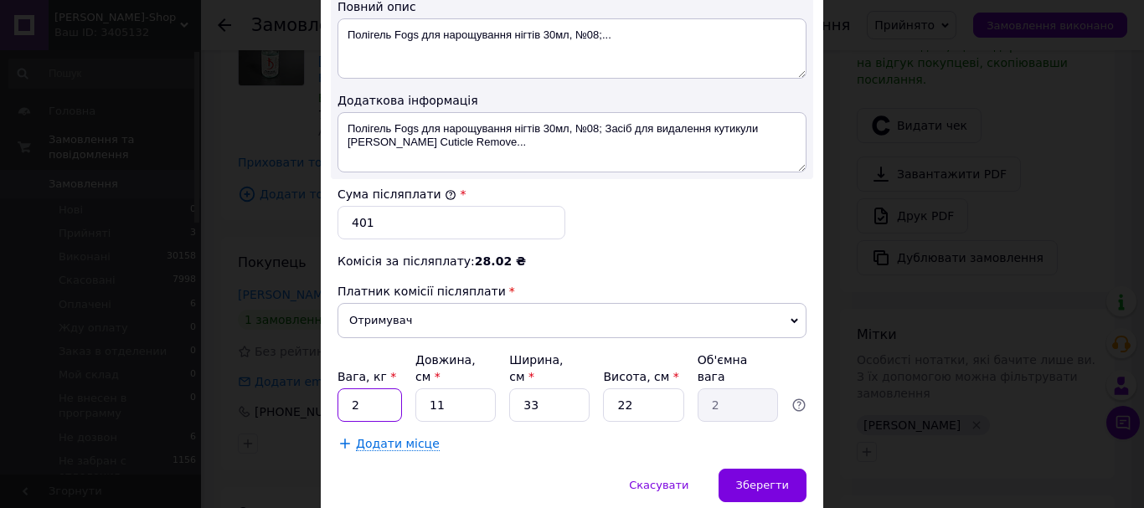
drag, startPoint x: 353, startPoint y: 377, endPoint x: 362, endPoint y: 378, distance: 9.4
click at [353, 388] on input "2" at bounding box center [369, 404] width 64 height 33
type input "1"
click at [455, 388] on input "11" at bounding box center [455, 404] width 80 height 33
type input "1"
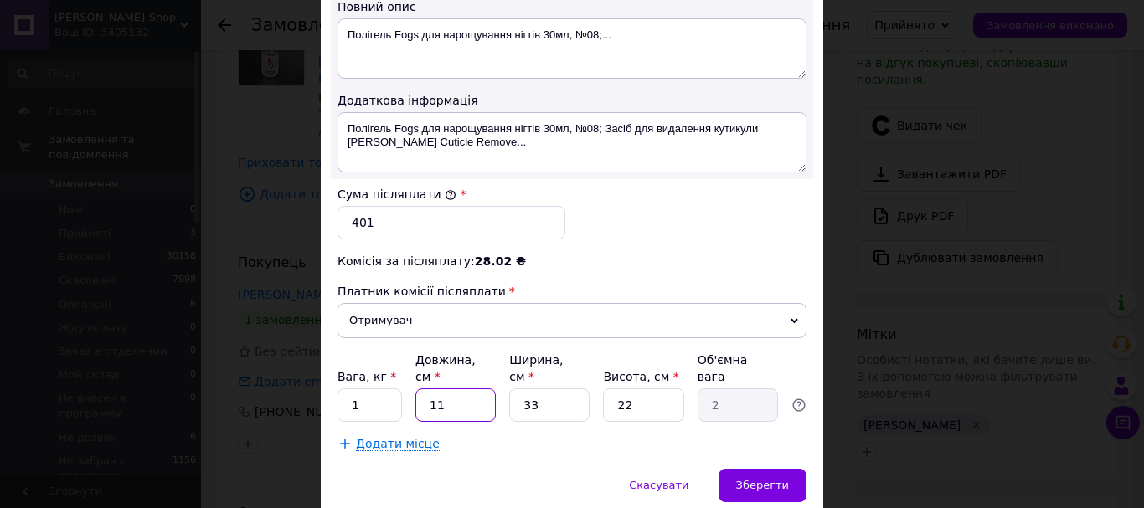
type input "0.18"
type input "10"
type input "1.82"
type input "10"
click at [559, 388] on input "33" at bounding box center [549, 404] width 80 height 33
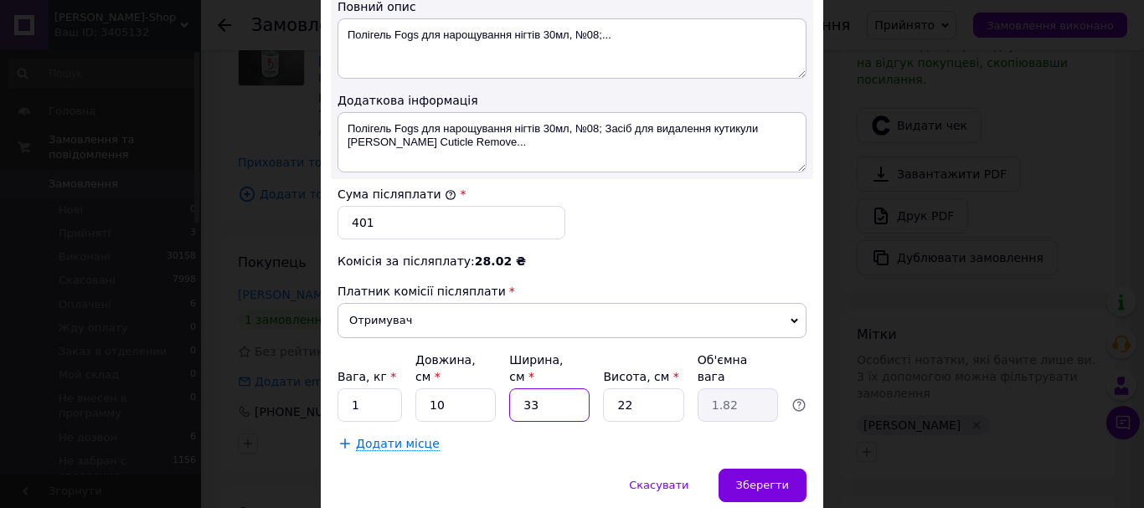
type input "3"
type input "0.17"
type input "1"
type input "0.1"
type input "10"
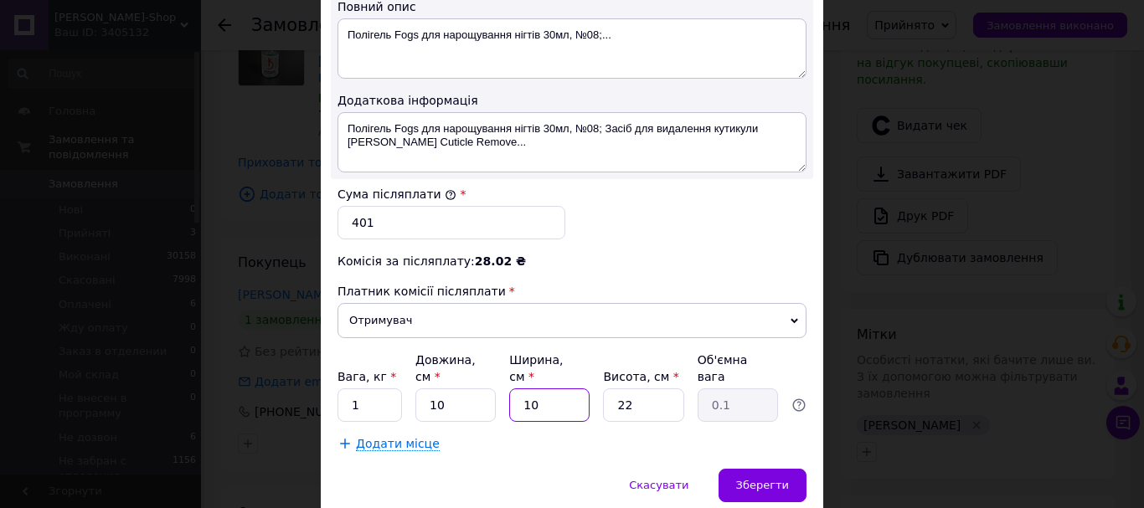
type input "0.55"
type input "10"
click at [631, 388] on input "22" at bounding box center [643, 404] width 80 height 33
type input "2"
type input "0.1"
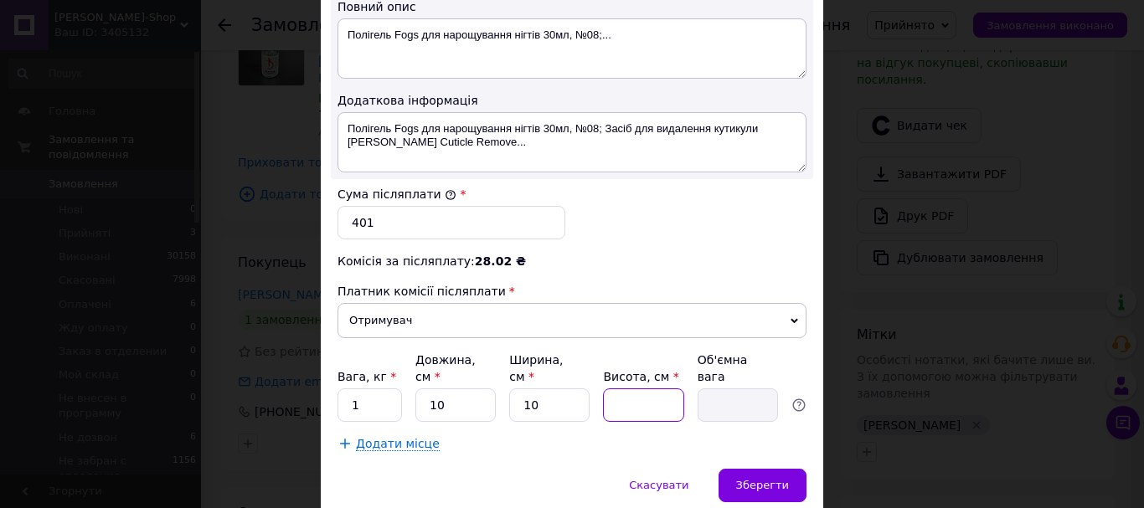
type input "1"
type input "0.1"
type input "10"
type input "0.25"
type input "10"
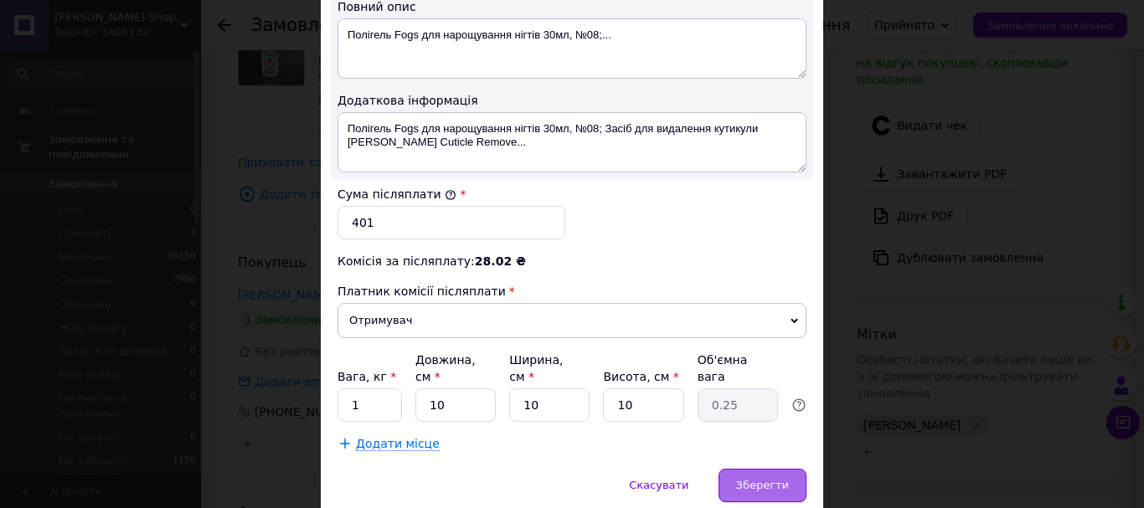
click at [749, 479] on span "Зберегти" at bounding box center [762, 485] width 53 height 13
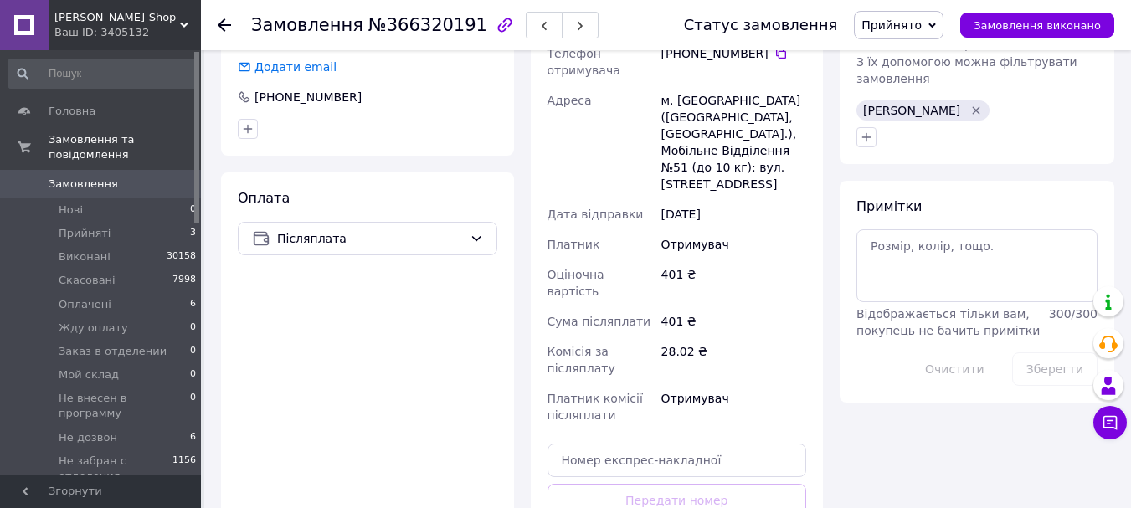
scroll to position [837, 0]
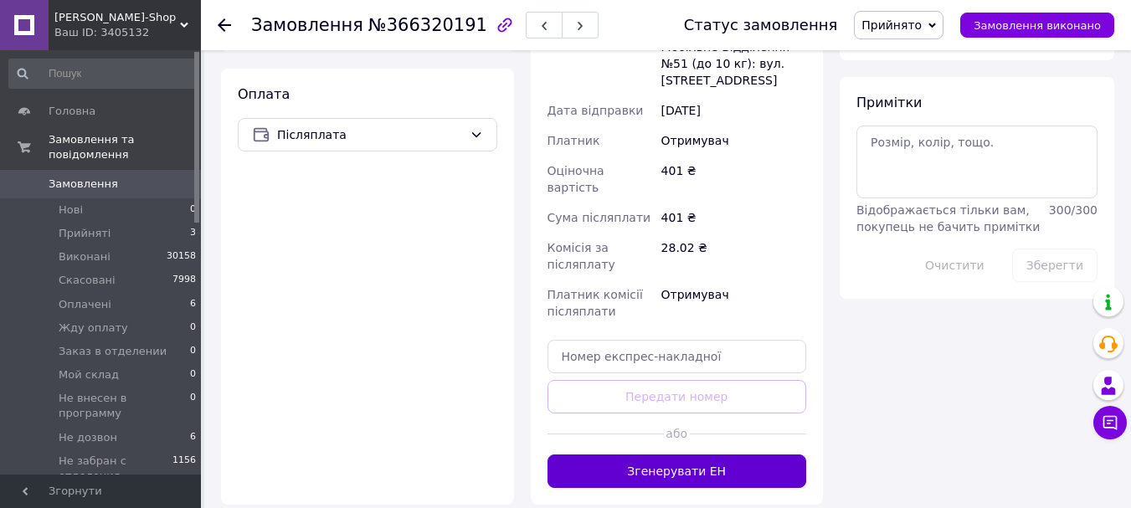
click at [690, 455] on button "Згенерувати ЕН" at bounding box center [678, 471] width 260 height 33
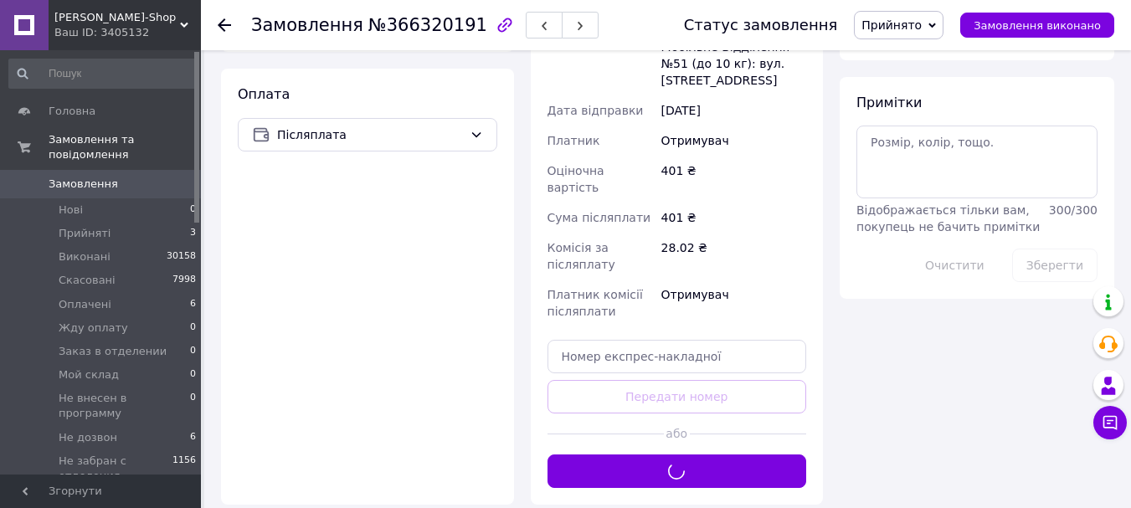
click at [905, 23] on span "Прийнято" at bounding box center [891, 24] width 60 height 13
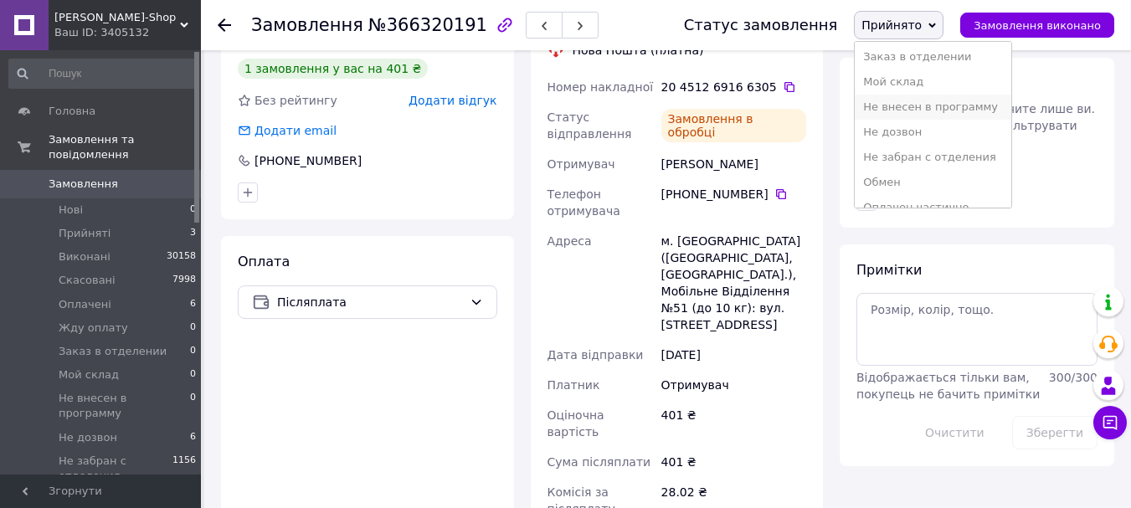
scroll to position [84, 0]
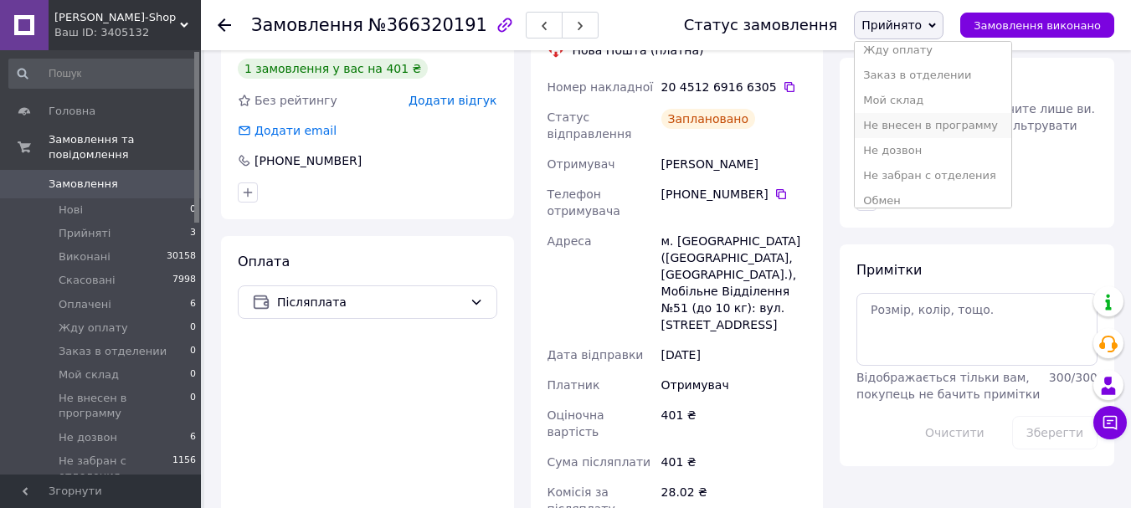
click at [961, 128] on li "Не внесен в программу" at bounding box center [933, 125] width 157 height 25
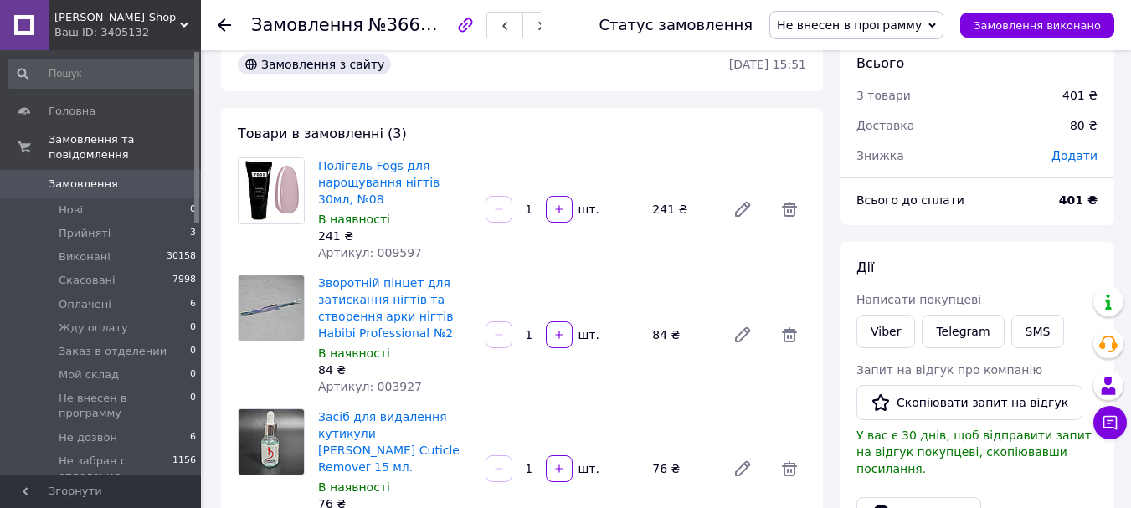
scroll to position [0, 0]
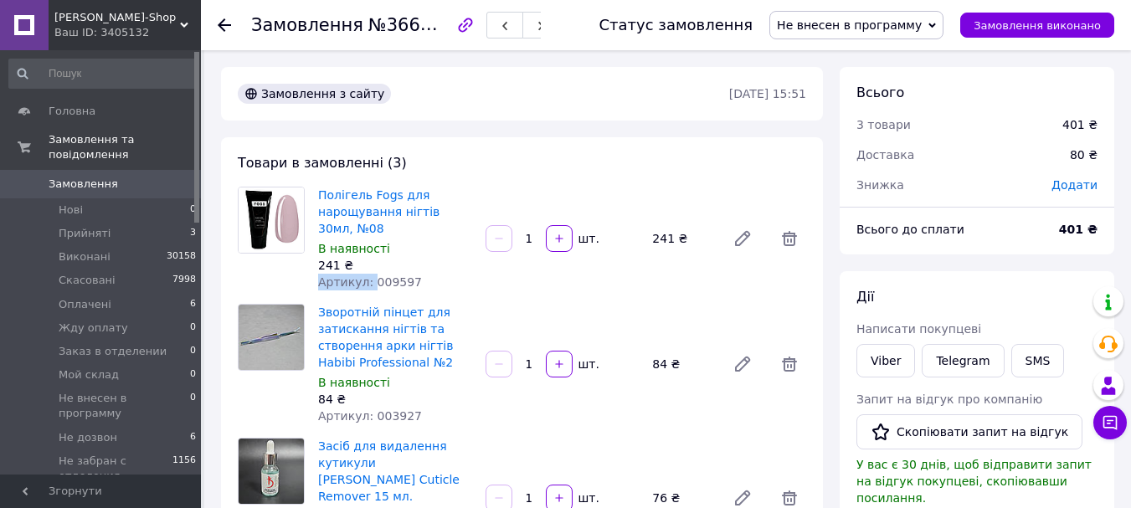
drag, startPoint x: 416, startPoint y: 272, endPoint x: 431, endPoint y: 283, distance: 18.6
click at [371, 281] on div "Полігель Fogs для нарощування нігтів 30мл, №08 В наявності 241 ₴ Артикул: 009597" at bounding box center [394, 238] width 167 height 111
click at [443, 283] on div "Артикул: 009597" at bounding box center [395, 282] width 154 height 17
drag, startPoint x: 418, startPoint y: 282, endPoint x: 367, endPoint y: 284, distance: 51.1
click at [368, 284] on div "Артикул: 009597" at bounding box center [395, 282] width 154 height 17
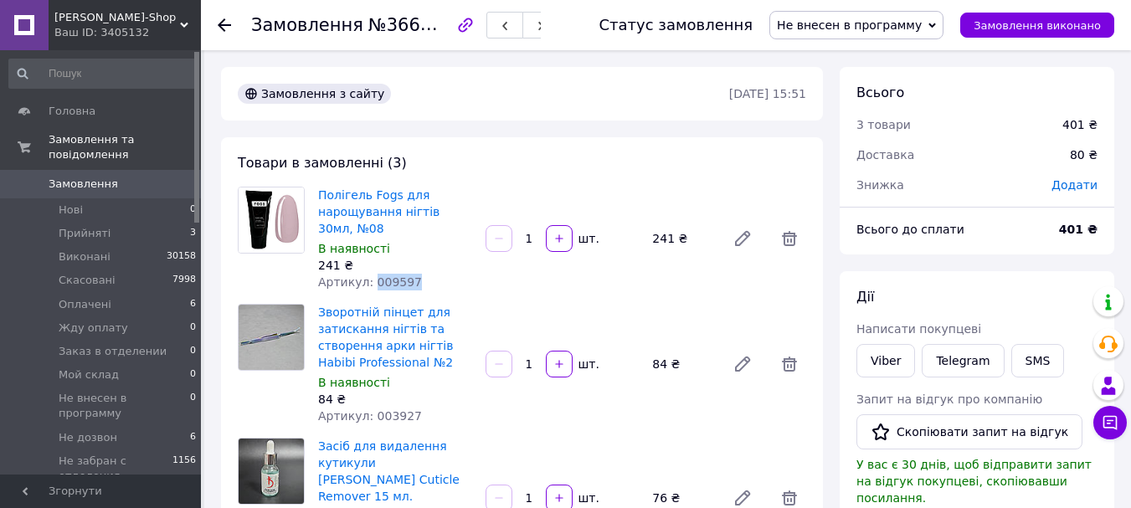
copy span "009597"
drag, startPoint x: 411, startPoint y: 418, endPoint x: 368, endPoint y: 424, distance: 43.1
click at [368, 424] on div "Артикул: 003927" at bounding box center [395, 416] width 154 height 17
copy span "003927"
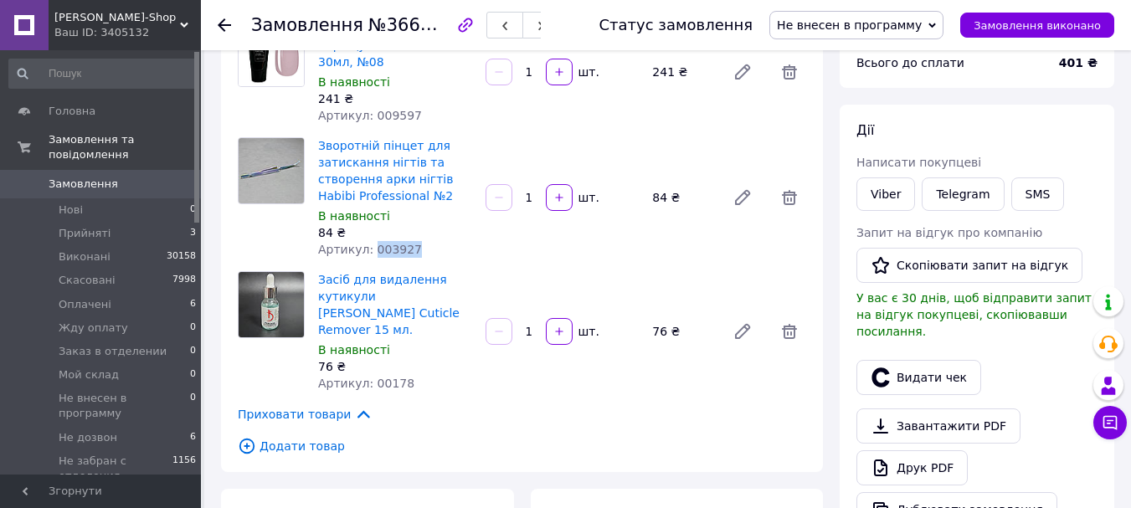
scroll to position [167, 0]
drag, startPoint x: 413, startPoint y: 366, endPoint x: 369, endPoint y: 365, distance: 43.5
click at [369, 374] on div "Артикул: 00178" at bounding box center [395, 382] width 154 height 17
copy span "00178"
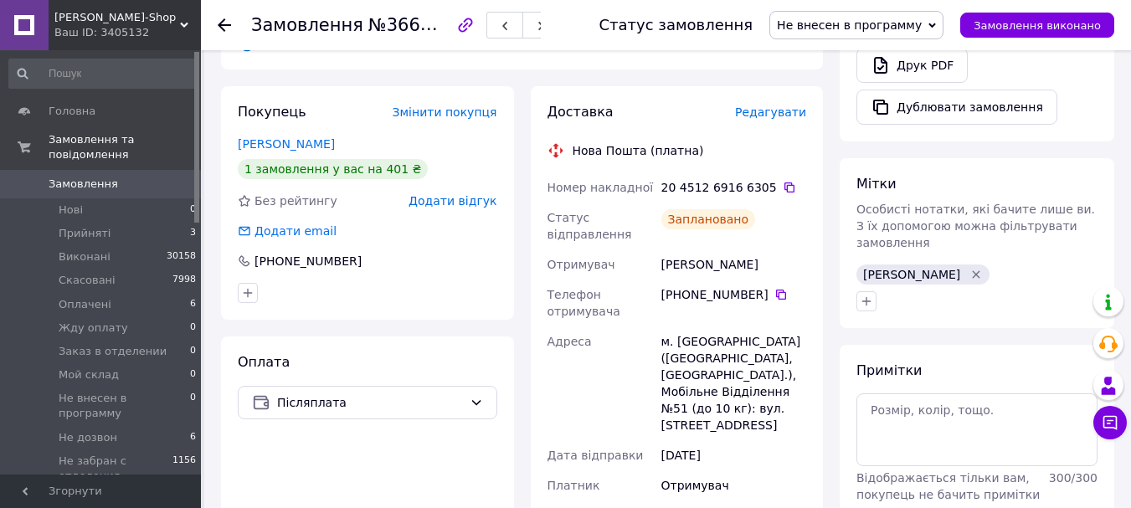
scroll to position [670, 0]
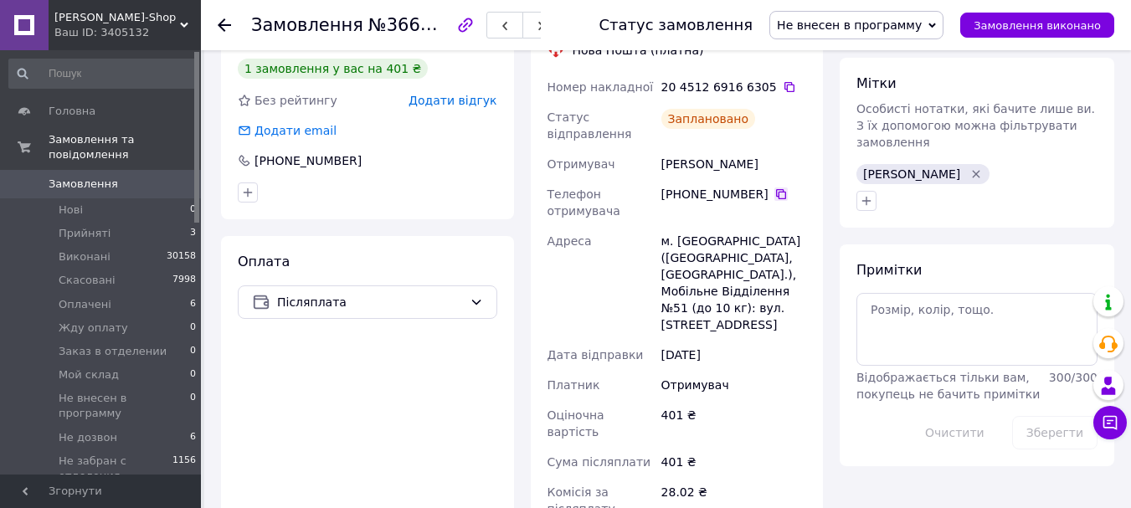
click at [774, 188] on icon at bounding box center [780, 194] width 13 height 13
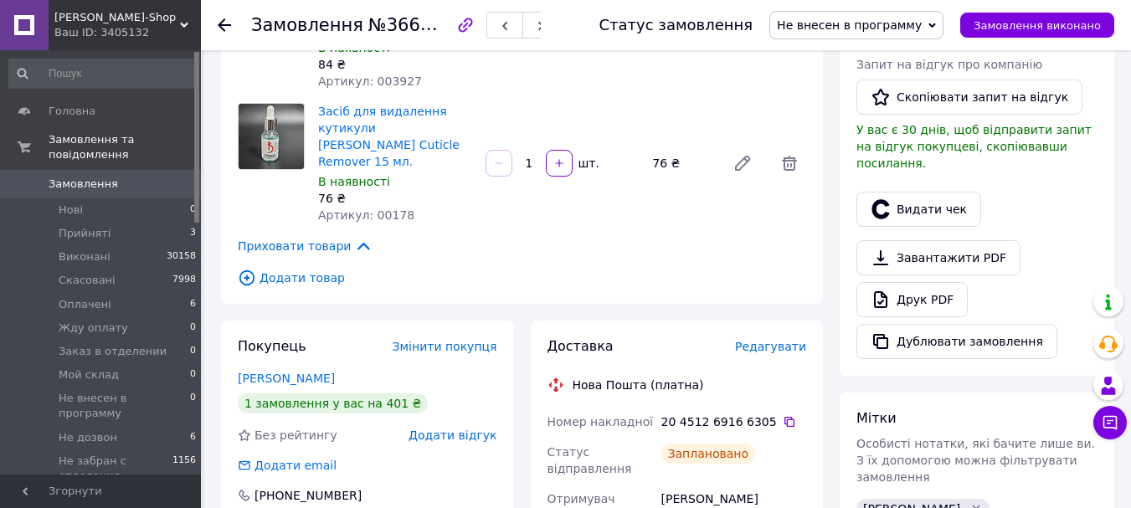
scroll to position [419, 0]
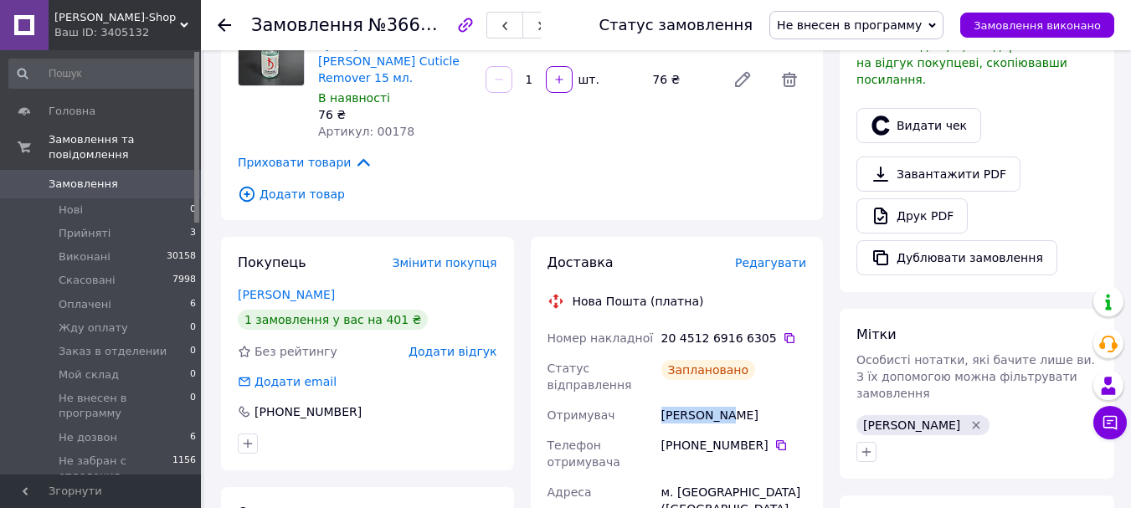
drag, startPoint x: 739, startPoint y: 399, endPoint x: 659, endPoint y: 410, distance: 81.1
click at [659, 410] on div "[PERSON_NAME]" at bounding box center [734, 415] width 152 height 30
copy div "[PERSON_NAME]"
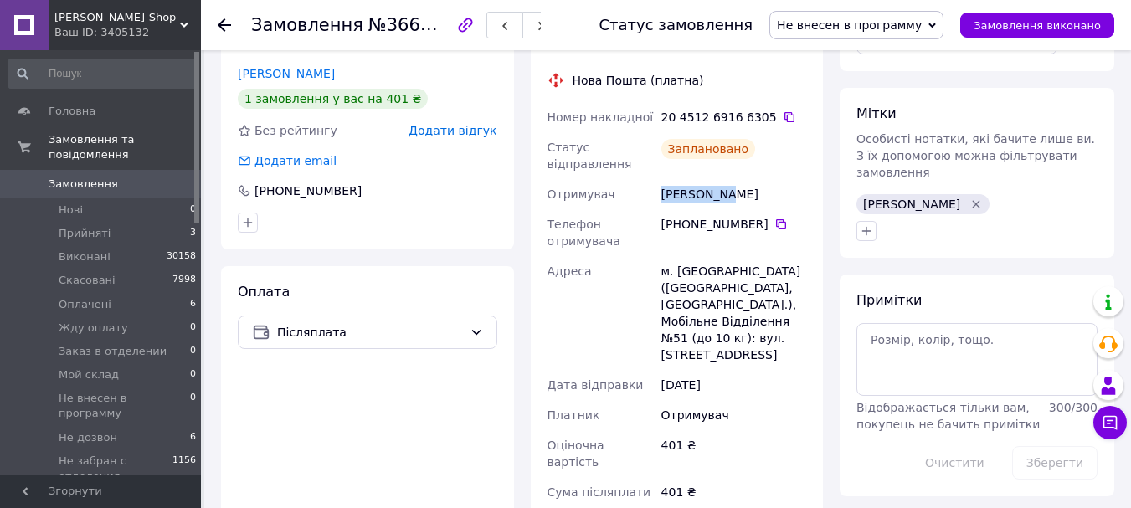
scroll to position [670, 0]
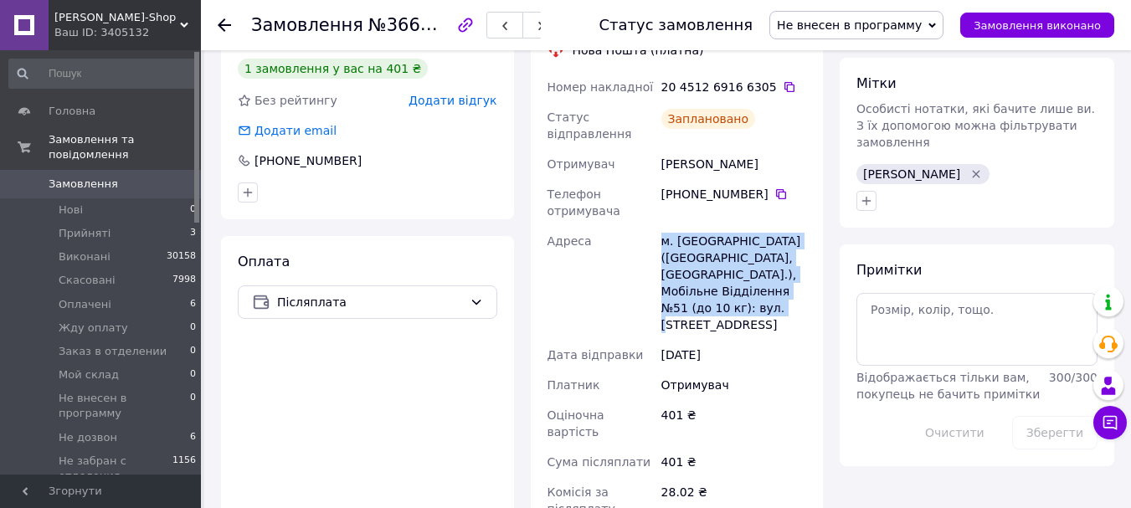
drag, startPoint x: 691, startPoint y: 292, endPoint x: 641, endPoint y: 258, distance: 60.1
click at [641, 258] on div "Номер накладної 20 4512 6916 6305   Статус відправлення Заплановано Отримувач […" at bounding box center [677, 345] width 266 height 546
copy div "Адреса [PERSON_NAME]. [GEOGRAPHIC_DATA] ([GEOGRAPHIC_DATA], [GEOGRAPHIC_DATA].)…"
click at [921, 28] on span "Не внесен в программу" at bounding box center [849, 24] width 145 height 13
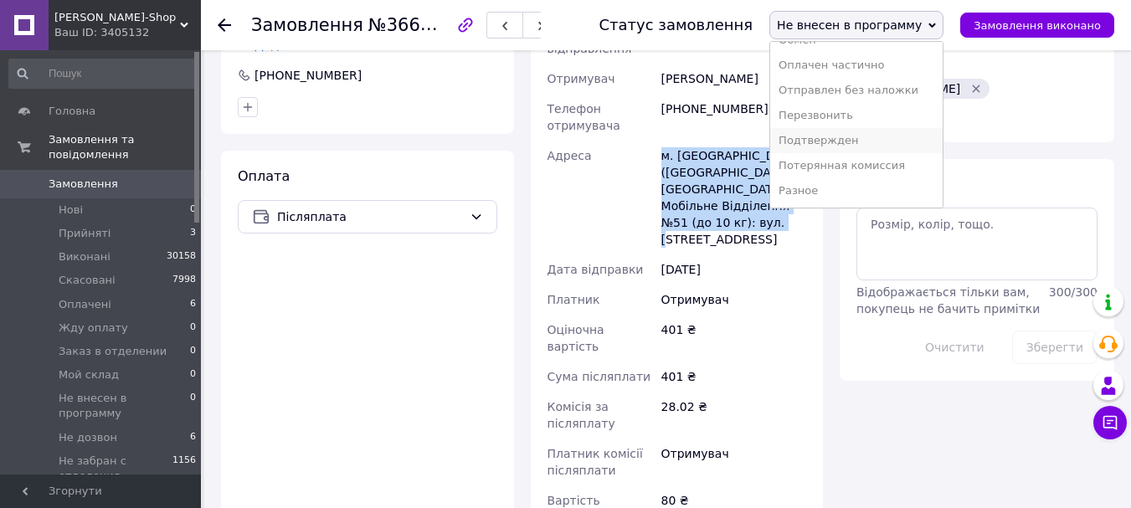
scroll to position [837, 0]
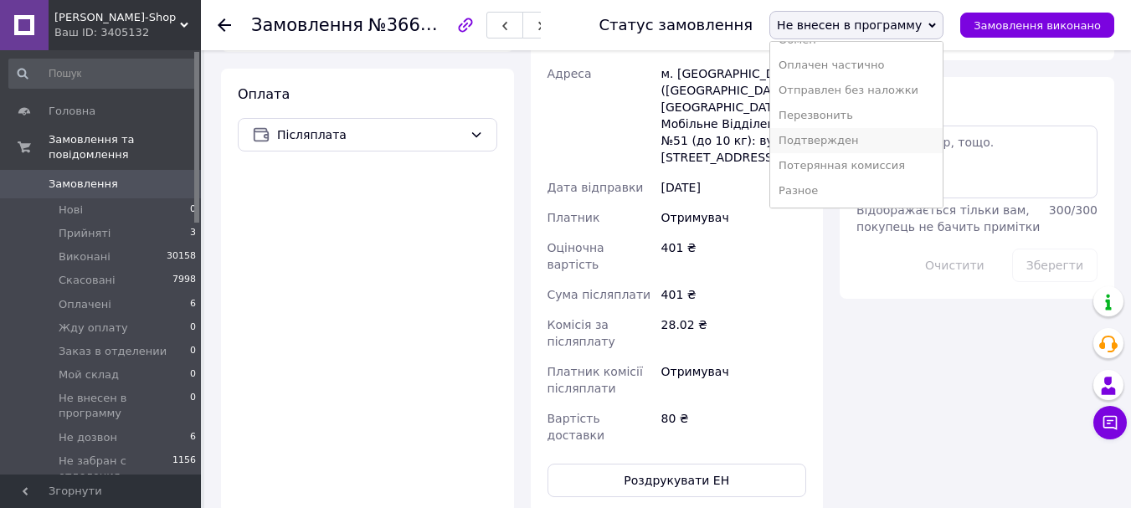
click at [876, 149] on li "Подтвержден" at bounding box center [856, 140] width 172 height 25
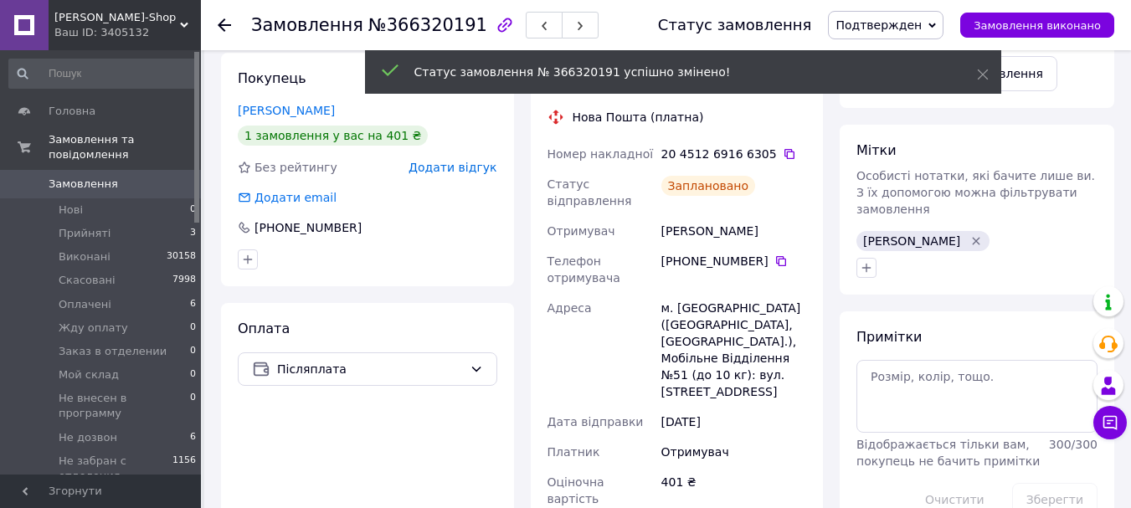
scroll to position [586, 0]
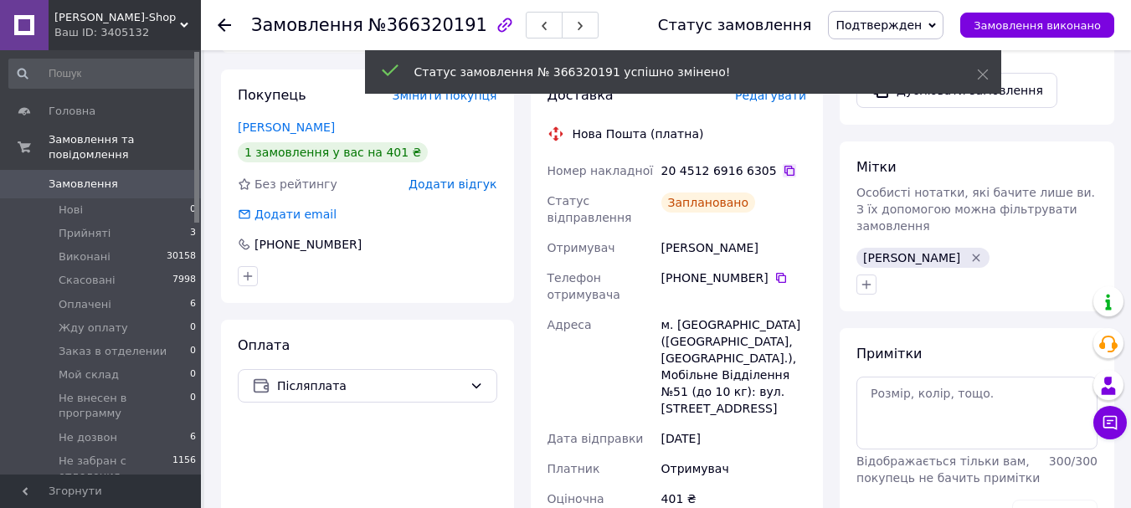
click at [783, 164] on icon at bounding box center [789, 170] width 13 height 13
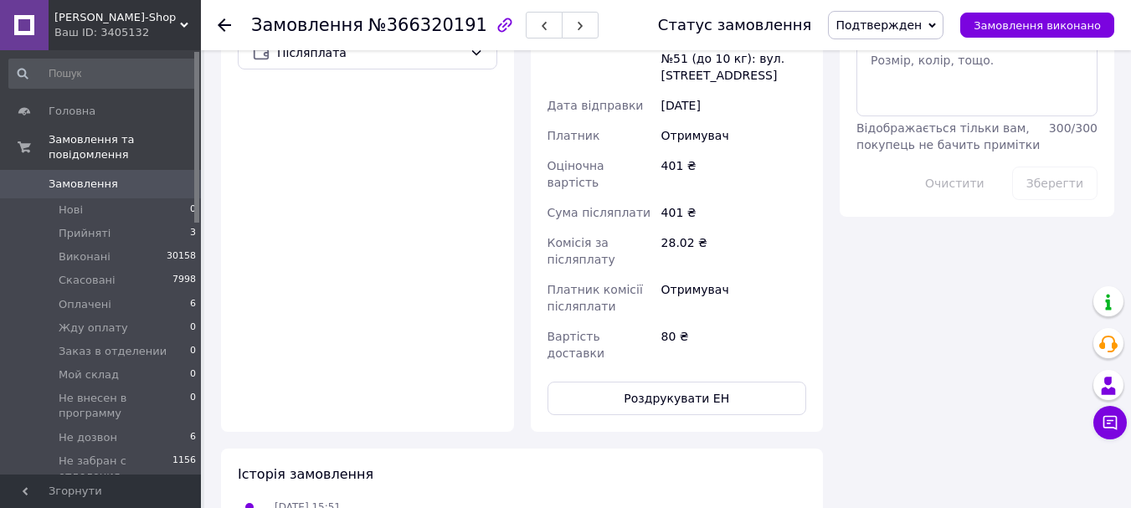
scroll to position [921, 0]
click at [686, 380] on button "Роздрукувати ЕН" at bounding box center [678, 396] width 260 height 33
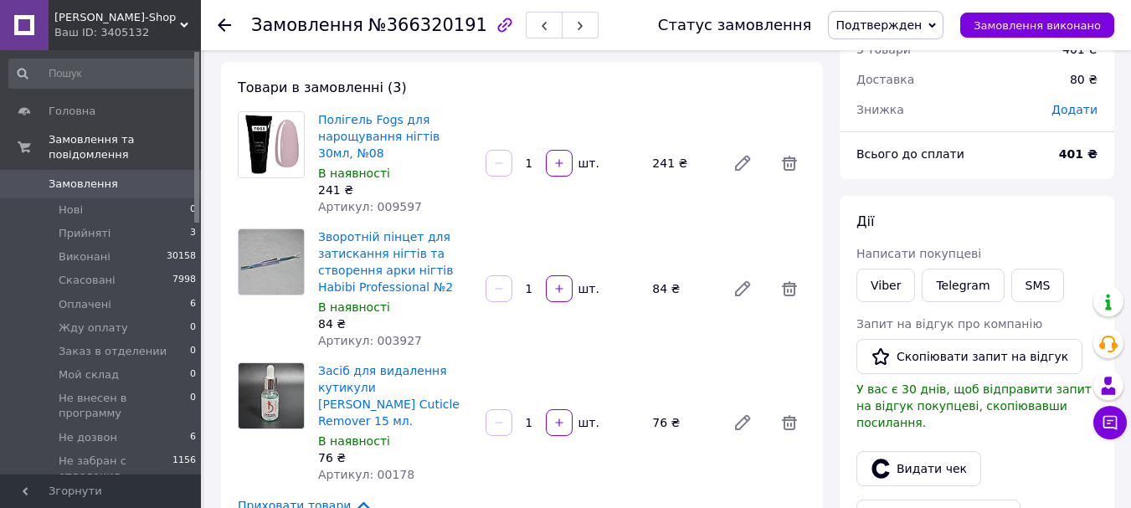
scroll to position [0, 0]
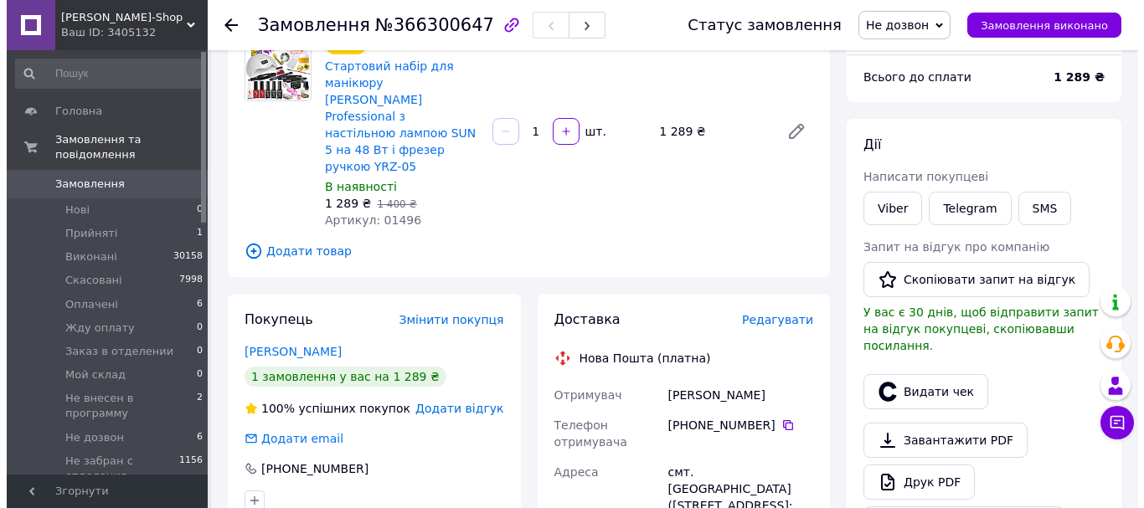
scroll to position [167, 0]
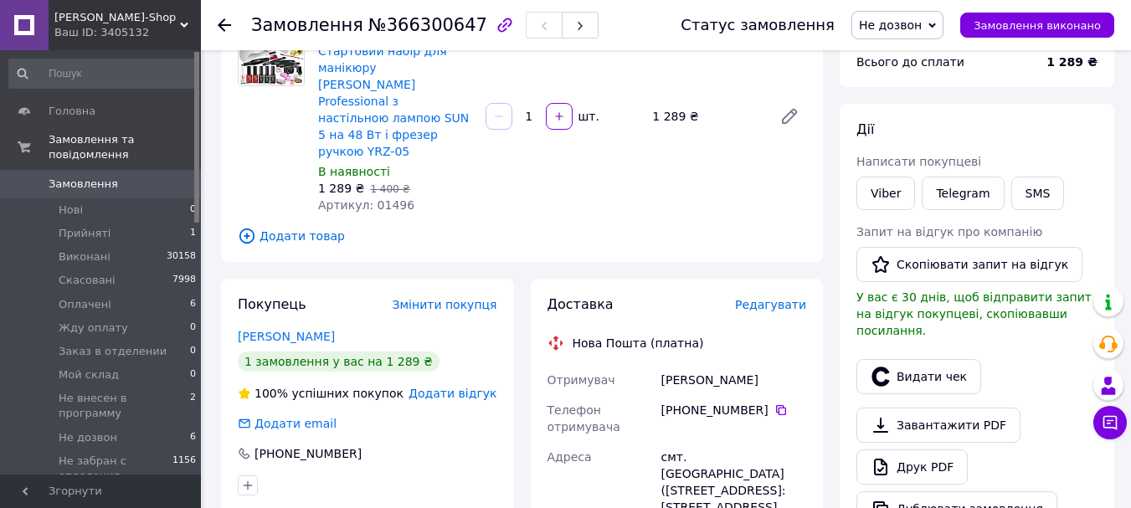
click at [793, 298] on span "Редагувати" at bounding box center [770, 304] width 71 height 13
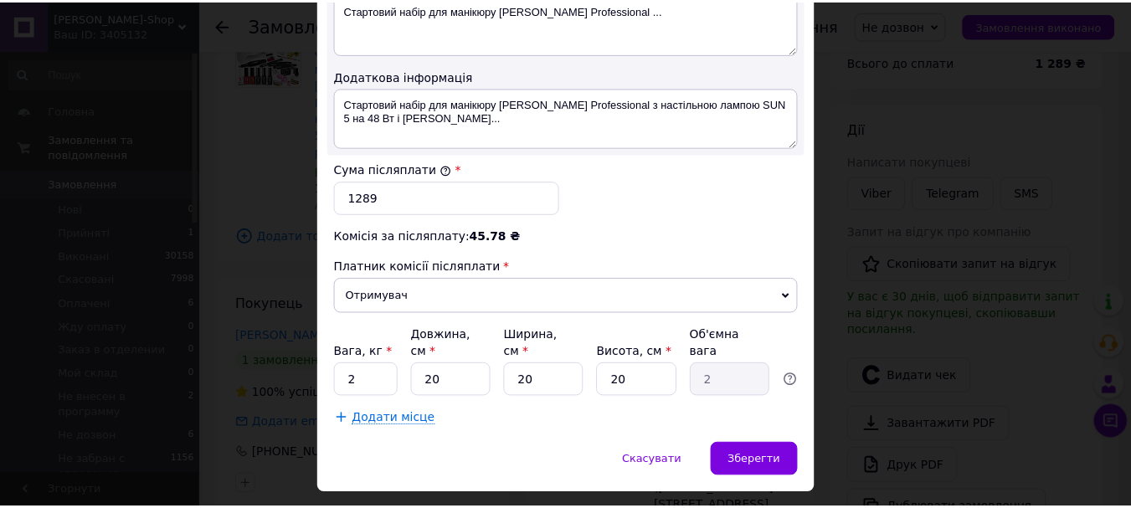
scroll to position [957, 0]
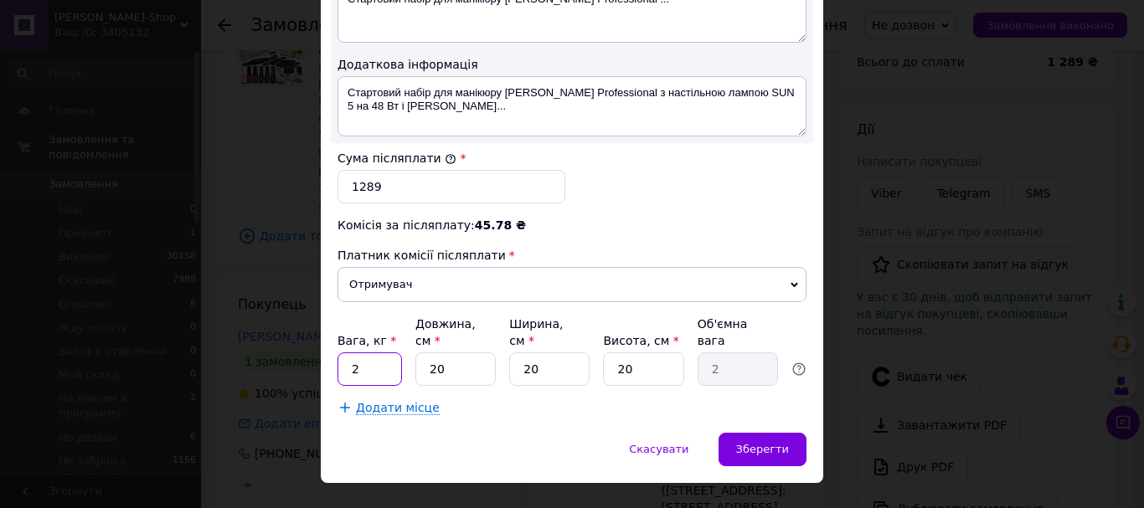
click at [358, 352] on input "2" at bounding box center [369, 368] width 64 height 33
type input "3"
click at [735, 433] on div "Зберегти" at bounding box center [762, 449] width 88 height 33
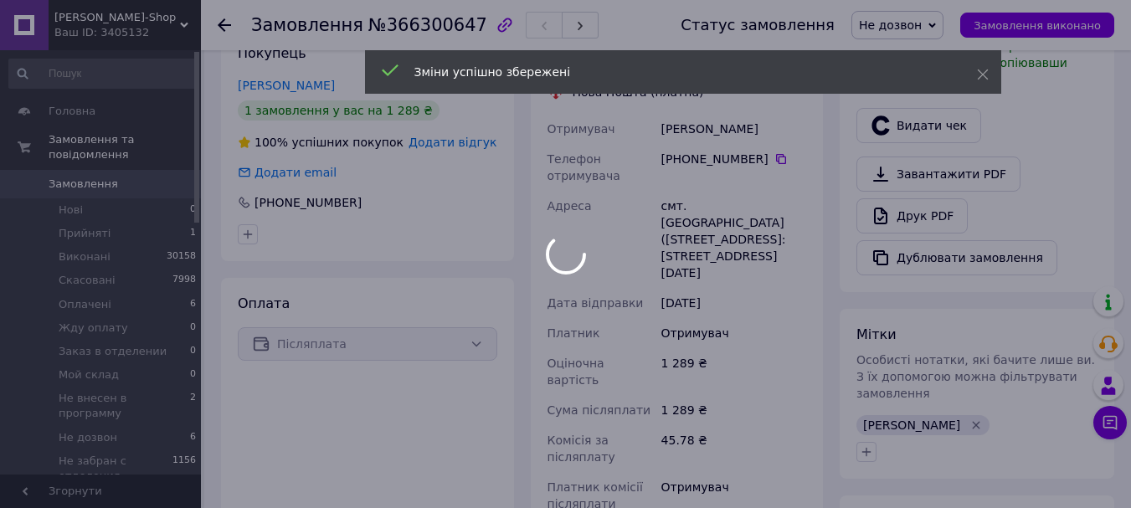
scroll to position [670, 0]
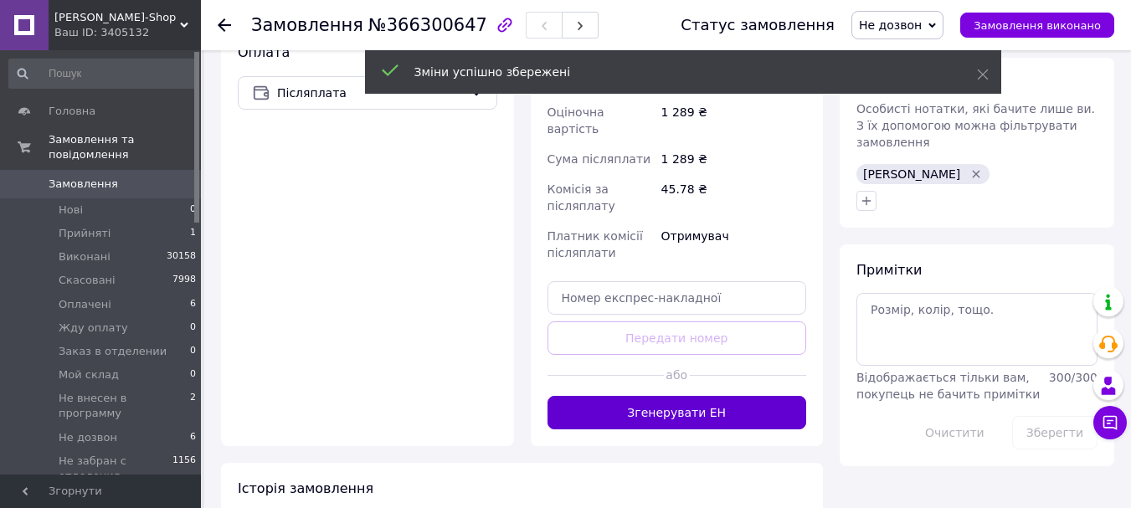
click at [709, 396] on button "Згенерувати ЕН" at bounding box center [678, 412] width 260 height 33
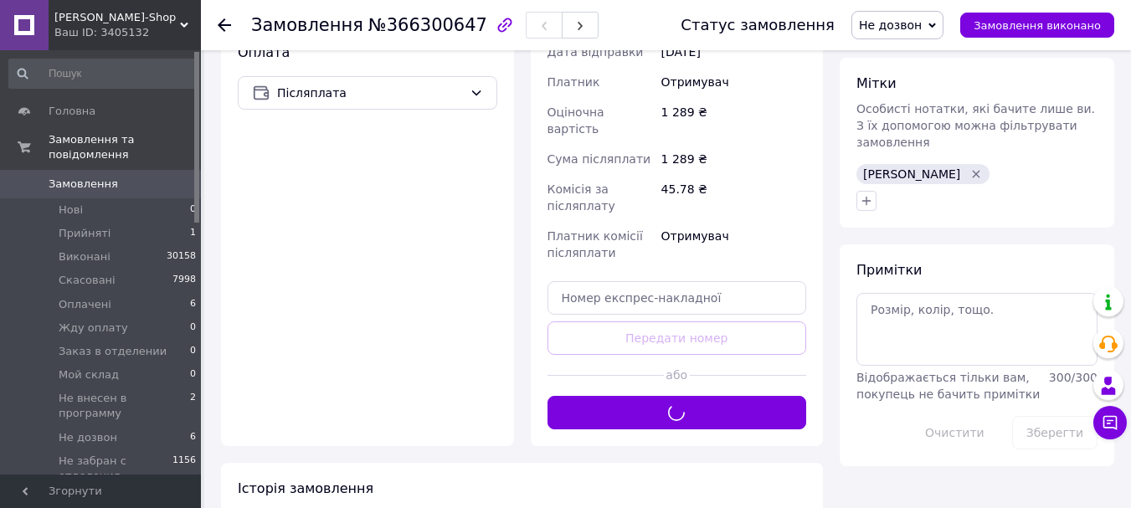
click at [922, 22] on span "Не дозвон" at bounding box center [890, 24] width 63 height 13
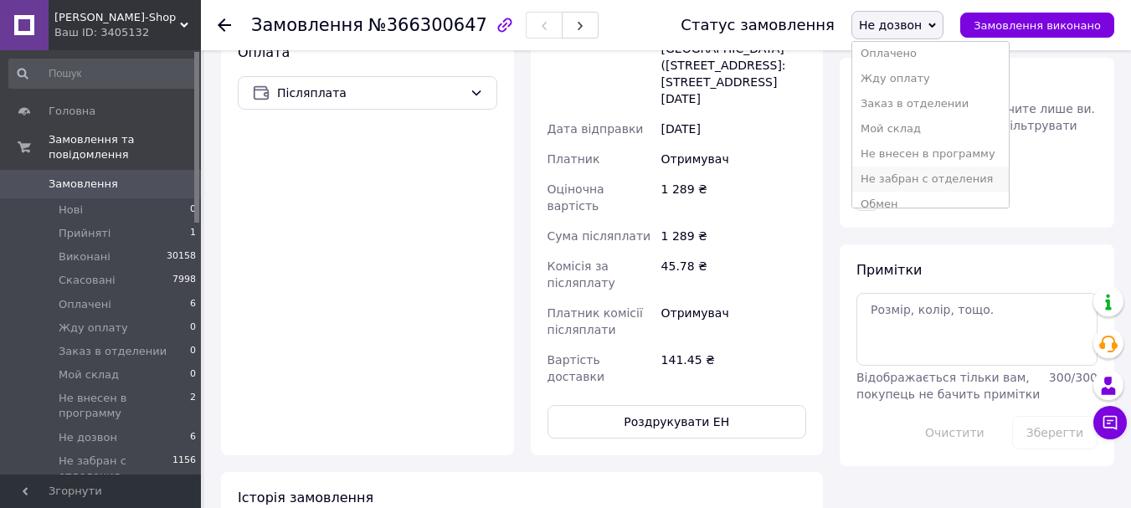
scroll to position [84, 0]
click at [965, 156] on li "Не внесен в программу" at bounding box center [930, 150] width 157 height 25
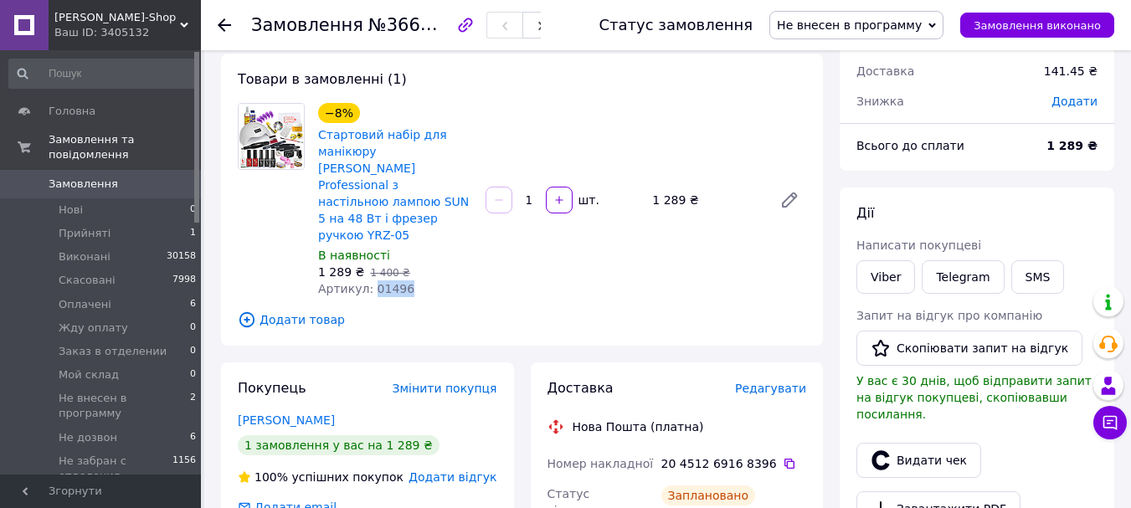
drag, startPoint x: 406, startPoint y: 255, endPoint x: 368, endPoint y: 254, distance: 38.5
click at [368, 280] on div "Артикул: 01496" at bounding box center [395, 288] width 154 height 17
copy span "01496"
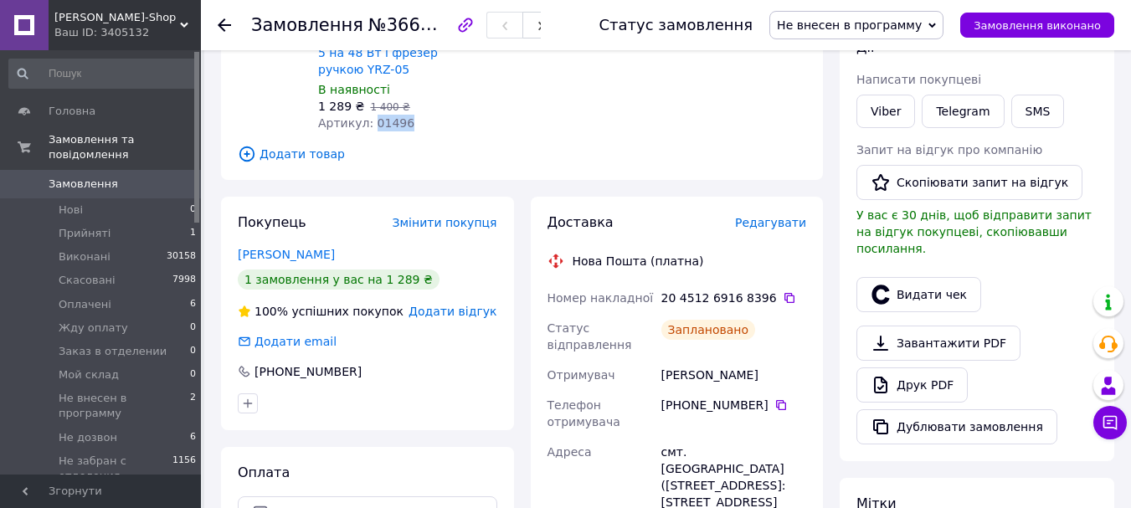
scroll to position [251, 0]
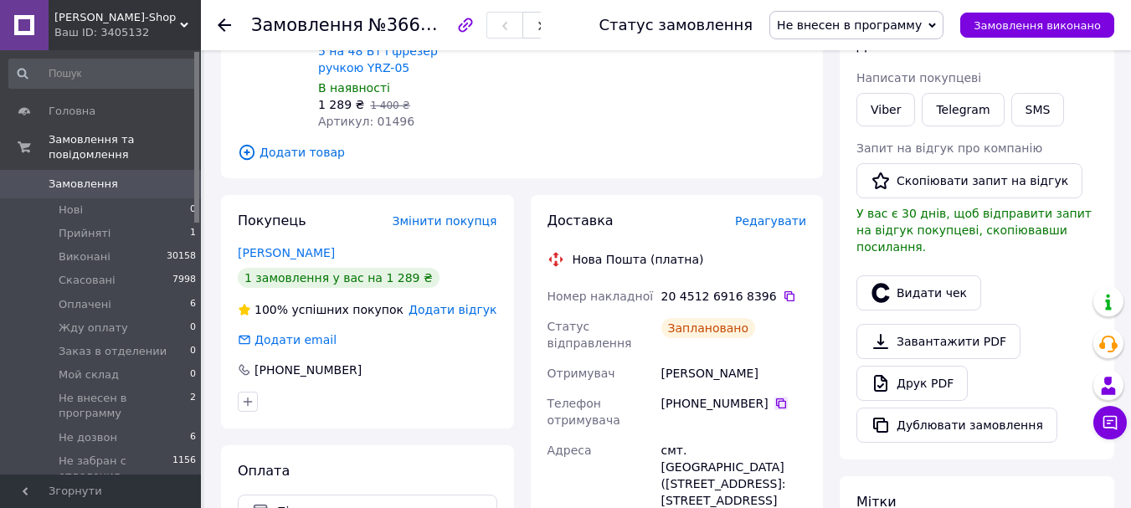
click at [774, 397] on icon at bounding box center [780, 403] width 13 height 13
drag, startPoint x: 770, startPoint y: 337, endPoint x: 660, endPoint y: 342, distance: 110.6
click at [660, 358] on div "Ковальчук Оксана" at bounding box center [734, 373] width 152 height 30
copy div "Ковальчук Оксана"
drag, startPoint x: 733, startPoint y: 455, endPoint x: 661, endPoint y: 422, distance: 78.6
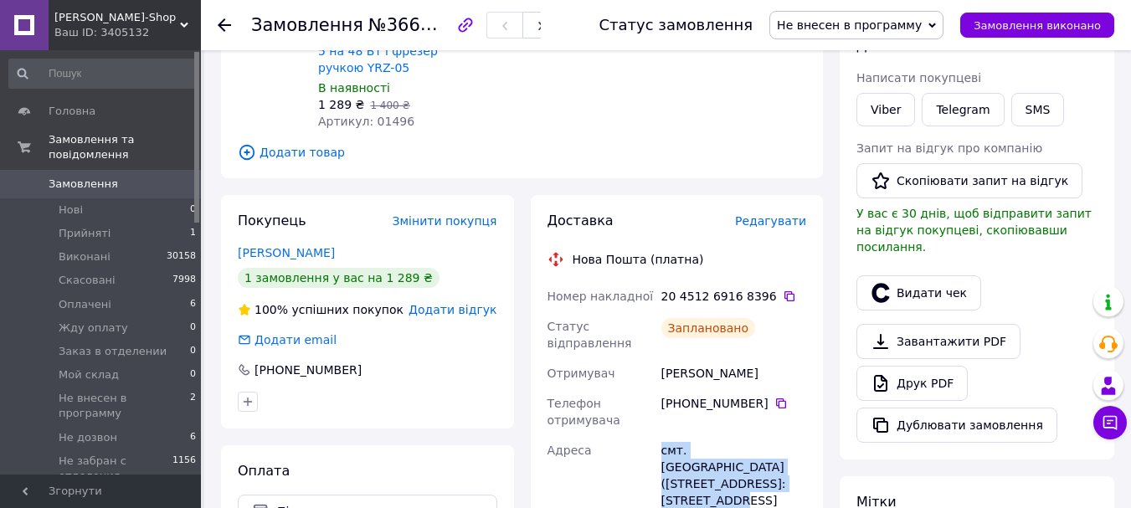
click at [661, 435] on div "смт. [GEOGRAPHIC_DATA] ([STREET_ADDRESS]: [STREET_ADDRESS][DATE]" at bounding box center [734, 483] width 152 height 97
copy div "смт. [GEOGRAPHIC_DATA] ([STREET_ADDRESS]: [STREET_ADDRESS][DATE]"
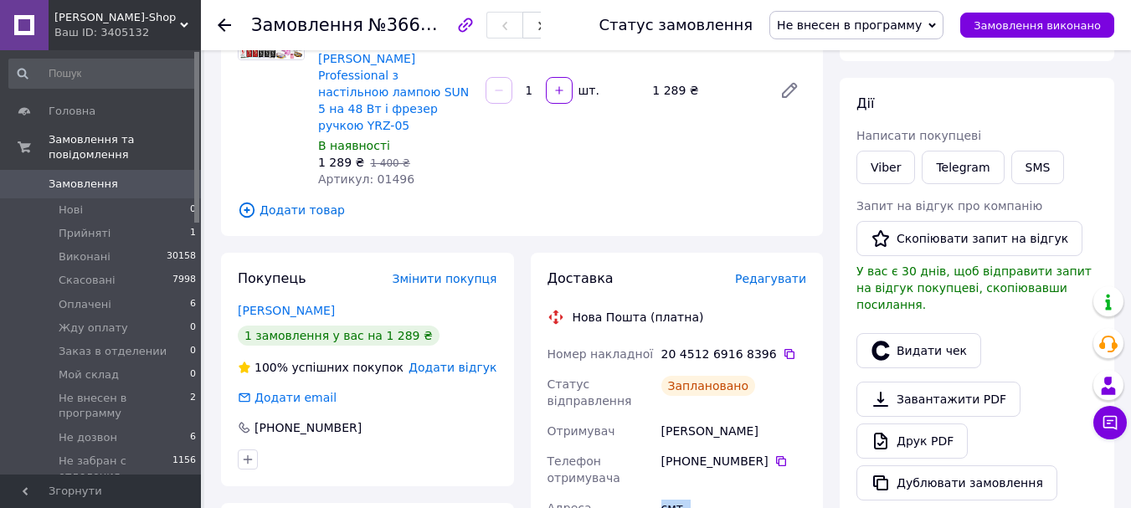
scroll to position [84, 0]
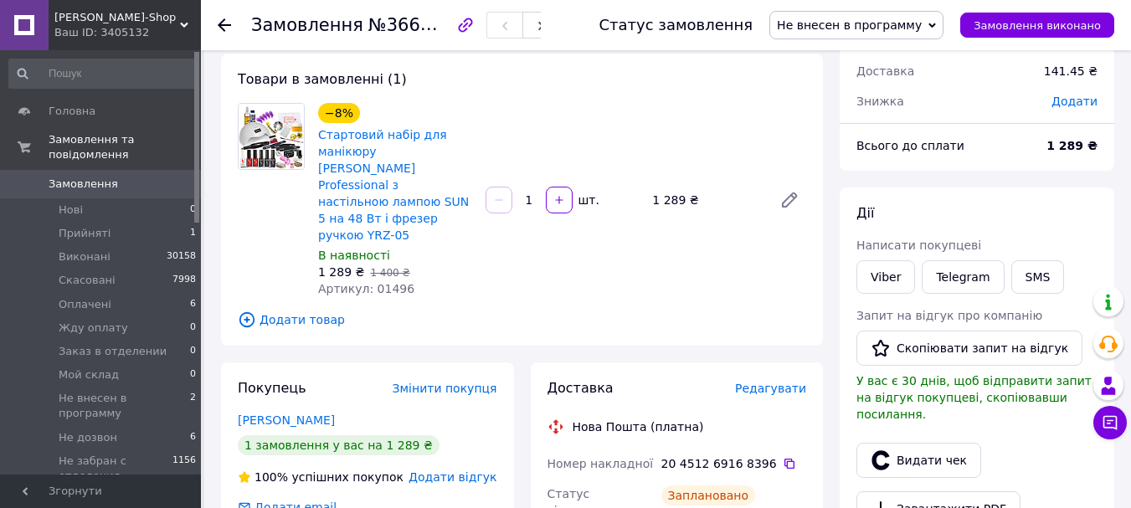
click at [922, 20] on span "Не внесен в программу" at bounding box center [849, 24] width 145 height 13
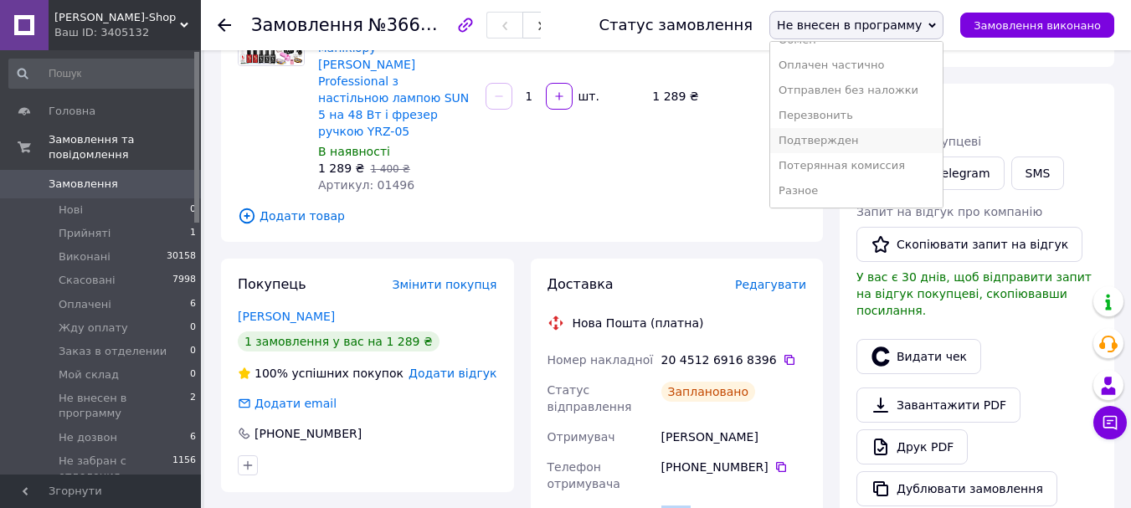
scroll to position [335, 0]
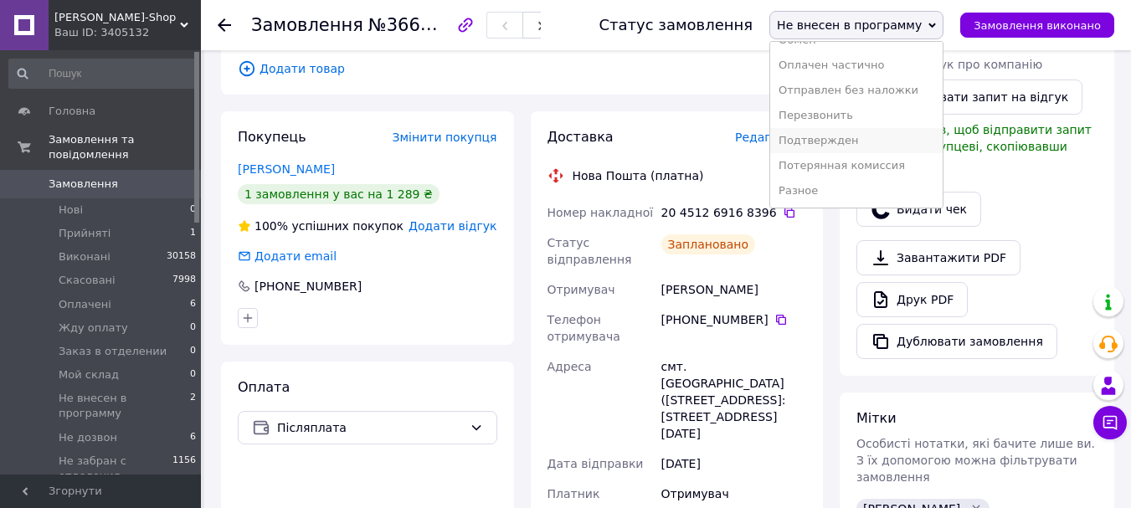
click at [864, 141] on li "Подтвержден" at bounding box center [856, 140] width 172 height 25
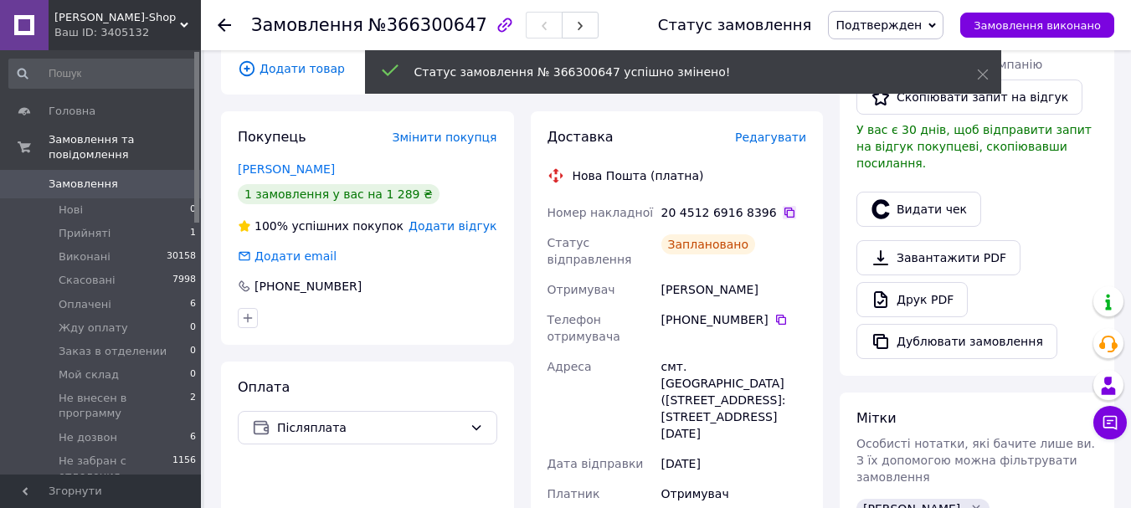
click at [783, 206] on icon at bounding box center [789, 212] width 13 height 13
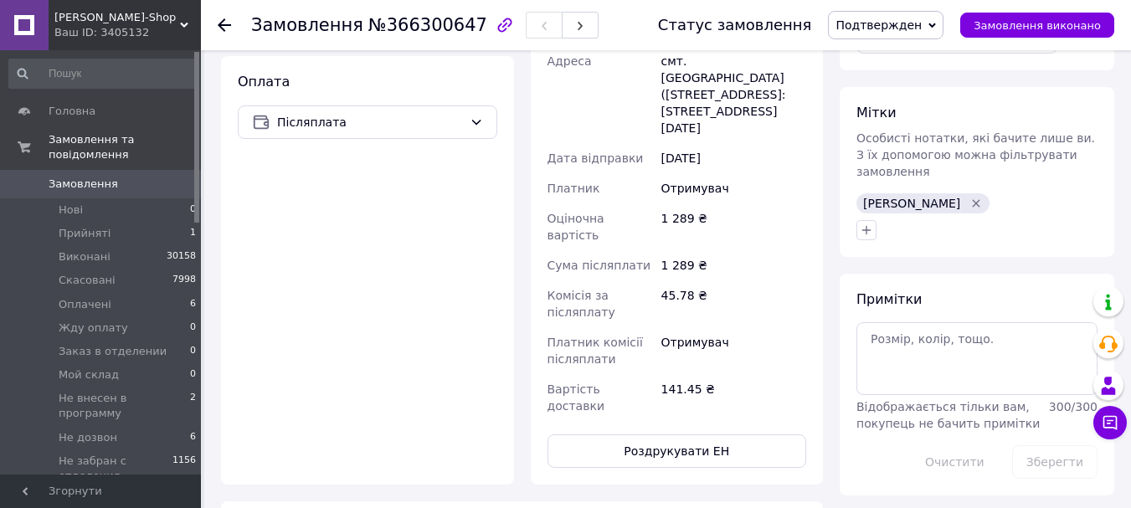
scroll to position [670, 0]
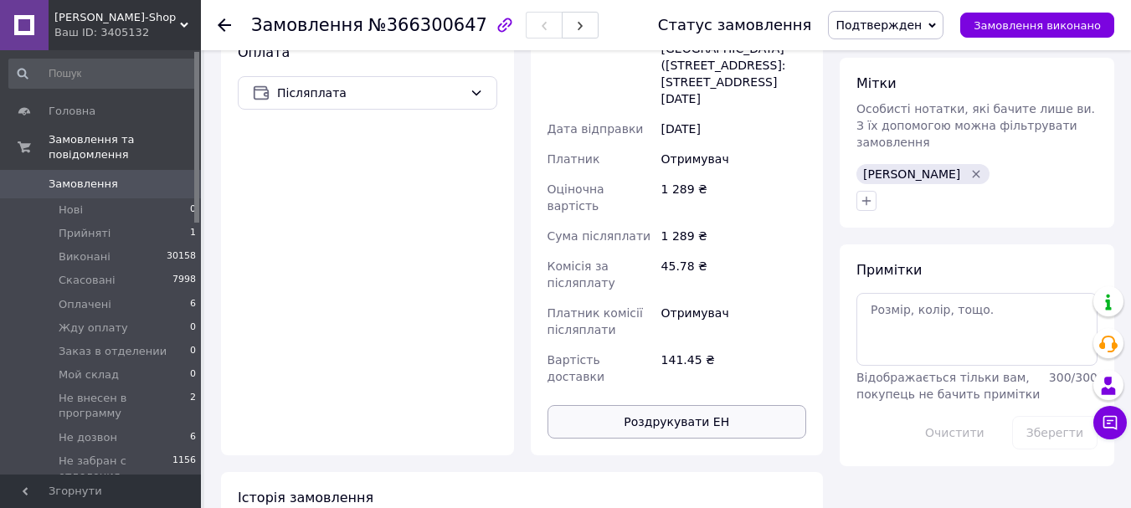
click at [715, 405] on button "Роздрукувати ЕН" at bounding box center [678, 421] width 260 height 33
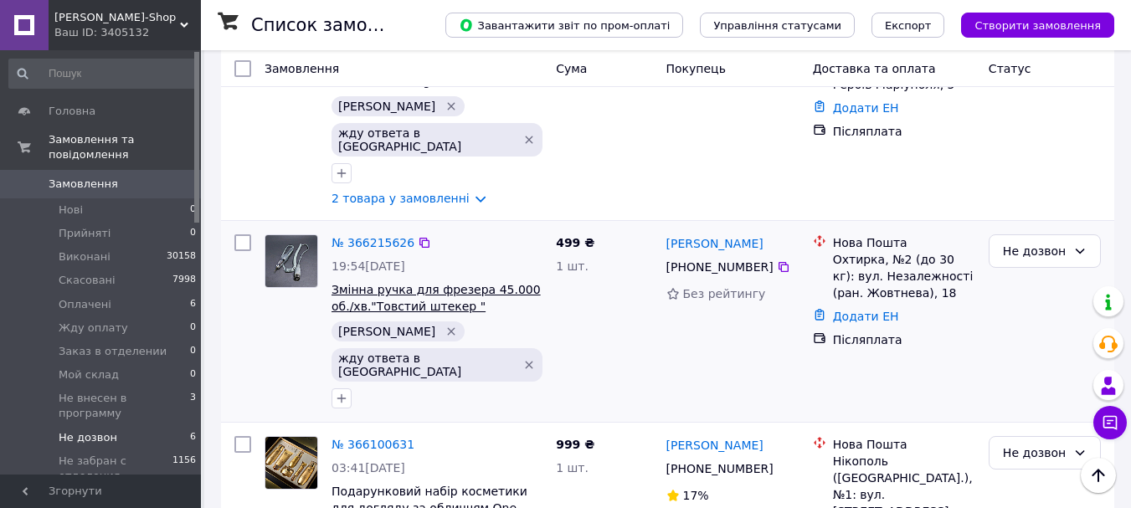
scroll to position [888, 0]
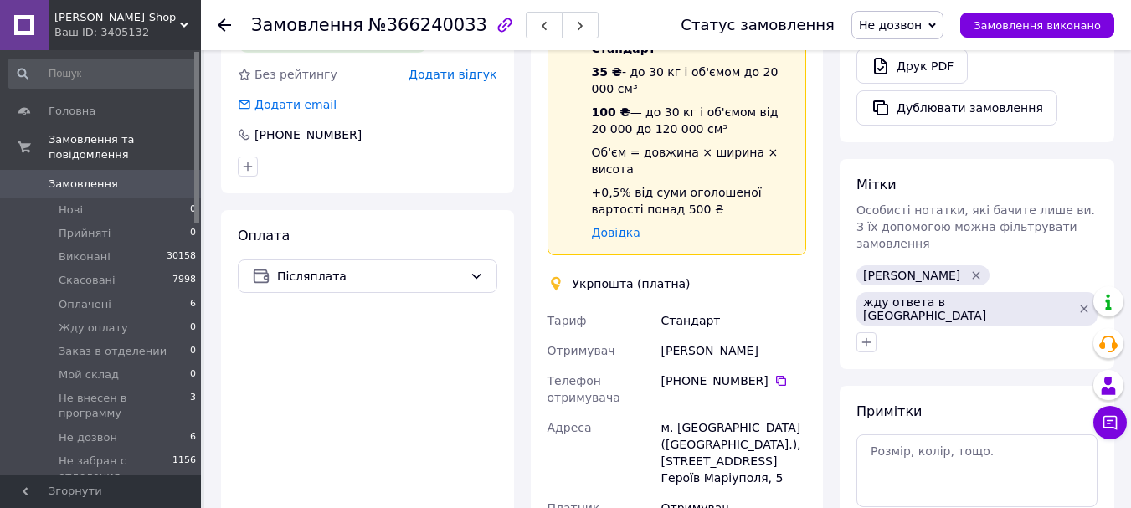
scroll to position [586, 0]
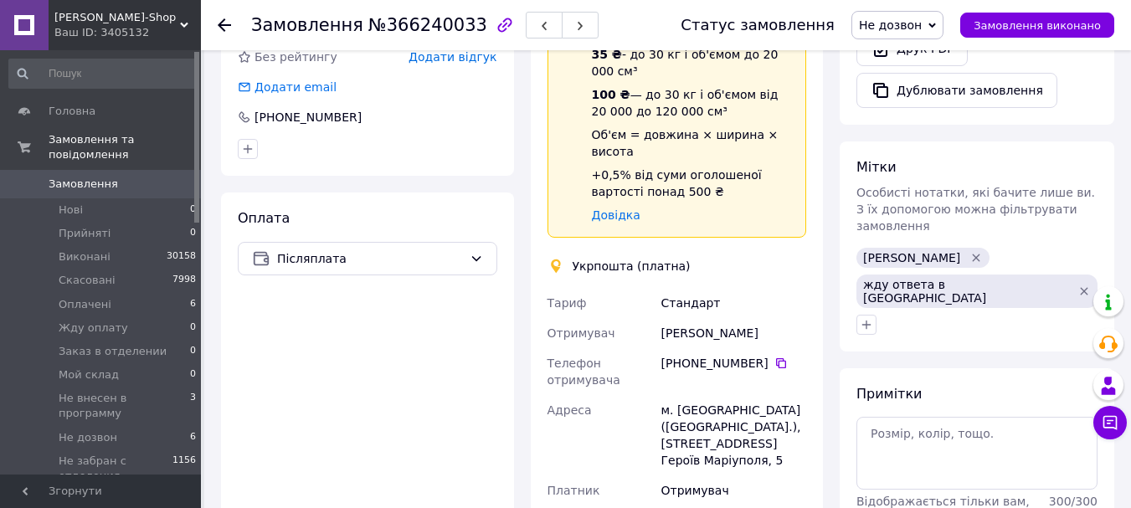
click at [931, 33] on span "Не дозвон" at bounding box center [897, 25] width 92 height 28
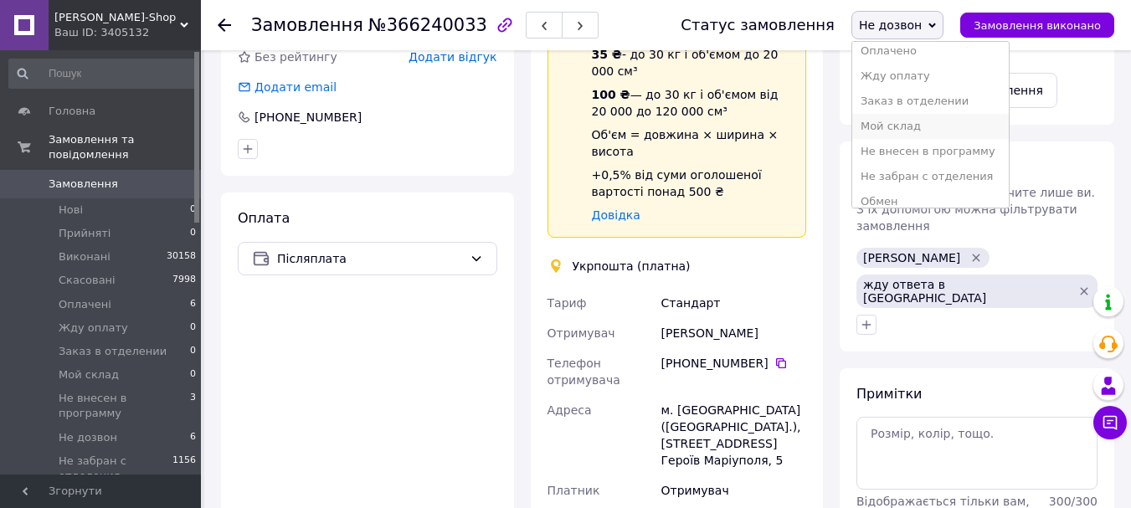
scroll to position [84, 0]
click at [951, 159] on li "Не внесен в программу" at bounding box center [930, 150] width 157 height 25
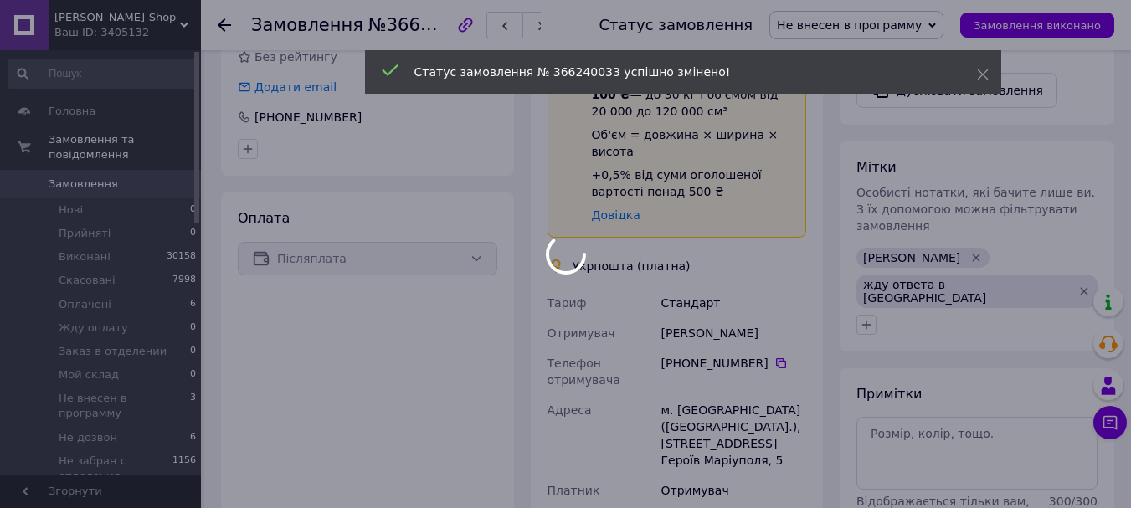
scroll to position [670, 0]
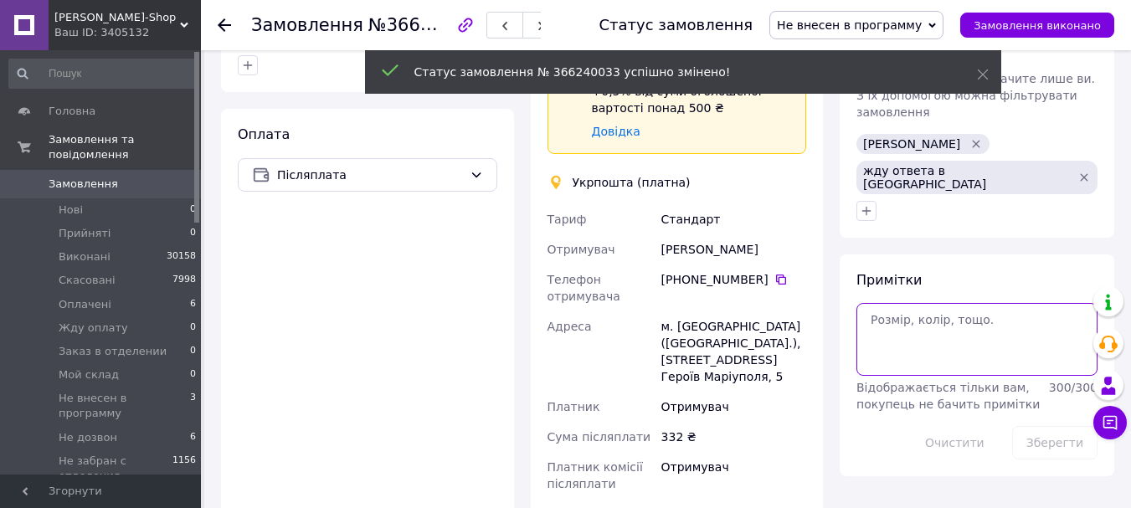
click at [868, 303] on textarea at bounding box center [976, 339] width 241 height 72
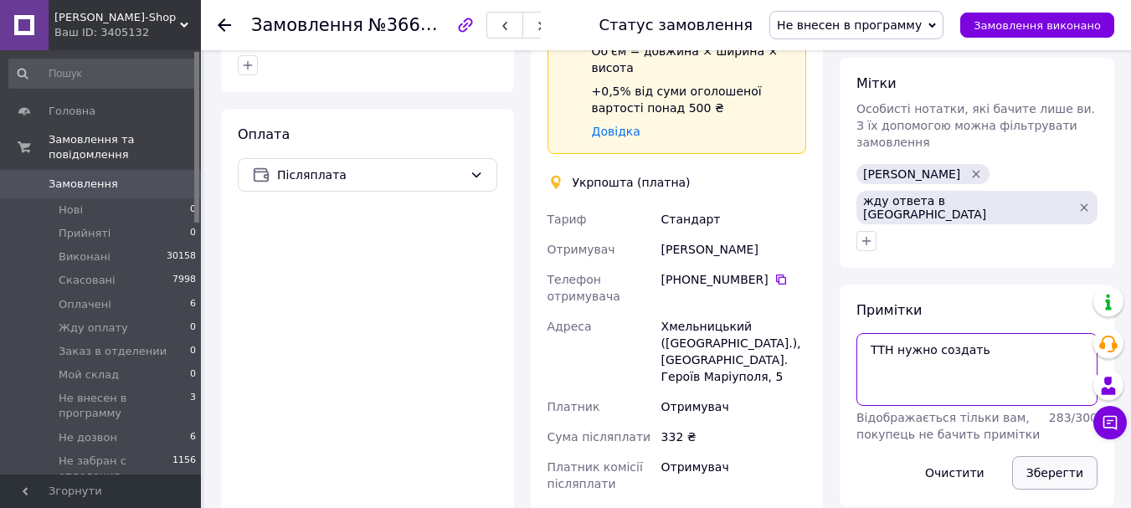
type textarea "ТТН нужно создать"
click at [1027, 456] on button "Зберегти" at bounding box center [1054, 472] width 85 height 33
click at [776, 275] on icon at bounding box center [781, 280] width 10 height 10
drag, startPoint x: 767, startPoint y: 232, endPoint x: 661, endPoint y: 229, distance: 106.4
click at [661, 234] on div "[PERSON_NAME]" at bounding box center [734, 249] width 152 height 30
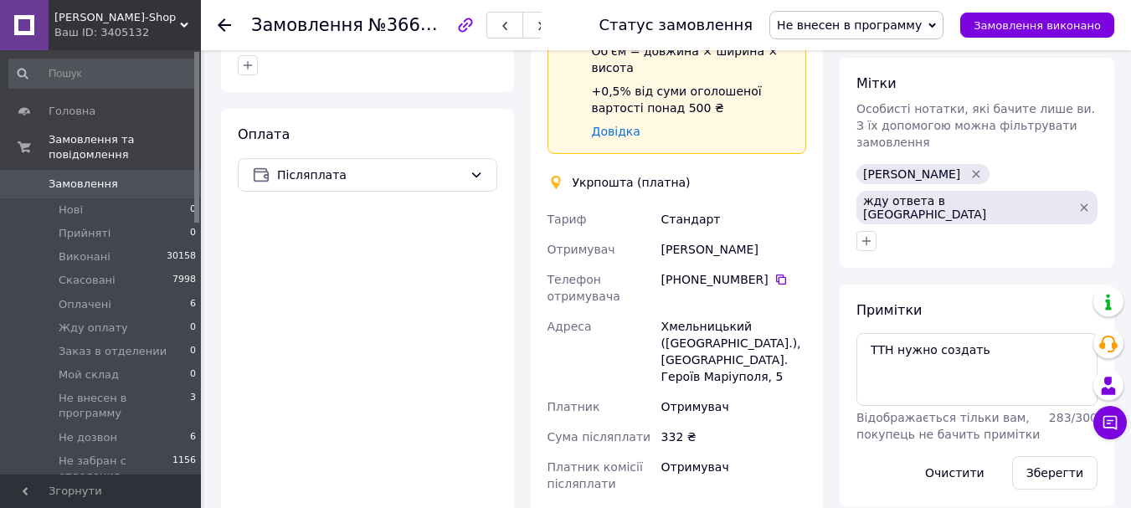
copy div "[PERSON_NAME]"
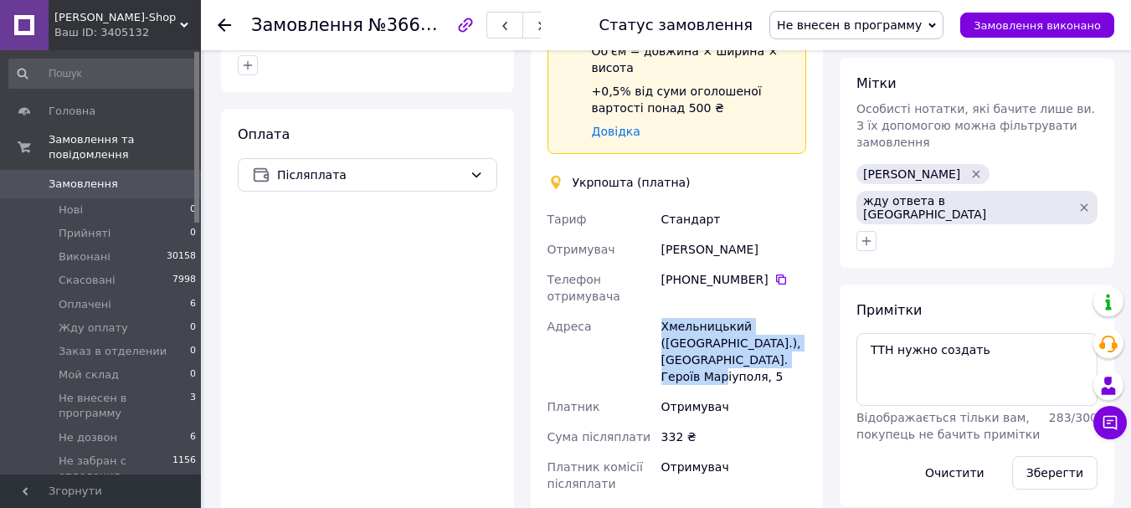
drag, startPoint x: 796, startPoint y: 346, endPoint x: 662, endPoint y: 315, distance: 137.5
click at [662, 315] on div "Хмельницький ([GEOGRAPHIC_DATA].), [GEOGRAPHIC_DATA]. Героїв Маріуполя, 5" at bounding box center [734, 351] width 152 height 80
copy div "Хмельницький ([GEOGRAPHIC_DATA].), [GEOGRAPHIC_DATA]. Героїв Маріуполя, 5"
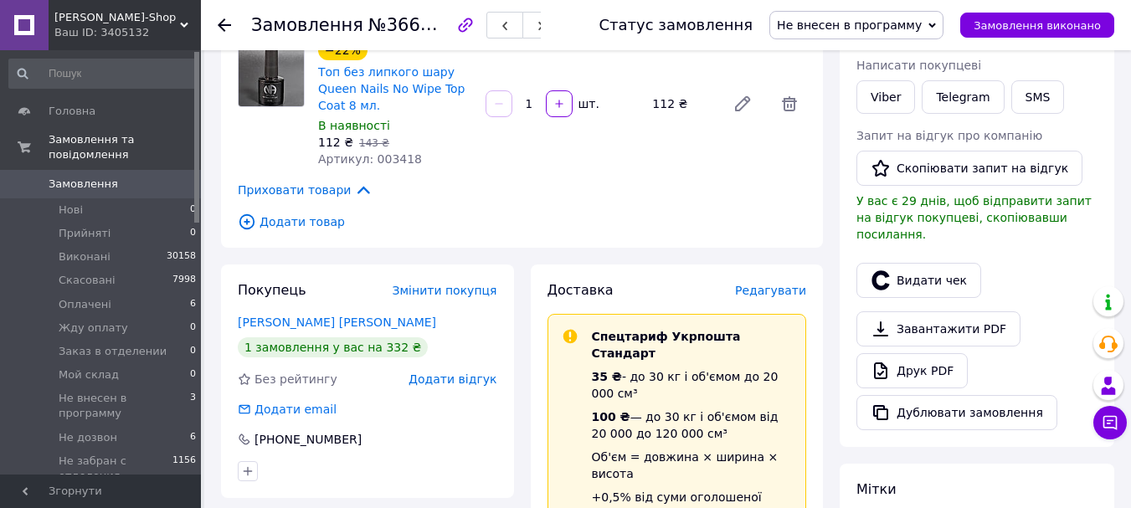
scroll to position [0, 0]
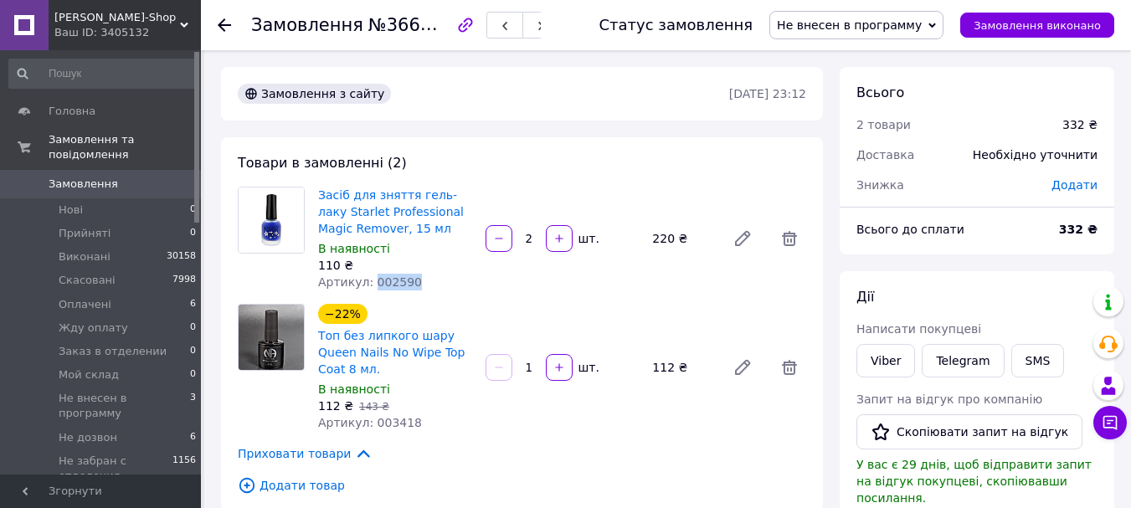
drag, startPoint x: 415, startPoint y: 282, endPoint x: 368, endPoint y: 285, distance: 47.0
click at [368, 285] on div "Артикул: 002590" at bounding box center [395, 282] width 154 height 17
copy span "002590"
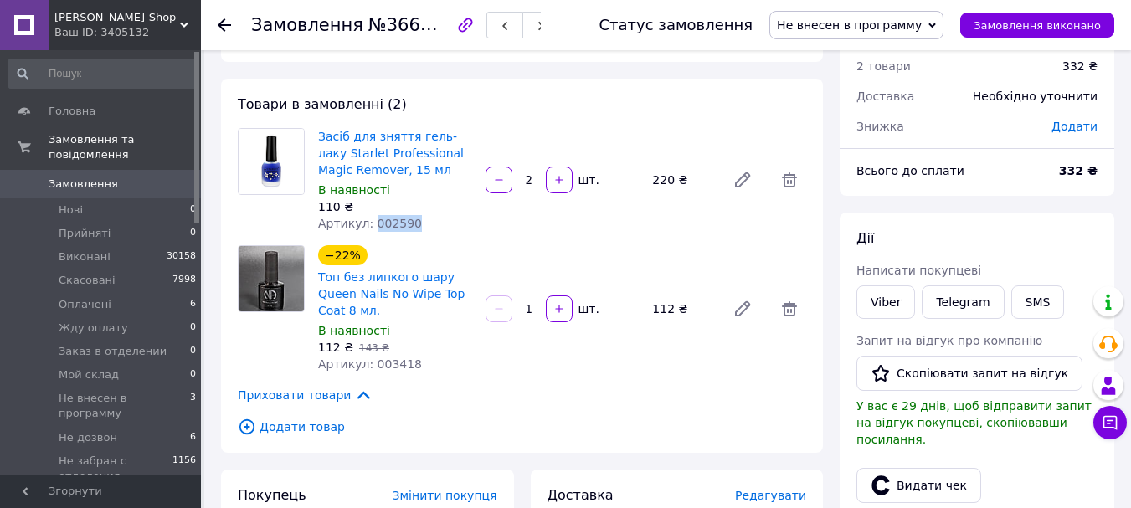
scroll to position [84, 0]
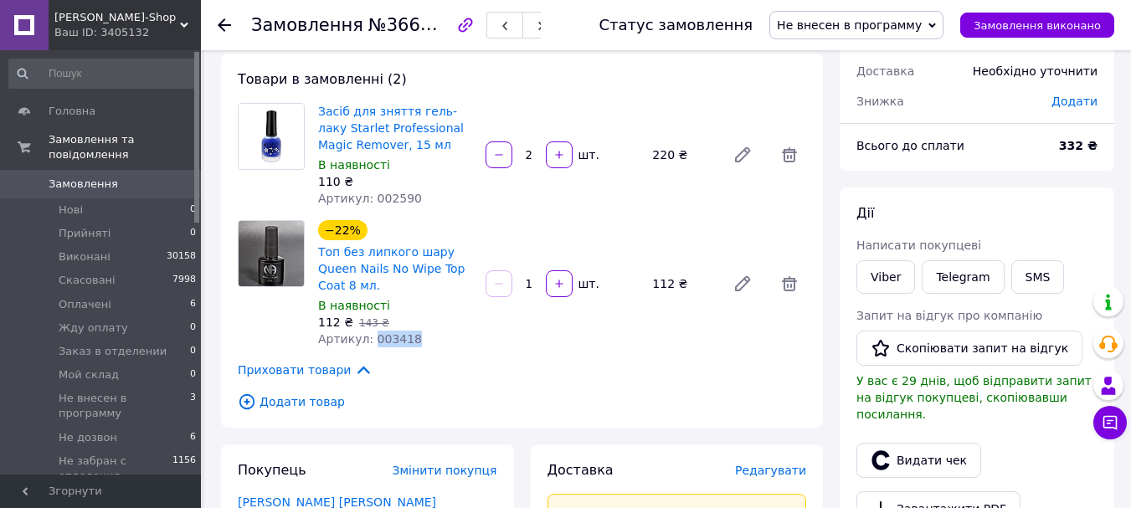
drag, startPoint x: 419, startPoint y: 340, endPoint x: 367, endPoint y: 342, distance: 51.9
click at [367, 342] on div "Артикул: 003418" at bounding box center [395, 339] width 154 height 17
copy span "003418"
click at [838, 25] on span "Не внесен в программу" at bounding box center [849, 24] width 145 height 13
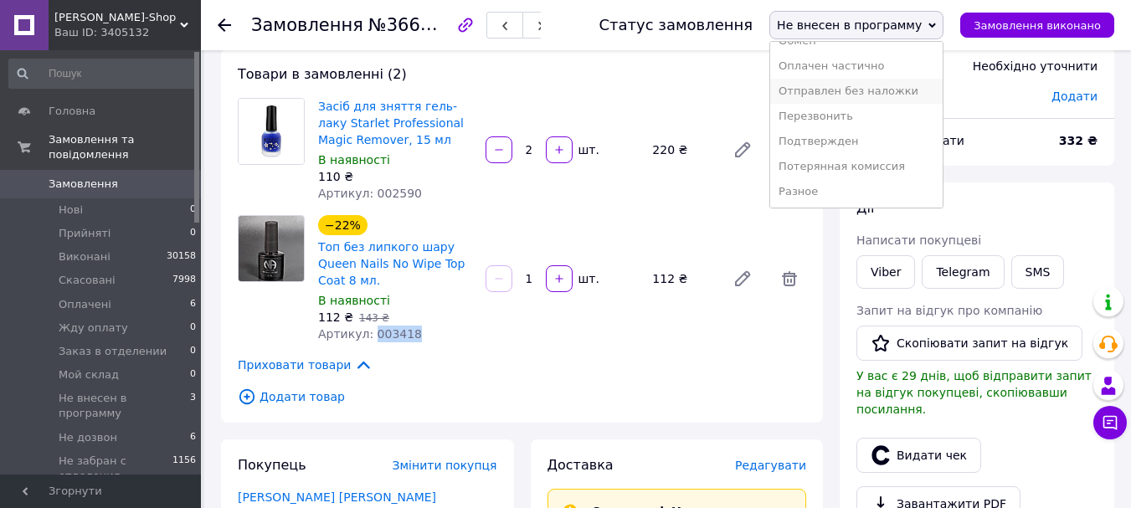
scroll to position [244, 0]
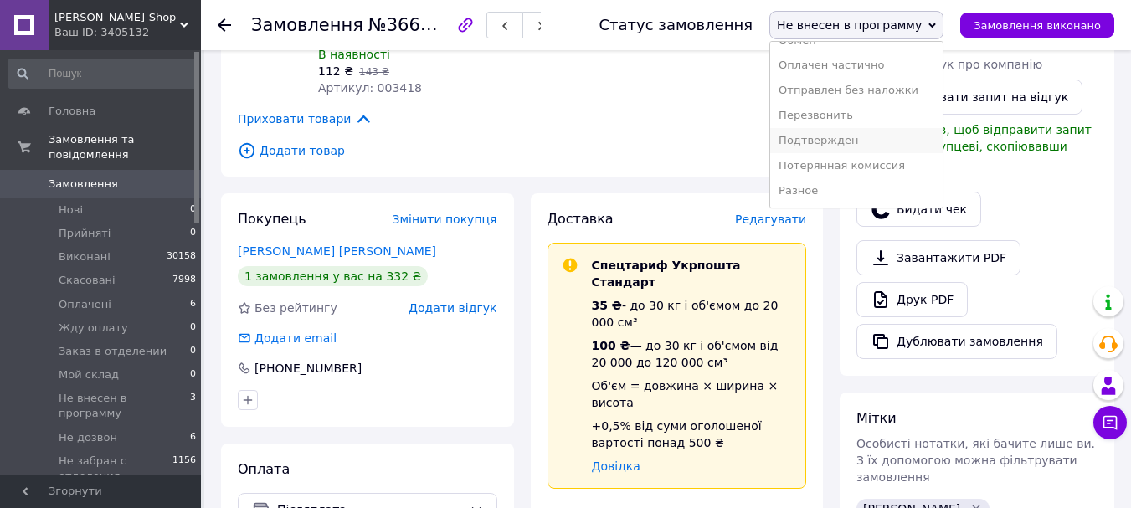
click at [870, 140] on li "Подтвержден" at bounding box center [856, 140] width 172 height 25
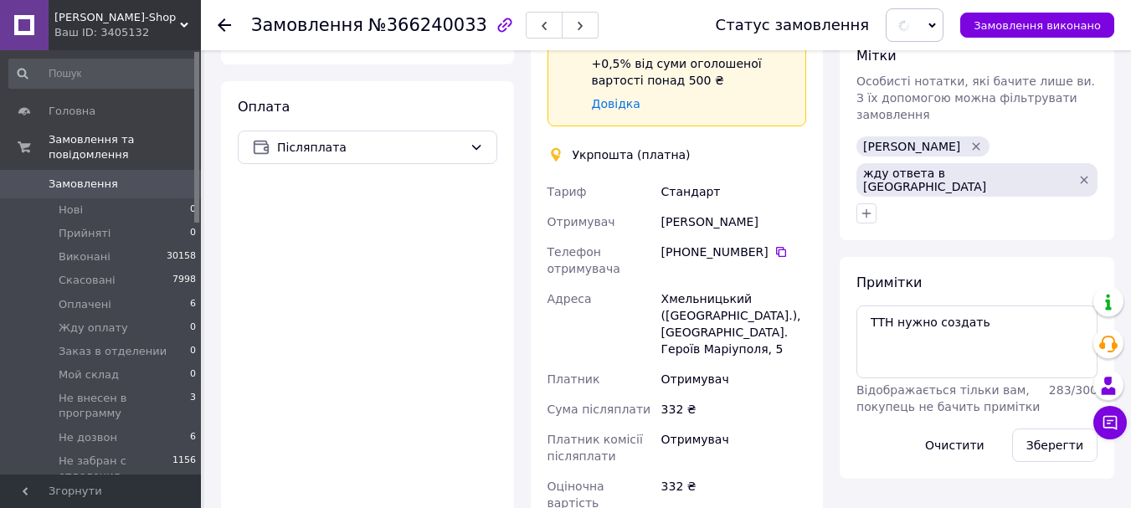
scroll to position [753, 0]
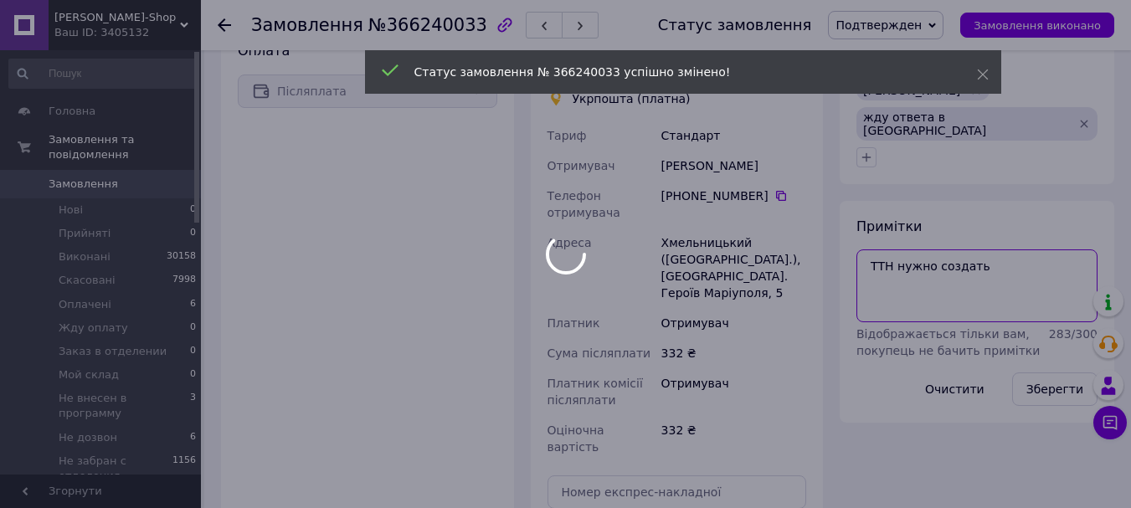
drag, startPoint x: 980, startPoint y: 208, endPoint x: 831, endPoint y: 193, distance: 149.8
click at [848, 201] on div "Примітки ТТН нужно создать Відображається тільки вам, покупець не бачить приміт…" at bounding box center [977, 312] width 275 height 222
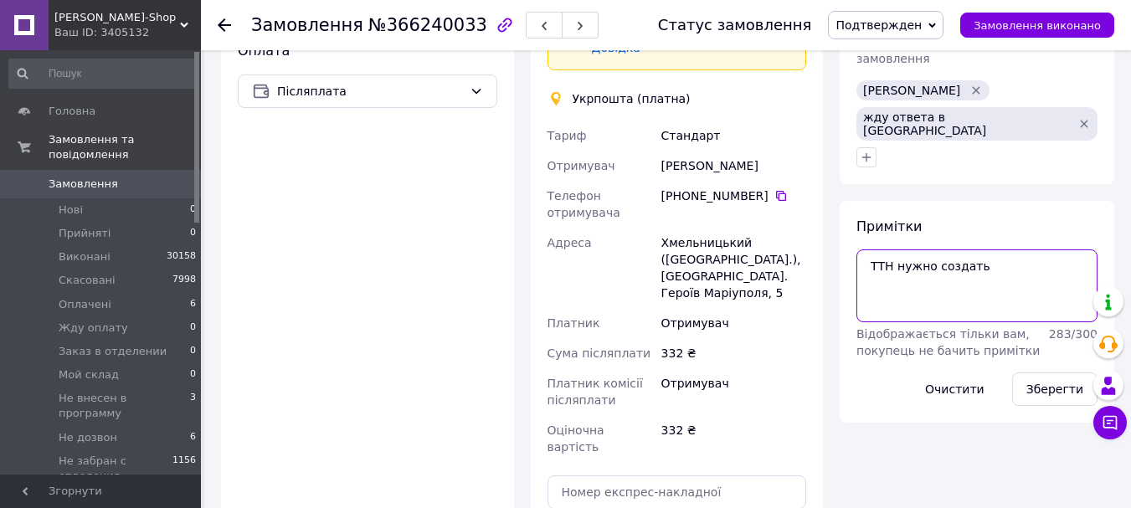
scroll to position [670, 0]
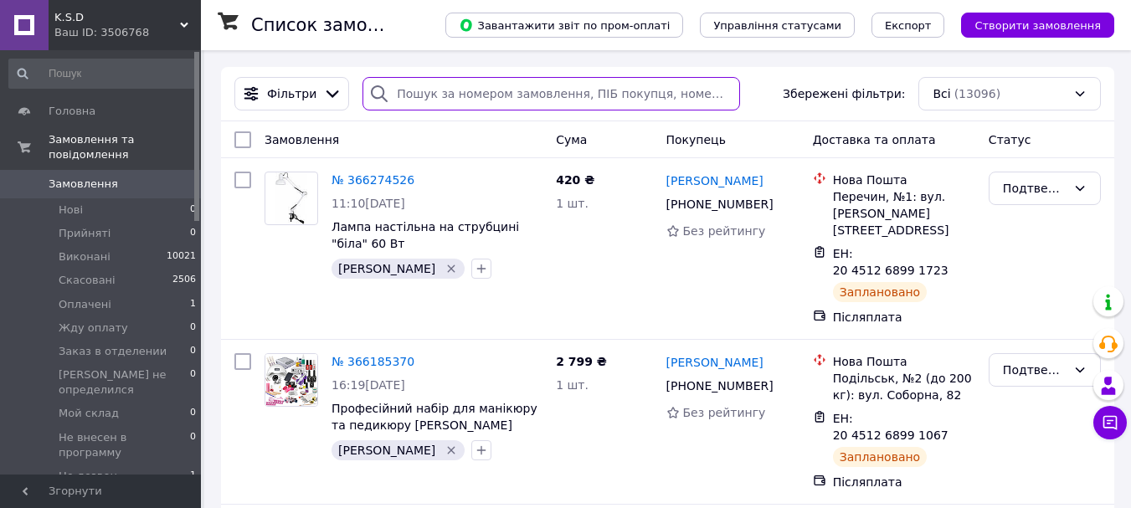
click at [462, 93] on input "search" at bounding box center [551, 93] width 378 height 33
paste input "0965454634"
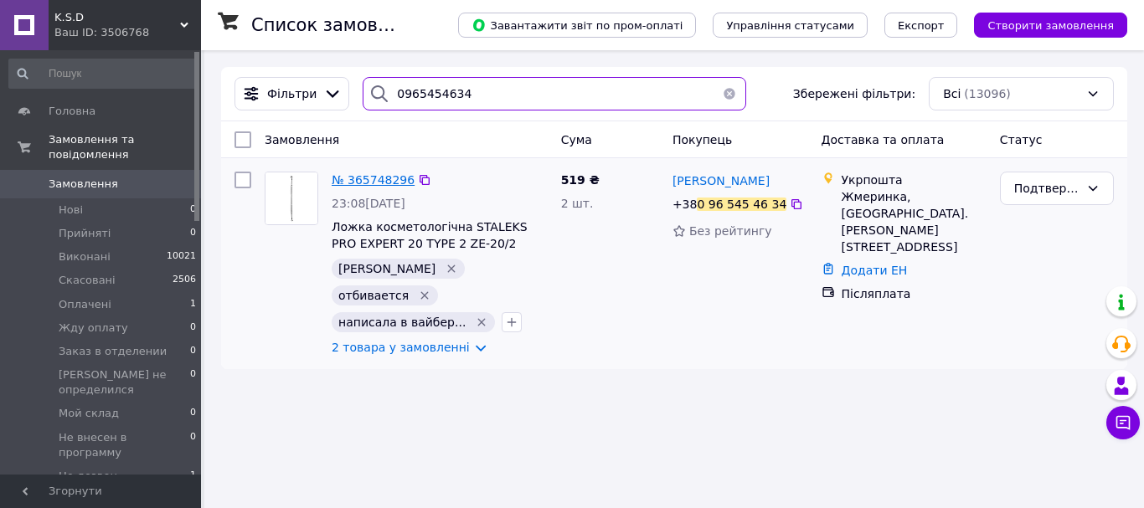
type input "0965454634"
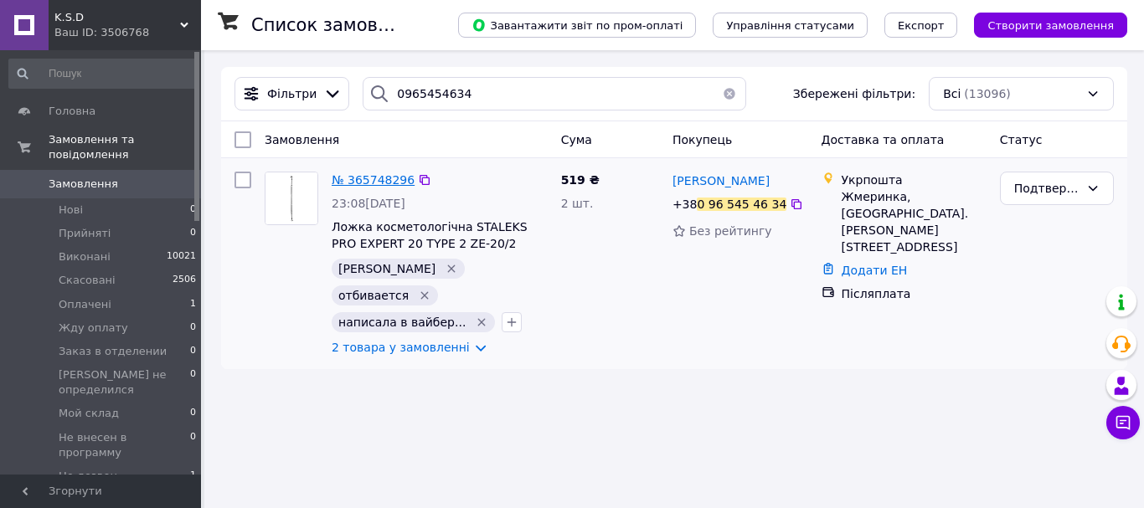
click at [356, 173] on span "№ 365748296" at bounding box center [373, 179] width 83 height 13
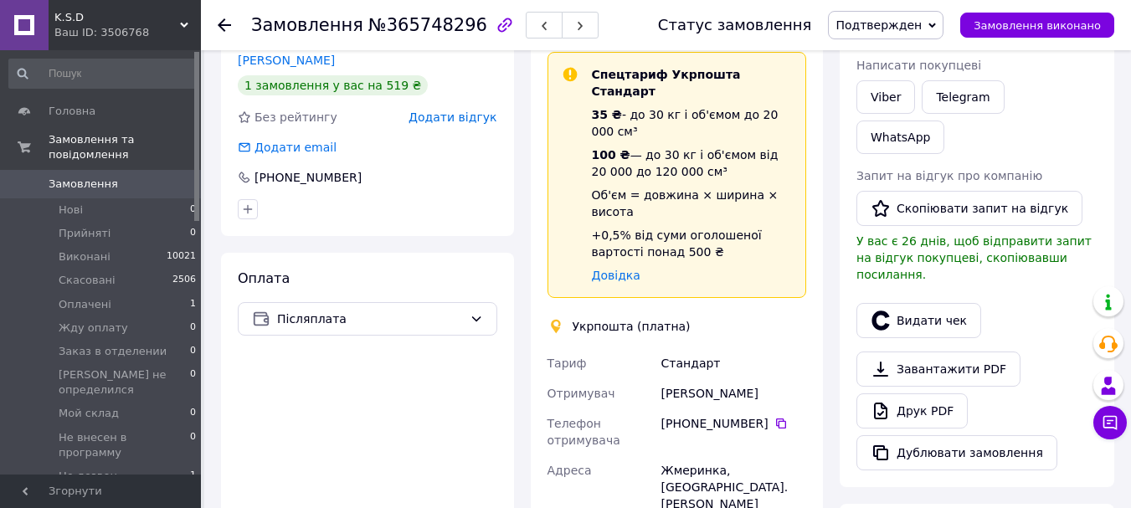
scroll to position [586, 0]
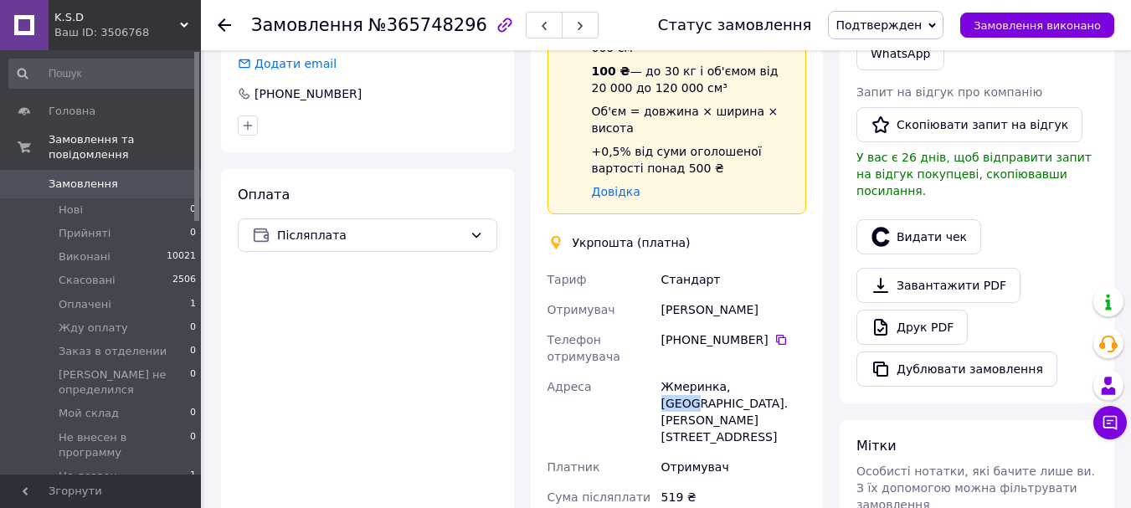
copy div "23100"
drag, startPoint x: 753, startPoint y: 352, endPoint x: 722, endPoint y: 355, distance: 31.2
click at [722, 372] on div "Жмеринка, 23100, вул. Богдана Хмельницького, 19" at bounding box center [734, 412] width 152 height 80
drag, startPoint x: 681, startPoint y: 449, endPoint x: 657, endPoint y: 452, distance: 23.7
click at [658, 482] on div "519 ₴" at bounding box center [734, 497] width 152 height 30
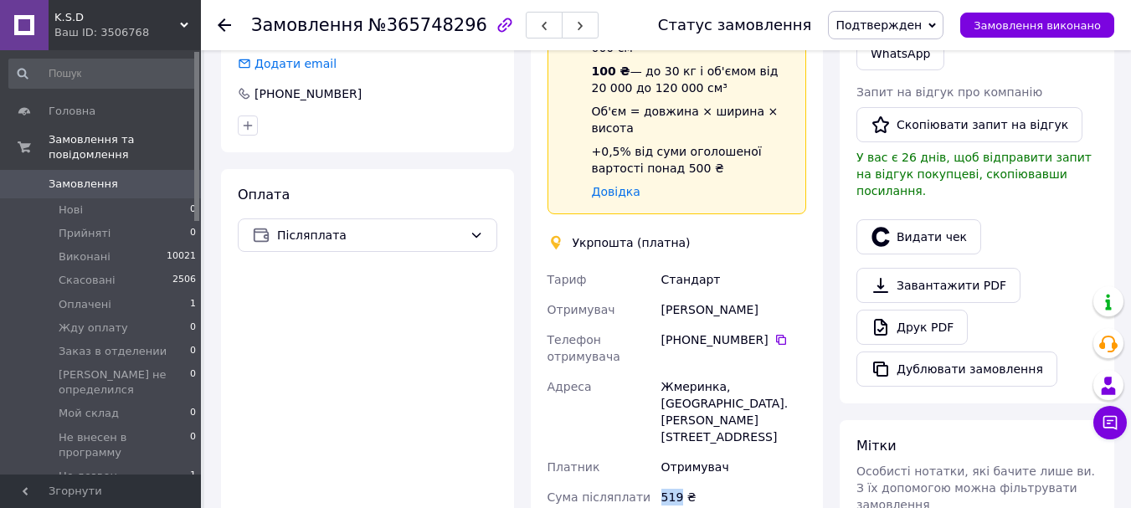
copy div "519"
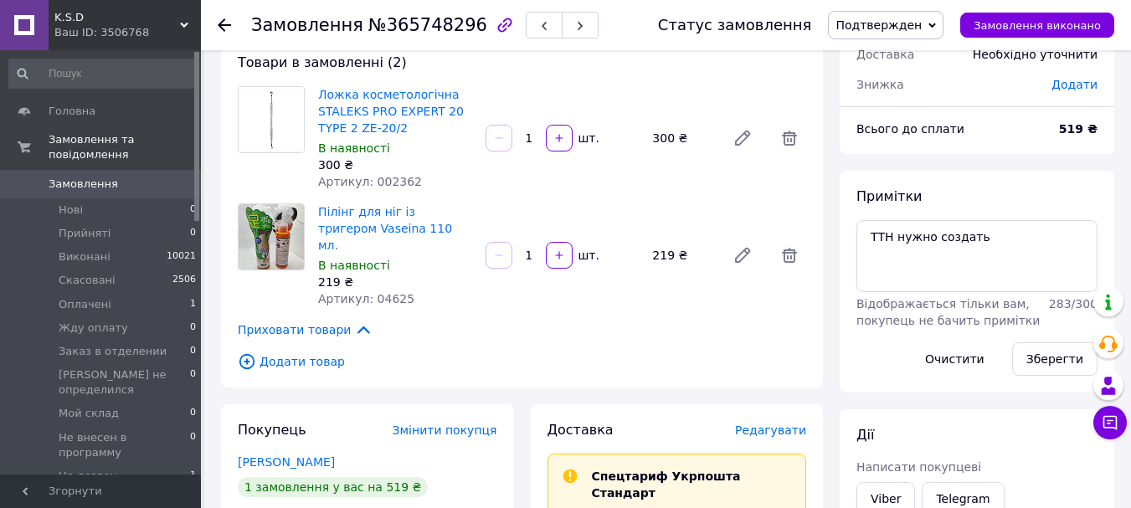
scroll to position [84, 0]
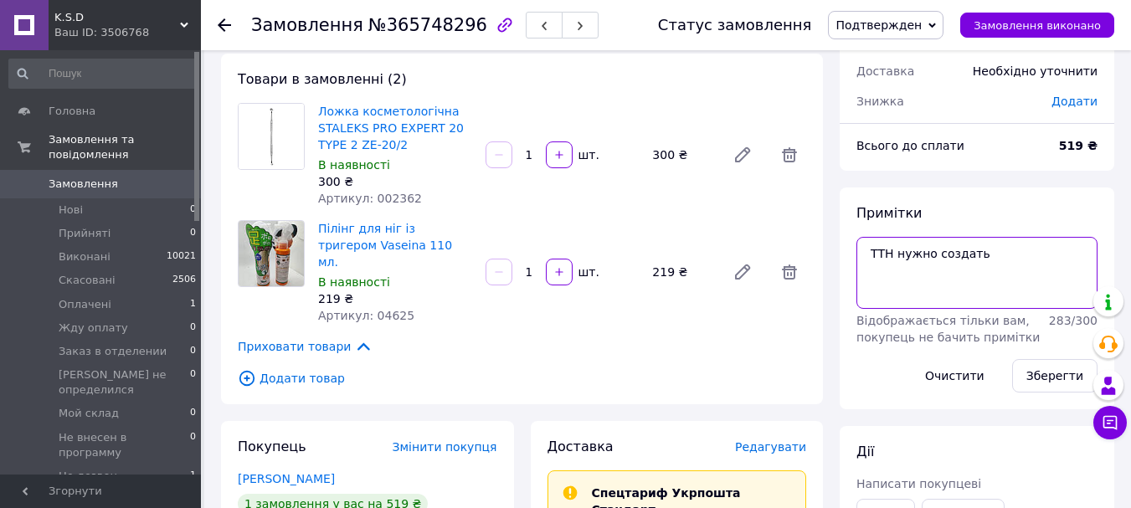
drag, startPoint x: 978, startPoint y: 257, endPoint x: 891, endPoint y: 251, distance: 87.3
click at [893, 254] on textarea "ТТН нужно создать" at bounding box center [976, 273] width 241 height 72
paste textarea "0505384125373"
type textarea "ТТН 0505384125373"
click at [1037, 369] on button "Зберегти" at bounding box center [1054, 375] width 85 height 33
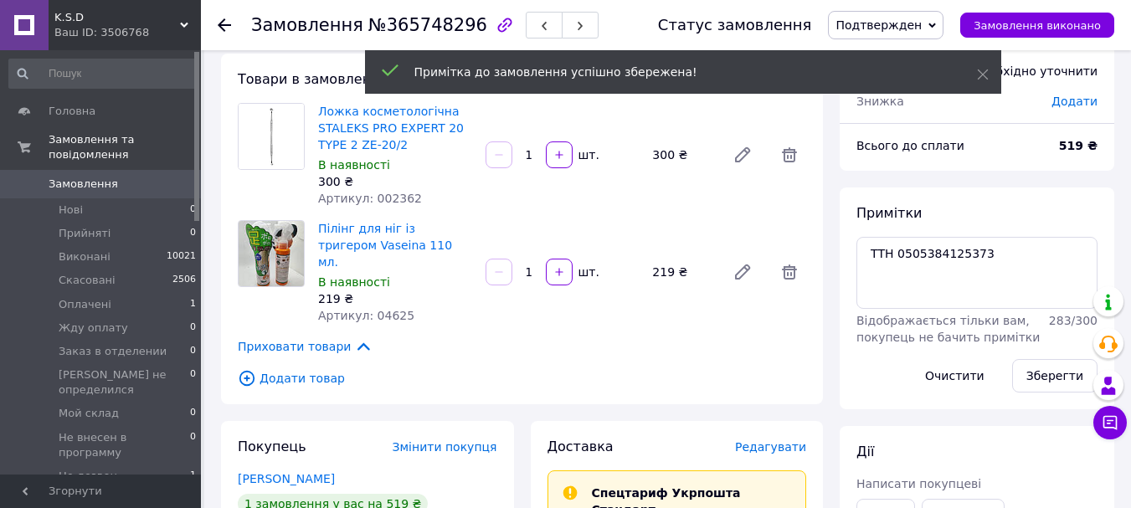
click at [82, 21] on span "K.S.D" at bounding box center [117, 17] width 126 height 15
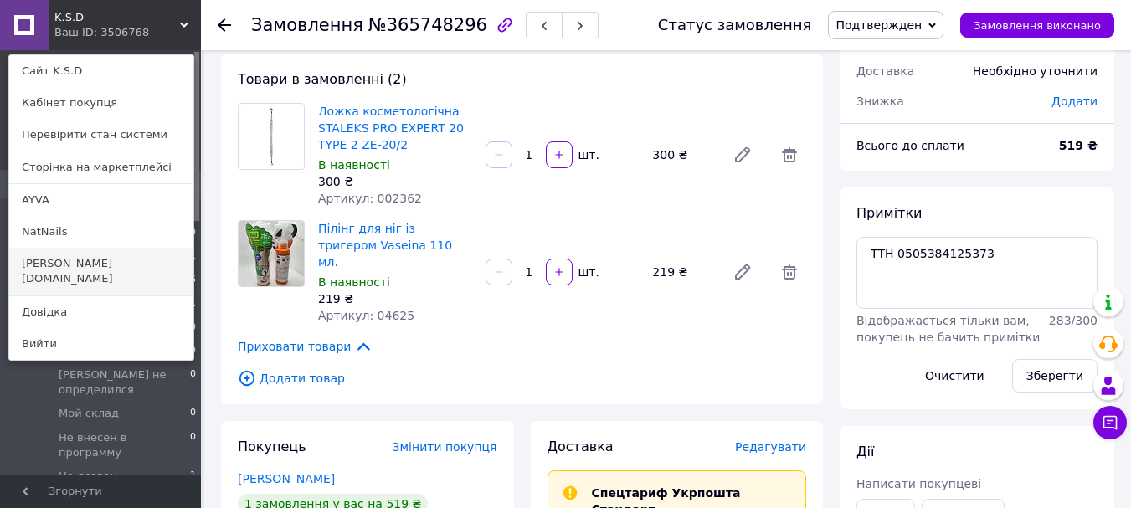
click at [58, 265] on link "mary-shop.in.ua" at bounding box center [101, 271] width 184 height 47
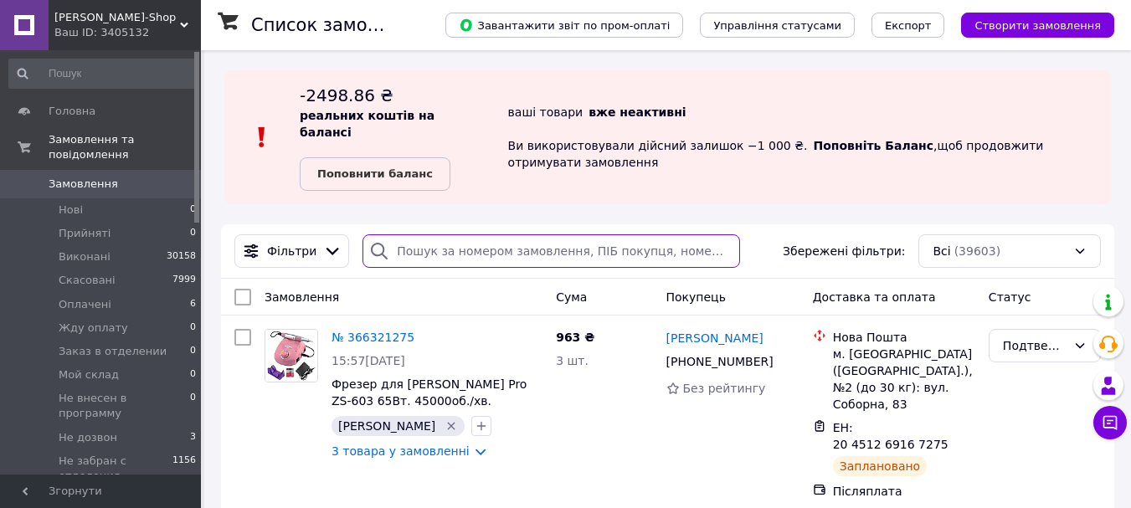
click at [415, 234] on input "search" at bounding box center [551, 250] width 378 height 33
type input "0972522638"
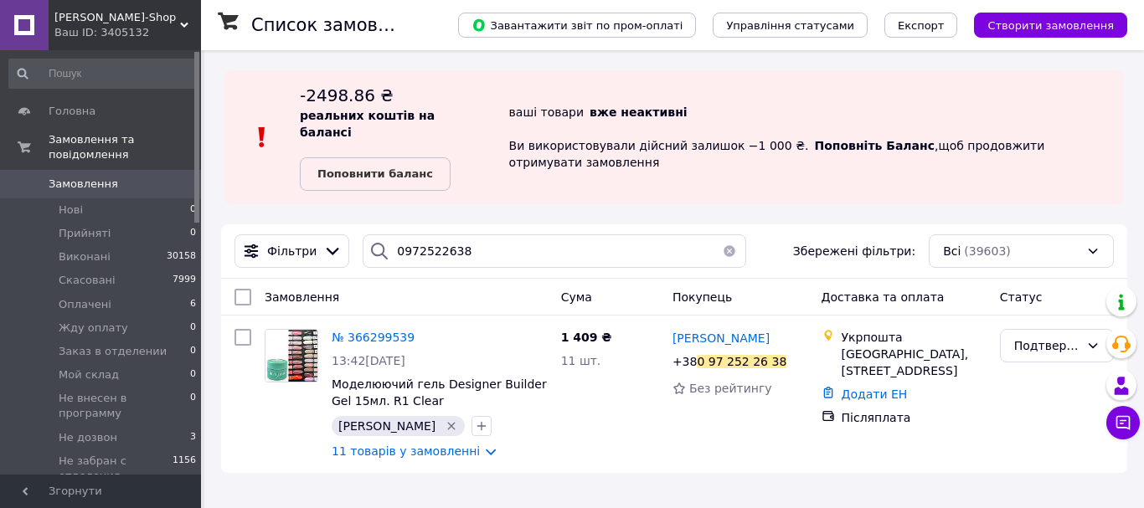
click at [725, 234] on button "button" at bounding box center [728, 250] width 33 height 33
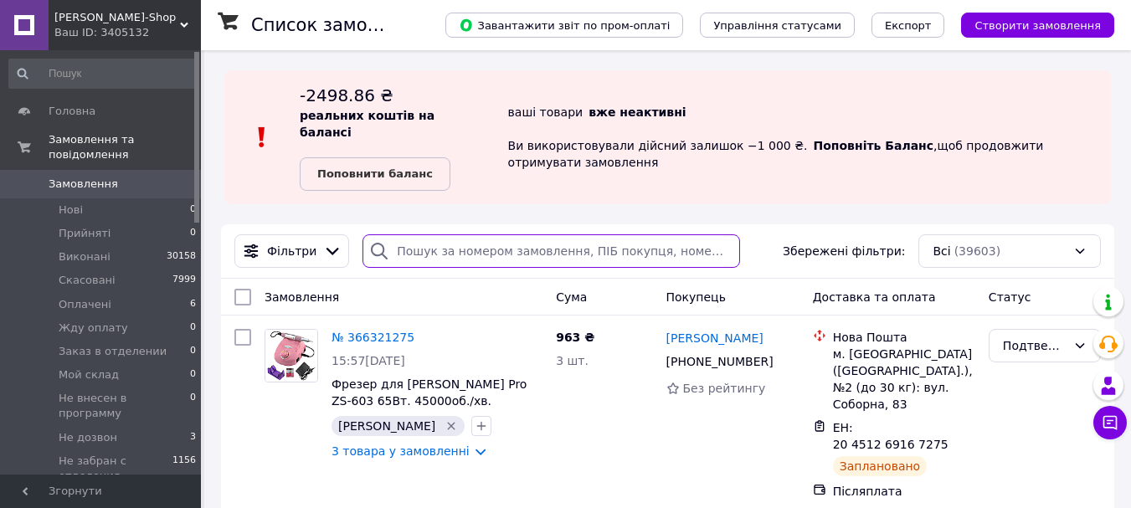
drag, startPoint x: 362, startPoint y: 326, endPoint x: 673, endPoint y: 230, distance: 325.2
click at [688, 234] on input "search" at bounding box center [551, 250] width 378 height 33
paste input "0982664907"
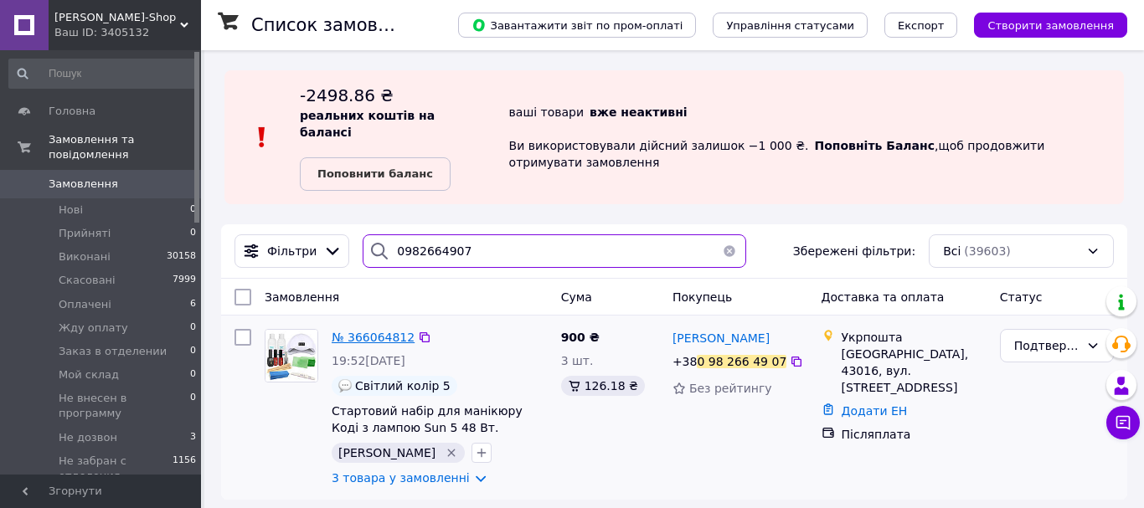
type input "0982664907"
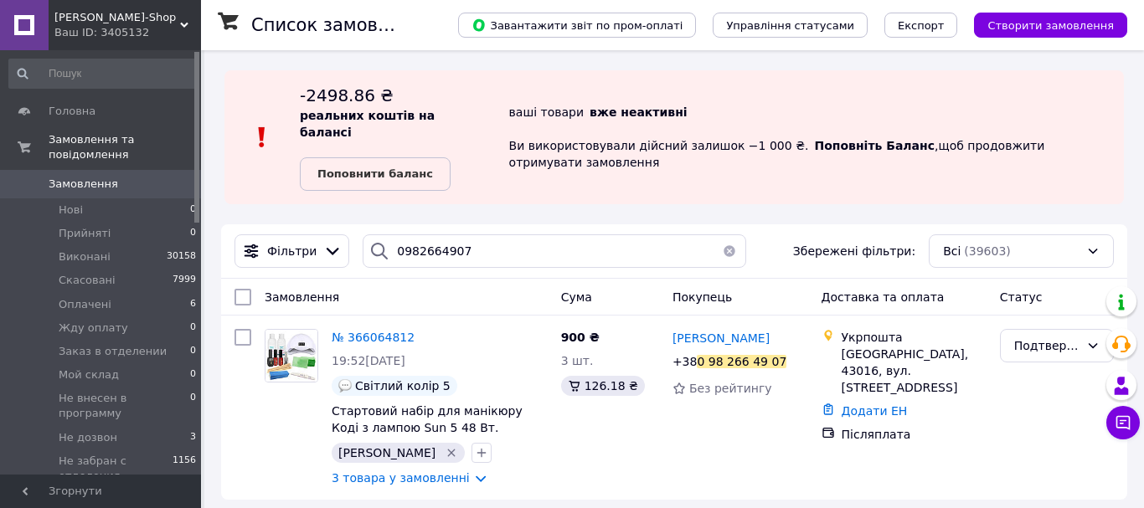
click at [722, 235] on button "button" at bounding box center [728, 250] width 33 height 33
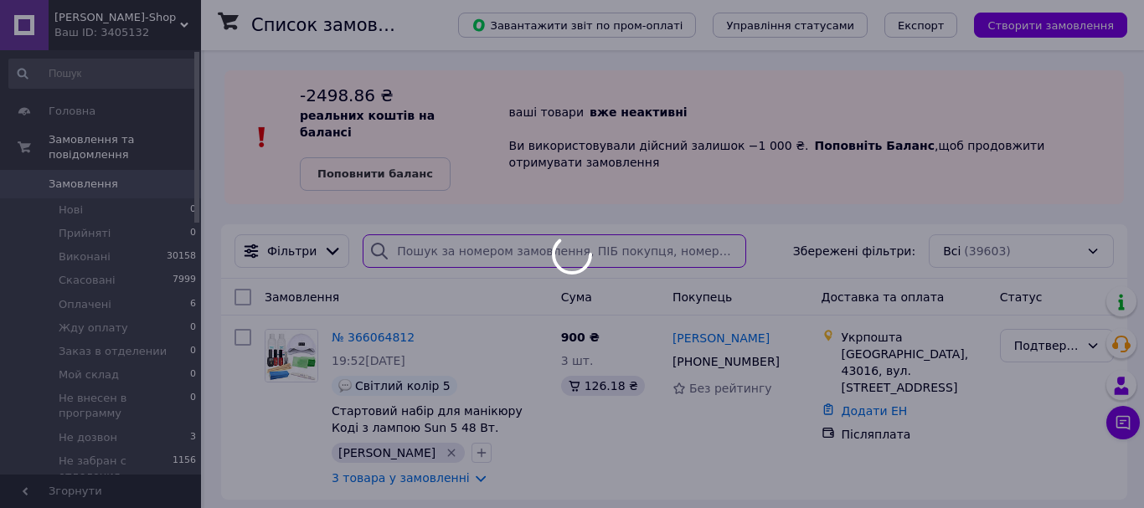
click at [399, 240] on input "search" at bounding box center [553, 250] width 383 height 33
paste input "0992958702"
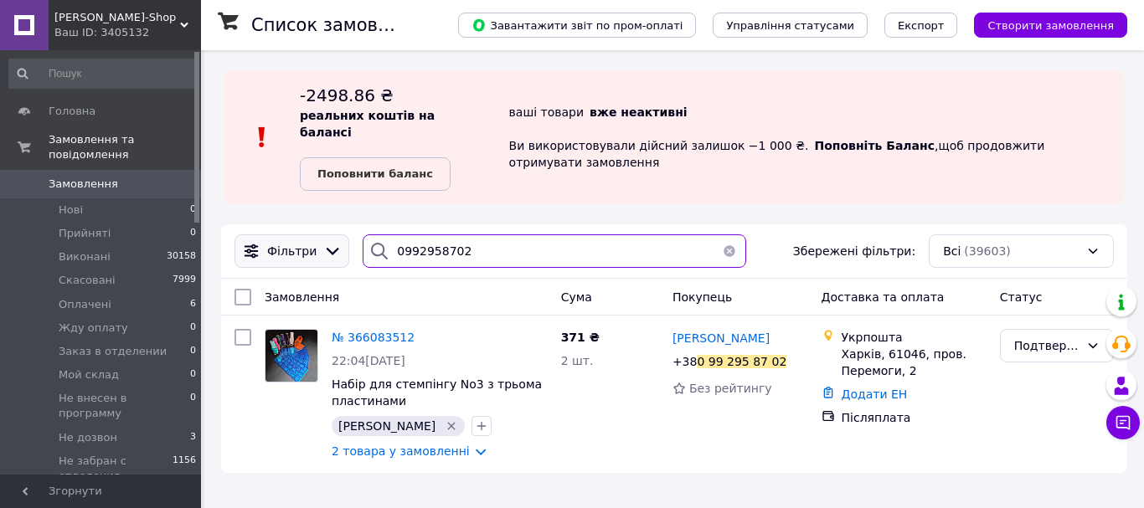
drag, startPoint x: 479, startPoint y: 233, endPoint x: 336, endPoint y: 239, distance: 143.3
click at [336, 239] on div "Фільтри 0992958702 Збережені фільтри: Всі (39603)" at bounding box center [674, 250] width 892 height 33
paste input "72273417"
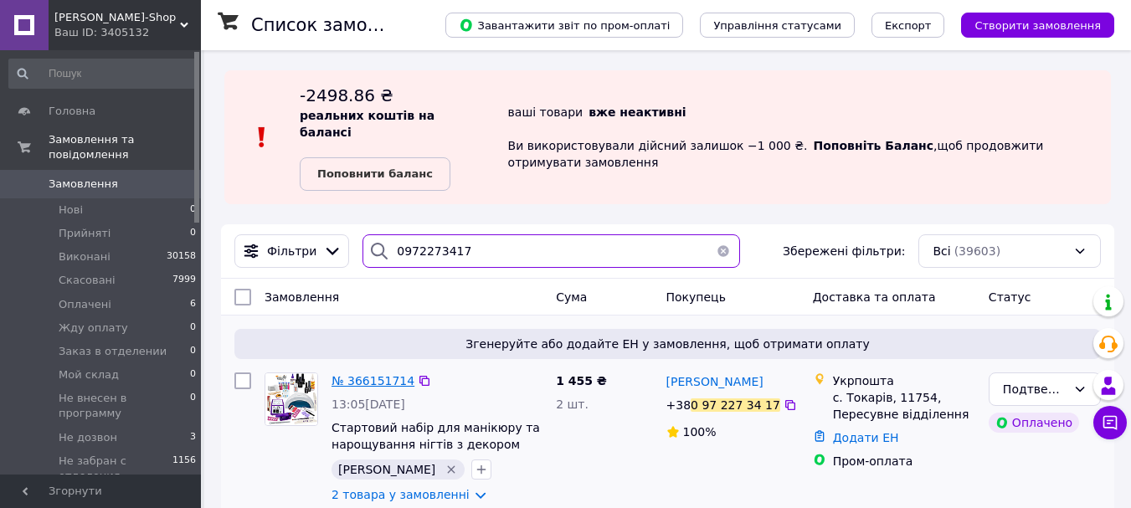
type input "0972273417"
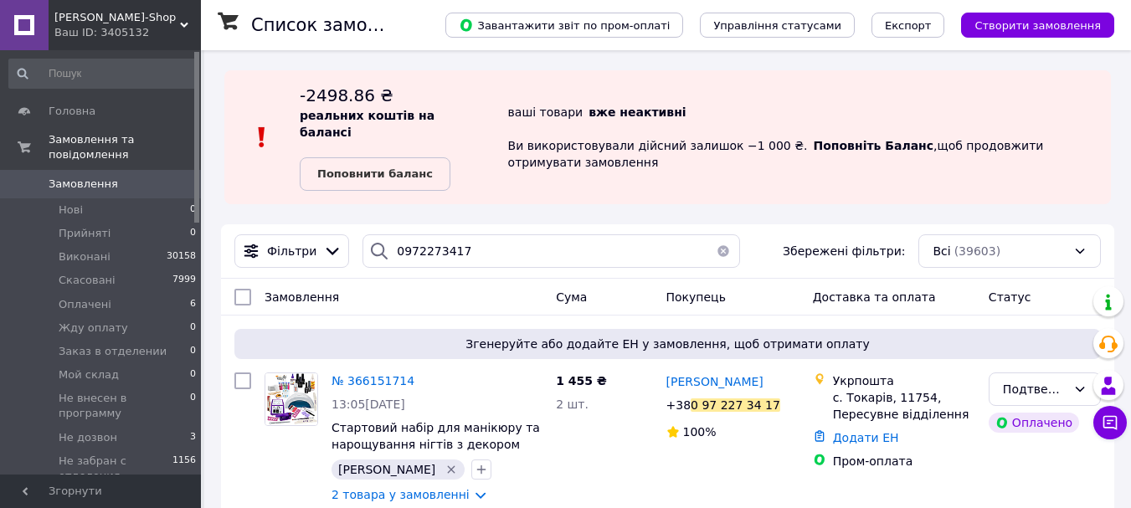
click at [716, 237] on button "button" at bounding box center [723, 250] width 33 height 33
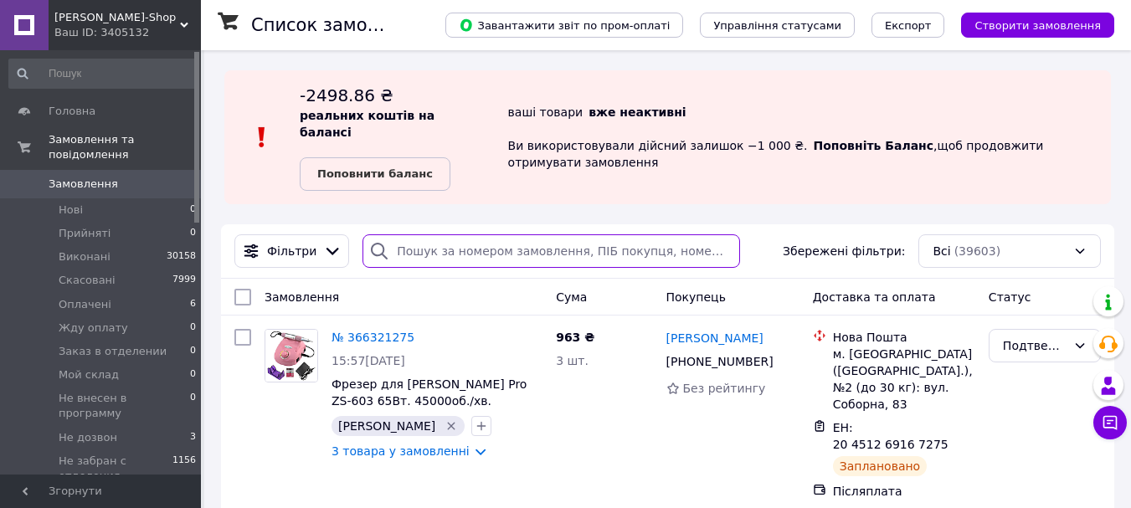
paste input "0950173470"
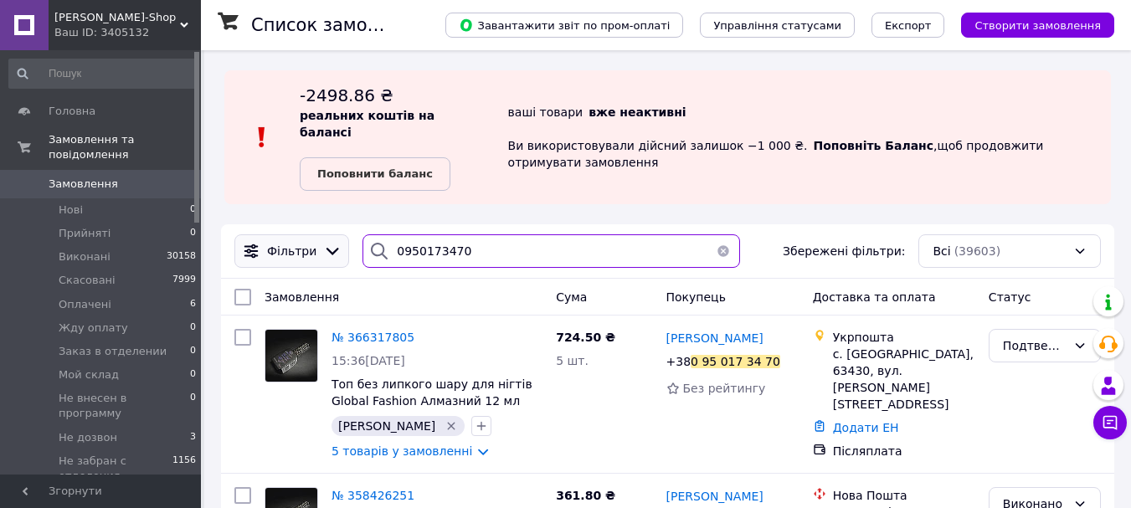
drag, startPoint x: 495, startPoint y: 243, endPoint x: 332, endPoint y: 244, distance: 162.4
click at [337, 243] on div "Фільтри 0950173470 Збережені фільтри: Всі (39603)" at bounding box center [668, 250] width 880 height 33
paste input "60822439"
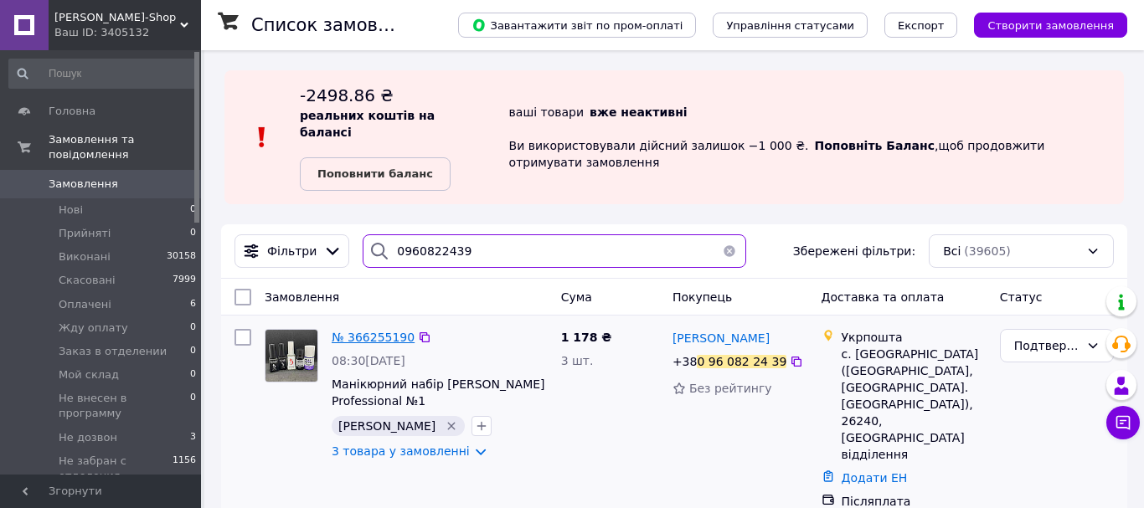
type input "0960822439"
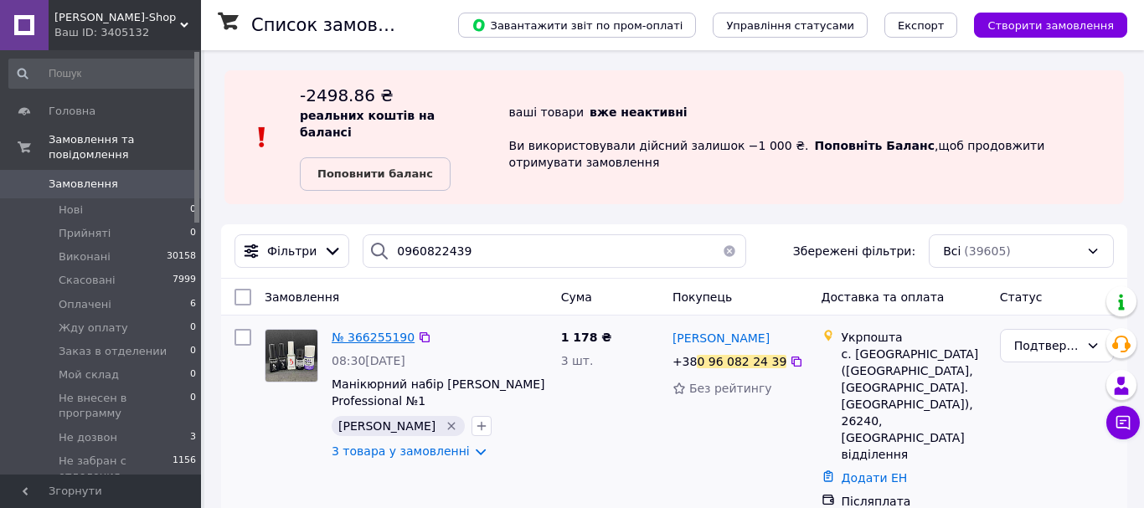
click at [362, 331] on span "№ 366255190" at bounding box center [373, 337] width 83 height 13
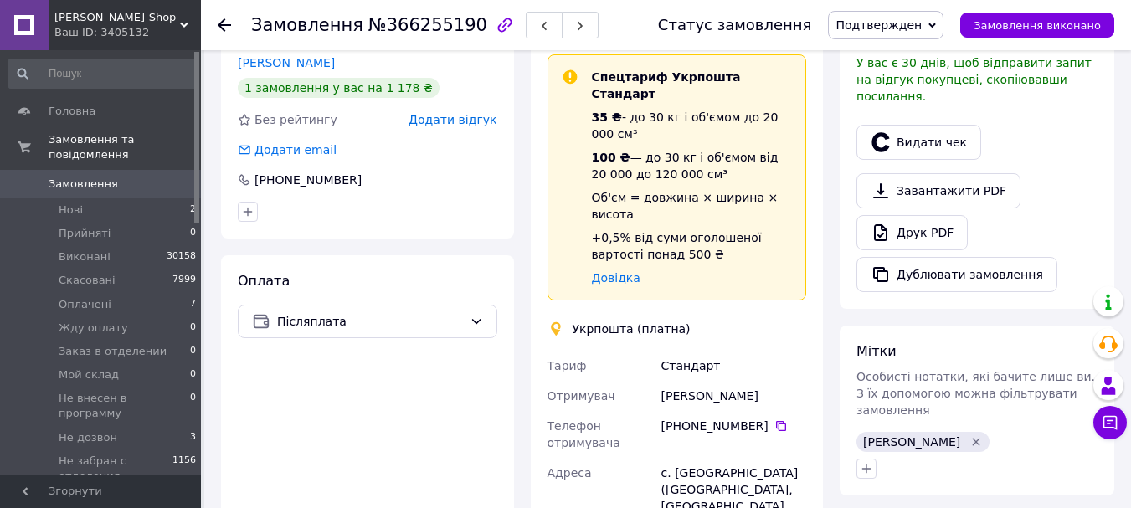
scroll to position [670, 0]
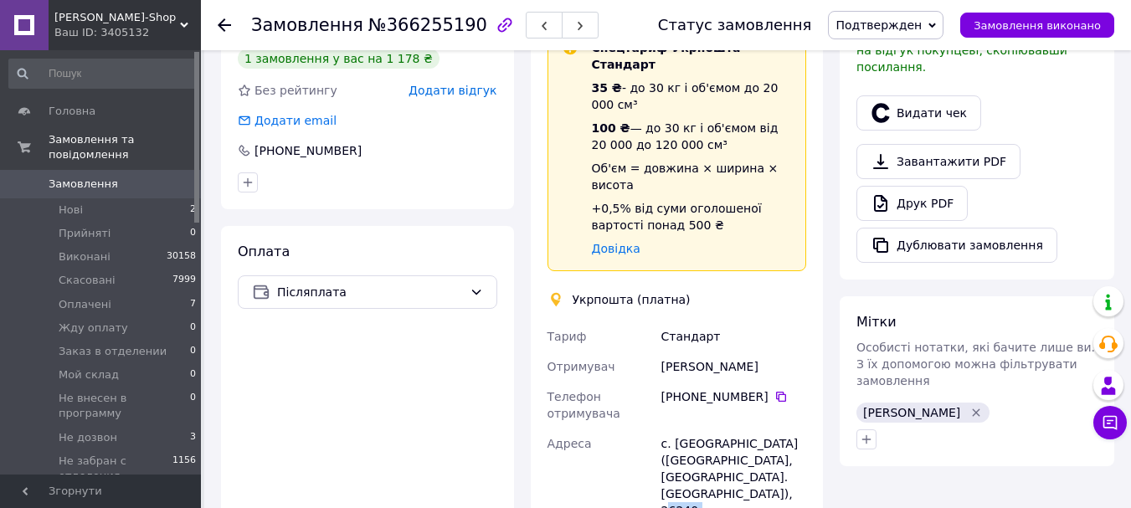
drag, startPoint x: 690, startPoint y: 461, endPoint x: 661, endPoint y: 458, distance: 28.7
click at [661, 458] on div "с. Мар'янівка (Кіровоградська обл., Новоукраїнський р-н. Мар'янівська сільрада)…" at bounding box center [734, 494] width 152 height 131
copy div "26240"
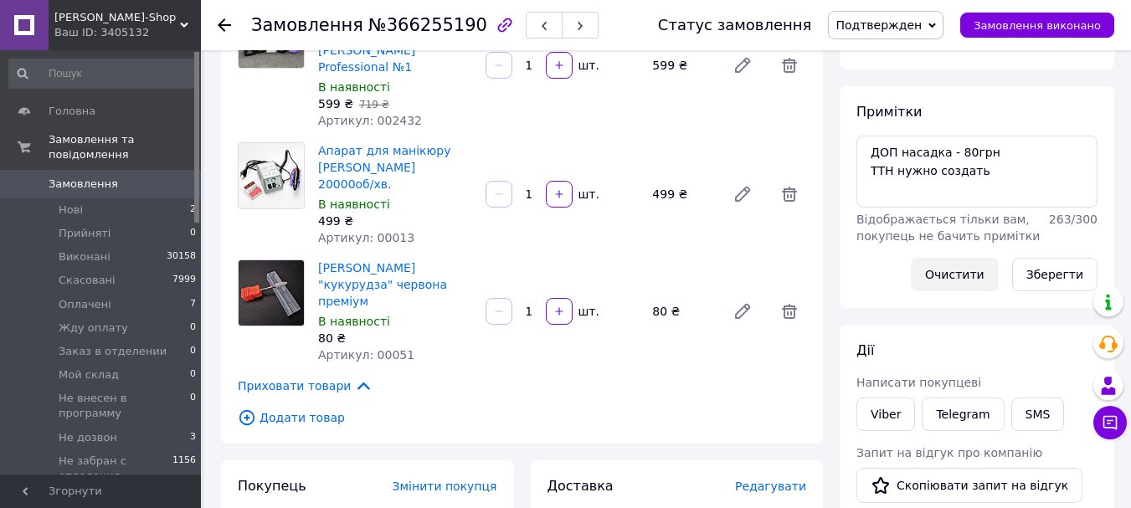
scroll to position [167, 0]
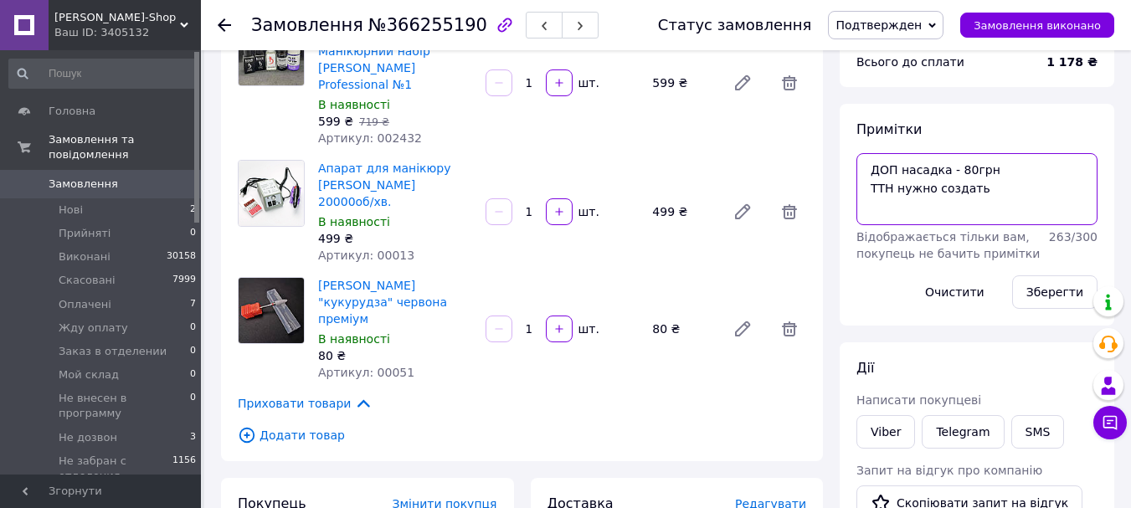
drag, startPoint x: 971, startPoint y: 199, endPoint x: 894, endPoint y: 196, distance: 77.1
click at [895, 195] on textarea "ДОП насадка - 80грн ТТН нужно создать" at bounding box center [976, 189] width 241 height 72
paste textarea "0505384132574"
type textarea "ДОП насадка - 80грн ТТН 0505384132574"
click at [1035, 298] on button "Зберегти" at bounding box center [1054, 291] width 85 height 33
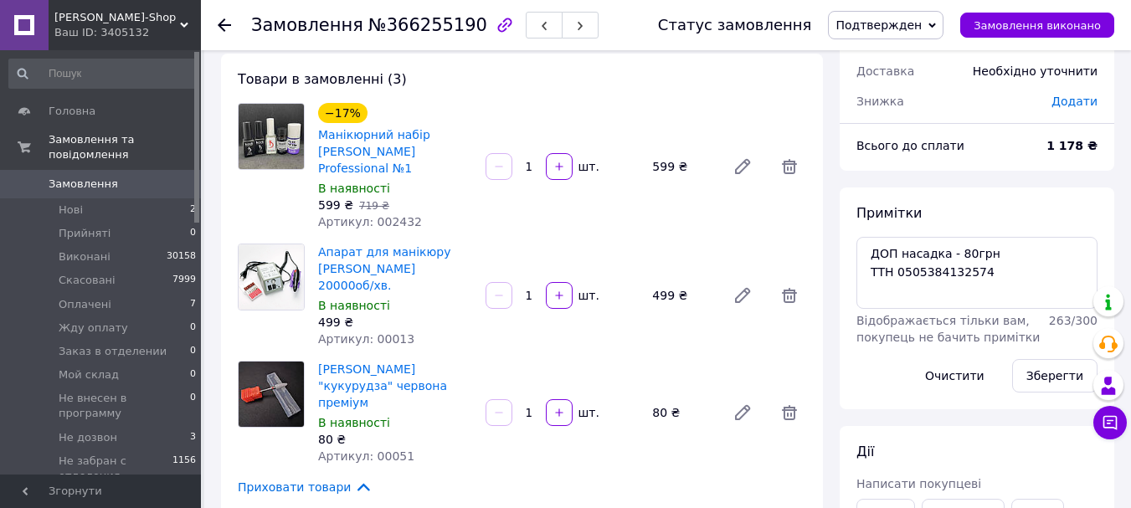
scroll to position [0, 0]
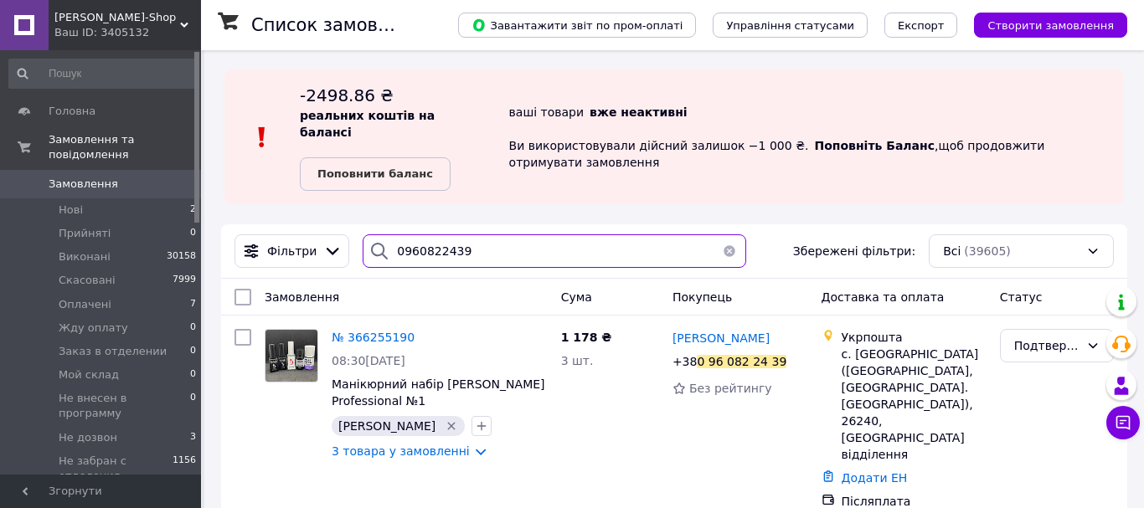
drag, startPoint x: 505, startPoint y: 243, endPoint x: 368, endPoint y: 244, distance: 136.5
click at [372, 244] on div "0960822439" at bounding box center [553, 250] width 383 height 33
paste input "689883791"
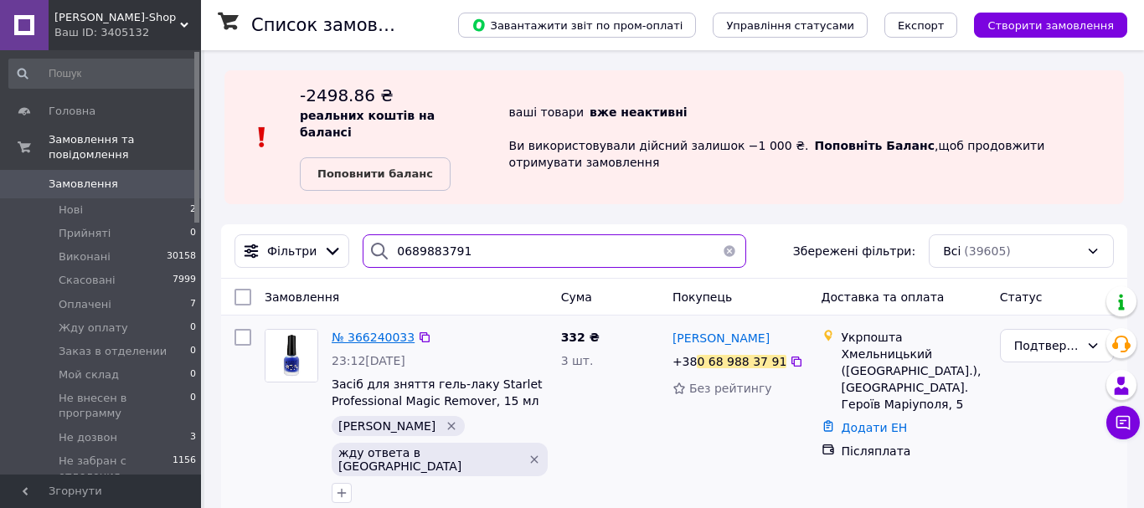
type input "0689883791"
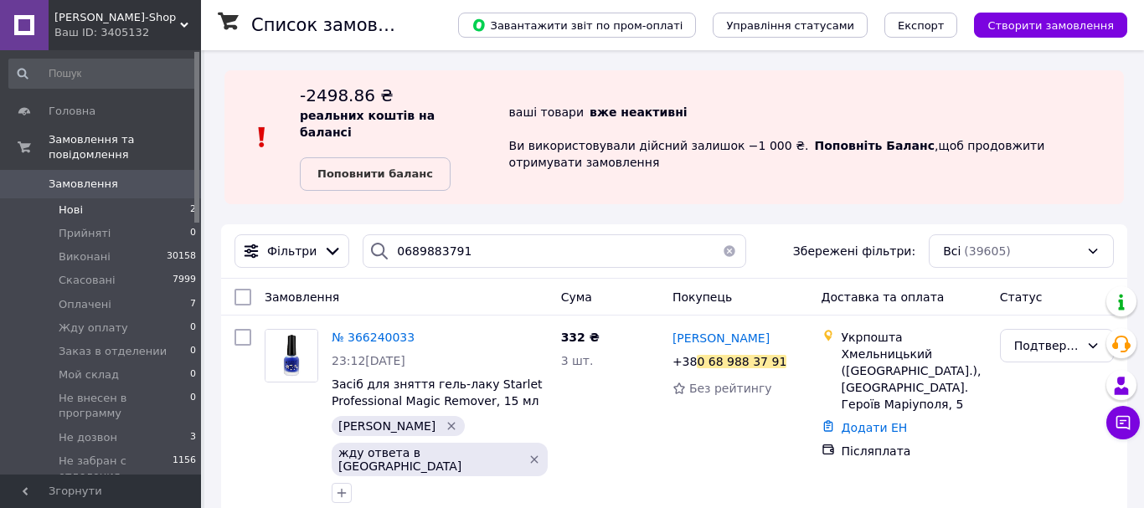
click at [69, 203] on span "Нові" at bounding box center [71, 210] width 24 height 15
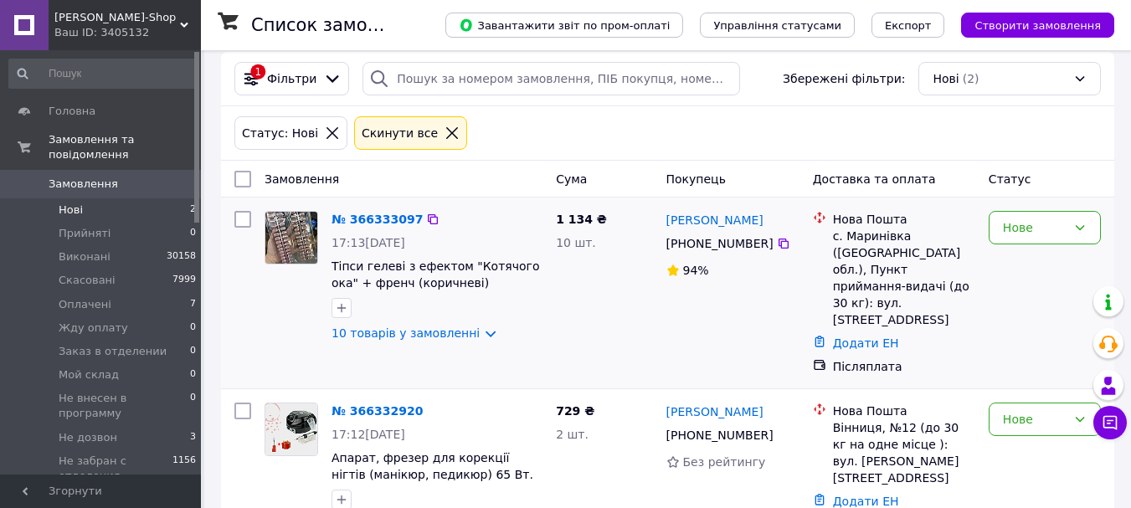
scroll to position [179, 0]
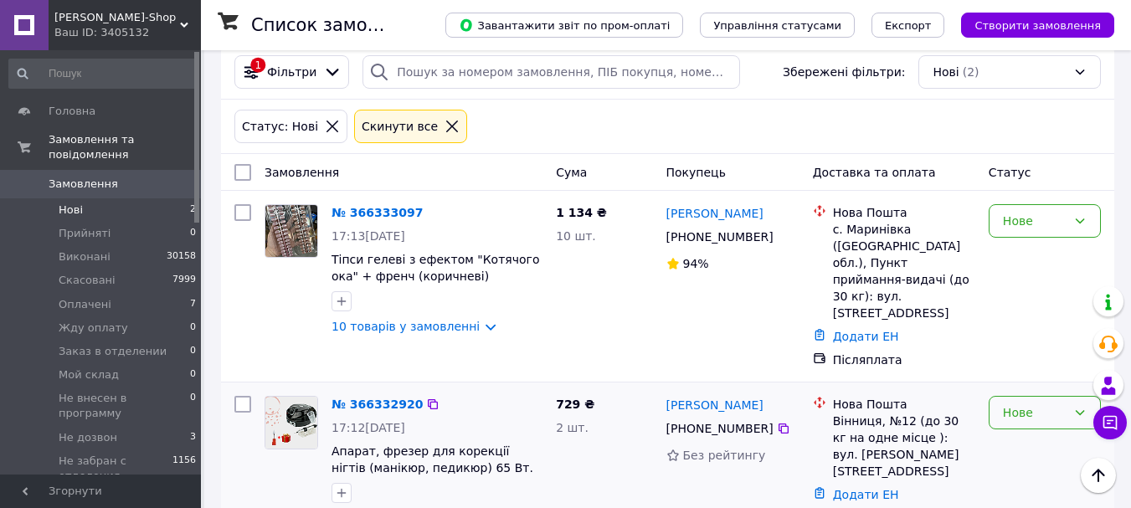
click at [1026, 396] on div "Нове" at bounding box center [1045, 412] width 112 height 33
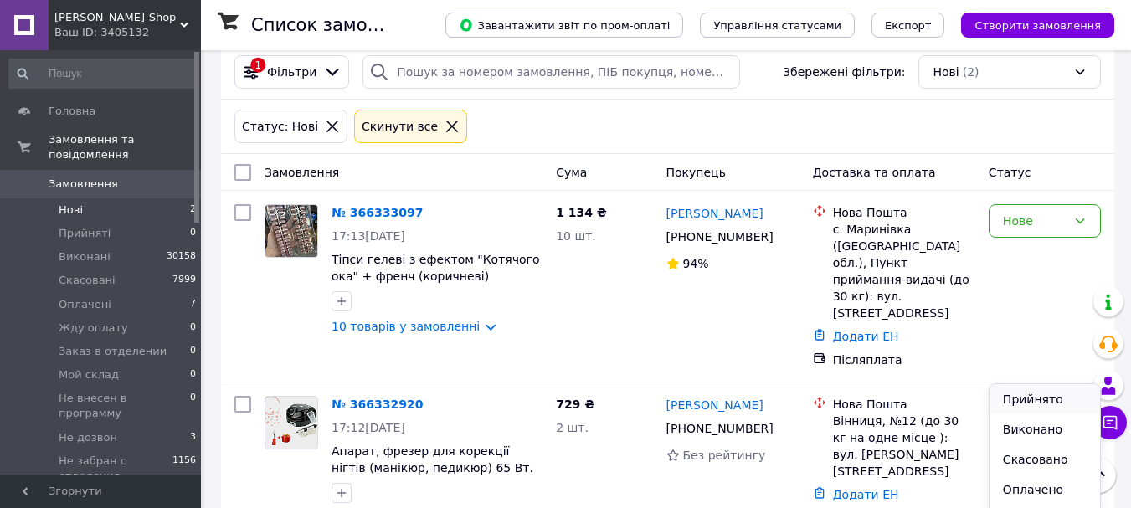
click at [1025, 398] on li "Прийнято" at bounding box center [1045, 399] width 111 height 30
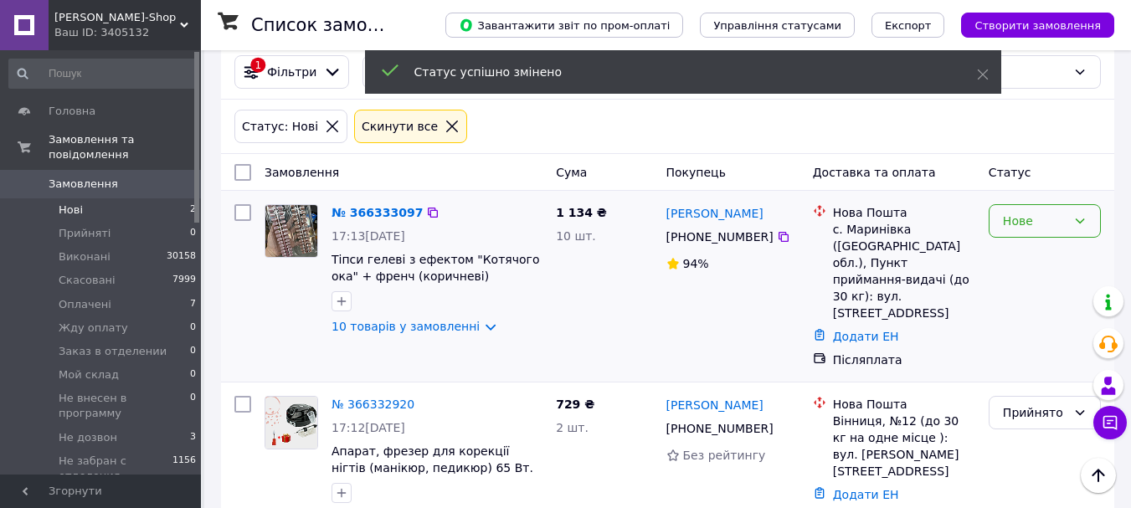
click at [1041, 212] on div "Нове" at bounding box center [1035, 221] width 64 height 18
click at [1046, 239] on li "Прийнято" at bounding box center [1045, 241] width 111 height 30
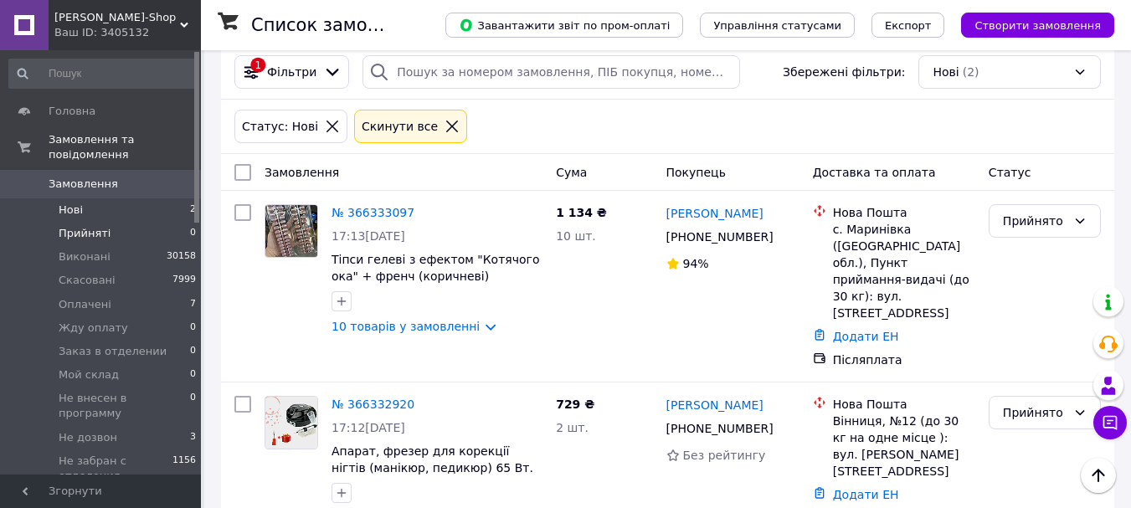
click at [78, 226] on span "Прийняті" at bounding box center [85, 233] width 52 height 15
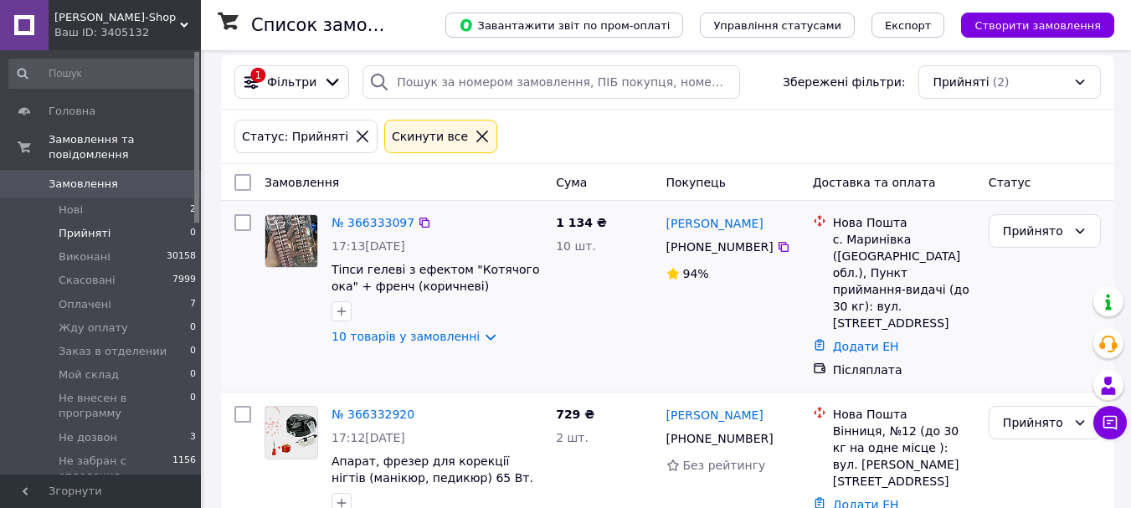
scroll to position [179, 0]
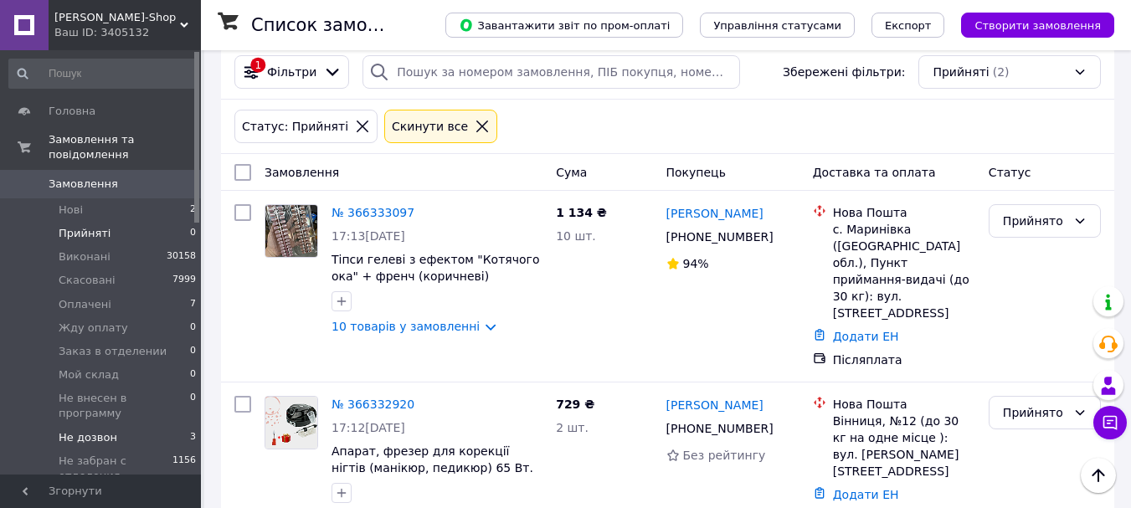
click at [95, 430] on span "Не дозвон" at bounding box center [88, 437] width 59 height 15
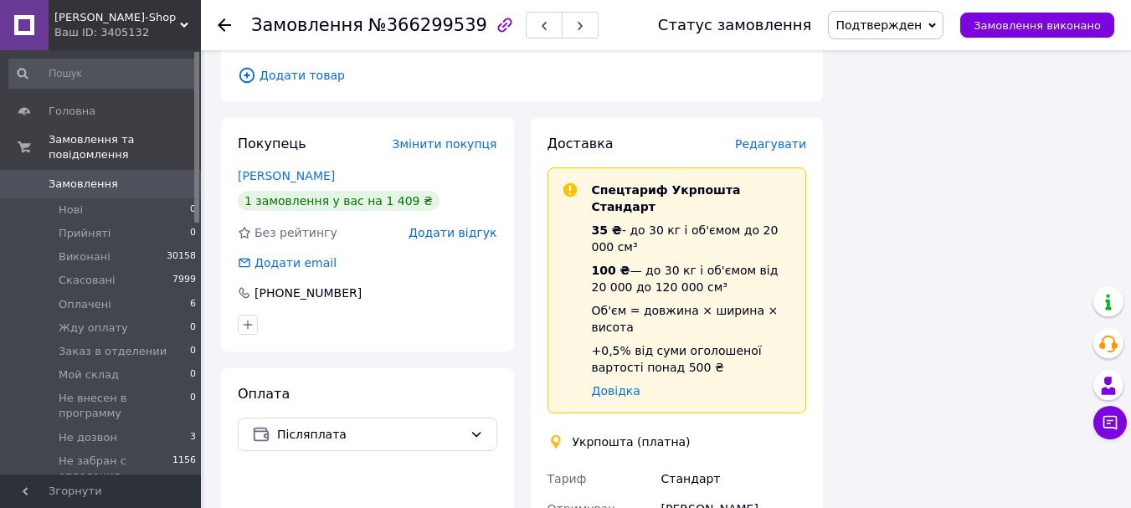
scroll to position [1674, 0]
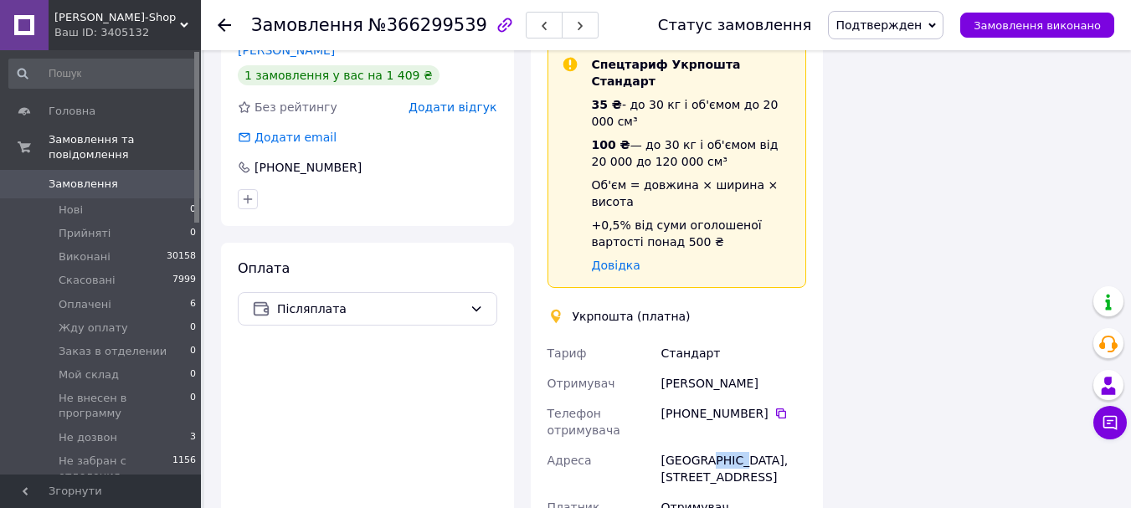
drag, startPoint x: 729, startPoint y: 326, endPoint x: 701, endPoint y: 329, distance: 28.7
click at [701, 445] on div "[GEOGRAPHIC_DATA], [STREET_ADDRESS]" at bounding box center [734, 468] width 152 height 47
copy div "65042"
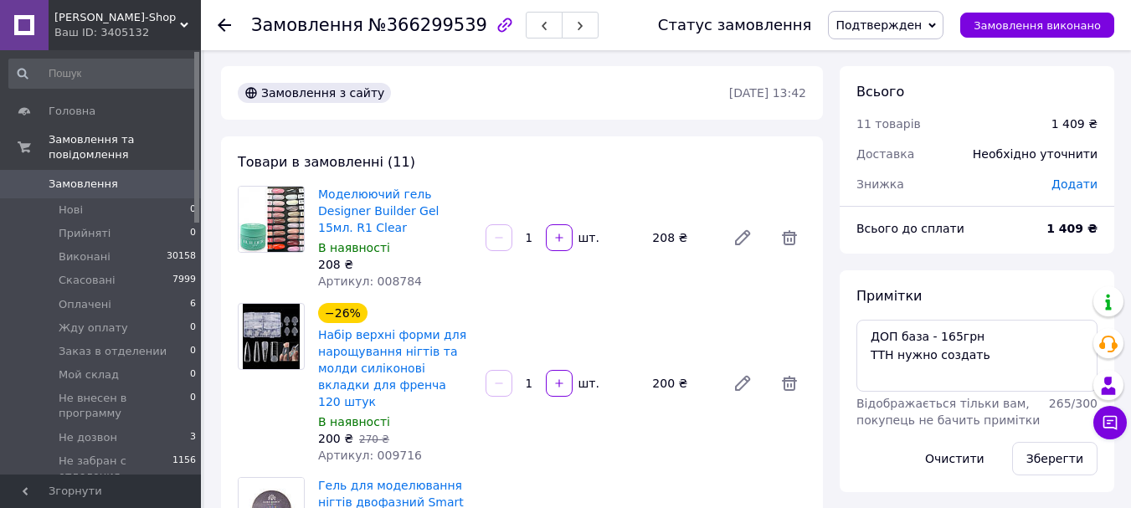
scroll to position [0, 0]
drag, startPoint x: 983, startPoint y: 359, endPoint x: 895, endPoint y: 354, distance: 88.0
click at [895, 354] on textarea "ДОП база - 165грн ТТН нужно создать" at bounding box center [976, 357] width 241 height 72
paste textarea "0505384126582"
type textarea "ДОП база - 165грн ТТН 0505384126582"
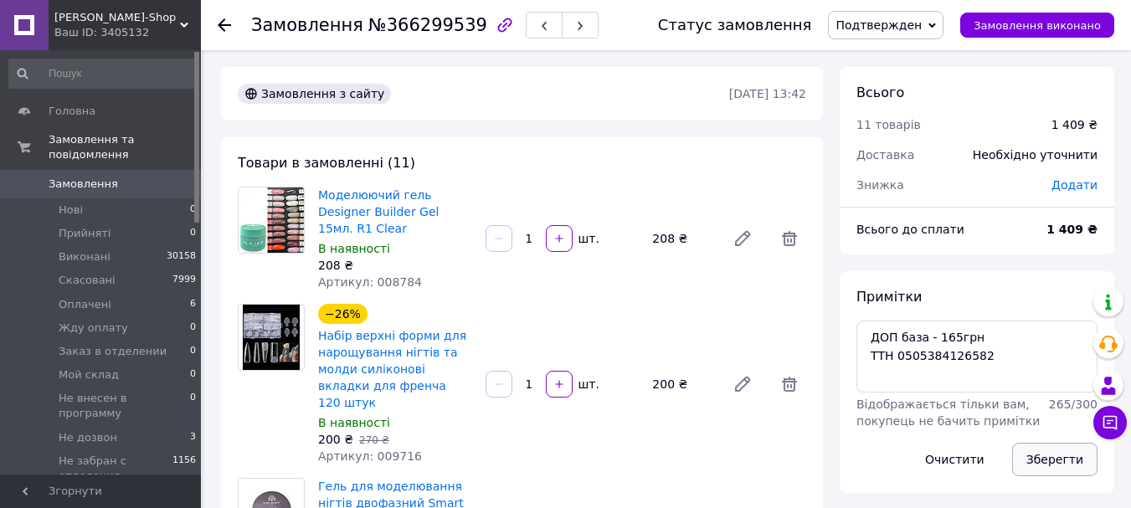
click at [1046, 460] on button "Зберегти" at bounding box center [1054, 459] width 85 height 33
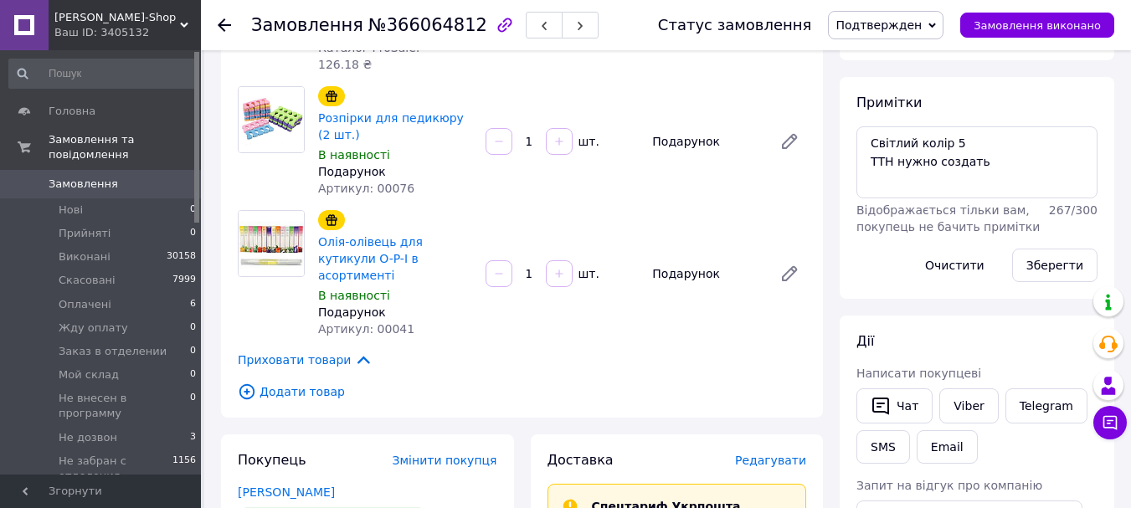
scroll to position [84, 0]
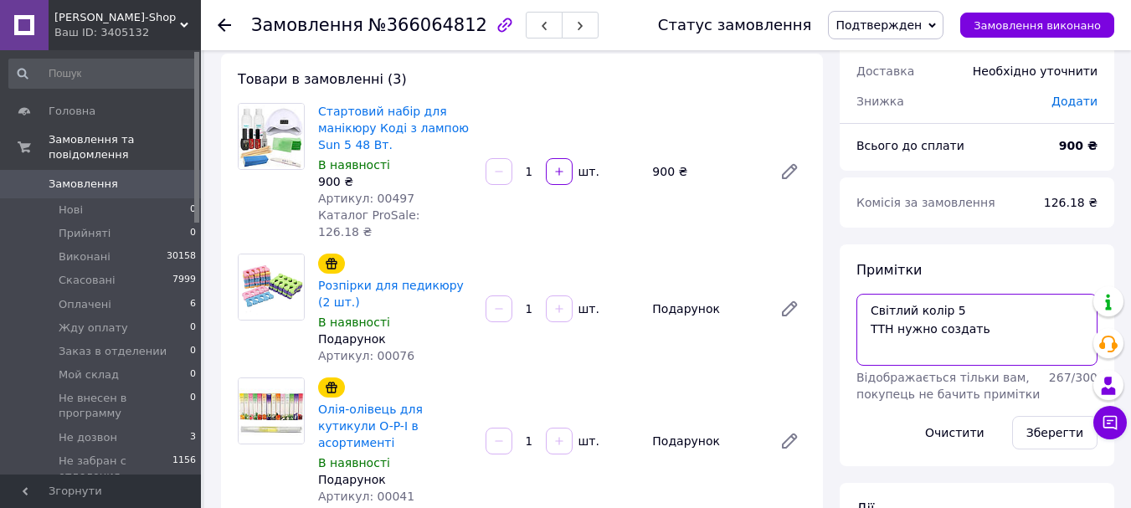
drag, startPoint x: 983, startPoint y: 335, endPoint x: 894, endPoint y: 333, distance: 88.8
click at [894, 333] on textarea "Світлий колір 5 ТТН нужно создать" at bounding box center [976, 330] width 241 height 72
click at [904, 330] on textarea "Світлий колір 5 ТТН" at bounding box center [976, 330] width 241 height 72
paste textarea "0505384127422"
type textarea "Світлий колір 5 ТТН 0505384127422"
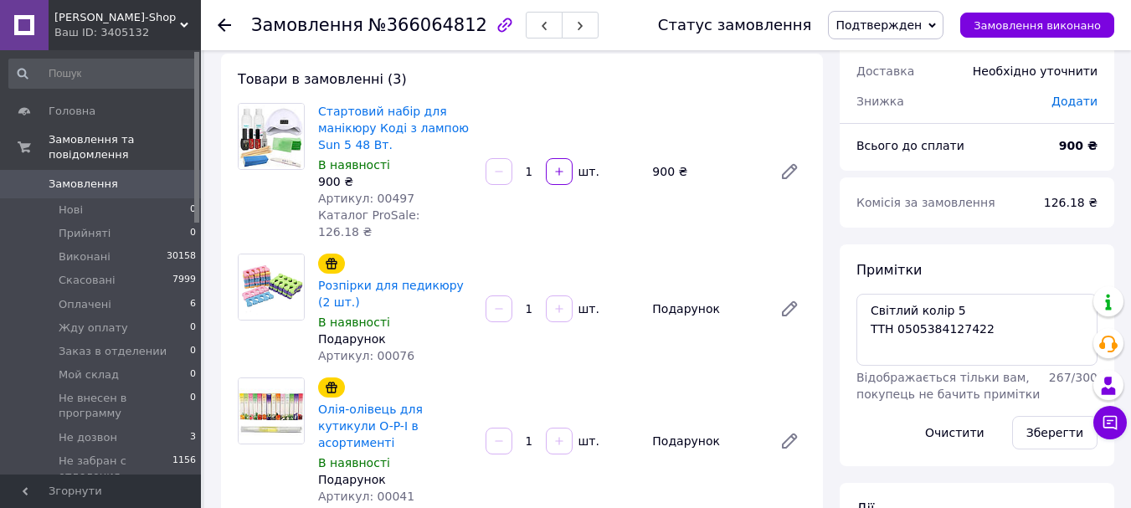
drag, startPoint x: 1059, startPoint y: 430, endPoint x: 1014, endPoint y: 433, distance: 45.3
click at [1058, 430] on button "Зберегти" at bounding box center [1054, 432] width 85 height 33
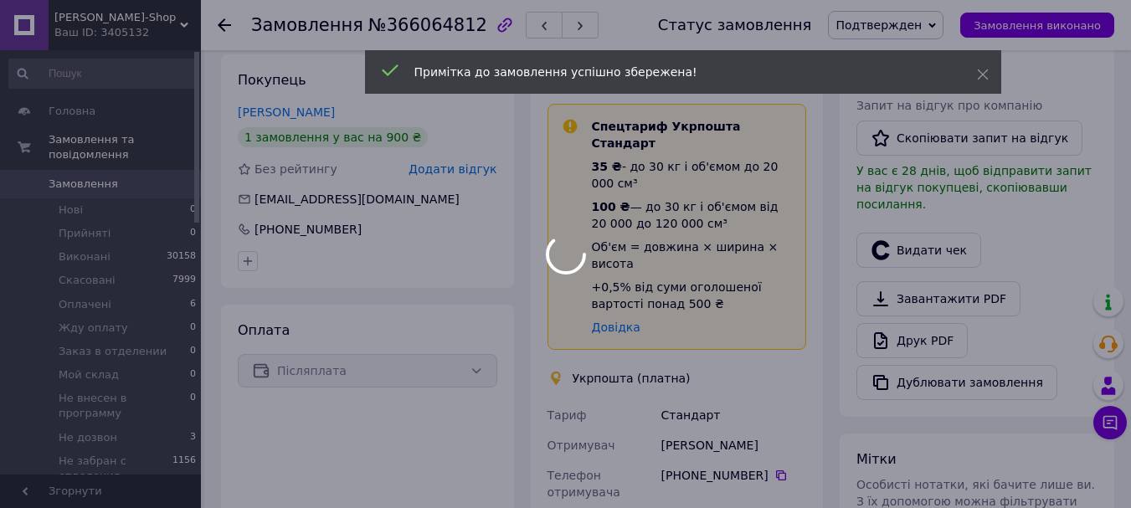
scroll to position [753, 0]
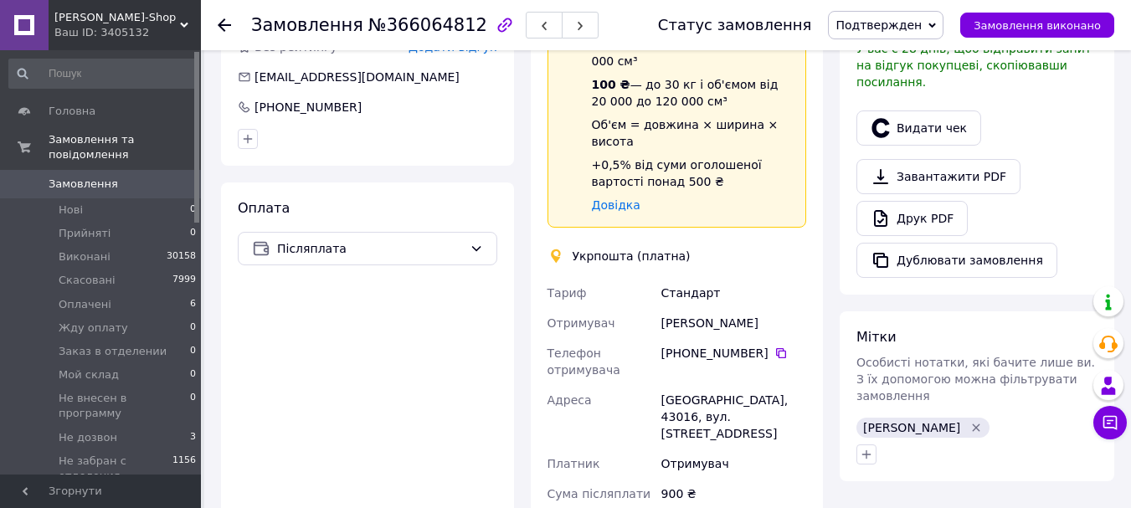
drag, startPoint x: 763, startPoint y: 267, endPoint x: 656, endPoint y: 275, distance: 106.7
click at [656, 278] on div "[PERSON_NAME] Отримувач [PERSON_NAME] Телефон отримувача [PHONE_NUMBER]   [PERS…" at bounding box center [677, 440] width 266 height 325
copy div "Отримувач [PERSON_NAME]"
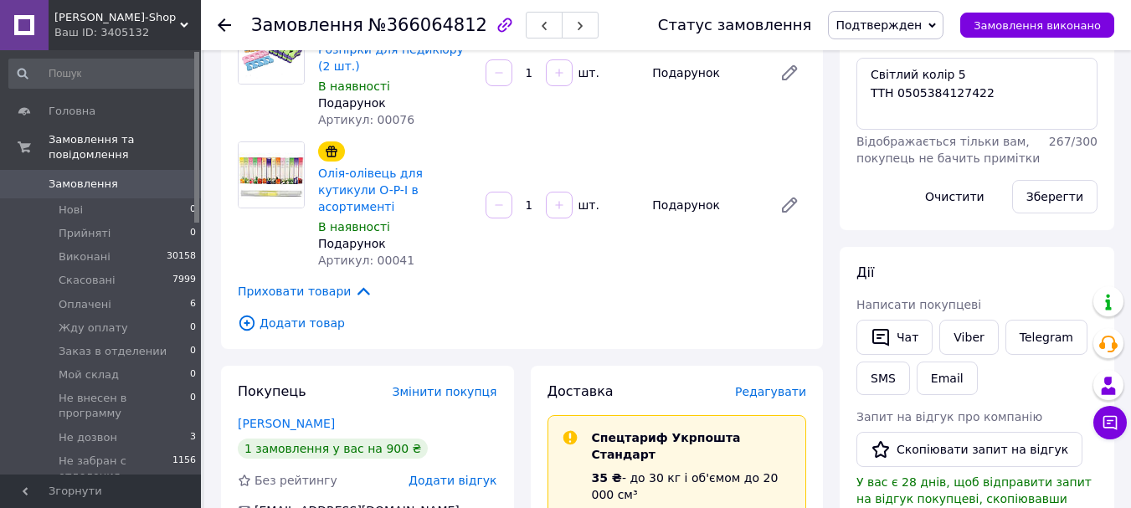
scroll to position [335, 0]
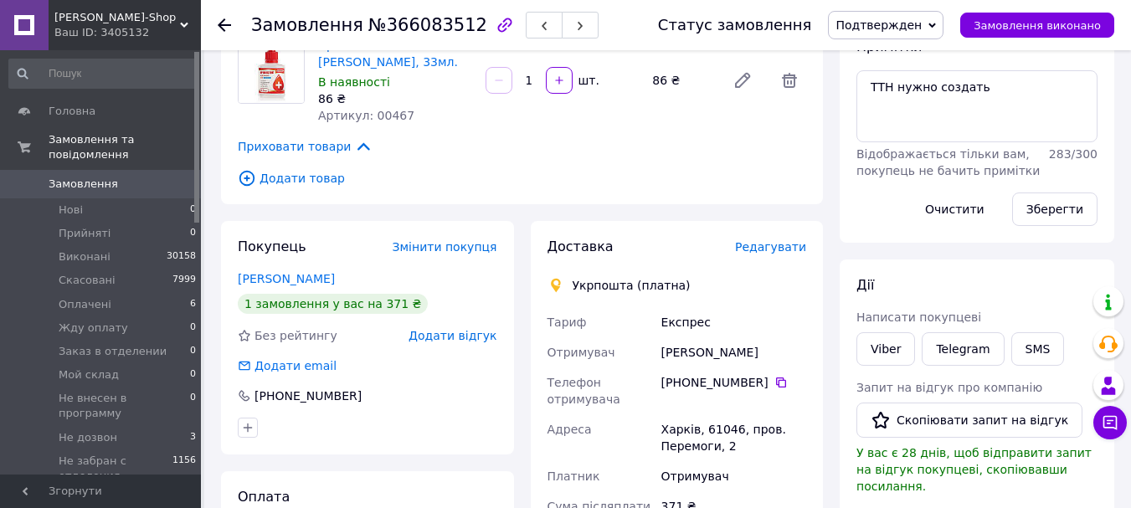
scroll to position [251, 0]
drag, startPoint x: 970, startPoint y: 91, endPoint x: 894, endPoint y: 87, distance: 76.3
click at [894, 87] on textarea "ТТН нужно создать" at bounding box center [976, 105] width 241 height 72
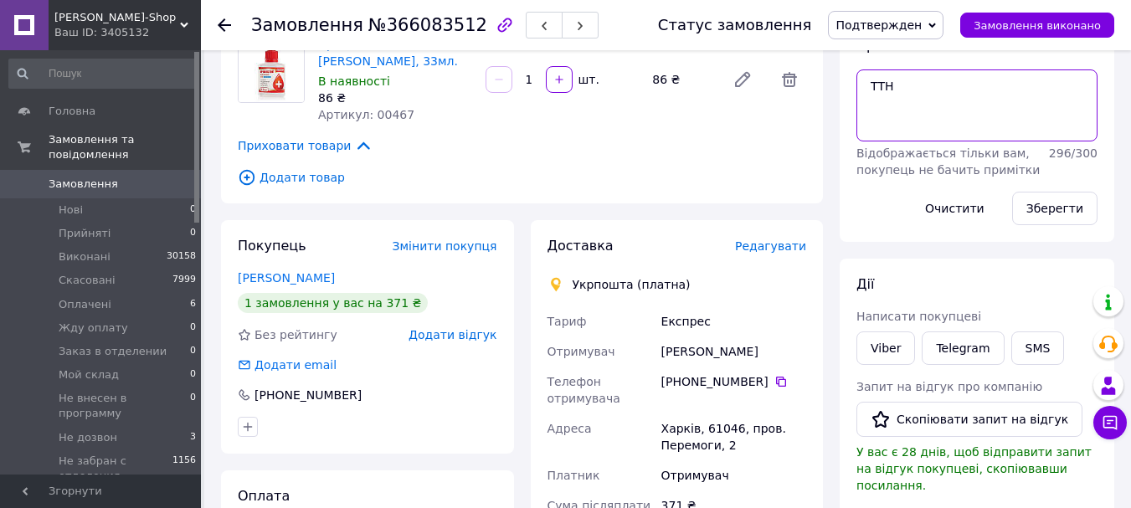
paste textarea "0505384129166"
type textarea "ТТН 0505384129166"
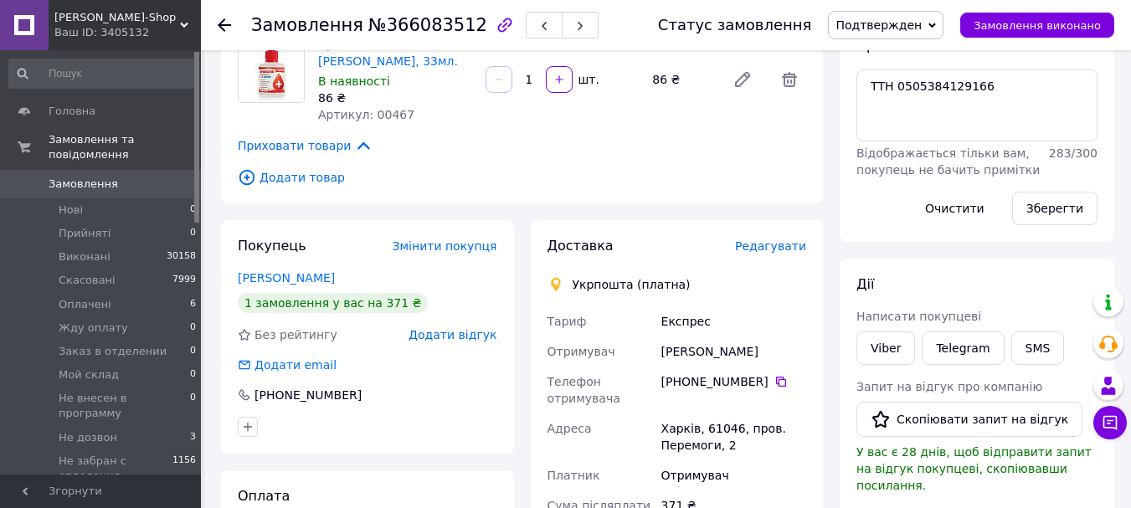
drag, startPoint x: 1049, startPoint y: 219, endPoint x: 1009, endPoint y: 226, distance: 40.7
click at [1049, 219] on button "Зберегти" at bounding box center [1054, 208] width 85 height 33
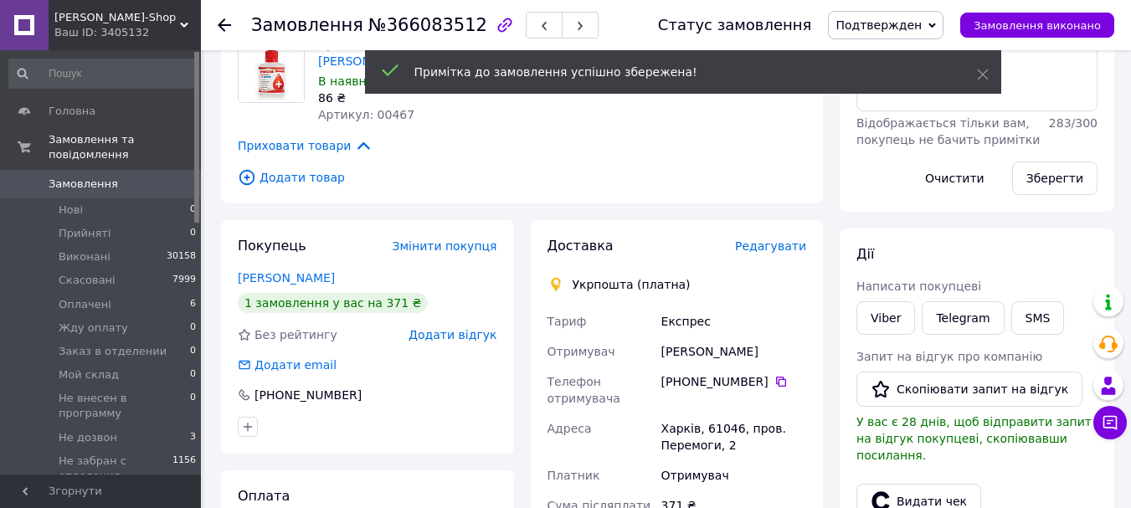
drag, startPoint x: 701, startPoint y: 359, endPoint x: 703, endPoint y: 351, distance: 8.7
click at [661, 345] on div "[PERSON_NAME]" at bounding box center [734, 352] width 152 height 30
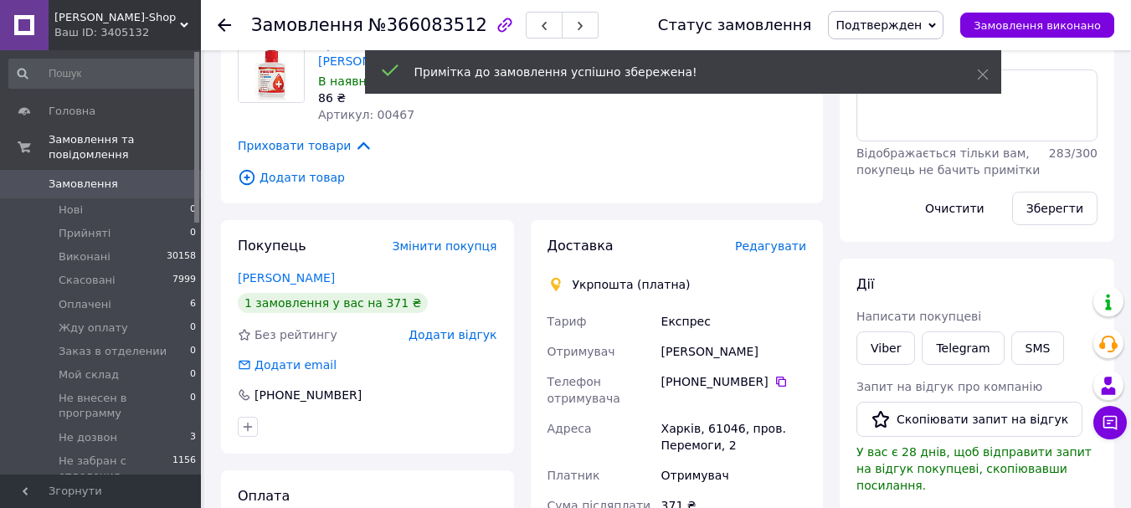
copy div "[PERSON_NAME]"
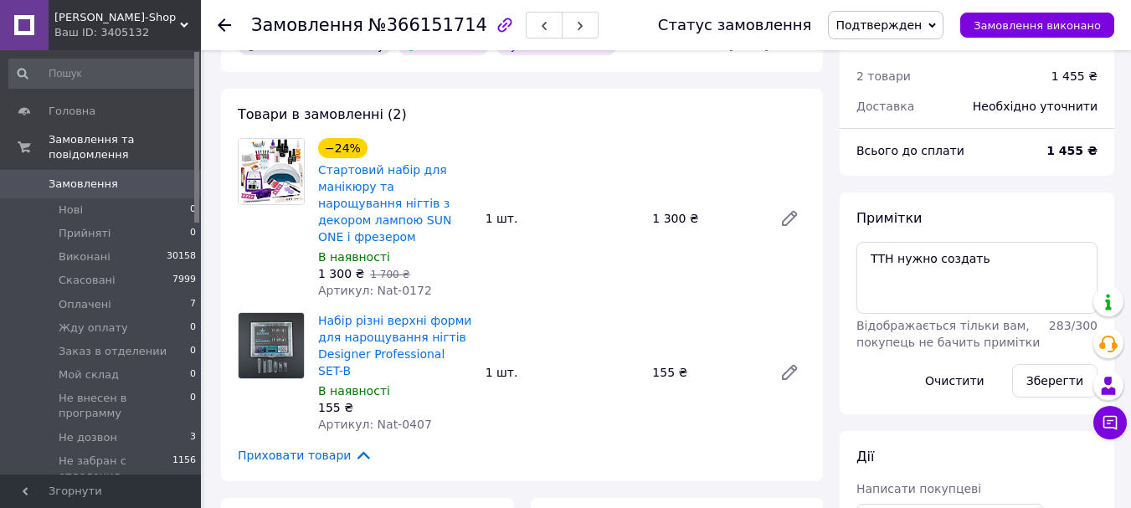
scroll to position [502, 0]
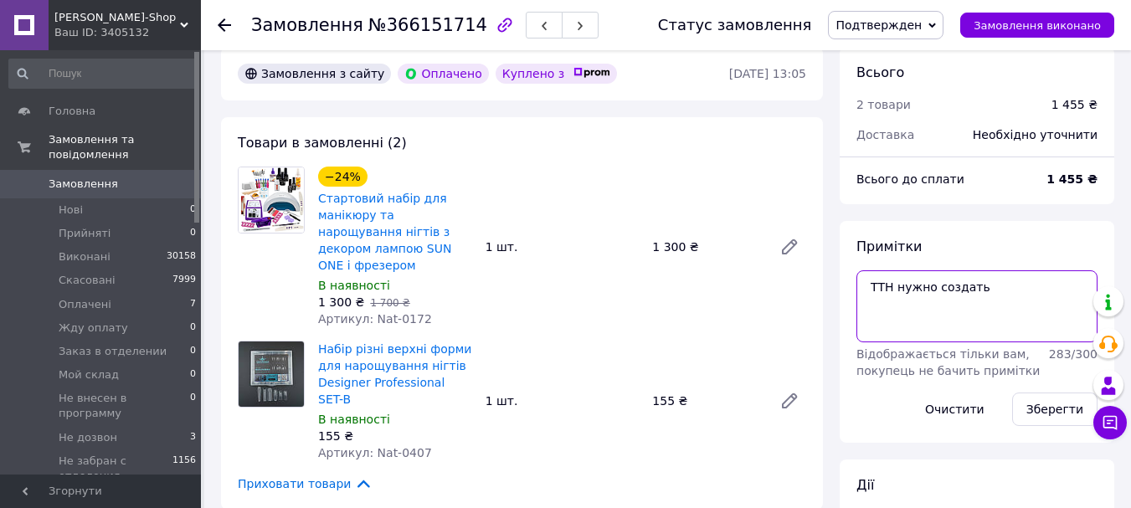
drag, startPoint x: 979, startPoint y: 272, endPoint x: 894, endPoint y: 265, distance: 85.7
click at [894, 270] on textarea "ТТН нужно создать" at bounding box center [976, 306] width 241 height 72
paste textarea "0505384130687"
type textarea "ТТН 0505384130687"
click at [1042, 393] on button "Зберегти" at bounding box center [1054, 409] width 85 height 33
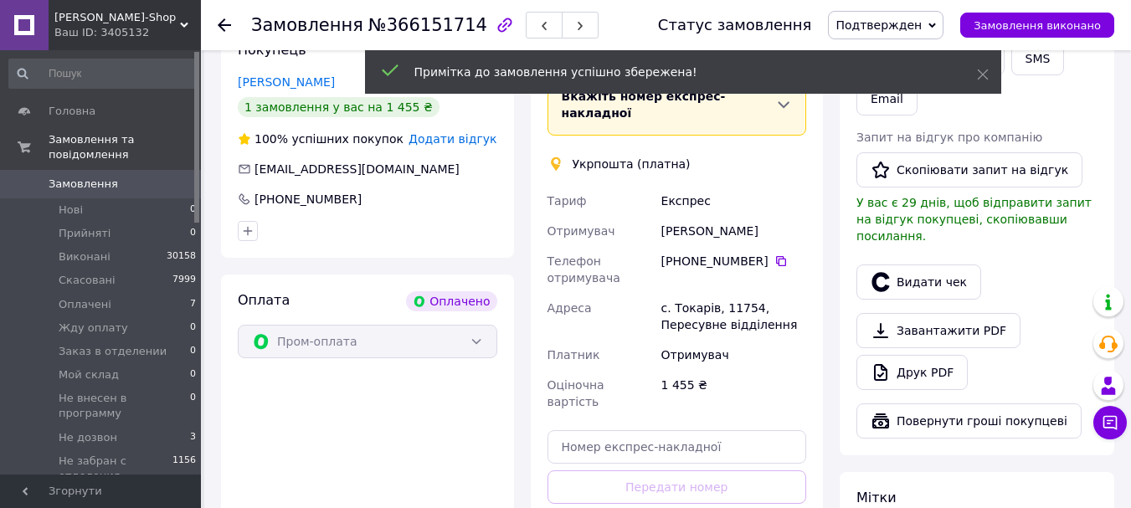
scroll to position [921, 0]
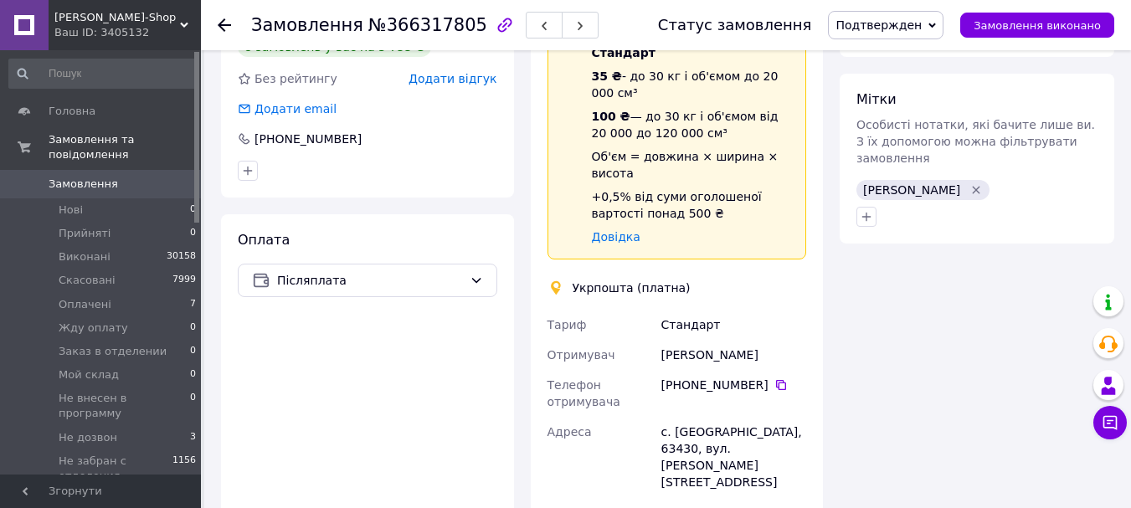
scroll to position [921, 0]
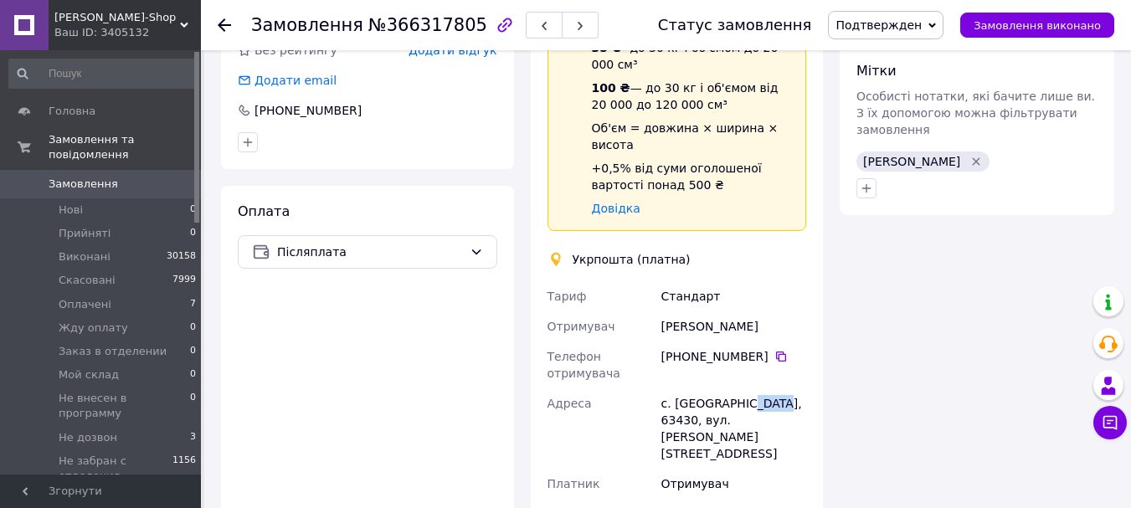
drag, startPoint x: 765, startPoint y: 320, endPoint x: 738, endPoint y: 317, distance: 26.9
click at [738, 388] on div "с. Чемужівка, 63430, вул. Курдяєва, 5" at bounding box center [734, 428] width 152 height 80
copy div "63430"
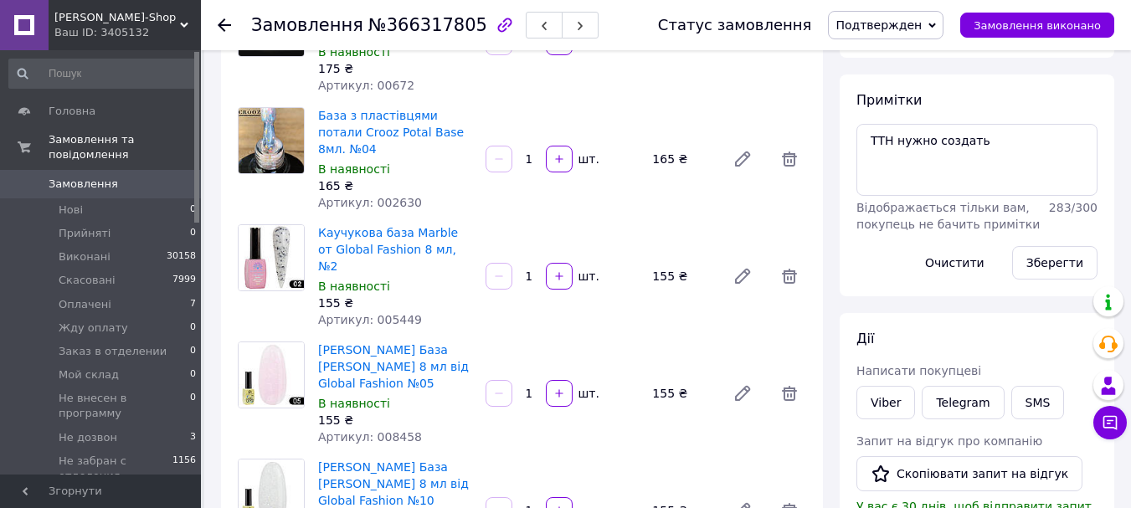
scroll to position [167, 0]
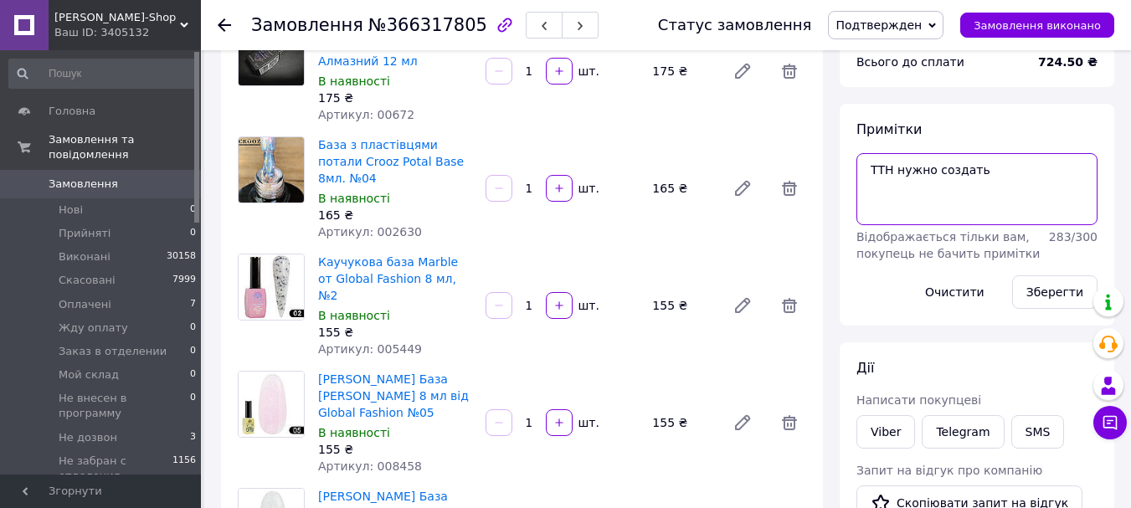
drag, startPoint x: 988, startPoint y: 176, endPoint x: 895, endPoint y: 177, distance: 92.9
click at [896, 177] on textarea "ТТН нужно создать" at bounding box center [976, 189] width 241 height 72
paste textarea "0505384131977"
type textarea "ТТН 0505384131977"
click at [1041, 291] on button "Зберегти" at bounding box center [1054, 291] width 85 height 33
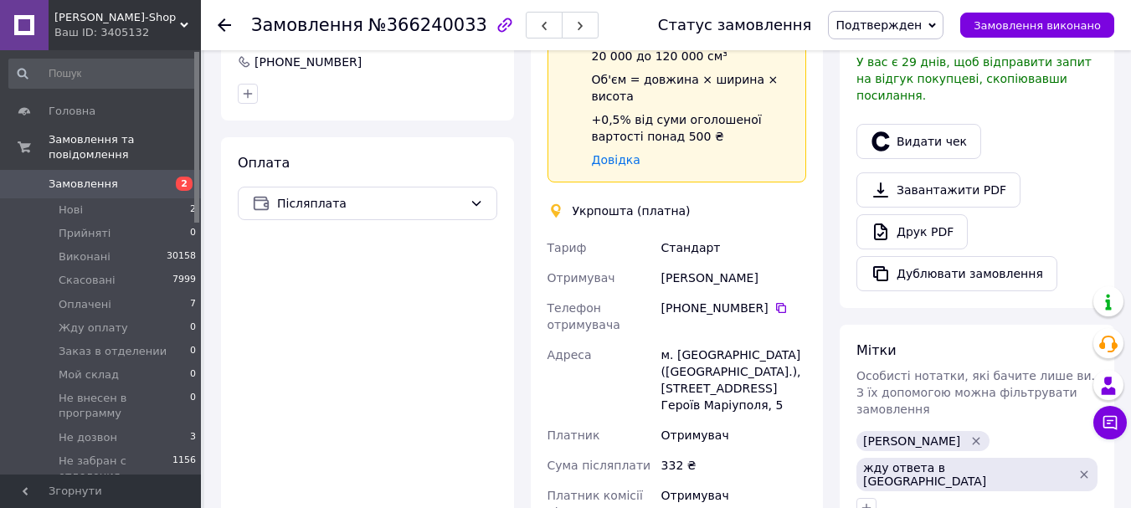
scroll to position [670, 0]
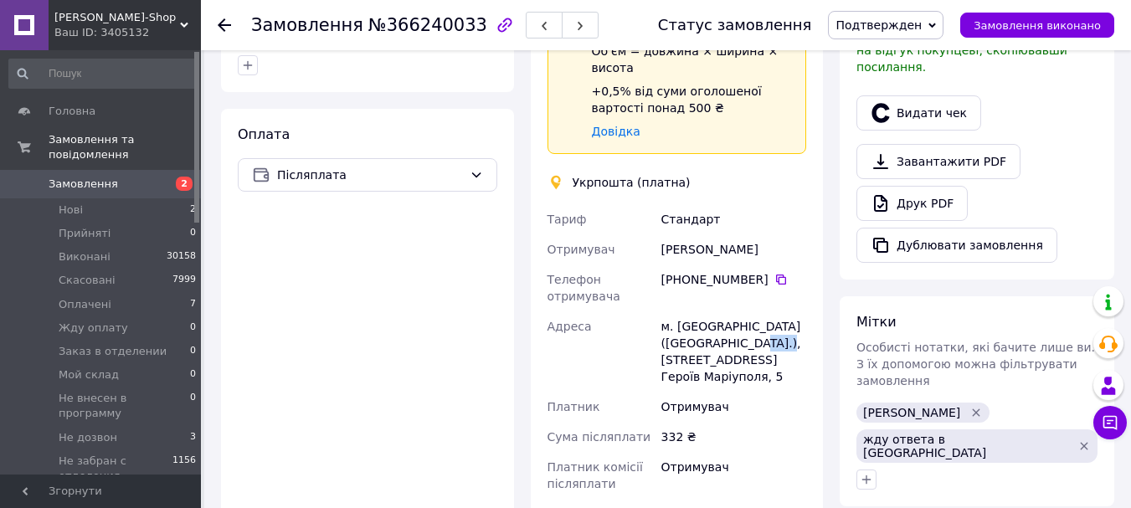
drag, startPoint x: 800, startPoint y: 325, endPoint x: 770, endPoint y: 324, distance: 29.3
click at [770, 324] on div "м. [GEOGRAPHIC_DATA] ([GEOGRAPHIC_DATA].), [STREET_ADDRESS] Героїв Маріуполя, 5" at bounding box center [734, 351] width 152 height 80
copy div "29005"
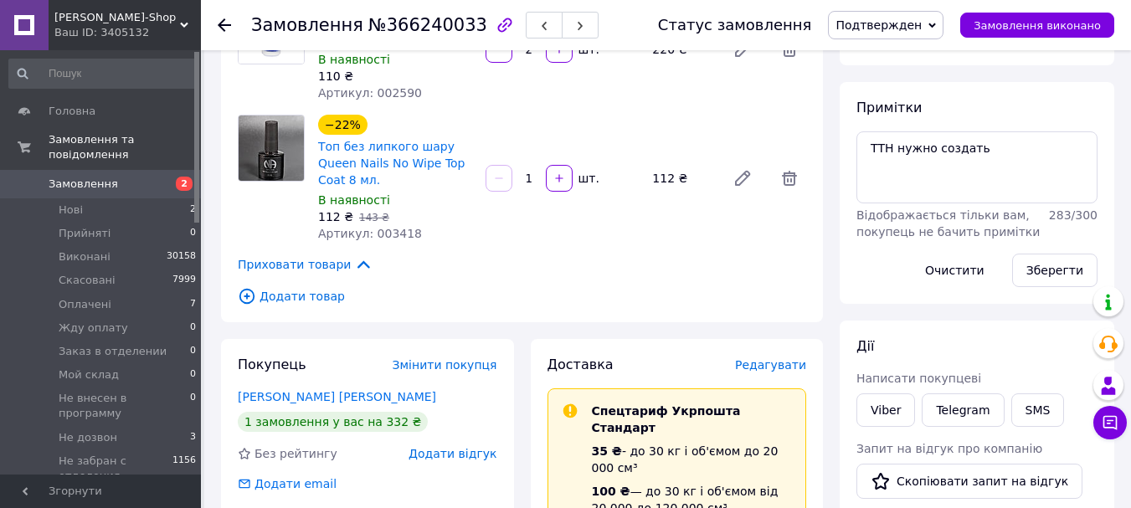
scroll to position [167, 0]
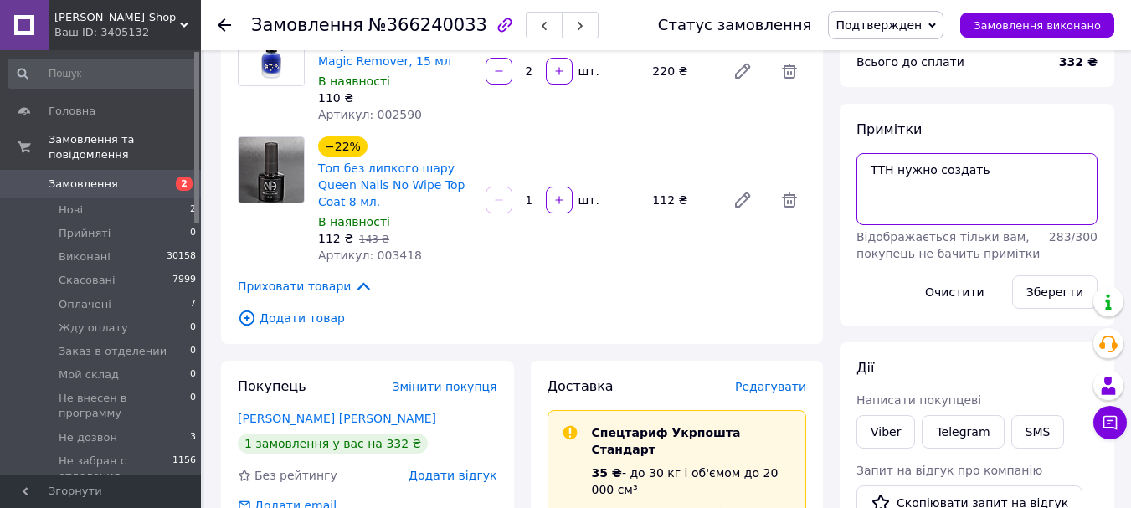
drag, startPoint x: 986, startPoint y: 177, endPoint x: 895, endPoint y: 165, distance: 92.0
click at [895, 165] on textarea "ТТН нужно создать" at bounding box center [976, 189] width 241 height 72
paste textarea "0505384133554"
type textarea "ТТН 0505384133554"
click at [1066, 285] on button "Зберегти" at bounding box center [1054, 291] width 85 height 33
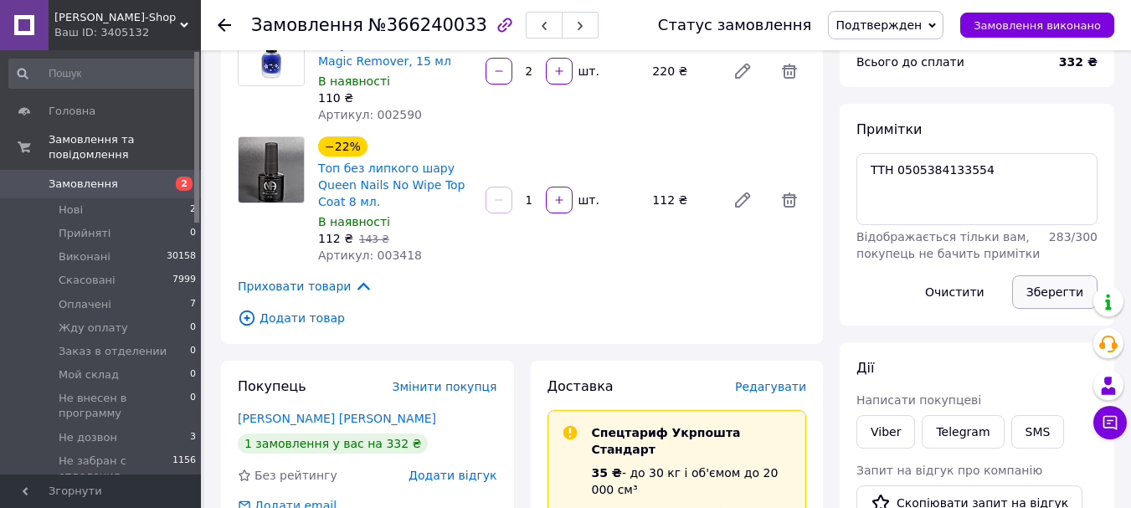
click at [1051, 292] on button "Зберегти" at bounding box center [1054, 291] width 85 height 33
